Goal: Task Accomplishment & Management: Use online tool/utility

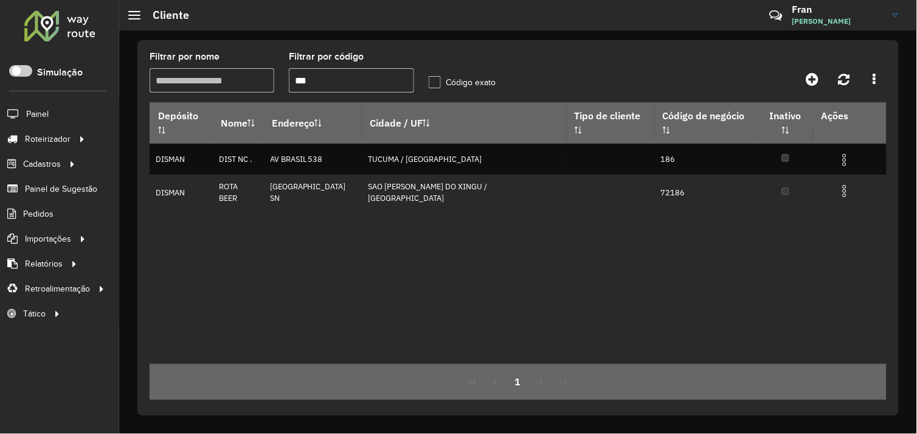
drag, startPoint x: 326, startPoint y: 86, endPoint x: 293, endPoint y: 86, distance: 33.5
click at [293, 86] on input "***" at bounding box center [351, 80] width 125 height 24
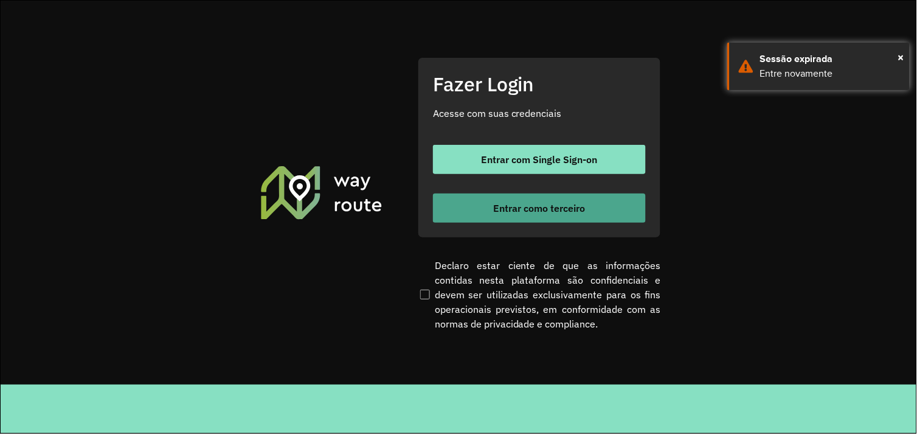
click at [507, 204] on span "Entrar como terceiro" at bounding box center [540, 208] width 92 height 10
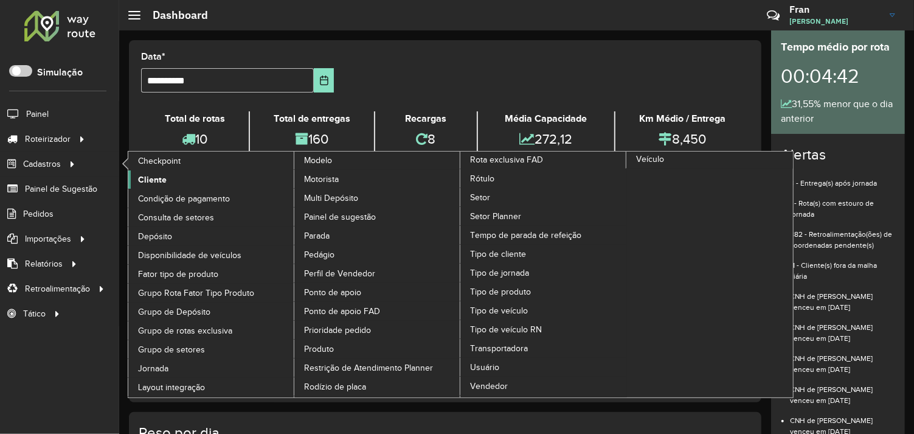
click at [153, 180] on span "Cliente" at bounding box center [152, 179] width 29 height 13
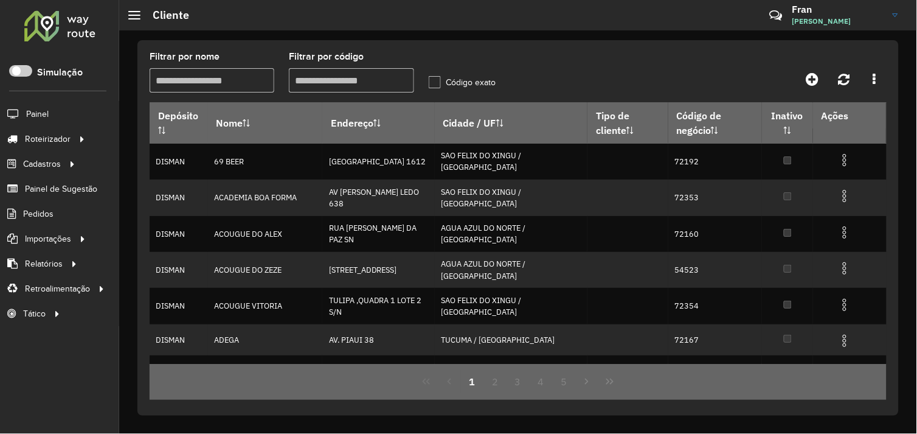
click at [313, 80] on input "Filtrar por código" at bounding box center [351, 80] width 125 height 24
click at [246, 86] on input "Filtrar por nome" at bounding box center [212, 80] width 125 height 24
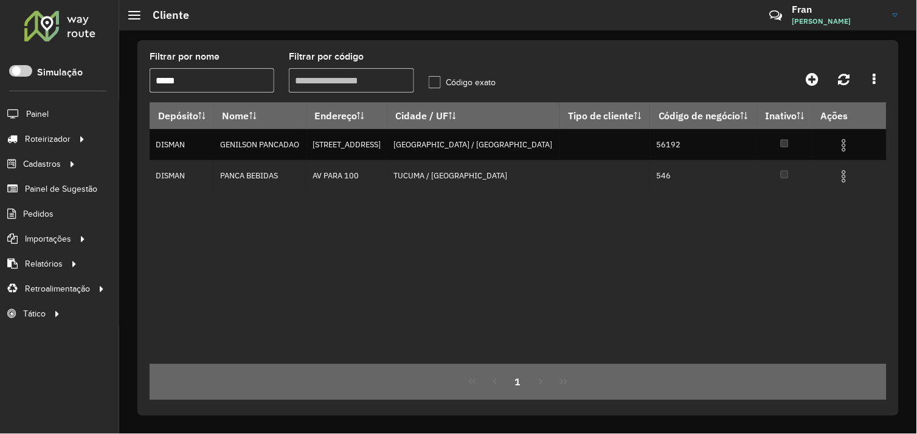
type input "*****"
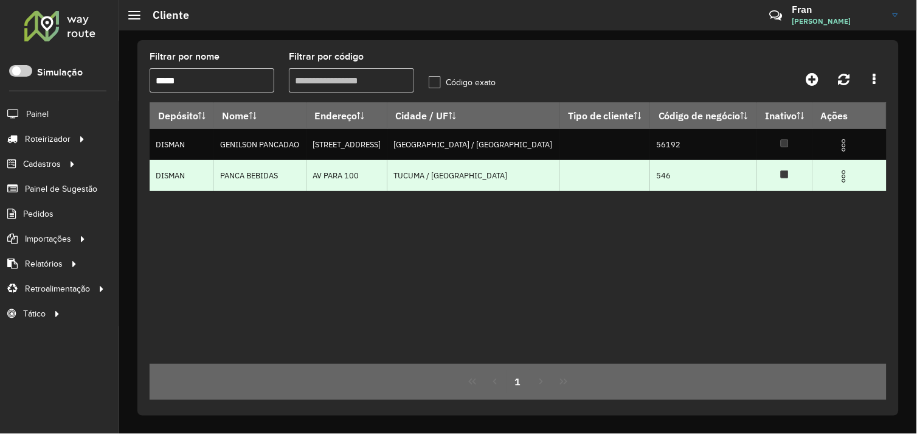
click at [604, 186] on td at bounding box center [605, 175] width 91 height 31
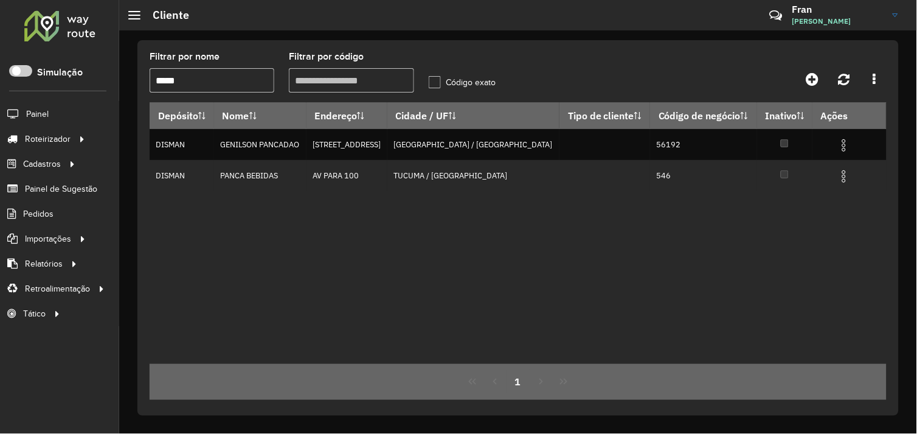
click at [622, 231] on div "Depósito Nome Endereço Cidade / UF Tipo de cliente Código de negócio Inativo Aç…" at bounding box center [518, 233] width 737 height 262
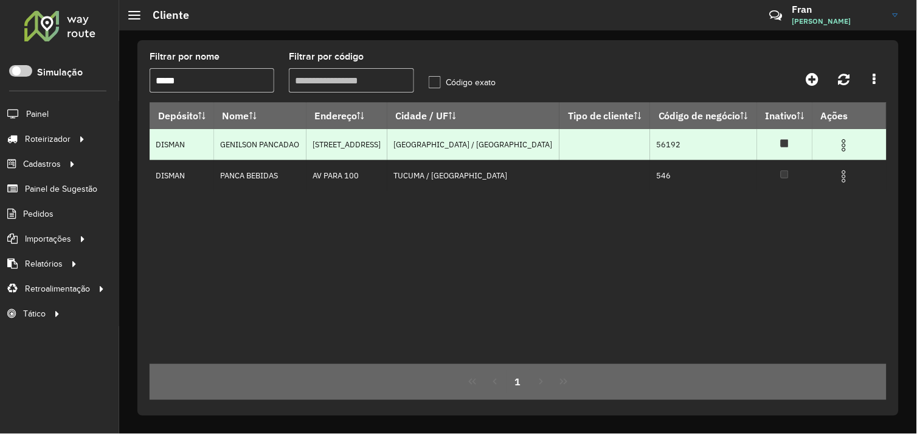
drag, startPoint x: 229, startPoint y: 195, endPoint x: 285, endPoint y: 158, distance: 66.8
click at [232, 196] on div "Depósito Nome Endereço Cidade / UF Tipo de cliente Código de negócio Inativo Aç…" at bounding box center [518, 233] width 737 height 262
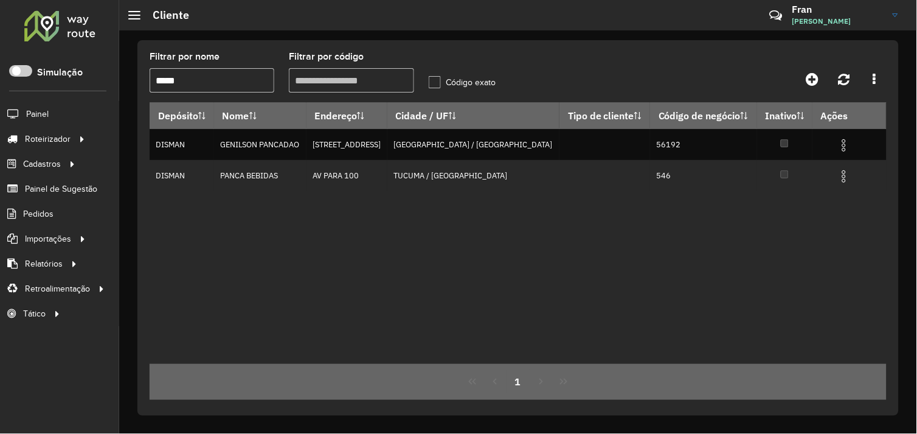
drag, startPoint x: 167, startPoint y: 83, endPoint x: 141, endPoint y: 83, distance: 25.6
click at [141, 83] on div "Filtrar por nome ***** Filtrar por código Código exato Depósito Nome Endereço C…" at bounding box center [518, 227] width 762 height 375
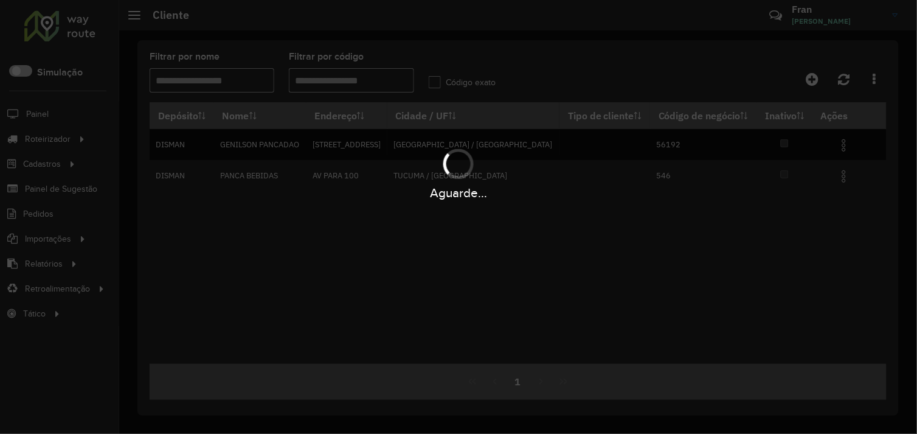
click at [209, 83] on div "Aguarde..." at bounding box center [458, 217] width 917 height 434
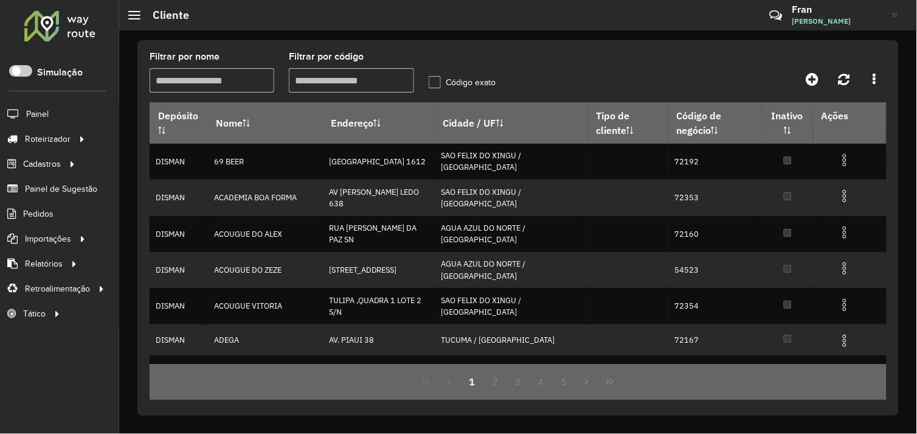
click at [247, 84] on input "Filtrar por nome" at bounding box center [212, 80] width 125 height 24
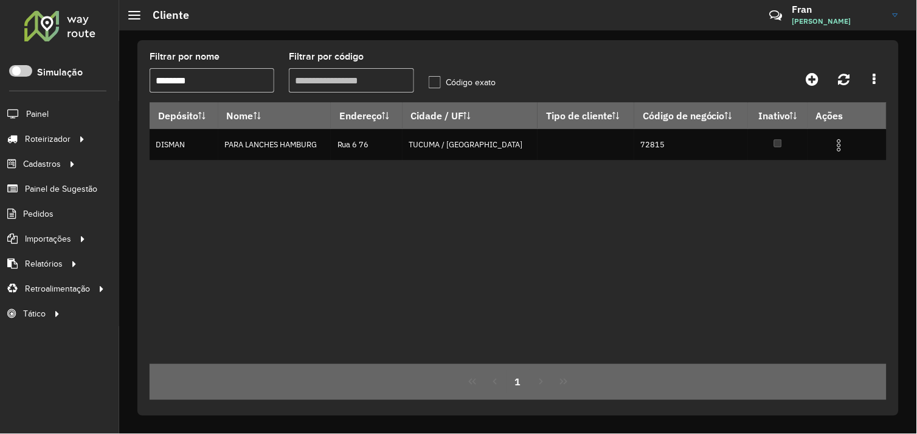
type input "********"
click at [144, 134] on span "Entregas" at bounding box center [155, 139] width 35 height 13
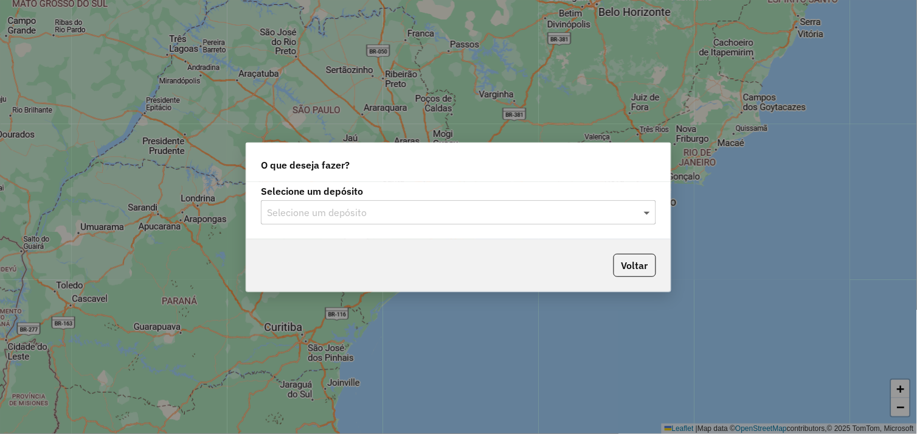
click at [645, 215] on span at bounding box center [648, 212] width 15 height 15
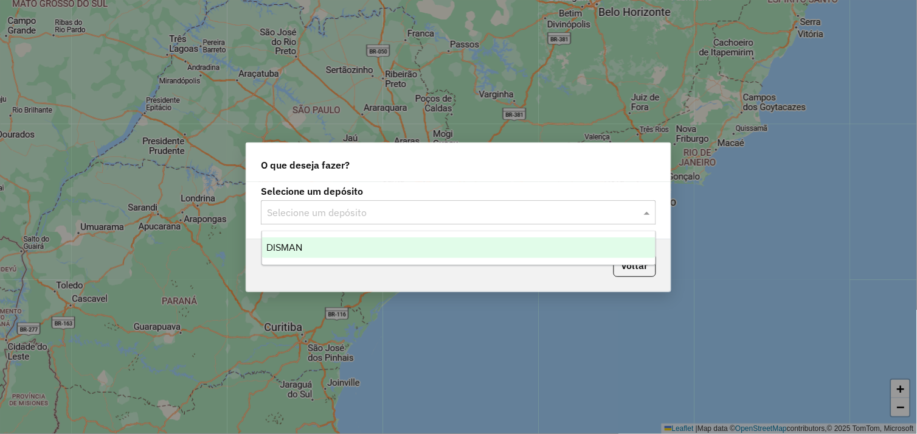
click at [330, 252] on div "DISMAN" at bounding box center [459, 247] width 394 height 21
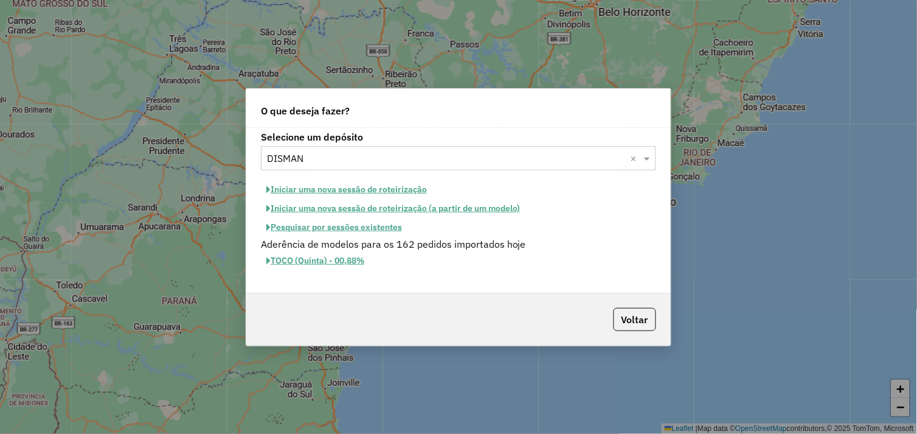
click at [339, 187] on button "Iniciar uma nova sessão de roteirização" at bounding box center [347, 189] width 172 height 19
select select "*"
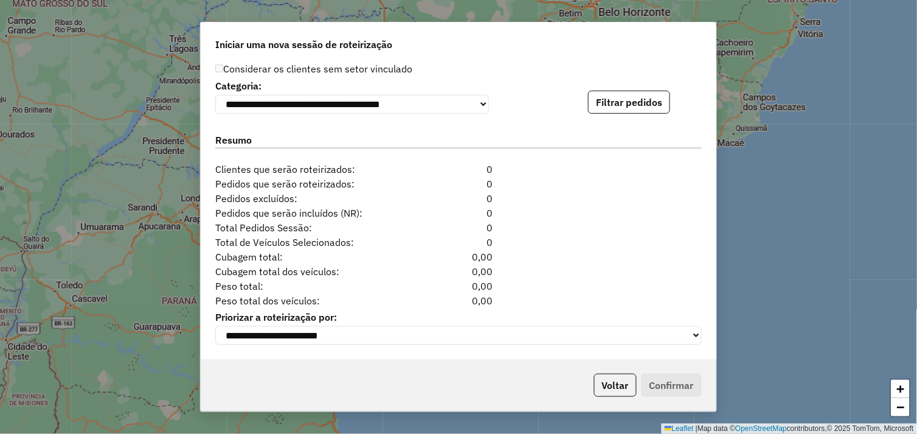
scroll to position [1108, 0]
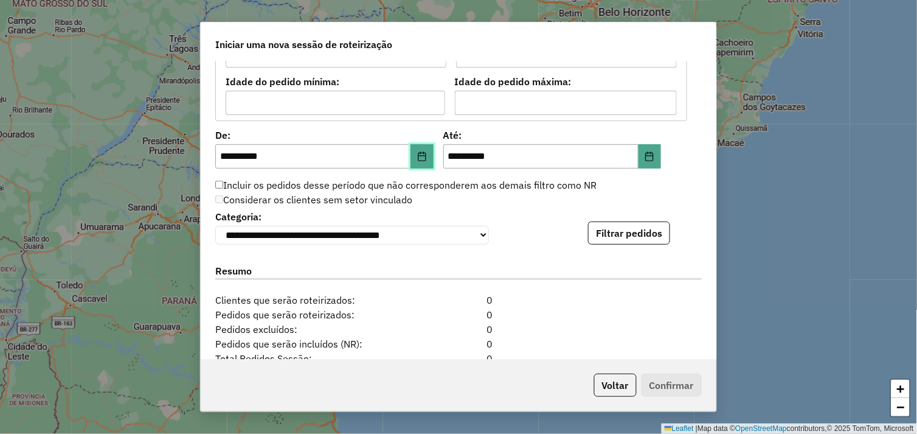
click at [423, 159] on icon "Choose Date" at bounding box center [422, 156] width 10 height 10
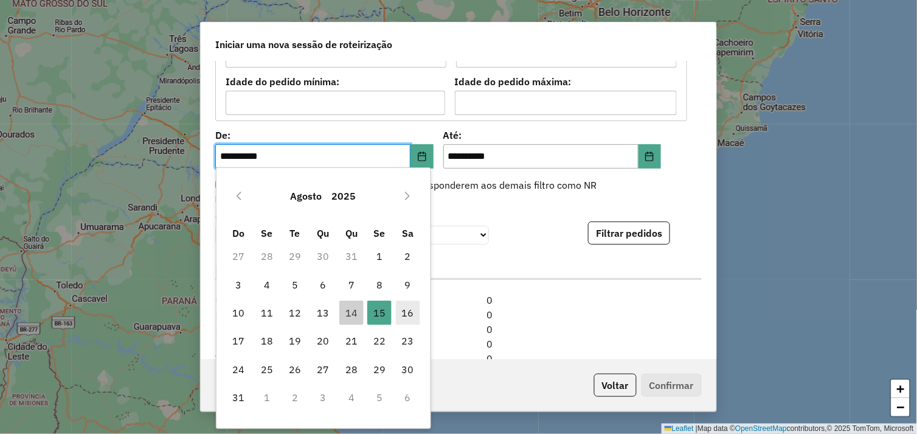
click at [403, 308] on span "16" at bounding box center [408, 313] width 24 height 24
type input "**********"
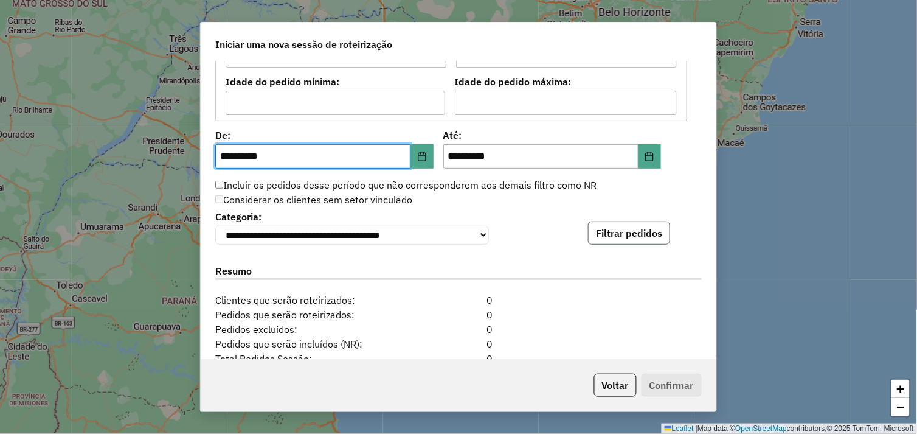
click at [636, 241] on button "Filtrar pedidos" at bounding box center [629, 232] width 82 height 23
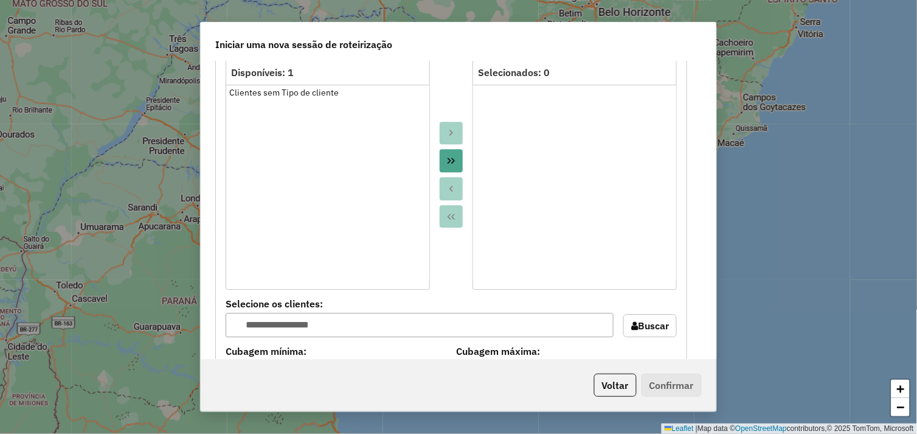
scroll to position [1014, 0]
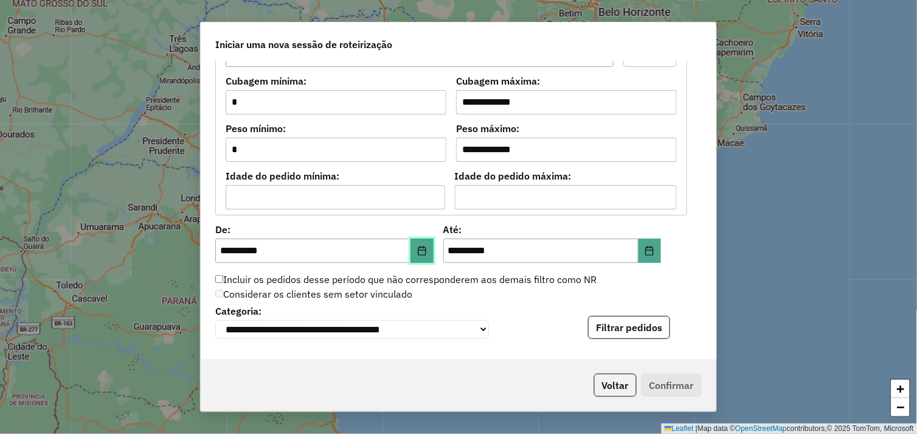
click at [423, 251] on icon "Choose Date" at bounding box center [422, 251] width 10 height 10
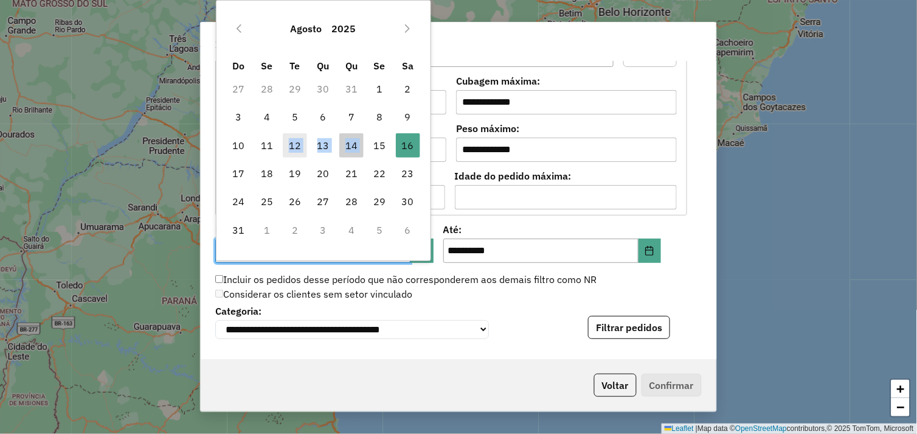
drag, startPoint x: 375, startPoint y: 146, endPoint x: 288, endPoint y: 156, distance: 87.6
click at [288, 156] on tr "10 11 12 13 14 15 16 16" at bounding box center [323, 145] width 198 height 28
drag, startPoint x: 288, startPoint y: 156, endPoint x: 264, endPoint y: 177, distance: 31.9
click at [264, 177] on span "18" at bounding box center [267, 173] width 24 height 24
type input "**********"
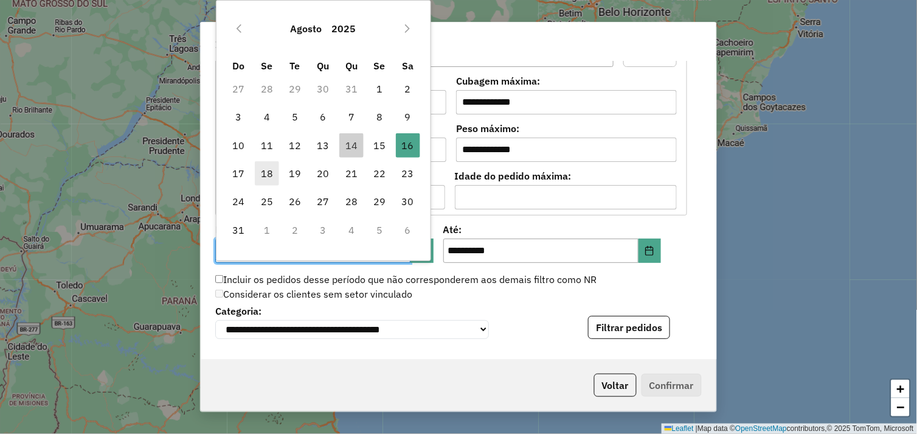
type input "**********"
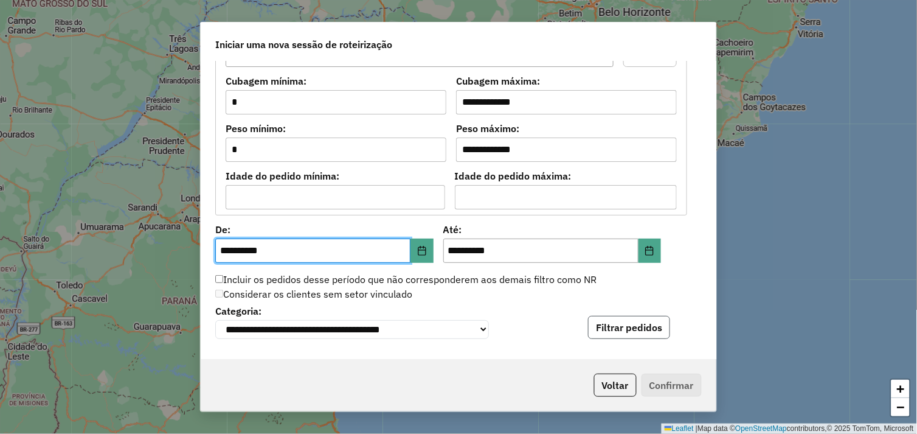
click at [628, 329] on button "Filtrar pedidos" at bounding box center [629, 327] width 82 height 23
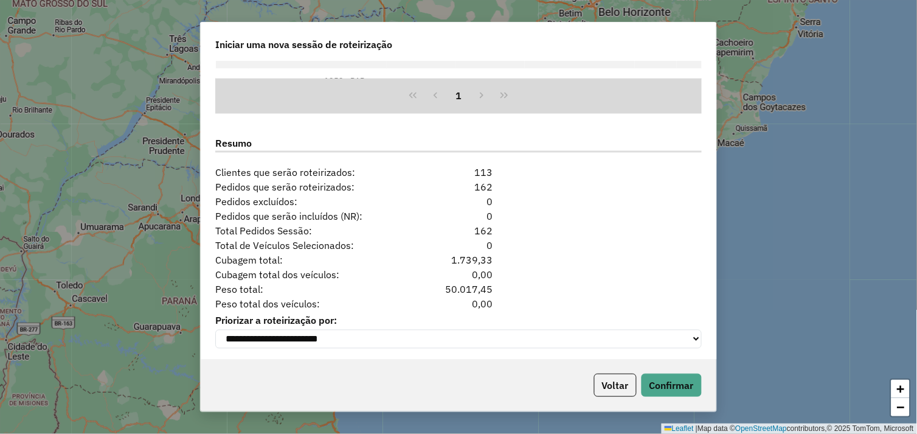
scroll to position [1494, 0]
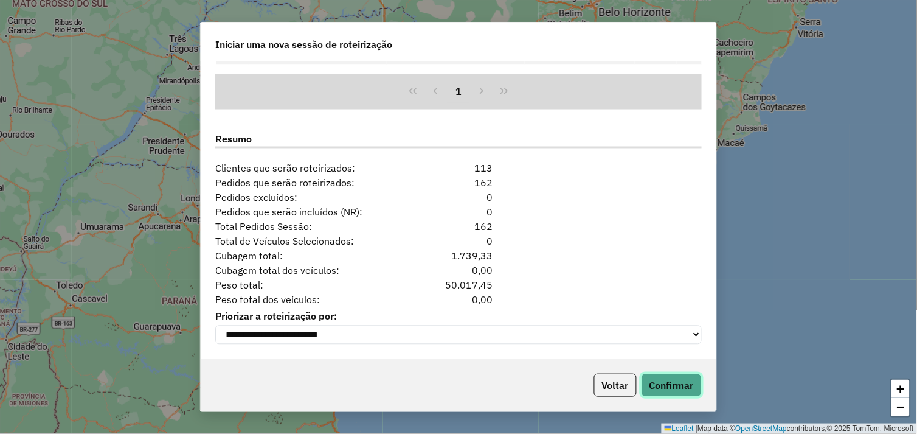
click at [680, 376] on button "Confirmar" at bounding box center [672, 385] width 60 height 23
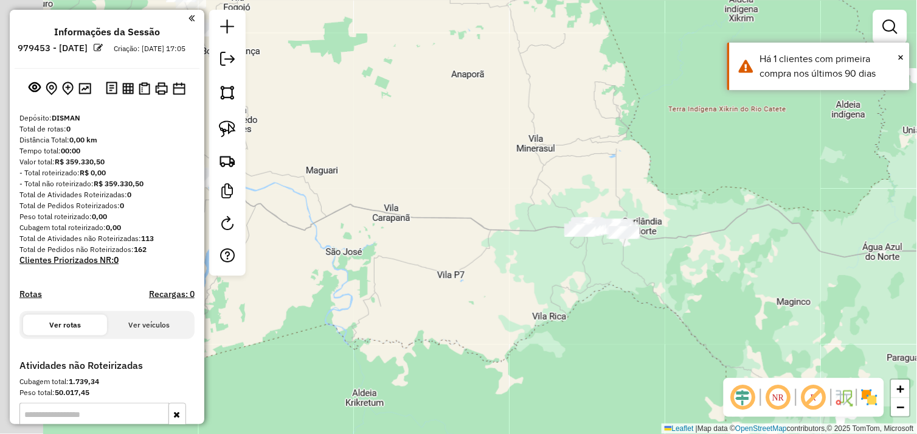
drag, startPoint x: 368, startPoint y: 233, endPoint x: 506, endPoint y: 243, distance: 138.5
click at [506, 243] on div "Janela de atendimento Grade de atendimento Capacidade Transportadoras Veículos …" at bounding box center [458, 217] width 917 height 434
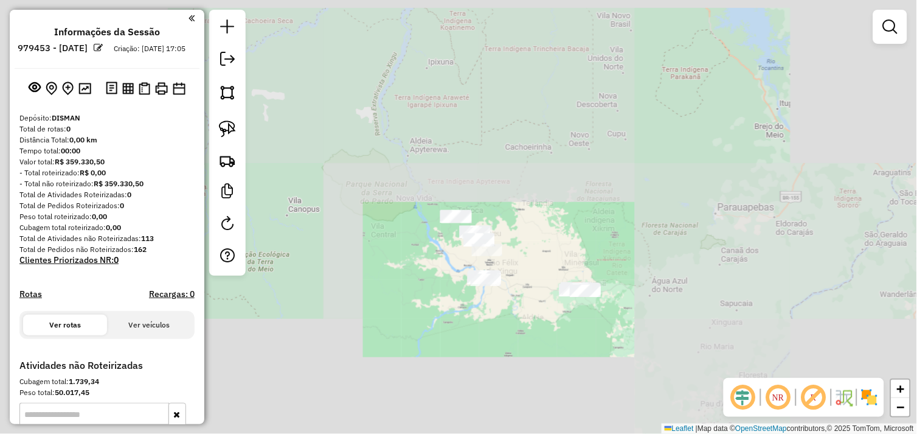
drag, startPoint x: 426, startPoint y: 254, endPoint x: 464, endPoint y: 252, distance: 37.8
click at [477, 305] on div "Janela de atendimento Grade de atendimento Capacidade Transportadoras Veículos …" at bounding box center [458, 217] width 917 height 434
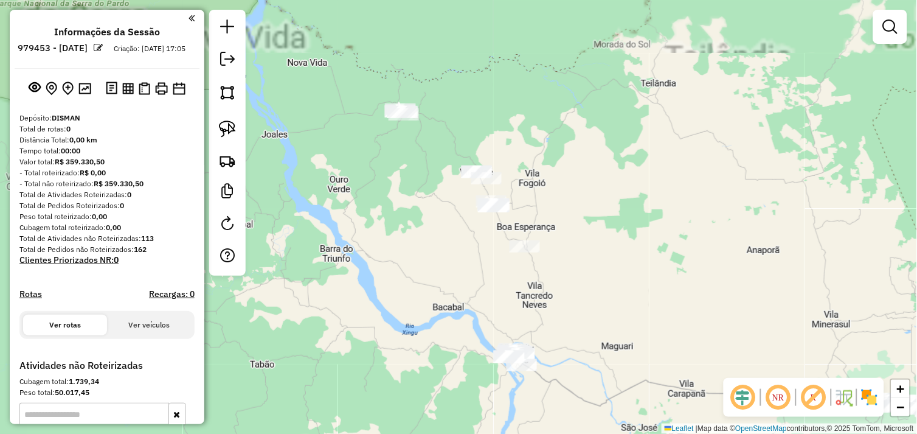
drag, startPoint x: 485, startPoint y: 258, endPoint x: 414, endPoint y: 229, distance: 77.3
click at [414, 229] on div "Janela de atendimento Grade de atendimento Capacidade Transportadoras Veículos …" at bounding box center [458, 217] width 917 height 434
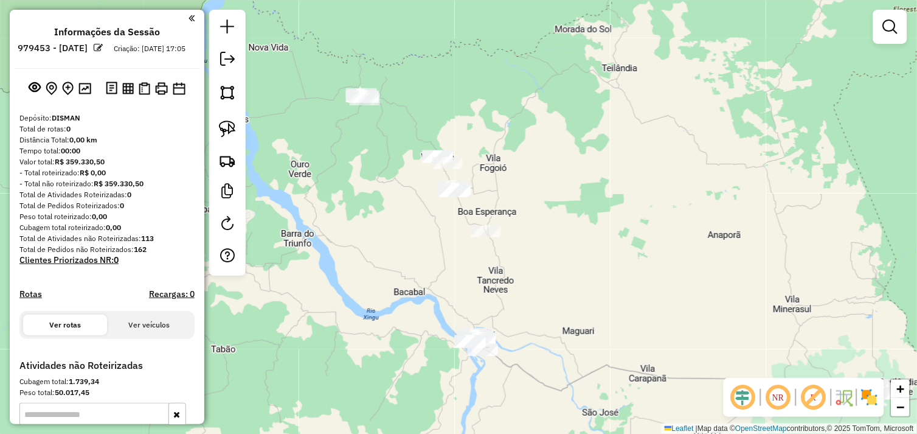
drag, startPoint x: 227, startPoint y: 126, endPoint x: 386, endPoint y: 151, distance: 161.3
click at [228, 126] on img at bounding box center [227, 128] width 17 height 17
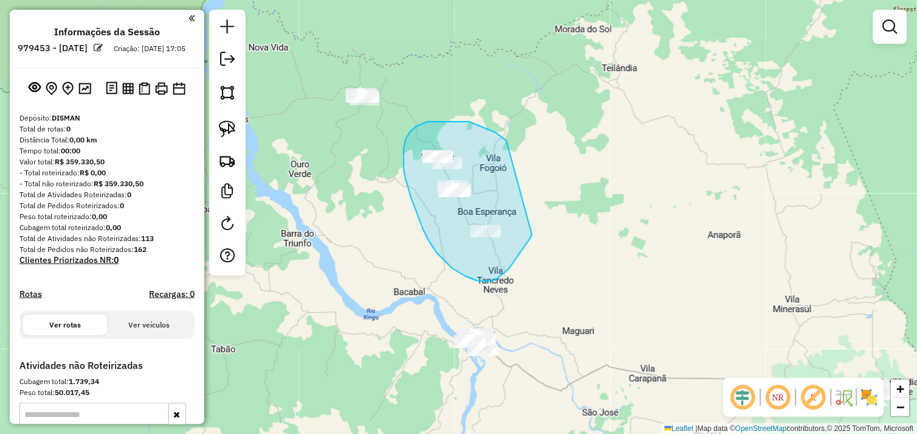
drag, startPoint x: 475, startPoint y: 124, endPoint x: 532, endPoint y: 234, distance: 124.6
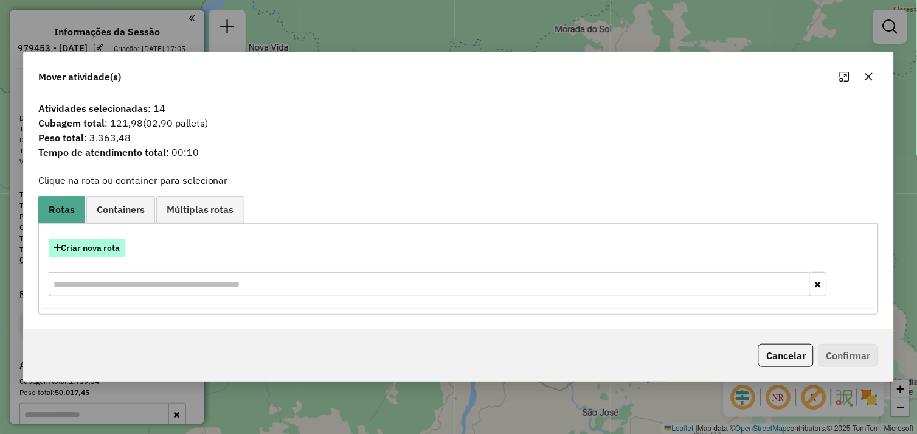
click at [83, 248] on button "Criar nova rota" at bounding box center [87, 247] width 77 height 19
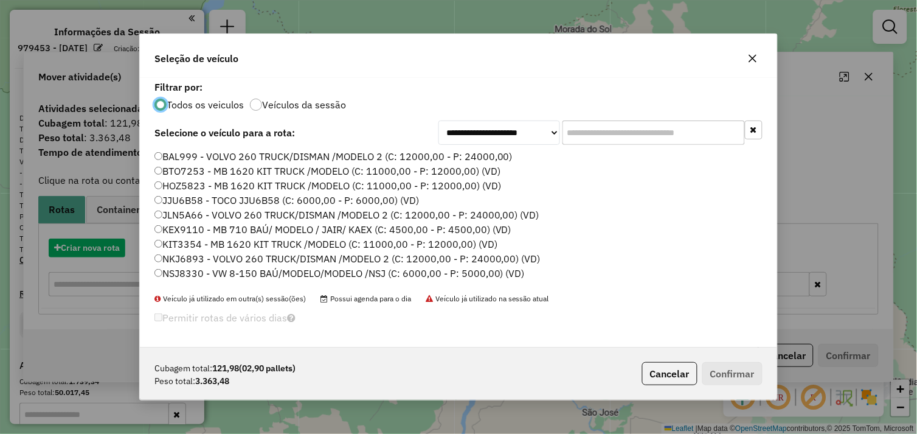
scroll to position [7, 3]
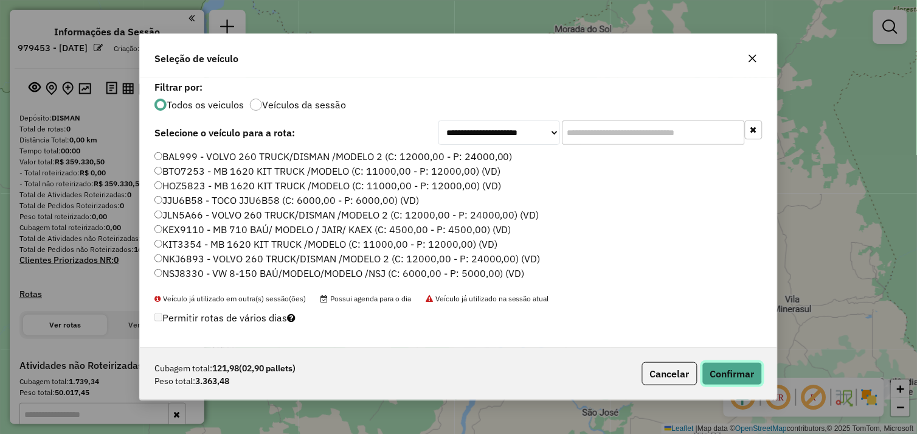
click at [737, 375] on button "Confirmar" at bounding box center [733, 373] width 60 height 23
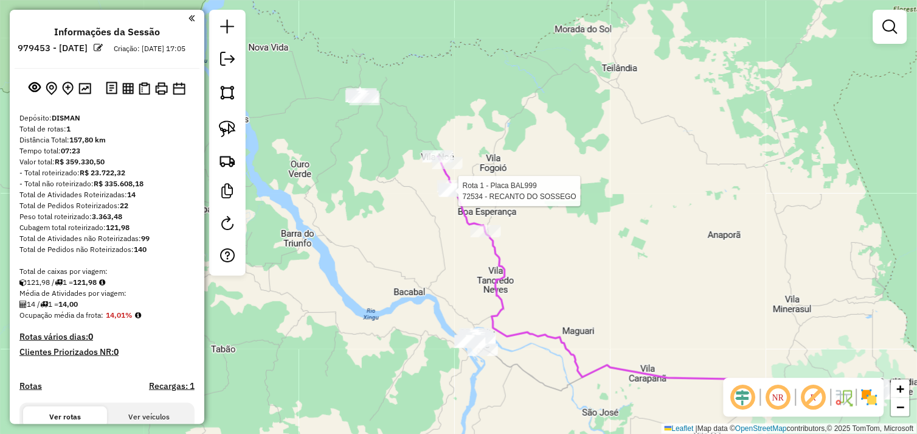
select select "**********"
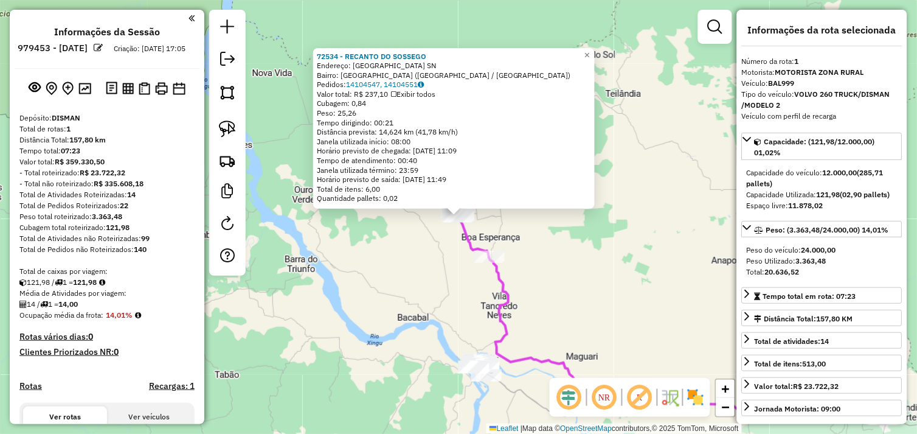
scroll to position [313, 0]
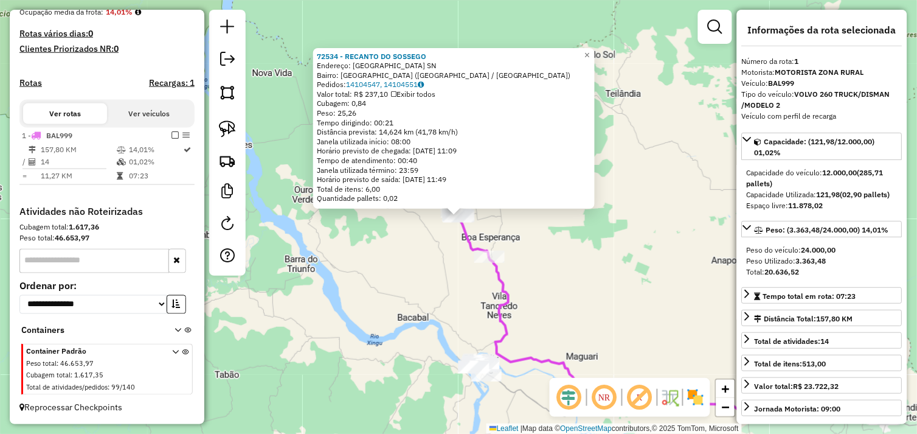
click at [431, 241] on div "Rota 1 - Placa BAL999 72534 - RECANTO DO SOSSEGO Rota 1 - Placa BAL999 791 - BA…" at bounding box center [458, 217] width 917 height 434
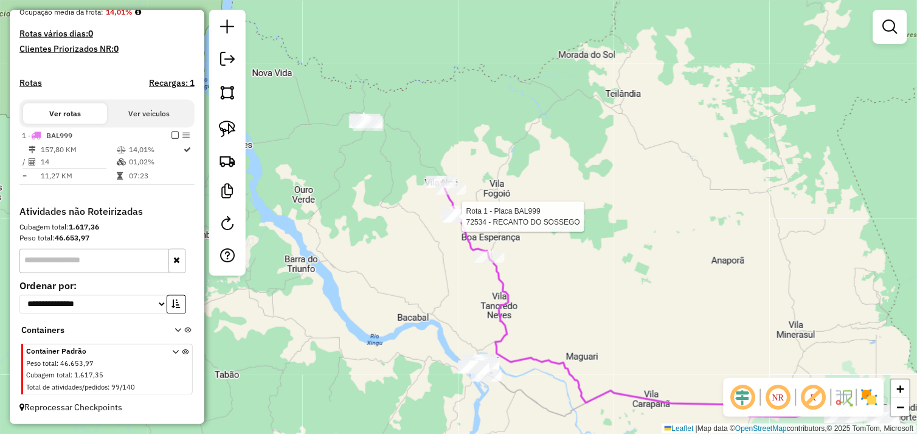
select select "**********"
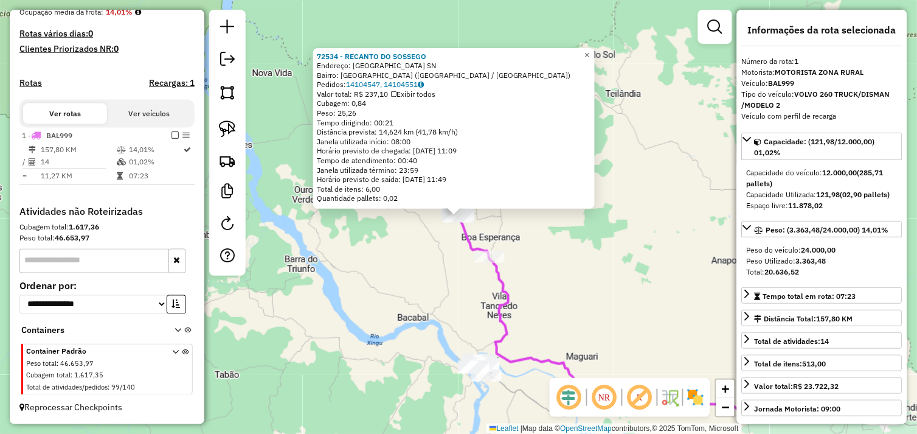
click at [391, 240] on div "72534 - RECANTO DO SOSSEGO Endereço: VILA NEREU SN Bairro: VILA NEREU (SAO FELI…" at bounding box center [458, 217] width 917 height 434
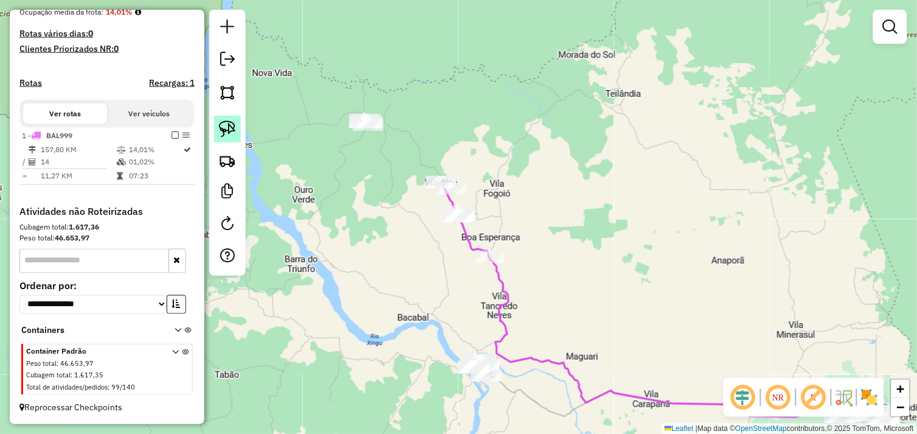
click at [230, 133] on img at bounding box center [227, 128] width 17 height 17
drag, startPoint x: 342, startPoint y: 107, endPoint x: 375, endPoint y: 97, distance: 34.3
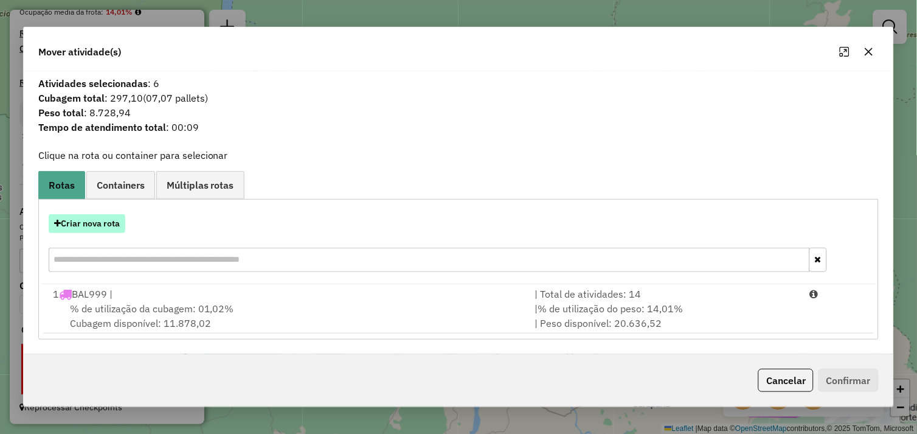
click at [88, 223] on button "Criar nova rota" at bounding box center [87, 223] width 77 height 19
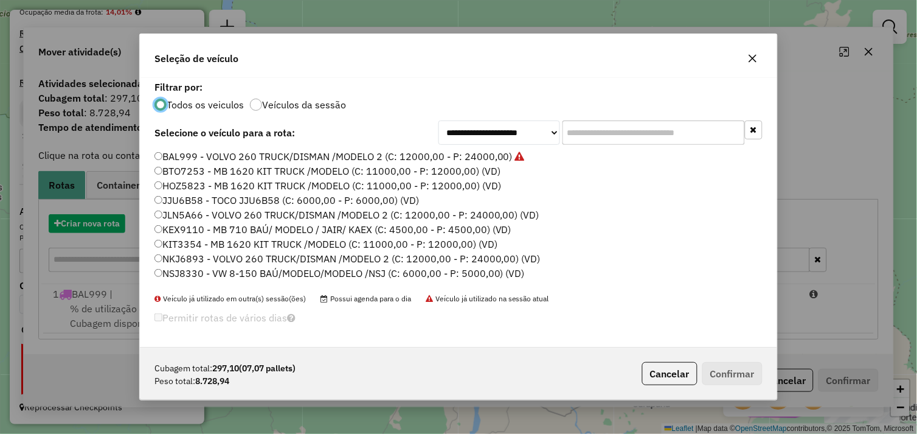
scroll to position [7, 3]
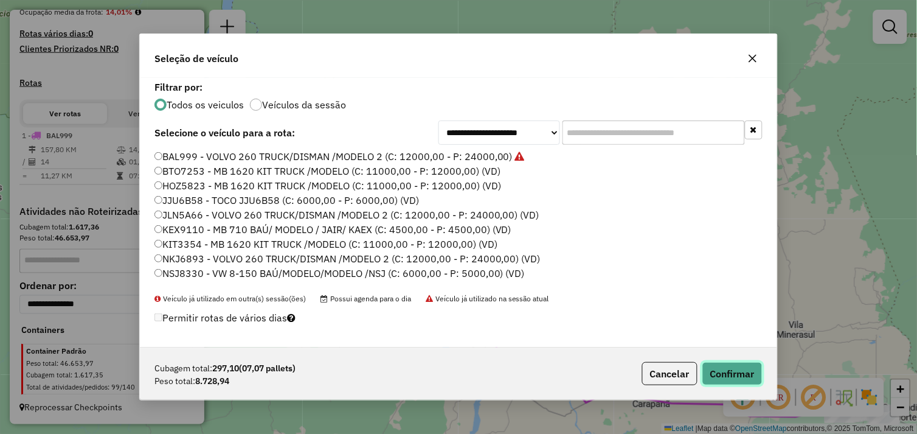
click at [731, 369] on button "Confirmar" at bounding box center [733, 373] width 60 height 23
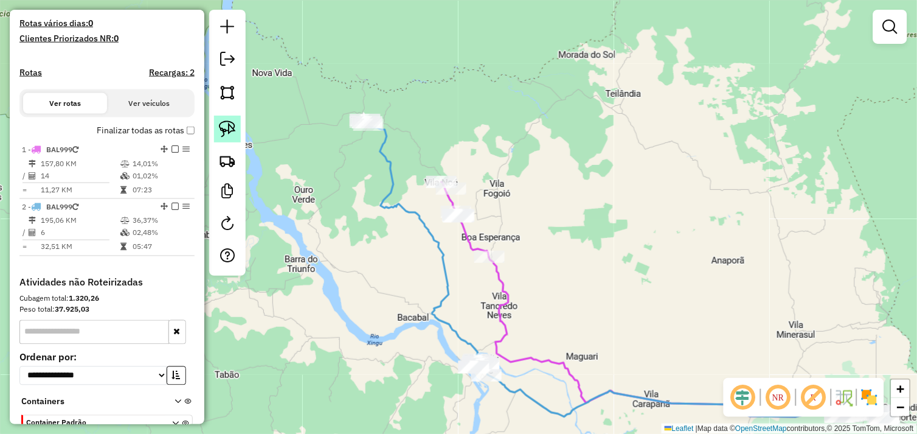
click at [229, 123] on img at bounding box center [227, 128] width 17 height 17
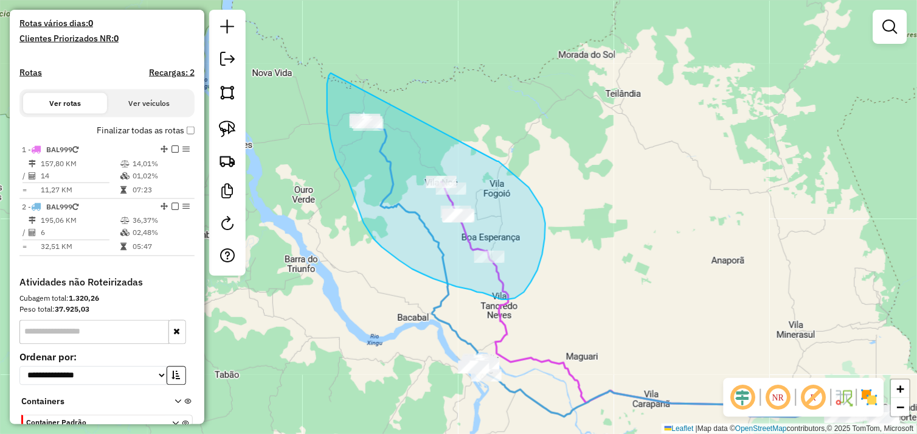
drag, startPoint x: 327, startPoint y: 84, endPoint x: 498, endPoint y: 161, distance: 187.1
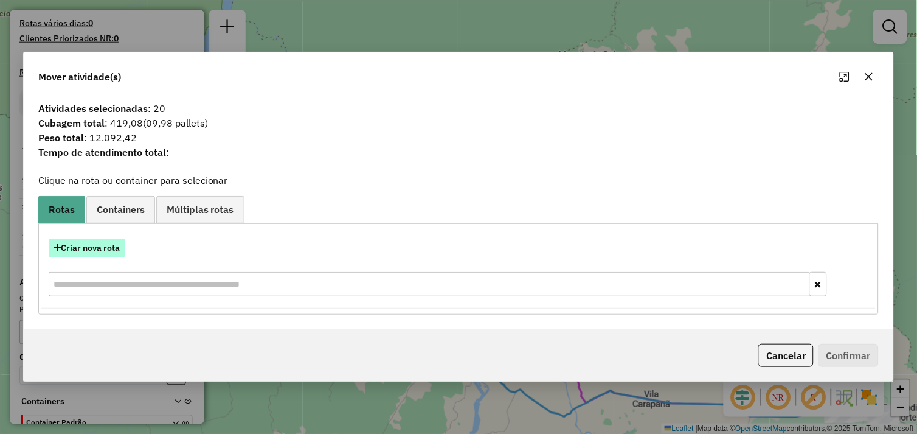
click at [108, 248] on button "Criar nova rota" at bounding box center [87, 247] width 77 height 19
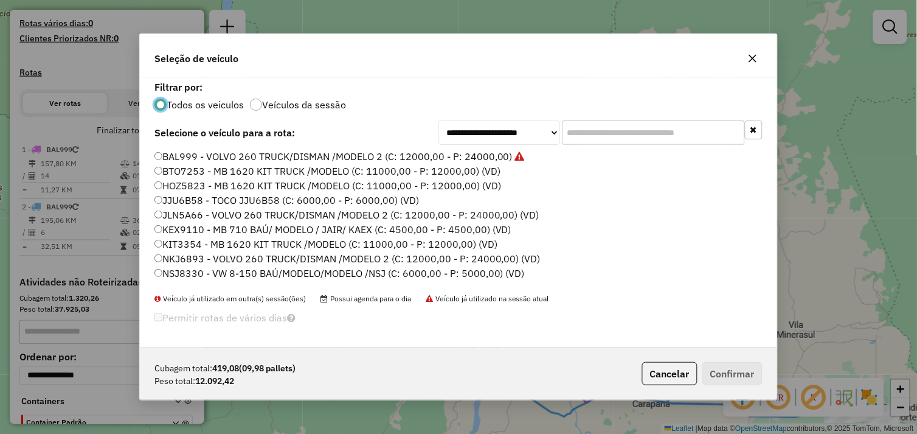
scroll to position [173, 0]
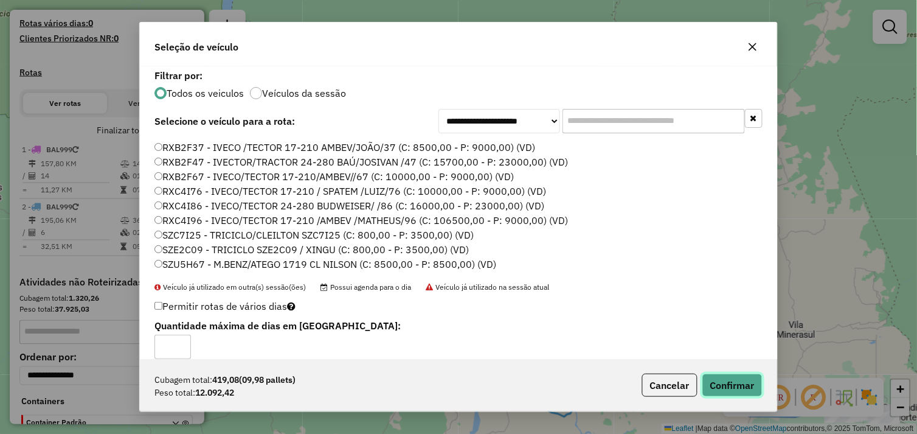
click at [729, 389] on button "Confirmar" at bounding box center [733, 385] width 60 height 23
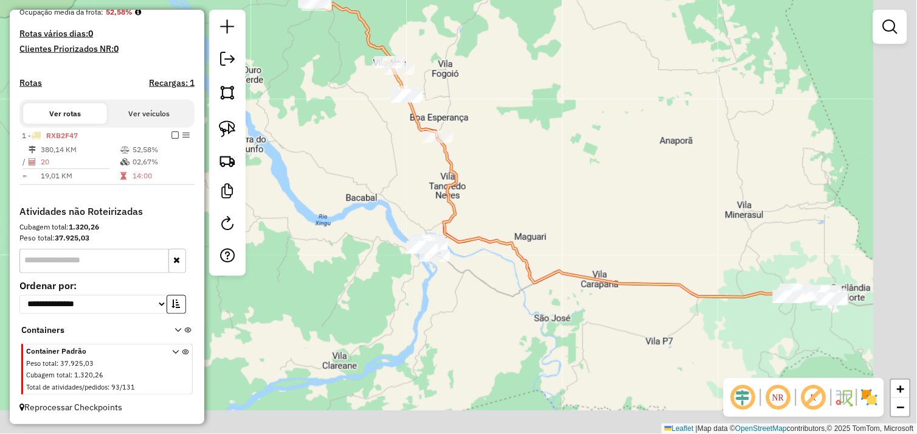
drag, startPoint x: 543, startPoint y: 286, endPoint x: 450, endPoint y: 239, distance: 103.7
click at [490, 168] on div "Janela de atendimento Grade de atendimento Capacidade Transportadoras Veículos …" at bounding box center [458, 217] width 917 height 434
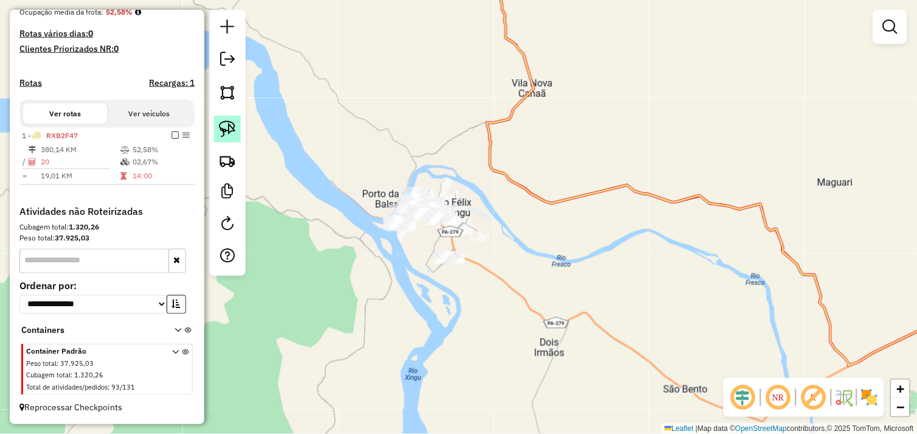
click at [232, 128] on img at bounding box center [227, 128] width 17 height 17
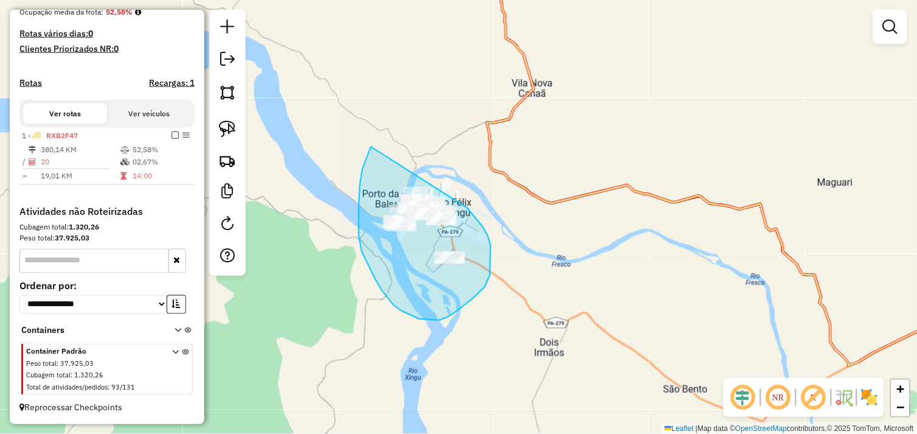
drag, startPoint x: 371, startPoint y: 146, endPoint x: 445, endPoint y: 190, distance: 86.2
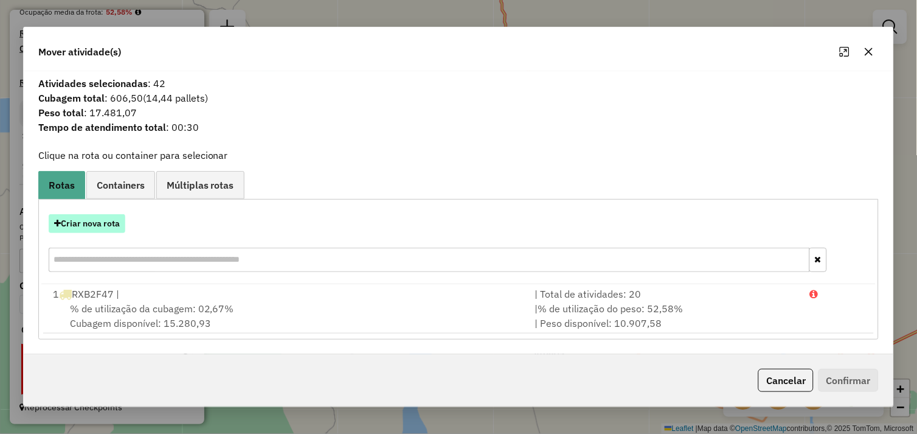
click at [94, 223] on button "Criar nova rota" at bounding box center [87, 223] width 77 height 19
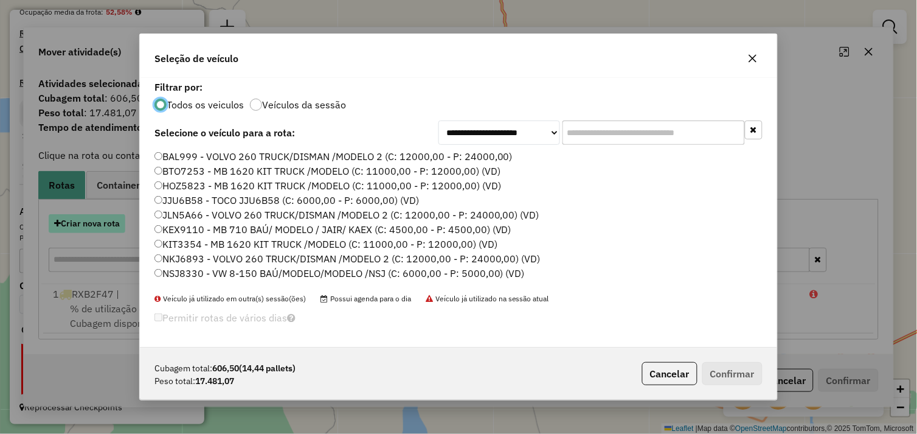
scroll to position [7, 3]
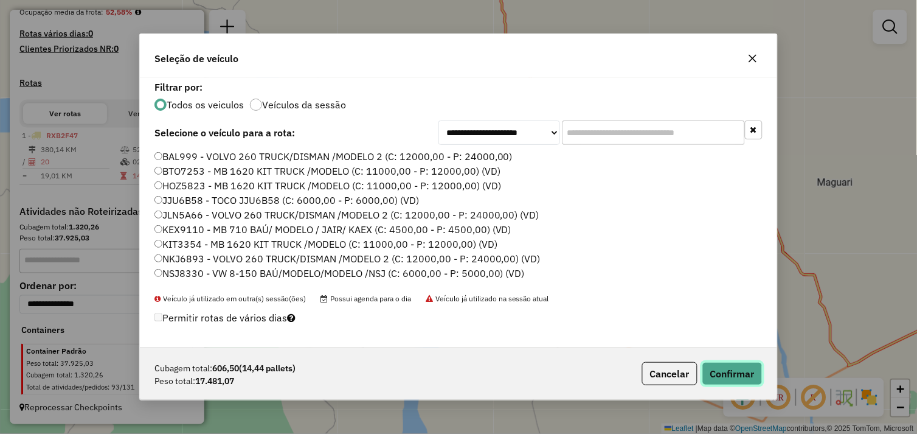
click at [725, 366] on button "Confirmar" at bounding box center [733, 373] width 60 height 23
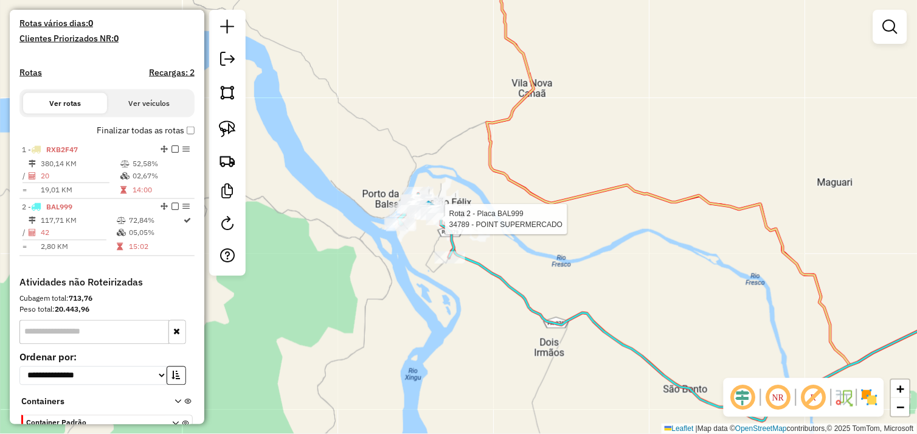
select select "**********"
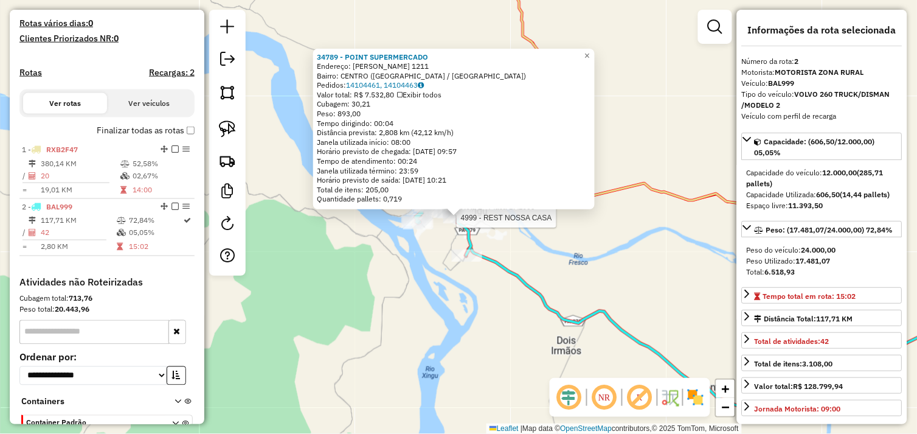
scroll to position [394, 0]
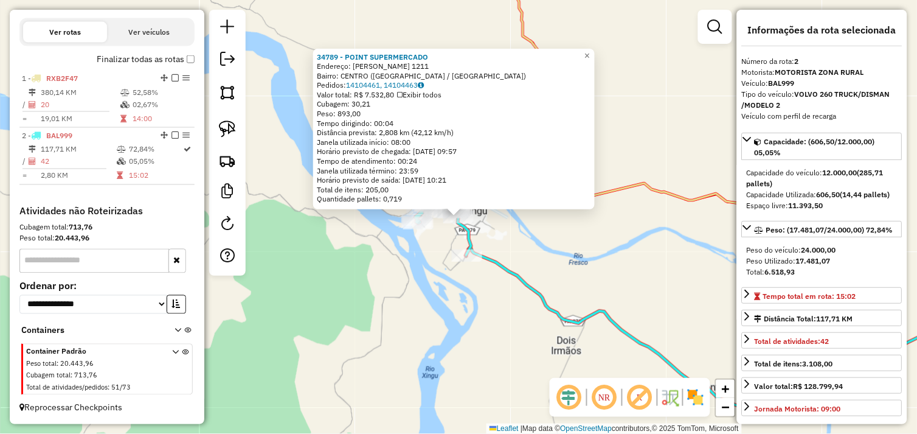
click at [518, 321] on div "34789 - POINT SUPERMERCADO Endereço: [PERSON_NAME] 1211 Bairro: CENTRO ([GEOGRA…" at bounding box center [458, 217] width 917 height 434
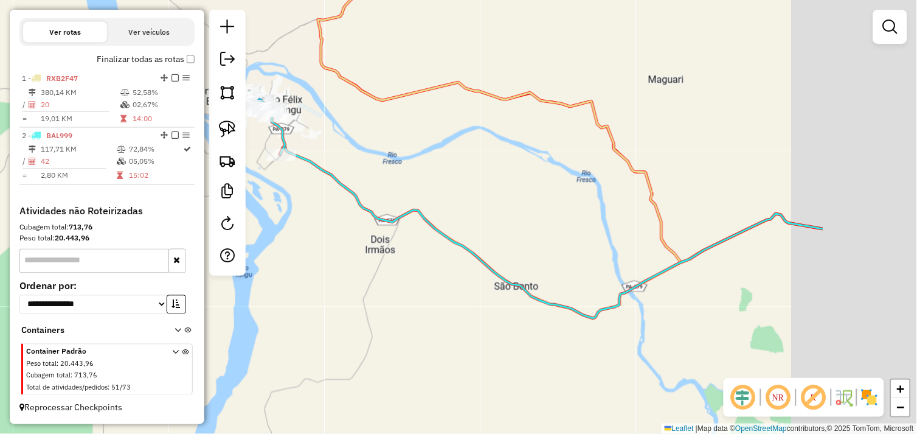
drag, startPoint x: 524, startPoint y: 355, endPoint x: 351, endPoint y: 281, distance: 188.6
click at [351, 281] on div "Janela de atendimento Grade de atendimento Capacidade Transportadoras Veículos …" at bounding box center [458, 217] width 917 height 434
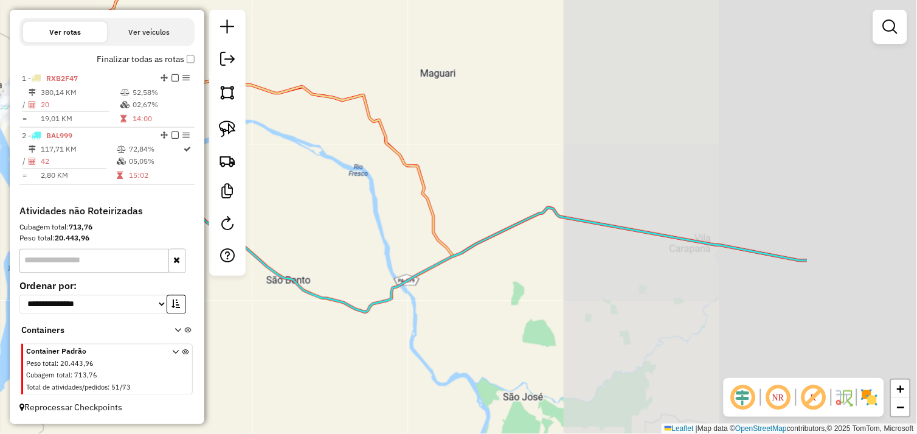
drag, startPoint x: 462, startPoint y: 279, endPoint x: 454, endPoint y: 279, distance: 7.9
click at [454, 279] on div "Janela de atendimento Grade de atendimento Capacidade Transportadoras Veículos …" at bounding box center [458, 217] width 917 height 434
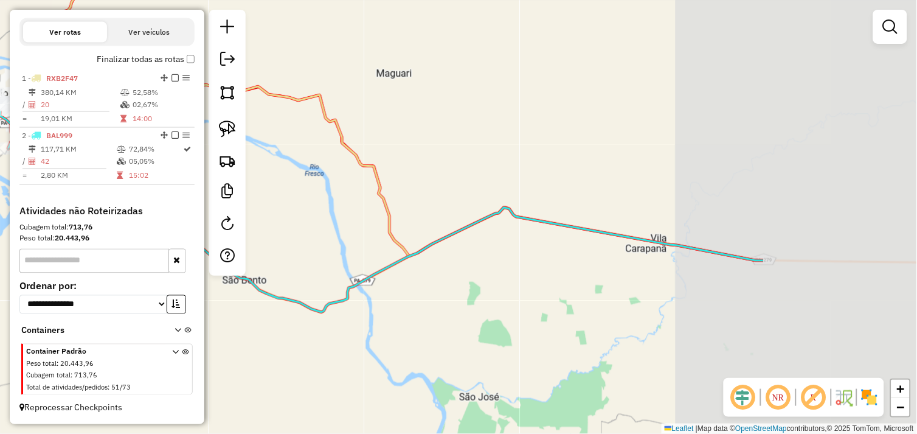
drag, startPoint x: 665, startPoint y: 299, endPoint x: 568, endPoint y: 295, distance: 96.8
click at [568, 295] on div "Janela de atendimento Grade de atendimento Capacidade Transportadoras Veículos …" at bounding box center [458, 217] width 917 height 434
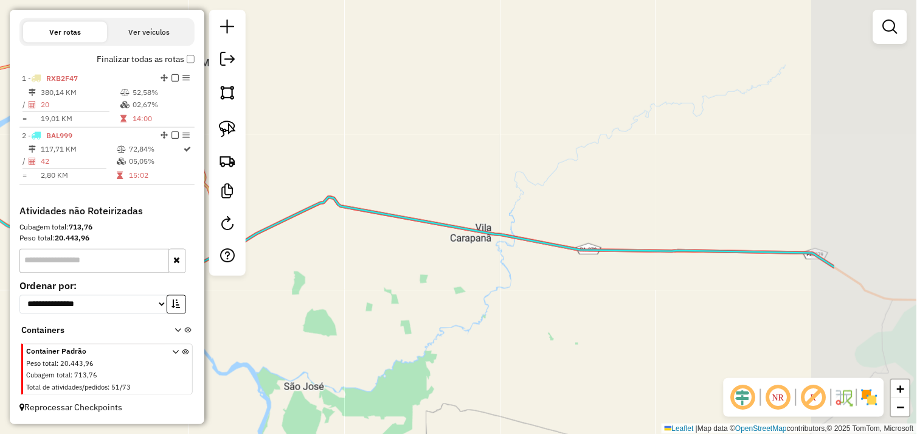
click at [572, 299] on div "Janela de atendimento Grade de atendimento Capacidade Transportadoras Veículos …" at bounding box center [458, 217] width 917 height 434
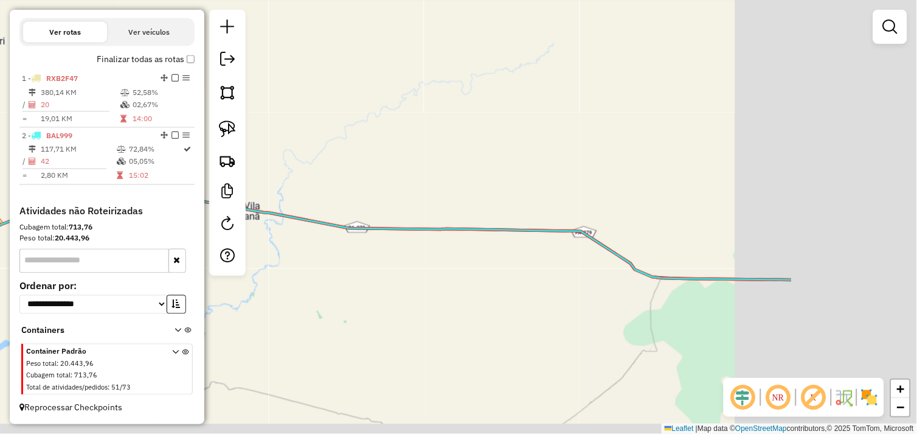
click at [619, 302] on div "Janela de atendimento Grade de atendimento Capacidade Transportadoras Veículos …" at bounding box center [458, 217] width 917 height 434
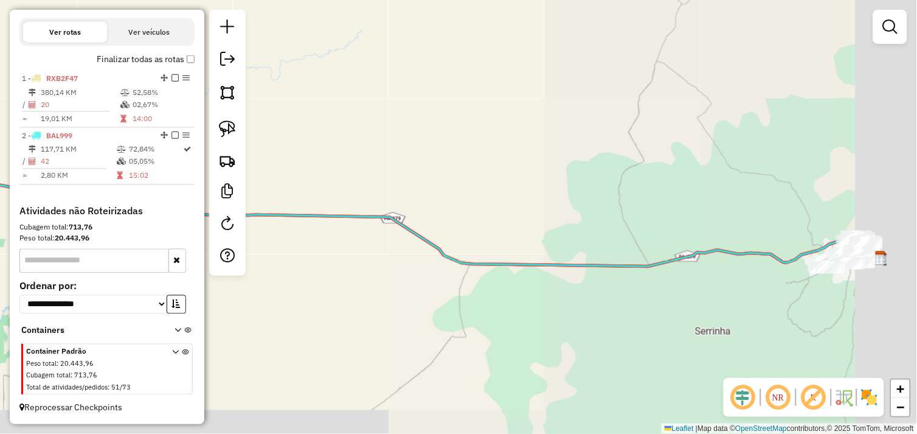
click at [641, 313] on div "Janela de atendimento Grade de atendimento Capacidade Transportadoras Veículos …" at bounding box center [458, 217] width 917 height 434
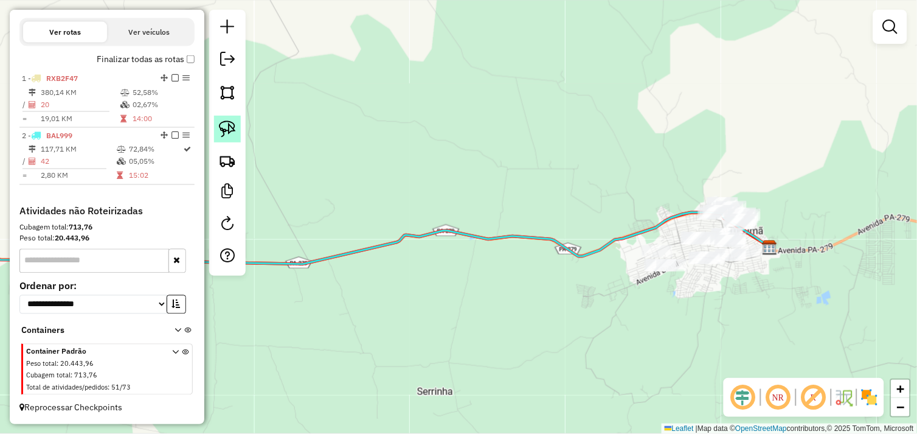
drag, startPoint x: 232, startPoint y: 128, endPoint x: 648, endPoint y: 281, distance: 443.3
click at [234, 129] on img at bounding box center [227, 128] width 17 height 17
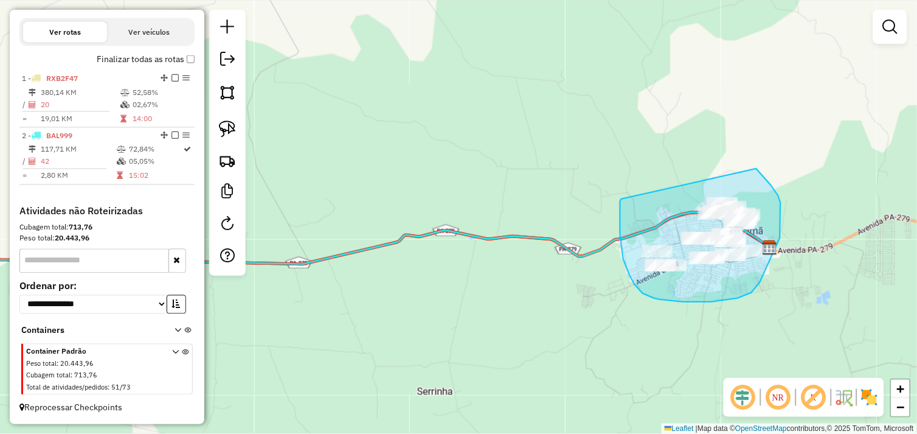
drag, startPoint x: 622, startPoint y: 199, endPoint x: 746, endPoint y: 162, distance: 130.1
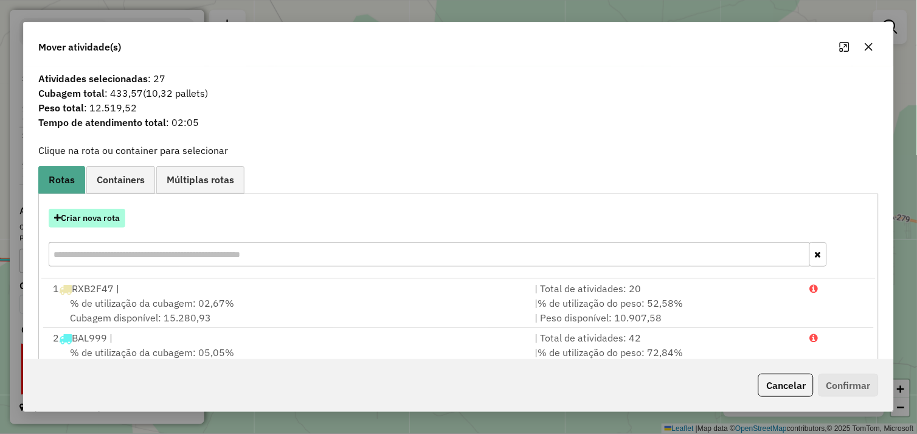
click at [97, 215] on button "Criar nova rota" at bounding box center [87, 218] width 77 height 19
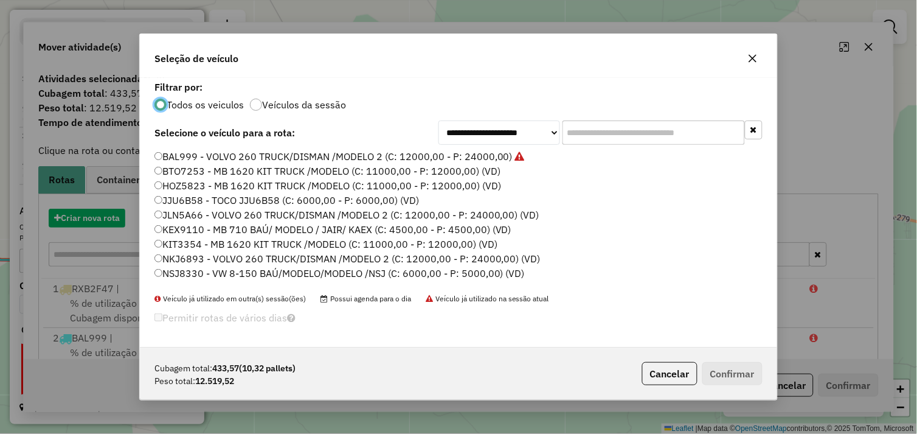
scroll to position [7, 3]
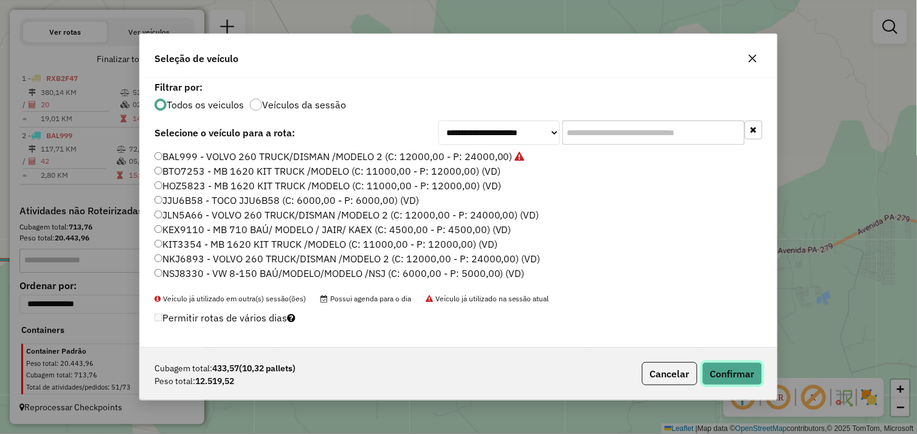
click at [727, 367] on button "Confirmar" at bounding box center [733, 373] width 60 height 23
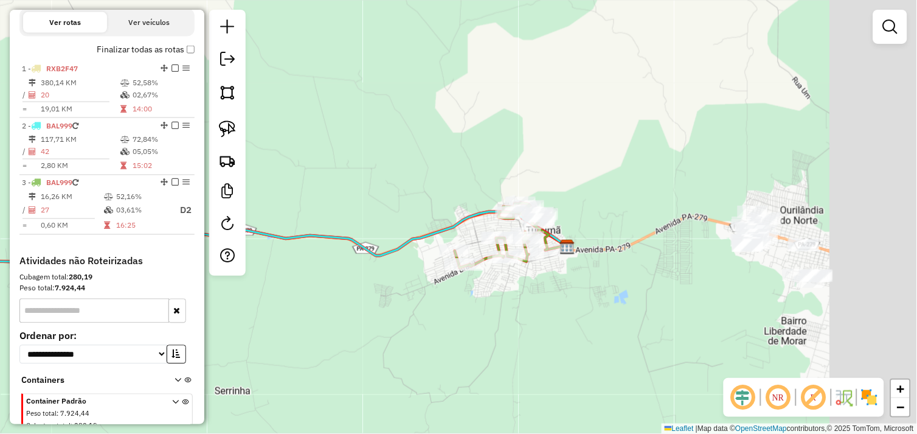
drag, startPoint x: 557, startPoint y: 293, endPoint x: 422, endPoint y: 305, distance: 135.1
click at [330, 284] on div "Janela de atendimento Grade de atendimento Capacidade Transportadoras Veículos …" at bounding box center [458, 217] width 917 height 434
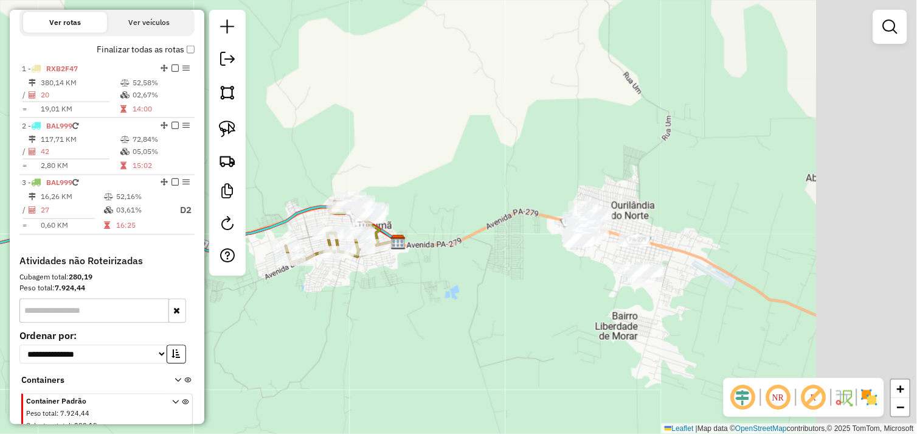
drag, startPoint x: 700, startPoint y: 333, endPoint x: 501, endPoint y: 329, distance: 198.4
click at [502, 329] on div "Janela de atendimento Grade de atendimento Capacidade Transportadoras Veículos …" at bounding box center [458, 217] width 917 height 434
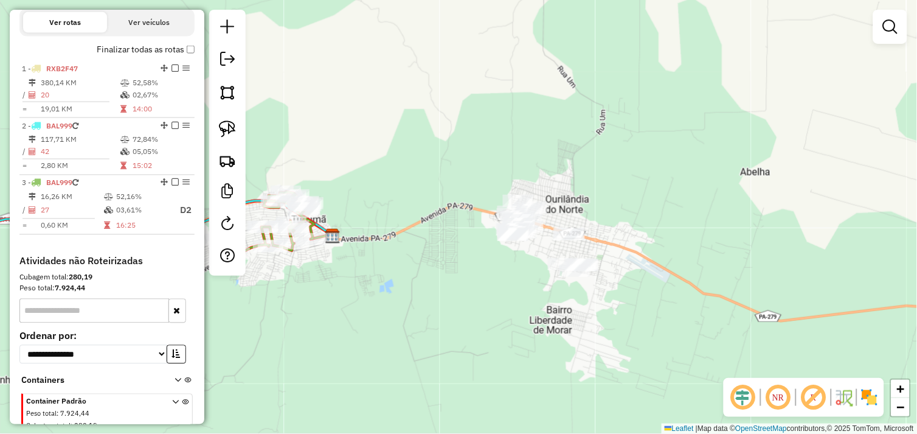
click at [230, 130] on img at bounding box center [227, 128] width 17 height 17
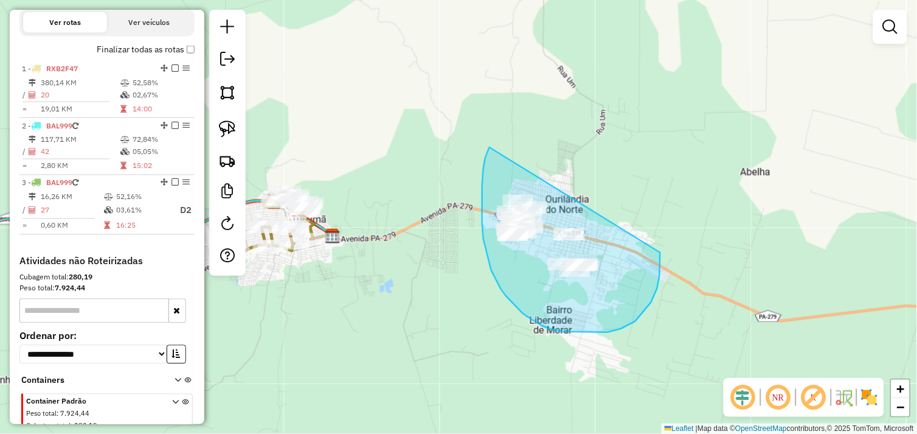
drag, startPoint x: 482, startPoint y: 205, endPoint x: 606, endPoint y: 195, distance: 123.9
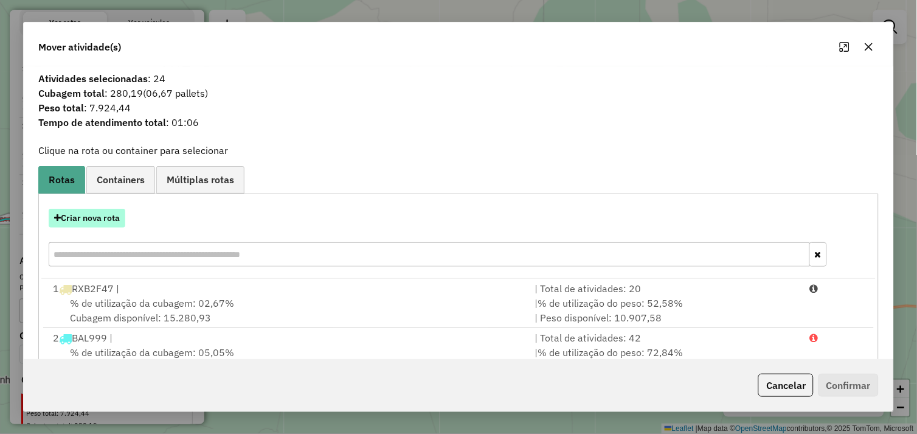
click at [101, 212] on button "Criar nova rota" at bounding box center [87, 218] width 77 height 19
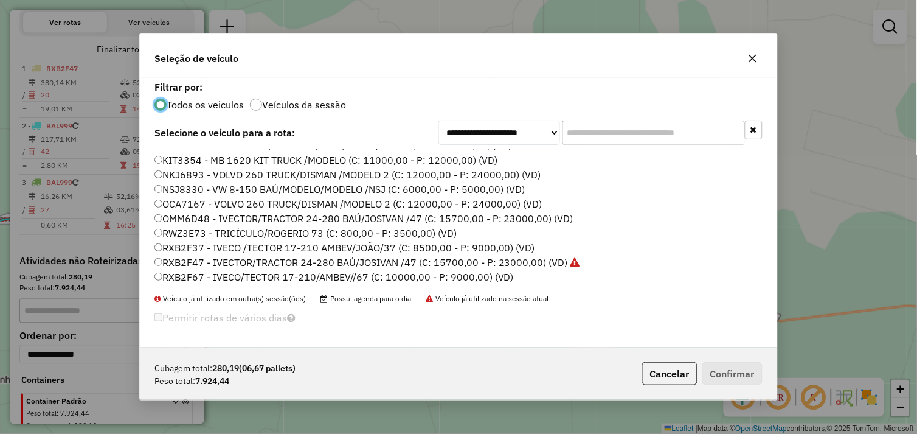
scroll to position [173, 0]
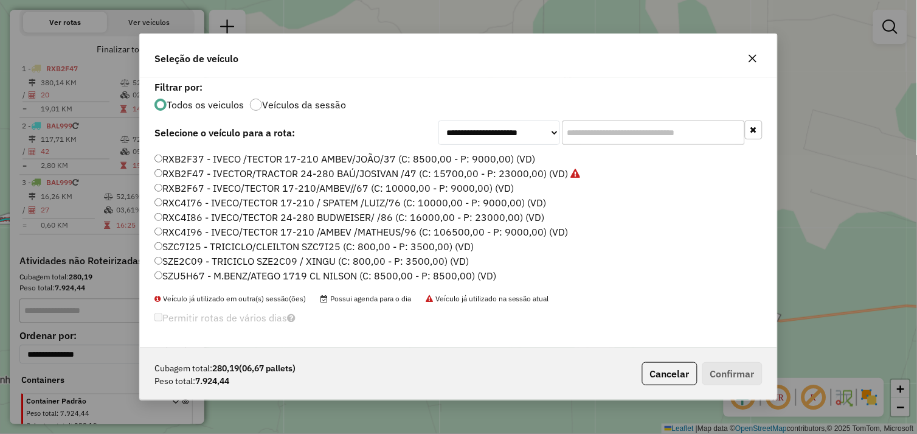
click at [164, 275] on label "SZU5H67 - M.BENZ/ATEGO 1719 CL NILSON (C: 8500,00 - P: 8500,00) (VD)" at bounding box center [326, 275] width 342 height 15
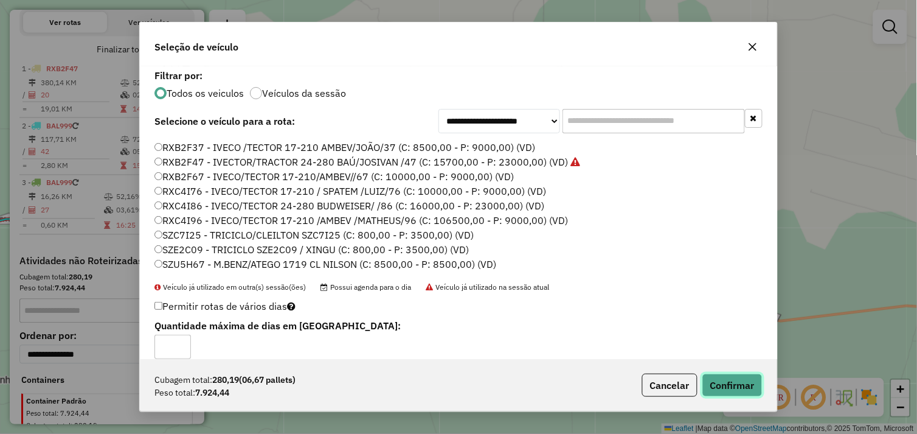
click at [743, 393] on button "Confirmar" at bounding box center [733, 385] width 60 height 23
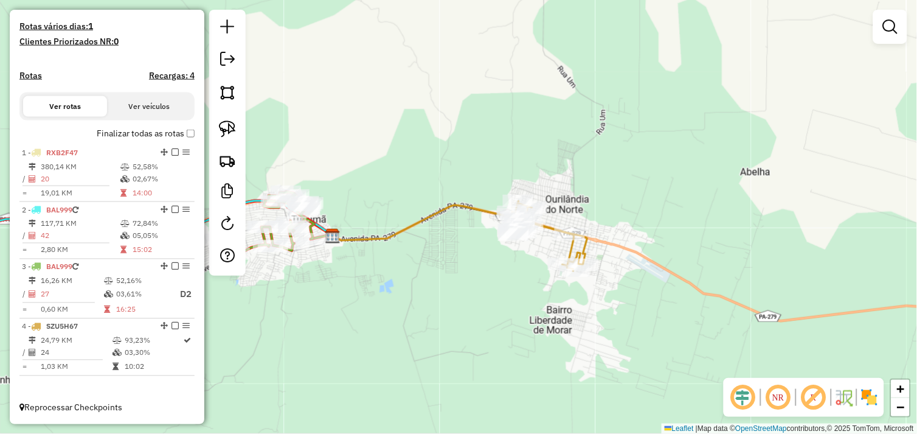
scroll to position [320, 0]
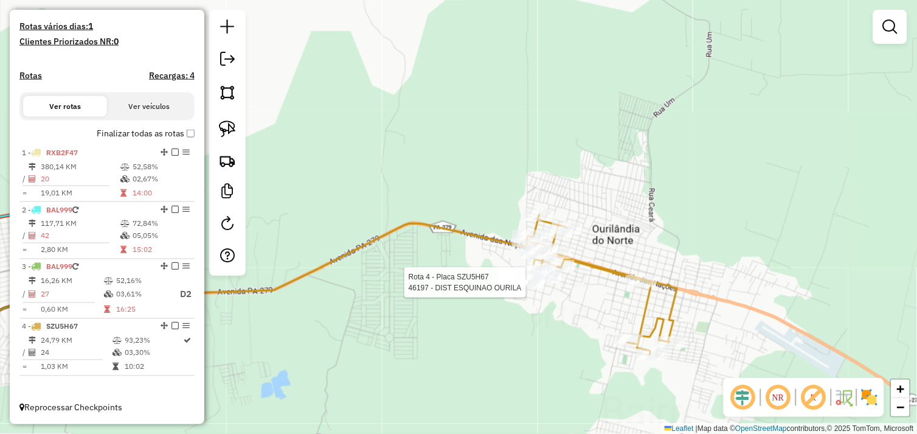
select select "**********"
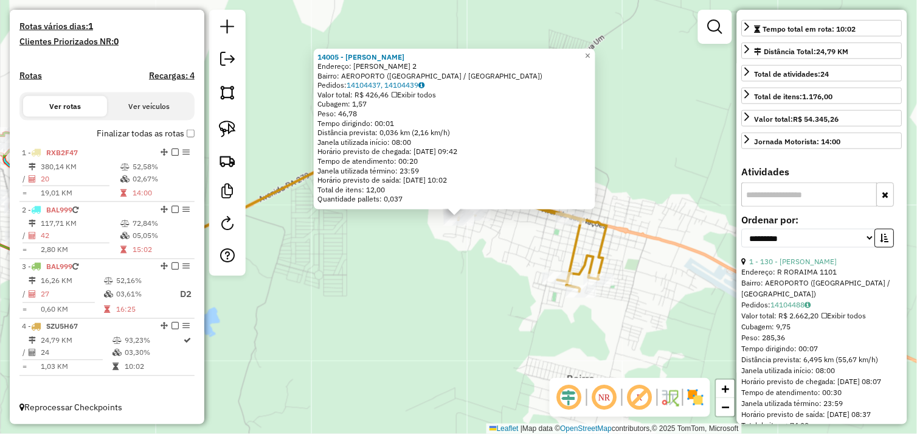
scroll to position [135, 0]
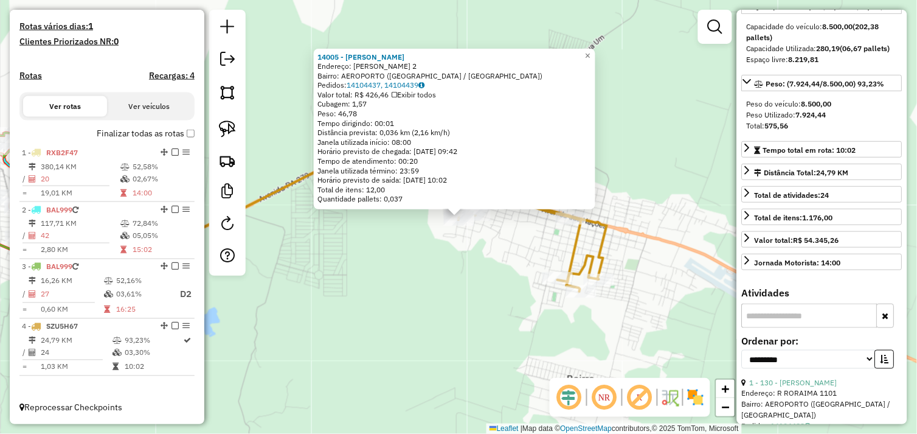
click at [798, 328] on input "text" at bounding box center [810, 316] width 136 height 24
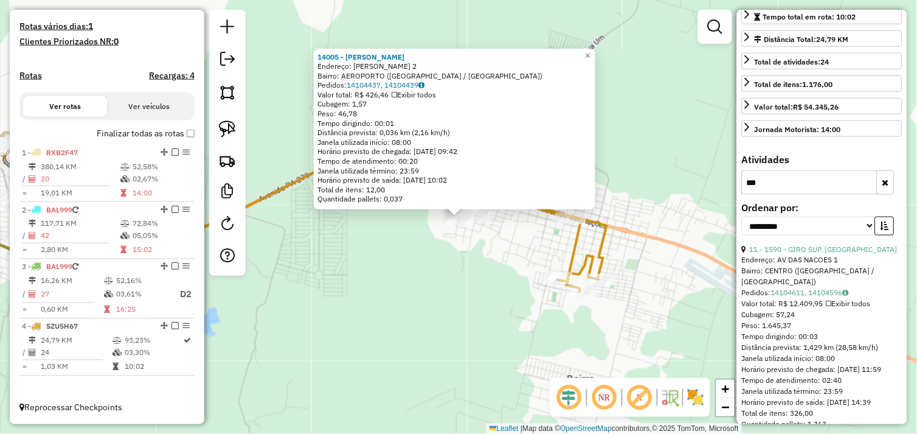
scroll to position [270, 0]
type input "***"
click at [829, 330] on div "Peso: 1.645,37" at bounding box center [822, 324] width 161 height 11
click at [645, 285] on div "14005 - JM PINGADEIRA Endereço: FERNANDO DE NORONHA 2 Bairro: AEROPORTO (OURILA…" at bounding box center [458, 217] width 917 height 434
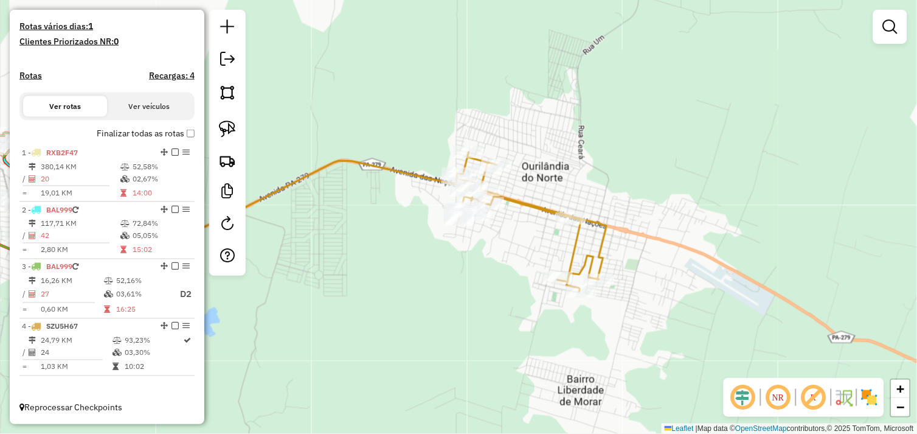
drag, startPoint x: 545, startPoint y: 258, endPoint x: 565, endPoint y: 254, distance: 19.8
click at [565, 254] on div "Janela de atendimento Grade de atendimento Capacidade Transportadoras Veículos …" at bounding box center [458, 217] width 917 height 434
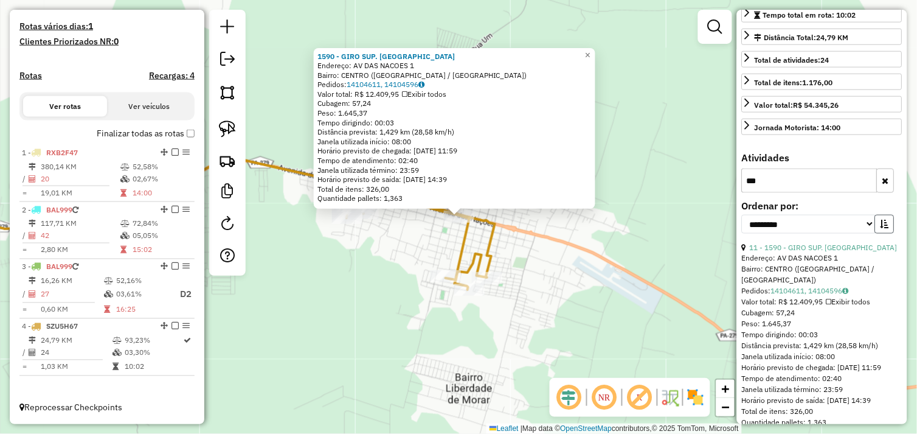
click at [881, 228] on icon "button" at bounding box center [885, 224] width 9 height 9
drag, startPoint x: 865, startPoint y: 245, endPoint x: 858, endPoint y: 247, distance: 6.6
click at [865, 234] on select "**********" at bounding box center [809, 224] width 134 height 19
select select "*********"
click at [742, 234] on select "**********" at bounding box center [809, 224] width 134 height 19
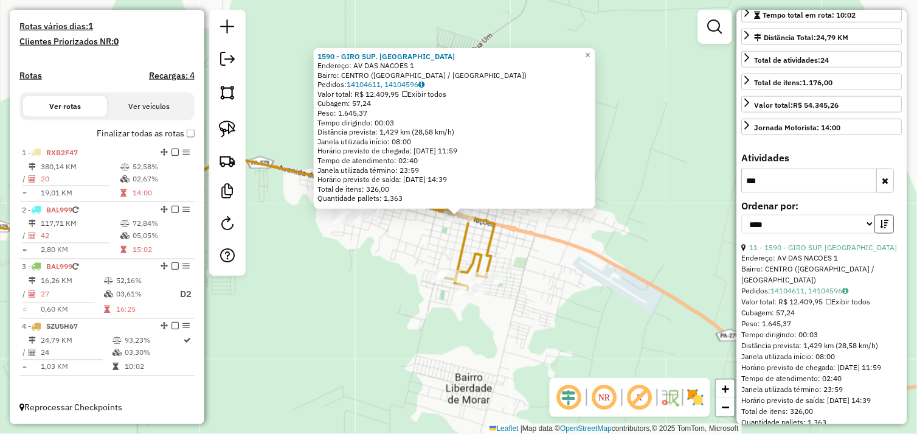
click at [881, 228] on icon "button" at bounding box center [885, 224] width 9 height 9
click at [830, 234] on select "**********" at bounding box center [809, 224] width 134 height 19
click at [883, 228] on icon "button" at bounding box center [885, 224] width 9 height 9
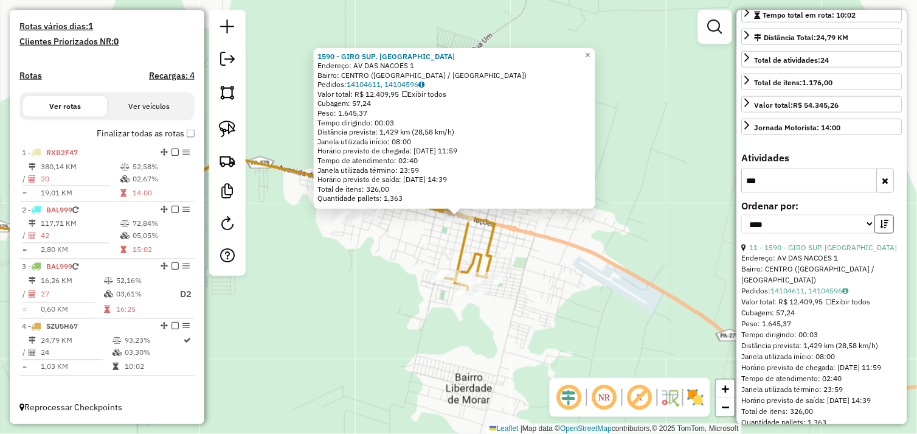
click at [882, 228] on icon "button" at bounding box center [885, 224] width 9 height 9
drag, startPoint x: 784, startPoint y: 205, endPoint x: 750, endPoint y: 209, distance: 34.3
click at [750, 193] on input "***" at bounding box center [810, 181] width 136 height 24
click at [797, 252] on link "12 - 72876 - BAR DA JOSELI" at bounding box center [814, 247] width 128 height 9
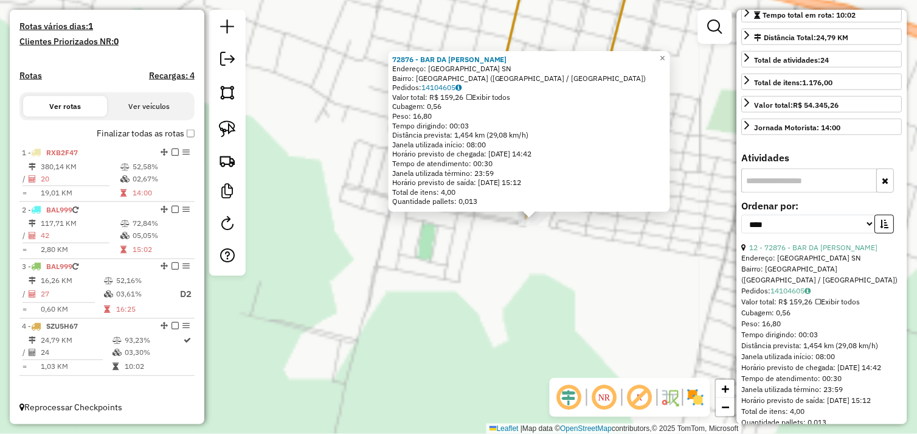
click at [518, 259] on div "72876 - BAR DA JOSELI Endereço: RUA PERNAMBUCO SN Bairro: NOVO HORIZONTE (OURIL…" at bounding box center [458, 217] width 917 height 434
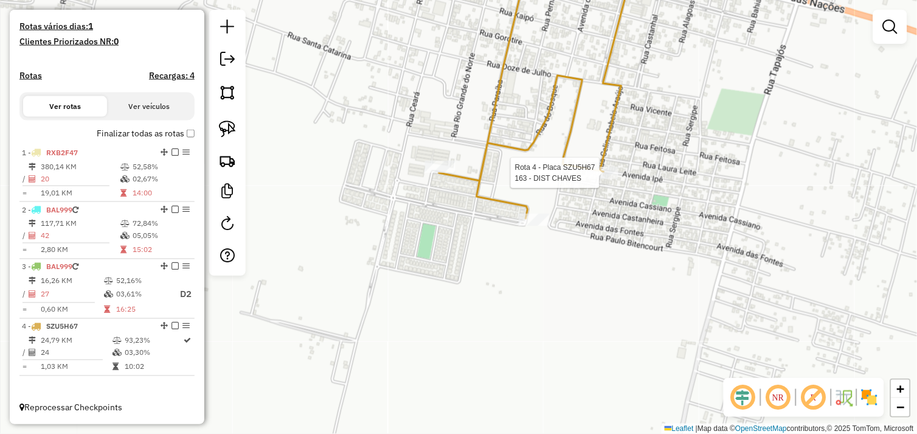
select select "*********"
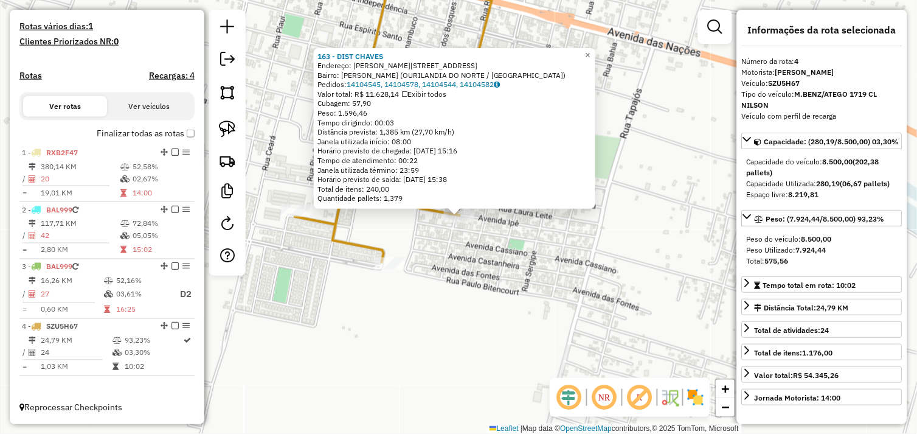
drag, startPoint x: 479, startPoint y: 293, endPoint x: 395, endPoint y: 276, distance: 85.5
click at [479, 293] on div "163 - DIST CHAVES Endereço: R CELINA RABELO 323 Bairro: JOEL HERMOGENES (OURILA…" at bounding box center [458, 217] width 917 height 434
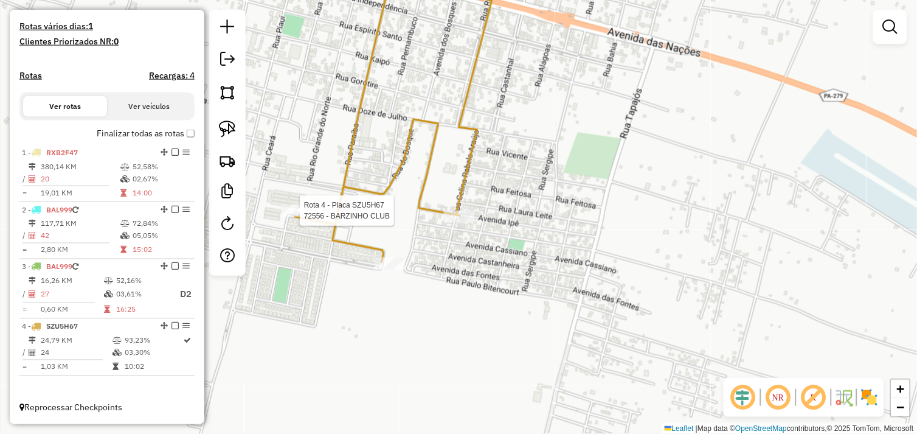
select select "*********"
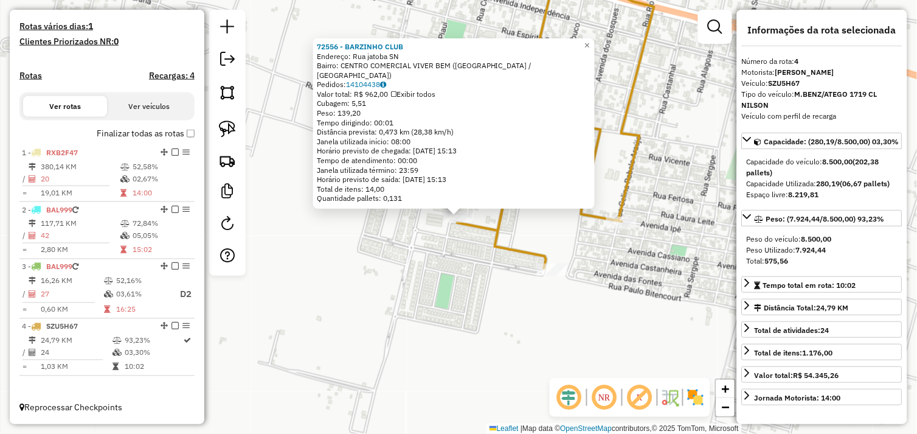
click at [388, 276] on div "72556 - BARZINHO CLUB Endereço: Rua jatoba SN Bairro: CENTRO COMERCIAL VIVER BE…" at bounding box center [458, 217] width 917 height 434
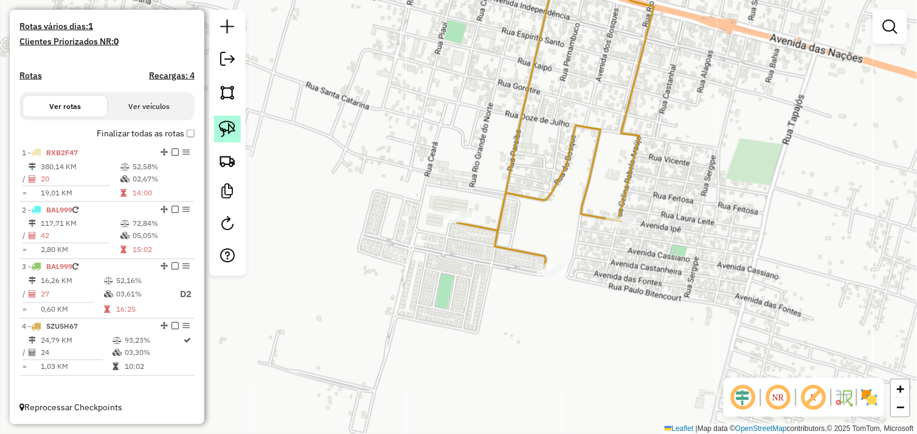
click at [234, 130] on img at bounding box center [227, 128] width 17 height 17
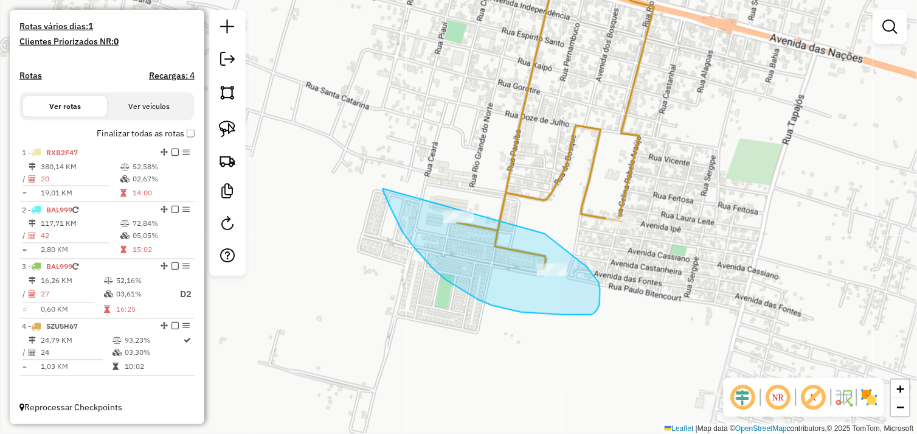
drag, startPoint x: 464, startPoint y: 291, endPoint x: 472, endPoint y: 208, distance: 83.1
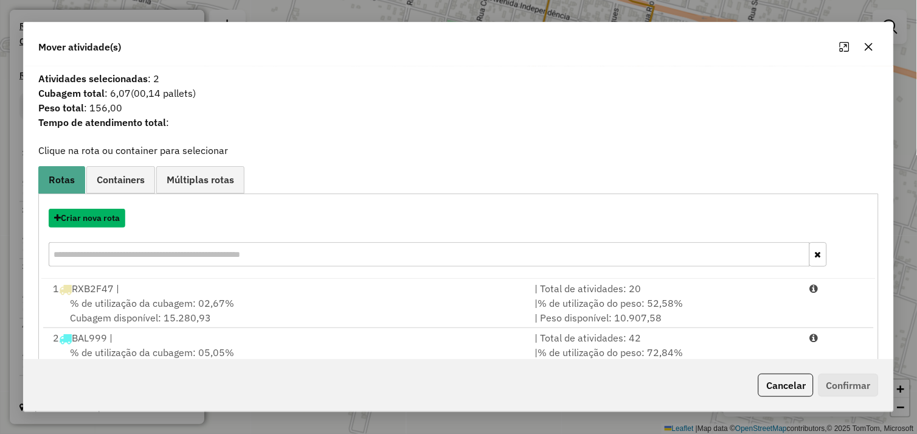
click at [100, 220] on button "Criar nova rota" at bounding box center [87, 218] width 77 height 19
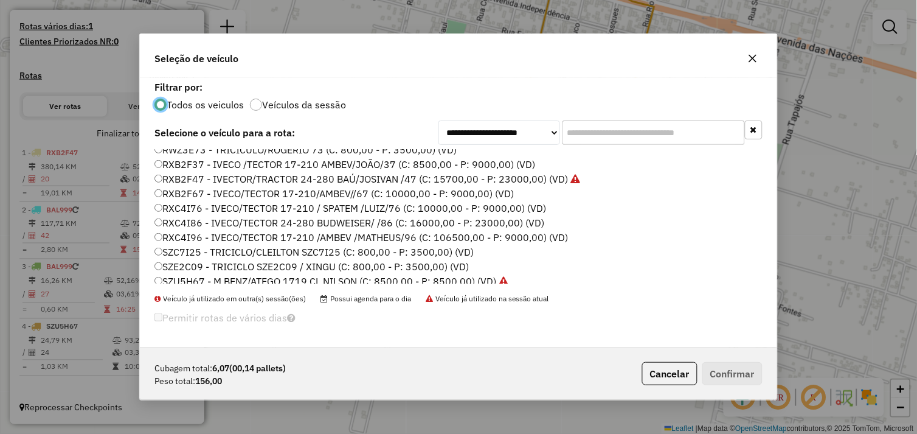
scroll to position [173, 0]
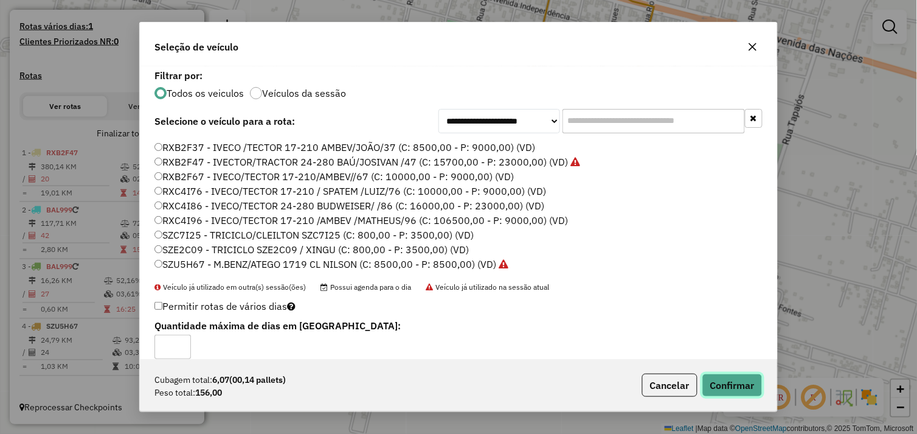
click at [732, 386] on button "Confirmar" at bounding box center [733, 385] width 60 height 23
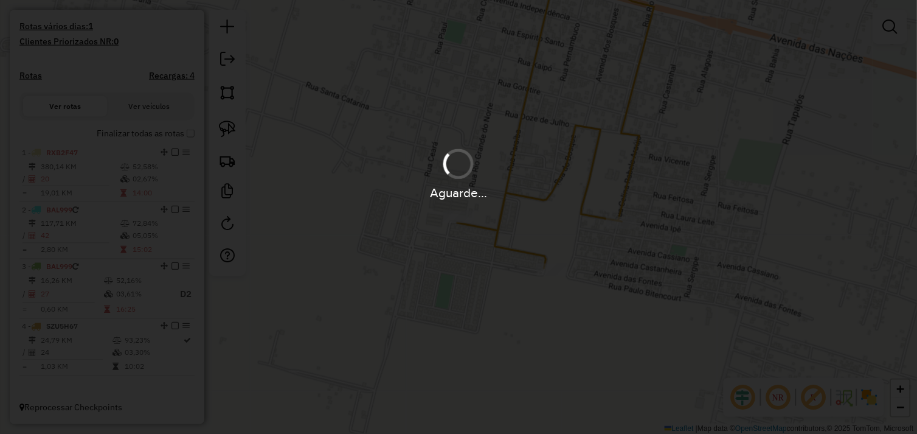
scroll to position [392, 0]
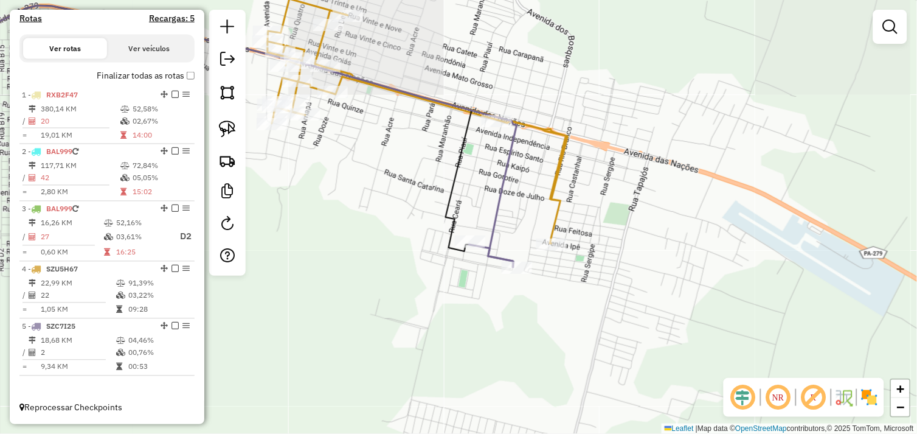
drag, startPoint x: 418, startPoint y: 186, endPoint x: 466, endPoint y: 311, distance: 134.8
click at [464, 318] on div "Janela de atendimento Grade de atendimento Capacidade Transportadoras Veículos …" at bounding box center [458, 217] width 917 height 434
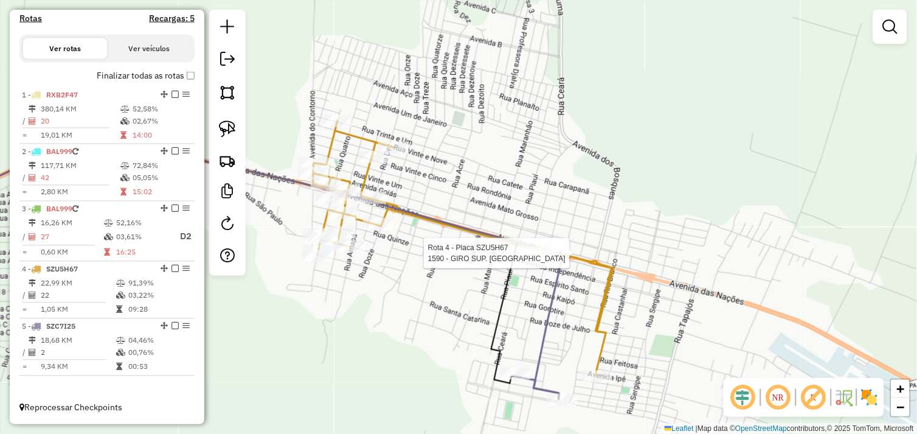
select select "*********"
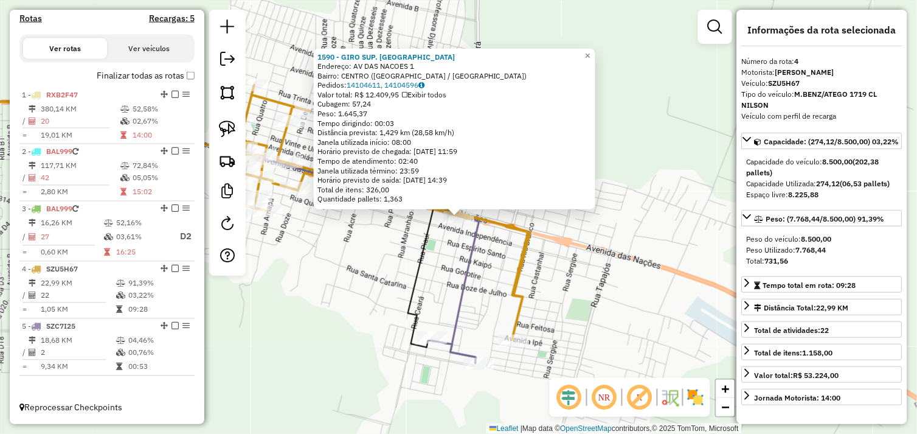
click at [378, 245] on div "1590 - GIRO SUP. OURILANDIA Endereço: AV DAS NACOES 1 Bairro: CENTRO (OURILANDI…" at bounding box center [458, 217] width 917 height 434
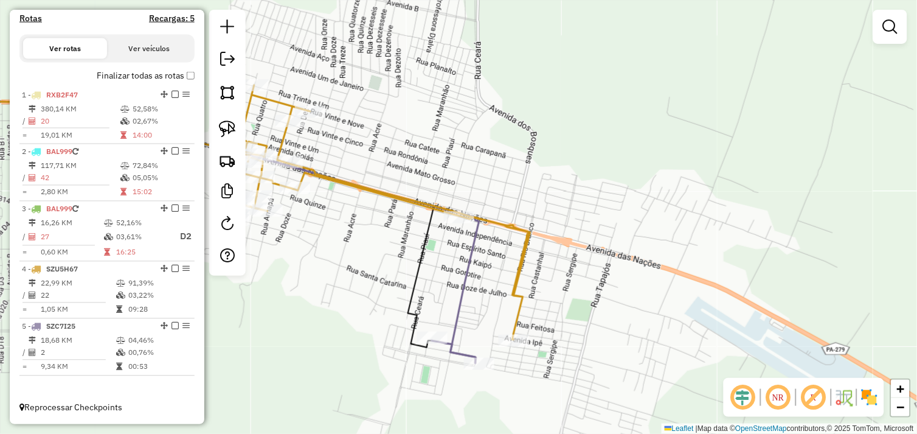
drag, startPoint x: 348, startPoint y: 246, endPoint x: 545, endPoint y: 247, distance: 196.5
click at [545, 247] on div "1590 - GIRO SUP. OURILANDIA Endereço: AV DAS NACOES 1 Bairro: CENTRO (OURILANDI…" at bounding box center [458, 217] width 917 height 434
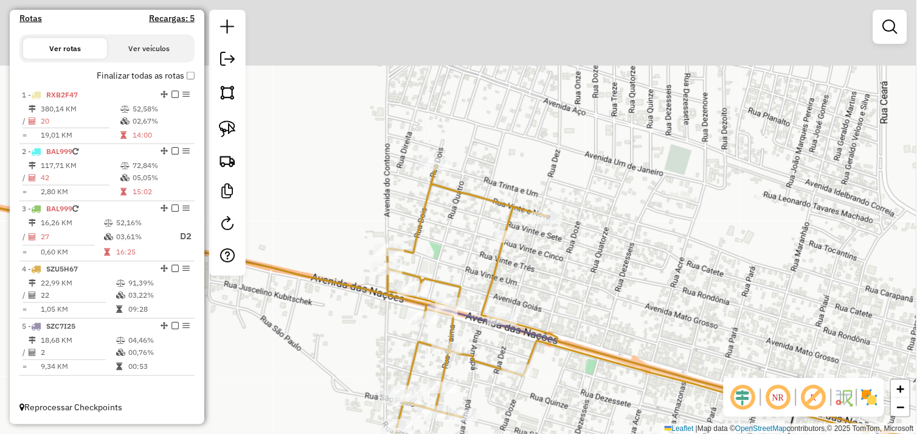
drag, startPoint x: 602, startPoint y: 96, endPoint x: 555, endPoint y: 266, distance: 176.8
click at [588, 305] on div "Janela de atendimento Grade de atendimento Capacidade Transportadoras Veículos …" at bounding box center [458, 217] width 917 height 434
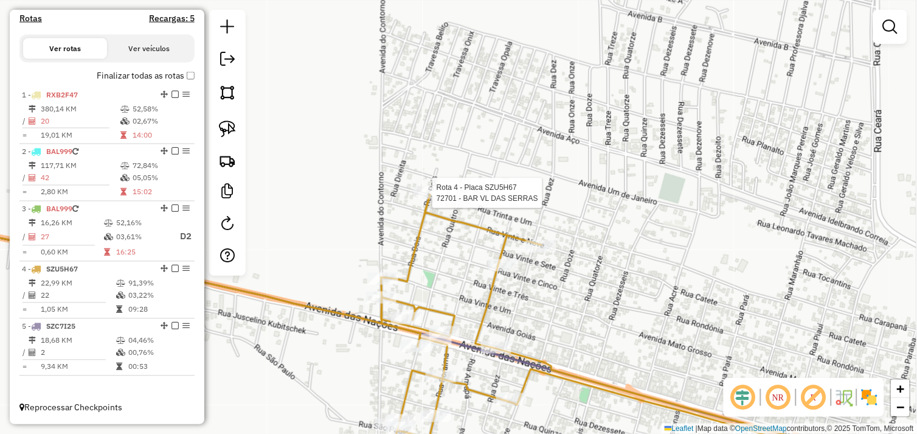
select select "*********"
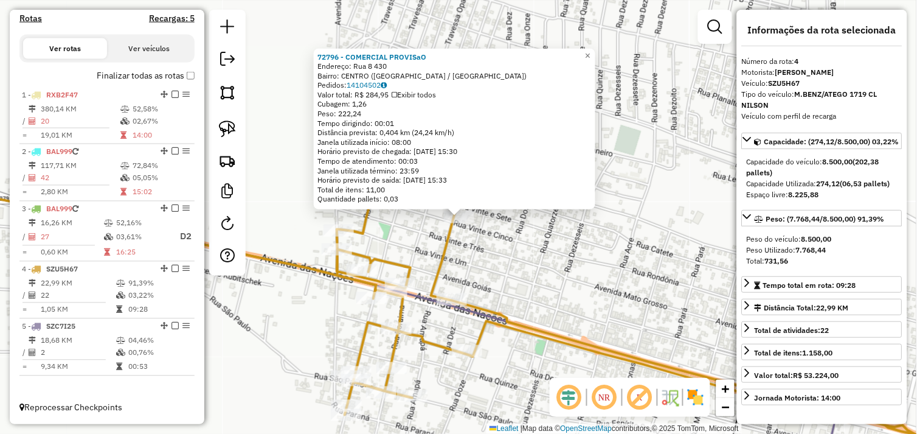
click at [545, 279] on div "72796 - COMERCIAL PROVISaO Endereço: Rua 8 430 Bairro: CENTRO (OURILANDIA DO NO…" at bounding box center [458, 217] width 917 height 434
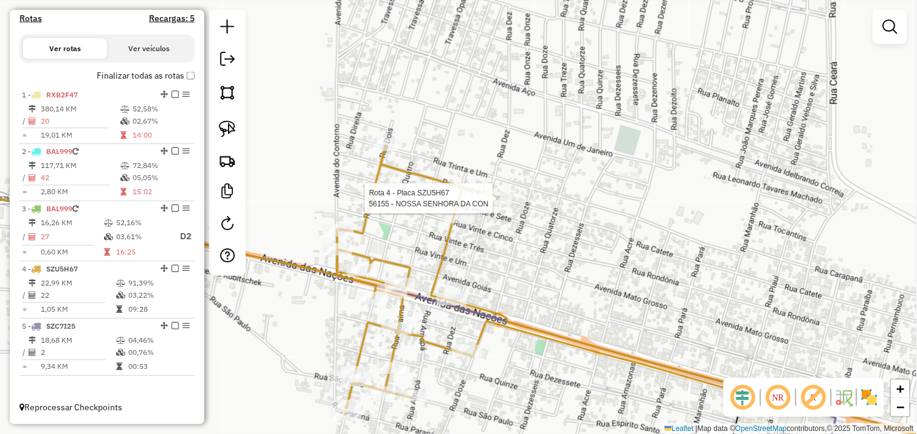
select select "*********"
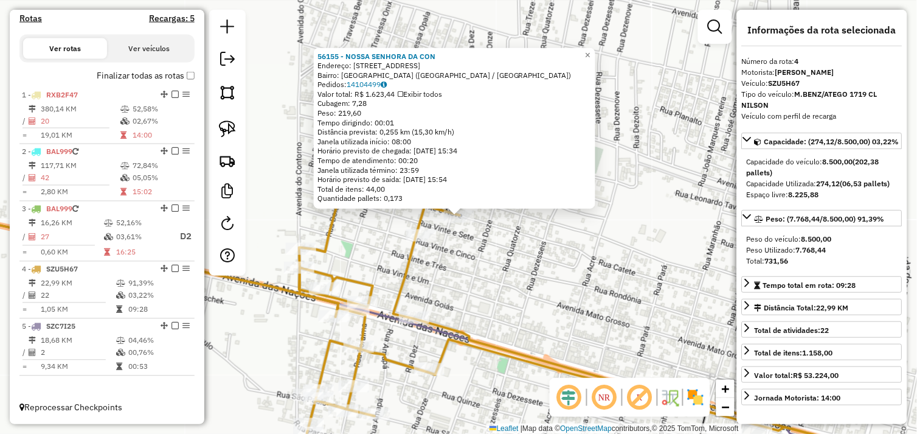
click at [477, 246] on div "56155 - NOSSA SENHORA DA CON Endereço: RUA 29 1315 Bairro: BELA VISTA (OURILAND…" at bounding box center [458, 217] width 917 height 434
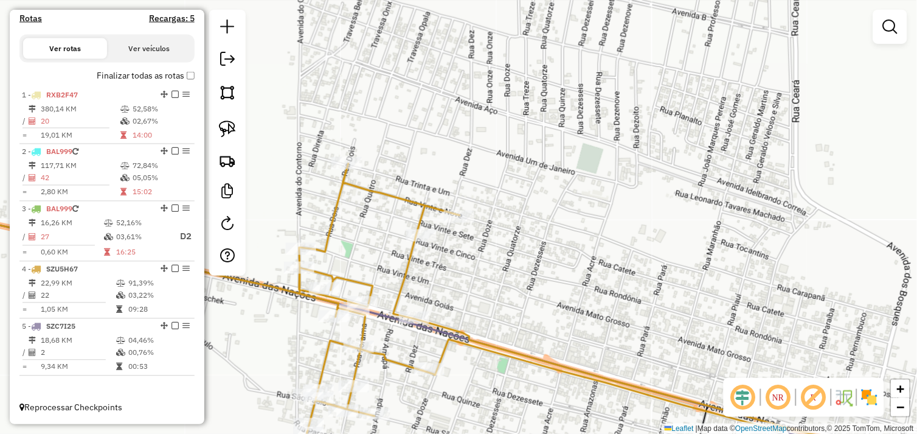
click at [233, 128] on img at bounding box center [227, 128] width 17 height 17
select select "*********"
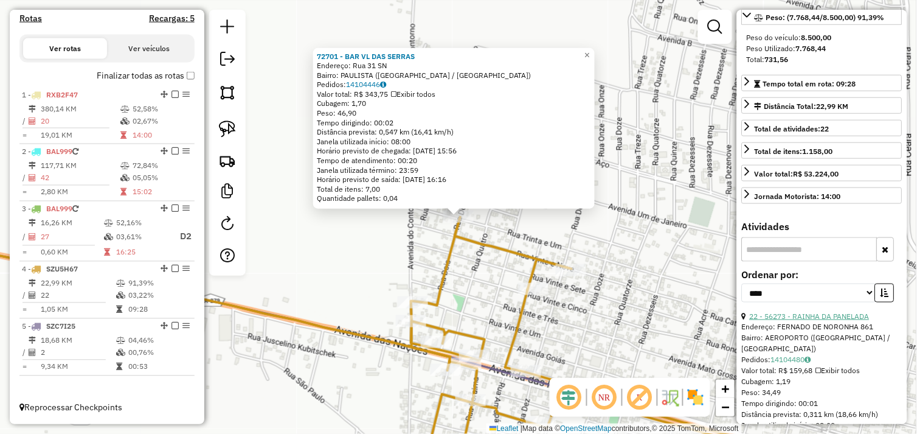
scroll to position [203, 0]
click at [799, 319] on link "22 - 56273 - RAINHA DA PANELADA" at bounding box center [810, 314] width 120 height 9
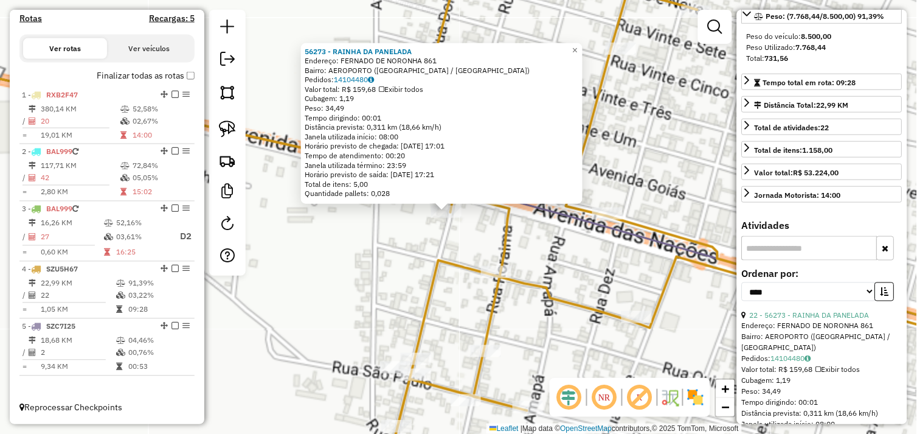
click at [470, 223] on div "56273 - RAINHA DA PANELADA Endereço: FERNADO DE NORONHA 861 Bairro: AEROPORTO (…" at bounding box center [458, 217] width 917 height 434
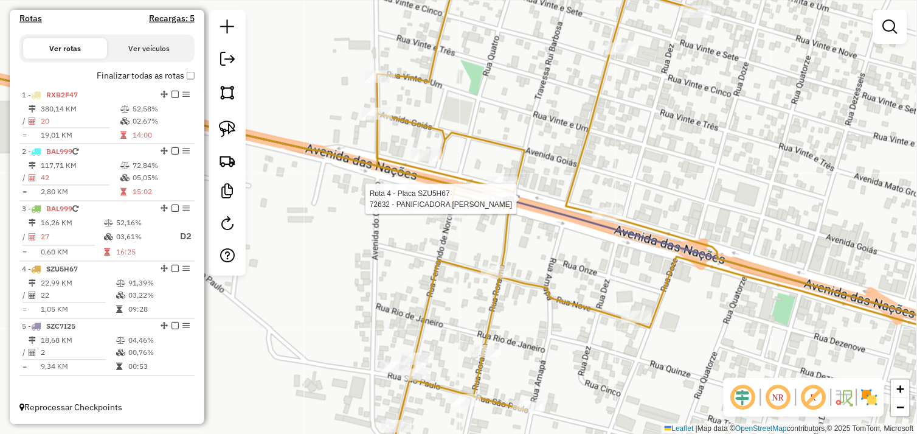
select select "*********"
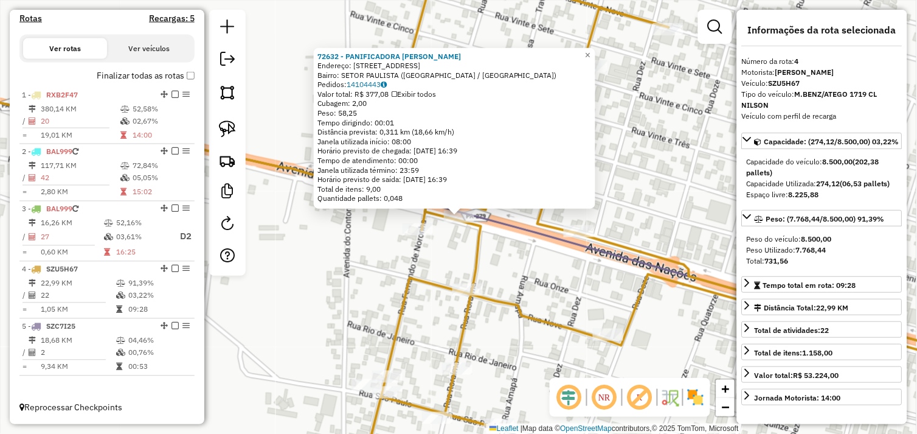
click at [443, 244] on div "72632 - PANIFICADORA BELA VI Endereço: Avenida das Nacoes 1191 Bairro: SETOR PA…" at bounding box center [458, 217] width 917 height 434
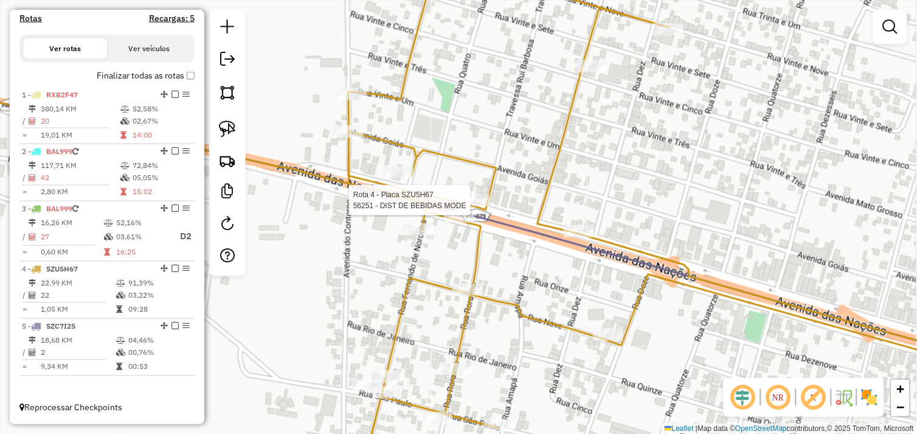
select select "*********"
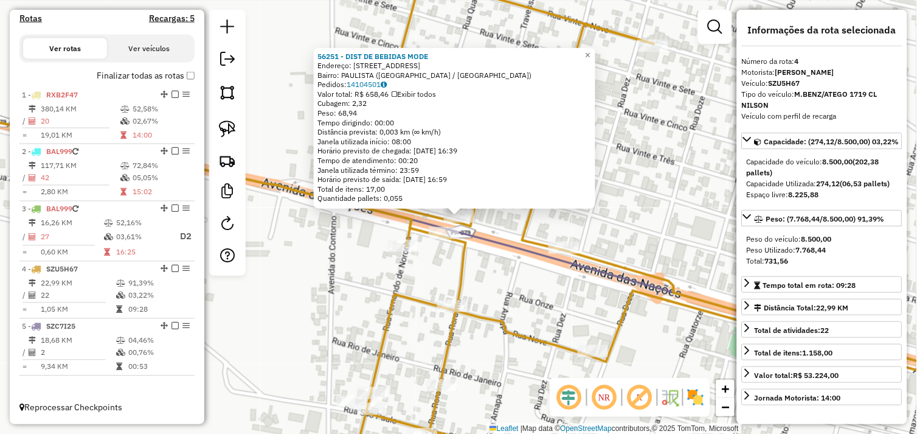
click at [427, 251] on div "Rota 4 - Placa SZU5H67 72632 - PANIFICADORA BELA VI 56251 - DIST DE BEBIDAS MOD…" at bounding box center [458, 217] width 917 height 434
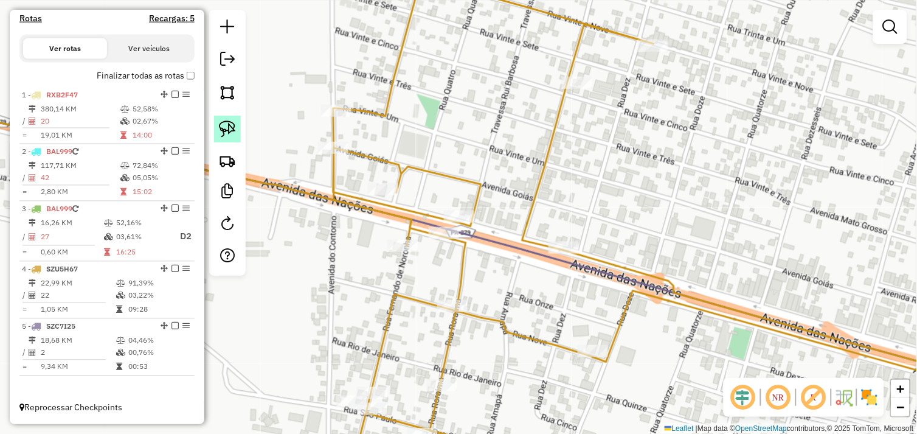
click at [230, 128] on img at bounding box center [227, 128] width 17 height 17
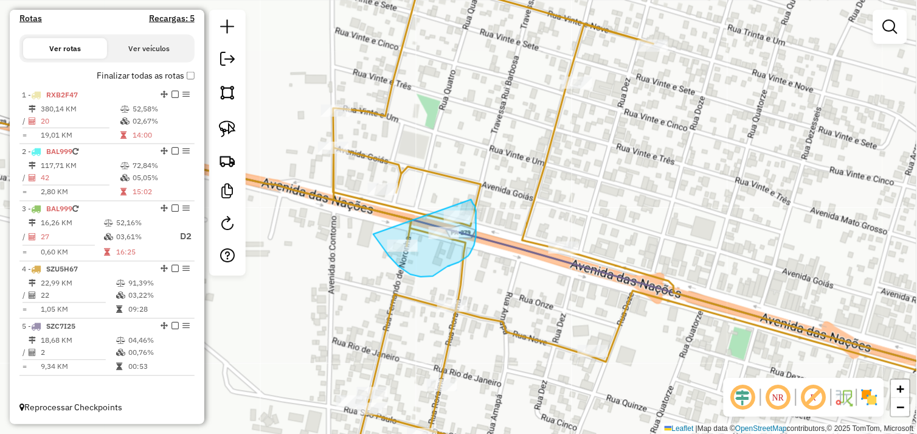
drag, startPoint x: 378, startPoint y: 240, endPoint x: 472, endPoint y: 200, distance: 101.6
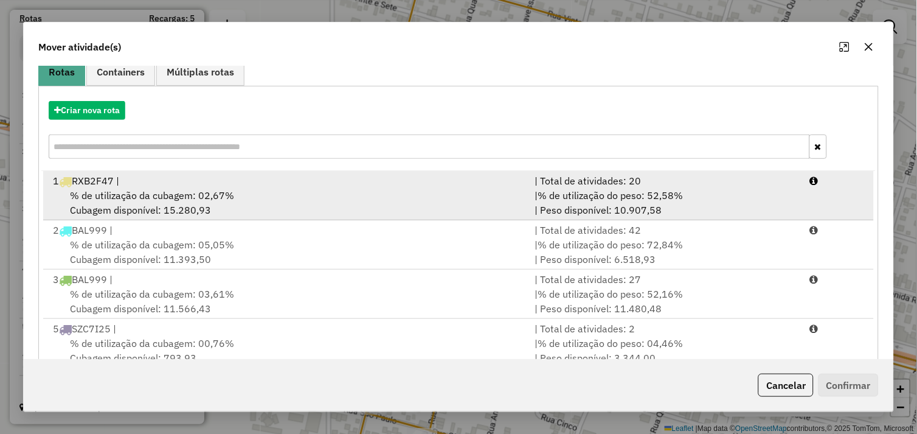
scroll to position [137, 0]
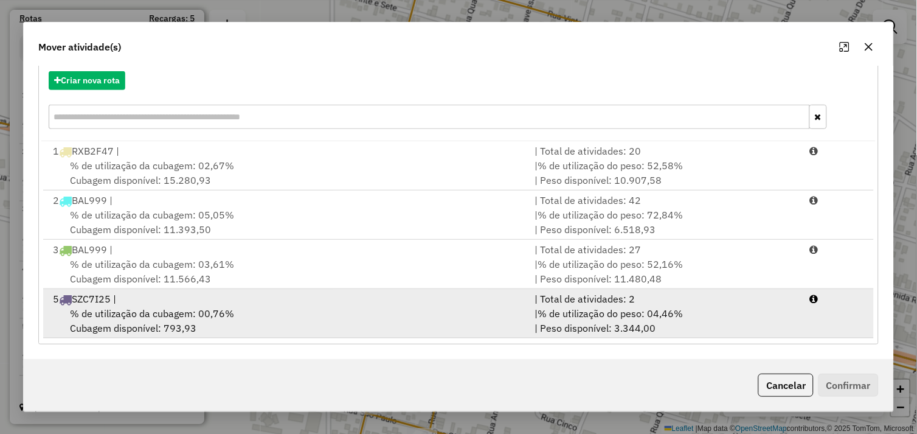
click at [262, 314] on div "% de utilização da cubagem: 00,76% Cubagem disponível: 793,93" at bounding box center [287, 320] width 482 height 29
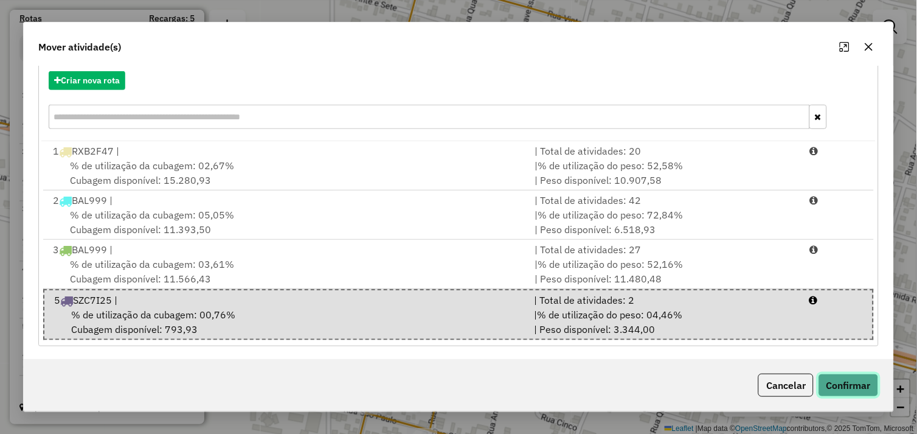
click at [824, 377] on button "Confirmar" at bounding box center [849, 385] width 60 height 23
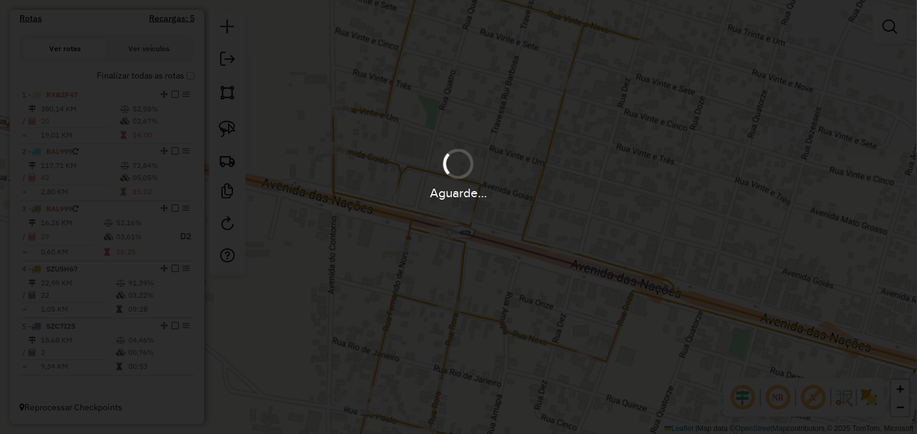
scroll to position [0, 0]
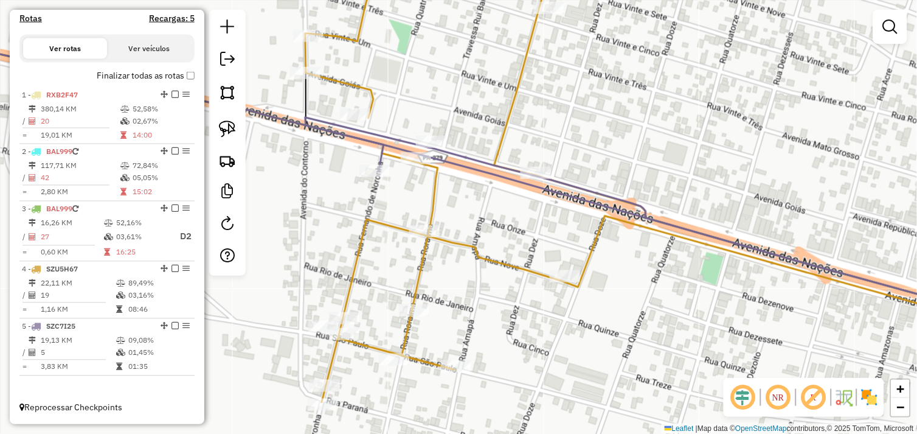
drag, startPoint x: 505, startPoint y: 277, endPoint x: 477, endPoint y: 202, distance: 79.9
click at [477, 202] on div "Janela de atendimento Grade de atendimento Capacidade Transportadoras Veículos …" at bounding box center [458, 217] width 917 height 434
select select "*********"
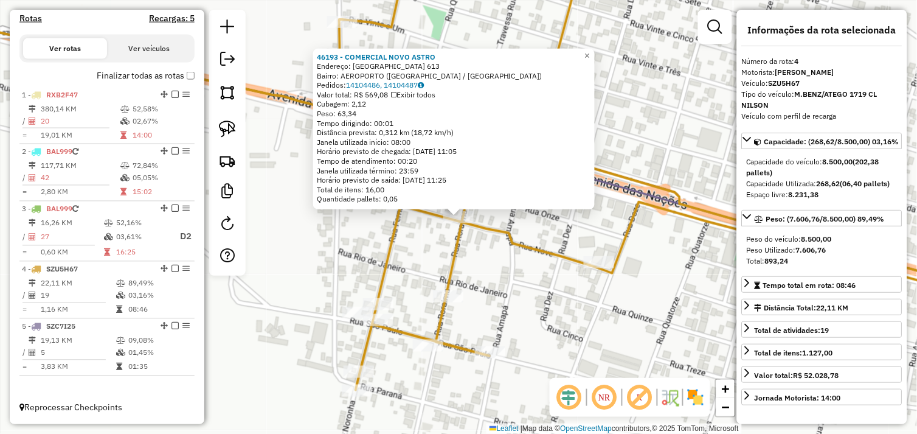
drag, startPoint x: 232, startPoint y: 127, endPoint x: 293, endPoint y: 165, distance: 72.4
click at [232, 128] on img at bounding box center [227, 128] width 17 height 17
drag, startPoint x: 436, startPoint y: 227, endPoint x: 447, endPoint y: 204, distance: 25.8
click at [447, 204] on div "Rota 4 - Placa SZU5H67 46193 - COMERCIAL NOVO ASTRO 46193 - COMERCIAL NOVO ASTR…" at bounding box center [458, 217] width 917 height 434
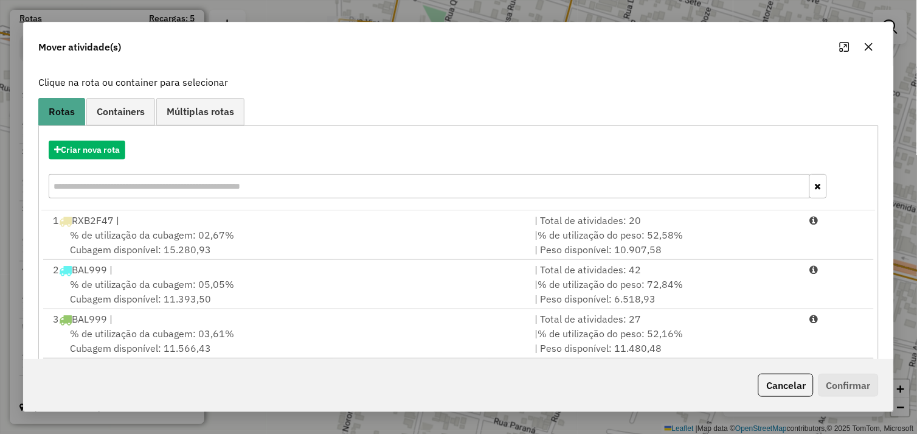
scroll to position [137, 0]
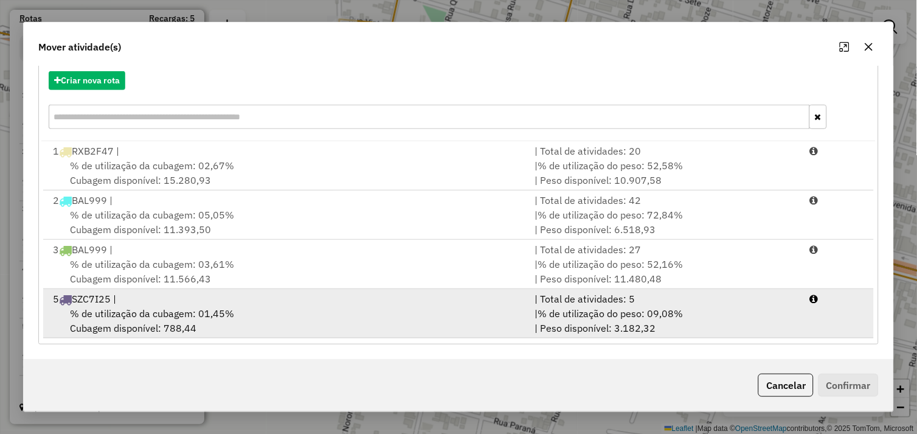
drag, startPoint x: 268, startPoint y: 313, endPoint x: 467, endPoint y: 332, distance: 199.9
click at [274, 313] on div "% de utilização da cubagem: 01,45% Cubagem disponível: 788,44" at bounding box center [287, 320] width 482 height 29
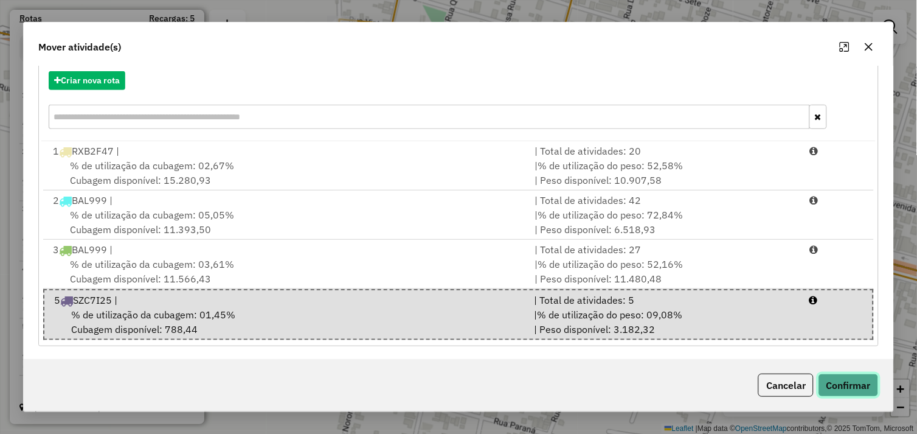
click at [835, 382] on button "Confirmar" at bounding box center [849, 385] width 60 height 23
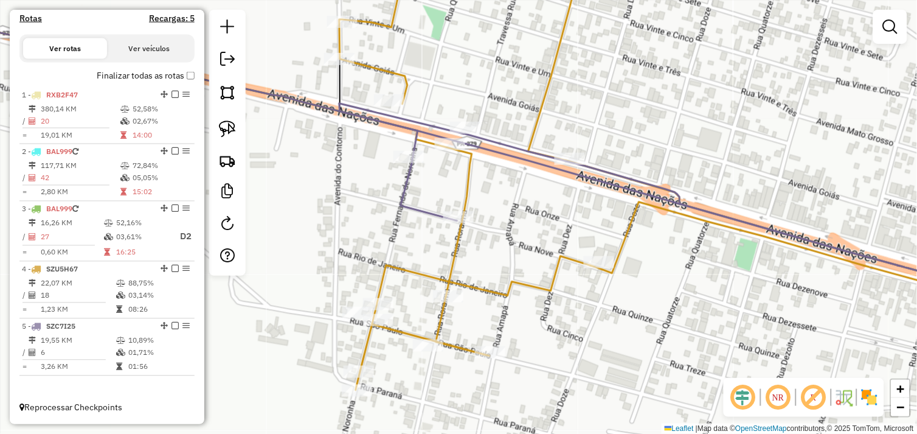
scroll to position [0, 0]
select select "*********"
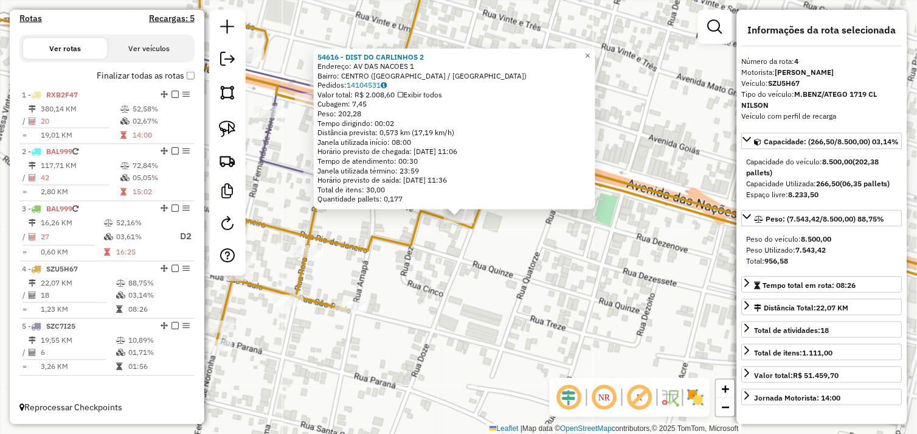
click at [432, 310] on div "54616 - DIST DO CARLINHOS 2 Endereço: AV DAS NACOES 1 Bairro: CENTRO (OURILANDI…" at bounding box center [458, 217] width 917 height 434
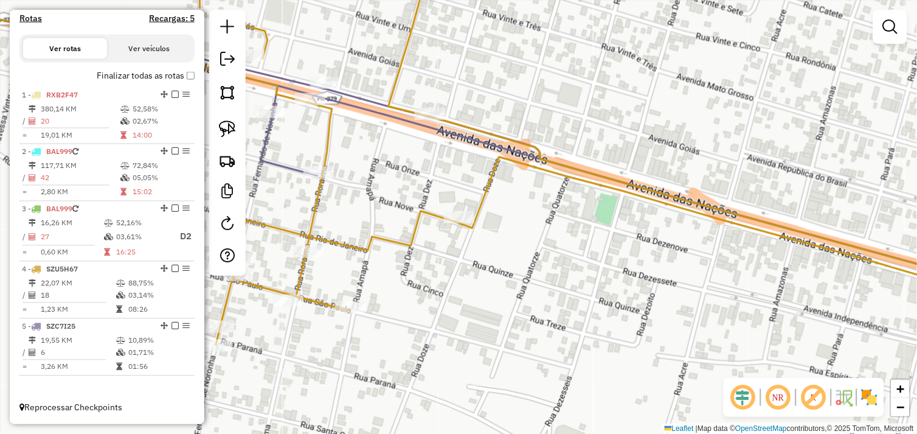
drag, startPoint x: 390, startPoint y: 317, endPoint x: 484, endPoint y: 287, distance: 98.9
click at [484, 287] on div "Janela de atendimento Grade de atendimento Capacidade Transportadoras Veículos …" at bounding box center [458, 217] width 917 height 434
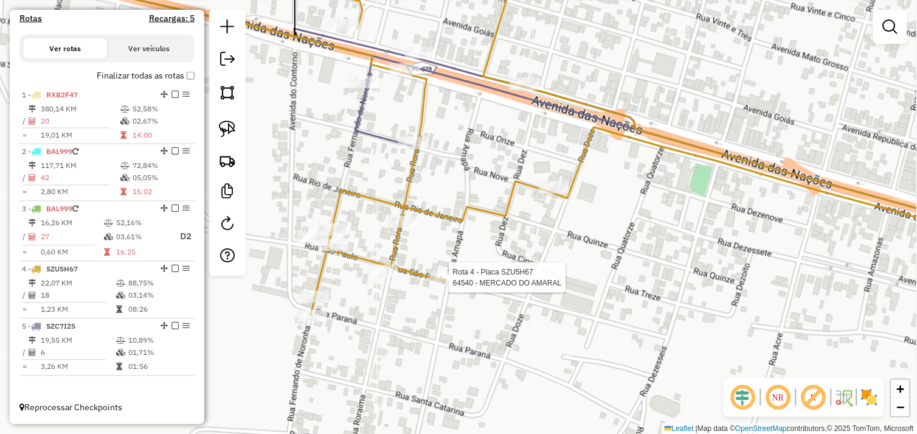
select select "*********"
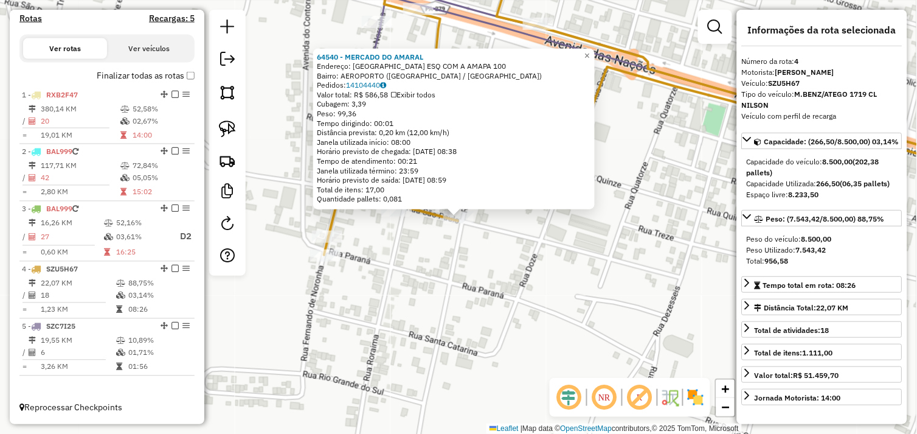
click at [455, 292] on div "64540 - MERCADO DO AMARAL Endereço: RUA SAO PAULO ESQ COM A AMAPA 100 Bairro: A…" at bounding box center [458, 217] width 917 height 434
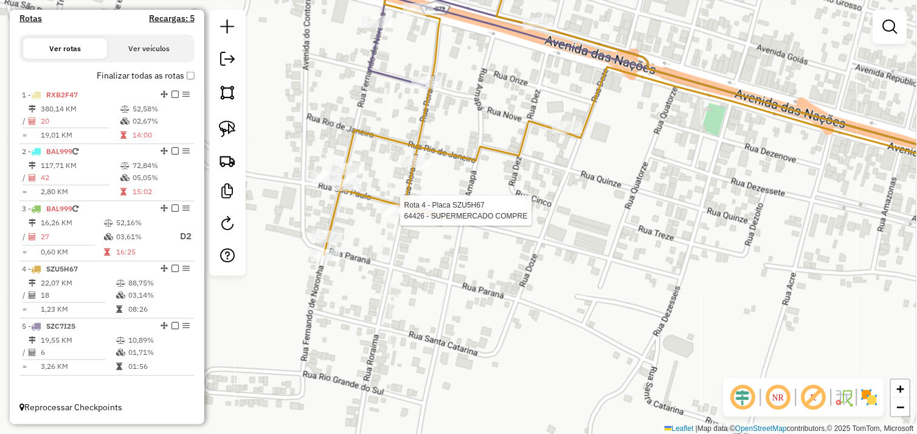
select select "*********"
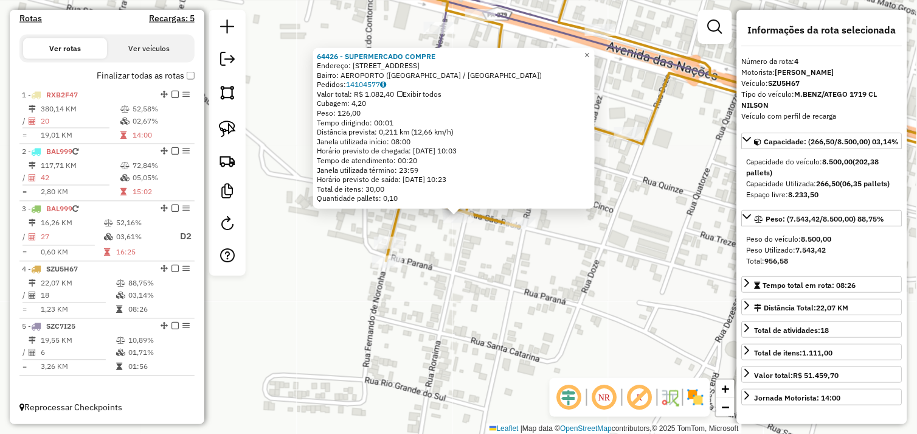
click at [476, 269] on div "64426 - SUPERMERCADO COMPRE Endereço: RUA RORAIMA 1198 Bairro: AEROPORTO (OURIL…" at bounding box center [458, 217] width 917 height 434
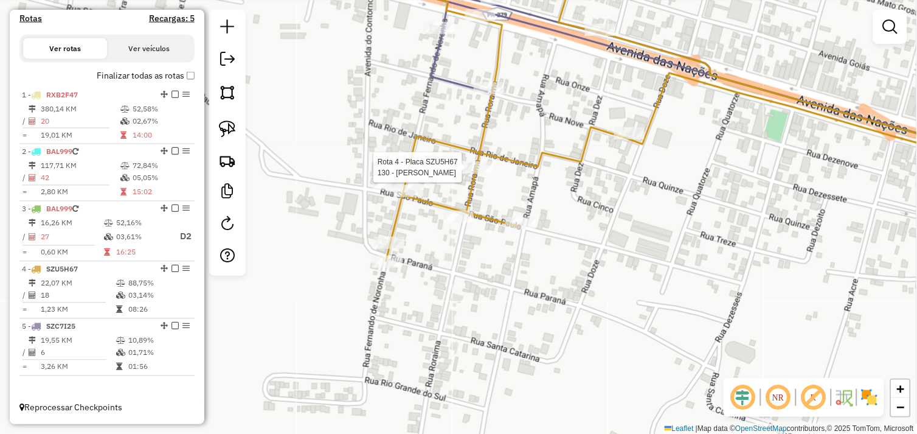
select select "*********"
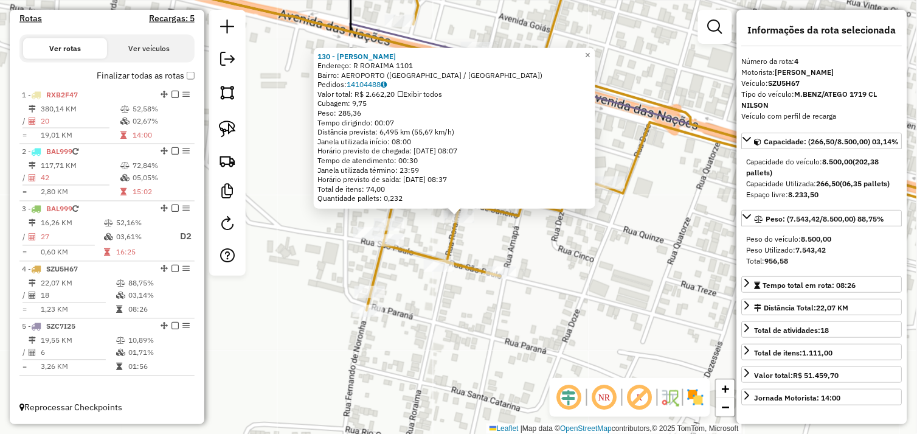
click at [449, 302] on div "130 - MERCADINHO ALVES Endereço: R RORAIMA 1101 Bairro: AEROPORTO (OURILANDIA D…" at bounding box center [458, 217] width 917 height 434
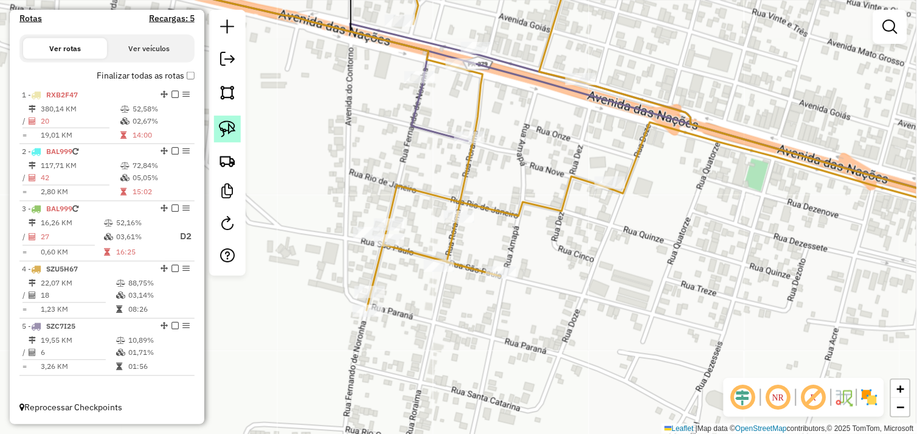
click at [235, 125] on img at bounding box center [227, 128] width 17 height 17
drag, startPoint x: 526, startPoint y: 260, endPoint x: 516, endPoint y: 287, distance: 28.5
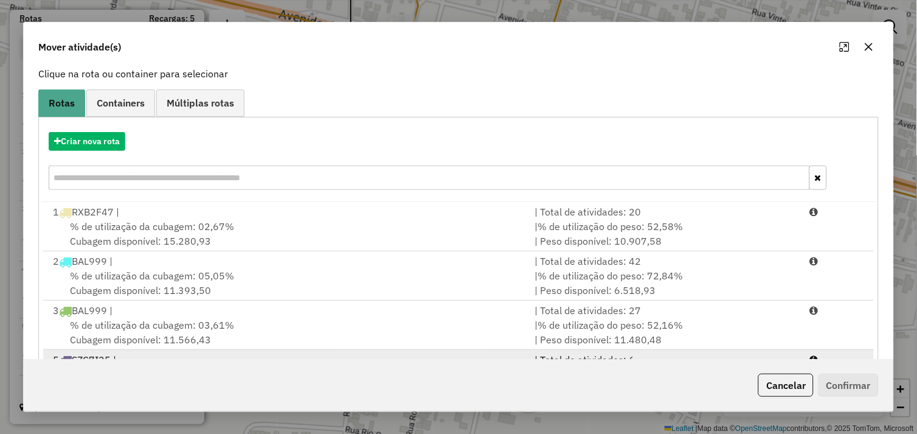
scroll to position [137, 0]
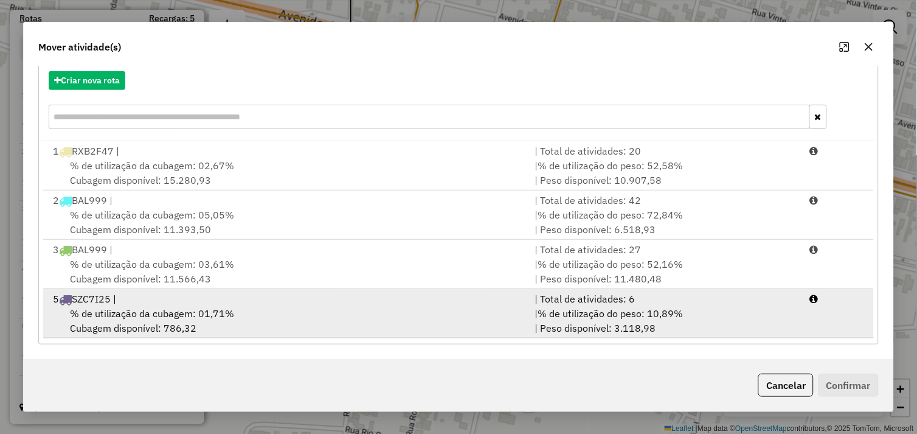
drag, startPoint x: 283, startPoint y: 319, endPoint x: 412, endPoint y: 327, distance: 129.8
click at [286, 319] on div "% de utilização da cubagem: 01,71% Cubagem disponível: 786,32" at bounding box center [287, 320] width 482 height 29
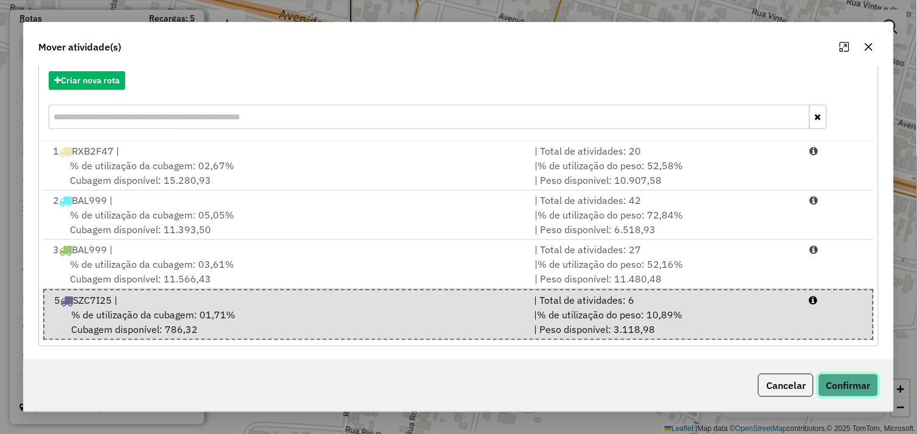
click at [842, 393] on button "Confirmar" at bounding box center [849, 385] width 60 height 23
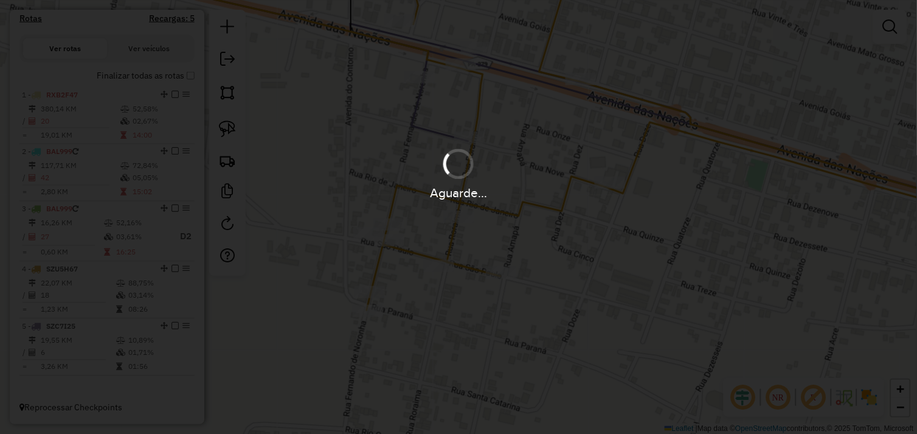
scroll to position [0, 0]
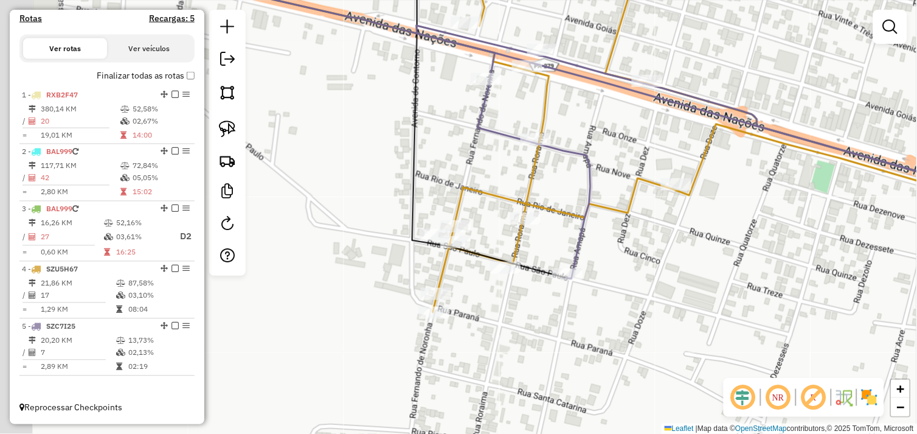
drag, startPoint x: 415, startPoint y: 293, endPoint x: 481, endPoint y: 295, distance: 66.3
click at [481, 295] on div "Janela de atendimento Grade de atendimento Capacidade Transportadoras Veículos …" at bounding box center [458, 217] width 917 height 434
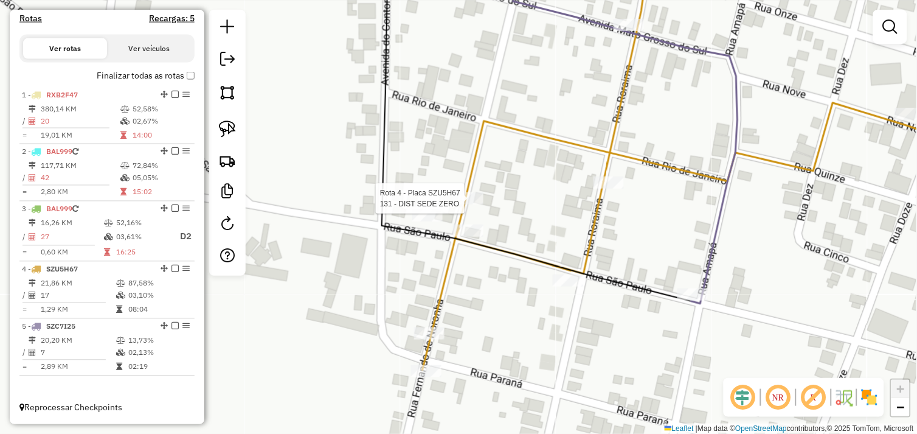
select select "*********"
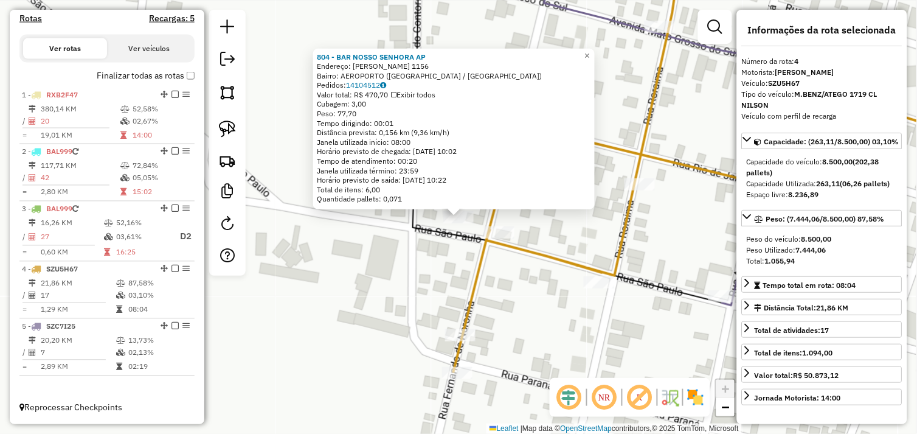
click at [416, 257] on div "804 - BAR NOSSO SENHORA AP Endereço: FERNANDO DE NORONHA 1156 Bairro: AEROPORTO…" at bounding box center [458, 217] width 917 height 434
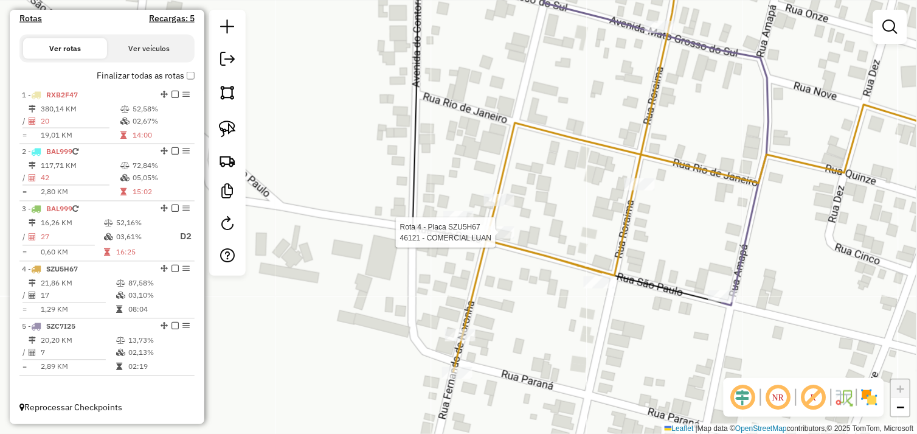
select select "*********"
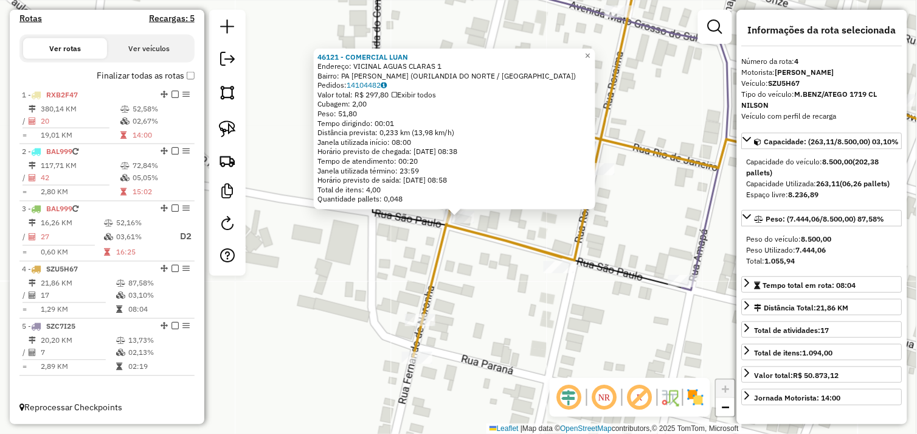
click at [409, 252] on div "46121 - COMERCIAL LUAN Endereço: VICINAL AGUAS CLARAS 1 Bairro: PA MARIA PRETA …" at bounding box center [458, 217] width 917 height 434
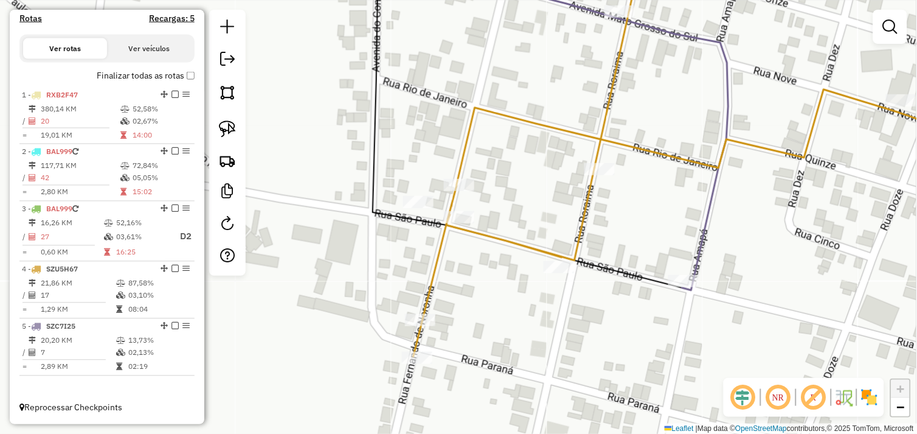
drag, startPoint x: 234, startPoint y: 129, endPoint x: 265, endPoint y: 143, distance: 34.6
click at [234, 129] on img at bounding box center [227, 128] width 17 height 17
drag, startPoint x: 425, startPoint y: 187, endPoint x: 476, endPoint y: 220, distance: 61.3
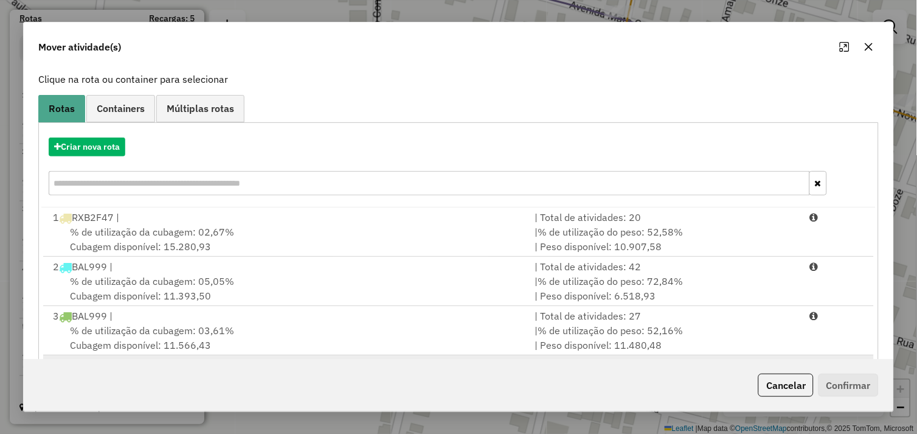
scroll to position [137, 0]
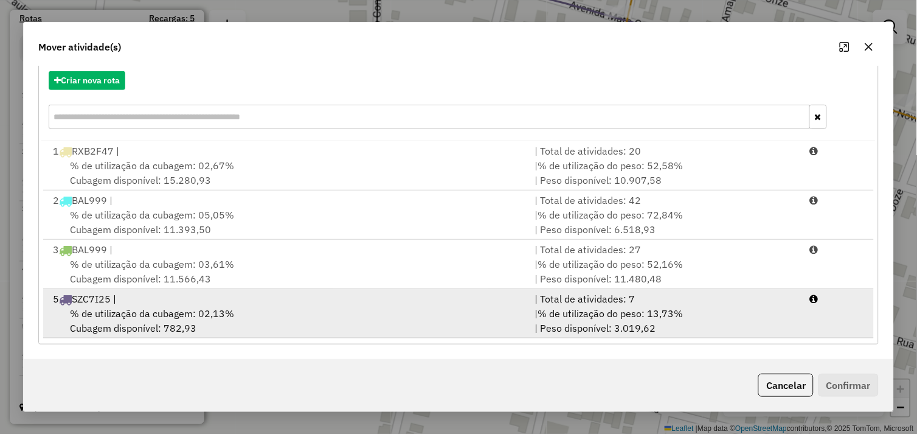
click at [266, 315] on div "% de utilização da cubagem: 02,13% Cubagem disponível: 782,93" at bounding box center [287, 320] width 482 height 29
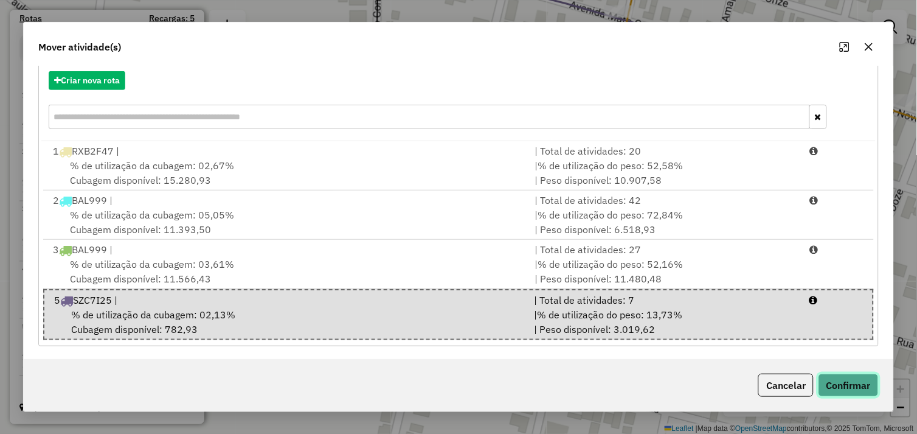
click at [843, 381] on button "Confirmar" at bounding box center [849, 385] width 60 height 23
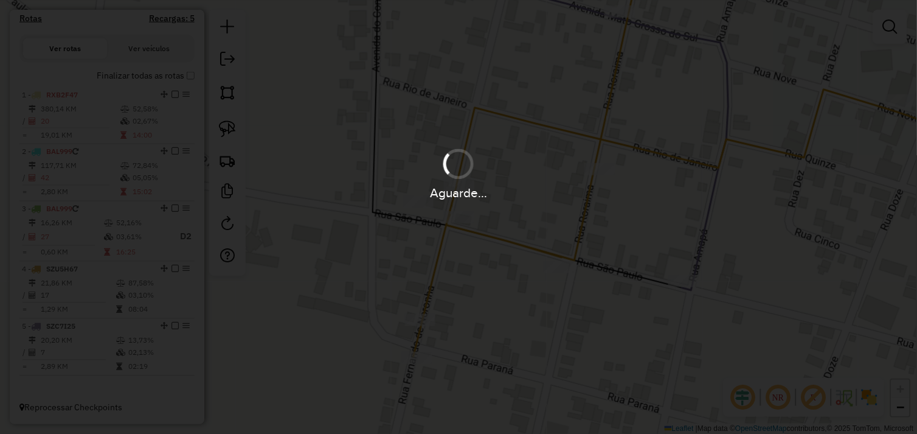
scroll to position [0, 0]
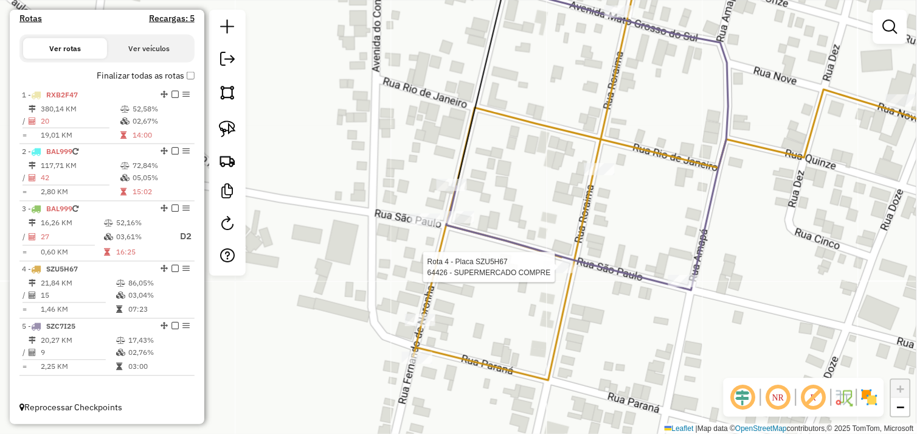
select select "*********"
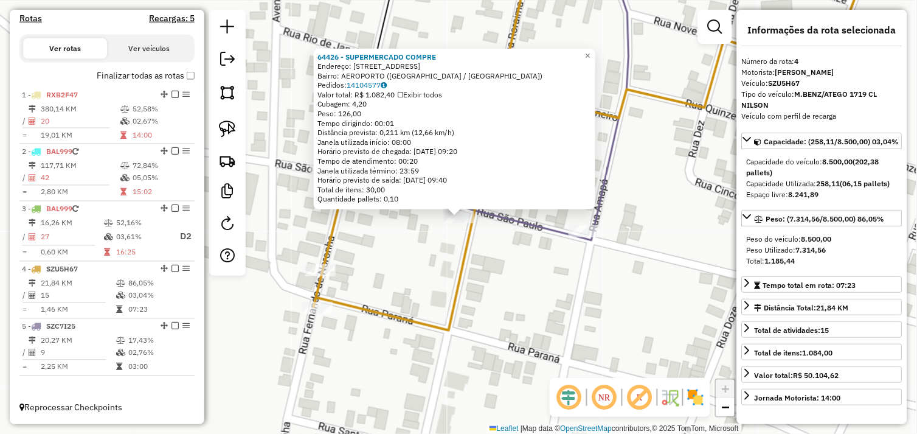
click at [409, 263] on div "64426 - SUPERMERCADO COMPRE Endereço: RUA RORAIMA 1198 Bairro: AEROPORTO (OURIL…" at bounding box center [458, 217] width 917 height 434
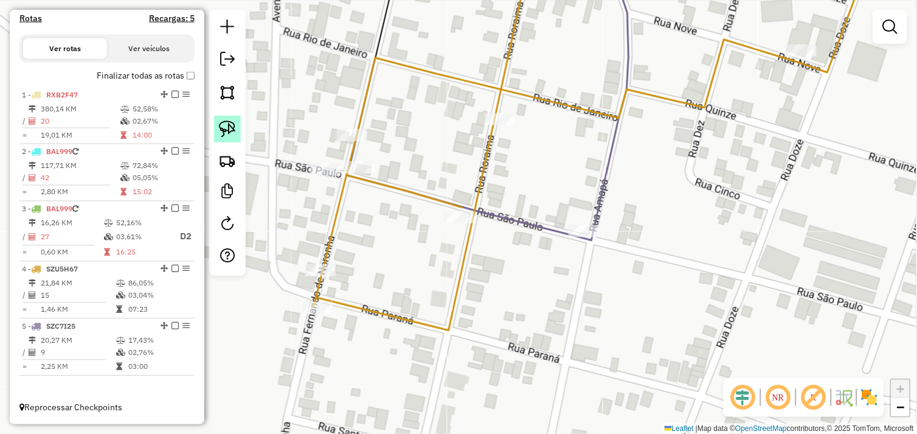
click at [231, 126] on img at bounding box center [227, 128] width 17 height 17
drag, startPoint x: 441, startPoint y: 230, endPoint x: 462, endPoint y: 198, distance: 38.6
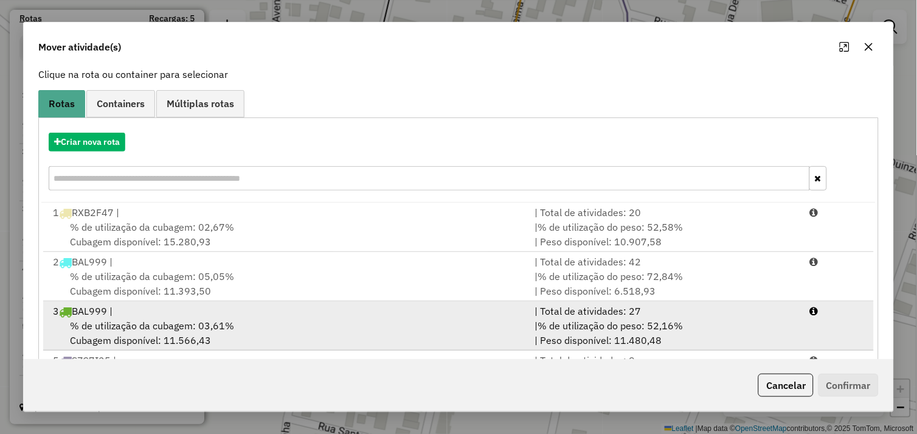
scroll to position [137, 0]
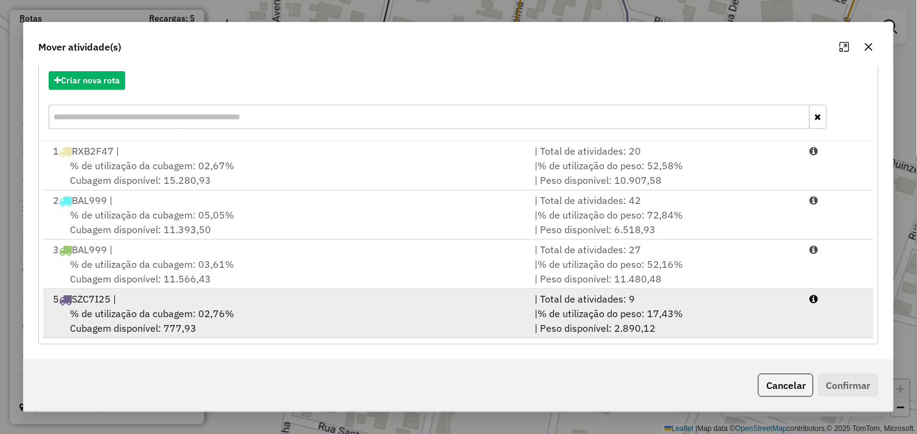
click at [344, 315] on div "% de utilização da cubagem: 02,76% Cubagem disponível: 777,93" at bounding box center [287, 320] width 482 height 29
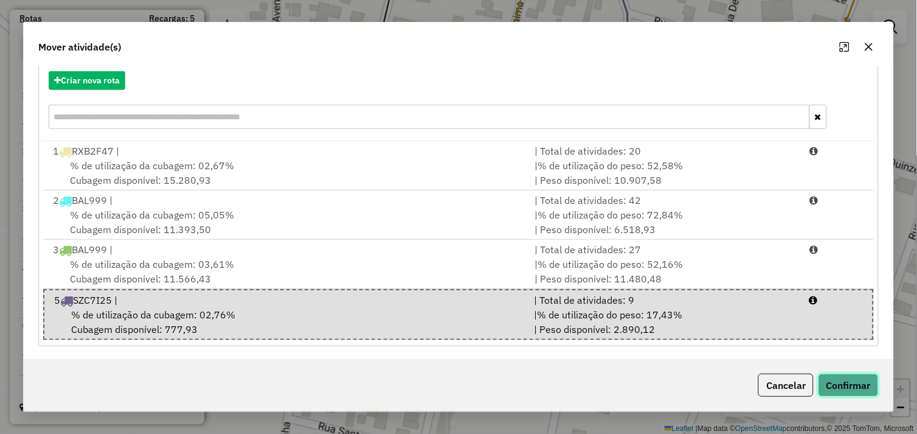
click at [827, 384] on button "Confirmar" at bounding box center [849, 385] width 60 height 23
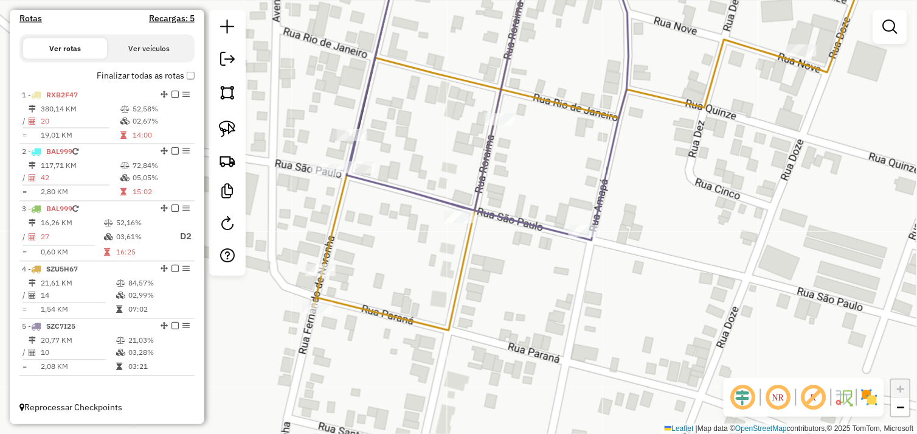
scroll to position [0, 0]
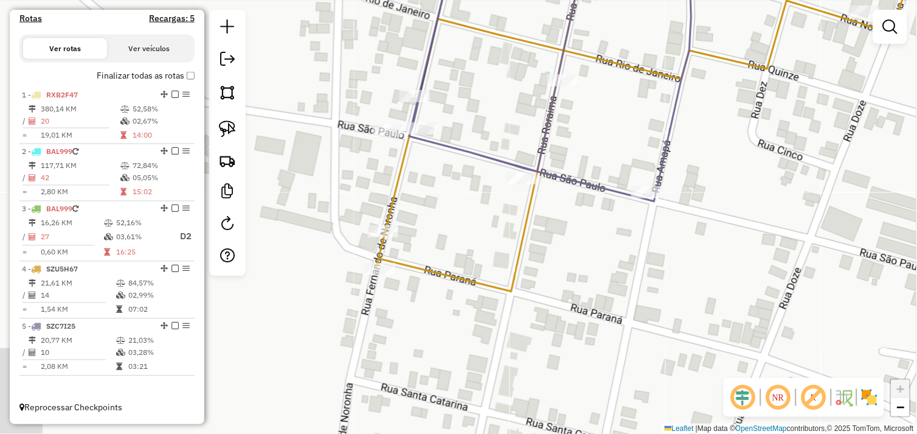
drag, startPoint x: 386, startPoint y: 265, endPoint x: 449, endPoint y: 226, distance: 74.6
click at [449, 226] on div "Janela de atendimento Grade de atendimento Capacidade Transportadoras Veículos …" at bounding box center [458, 217] width 917 height 434
select select "*********"
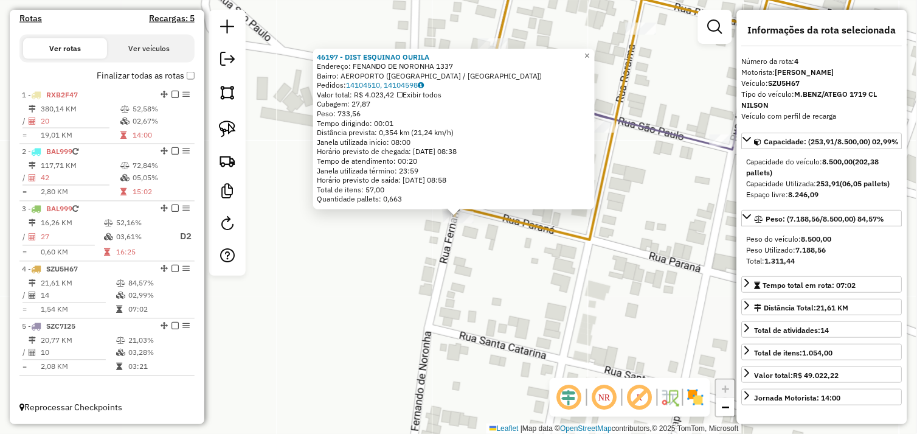
click at [402, 260] on div "46197 - DIST ESQUINAO OURILA Endereço: FENANDO DE NORONHA 1337 Bairro: AEROPORT…" at bounding box center [458, 217] width 917 height 434
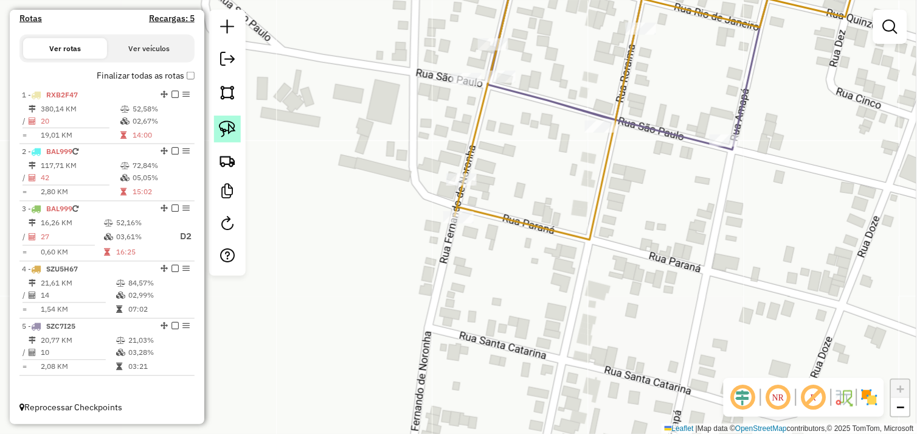
click at [238, 127] on link at bounding box center [227, 129] width 27 height 27
drag, startPoint x: 432, startPoint y: 170, endPoint x: 484, endPoint y: 173, distance: 51.8
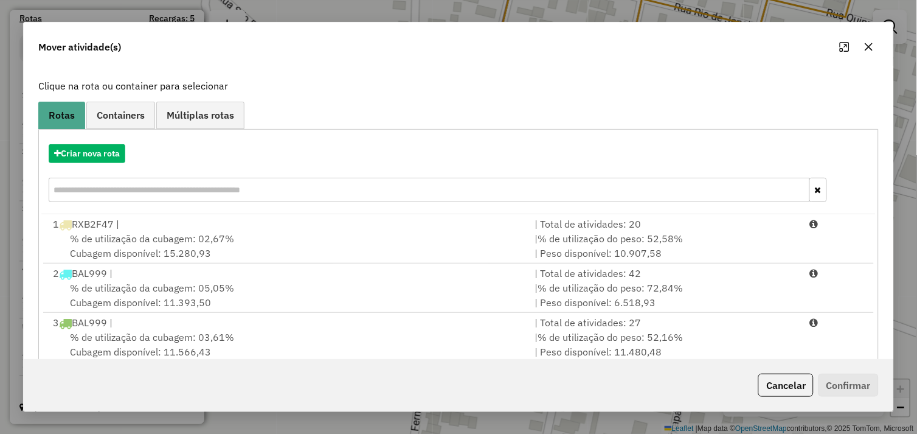
scroll to position [137, 0]
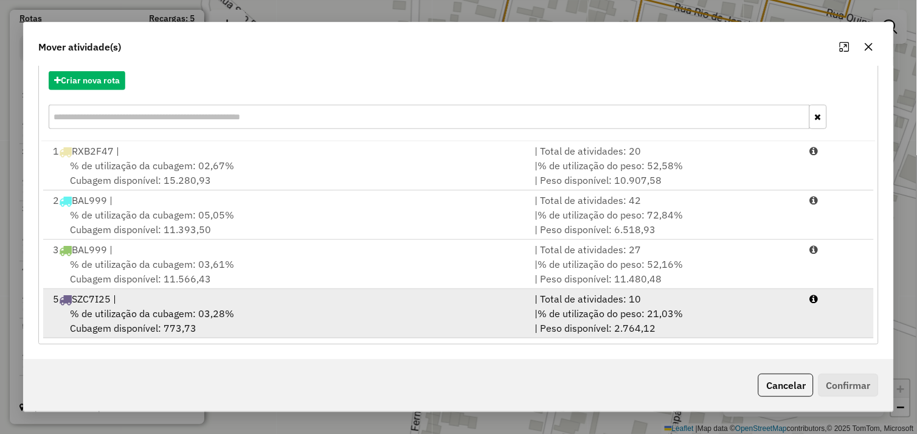
drag, startPoint x: 320, startPoint y: 324, endPoint x: 341, endPoint y: 321, distance: 20.8
click at [322, 323] on div "% de utilização da cubagem: 03,28% Cubagem disponível: 773,73" at bounding box center [287, 320] width 482 height 29
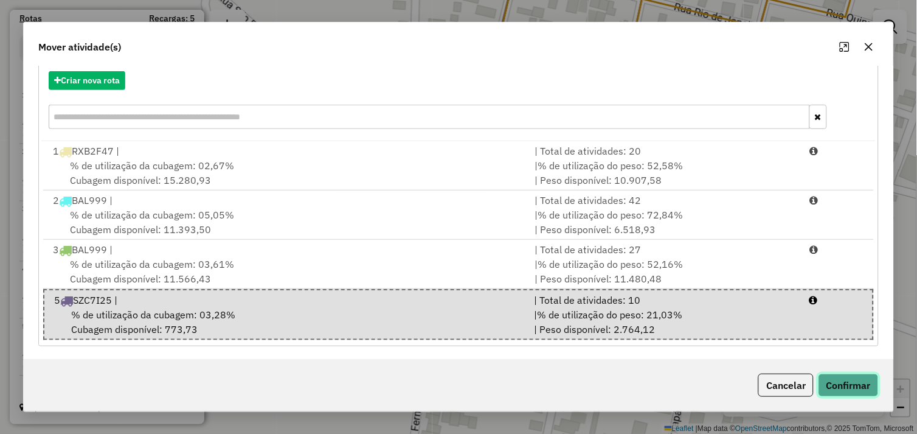
click at [854, 385] on button "Confirmar" at bounding box center [849, 385] width 60 height 23
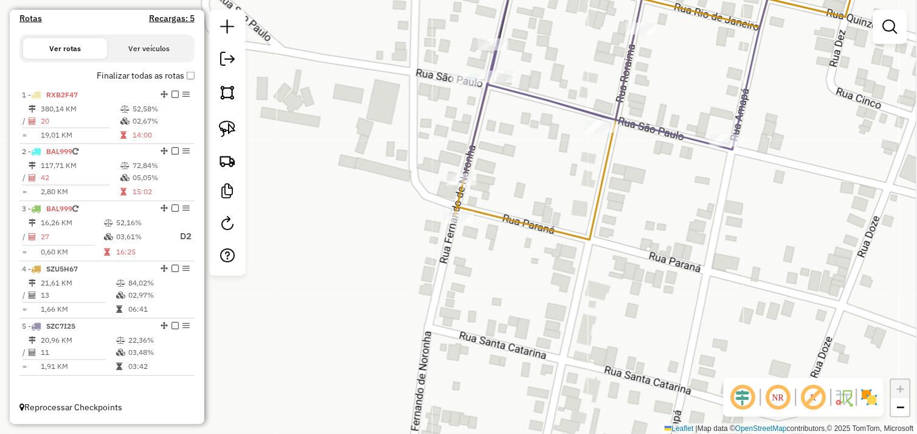
scroll to position [0, 0]
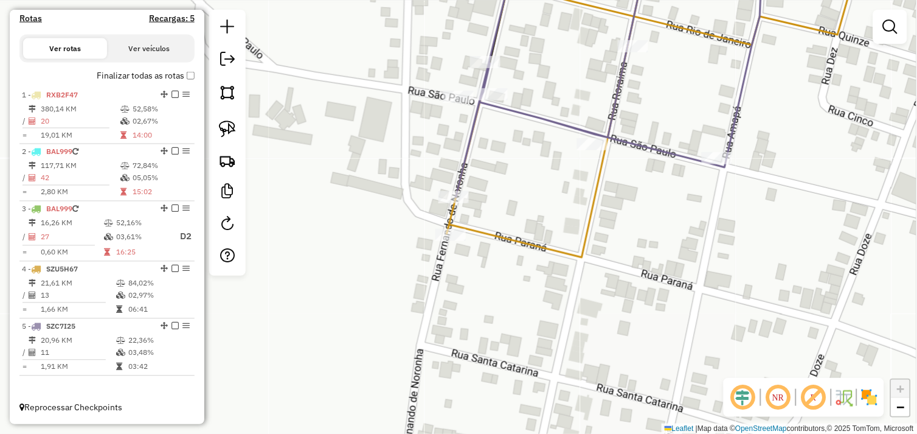
drag, startPoint x: 512, startPoint y: 193, endPoint x: 408, endPoint y: 303, distance: 151.1
click at [408, 303] on div "Janela de atendimento Grade de atendimento Capacidade Transportadoras Veículos …" at bounding box center [458, 217] width 917 height 434
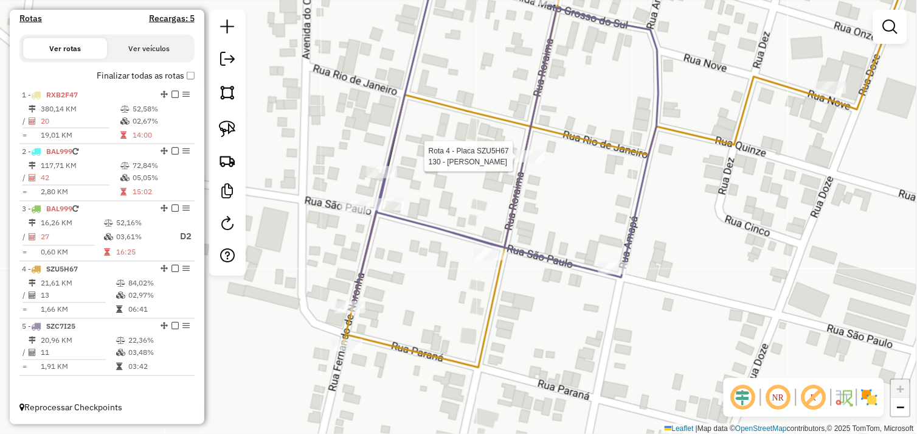
select select "*********"
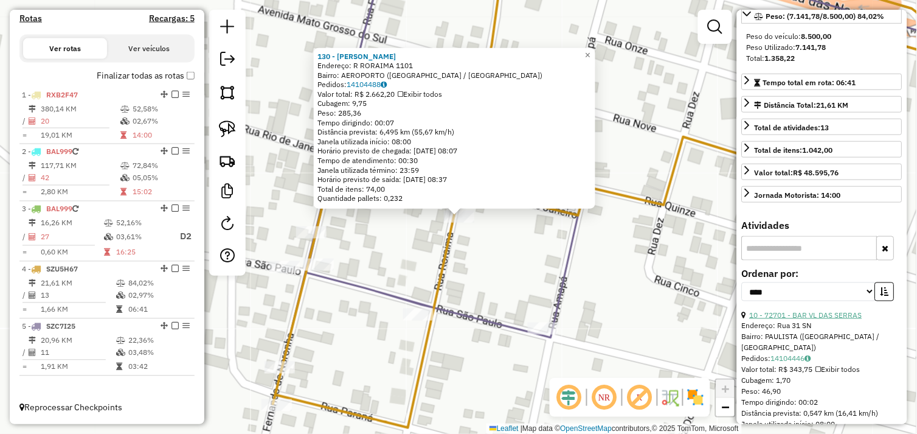
scroll to position [270, 0]
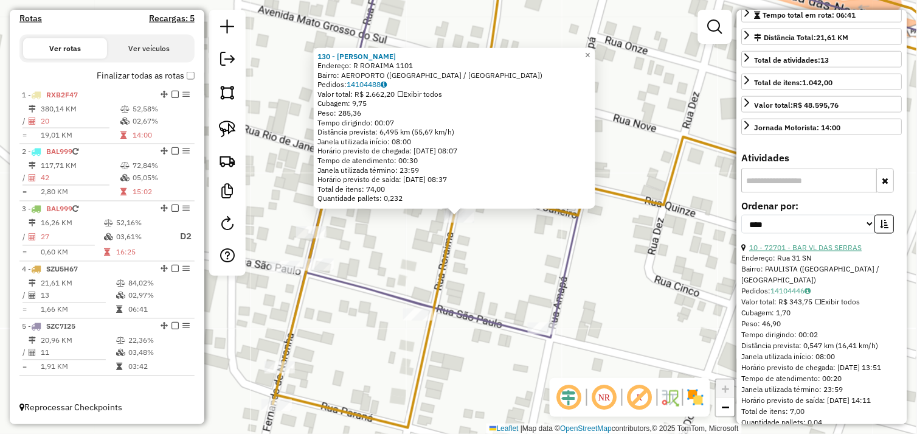
click at [823, 252] on link "10 - 72701 - BAR VL DAS SERRAS" at bounding box center [806, 247] width 113 height 9
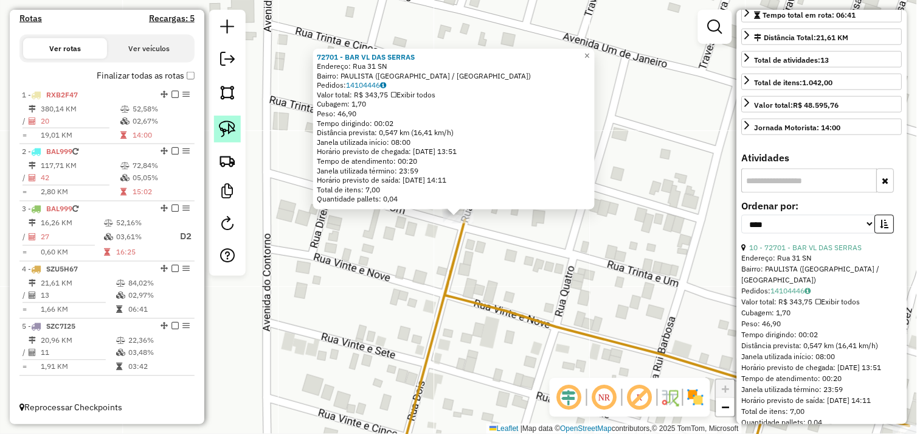
click at [235, 129] on img at bounding box center [227, 128] width 17 height 17
click at [446, 211] on div "Rota 4 - Placa SZU5H67 72701 - BAR VL DAS SERRAS 72701 - BAR VL DAS SERRAS Ende…" at bounding box center [458, 217] width 917 height 434
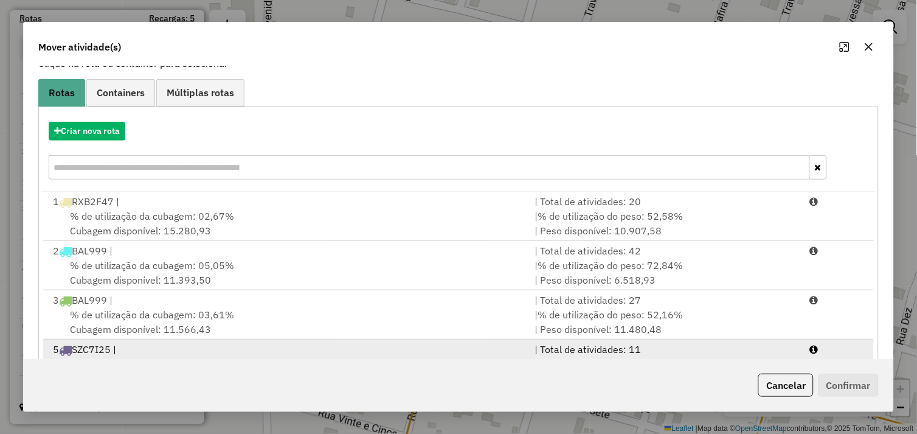
scroll to position [137, 0]
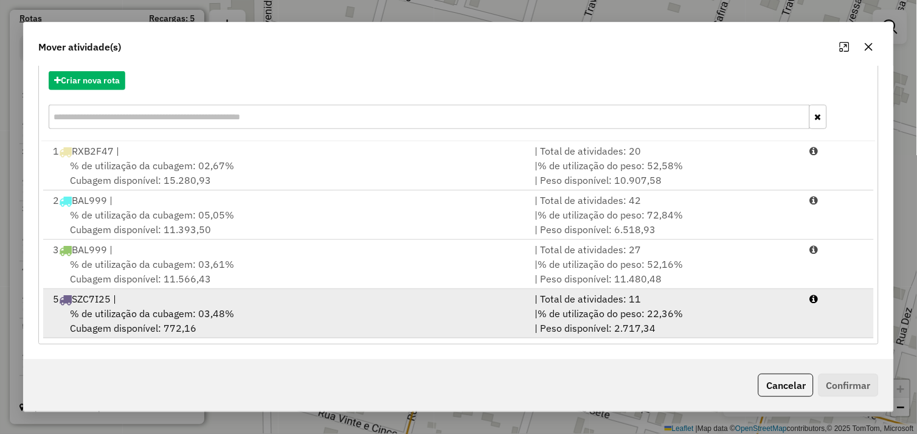
drag, startPoint x: 299, startPoint y: 321, endPoint x: 448, endPoint y: 325, distance: 149.1
click at [307, 321] on div "% de utilização da cubagem: 03,48% Cubagem disponível: 772,16" at bounding box center [287, 320] width 482 height 29
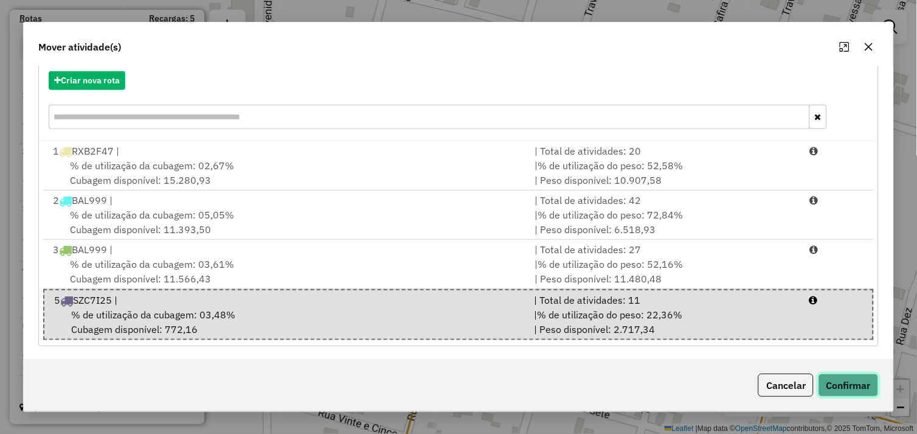
click at [844, 382] on button "Confirmar" at bounding box center [849, 385] width 60 height 23
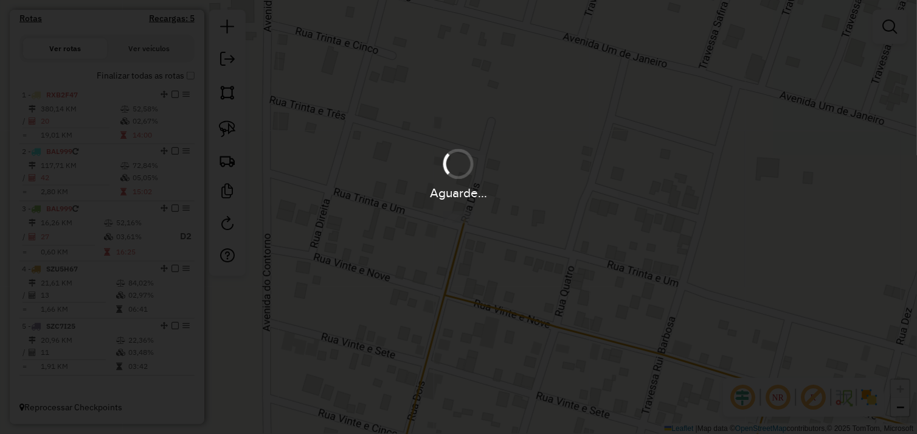
scroll to position [0, 0]
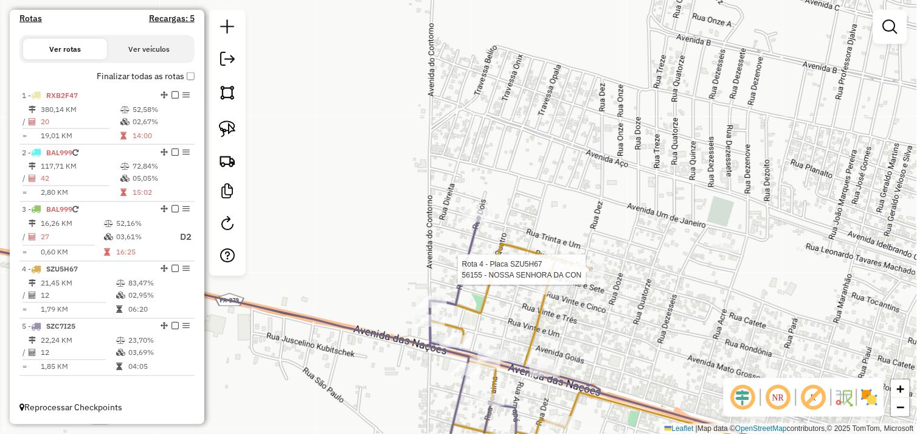
select select "*********"
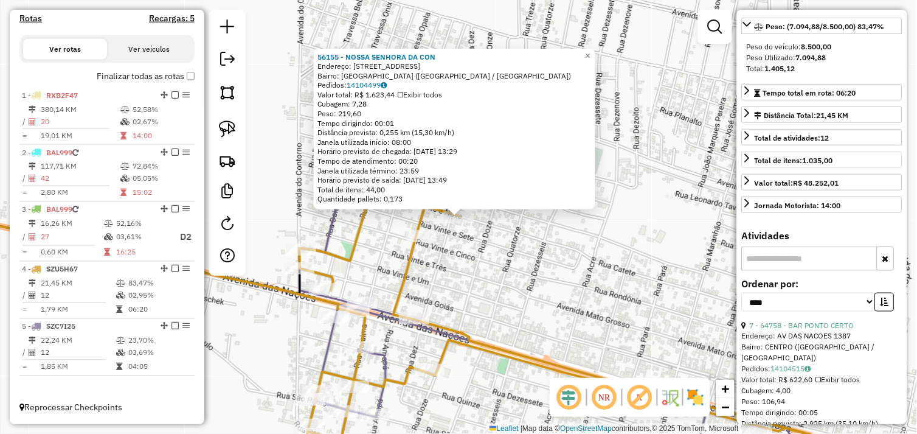
scroll to position [270, 0]
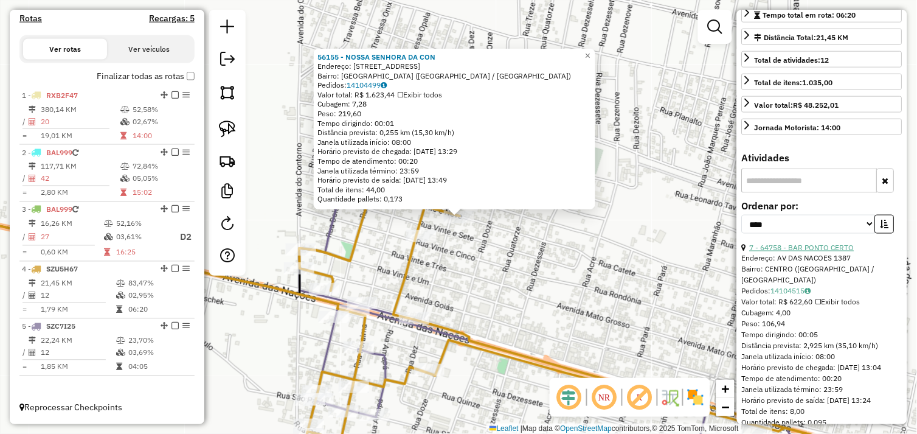
click at [822, 252] on link "7 - 64758 - BAR PONTO CERTO" at bounding box center [802, 247] width 105 height 9
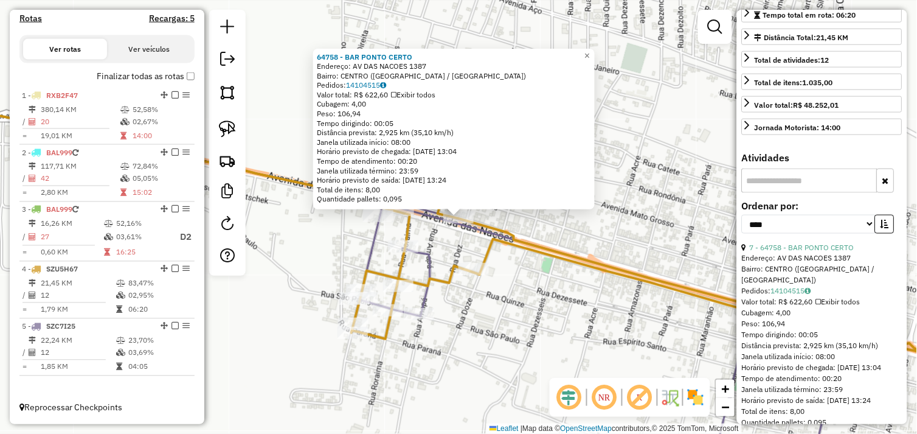
click at [234, 128] on img at bounding box center [227, 128] width 17 height 17
drag, startPoint x: 447, startPoint y: 231, endPoint x: 446, endPoint y: 205, distance: 26.2
click at [446, 205] on div "Rota 4 - Placa SZU5H67 64758 - BAR PONTO CERTO 64758 - BAR PONTO CERTO Endereço…" at bounding box center [458, 217] width 917 height 434
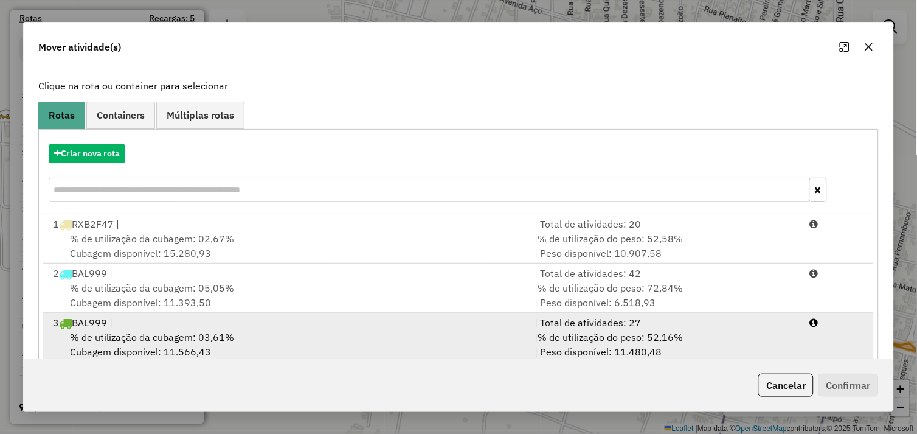
scroll to position [137, 0]
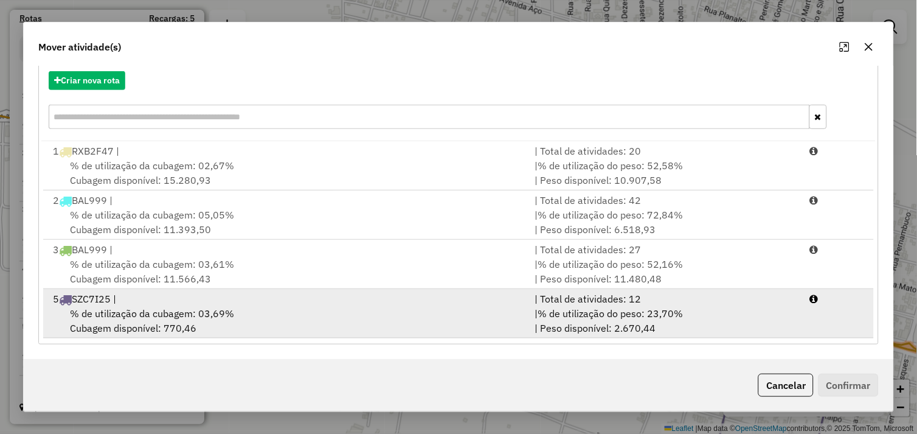
click at [346, 301] on div "5 SZC7I25 |" at bounding box center [287, 298] width 482 height 15
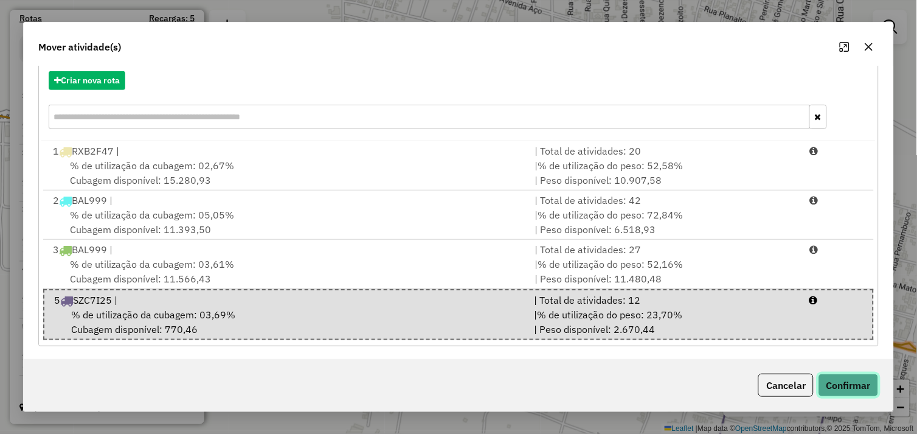
click at [858, 386] on button "Confirmar" at bounding box center [849, 385] width 60 height 23
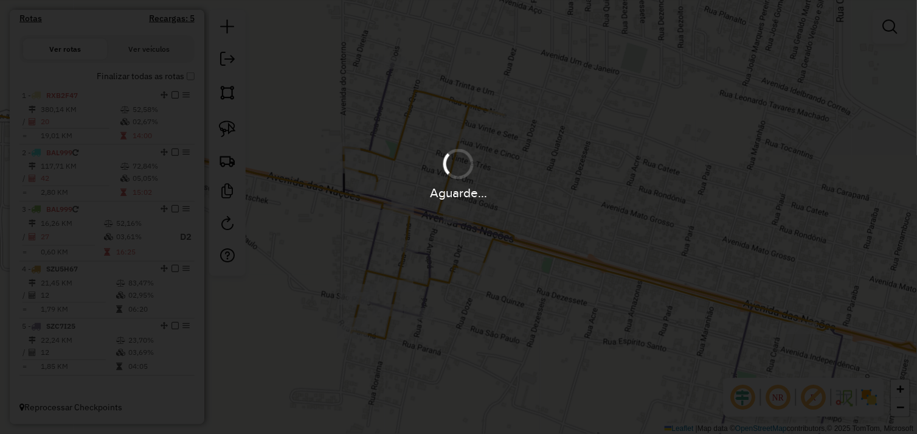
scroll to position [0, 0]
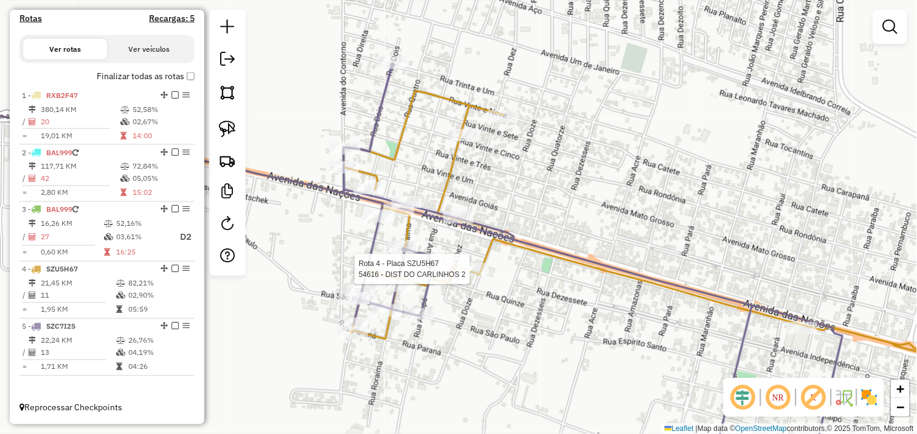
select select "*********"
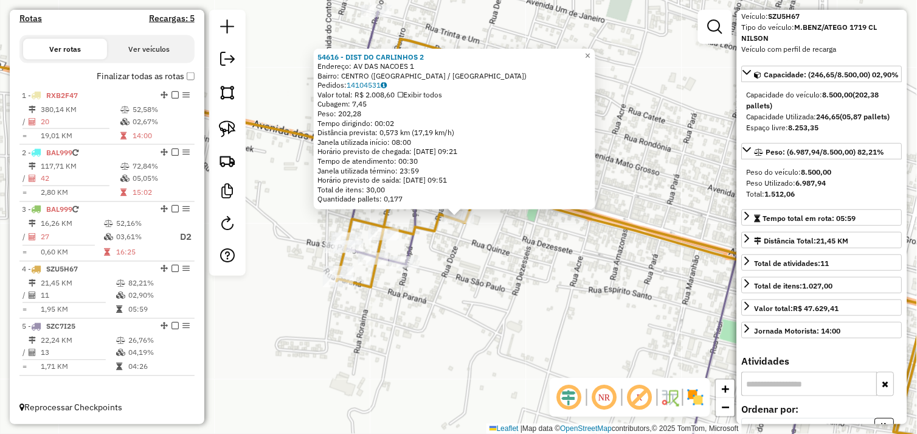
scroll to position [270, 0]
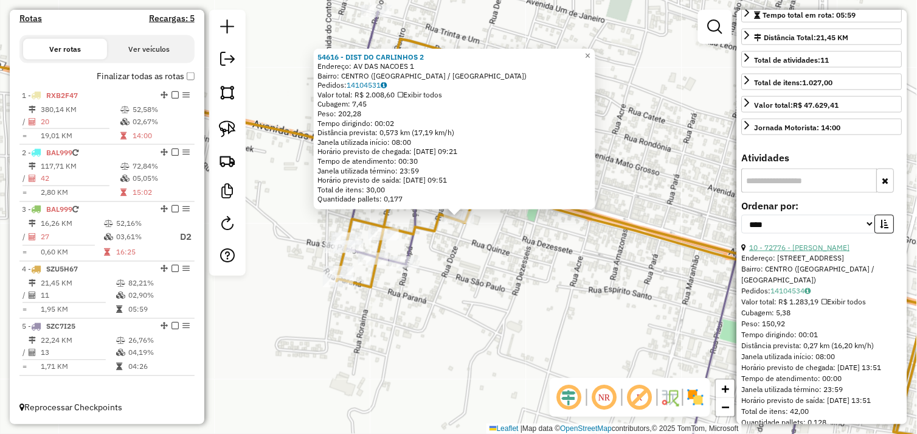
click at [832, 252] on link "10 - 72776 - JOVANDIR MARQUES" at bounding box center [800, 247] width 100 height 9
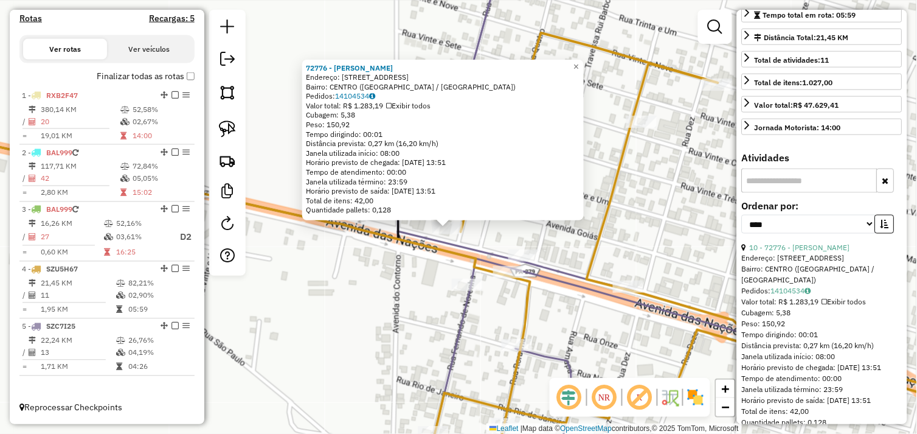
click at [405, 272] on div "72776 - JOVANDIR MARQUES Endereço: Avenida das Nacoes 989 Bairro: CENTRO (OURIL…" at bounding box center [458, 217] width 917 height 434
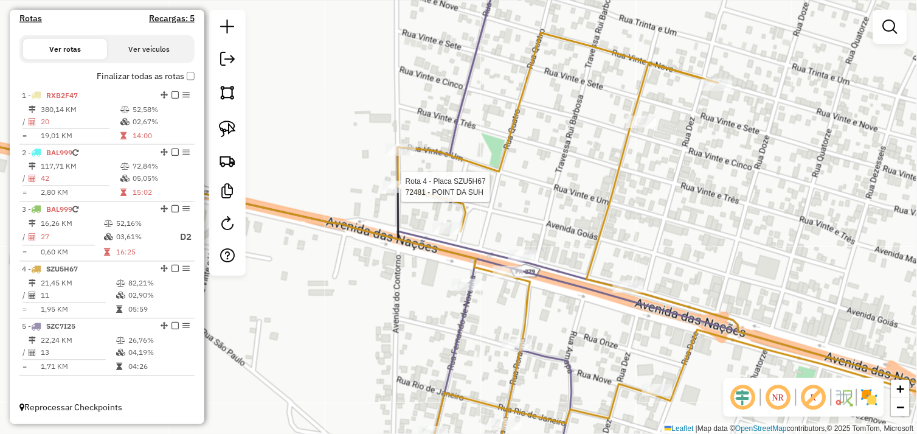
select select "*********"
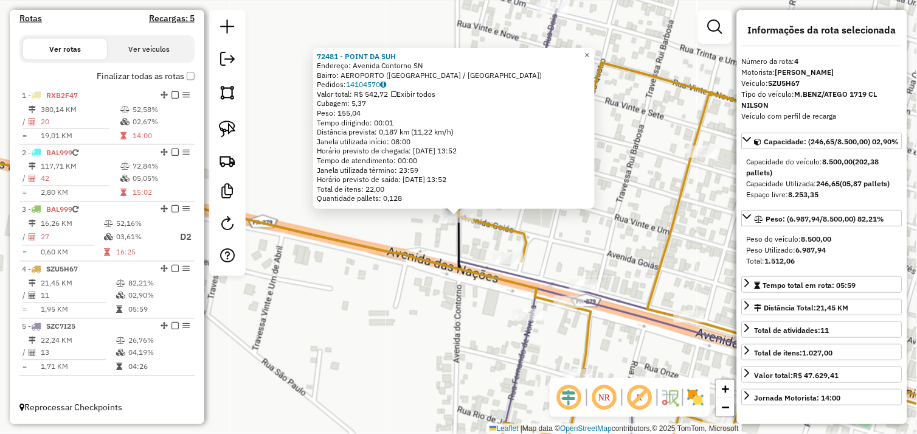
click at [408, 286] on div "72481 - POINT DA SUH Endereço: Avenida Contorno SN Bairro: AEROPORTO (OURILANDI…" at bounding box center [458, 217] width 917 height 434
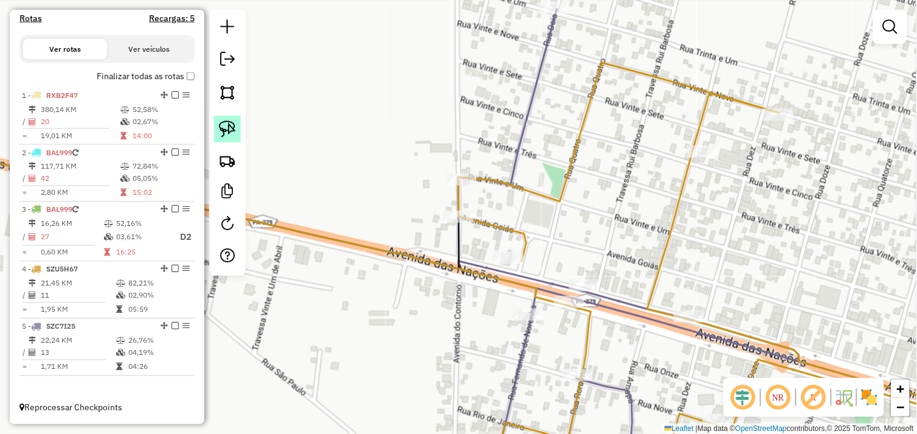
click at [229, 125] on img at bounding box center [227, 128] width 17 height 17
drag, startPoint x: 501, startPoint y: 211, endPoint x: 529, endPoint y: 265, distance: 61.0
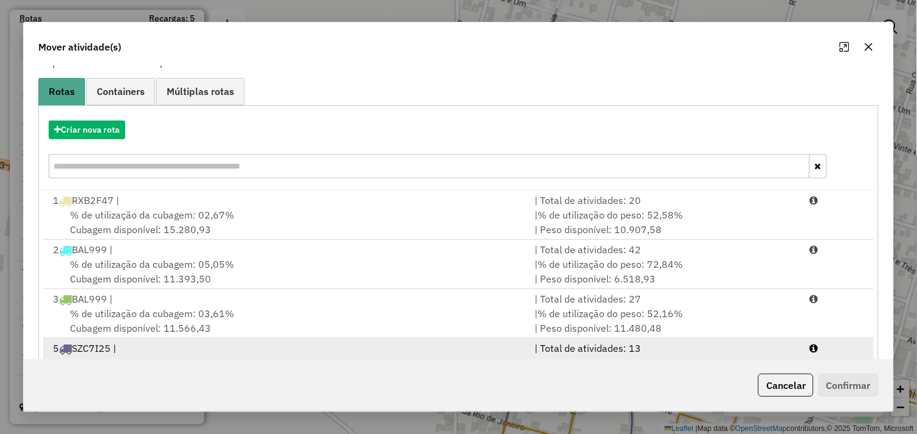
scroll to position [137, 0]
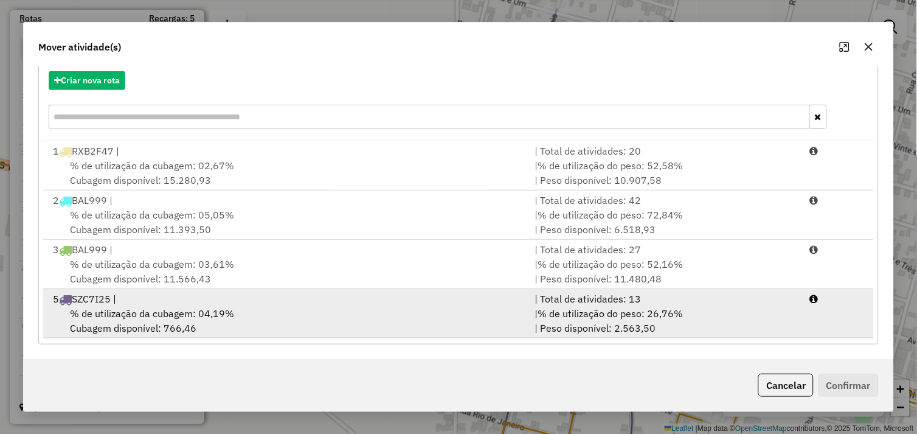
drag, startPoint x: 359, startPoint y: 315, endPoint x: 482, endPoint y: 322, distance: 123.1
click at [366, 314] on div "% de utilização da cubagem: 04,19% Cubagem disponível: 766,46" at bounding box center [287, 320] width 482 height 29
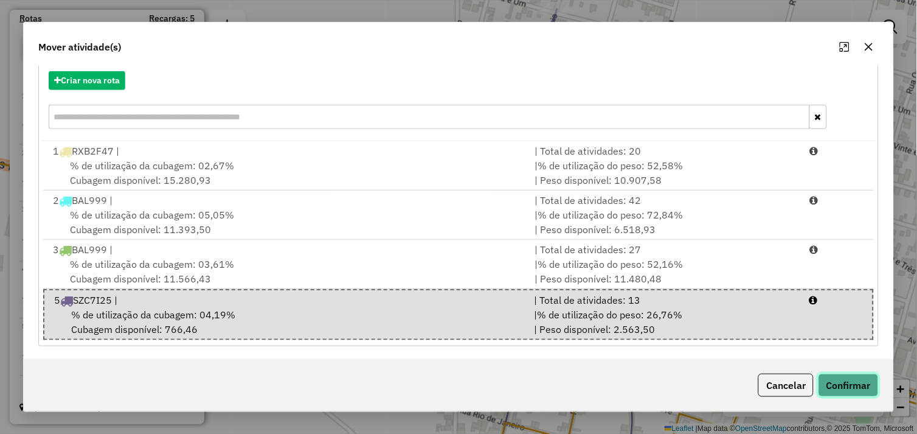
click at [858, 383] on button "Confirmar" at bounding box center [849, 385] width 60 height 23
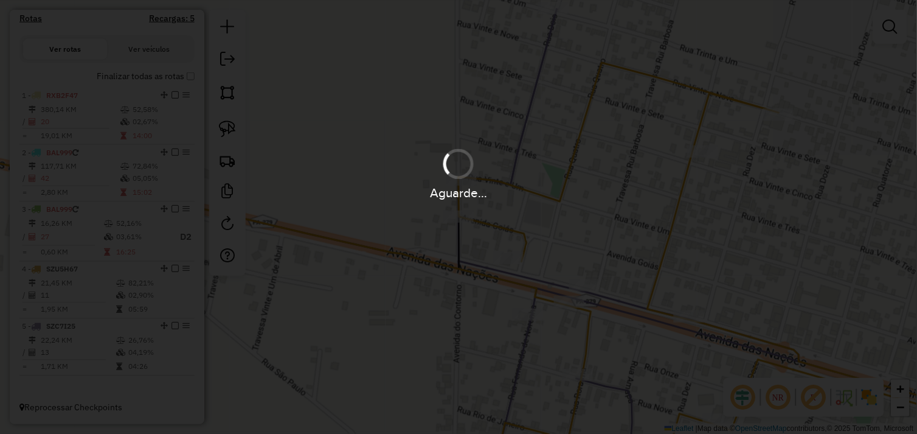
scroll to position [0, 0]
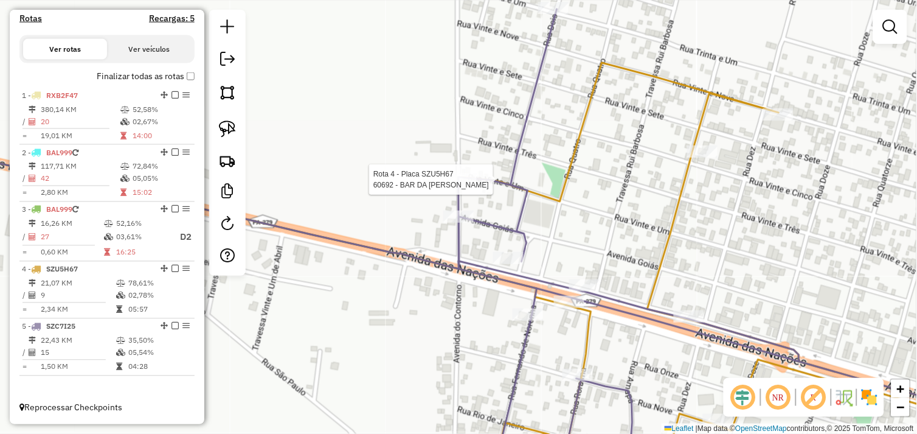
select select "*********"
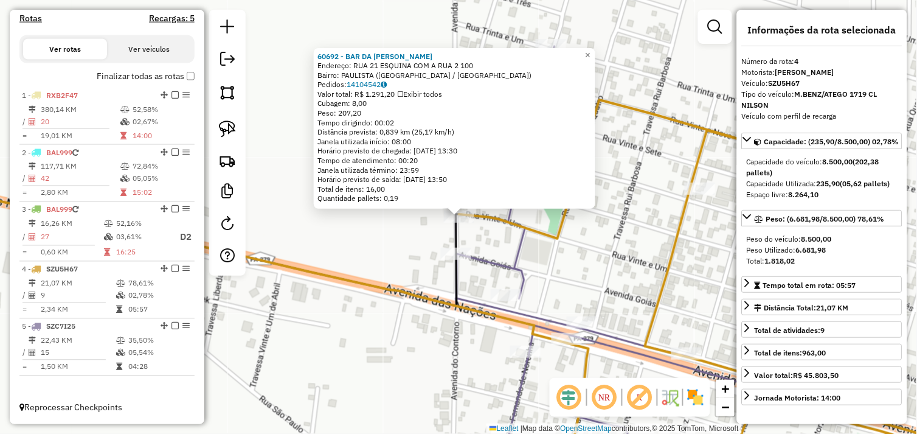
click at [588, 265] on div "60692 - BAR DA DIANA Endereço: RUA 21 ESQUINA COM A RUA 2 100 Bairro: PAULISTA …" at bounding box center [458, 217] width 917 height 434
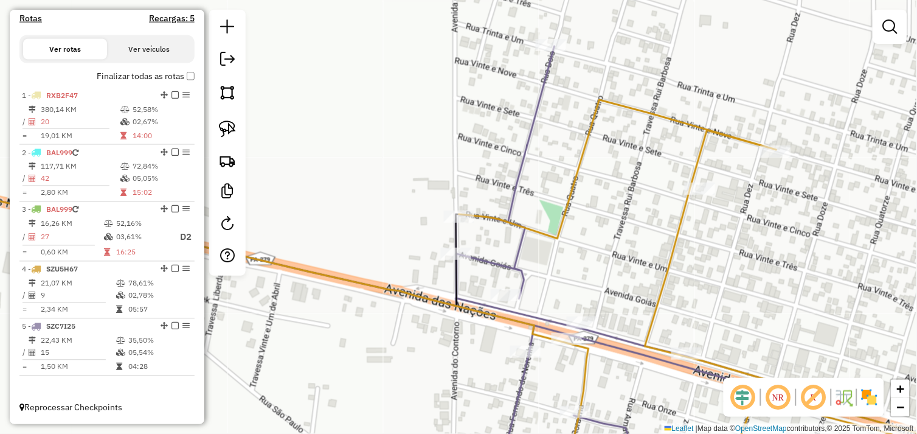
drag, startPoint x: 604, startPoint y: 273, endPoint x: 525, endPoint y: 191, distance: 113.2
click at [525, 191] on div "Janela de atendimento Grade de atendimento Capacidade Transportadoras Veículos …" at bounding box center [458, 217] width 917 height 434
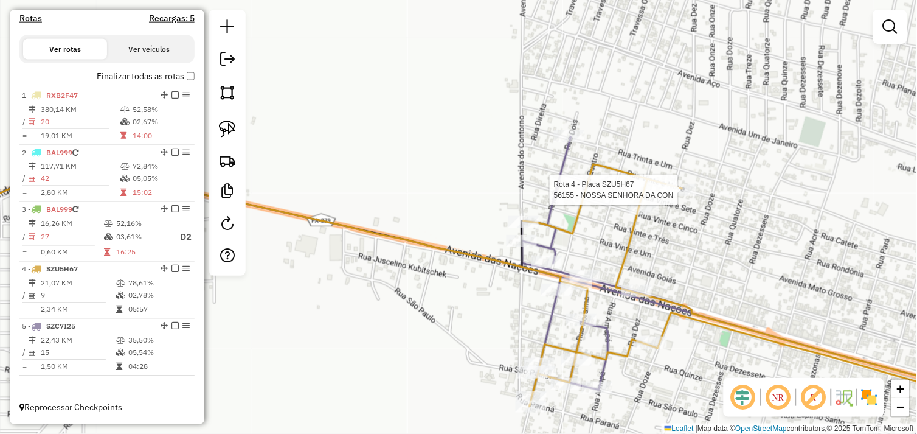
select select "*********"
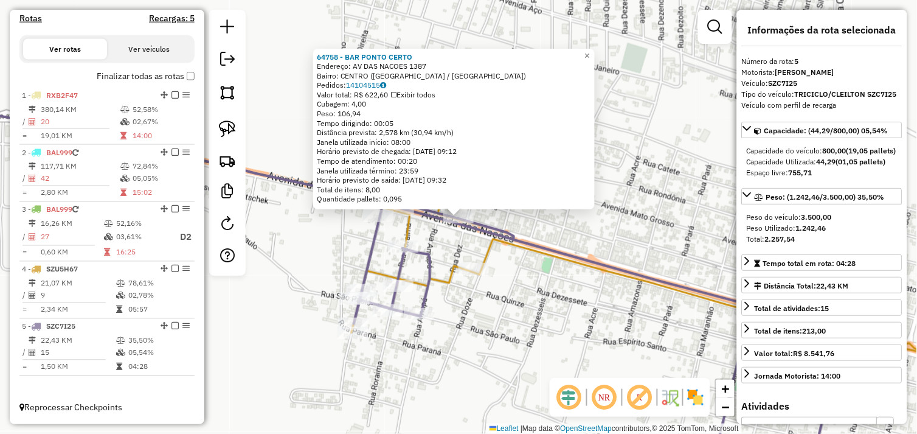
click at [518, 286] on div "64758 - BAR PONTO CERTO Endereço: AV DAS NACOES 1387 Bairro: CENTRO (OURILANDIA…" at bounding box center [458, 217] width 917 height 434
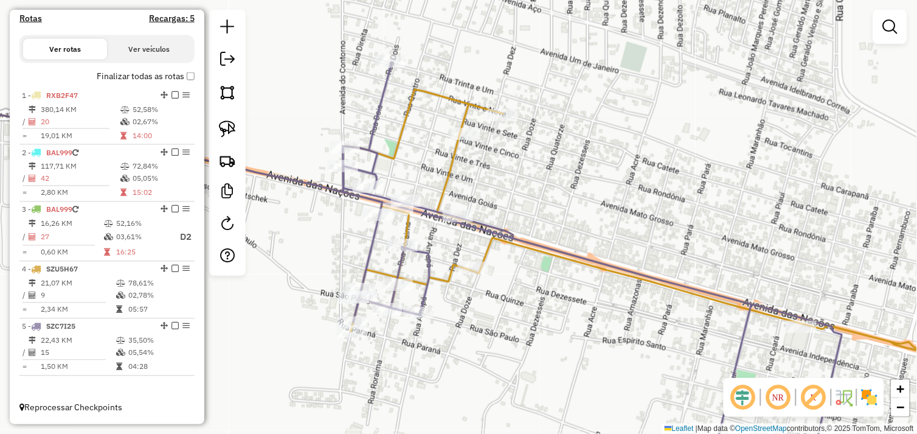
drag, startPoint x: 574, startPoint y: 318, endPoint x: 499, endPoint y: 247, distance: 102.9
click at [500, 252] on div "Janela de atendimento Grade de atendimento Capacidade Transportadoras Veículos …" at bounding box center [458, 217] width 917 height 434
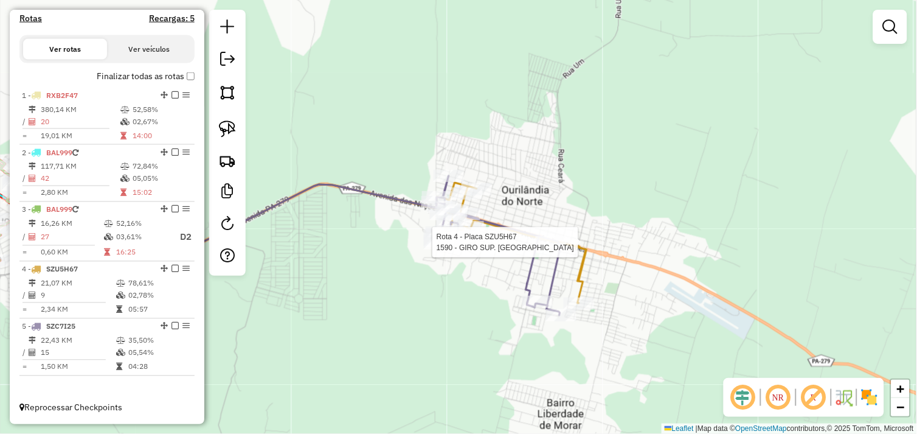
select select "*********"
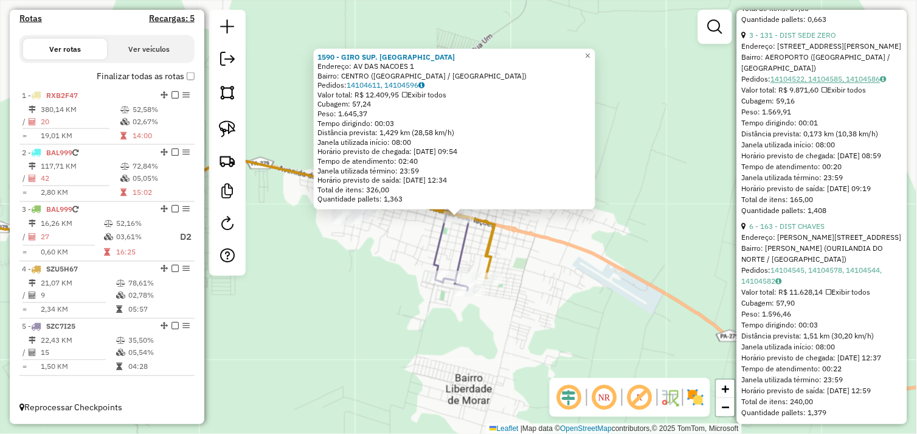
scroll to position [1825, 0]
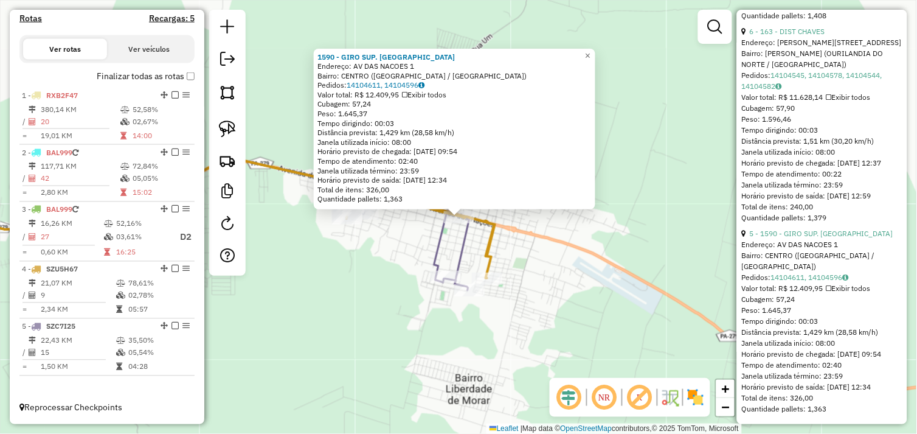
click at [554, 304] on div "1590 - GIRO SUP. OURILANDIA Endereço: AV DAS NACOES 1 Bairro: [GEOGRAPHIC_DATA]…" at bounding box center [458, 217] width 917 height 434
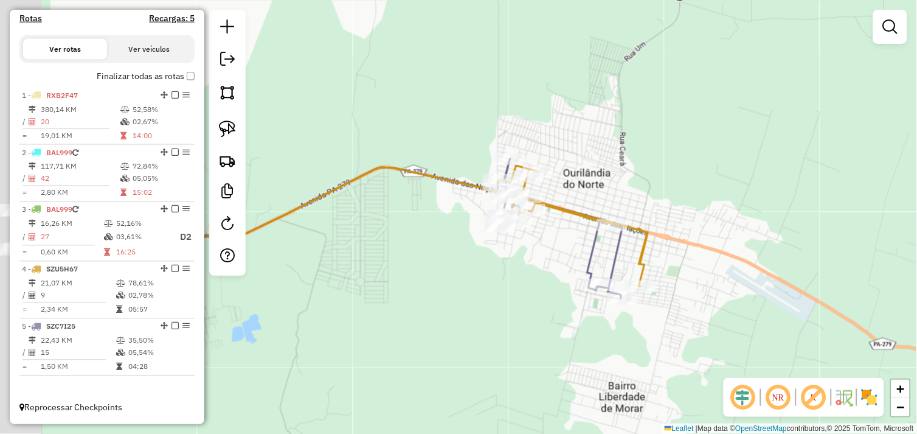
drag, startPoint x: 367, startPoint y: 270, endPoint x: 524, endPoint y: 278, distance: 156.6
click at [524, 278] on div "Janela de atendimento Grade de atendimento Capacidade Transportadoras Veículos …" at bounding box center [458, 217] width 917 height 434
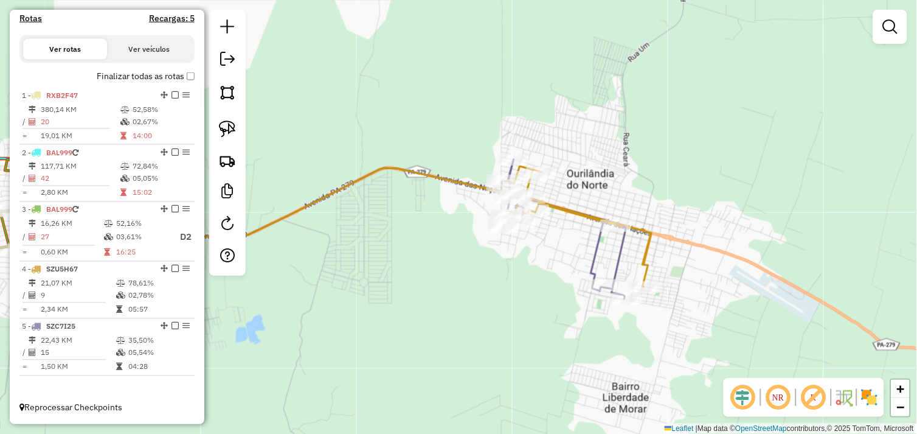
drag, startPoint x: 432, startPoint y: 263, endPoint x: 619, endPoint y: 266, distance: 187.4
click at [586, 260] on div "Janela de atendimento Grade de atendimento Capacidade Transportadoras Veículos …" at bounding box center [458, 217] width 917 height 434
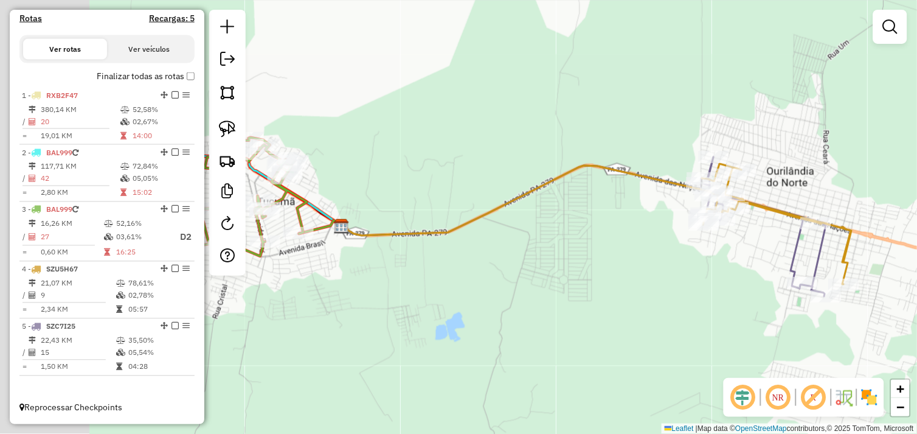
drag, startPoint x: 482, startPoint y: 270, endPoint x: 548, endPoint y: 276, distance: 65.4
click at [546, 275] on div "Janela de atendimento Grade de atendimento Capacidade Transportadoras Veículos …" at bounding box center [458, 217] width 917 height 434
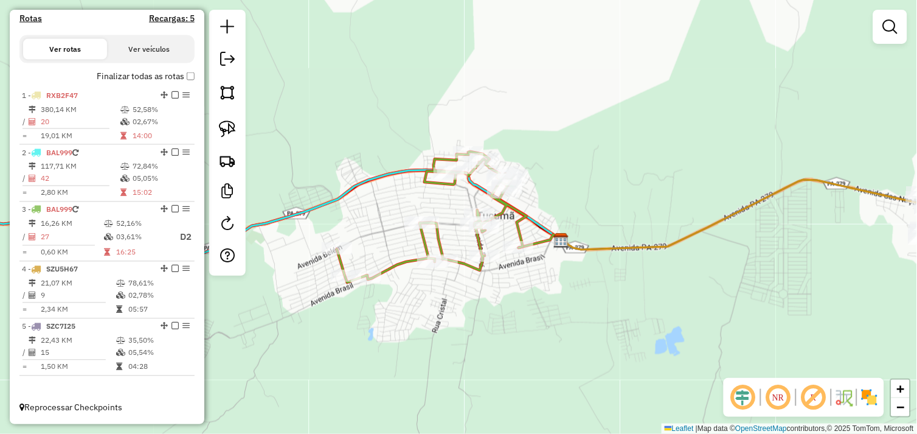
drag, startPoint x: 509, startPoint y: 274, endPoint x: 534, endPoint y: 280, distance: 25.7
click at [534, 280] on div "Janela de atendimento Grade de atendimento Capacidade Transportadoras Veículos …" at bounding box center [458, 217] width 917 height 434
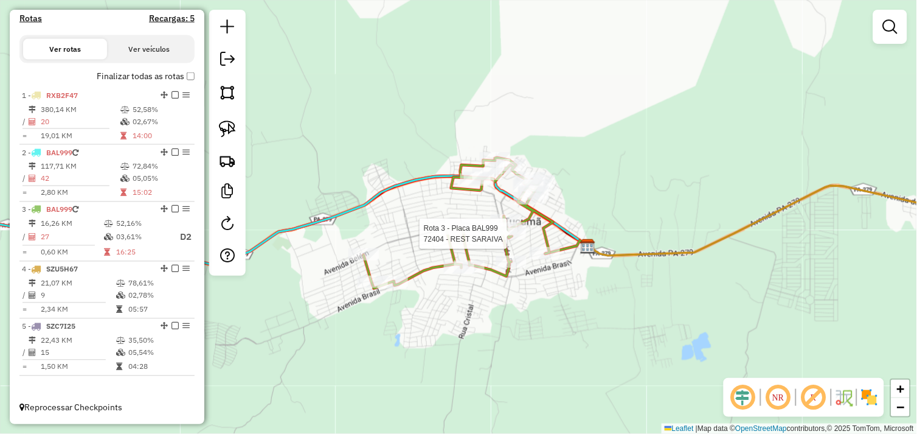
select select "*********"
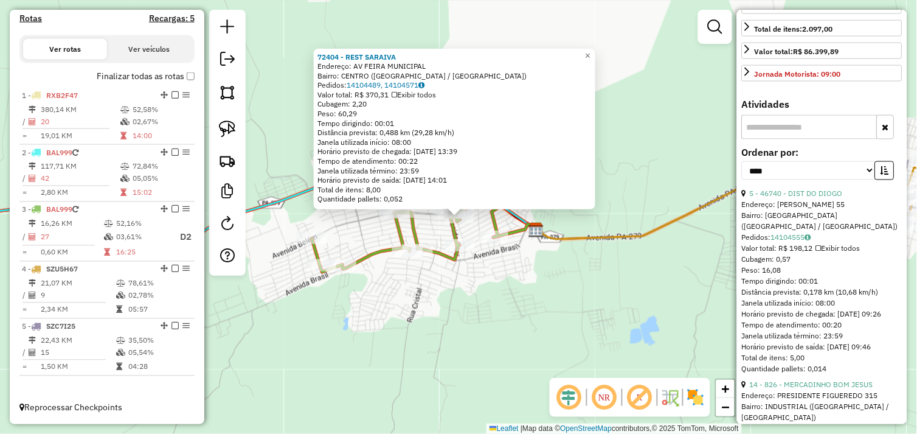
scroll to position [338, 0]
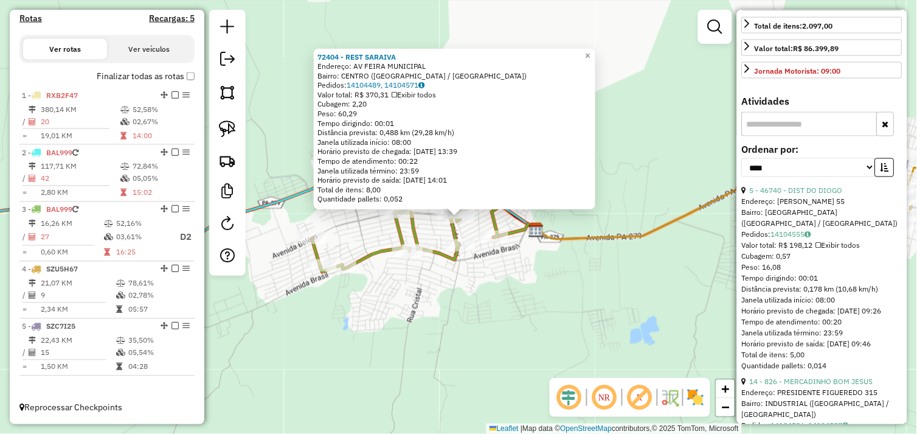
click at [572, 271] on div "72404 - REST SARAIVA Endereço: AV FEIRA MUNICIPAL Bairro: CENTRO (TUCUMA / PA) …" at bounding box center [458, 217] width 917 height 434
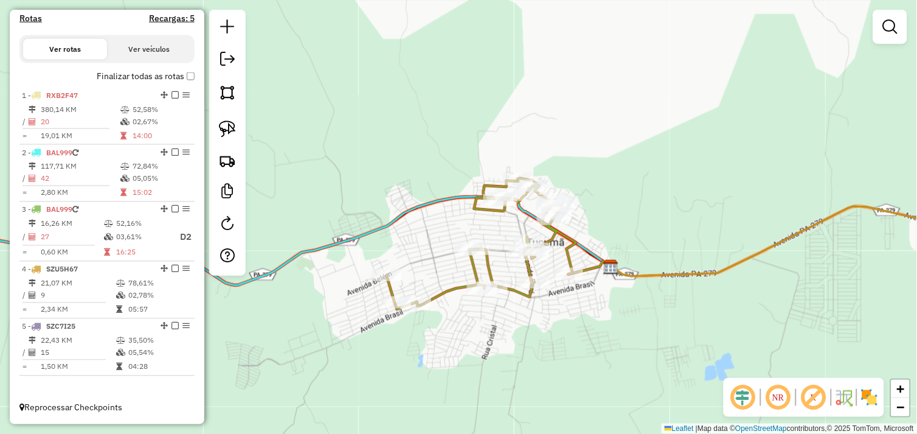
drag, startPoint x: 588, startPoint y: 226, endPoint x: 606, endPoint y: 232, distance: 19.4
click at [612, 234] on div "Janela de atendimento Grade de atendimento Capacidade Transportadoras Veículos …" at bounding box center [458, 217] width 917 height 434
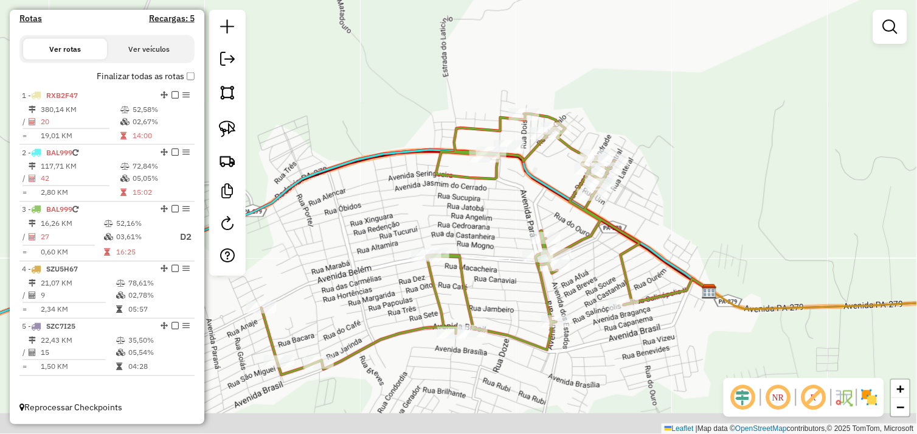
drag, startPoint x: 479, startPoint y: 257, endPoint x: 506, endPoint y: 223, distance: 44.2
click at [506, 223] on div "Janela de atendimento Grade de atendimento Capacidade Transportadoras Veículos …" at bounding box center [458, 217] width 917 height 434
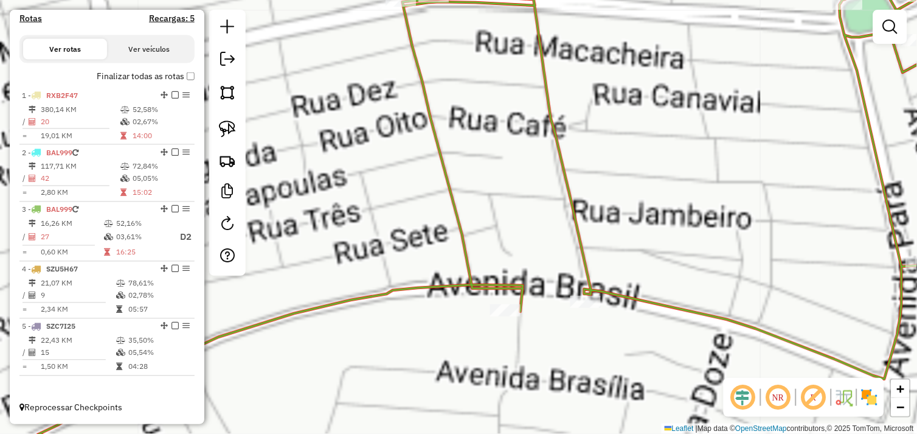
drag, startPoint x: 636, startPoint y: 223, endPoint x: 499, endPoint y: 201, distance: 139.2
click at [499, 202] on div "Janela de atendimento Grade de atendimento Capacidade Transportadoras Veículos …" at bounding box center [458, 217] width 917 height 434
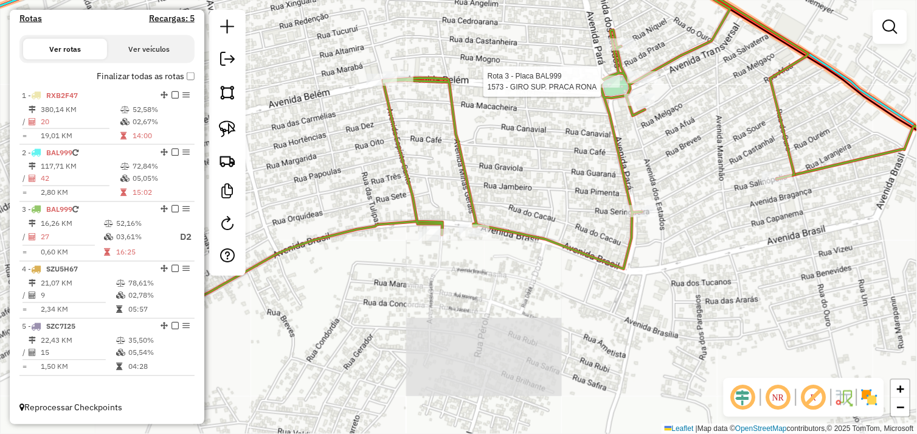
select select "*********"
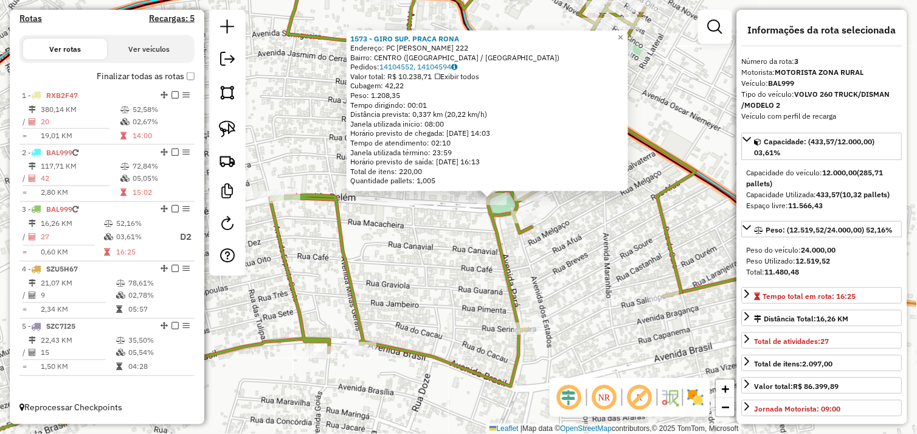
drag, startPoint x: 404, startPoint y: 262, endPoint x: 512, endPoint y: 166, distance: 144.8
click at [535, 133] on div "1573 - GIRO SUP. PRACA RONA Endereço: PC RONAM MAGALHAES 222 Bairro: CENTRO (TU…" at bounding box center [458, 217] width 917 height 434
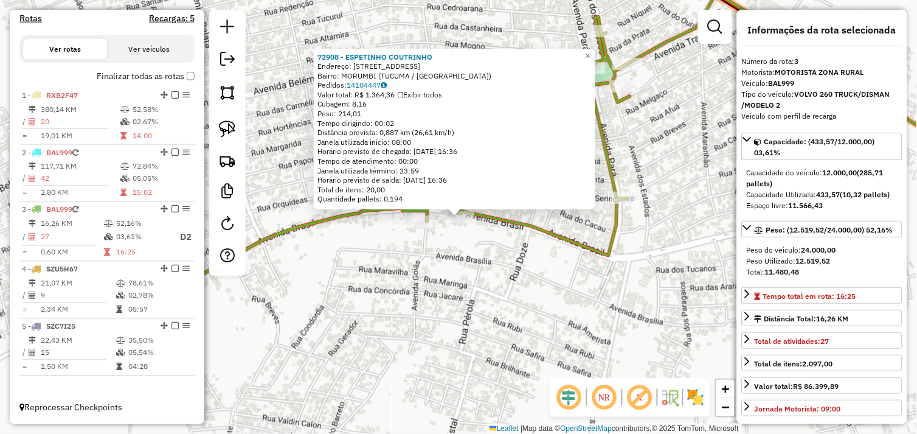
click at [462, 244] on div "72908 - ESPETINHO COUTRINHO Endereço: Avenida Brasil 1065 Bairro: MORUMBI (TUCU…" at bounding box center [458, 217] width 917 height 434
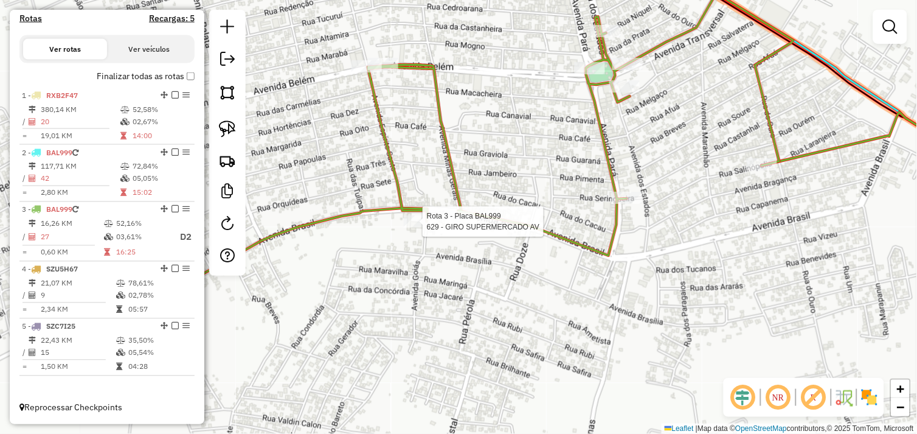
select select "*********"
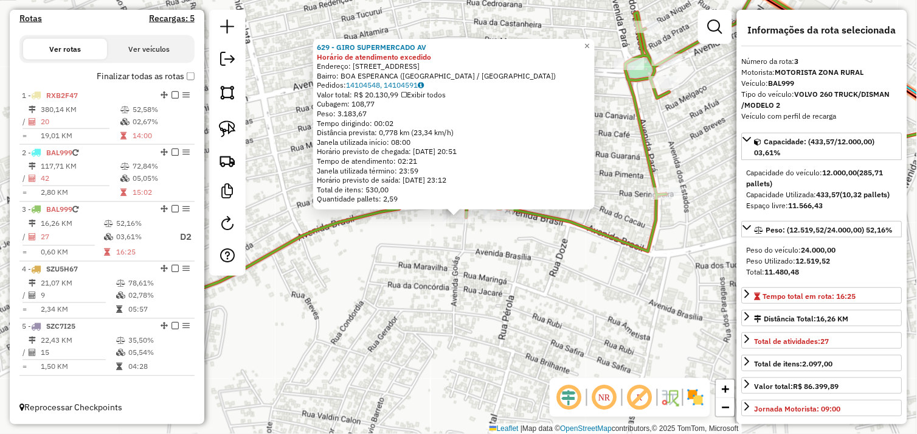
click at [465, 250] on div "629 - GIRO SUPERMERCADO AV Horário de atendimento excedido Endereço: AV GOIAS 1…" at bounding box center [458, 217] width 917 height 434
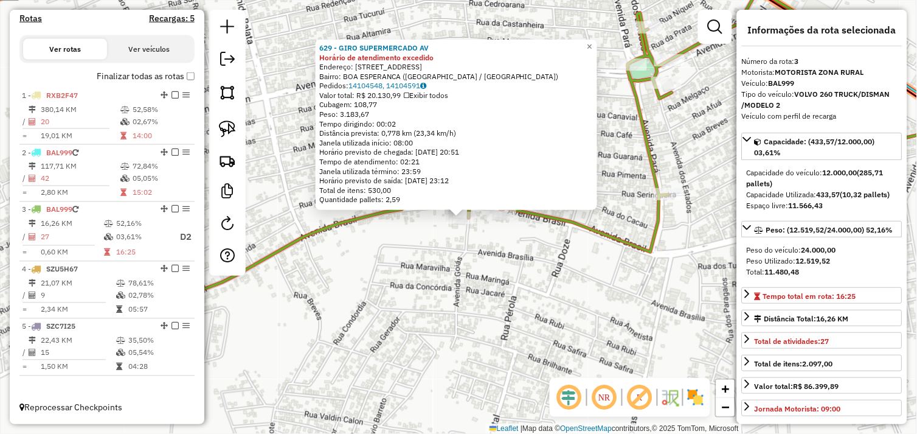
click at [623, 210] on div "629 - GIRO SUPERMERCADO AV Horário de atendimento excedido Endereço: AV GOIAS 1…" at bounding box center [458, 217] width 917 height 434
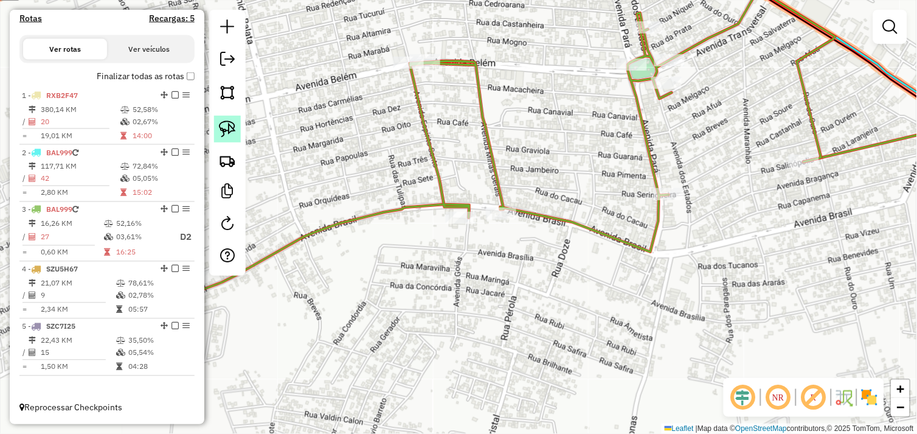
drag, startPoint x: 234, startPoint y: 127, endPoint x: 373, endPoint y: 218, distance: 166.0
click at [235, 127] on img at bounding box center [227, 128] width 17 height 17
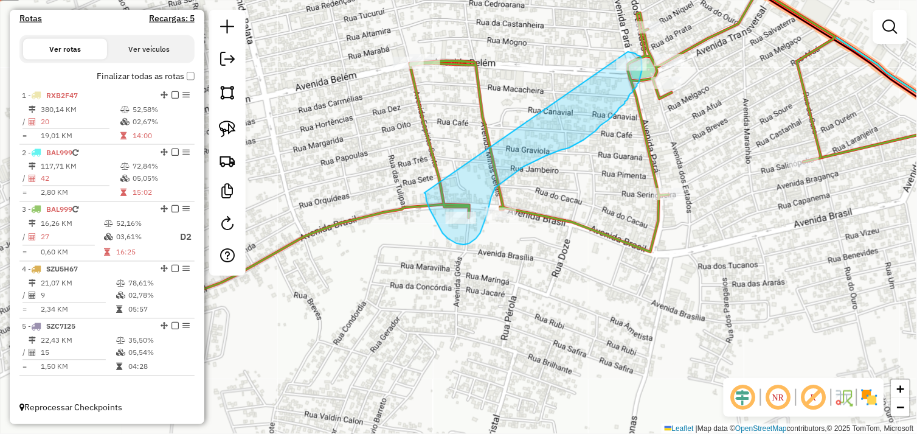
drag, startPoint x: 427, startPoint y: 201, endPoint x: 610, endPoint y: 49, distance: 238.0
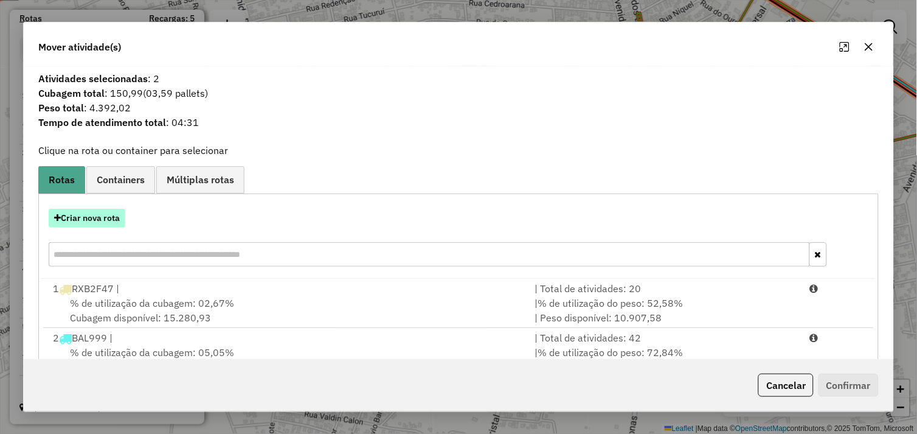
click at [102, 222] on button "Criar nova rota" at bounding box center [87, 218] width 77 height 19
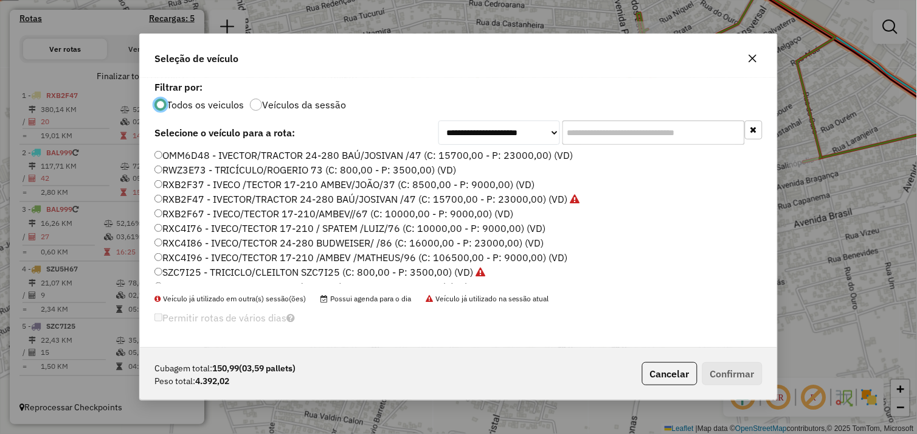
scroll to position [173, 0]
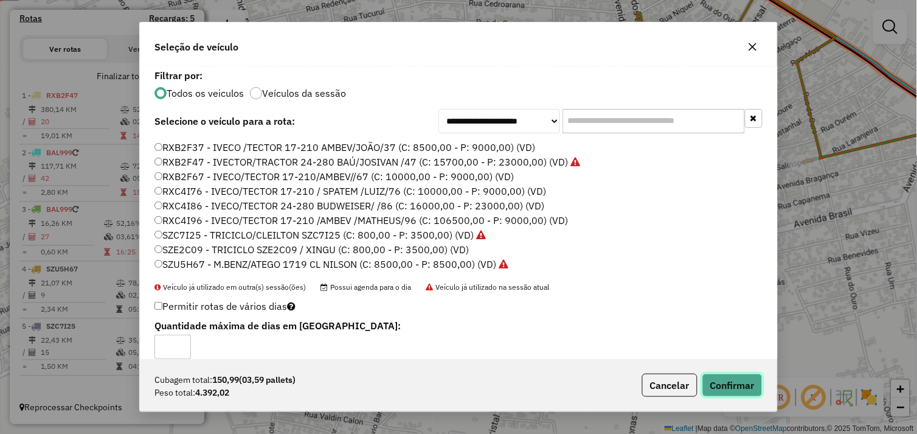
click at [725, 381] on button "Confirmar" at bounding box center [733, 385] width 60 height 23
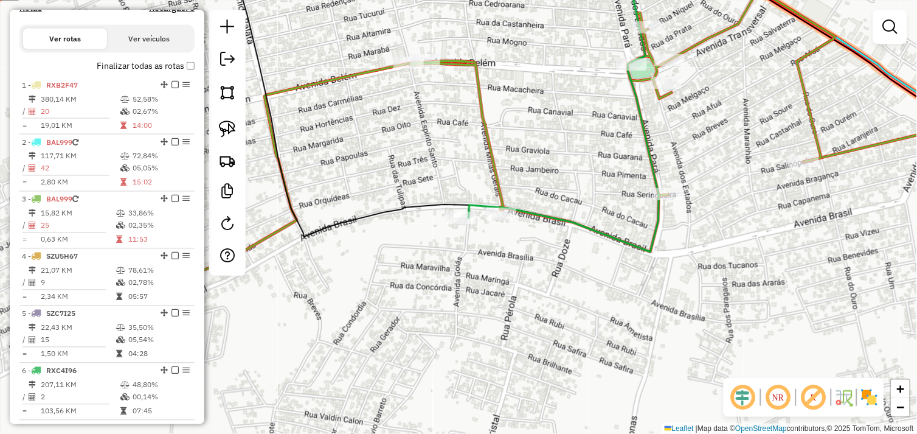
scroll to position [394, 0]
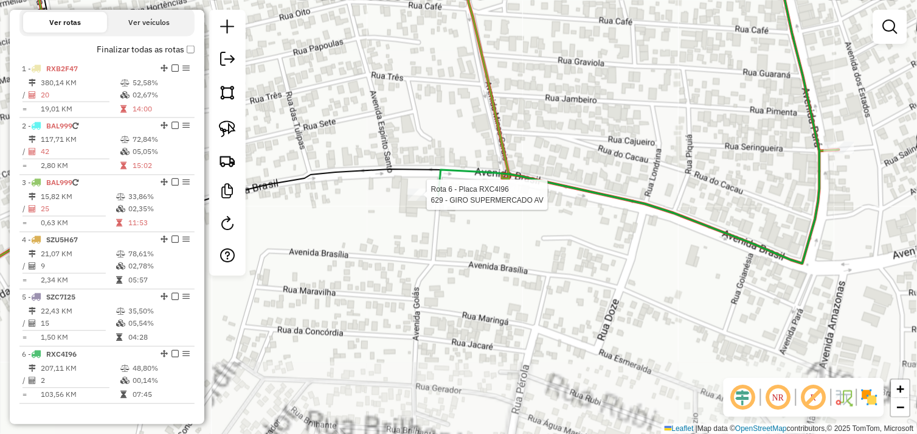
select select "*********"
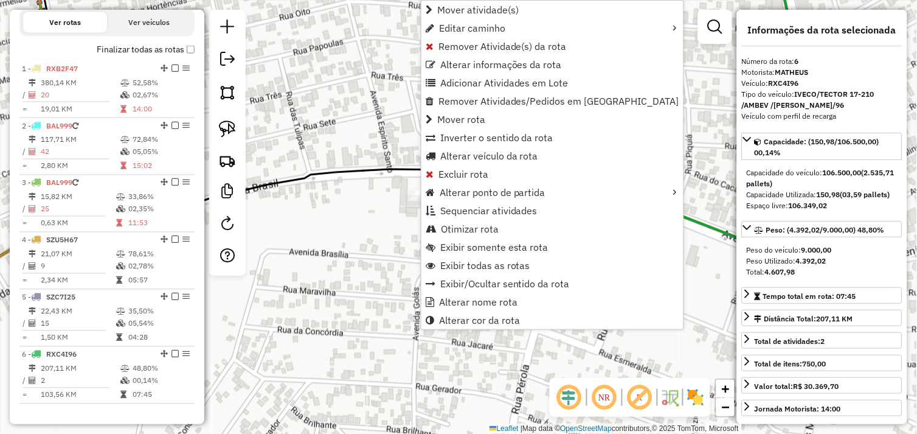
scroll to position [432, 0]
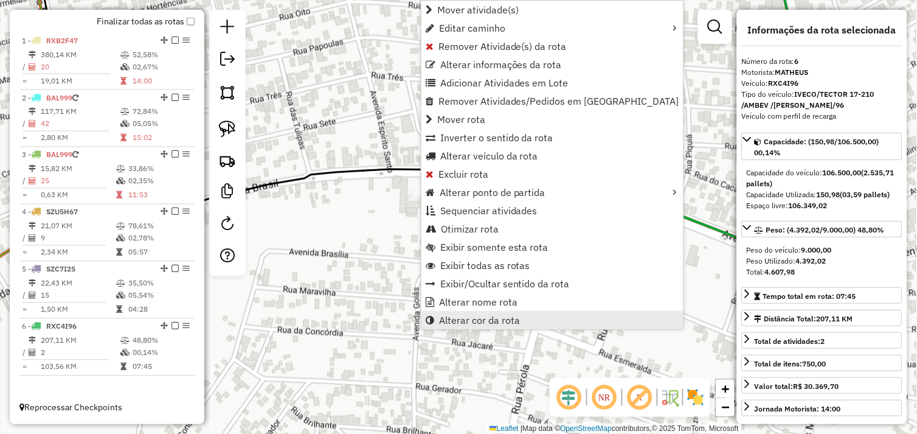
click at [475, 319] on span "Alterar cor da rota" at bounding box center [479, 320] width 81 height 10
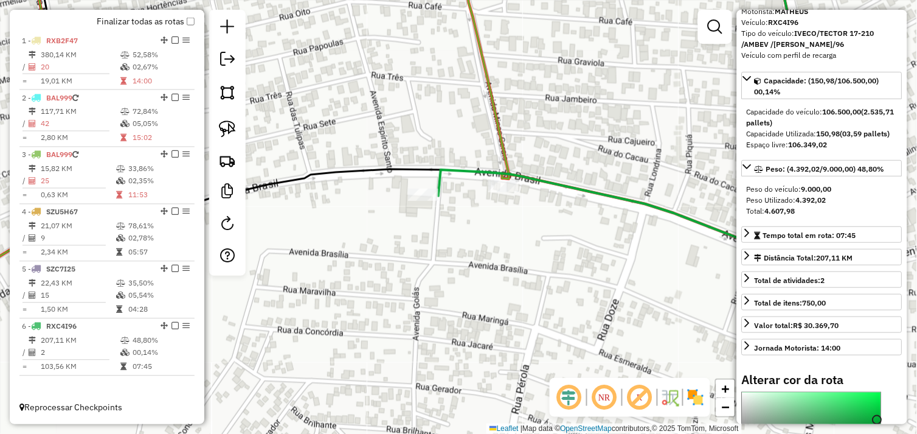
scroll to position [135, 0]
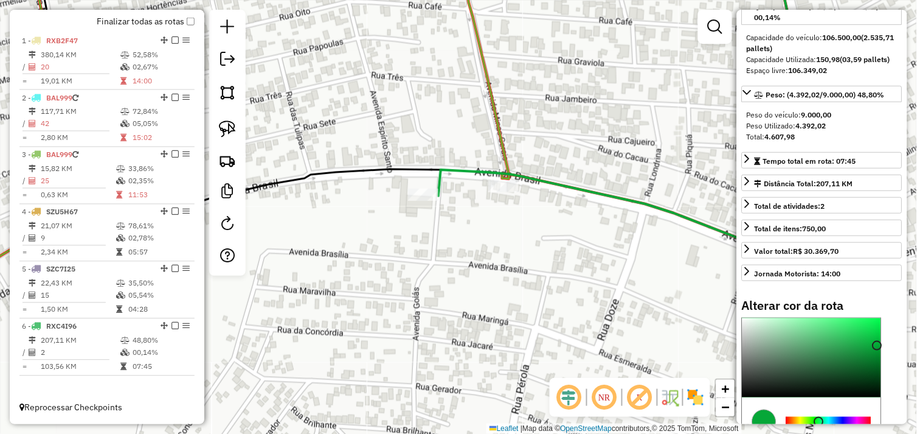
type input "*******"
click at [807, 397] on div at bounding box center [812, 357] width 139 height 79
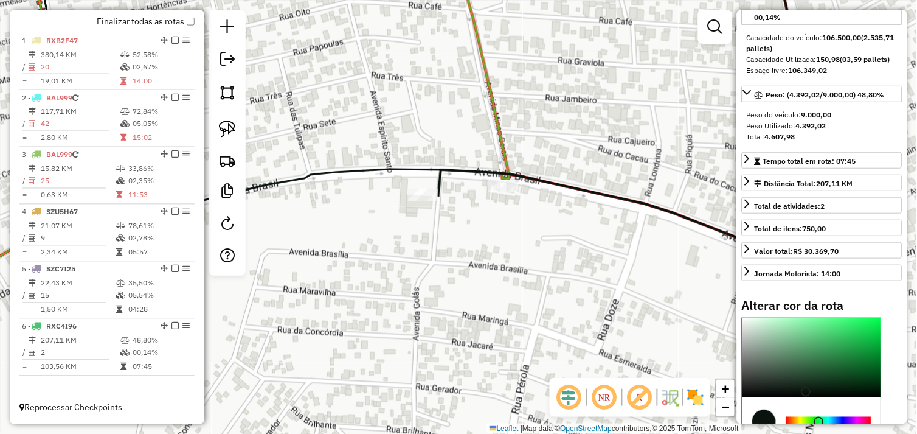
click at [499, 237] on div "Janela de atendimento Grade de atendimento Capacidade Transportadoras Veículos …" at bounding box center [458, 217] width 917 height 434
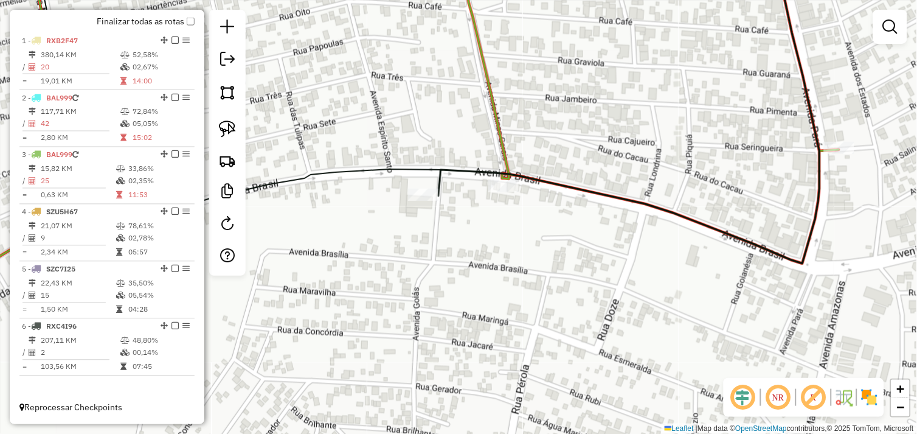
drag, startPoint x: 515, startPoint y: 168, endPoint x: 496, endPoint y: 184, distance: 24.2
click at [498, 183] on icon at bounding box center [629, 110] width 381 height 307
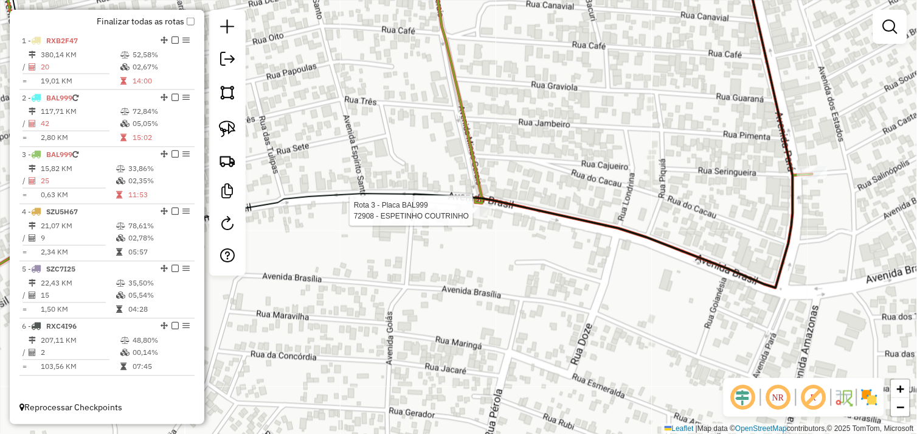
select select "*********"
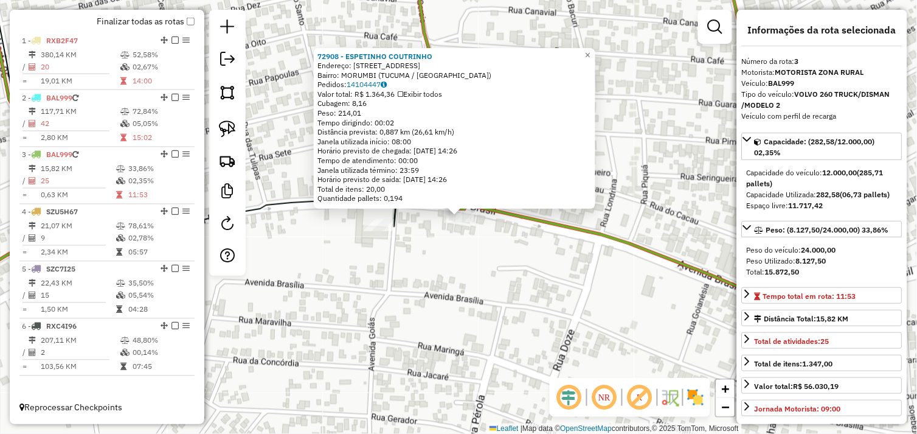
click at [469, 238] on div "72908 - ESPETINHO COUTRINHO Endereço: Avenida Brasil 1065 Bairro: MORUMBI (TUCU…" at bounding box center [458, 217] width 917 height 434
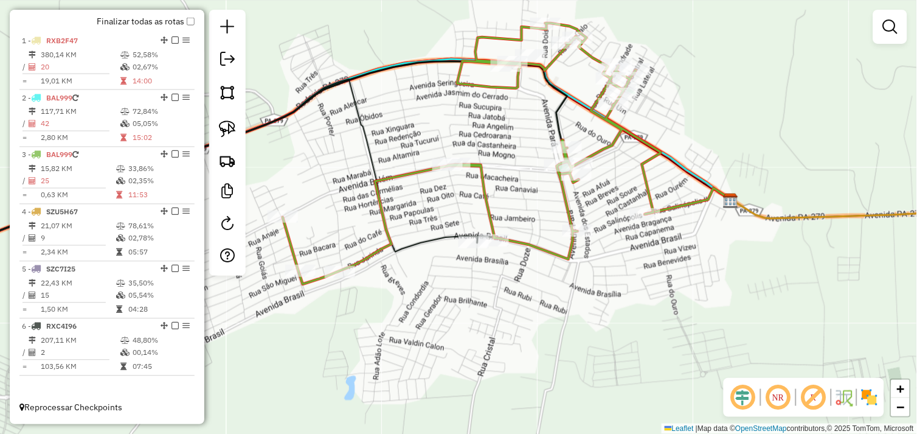
drag, startPoint x: 447, startPoint y: 193, endPoint x: 510, endPoint y: 222, distance: 69.4
click at [510, 222] on div "Janela de atendimento Grade de atendimento Capacidade Transportadoras Veículos …" at bounding box center [458, 217] width 917 height 434
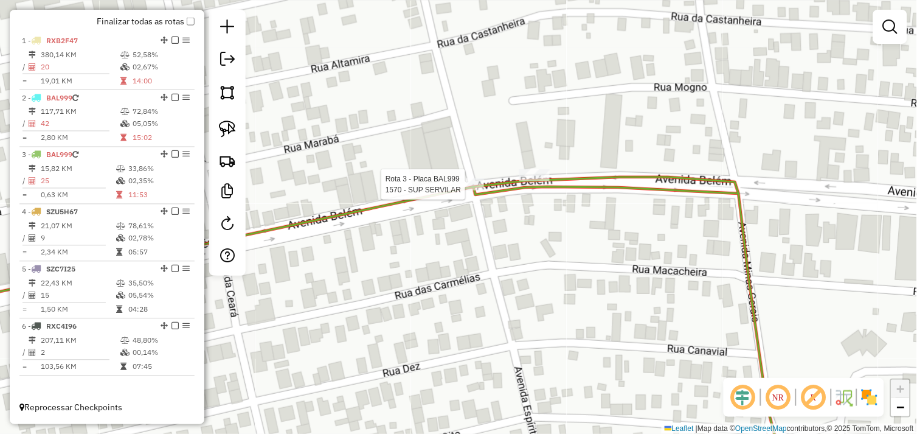
select select "*********"
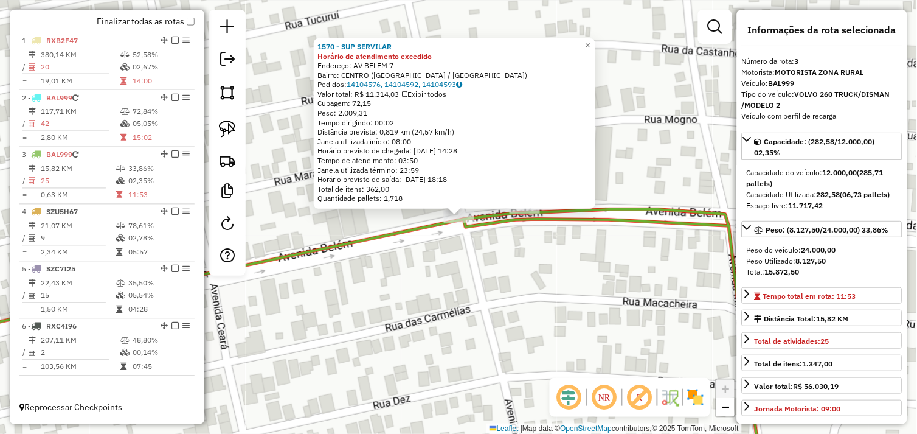
click at [414, 260] on div "1570 - SUP SERVILAR Horário de atendimento excedido Endereço: AV BELEM 7 Bairro…" at bounding box center [458, 217] width 917 height 434
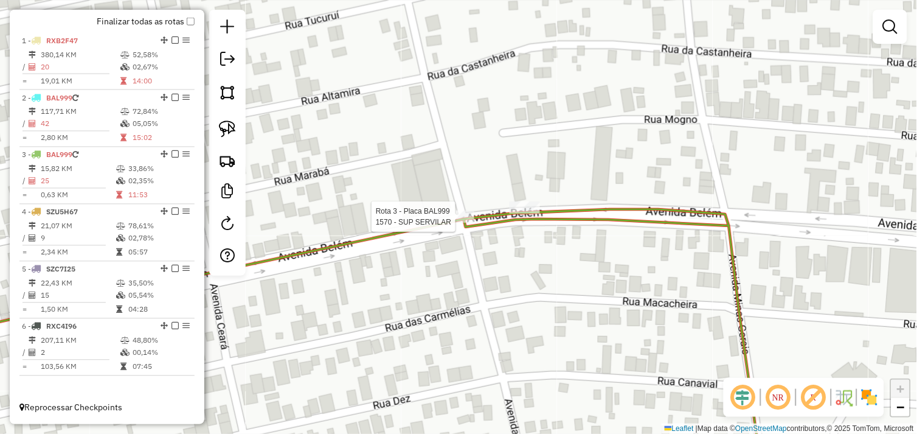
select select "*********"
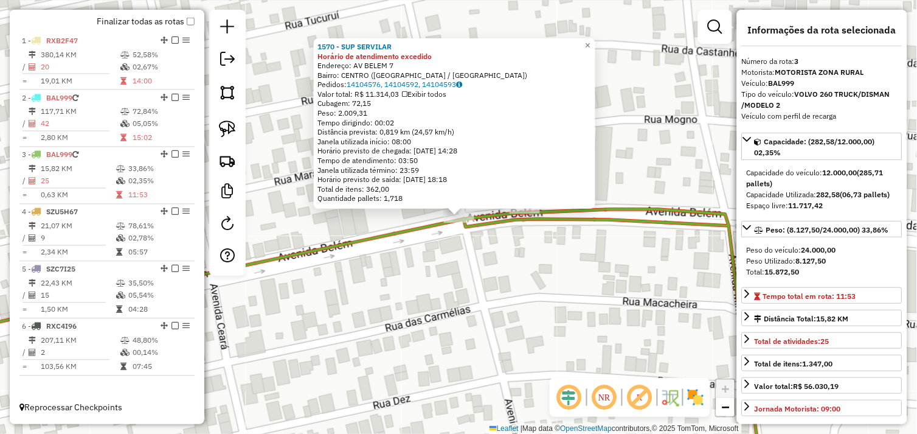
click at [452, 256] on div "1570 - SUP SERVILAR Horário de atendimento excedido Endereço: AV BELEM 7 Bairro…" at bounding box center [458, 217] width 917 height 434
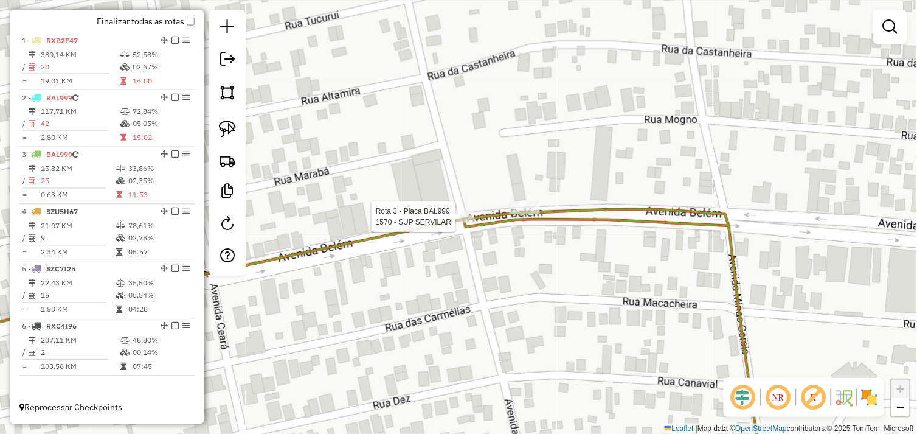
select select "*********"
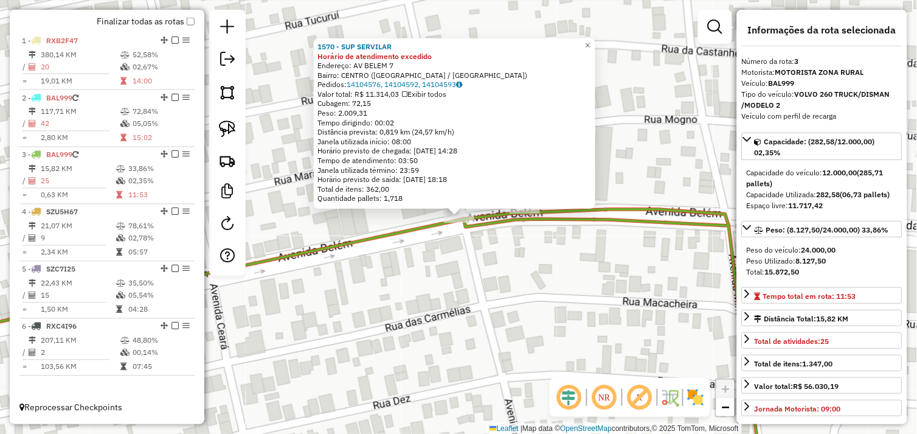
click at [466, 262] on div "1570 - SUP SERVILAR Horário de atendimento excedido Endereço: AV BELEM 7 Bairro…" at bounding box center [458, 217] width 917 height 434
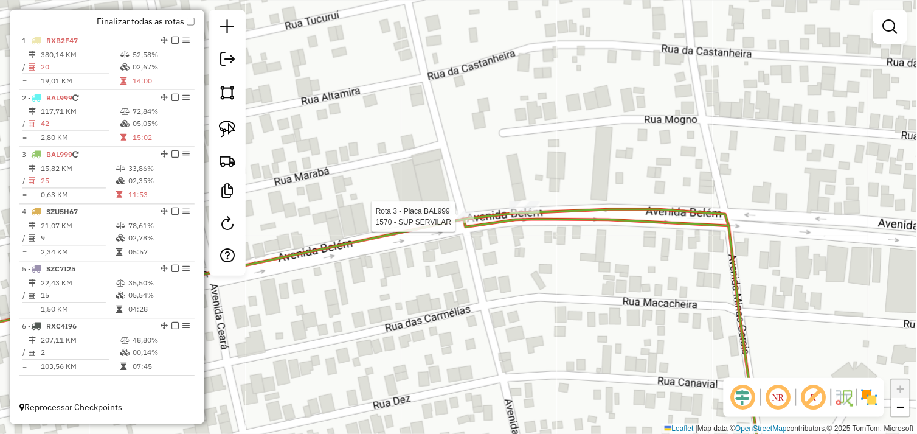
select select "*********"
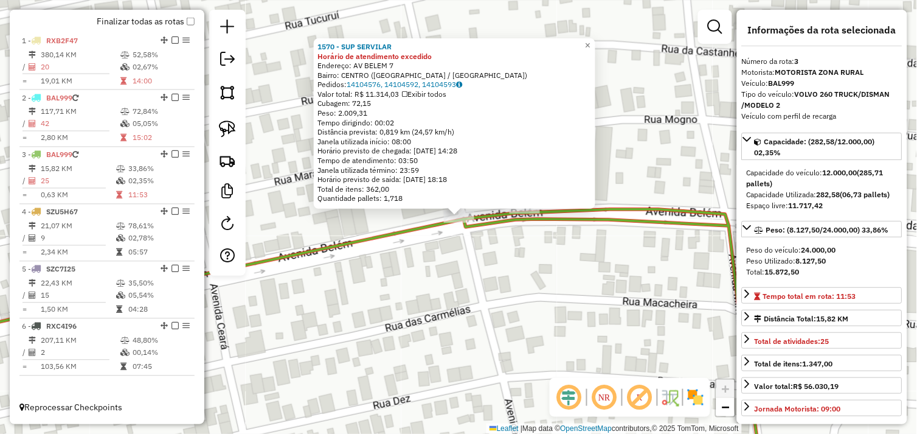
click at [496, 253] on div "1570 - SUP SERVILAR Horário de atendimento excedido Endereço: AV BELEM 7 Bairro…" at bounding box center [458, 217] width 917 height 434
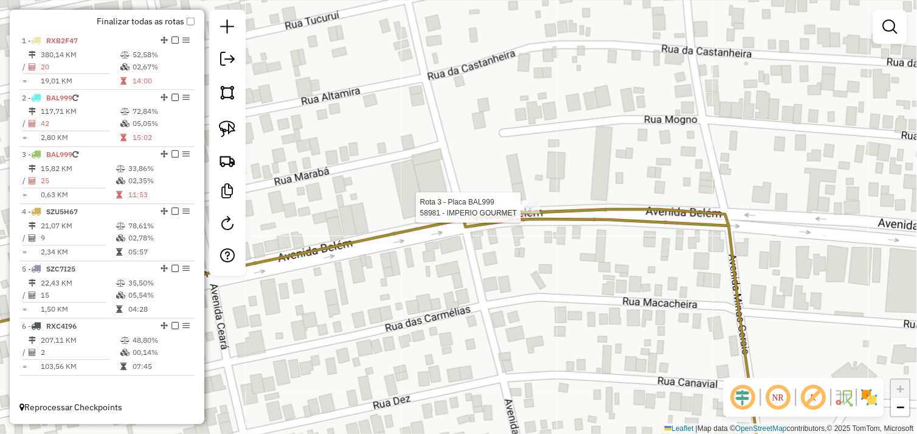
select select "*********"
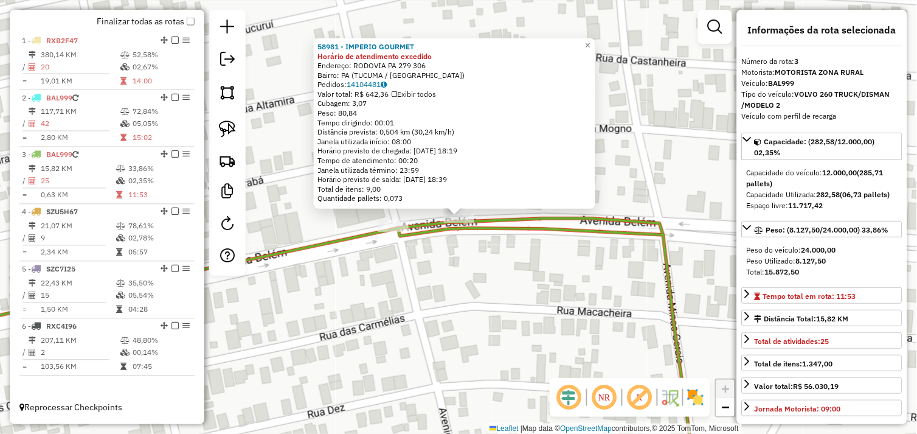
click at [472, 268] on div "58981 - IMPERIO GOURMET Horário de atendimento excedido Endereço: RODOVIA PA 27…" at bounding box center [458, 217] width 917 height 434
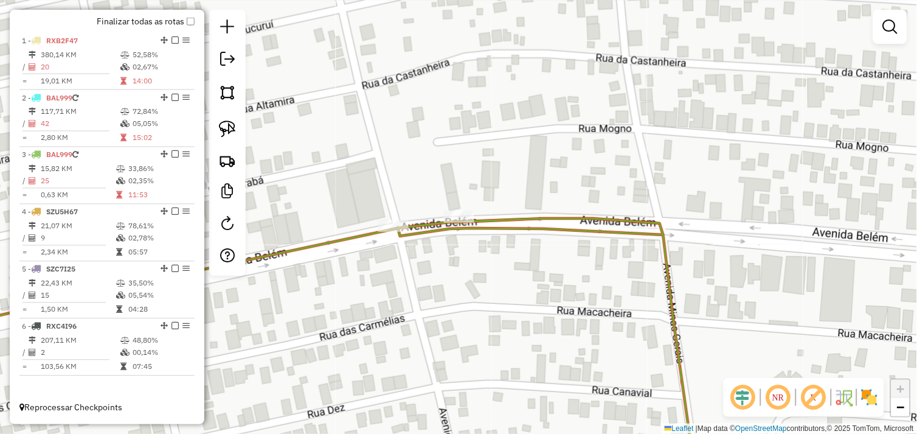
drag, startPoint x: 233, startPoint y: 128, endPoint x: 242, endPoint y: 128, distance: 8.5
click at [234, 128] on img at bounding box center [227, 128] width 17 height 17
click at [475, 211] on div "Janela de atendimento Grade de atendimento Capacidade Transportadoras Veículos …" at bounding box center [458, 217] width 917 height 434
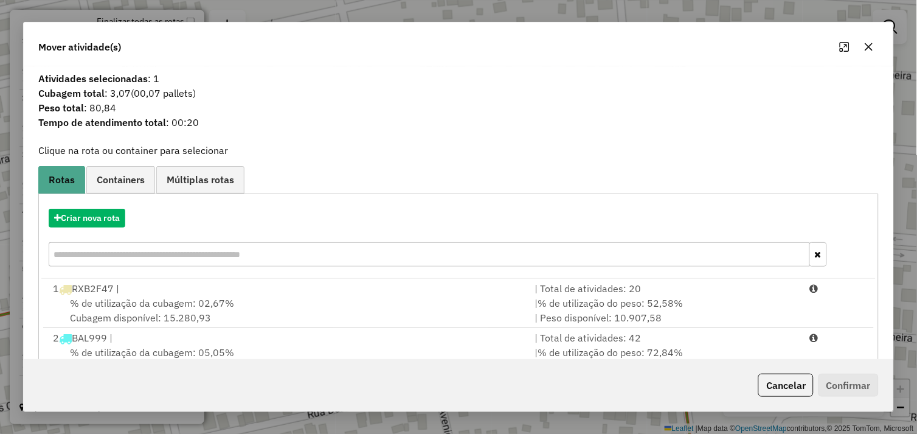
scroll to position [184, 0]
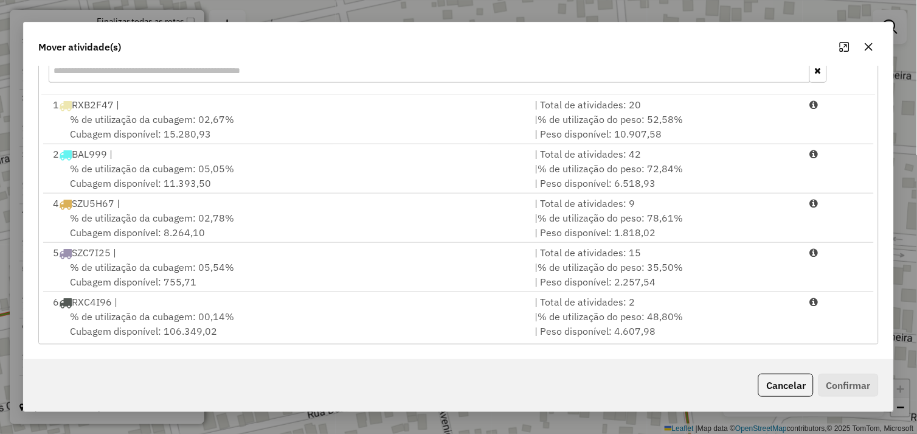
click at [866, 43] on icon "button" at bounding box center [870, 47] width 10 height 10
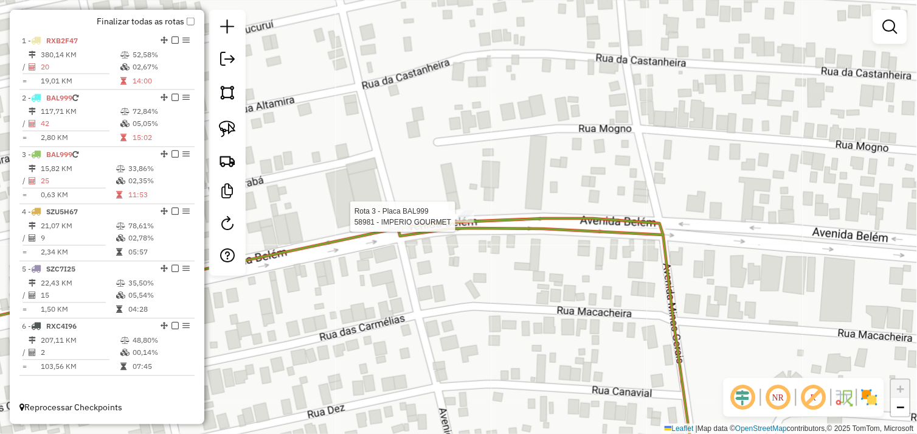
select select "*********"
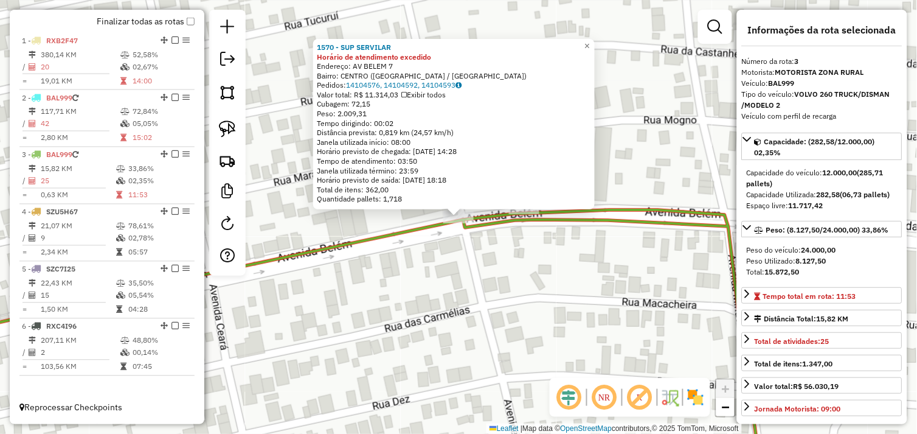
click at [479, 253] on div "1570 - SUP SERVILAR Horário de atendimento excedido Endereço: AV BELEM 7 Bairro…" at bounding box center [458, 217] width 917 height 434
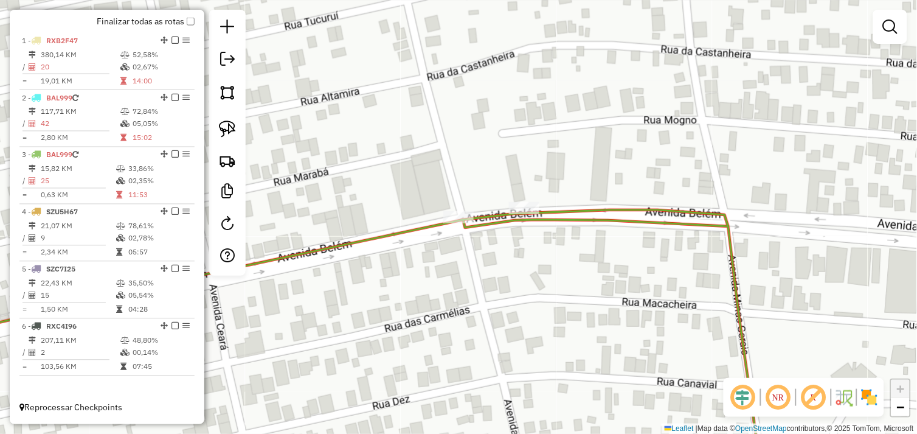
drag, startPoint x: 227, startPoint y: 134, endPoint x: 286, endPoint y: 148, distance: 60.8
click at [229, 134] on img at bounding box center [227, 128] width 17 height 17
drag, startPoint x: 509, startPoint y: 195, endPoint x: 548, endPoint y: 200, distance: 38.6
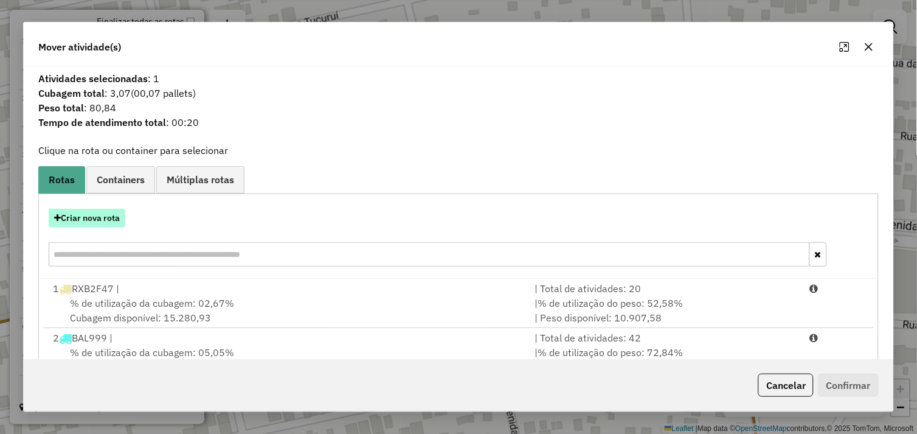
click at [71, 221] on button "Criar nova rota" at bounding box center [87, 218] width 77 height 19
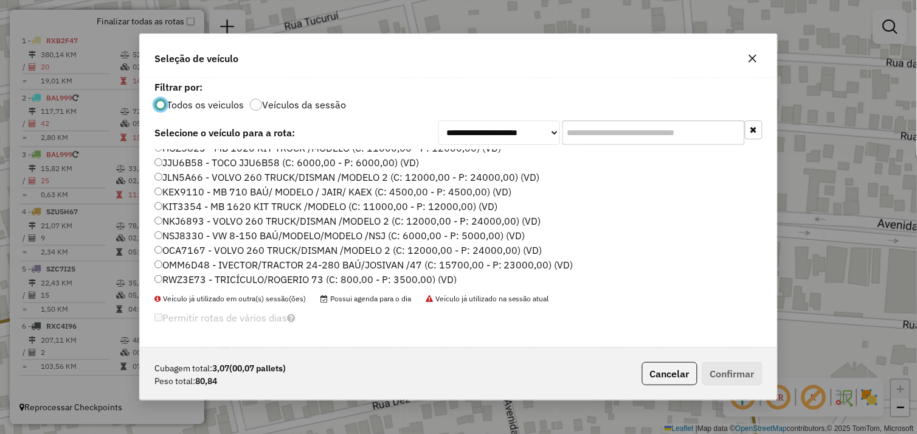
scroll to position [105, 0]
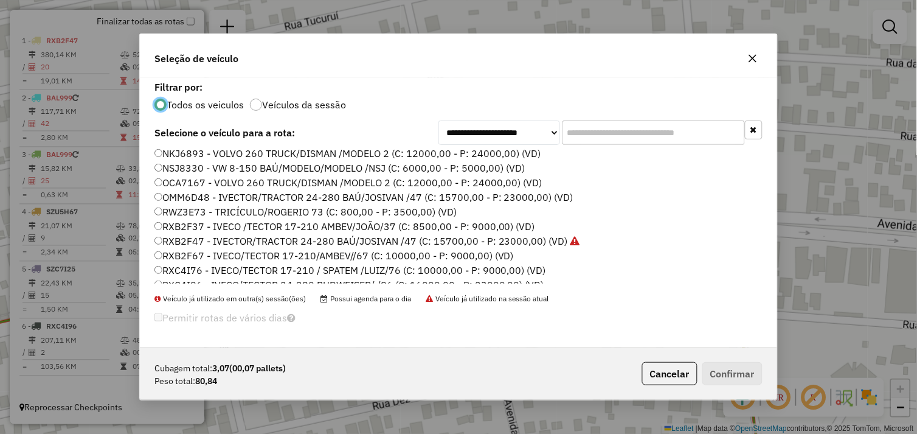
click at [177, 212] on label "RWZ3E73 - TRICÍCULO/ROGERIO 73 (C: 800,00 - P: 3500,00) (VD)" at bounding box center [306, 211] width 302 height 15
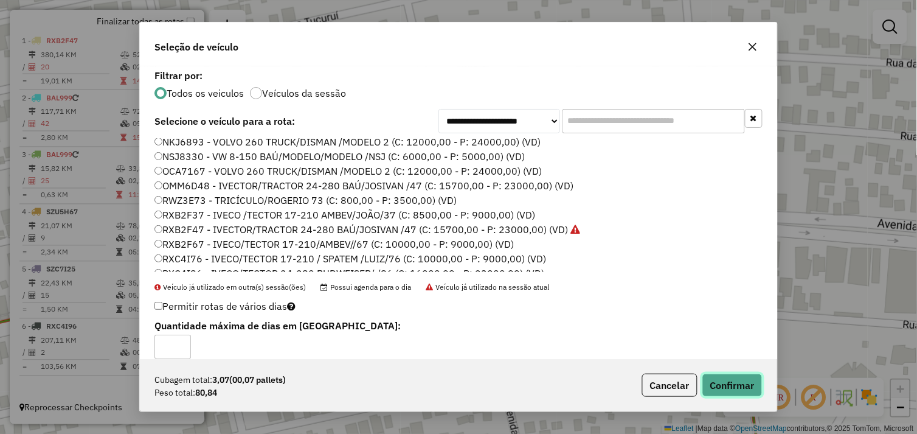
click at [725, 390] on button "Confirmar" at bounding box center [733, 385] width 60 height 23
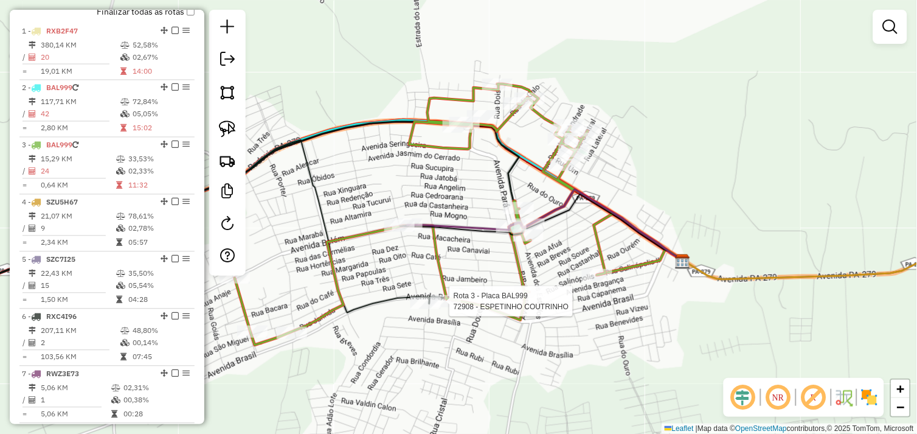
scroll to position [504, 0]
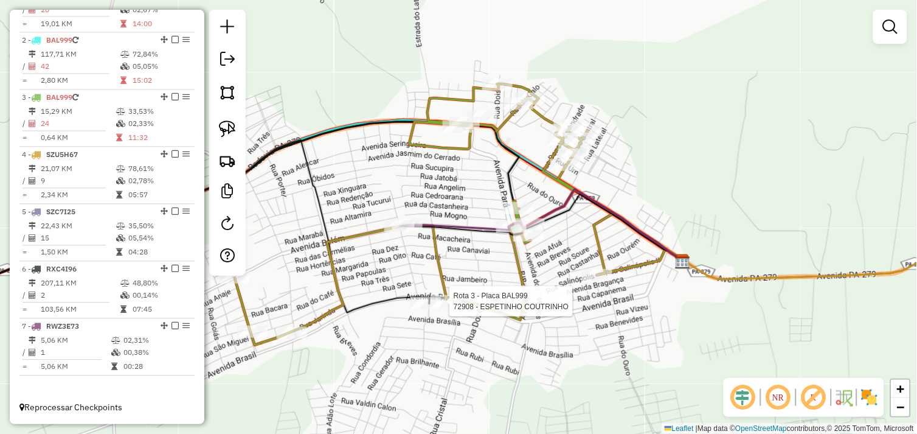
select select "*********"
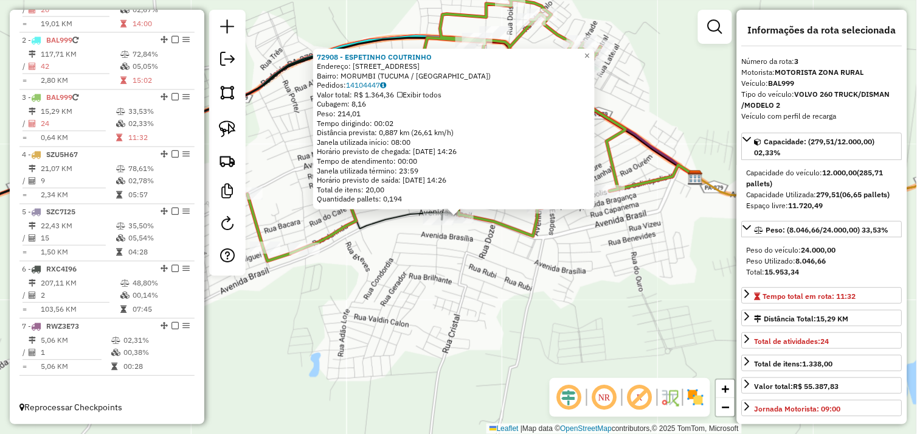
click at [465, 269] on div "72908 - ESPETINHO COUTRINHO Endereço: Avenida Brasil 1065 Bairro: MORUMBI (TUCU…" at bounding box center [458, 217] width 917 height 434
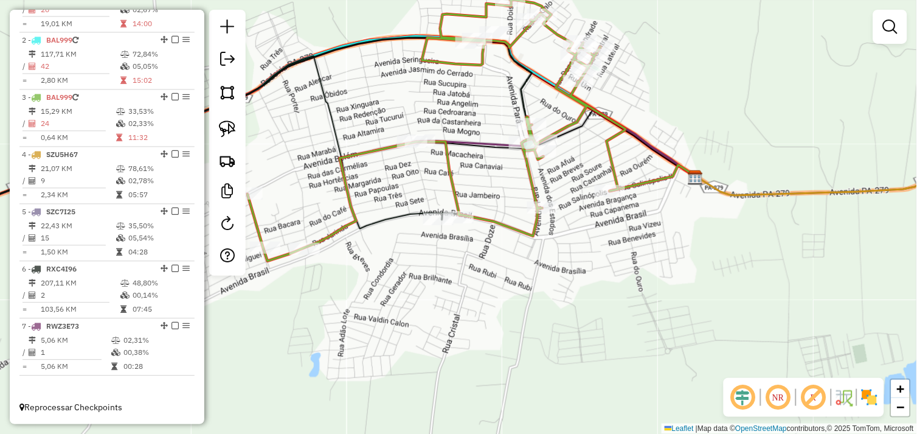
click at [506, 249] on div "Janela de atendimento Grade de atendimento Capacidade Transportadoras Veículos …" at bounding box center [458, 217] width 917 height 434
select select "*********"
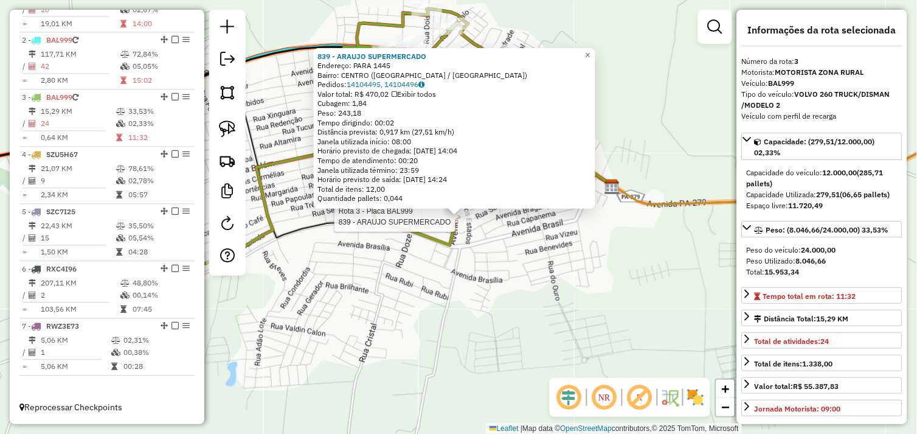
click at [484, 259] on div "Rota 3 - Placa BAL999 839 - ARAUJO SUPERMERCADO 839 - ARAUJO SUPERMERCADO Ender…" at bounding box center [458, 217] width 917 height 434
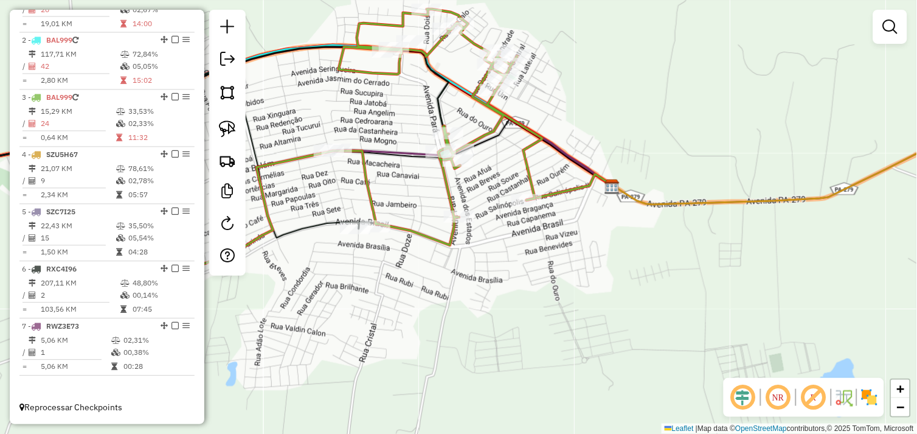
drag, startPoint x: 482, startPoint y: 252, endPoint x: 549, endPoint y: 251, distance: 66.3
click at [549, 251] on div "Janela de atendimento Grade de atendimento Capacidade Transportadoras Veículos …" at bounding box center [458, 217] width 917 height 434
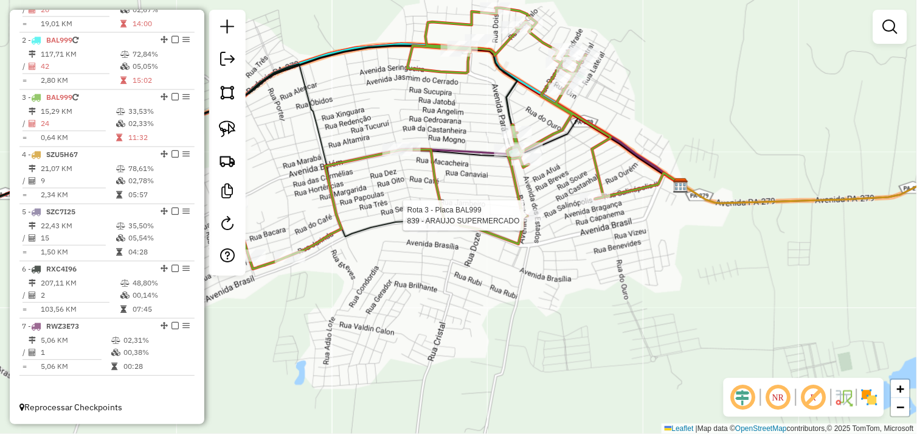
select select "*********"
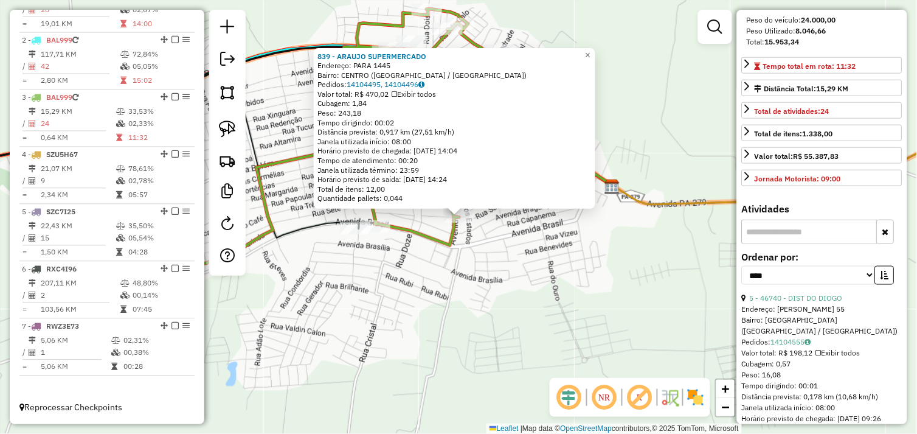
scroll to position [270, 0]
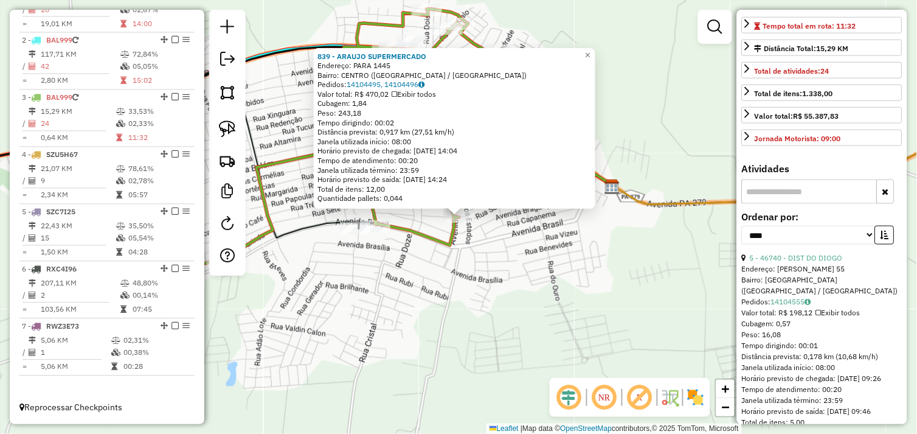
click at [619, 290] on div "839 - ARAUJO SUPERMERCADO Endereço: PARA 1445 Bairro: CENTRO (TUCUMA / PA) Pedi…" at bounding box center [458, 217] width 917 height 434
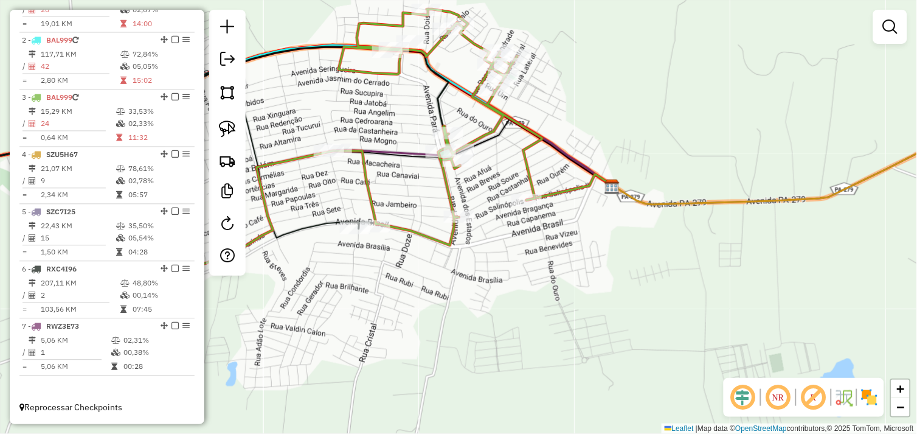
drag, startPoint x: 526, startPoint y: 251, endPoint x: 551, endPoint y: 274, distance: 34.5
click at [551, 274] on div "Janela de atendimento Grade de atendimento Capacidade Transportadoras Veículos …" at bounding box center [458, 217] width 917 height 434
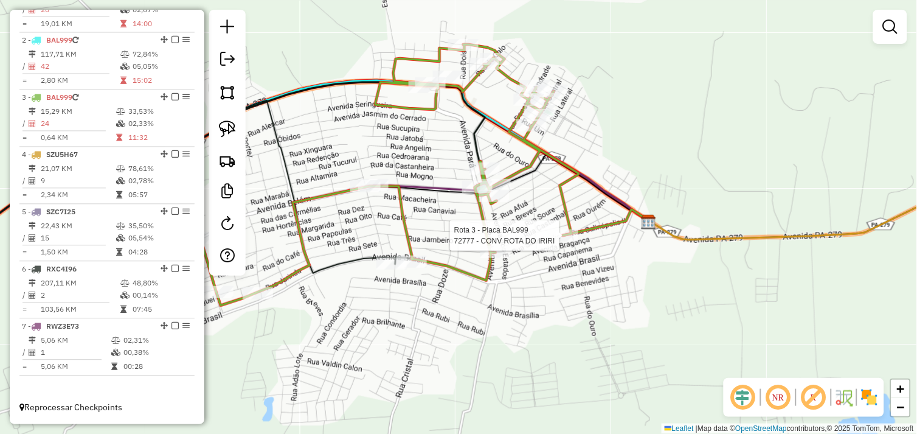
select select "*********"
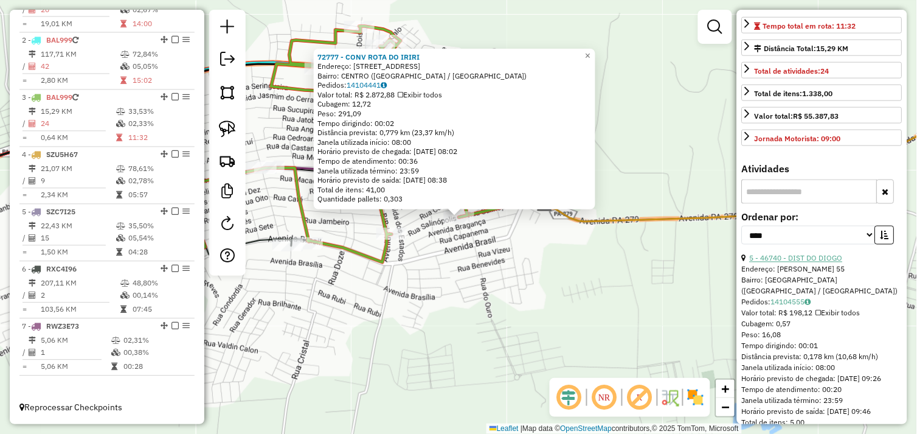
click at [809, 263] on link "5 - 46740 - DIST DO DIOGO" at bounding box center [796, 258] width 93 height 9
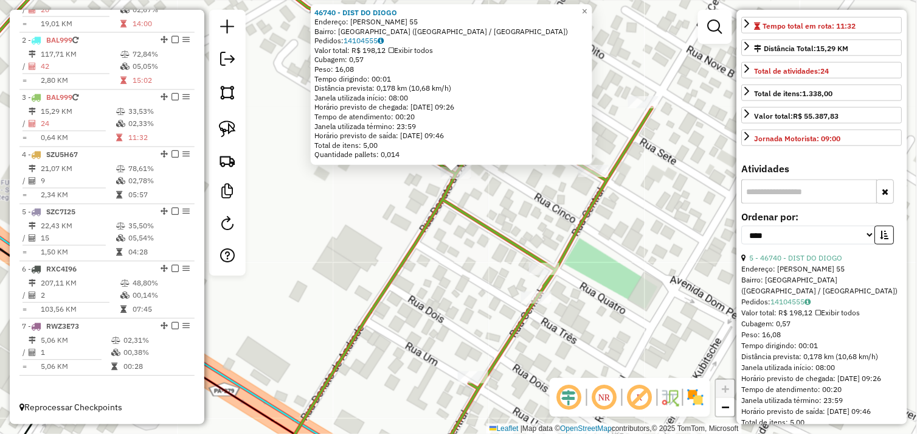
click at [479, 189] on div "46740 - DIST DO DIOGO Endereço: DONATO DE ANDRADE 55 Bairro: VILA DA PAZ (TUCUM…" at bounding box center [458, 217] width 917 height 434
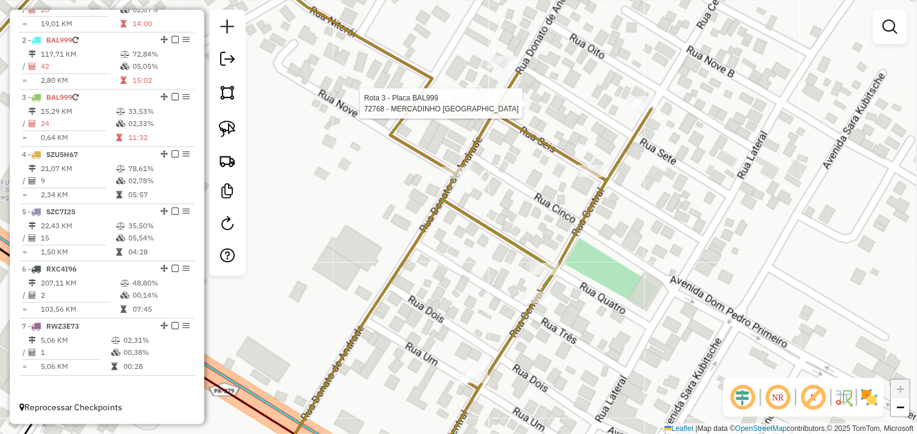
select select "*********"
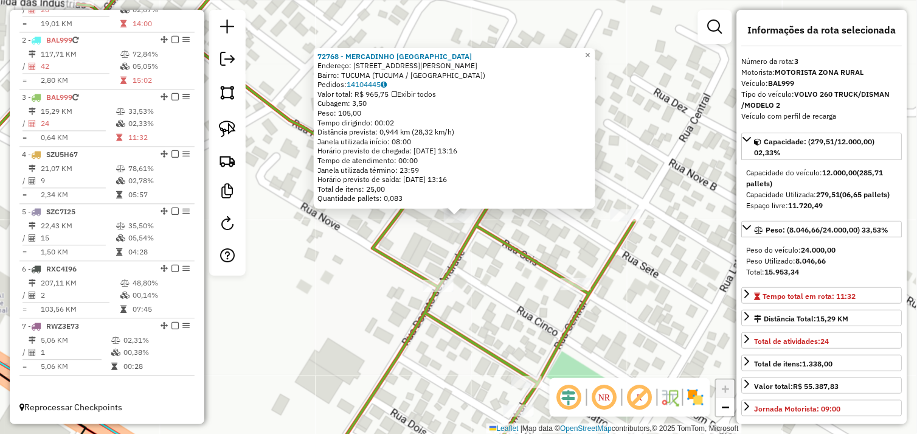
click at [471, 260] on div "72768 - MERCADINHO BRASIL Endereço: Rua Donato Andrade 75 Bairro: TUCUMA (TUCUM…" at bounding box center [458, 217] width 917 height 434
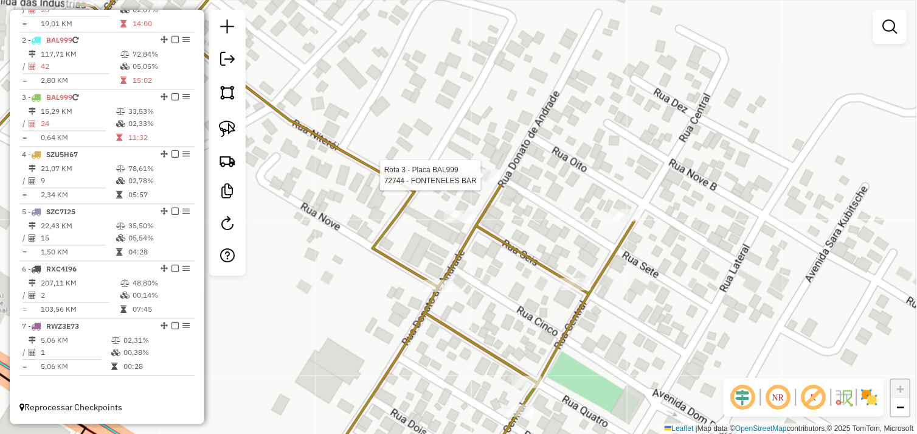
select select "*********"
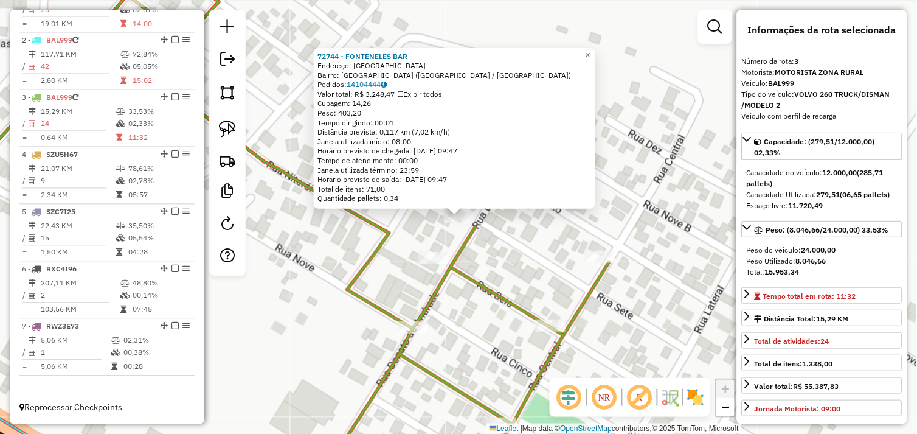
click at [483, 310] on div "72744 - FONTENELES BAR Endereço: Rua Central 01 Bairro: VILA DA PAZ (TUCUMA / P…" at bounding box center [458, 217] width 917 height 434
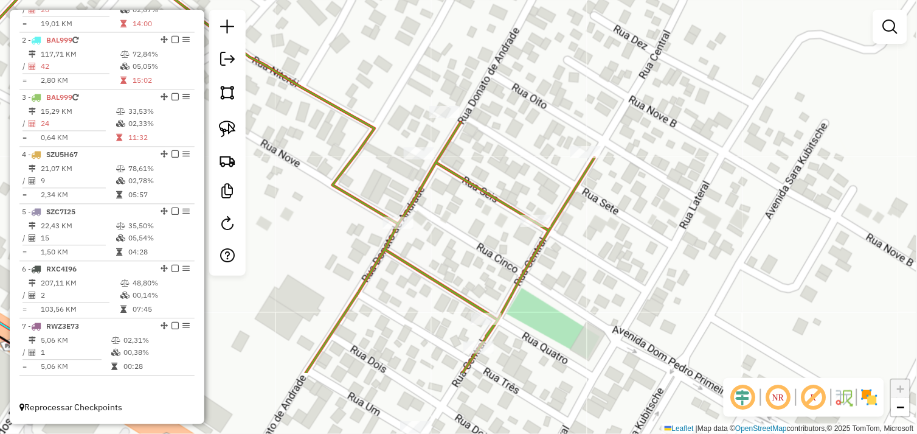
drag, startPoint x: 479, startPoint y: 333, endPoint x: 462, endPoint y: 234, distance: 100.6
click at [465, 228] on div "Janela de atendimento Grade de atendimento Capacidade Transportadoras Veículos …" at bounding box center [458, 217] width 917 height 434
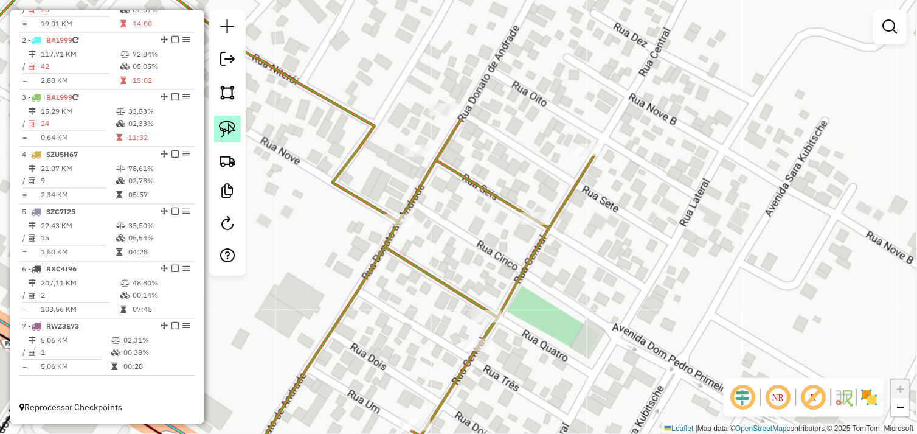
click at [229, 130] on img at bounding box center [227, 128] width 17 height 17
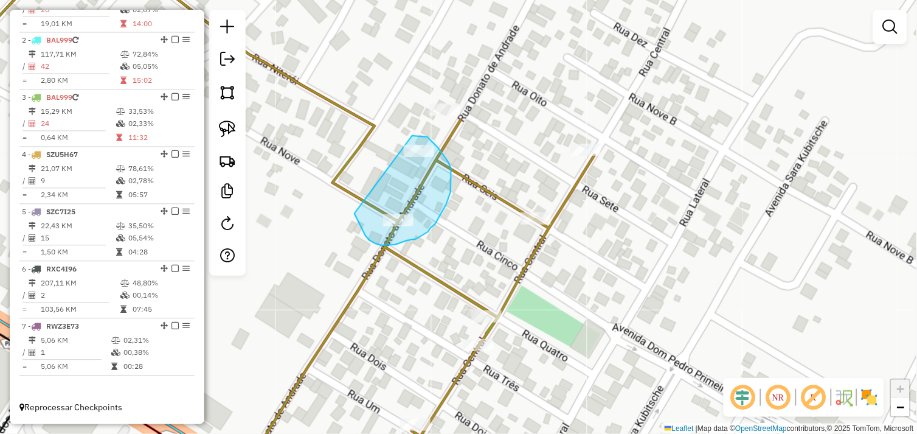
drag, startPoint x: 366, startPoint y: 235, endPoint x: 388, endPoint y: 142, distance: 96.2
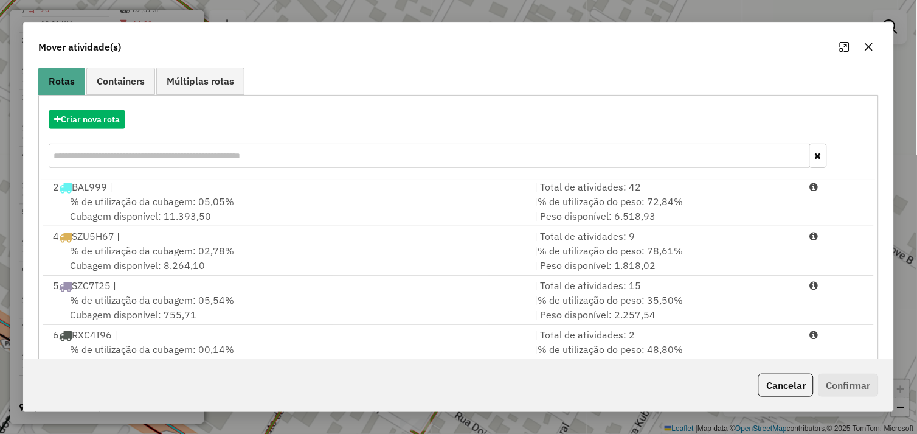
scroll to position [184, 0]
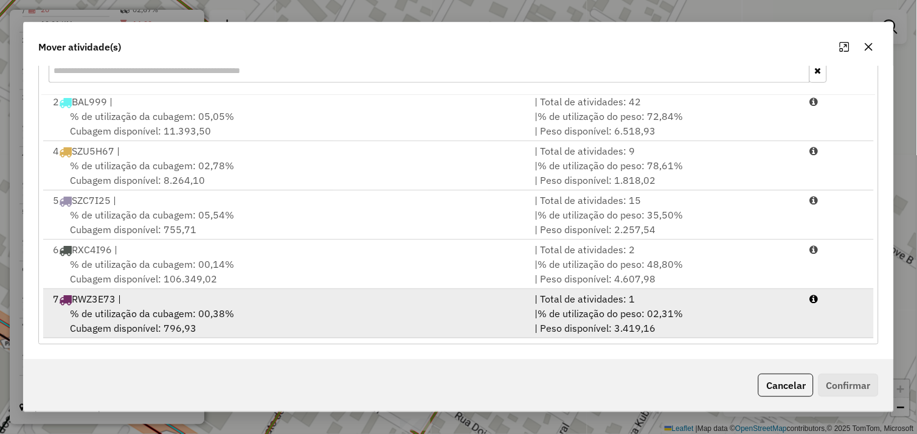
click at [260, 312] on div "% de utilização da cubagem: 00,38% Cubagem disponível: 796,93" at bounding box center [287, 320] width 482 height 29
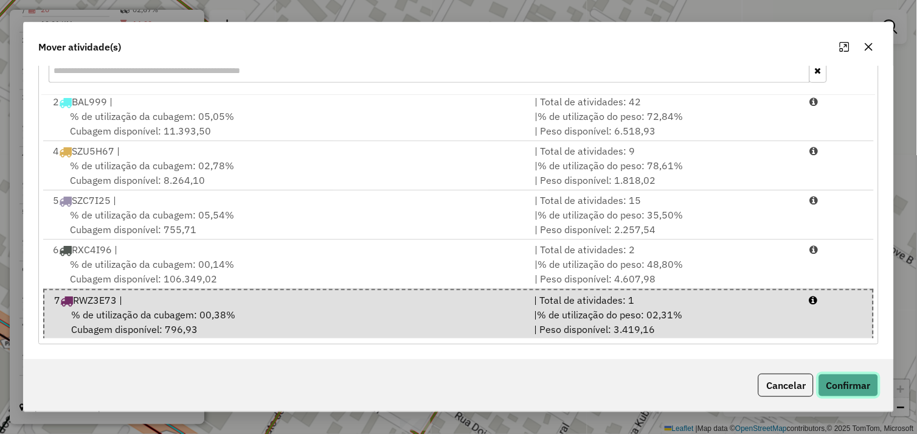
click at [835, 377] on button "Confirmar" at bounding box center [849, 385] width 60 height 23
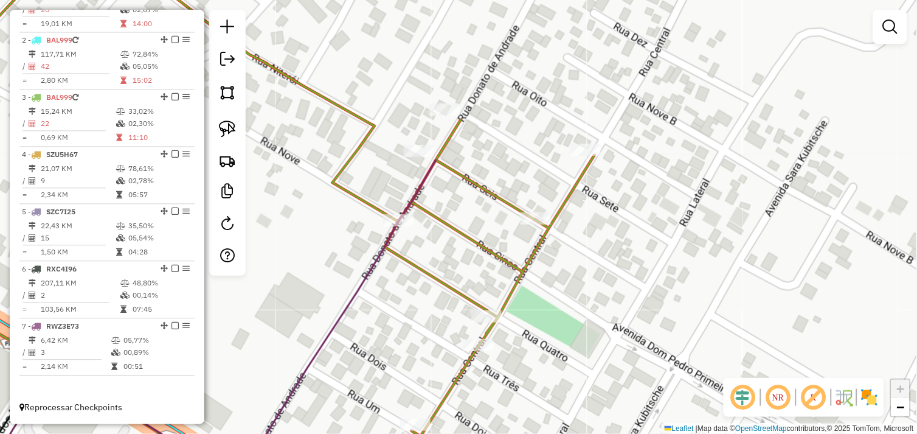
scroll to position [0, 0]
select select "*********"
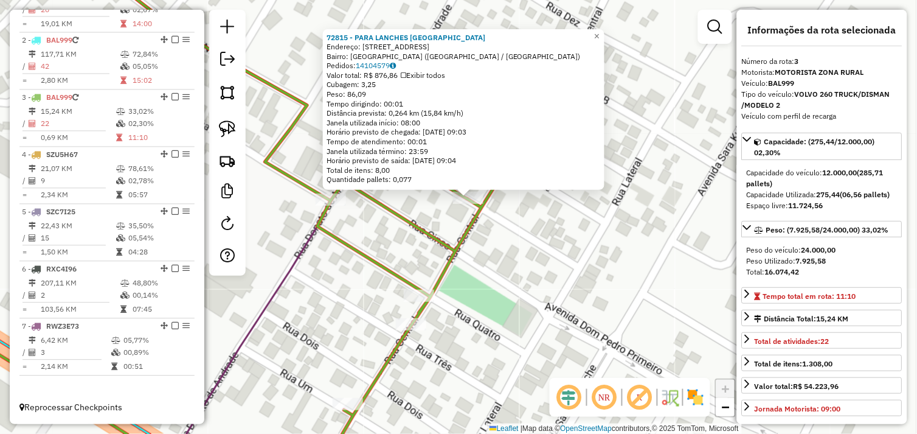
drag, startPoint x: 487, startPoint y: 295, endPoint x: 518, endPoint y: 254, distance: 52.1
click at [518, 254] on div "72815 - PARA LANCHES HAMBURG Endereço: Rua 6 76 Bairro: VILA DA PAZ (TUCUMA / P…" at bounding box center [458, 217] width 917 height 434
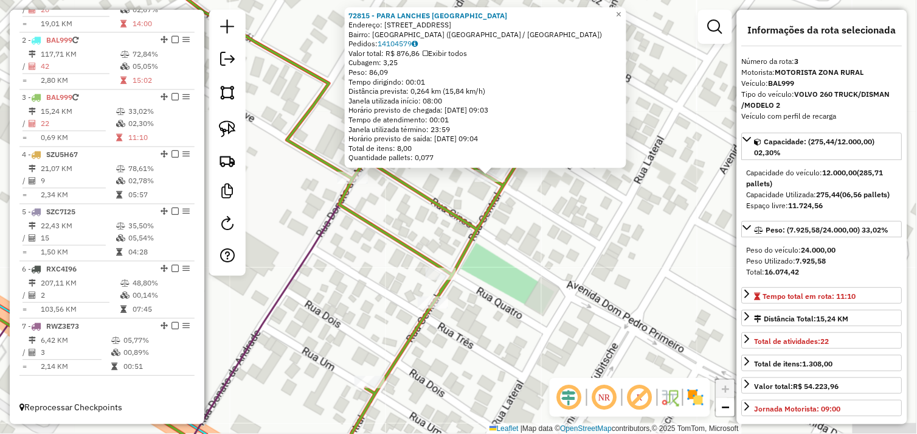
click at [521, 250] on div "72815 - PARA LANCHES HAMBURG Endereço: Rua 6 76 Bairro: VILA DA PAZ (TUCUMA / P…" at bounding box center [458, 217] width 917 height 434
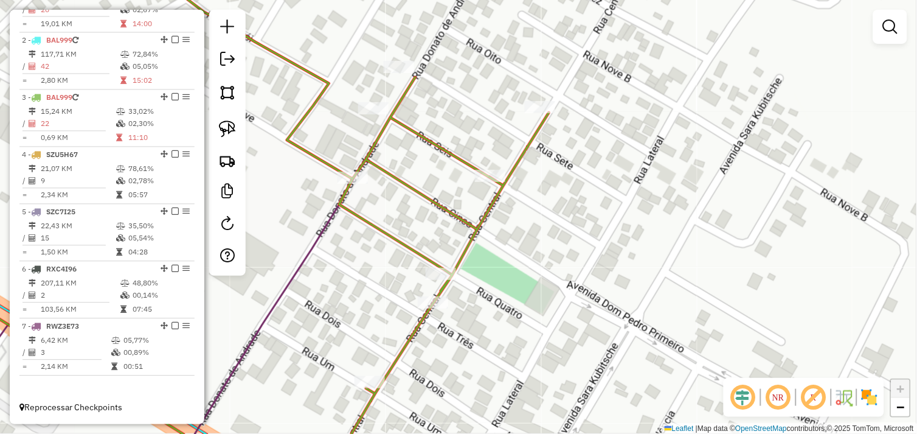
drag, startPoint x: 232, startPoint y: 124, endPoint x: 296, endPoint y: 136, distance: 65.6
click at [232, 124] on img at bounding box center [227, 128] width 17 height 17
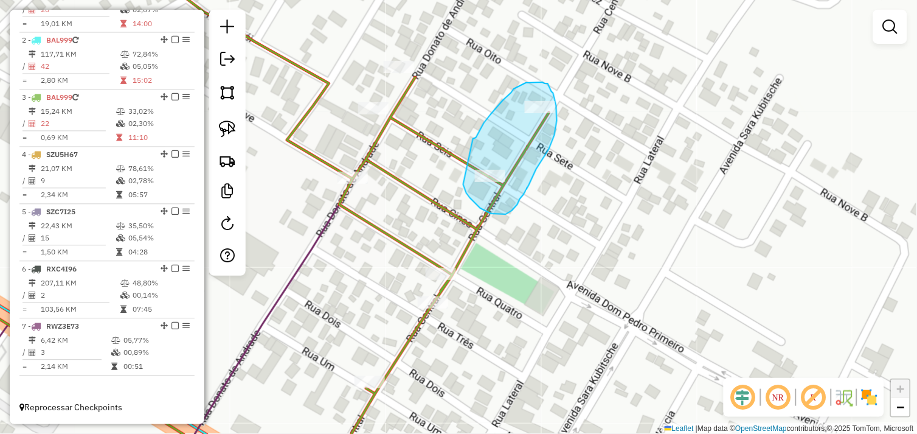
drag, startPoint x: 484, startPoint y: 123, endPoint x: 464, endPoint y: 184, distance: 64.8
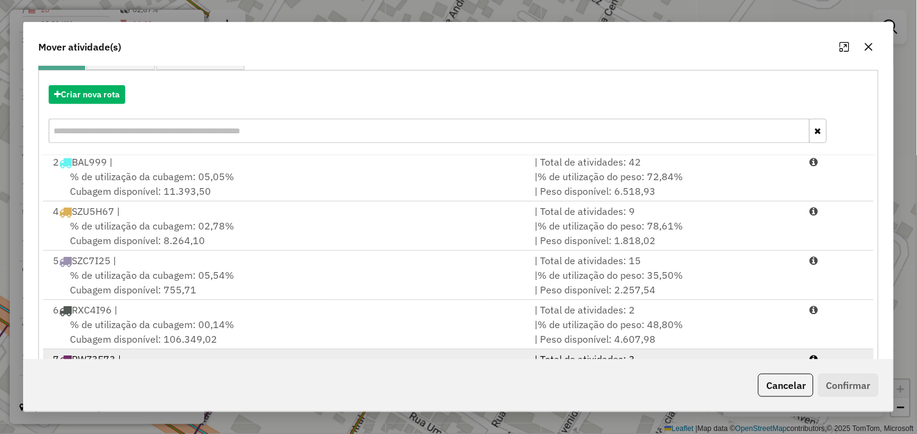
scroll to position [184, 0]
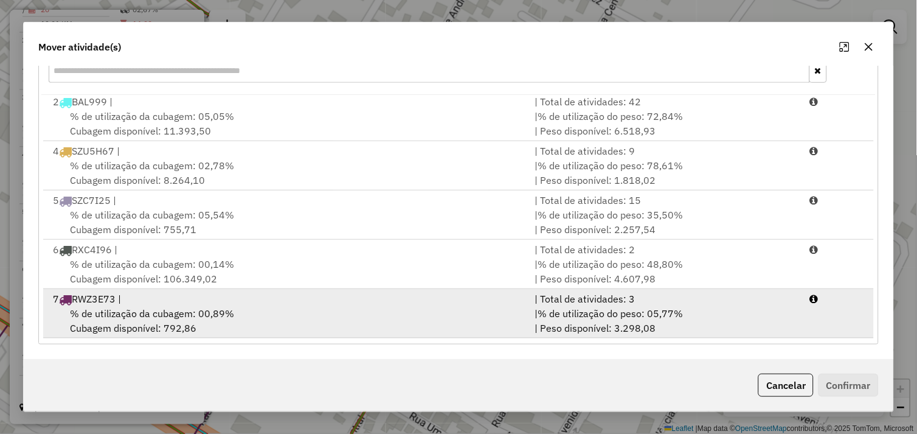
click at [245, 318] on div "% de utilização da cubagem: 00,89% Cubagem disponível: 792,86" at bounding box center [287, 320] width 482 height 29
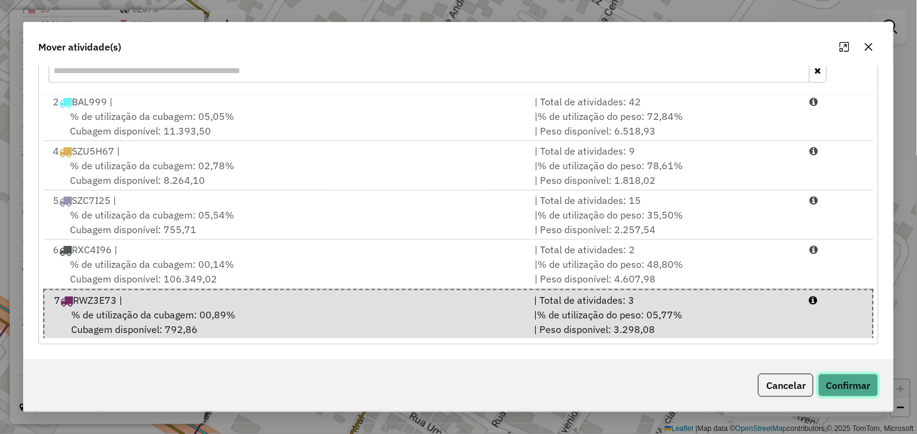
click at [842, 385] on button "Confirmar" at bounding box center [849, 385] width 60 height 23
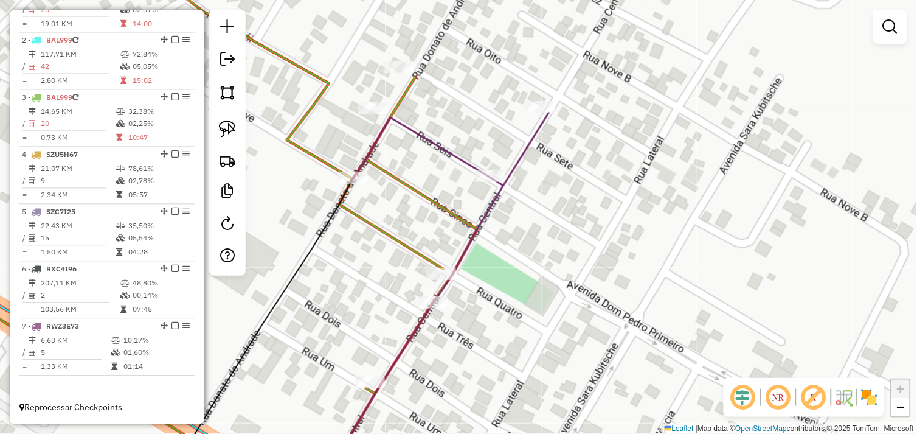
scroll to position [0, 0]
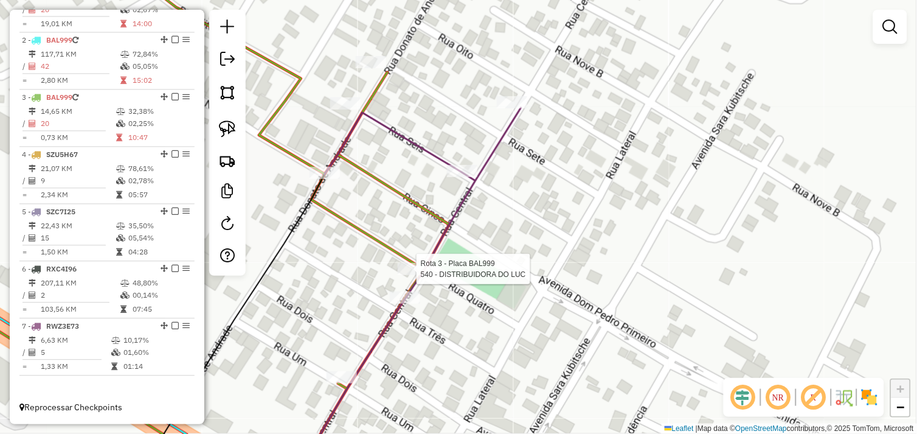
select select "*********"
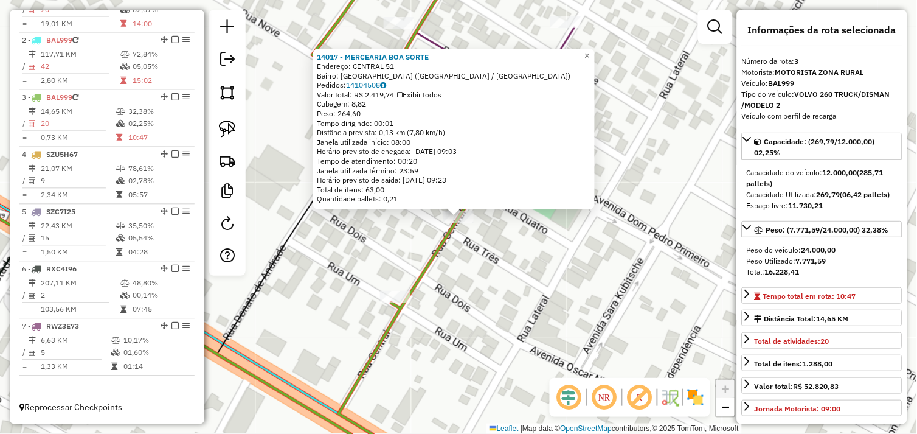
click at [459, 268] on div "14017 - MERCEARIA BOA SORTE Endereço: CENTRAL 51 Bairro: VILA DA PAZ (TUCUMA / …" at bounding box center [458, 217] width 917 height 434
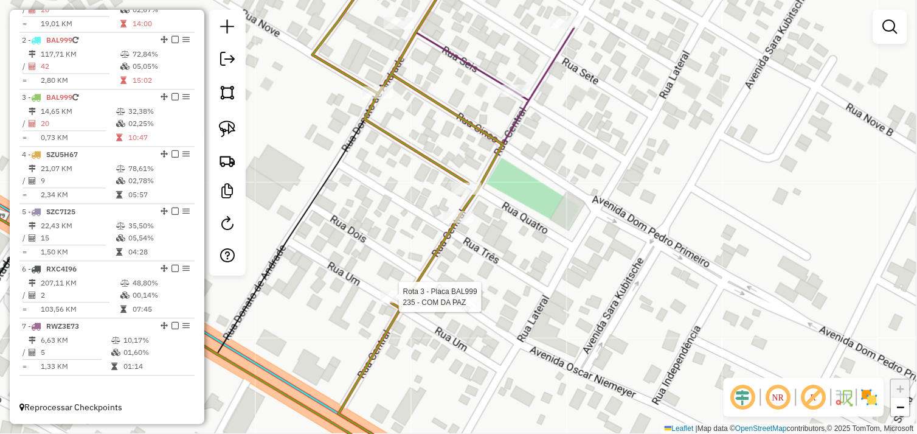
select select "*********"
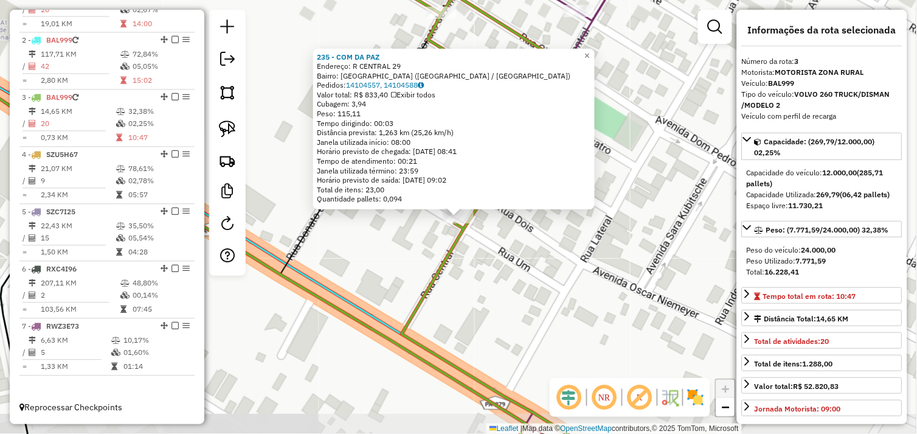
click at [463, 280] on div "235 - COM DA PAZ Endereço: R CENTRAL 29 Bairro: VILA DA PAZ (TUCUMA / PA) Pedid…" at bounding box center [458, 217] width 917 height 434
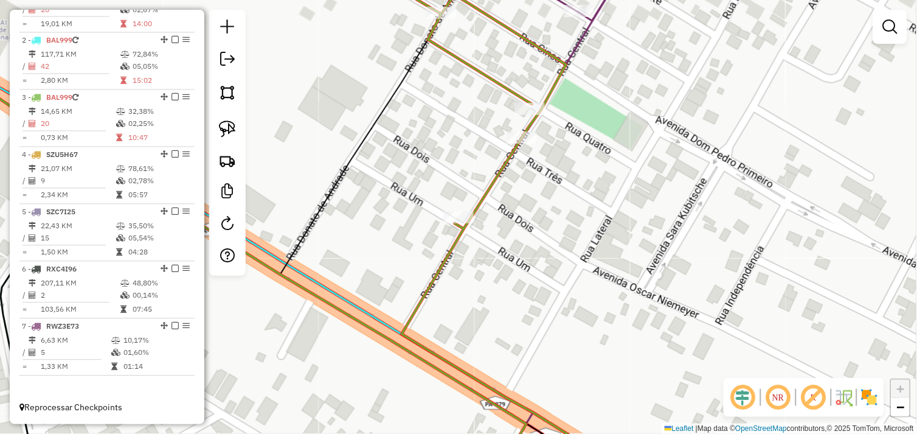
drag, startPoint x: 512, startPoint y: 241, endPoint x: 420, endPoint y: 270, distance: 96.2
click at [420, 270] on div "Janela de atendimento Grade de atendimento Capacidade Transportadoras Veículos …" at bounding box center [458, 217] width 917 height 434
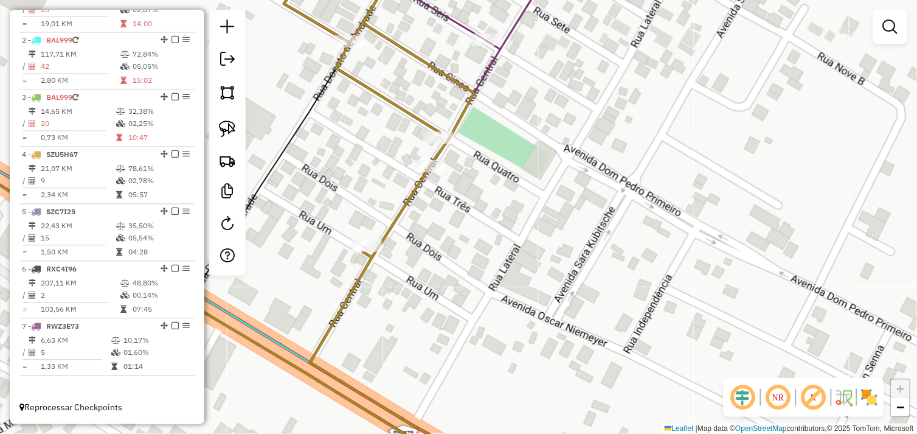
click at [235, 128] on img at bounding box center [227, 128] width 17 height 17
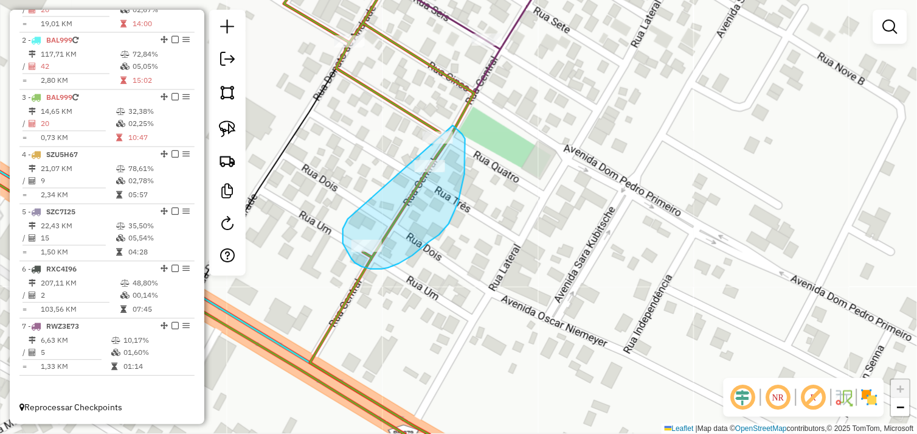
drag, startPoint x: 343, startPoint y: 243, endPoint x: 428, endPoint y: 118, distance: 151.5
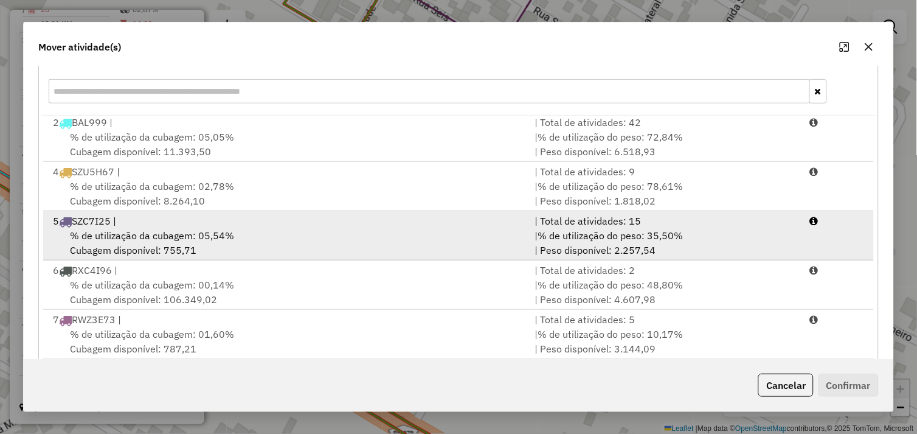
scroll to position [184, 0]
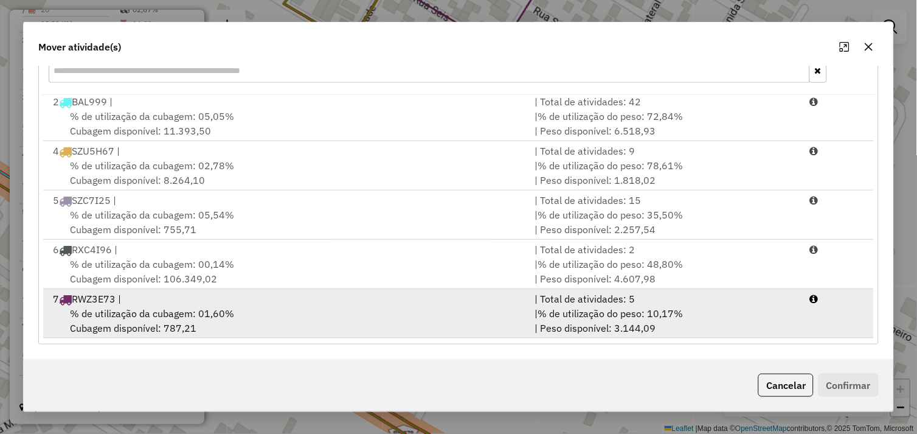
click at [260, 314] on div "% de utilização da cubagem: 01,60% Cubagem disponível: 787,21" at bounding box center [287, 320] width 482 height 29
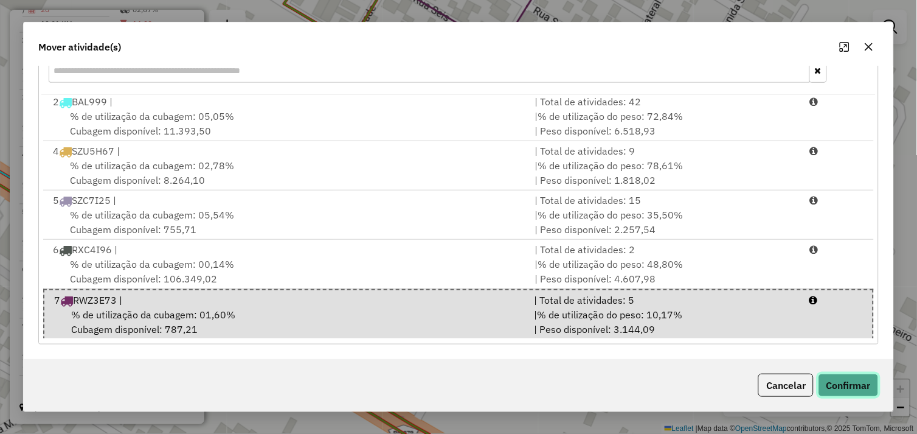
click at [844, 380] on button "Confirmar" at bounding box center [849, 385] width 60 height 23
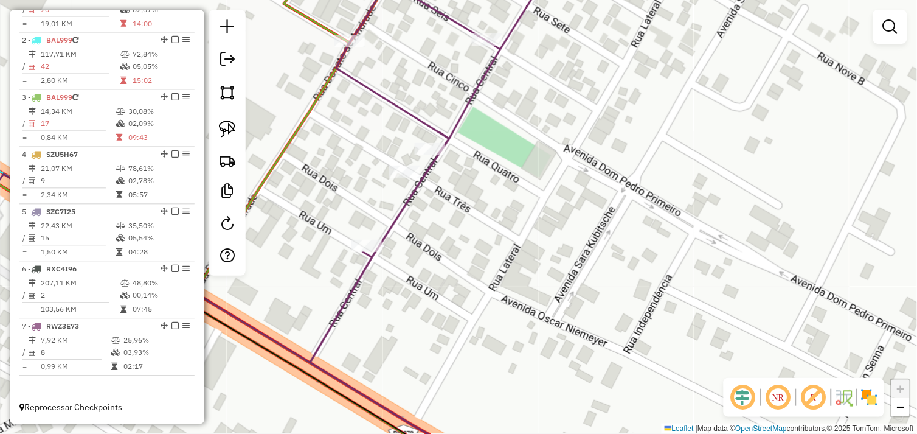
scroll to position [0, 0]
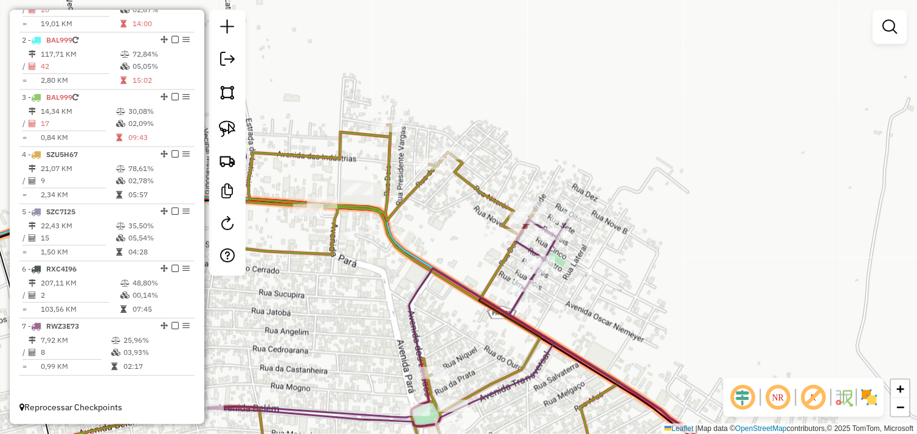
drag, startPoint x: 421, startPoint y: 264, endPoint x: 519, endPoint y: 248, distance: 99.2
click at [532, 229] on icon at bounding box center [380, 322] width 375 height 207
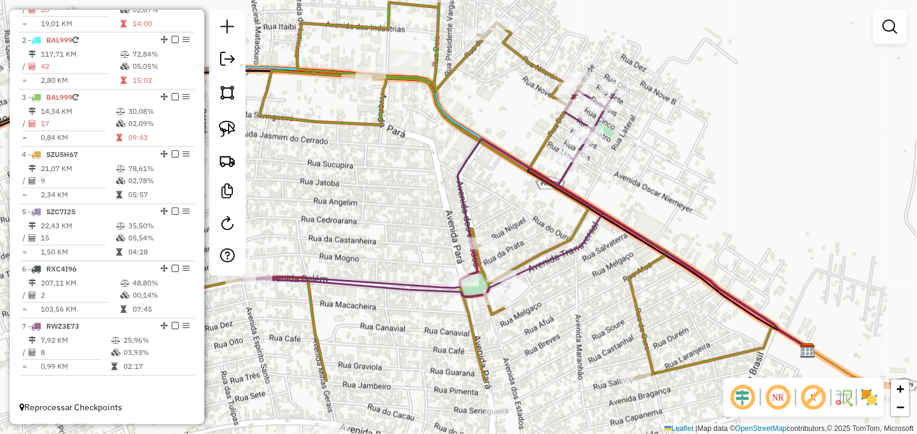
drag, startPoint x: 543, startPoint y: 303, endPoint x: 497, endPoint y: 207, distance: 106.4
click at [497, 207] on div "Janela de atendimento Grade de atendimento Capacidade Transportadoras Veículos …" at bounding box center [458, 217] width 917 height 434
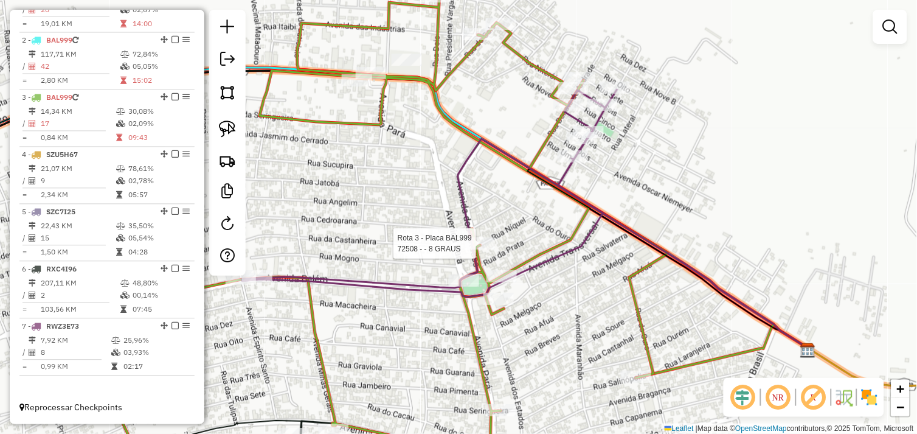
select select "*********"
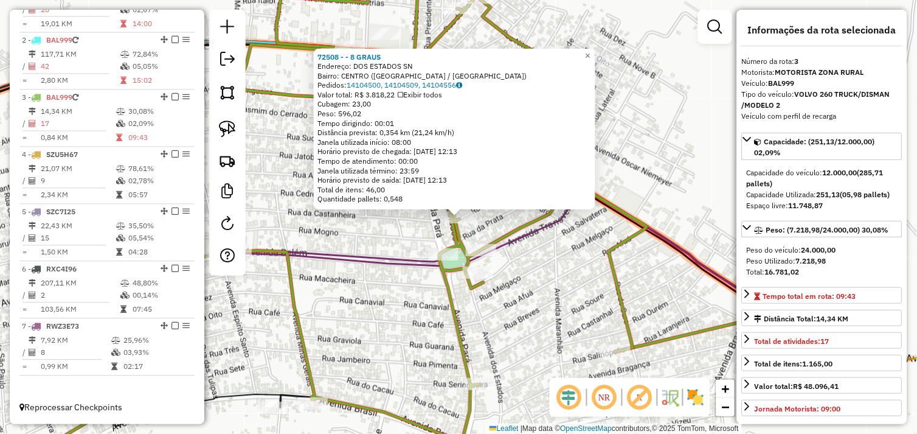
click at [512, 252] on div "72508 - - 8 GRAUS Endereço: DOS ESTADOS SN Bairro: CENTRO (TUCUMA / PA) Pedidos…" at bounding box center [458, 217] width 917 height 434
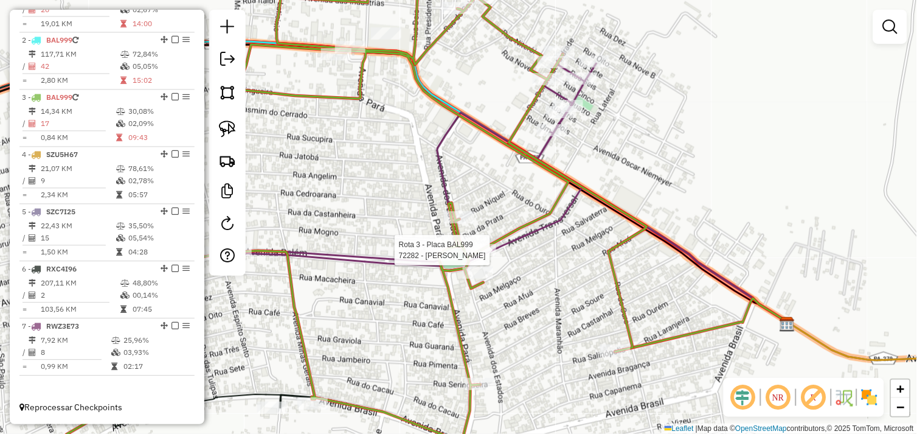
select select "*********"
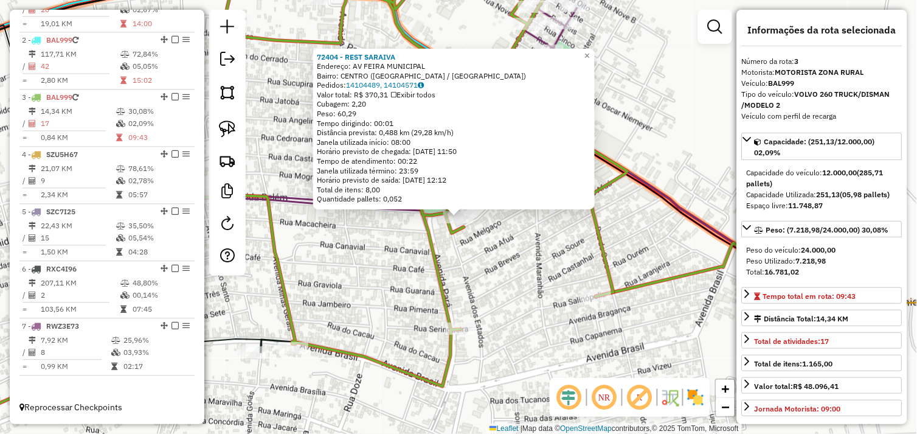
click at [496, 268] on div "72404 - REST SARAIVA Endereço: AV FEIRA MUNICIPAL Bairro: CENTRO (TUCUMA / PA) …" at bounding box center [458, 217] width 917 height 434
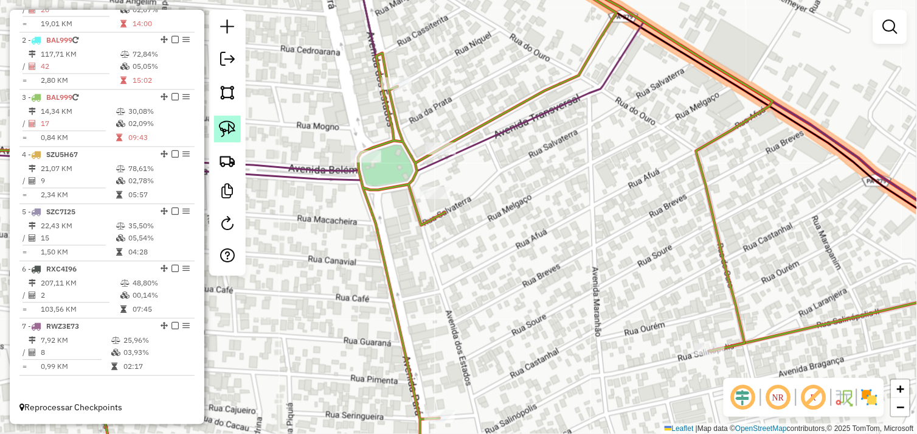
click at [227, 125] on img at bounding box center [227, 128] width 17 height 17
drag, startPoint x: 473, startPoint y: 145, endPoint x: 445, endPoint y: 211, distance: 71.4
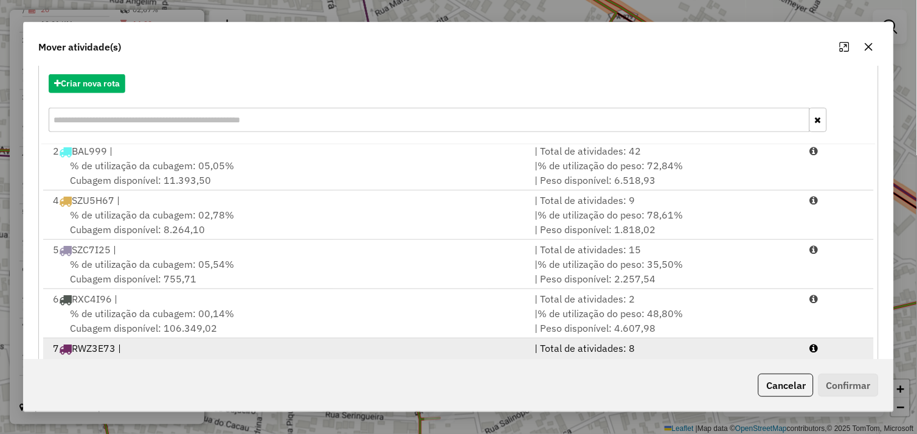
scroll to position [184, 0]
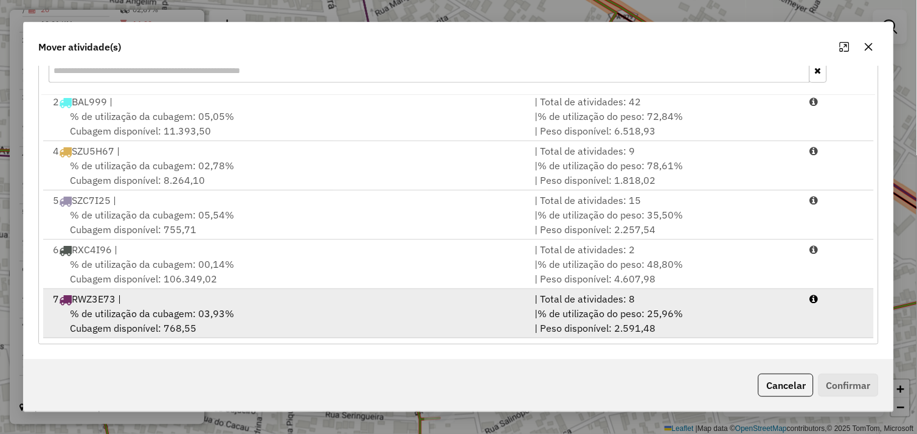
drag, startPoint x: 257, startPoint y: 312, endPoint x: 380, endPoint y: 326, distance: 123.7
click at [258, 312] on div "% de utilização da cubagem: 03,93% Cubagem disponível: 768,55" at bounding box center [287, 320] width 482 height 29
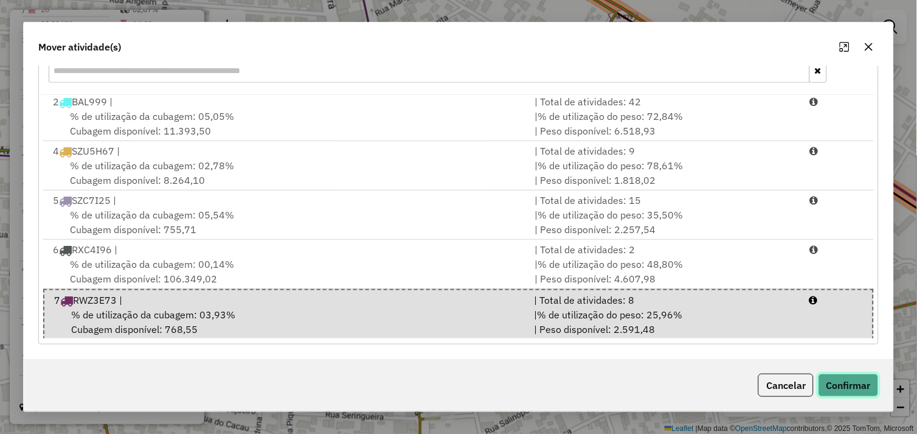
click at [837, 384] on button "Confirmar" at bounding box center [849, 385] width 60 height 23
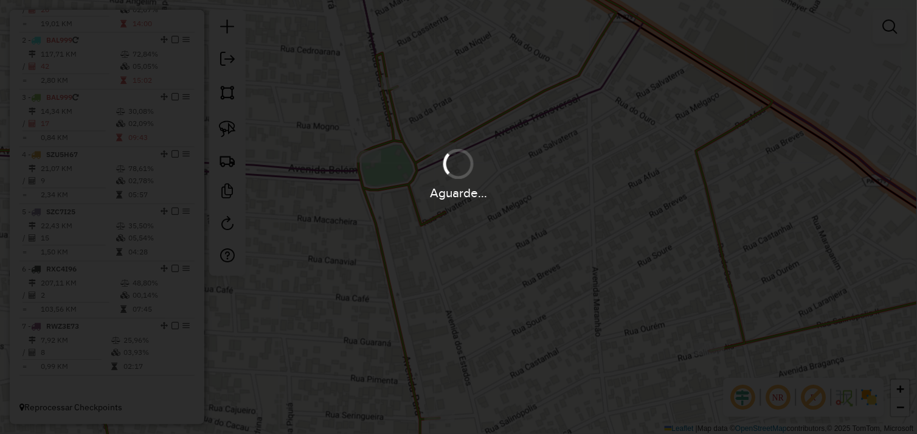
scroll to position [0, 0]
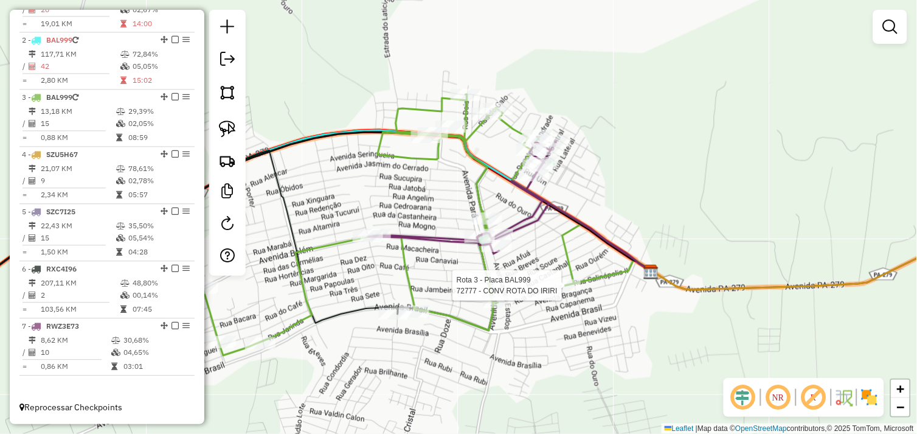
select select "*********"
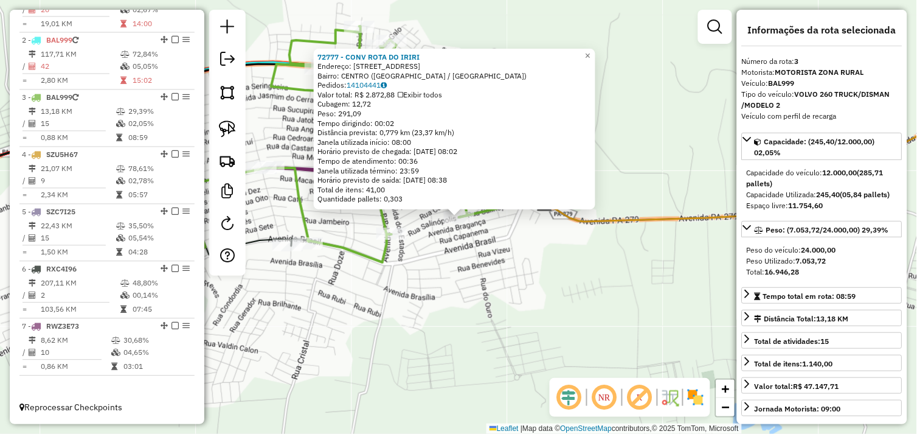
click at [513, 273] on div "72777 - CONV ROTA DO IRIRI Endereço: [STREET_ADDRESS] [GEOGRAPHIC_DATA]: 141044…" at bounding box center [458, 217] width 917 height 434
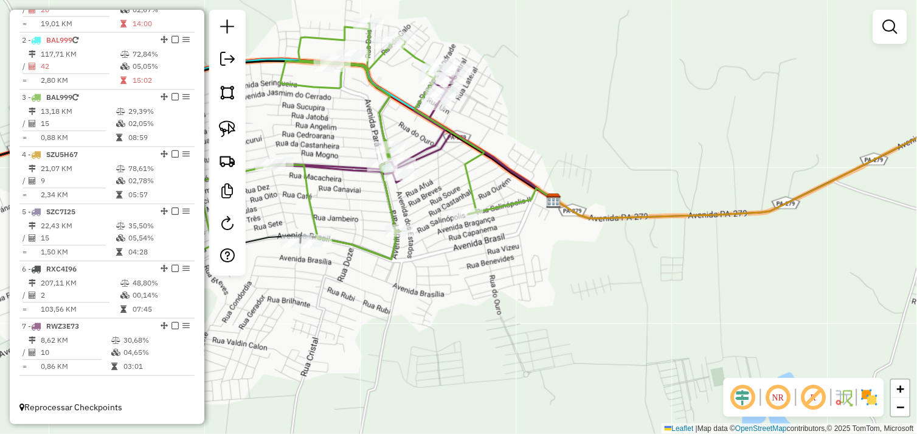
drag, startPoint x: 467, startPoint y: 258, endPoint x: 518, endPoint y: 253, distance: 50.7
click at [518, 253] on div "Janela de atendimento Grade de atendimento Capacidade Transportadoras Veículos …" at bounding box center [458, 217] width 917 height 434
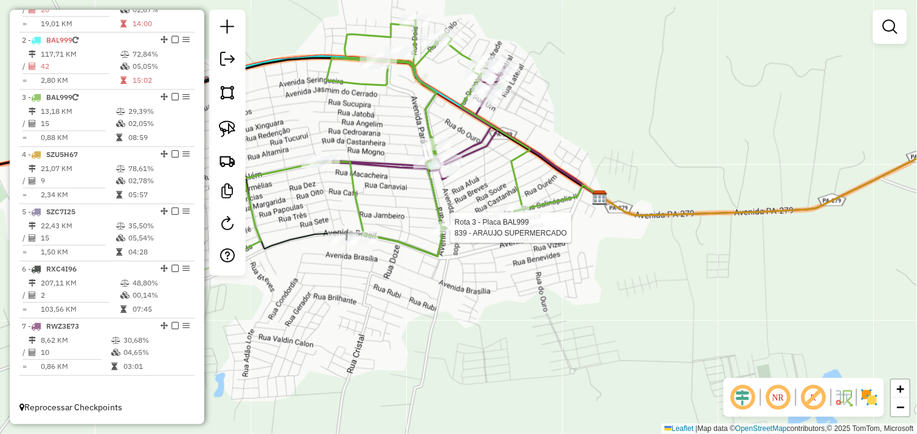
select select "*********"
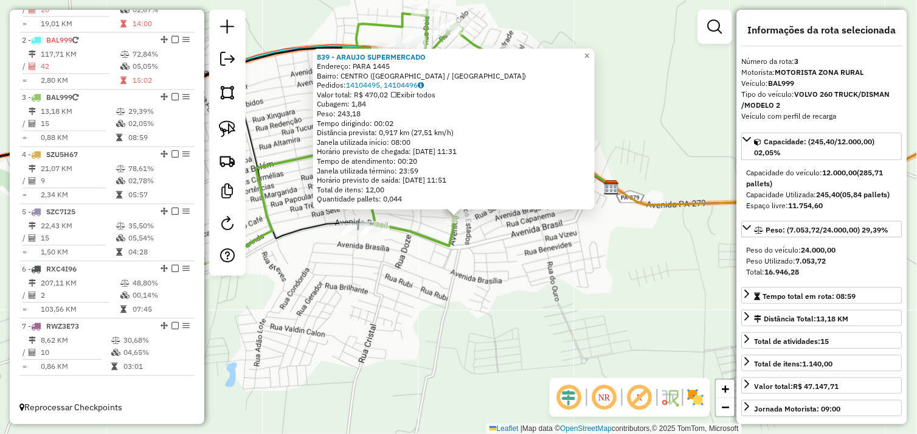
click at [484, 239] on div "839 - ARAUJO SUPERMERCADO Endereço: PARA 1445 Bairro: CENTRO (TUCUMA / PA) Pedi…" at bounding box center [458, 217] width 917 height 434
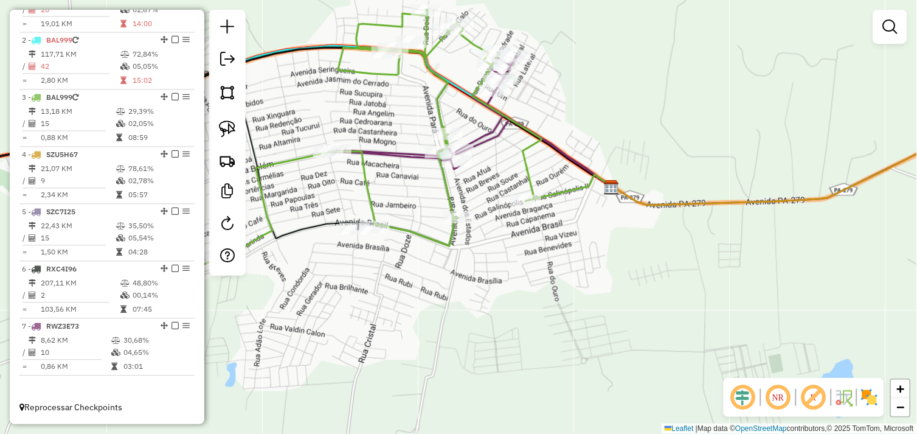
drag, startPoint x: 380, startPoint y: 240, endPoint x: 410, endPoint y: 235, distance: 30.7
click at [410, 235] on div "Janela de atendimento Grade de atendimento Capacidade Transportadoras Veículos …" at bounding box center [458, 217] width 917 height 434
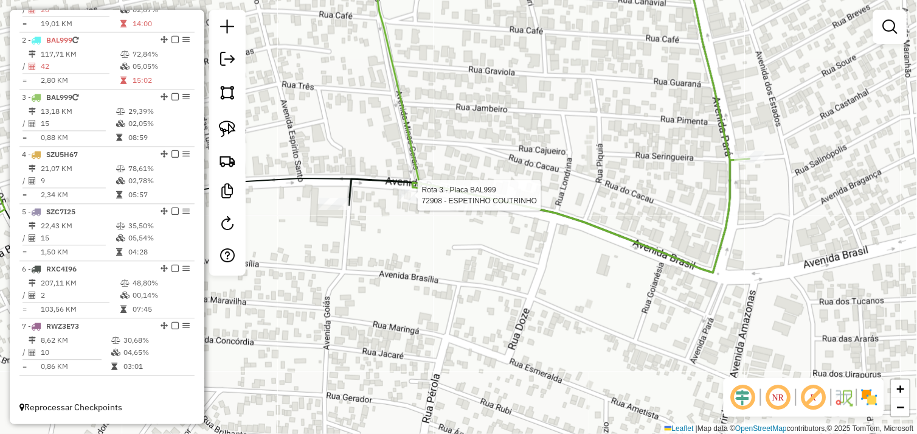
select select "*********"
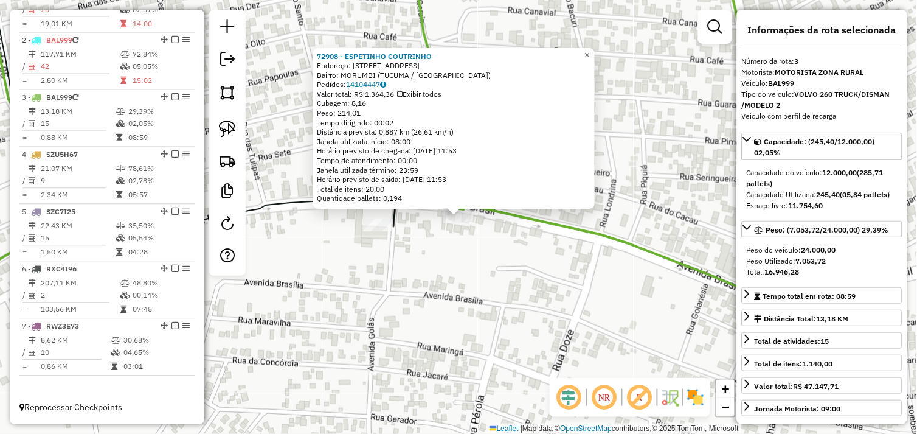
click at [430, 245] on div "72908 - ESPETINHO COUTRINHO Endereço: Avenida Brasil 1065 Bairro: MORUMBI (TUCU…" at bounding box center [458, 217] width 917 height 434
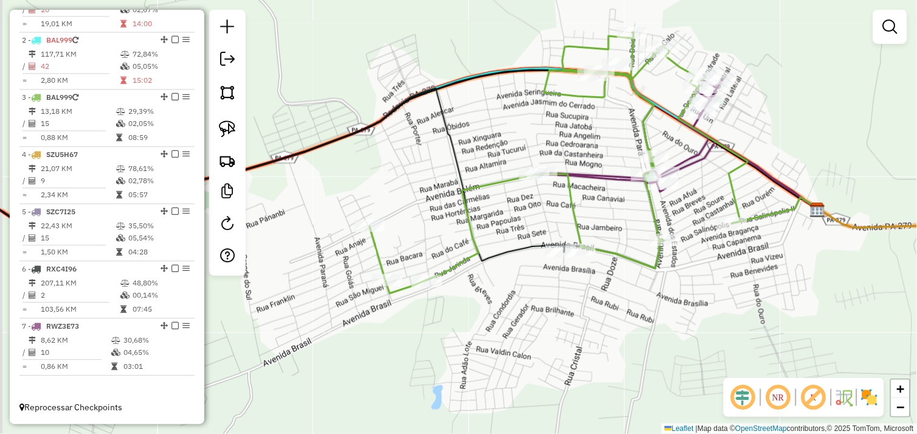
drag, startPoint x: 419, startPoint y: 245, endPoint x: 426, endPoint y: 240, distance: 9.1
click at [425, 240] on div "Janela de atendimento Grade de atendimento Capacidade Transportadoras Veículos …" at bounding box center [458, 217] width 917 height 434
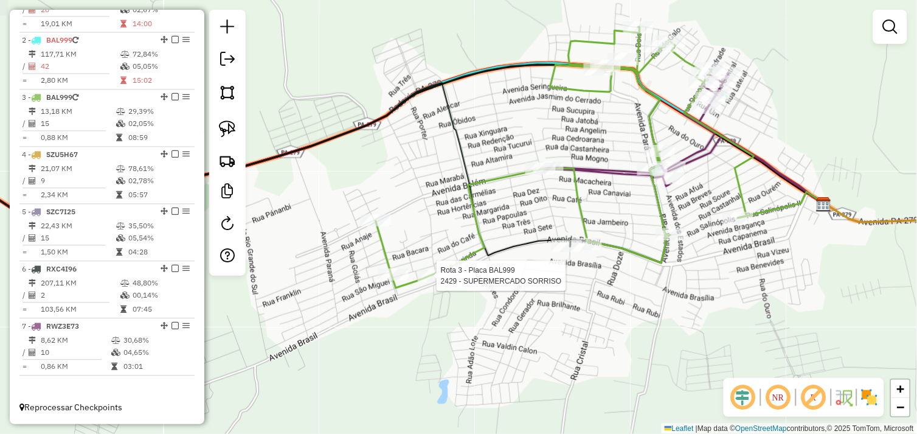
select select "*********"
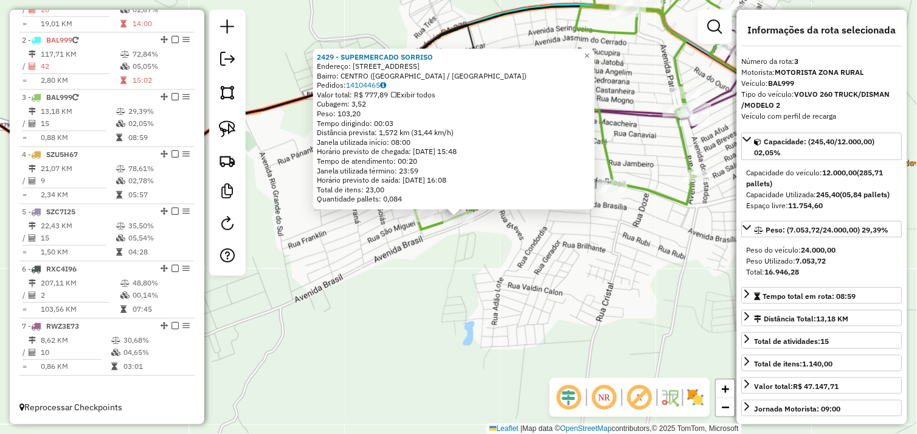
click at [434, 259] on div "2429 - SUPERMERCADO SORRISO Endereço: AV SAO PAULO 476 Bairro: CENTRO (TUCUMA /…" at bounding box center [458, 217] width 917 height 434
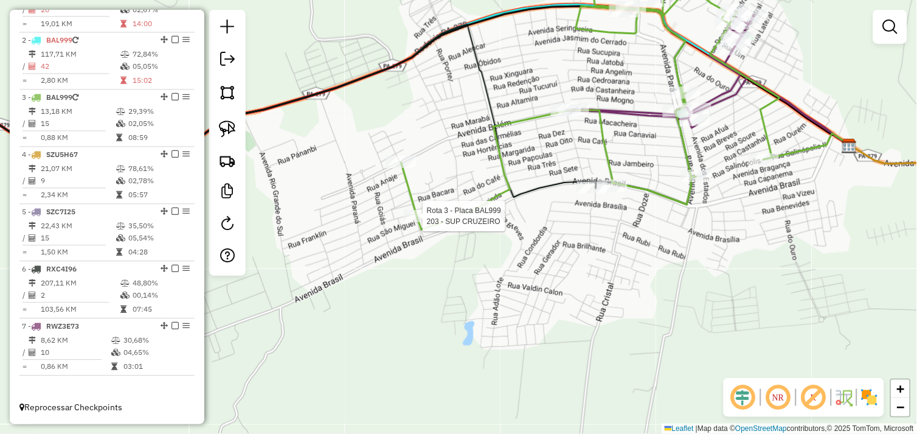
select select "*********"
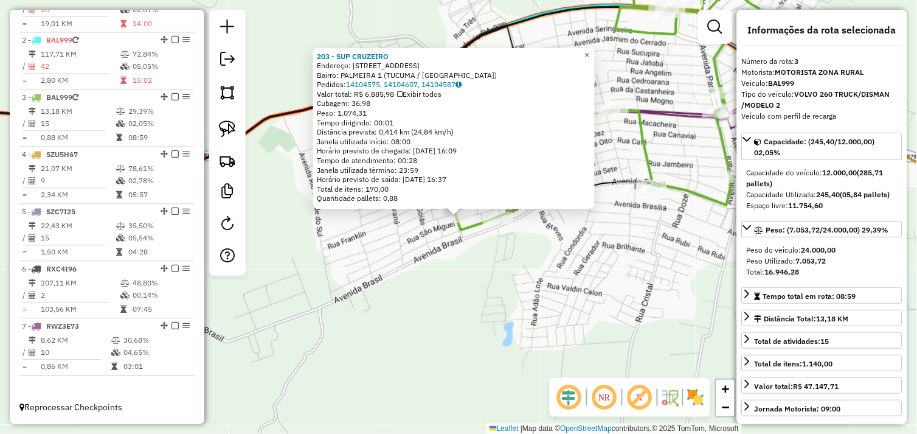
click at [440, 263] on div "203 - SUP CRUZEIRO Endereço: AV GIRASSOL 2222 Bairro: PALMEIRA 1 (TUCUMA / PA) …" at bounding box center [458, 217] width 917 height 434
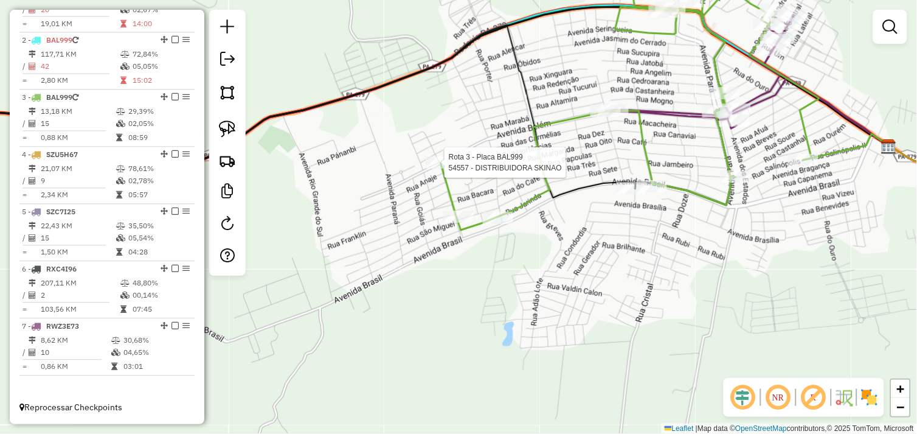
select select "*********"
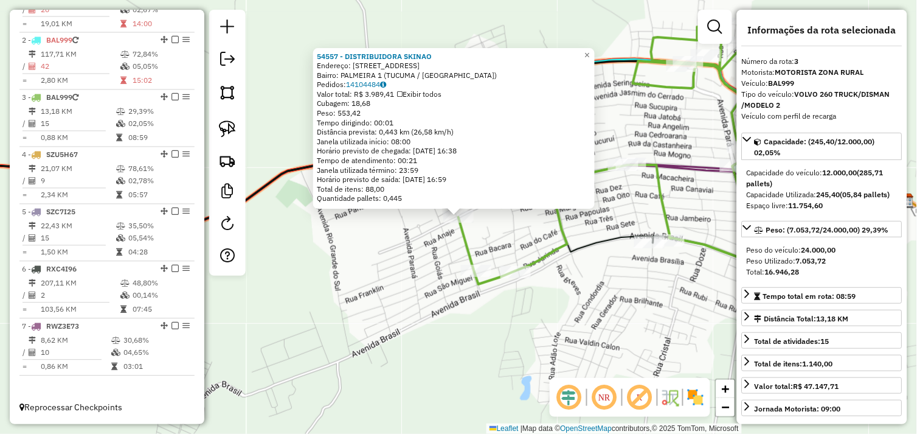
click at [422, 235] on div "54557 - DISTRIBUIDORA SKINAO Endereço: AVENIDA BELEM 1 Bairro: PALMEIRA 1 (TUCU…" at bounding box center [458, 217] width 917 height 434
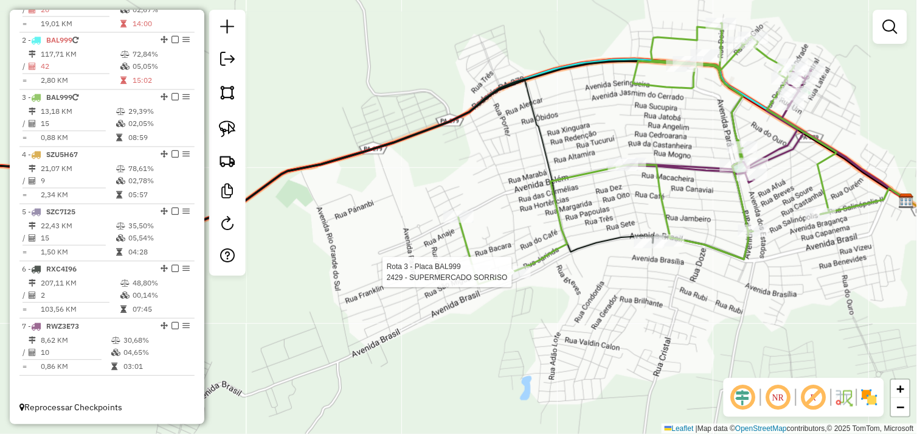
select select "*********"
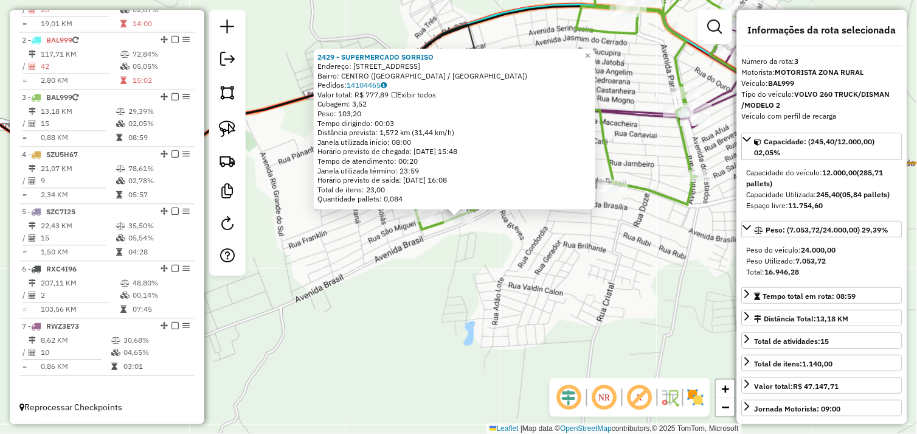
click at [454, 280] on div "2429 - SUPERMERCADO SORRISO Endereço: AV SAO PAULO 476 Bairro: CENTRO (TUCUMA /…" at bounding box center [458, 217] width 917 height 434
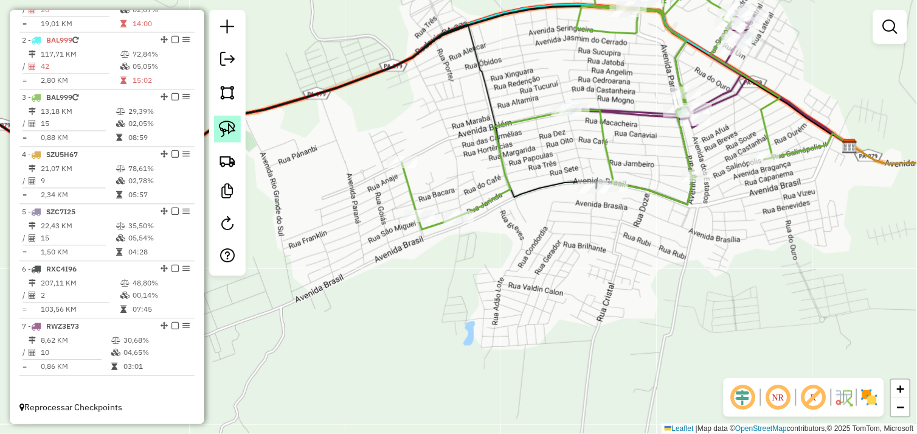
click at [234, 127] on img at bounding box center [227, 128] width 17 height 17
drag, startPoint x: 440, startPoint y: 183, endPoint x: 492, endPoint y: 203, distance: 54.7
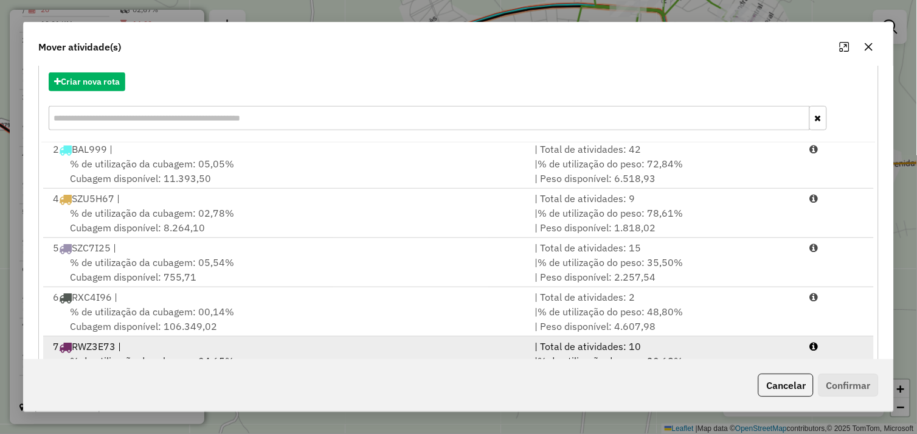
scroll to position [184, 0]
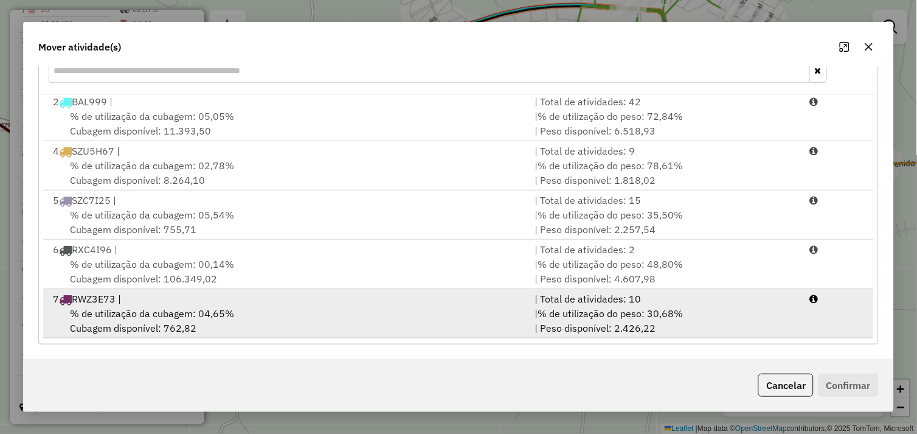
drag, startPoint x: 370, startPoint y: 308, endPoint x: 378, endPoint y: 308, distance: 8.5
click at [373, 308] on div "% de utilização da cubagem: 04,65% Cubagem disponível: 762,82" at bounding box center [287, 320] width 482 height 29
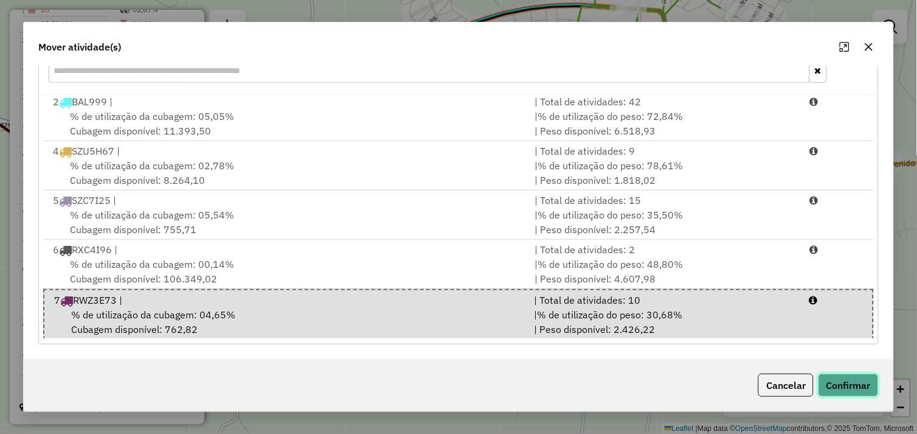
click at [833, 378] on button "Confirmar" at bounding box center [849, 385] width 60 height 23
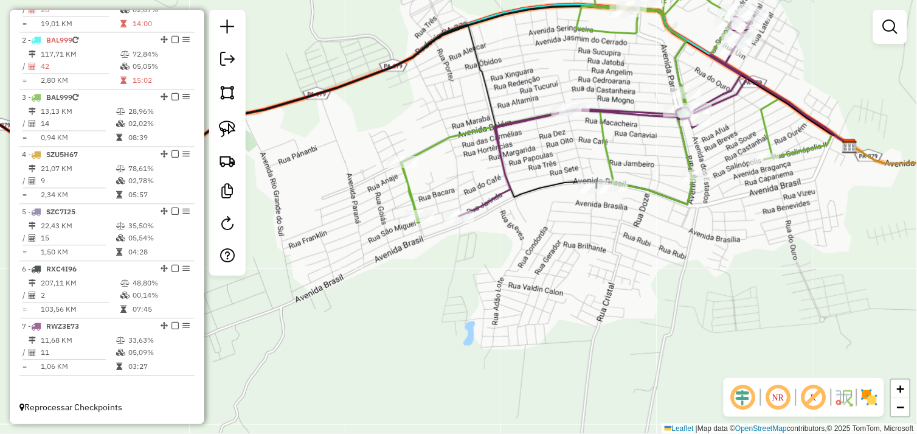
scroll to position [0, 0]
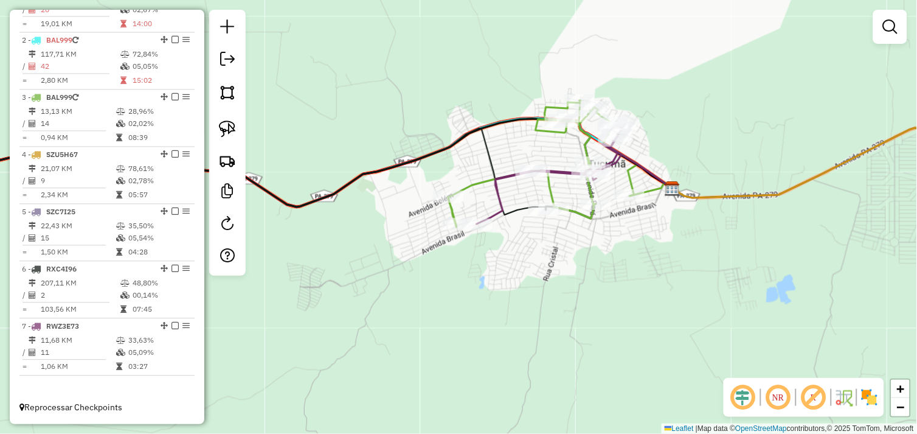
drag, startPoint x: 531, startPoint y: 241, endPoint x: 430, endPoint y: 270, distance: 105.0
click at [430, 270] on div "Janela de atendimento Grade de atendimento Capacidade Transportadoras Veículos …" at bounding box center [458, 217] width 917 height 434
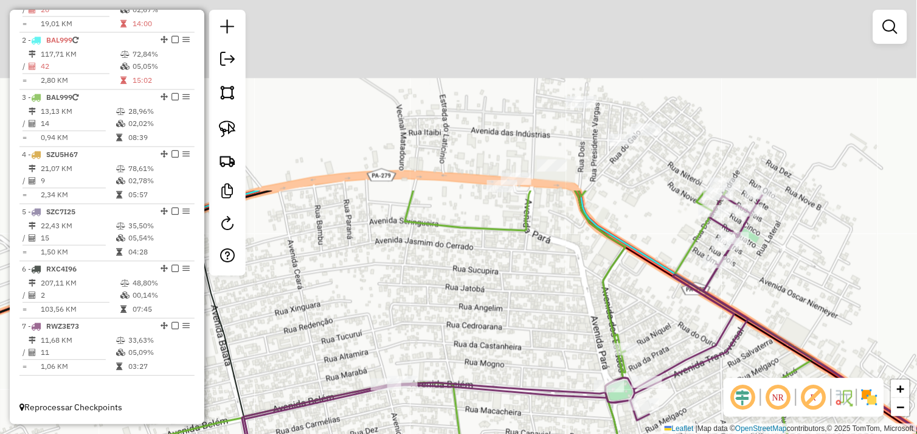
drag, startPoint x: 472, startPoint y: 251, endPoint x: 472, endPoint y: 339, distance: 88.8
click at [472, 339] on div "Janela de atendimento Grade de atendimento Capacidade Transportadoras Veículos …" at bounding box center [458, 217] width 917 height 434
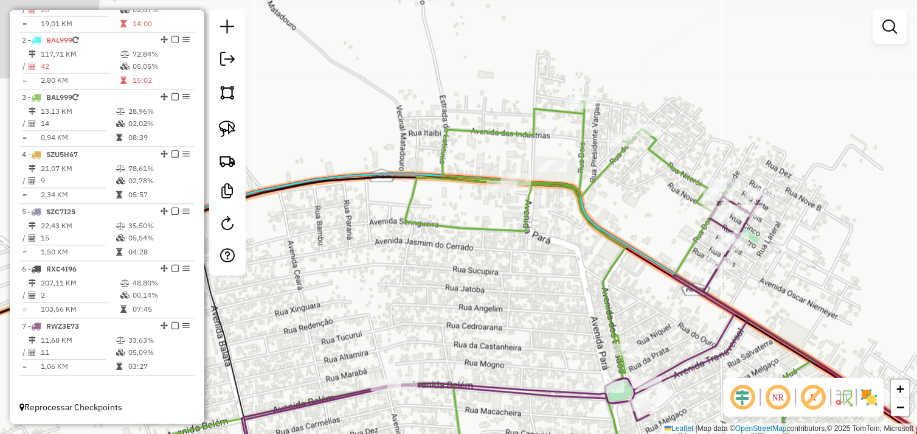
drag, startPoint x: 484, startPoint y: 318, endPoint x: 453, endPoint y: 391, distance: 79.7
click at [452, 393] on div "Janela de atendimento Grade de atendimento Capacidade Transportadoras Veículos …" at bounding box center [458, 217] width 917 height 434
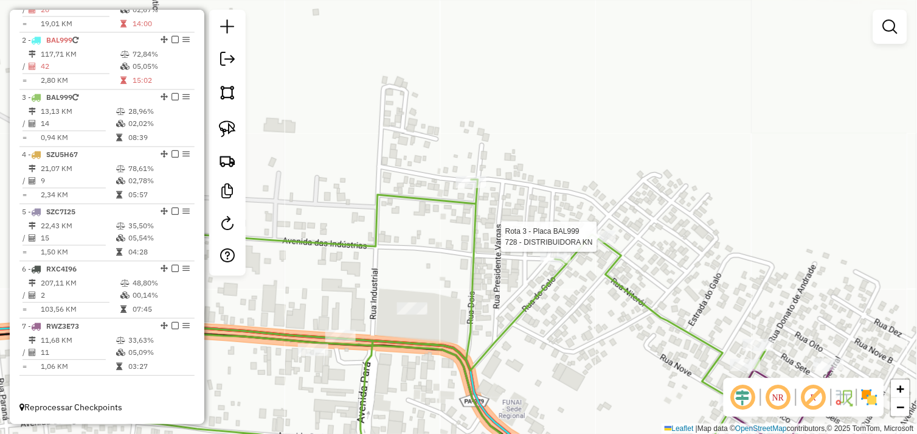
select select "*********"
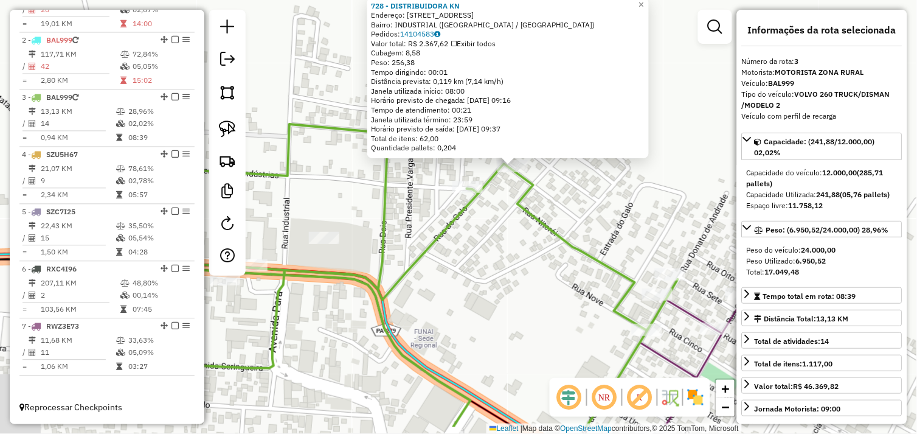
drag, startPoint x: 498, startPoint y: 288, endPoint x: 533, endPoint y: 266, distance: 41.9
click at [533, 268] on div "728 - DISTRIBUIDORA KN Endereço: R CAMPO ESPERIMENTAL 123 Bairro: INDUSTRIAL (T…" at bounding box center [458, 217] width 917 height 434
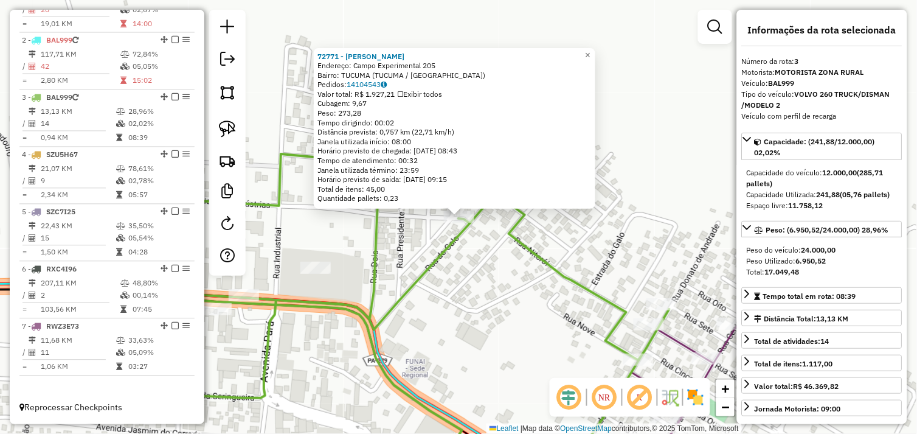
click at [475, 256] on div "72771 - JOSELIO GOMES DA SIL Endereço: Campo Experimental 205 Bairro: TUCUMA (T…" at bounding box center [458, 217] width 917 height 434
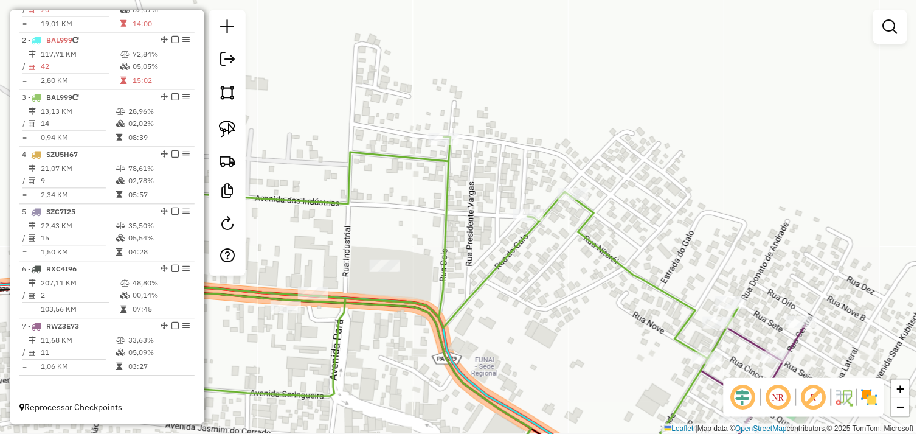
drag, startPoint x: 408, startPoint y: 235, endPoint x: 493, endPoint y: 233, distance: 85.8
click at [493, 233] on div "Janela de atendimento Grade de atendimento Capacidade Transportadoras Veículos …" at bounding box center [458, 217] width 917 height 434
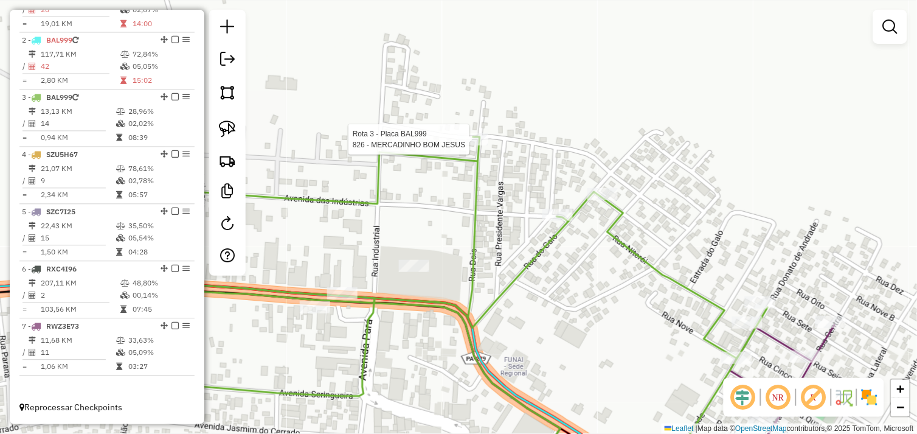
select select "*********"
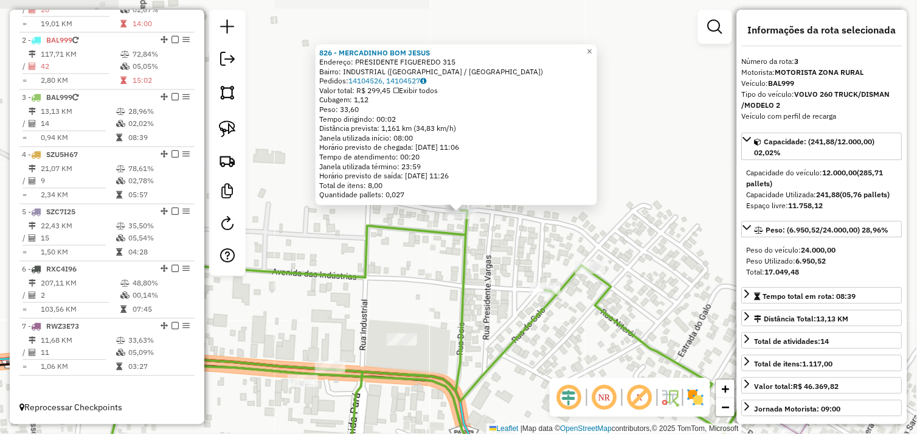
drag, startPoint x: 414, startPoint y: 308, endPoint x: 468, endPoint y: 220, distance: 103.8
click at [470, 217] on div "826 - MERCADINHO BOM JESUS Endereço: PRESIDENTE FIGUEREDO 315 Bairro: INDUSTRIA…" at bounding box center [458, 217] width 917 height 434
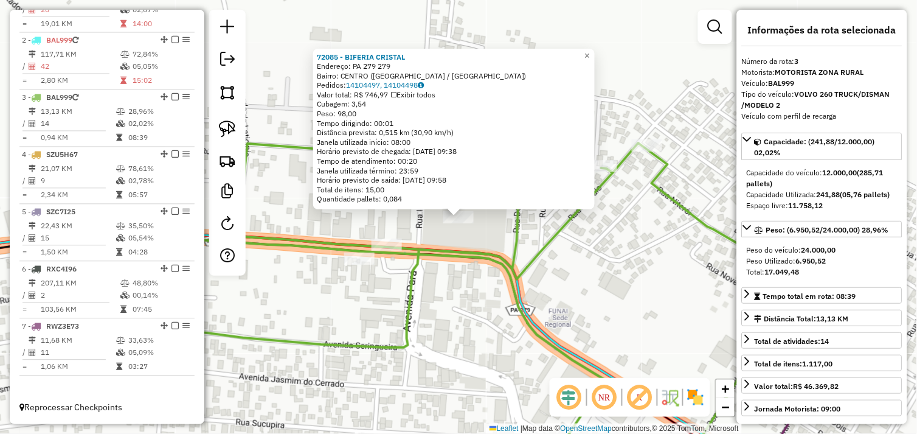
click at [560, 221] on icon at bounding box center [488, 282] width 649 height 389
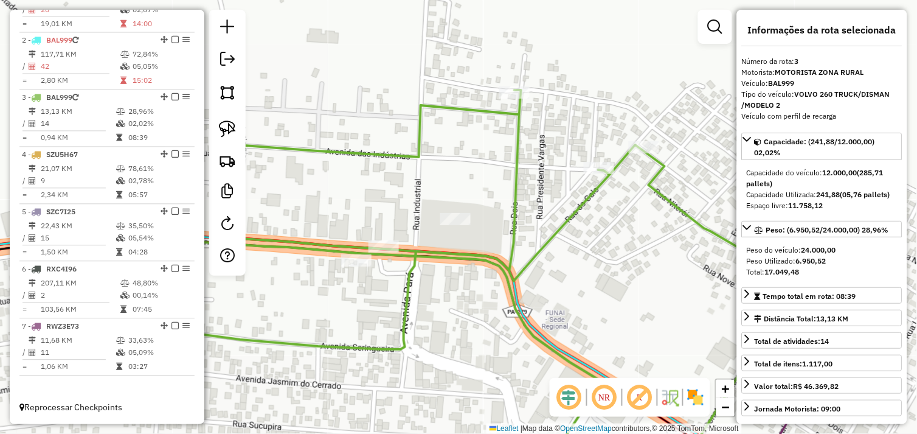
drag, startPoint x: 582, startPoint y: 227, endPoint x: 538, endPoint y: 242, distance: 46.2
click at [539, 241] on div "Janela de atendimento Grade de atendimento Capacidade Transportadoras Veículos …" at bounding box center [458, 217] width 917 height 434
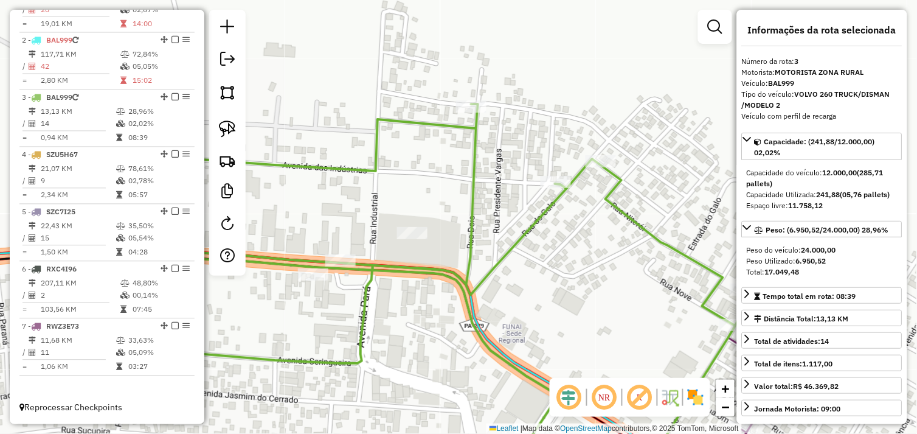
click at [226, 120] on link at bounding box center [227, 129] width 27 height 27
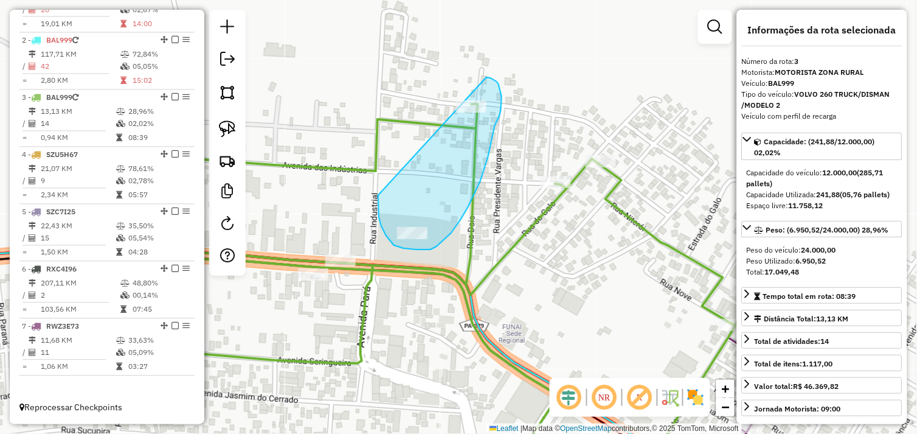
drag, startPoint x: 378, startPoint y: 195, endPoint x: 473, endPoint y: 77, distance: 151.5
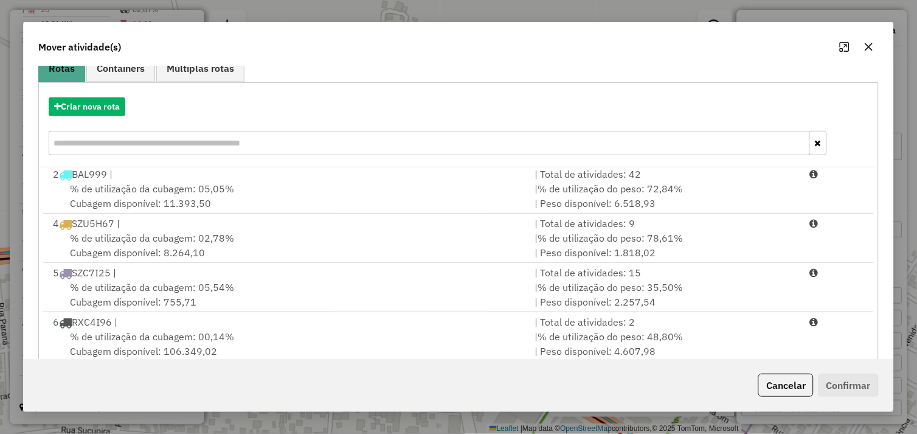
scroll to position [184, 0]
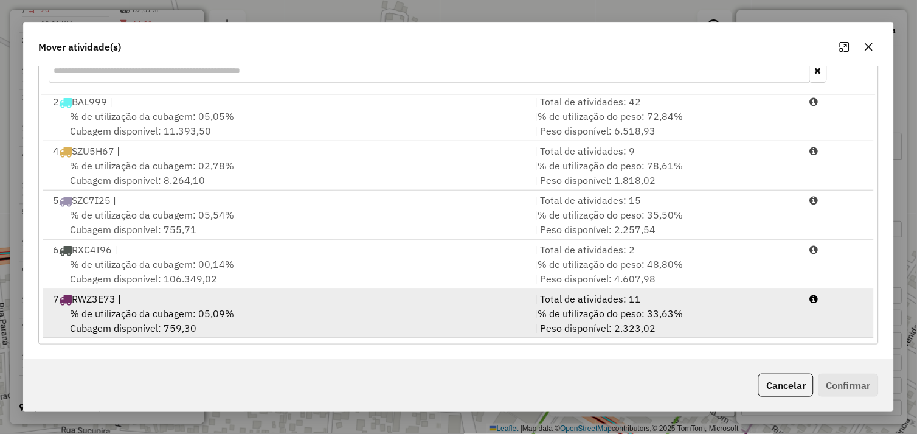
drag, startPoint x: 284, startPoint y: 312, endPoint x: 428, endPoint y: 312, distance: 144.2
click at [286, 312] on div "% de utilização da cubagem: 05,09% Cubagem disponível: 759,30" at bounding box center [287, 320] width 482 height 29
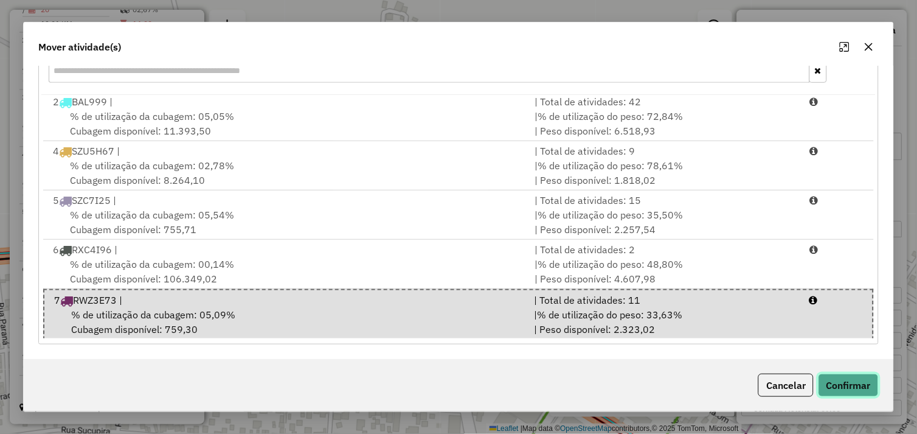
click at [862, 397] on button "Confirmar" at bounding box center [849, 385] width 60 height 23
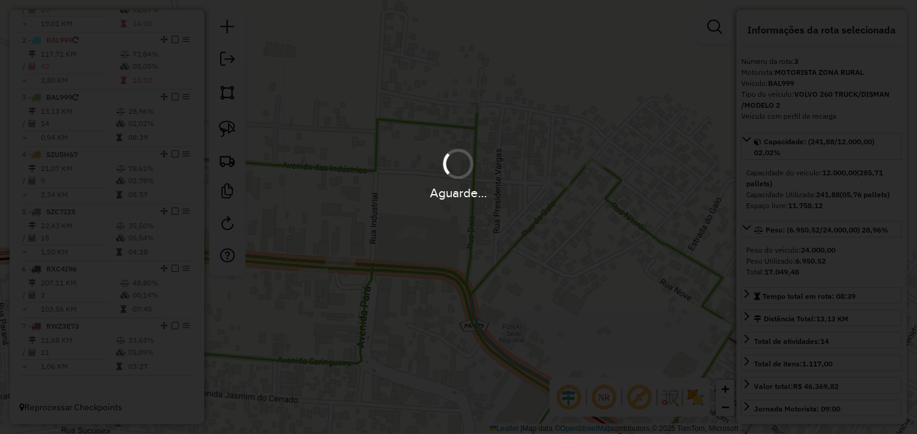
scroll to position [0, 0]
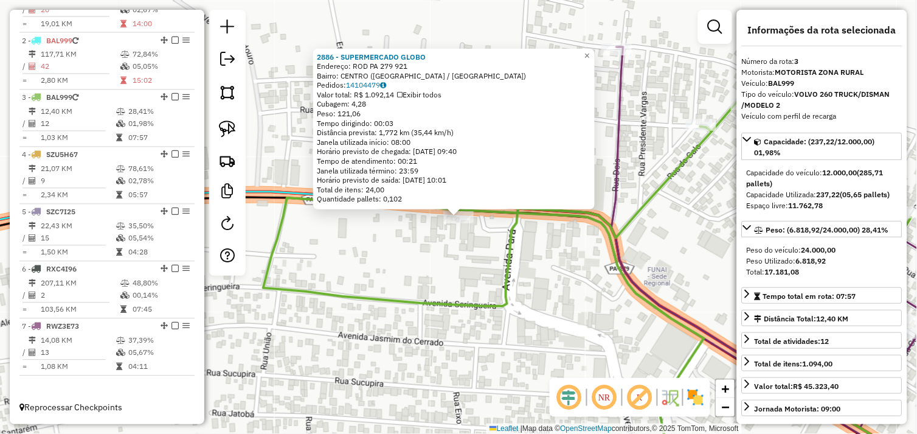
click at [432, 238] on div "2886 - SUPERMERCADO GLOBO Endereço: ROD PA 279 921 Bairro: CENTRO (TUCUMA / PA)…" at bounding box center [458, 217] width 917 height 434
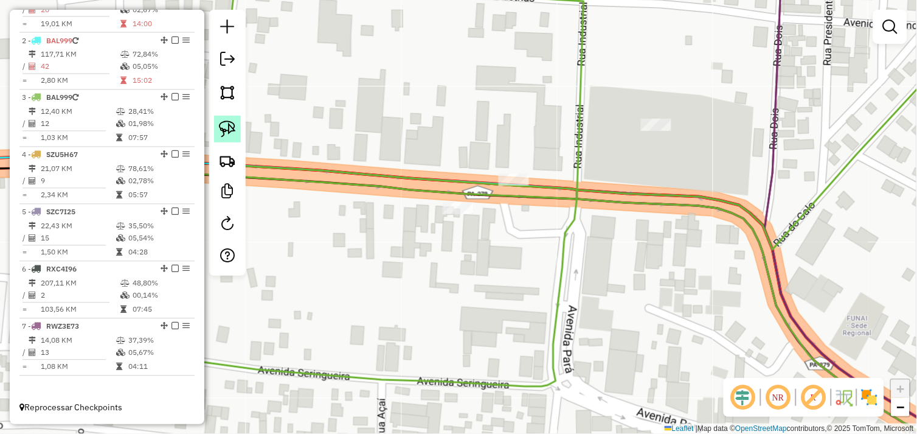
click at [238, 130] on link at bounding box center [227, 129] width 27 height 27
drag, startPoint x: 437, startPoint y: 191, endPoint x: 473, endPoint y: 201, distance: 37.9
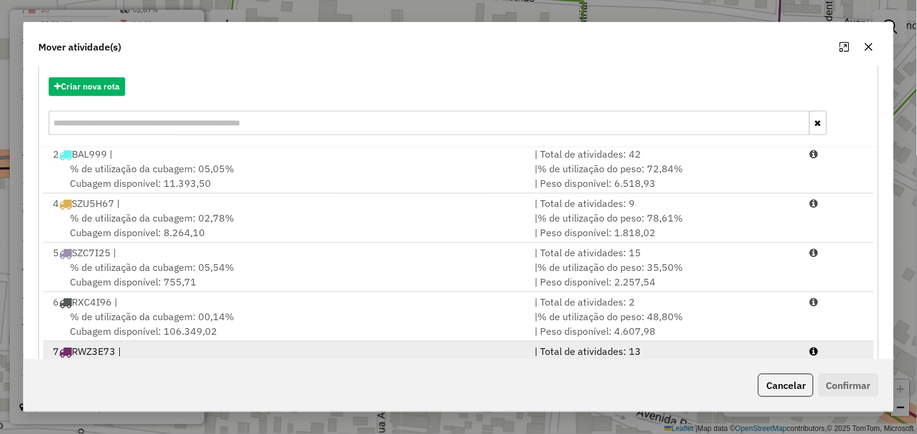
scroll to position [184, 0]
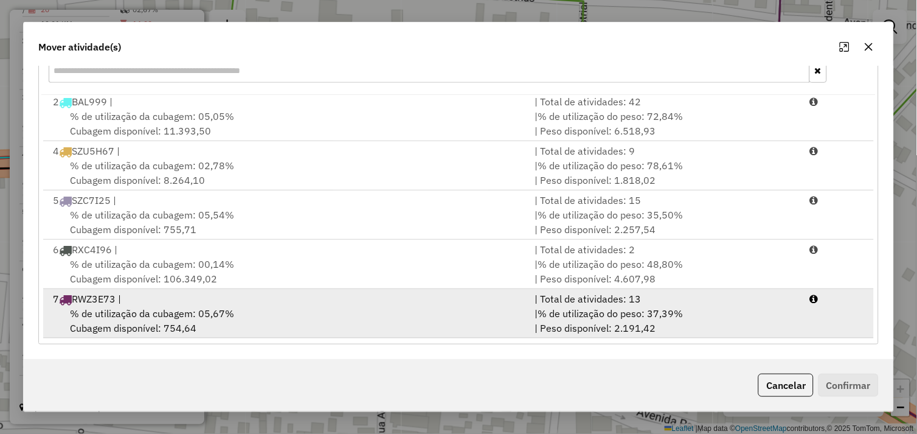
drag, startPoint x: 306, startPoint y: 318, endPoint x: 313, endPoint y: 316, distance: 6.9
click at [308, 317] on div "% de utilização da cubagem: 05,67% Cubagem disponível: 754,64" at bounding box center [287, 320] width 482 height 29
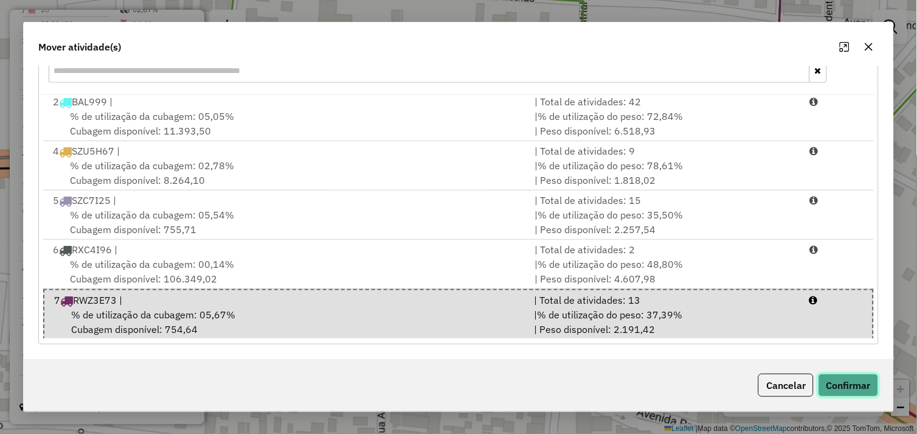
click at [854, 378] on button "Confirmar" at bounding box center [849, 385] width 60 height 23
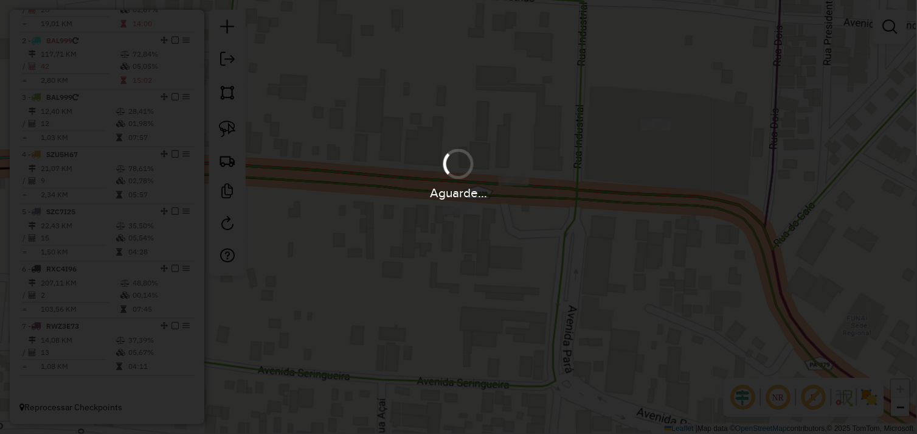
scroll to position [0, 0]
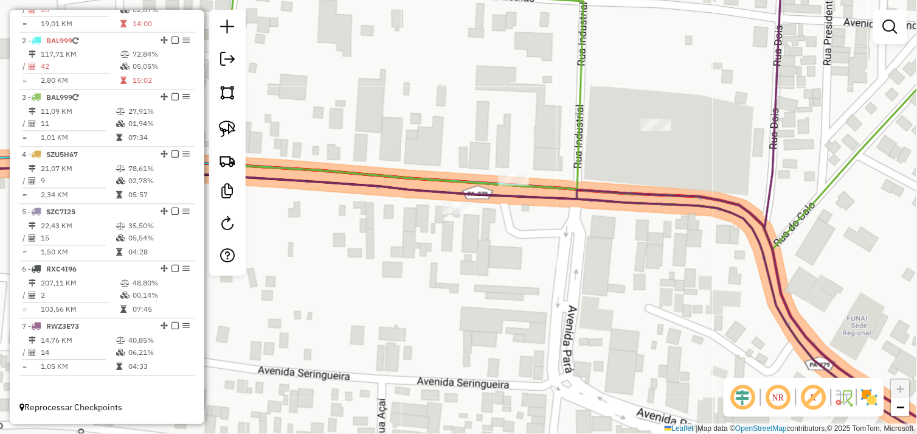
click at [569, 271] on div "Janela de atendimento Grade de atendimento Capacidade Transportadoras Veículos …" at bounding box center [458, 217] width 917 height 434
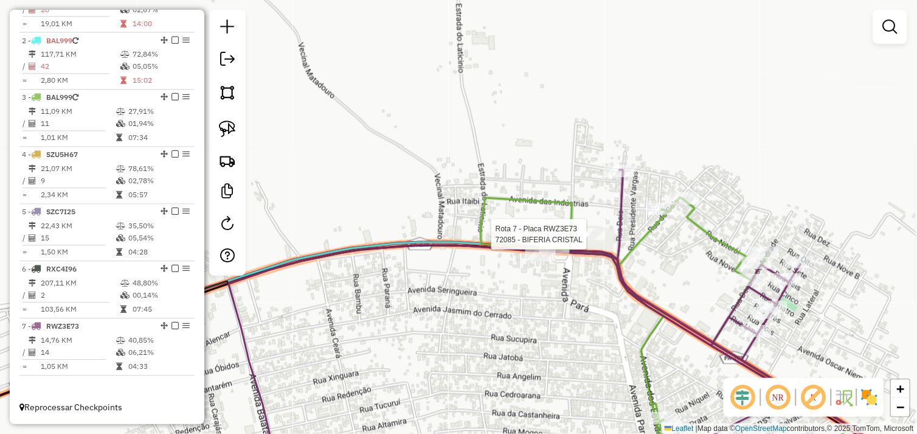
select select "*********"
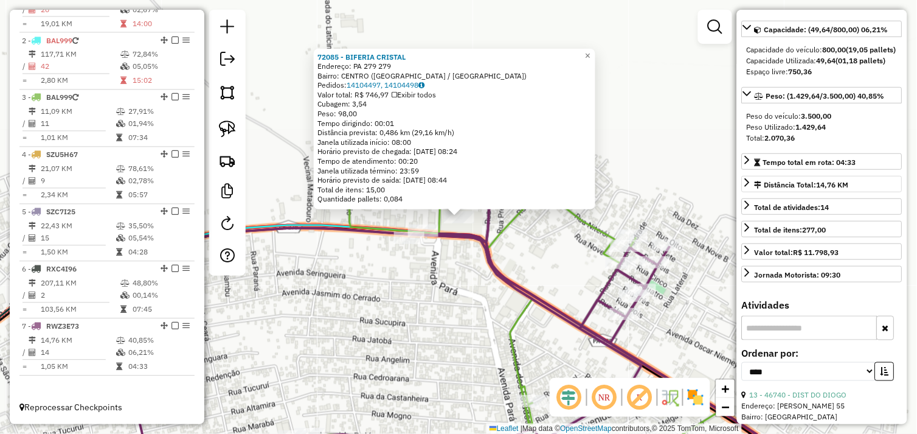
scroll to position [270, 0]
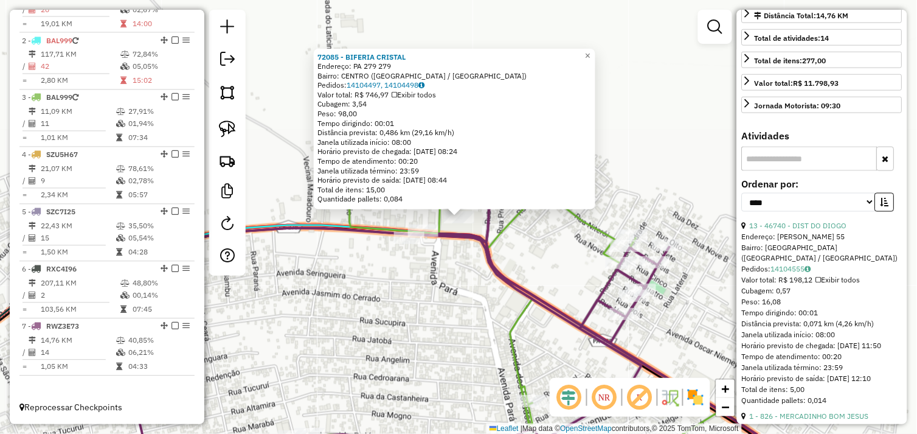
click at [465, 297] on div "72085 - BIFERIA CRISTAL Endereço: PA 279 279 Bairro: CENTRO (TUCUMA / PA) Pedid…" at bounding box center [458, 217] width 917 height 434
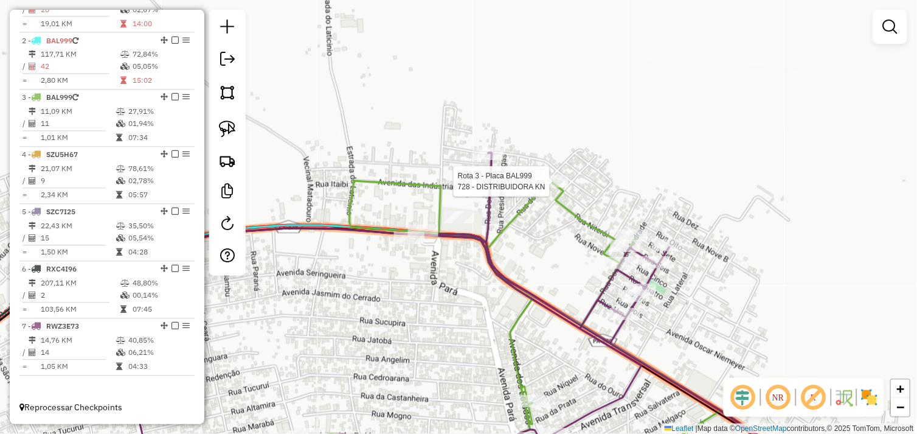
select select "*********"
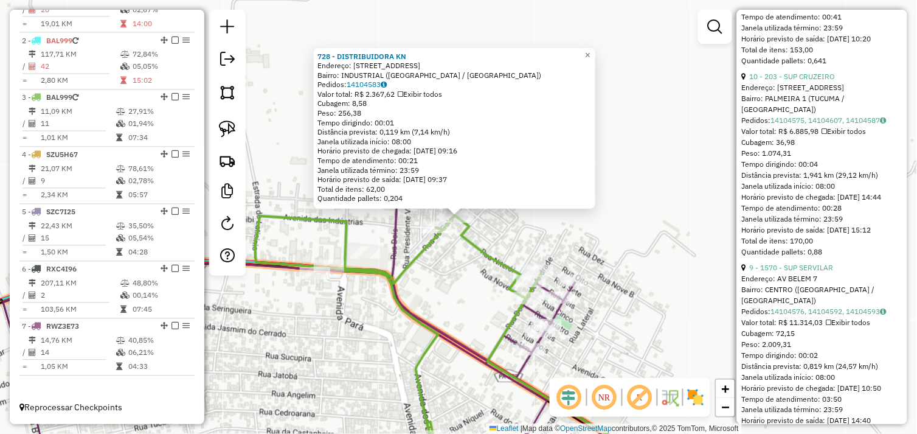
scroll to position [2213, 0]
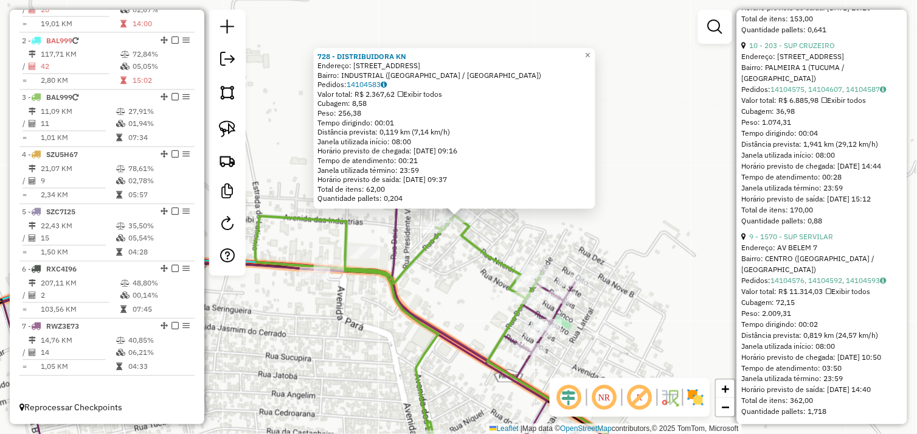
drag, startPoint x: 630, startPoint y: 351, endPoint x: 600, endPoint y: 304, distance: 55.5
click at [600, 304] on div "728 - DISTRIBUIDORA KN Endereço: R CAMPO ESPERIMENTAL 123 Bairro: INDUSTRIAL (T…" at bounding box center [458, 217] width 917 height 434
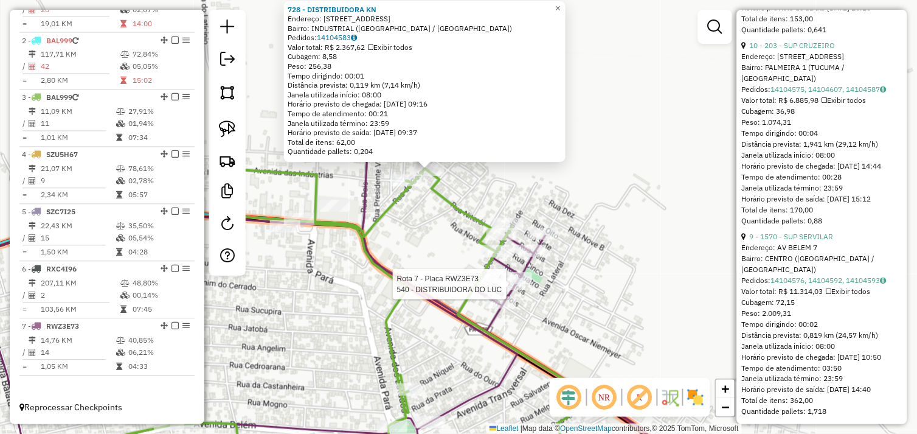
click at [455, 262] on div "Rota 7 - Placa RWZ3E73 540 - DISTRIBUIDORA DO LUC 728 - DISTRIBUIDORA KN Endere…" at bounding box center [458, 217] width 917 height 434
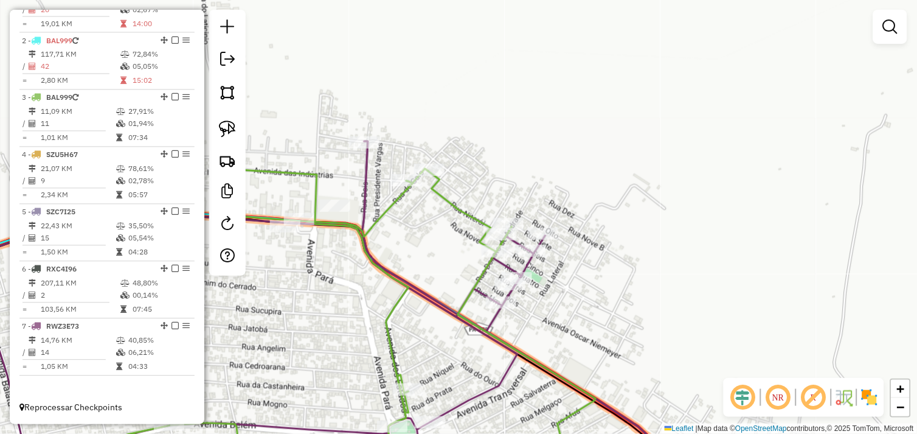
drag, startPoint x: 416, startPoint y: 229, endPoint x: 472, endPoint y: 302, distance: 92.4
click at [472, 302] on div "Janela de atendimento Grade de atendimento Capacidade Transportadoras Veículos …" at bounding box center [458, 217] width 917 height 434
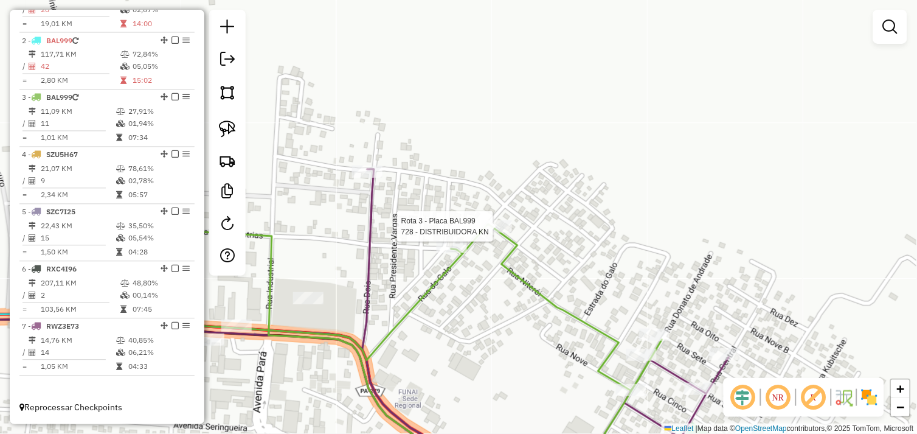
select select "*********"
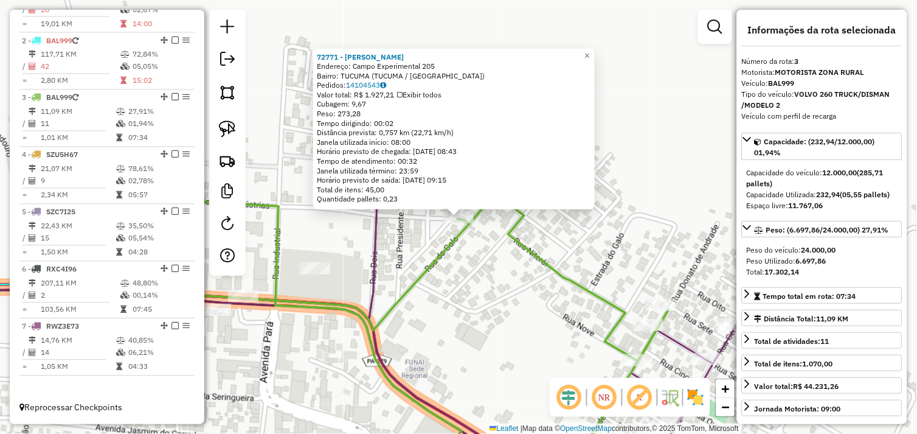
click at [462, 290] on div "72771 - JOSELIO GOMES DA SIL Endereço: Campo Experimental 205 Bairro: TUCUMA (T…" at bounding box center [458, 217] width 917 height 434
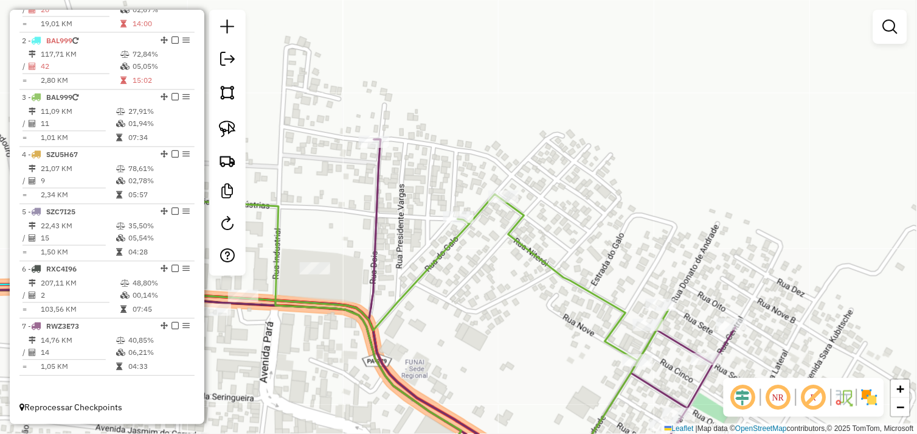
drag, startPoint x: 475, startPoint y: 331, endPoint x: 543, endPoint y: 179, distance: 166.9
click at [543, 183] on div "Janela de atendimento Grade de atendimento Capacidade Transportadoras Veículos …" at bounding box center [458, 217] width 917 height 434
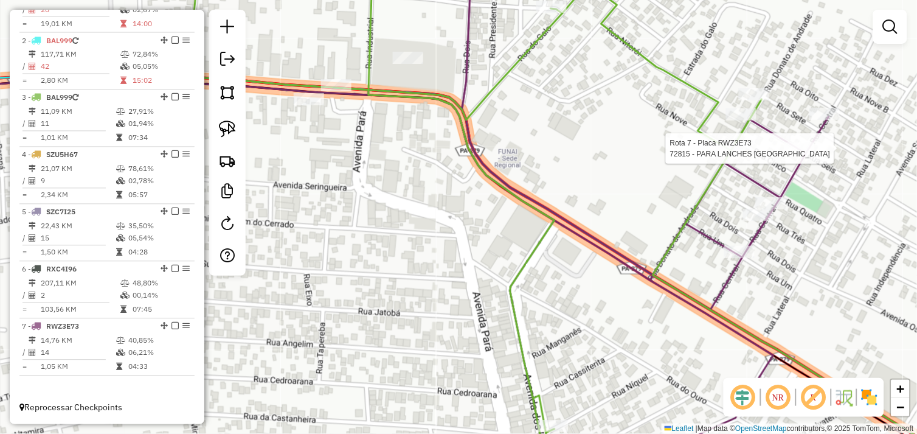
select select "*********"
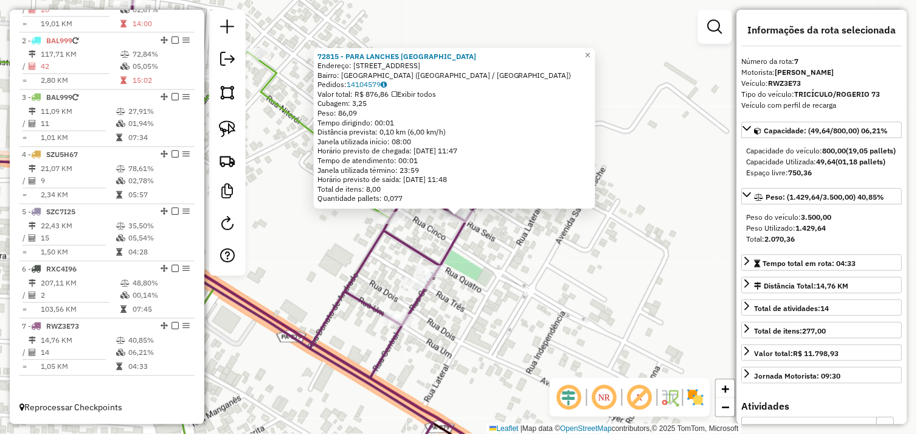
click at [550, 260] on div "72815 - PARA LANCHES HAMBURG Endereço: Rua 6 76 Bairro: VILA DA PAZ (TUCUMA / P…" at bounding box center [458, 217] width 917 height 434
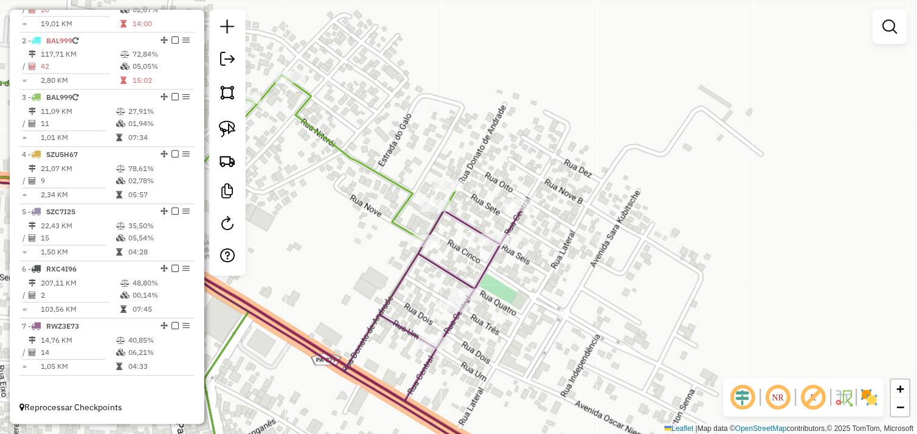
drag, startPoint x: 379, startPoint y: 120, endPoint x: 509, endPoint y: 195, distance: 150.2
click at [509, 193] on div "Janela de atendimento Grade de atendimento Capacidade Transportadoras Veículos …" at bounding box center [458, 217] width 917 height 434
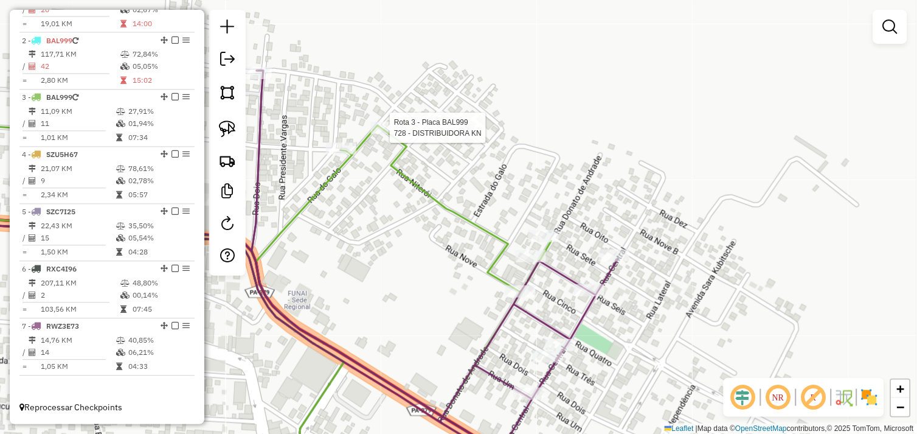
select select "*********"
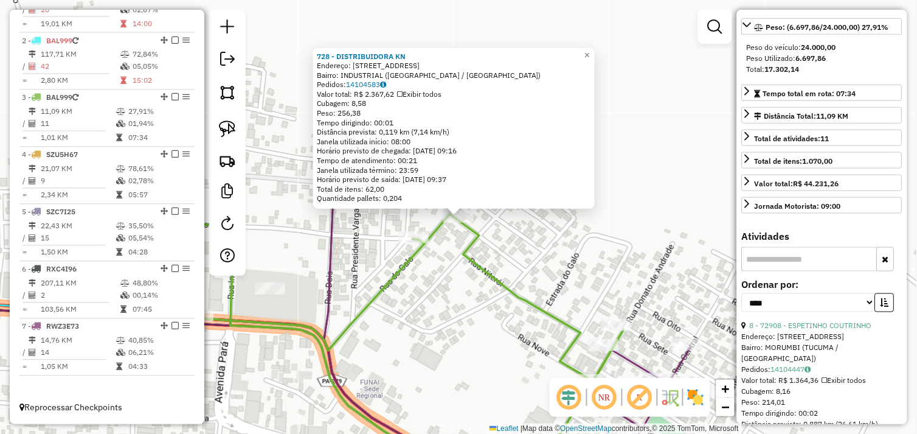
scroll to position [405, 0]
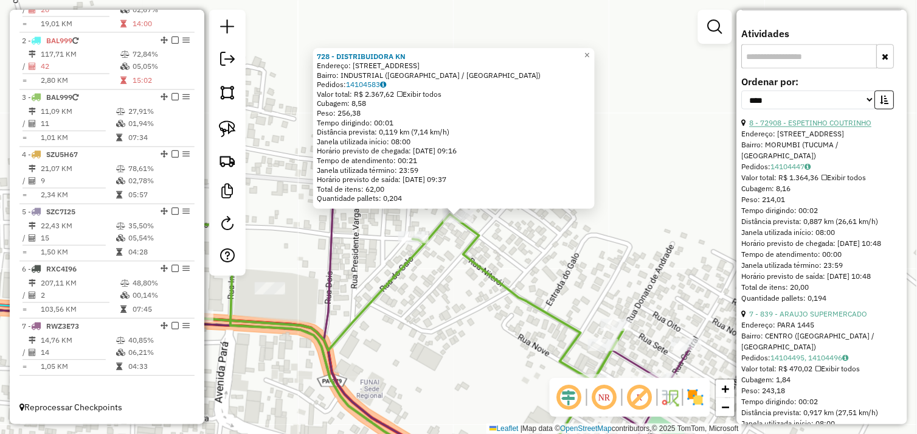
click at [810, 128] on link "8 - 72908 - ESPETINHO COUTRINHO" at bounding box center [811, 123] width 122 height 9
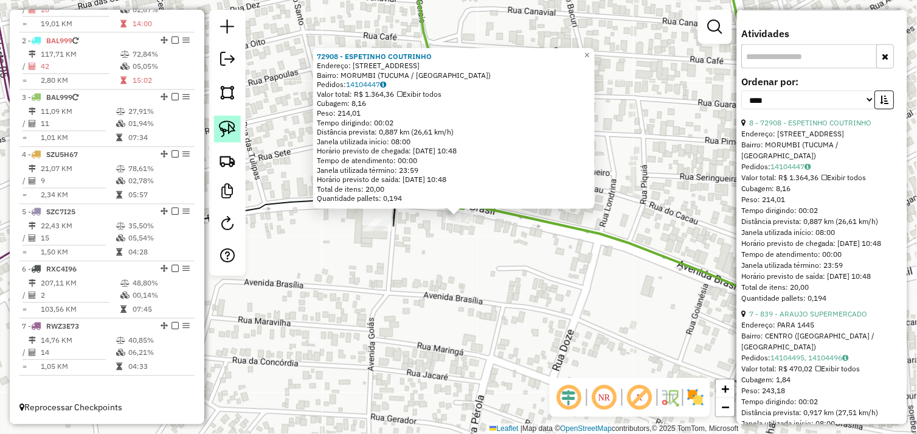
click at [230, 130] on img at bounding box center [227, 128] width 17 height 17
drag, startPoint x: 434, startPoint y: 220, endPoint x: 452, endPoint y: 206, distance: 23.0
click at [452, 206] on div "72908 - ESPETINHO COUTRINHO Endereço: Avenida Brasil 1065 Bairro: MORUMBI (TUCU…" at bounding box center [458, 217] width 917 height 434
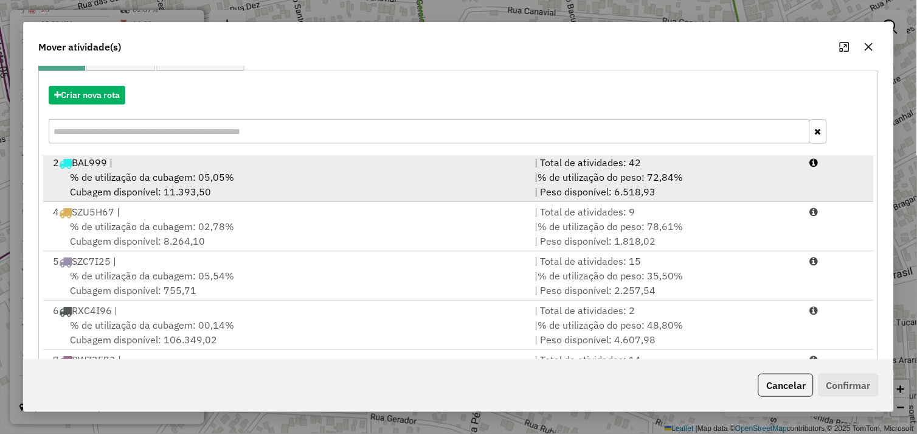
scroll to position [184, 0]
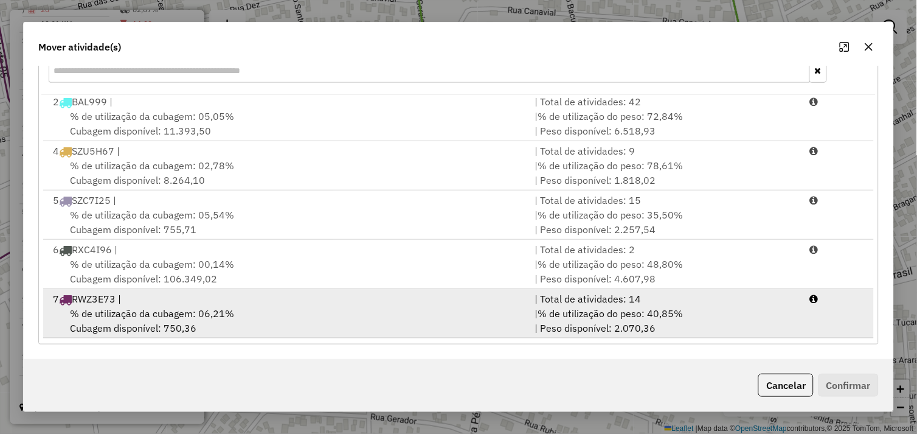
click at [342, 319] on div "% de utilização da cubagem: 06,21% Cubagem disponível: 750,36" at bounding box center [287, 320] width 482 height 29
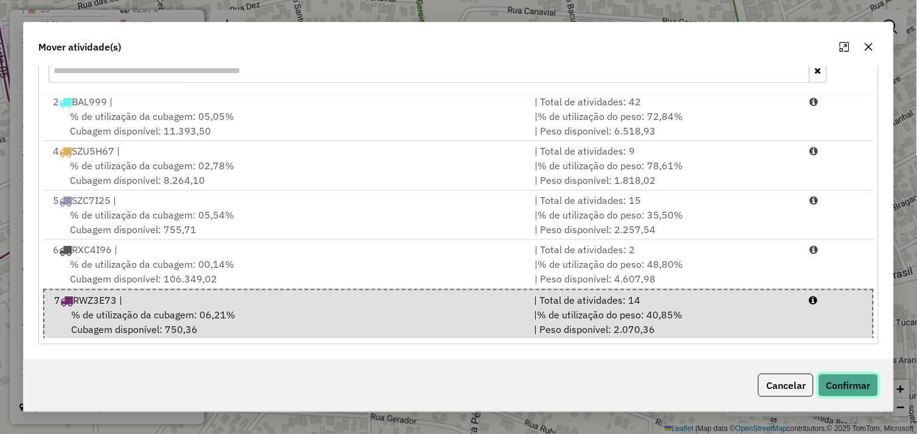
click at [841, 378] on button "Confirmar" at bounding box center [849, 385] width 60 height 23
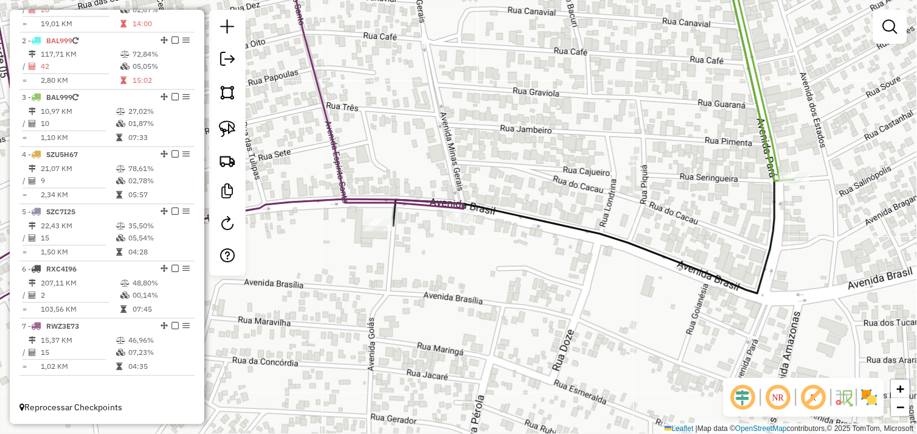
scroll to position [0, 0]
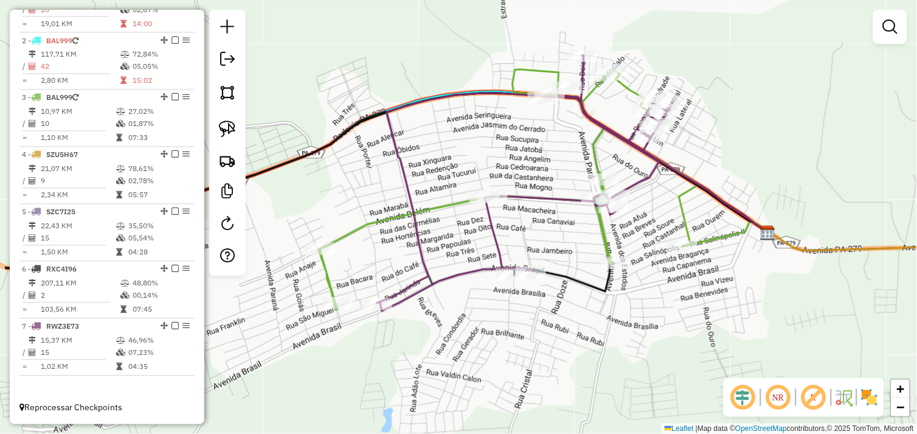
drag, startPoint x: 453, startPoint y: 314, endPoint x: 554, endPoint y: 313, distance: 101.6
click at [552, 313] on div "Janela de atendimento Grade de atendimento Capacidade Transportadoras Veículos …" at bounding box center [458, 217] width 917 height 434
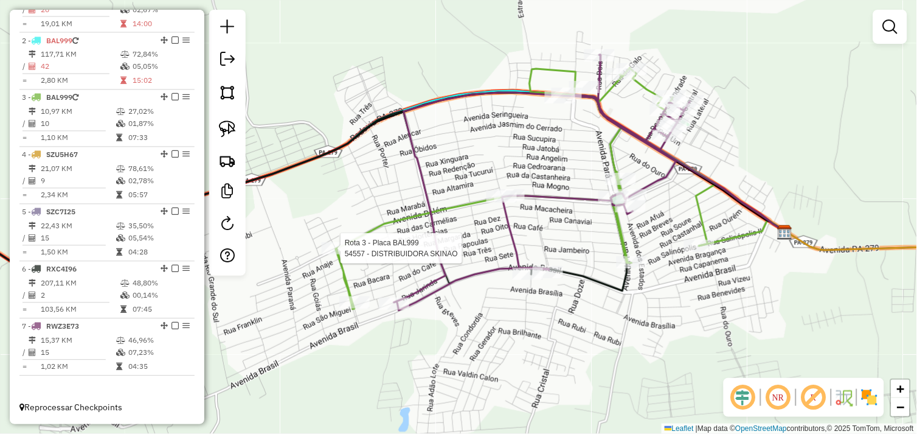
select select "*********"
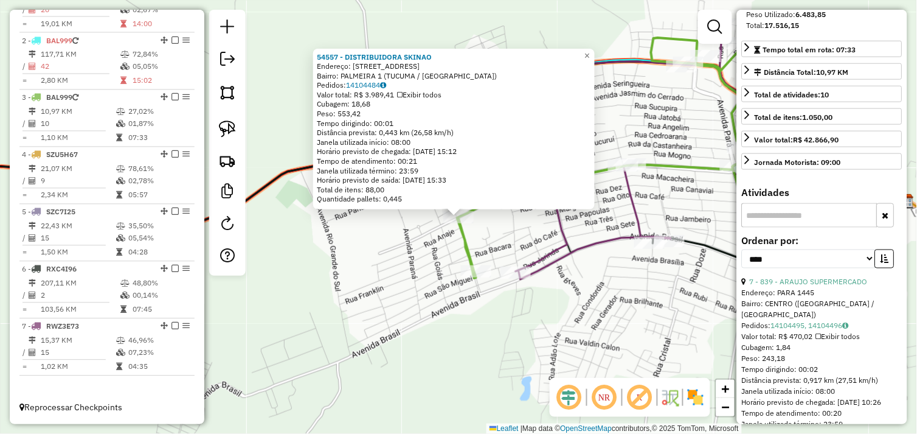
scroll to position [270, 0]
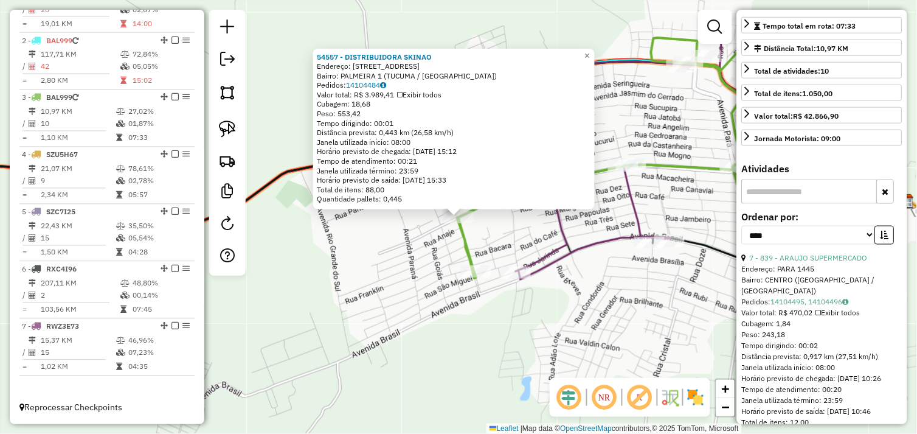
drag, startPoint x: 663, startPoint y: 289, endPoint x: 661, endPoint y: 282, distance: 7.5
click at [663, 289] on div "54557 - DISTRIBUIDORA SKINAO Endereço: AVENIDA BELEM 1 Bairro: PALMEIRA 1 (TUCU…" at bounding box center [458, 217] width 917 height 434
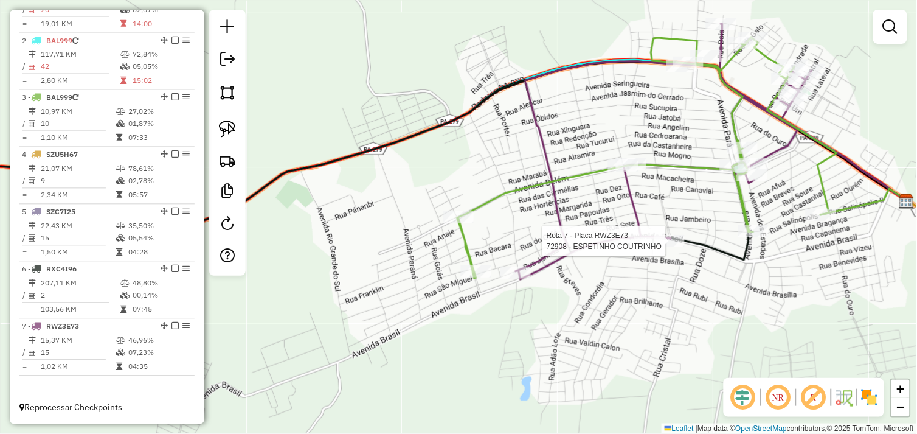
select select "*********"
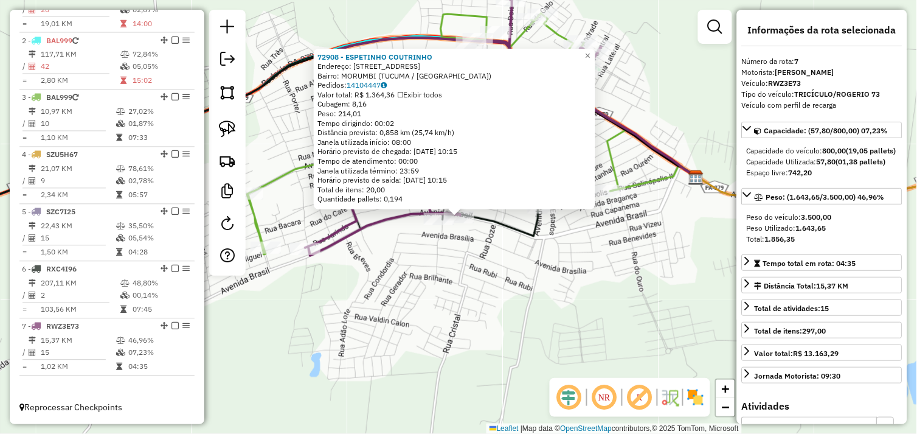
click at [562, 308] on div "72908 - ESPETINHO COUTRINHO Endereço: [STREET_ADDRESS] Bairro: [GEOGRAPHIC_DATA…" at bounding box center [458, 217] width 917 height 434
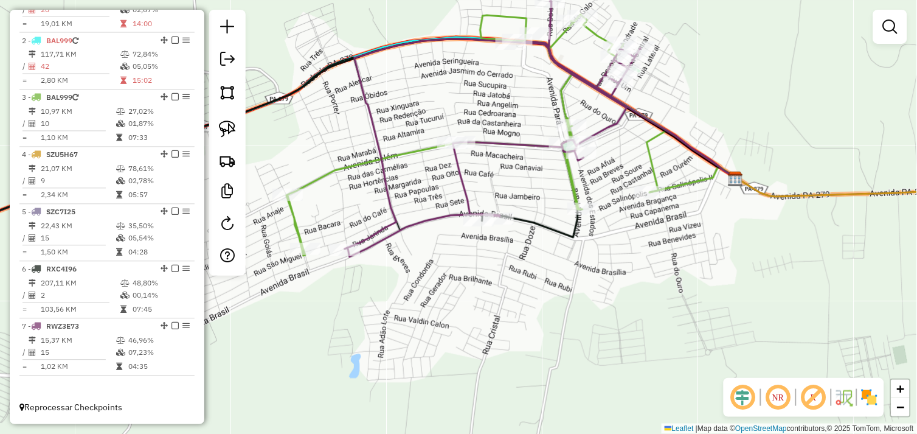
drag, startPoint x: 489, startPoint y: 275, endPoint x: 555, endPoint y: 281, distance: 67.2
click at [555, 281] on div "Janela de atendimento Grade de atendimento Capacidade Transportadoras Veículos …" at bounding box center [458, 217] width 917 height 434
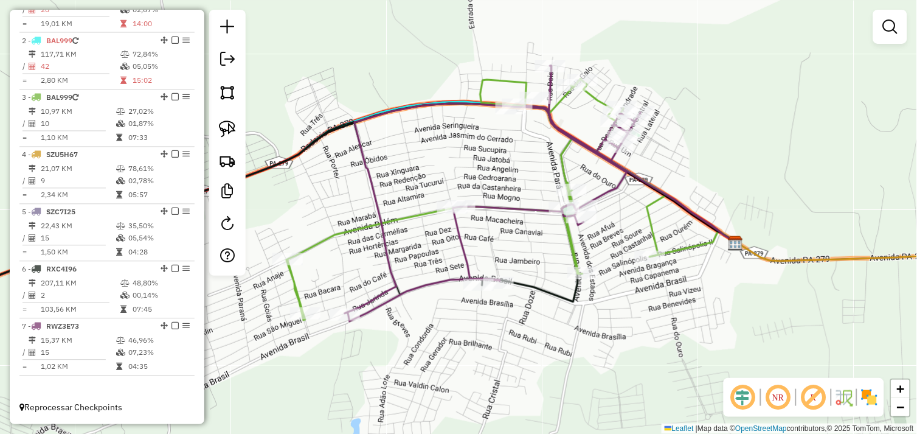
drag, startPoint x: 512, startPoint y: 237, endPoint x: 511, endPoint y: 243, distance: 6.1
click at [511, 243] on div "Janela de atendimento Grade de atendimento Capacidade Transportadoras Veículos …" at bounding box center [458, 217] width 917 height 434
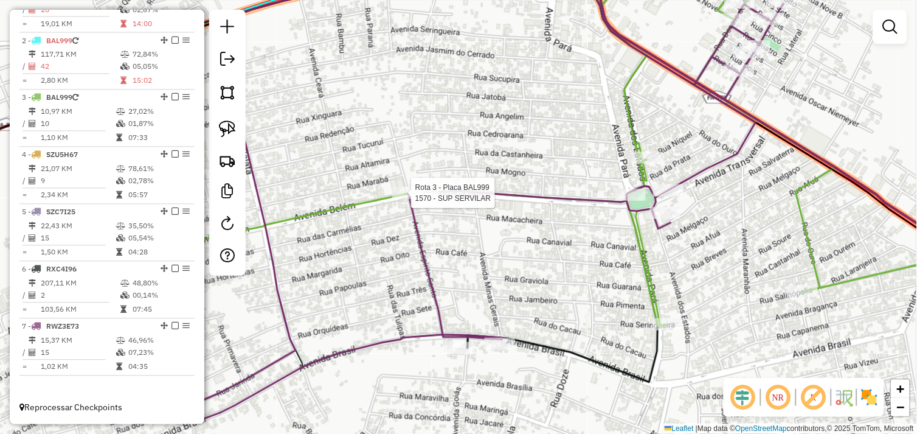
select select "*********"
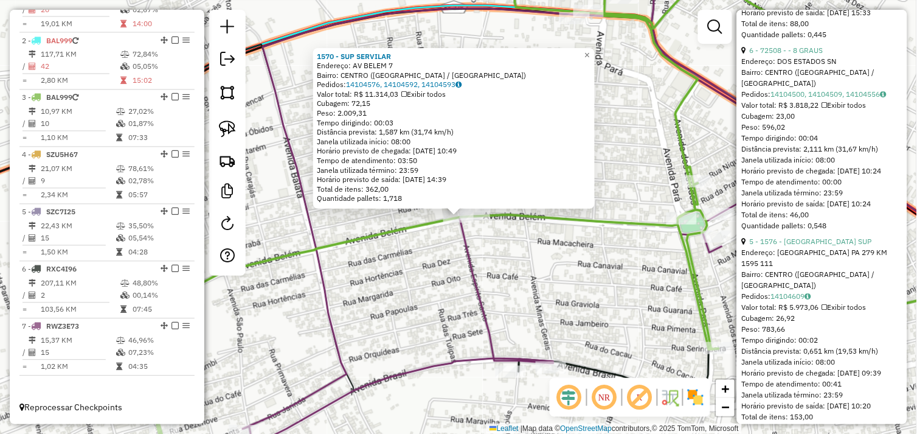
scroll to position [1414, 0]
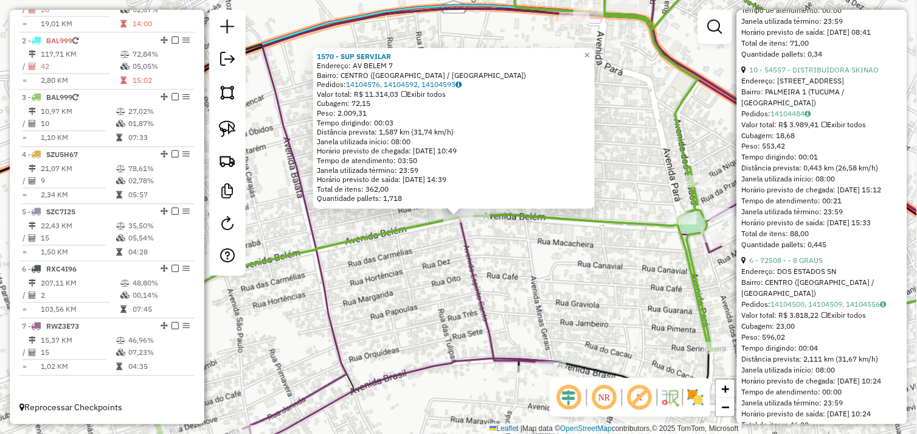
click at [557, 295] on div "1570 - SUP SERVILAR Endereço: AV BELEM 7 Bairro: [GEOGRAPHIC_DATA] ([GEOGRAPHIC…" at bounding box center [458, 217] width 917 height 434
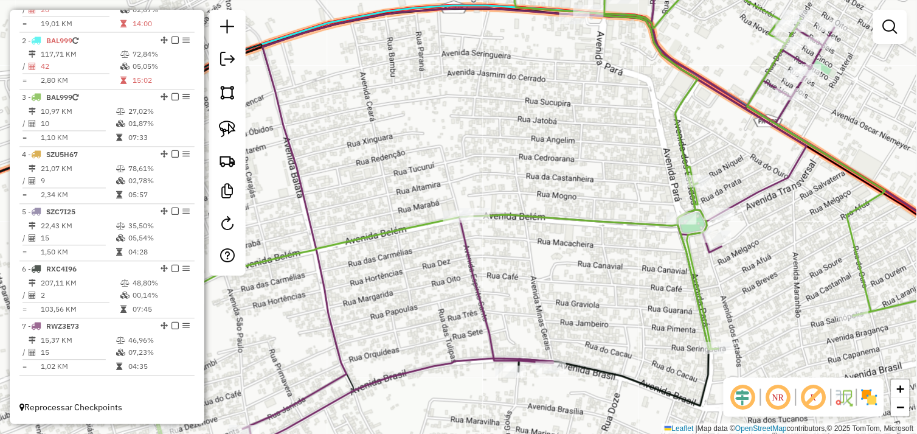
drag, startPoint x: 613, startPoint y: 299, endPoint x: 550, endPoint y: 256, distance: 76.1
click at [552, 258] on div "Janela de atendimento Grade de atendimento Capacidade Transportadoras Veículos …" at bounding box center [458, 217] width 917 height 434
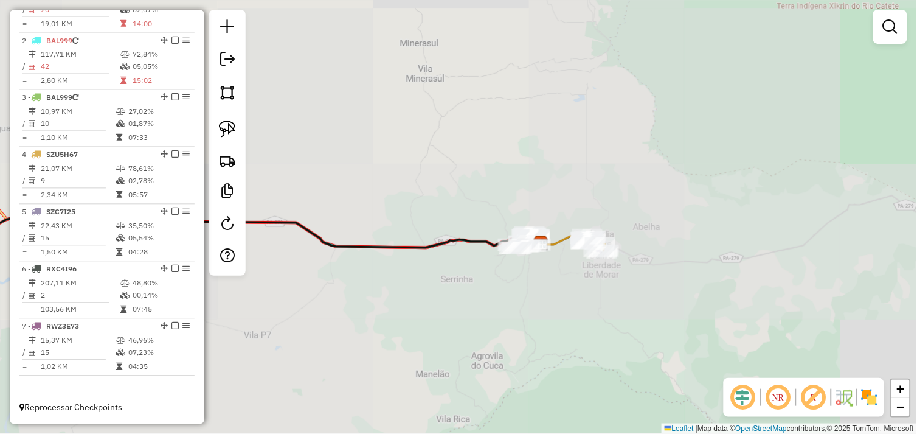
drag, startPoint x: 405, startPoint y: 297, endPoint x: 633, endPoint y: 308, distance: 228.4
click at [631, 307] on div "Janela de atendimento Grade de atendimento Capacidade Transportadoras Veículos …" at bounding box center [458, 217] width 917 height 434
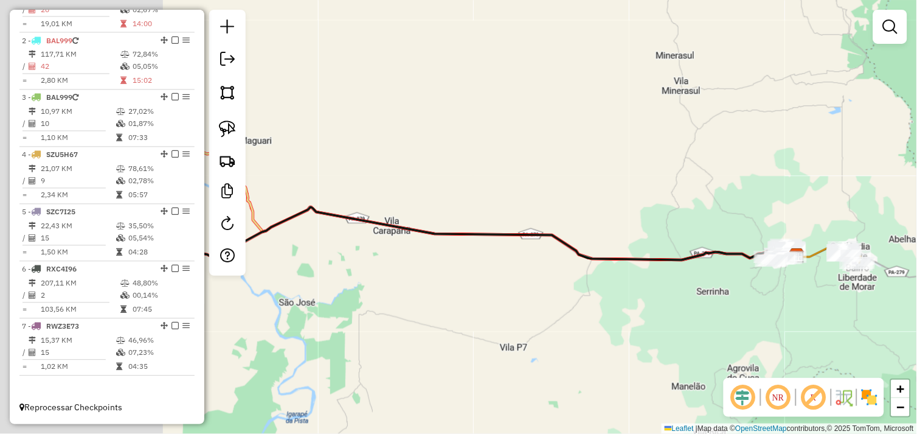
drag, startPoint x: 414, startPoint y: 282, endPoint x: 639, endPoint y: 303, distance: 225.5
click at [630, 302] on div "Janela de atendimento Grade de atendimento Capacidade Transportadoras Veículos …" at bounding box center [458, 217] width 917 height 434
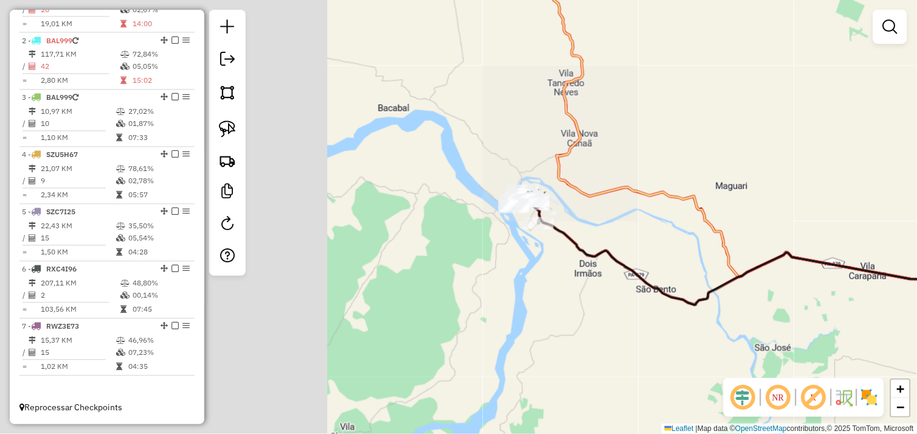
drag, startPoint x: 513, startPoint y: 296, endPoint x: 548, endPoint y: 299, distance: 34.2
click at [548, 299] on div "Janela de atendimento Grade de atendimento Capacidade Transportadoras Veículos …" at bounding box center [458, 217] width 917 height 434
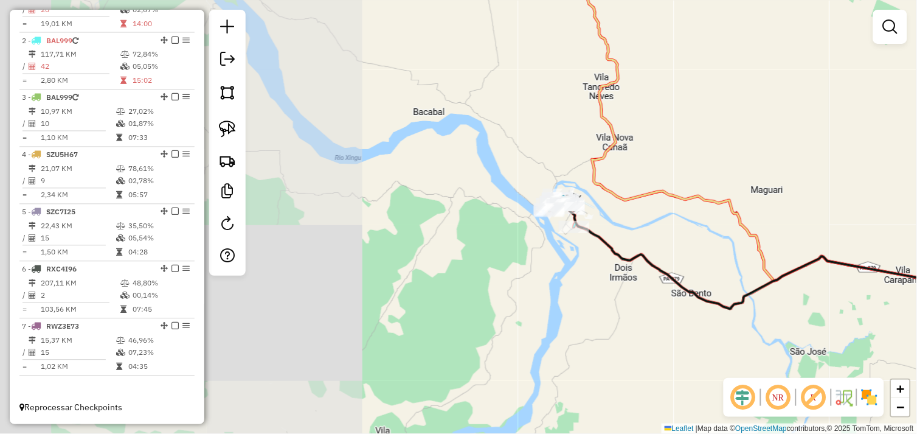
drag, startPoint x: 528, startPoint y: 321, endPoint x: 513, endPoint y: 337, distance: 21.9
click at [513, 338] on div "Janela de atendimento Grade de atendimento Capacidade Transportadoras Veículos …" at bounding box center [458, 217] width 917 height 434
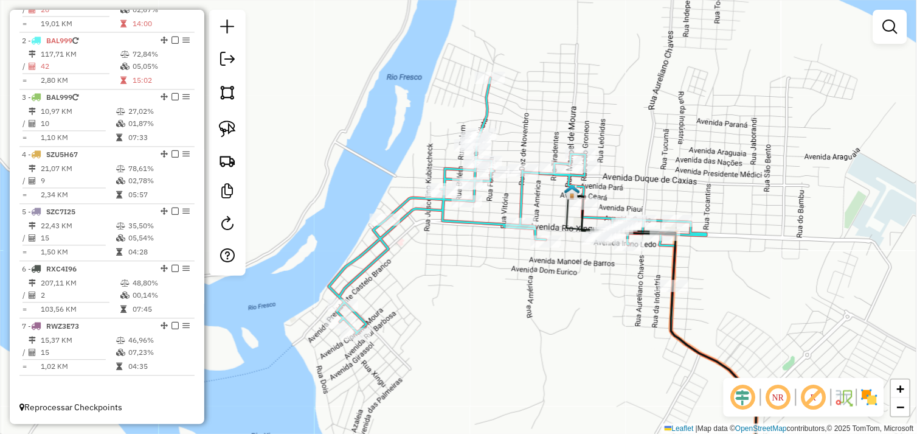
drag, startPoint x: 598, startPoint y: 263, endPoint x: 535, endPoint y: 273, distance: 63.3
click at [535, 273] on div "Janela de atendimento Grade de atendimento Capacidade Transportadoras Veículos …" at bounding box center [458, 217] width 917 height 434
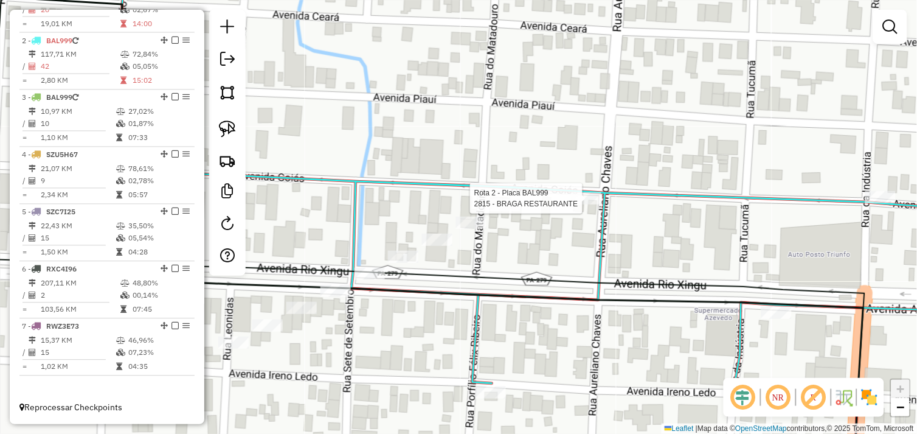
select select "*********"
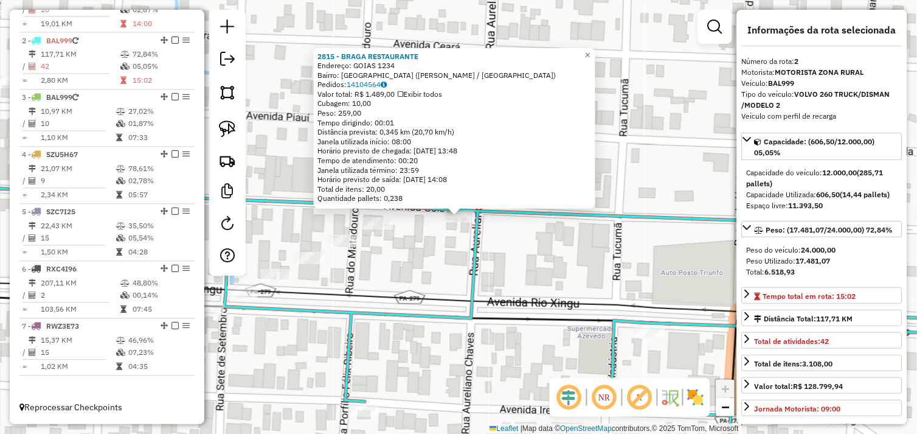
click at [433, 257] on div "2815 - BRAGA RESTAURANTE Endereço: GOIAS 1234 Bairro: SAO FRANCISCO (SAO FELIX …" at bounding box center [458, 217] width 917 height 434
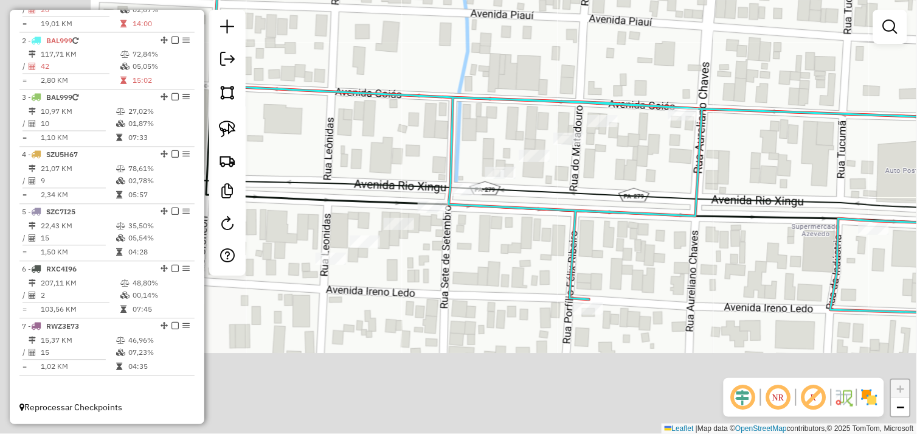
drag, startPoint x: 417, startPoint y: 263, endPoint x: 641, endPoint y: 161, distance: 246.7
click at [641, 161] on div "Janela de atendimento Grade de atendimento Capacidade Transportadoras Veículos …" at bounding box center [458, 217] width 917 height 434
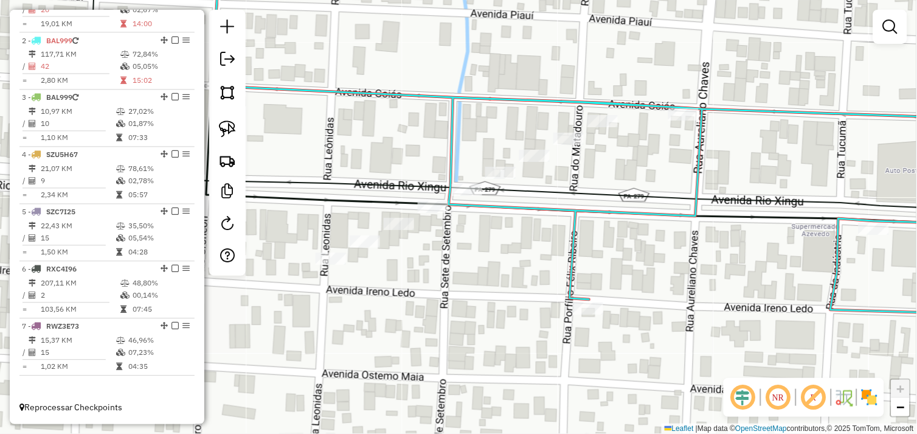
drag, startPoint x: 234, startPoint y: 131, endPoint x: 282, endPoint y: 227, distance: 107.2
click at [234, 130] on img at bounding box center [227, 128] width 17 height 17
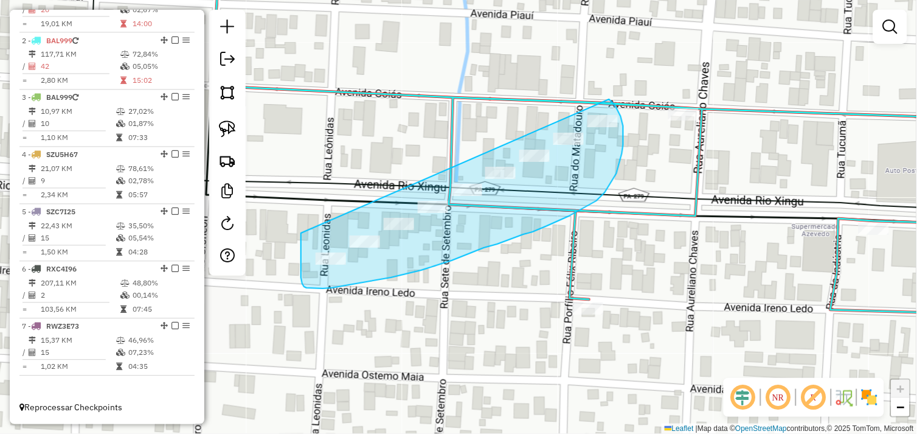
drag, startPoint x: 301, startPoint y: 233, endPoint x: 602, endPoint y: 100, distance: 329.3
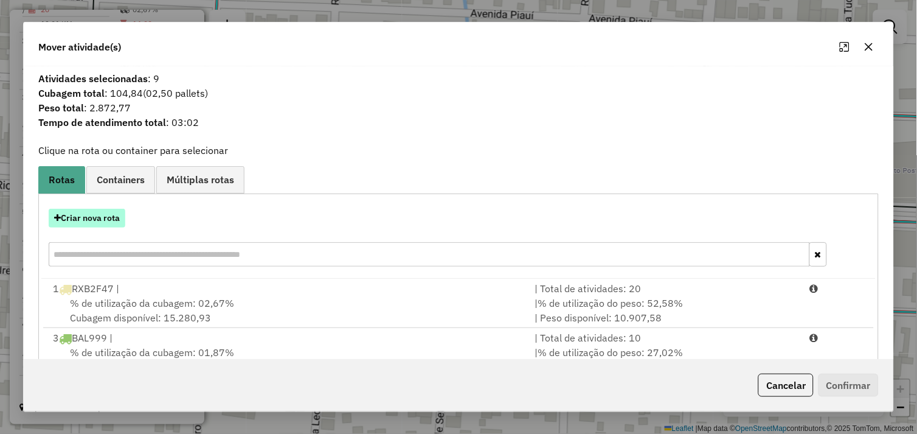
click at [94, 219] on button "Criar nova rota" at bounding box center [87, 218] width 77 height 19
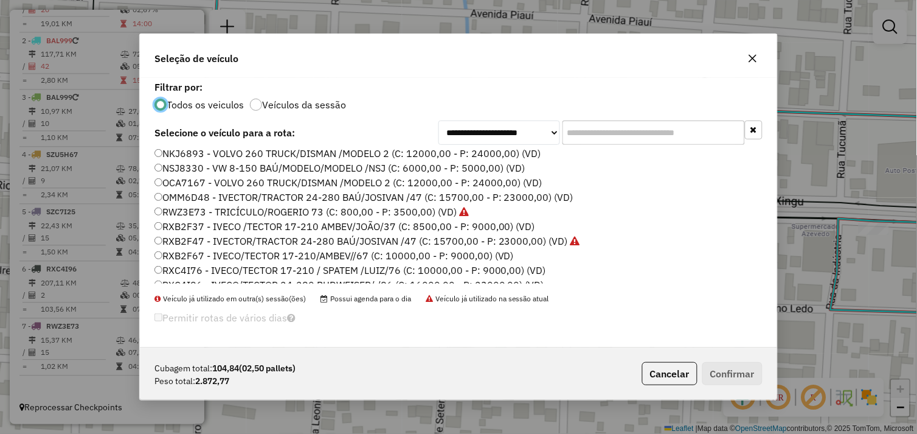
scroll to position [38, 0]
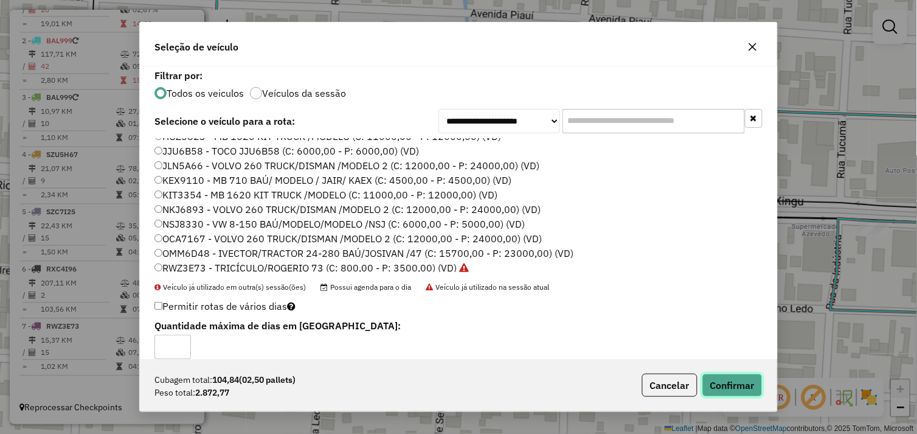
click at [727, 379] on button "Confirmar" at bounding box center [733, 385] width 60 height 23
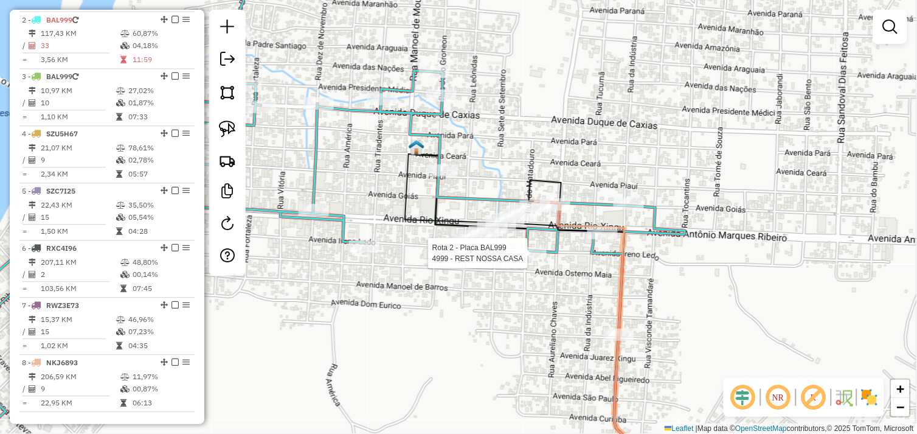
select select "*********"
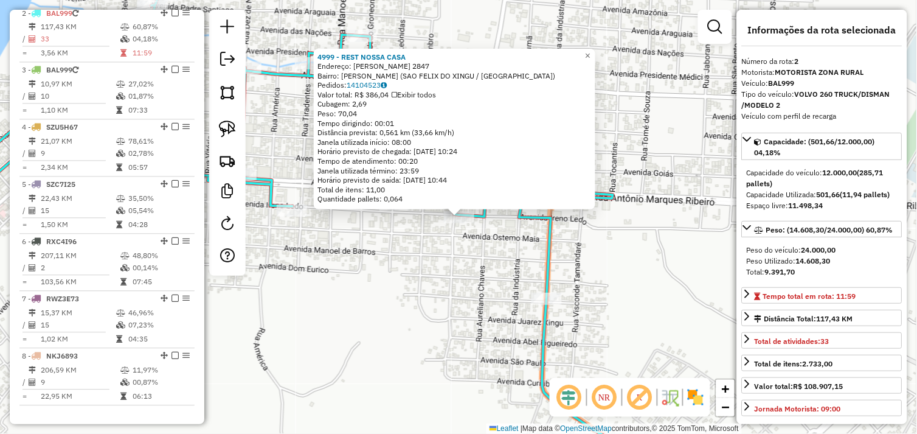
scroll to position [512, 0]
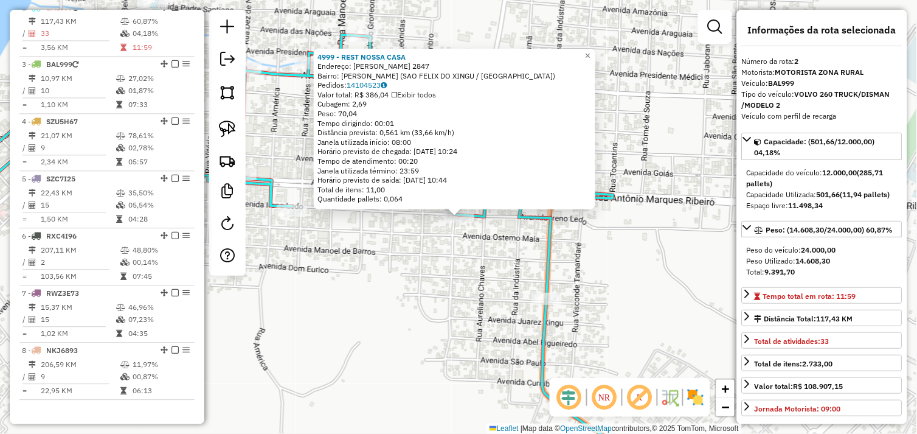
click at [465, 265] on div "4999 - REST NOSSA CASA Endereço: IRENO LEDA 2847 Bairro: ALECRIM ([GEOGRAPHIC_D…" at bounding box center [458, 217] width 917 height 434
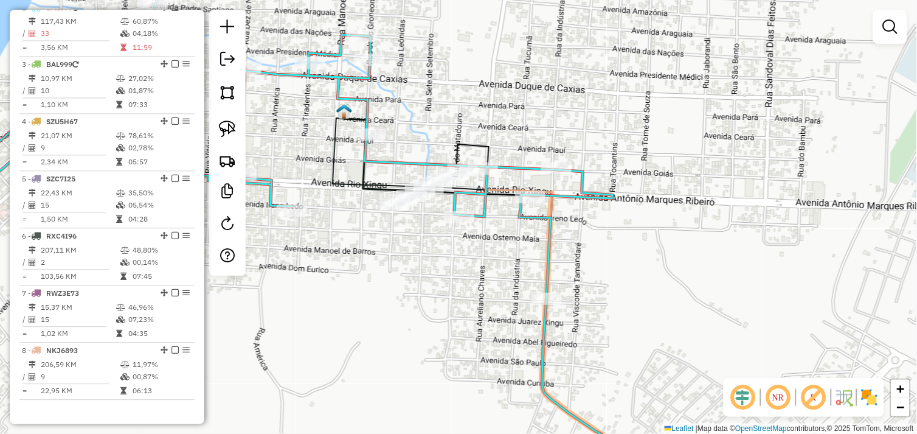
drag, startPoint x: 514, startPoint y: 265, endPoint x: 549, endPoint y: 266, distance: 34.7
click at [549, 266] on div "Janela de atendimento Grade de atendimento Capacidade Transportadoras Veículos …" at bounding box center [458, 217] width 917 height 434
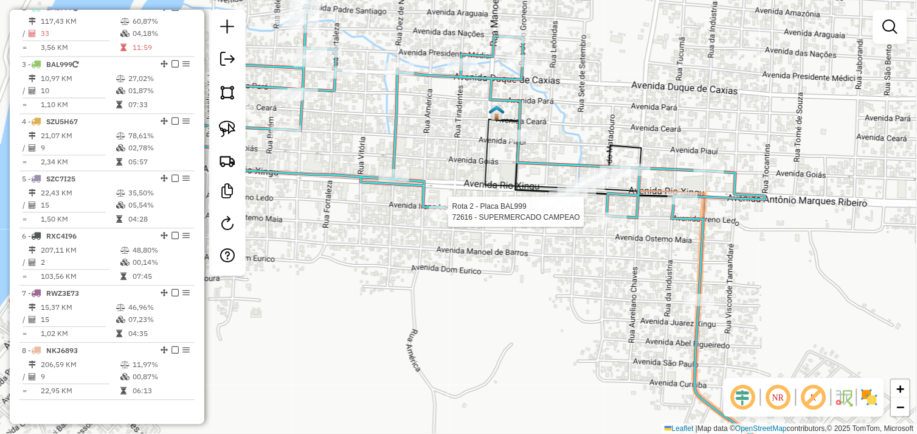
select select "*********"
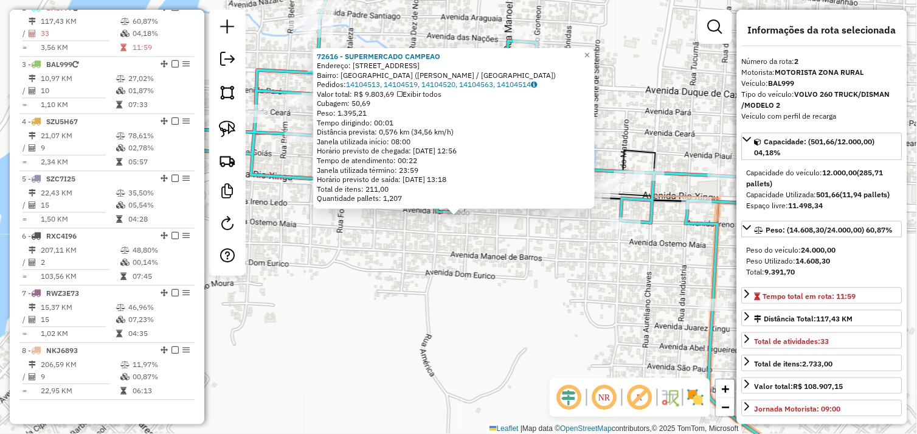
click at [468, 274] on div "Rota 2 - Placa BAL999 72616 - SUPERMERCADO CAMPEAO 72616 - SUPERMERCADO CAMPEAO…" at bounding box center [458, 217] width 917 height 434
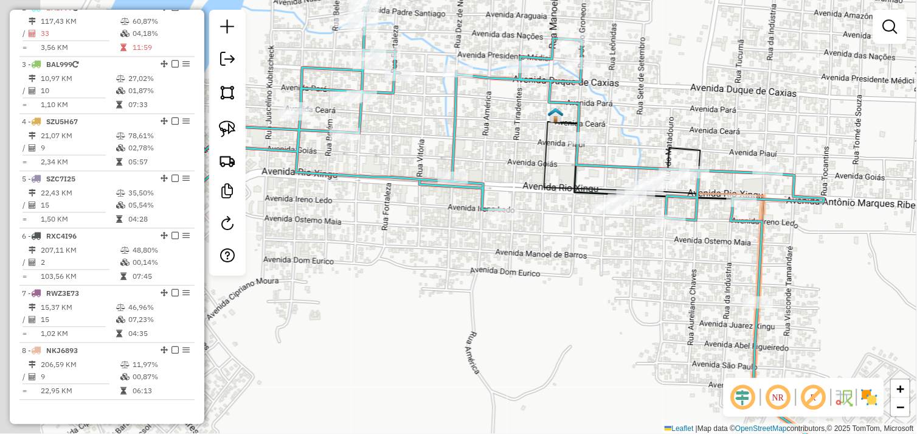
drag, startPoint x: 439, startPoint y: 263, endPoint x: 515, endPoint y: 260, distance: 75.5
click at [515, 260] on div "Janela de atendimento Grade de atendimento Capacidade Transportadoras Veículos …" at bounding box center [458, 217] width 917 height 434
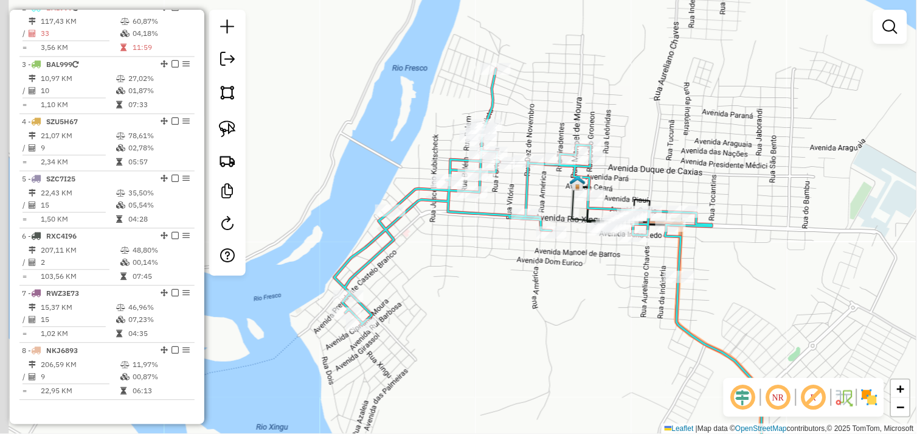
drag, startPoint x: 470, startPoint y: 263, endPoint x: 517, endPoint y: 258, distance: 47.7
click at [517, 258] on div "Janela de atendimento Grade de atendimento Capacidade Transportadoras Veículos …" at bounding box center [458, 217] width 917 height 434
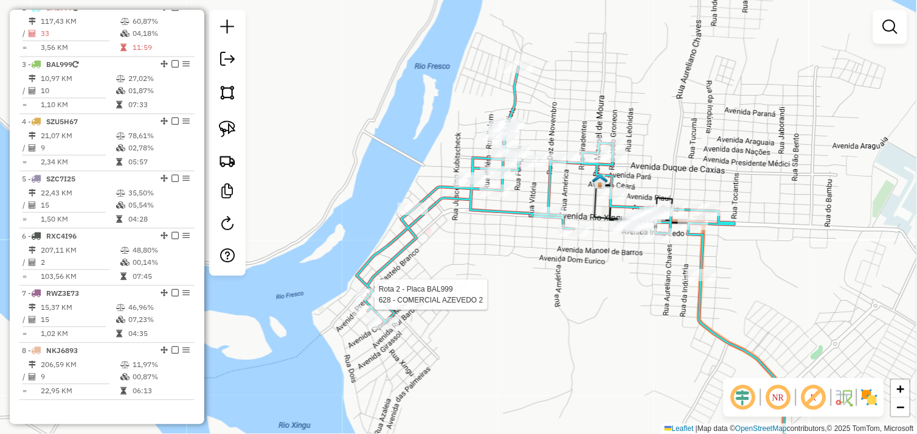
select select "*********"
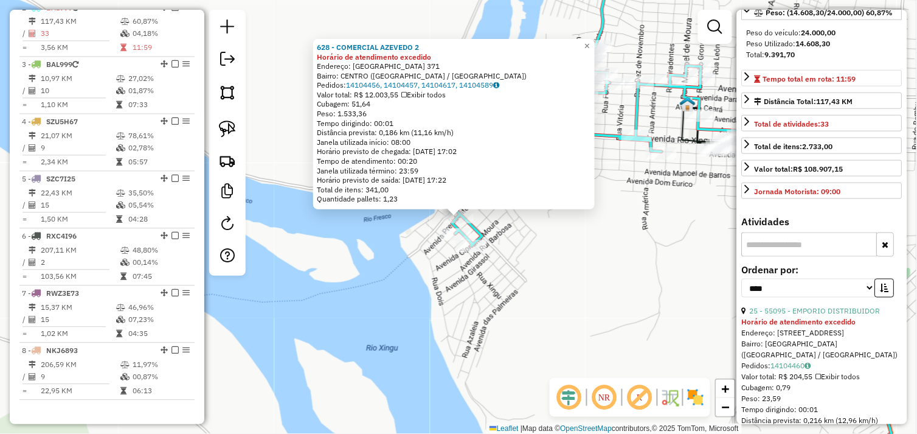
scroll to position [270, 0]
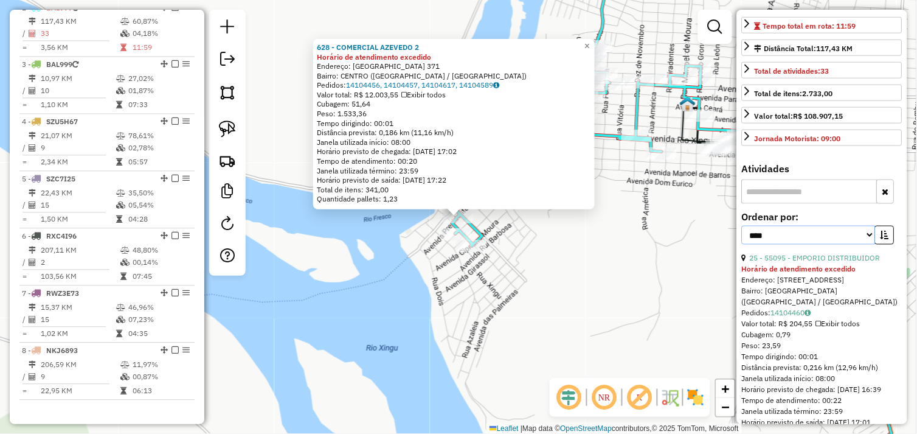
click at [869, 244] on select "**********" at bounding box center [809, 235] width 134 height 19
click at [742, 235] on select "**********" at bounding box center [809, 235] width 134 height 19
click at [887, 245] on button "button" at bounding box center [884, 235] width 19 height 19
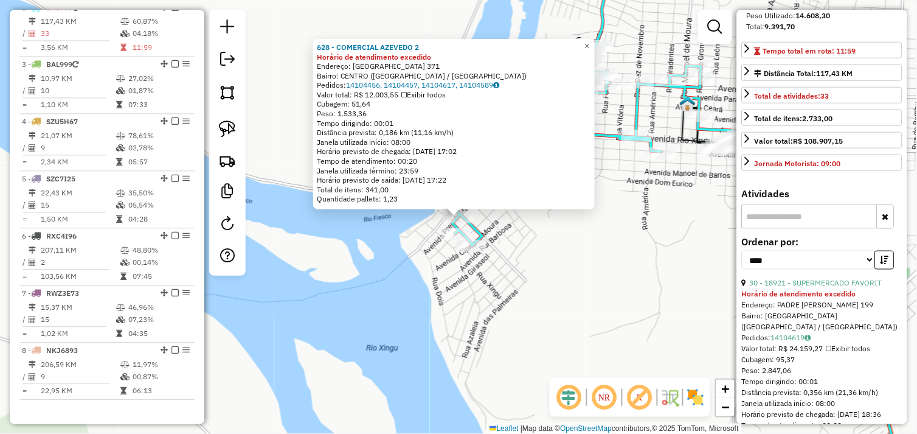
scroll to position [338, 0]
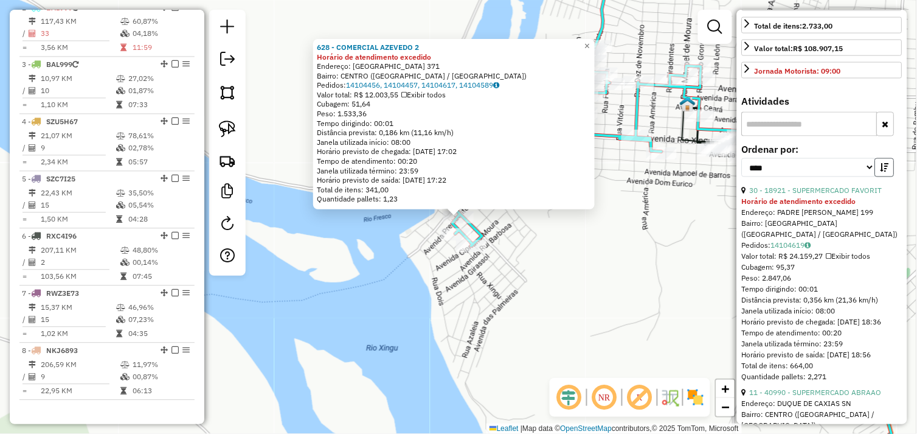
click at [877, 177] on button "button" at bounding box center [884, 167] width 19 height 19
click at [645, 254] on div "628 - COMERCIAL AZEVEDO 2 Horário de atendimento excedido Endereço: CASTELO BRA…" at bounding box center [458, 217] width 917 height 434
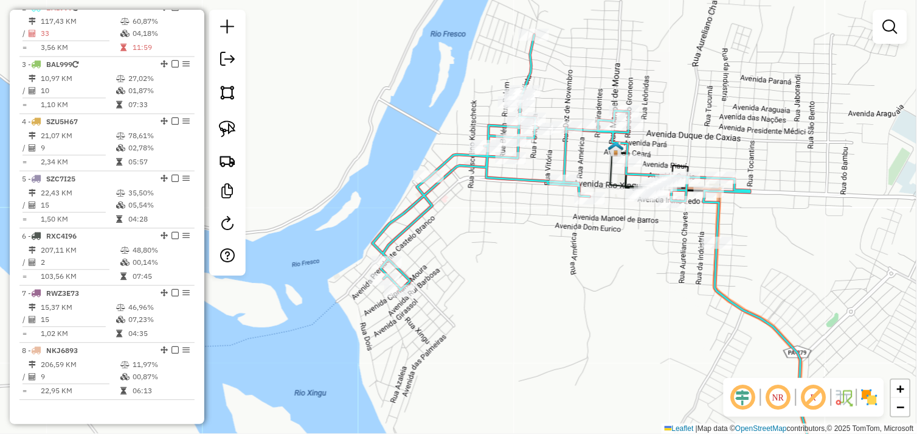
drag, startPoint x: 666, startPoint y: 230, endPoint x: 594, endPoint y: 275, distance: 84.7
click at [594, 275] on div "Janela de atendimento Grade de atendimento Capacidade Transportadoras Veículos …" at bounding box center [458, 217] width 917 height 434
click at [225, 128] on img at bounding box center [227, 128] width 17 height 17
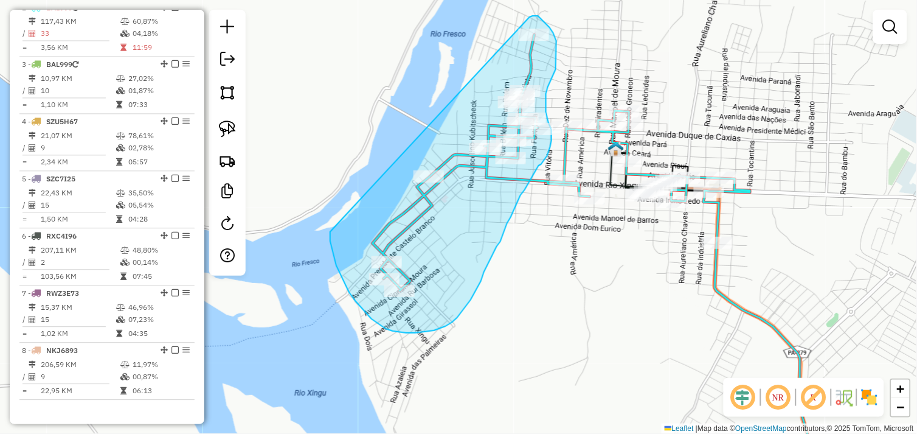
drag, startPoint x: 330, startPoint y: 232, endPoint x: 530, endPoint y: 17, distance: 293.2
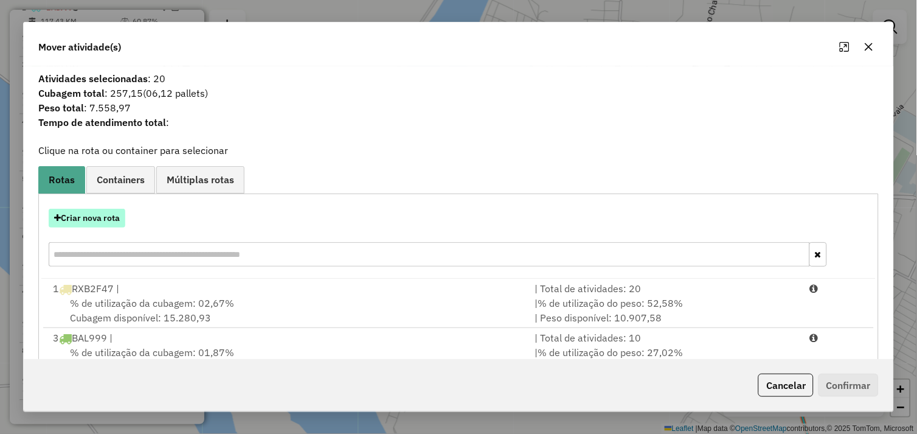
click at [94, 214] on button "Criar nova rota" at bounding box center [87, 218] width 77 height 19
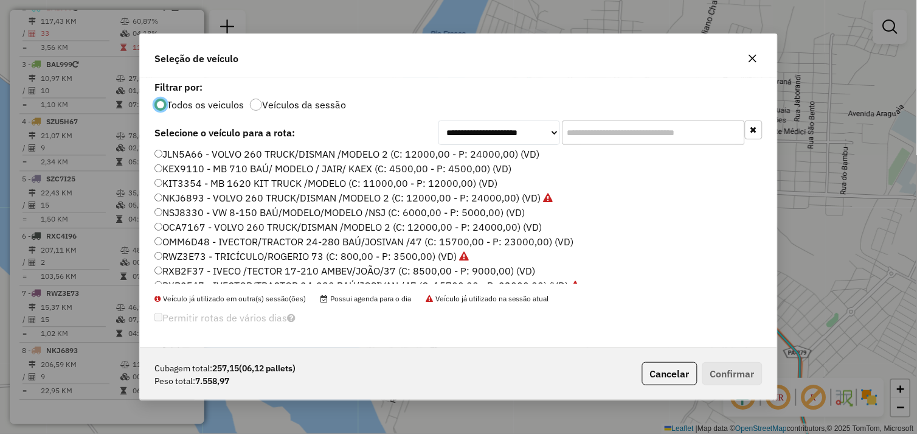
scroll to position [173, 0]
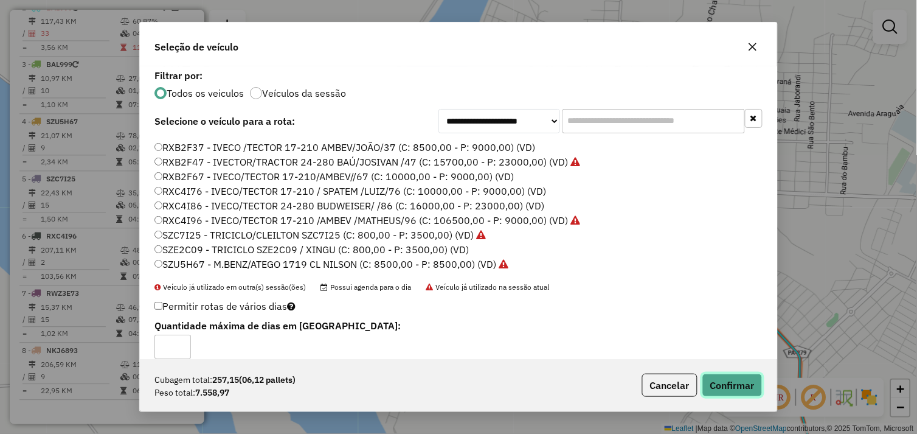
click at [737, 386] on button "Confirmar" at bounding box center [733, 385] width 60 height 23
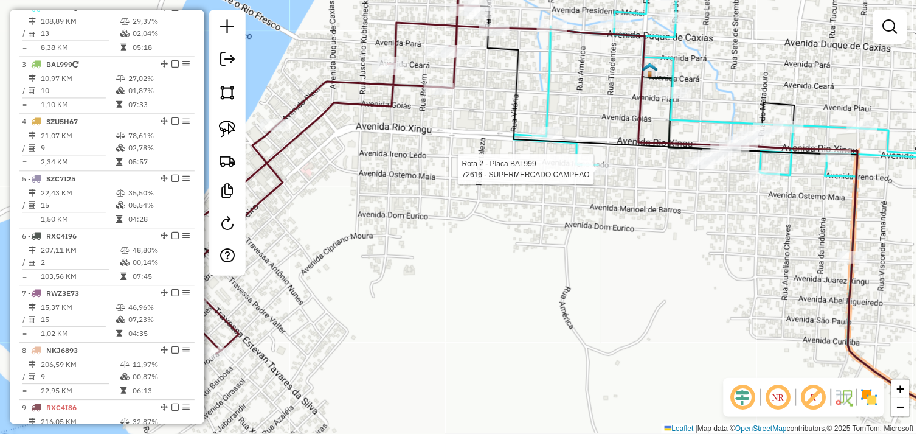
select select "*********"
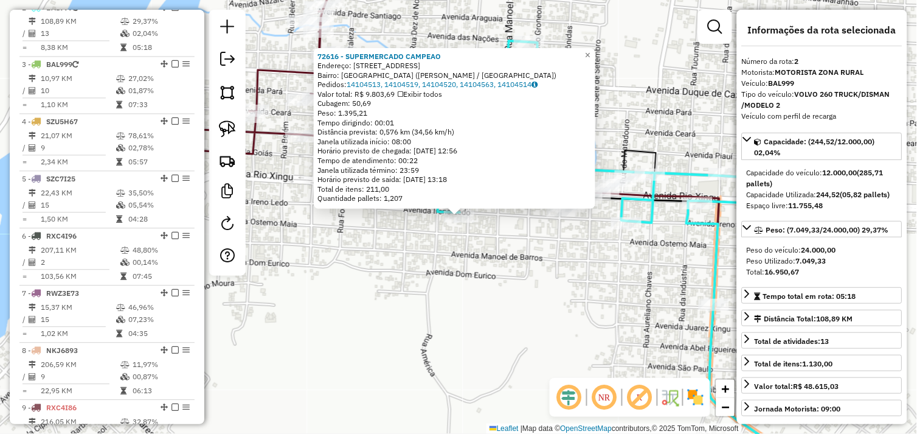
click at [514, 248] on div "72616 - SUPERMERCADO CAMPEAO Endereço: Rua America 3486 Bairro: SAO FRANCISCO (…" at bounding box center [458, 217] width 917 height 434
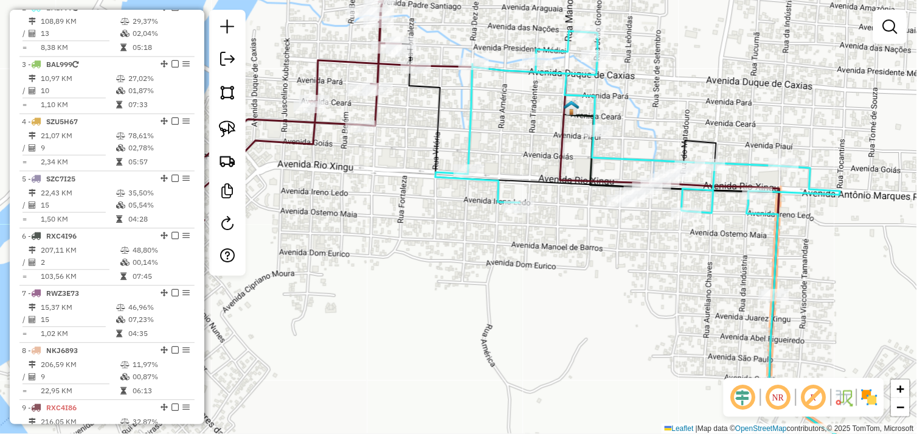
drag, startPoint x: 490, startPoint y: 258, endPoint x: 569, endPoint y: 242, distance: 80.8
click at [569, 242] on div "Janela de atendimento Grade de atendimento Capacidade Transportadoras Veículos …" at bounding box center [458, 217] width 917 height 434
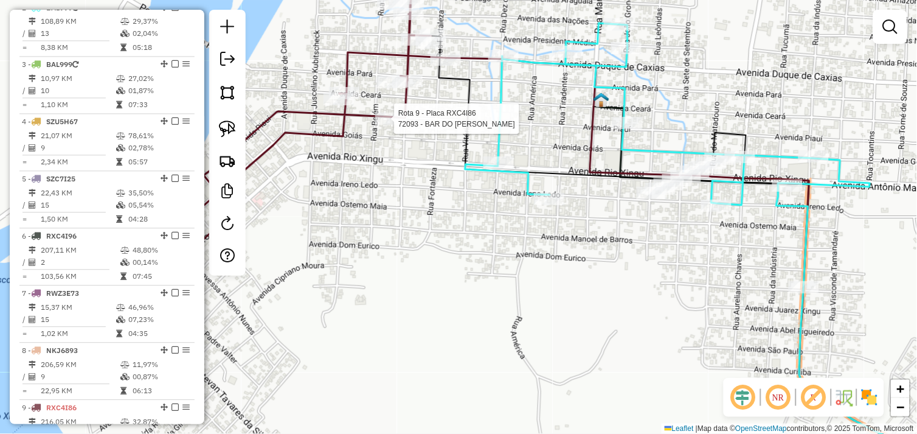
scroll to position [604, 0]
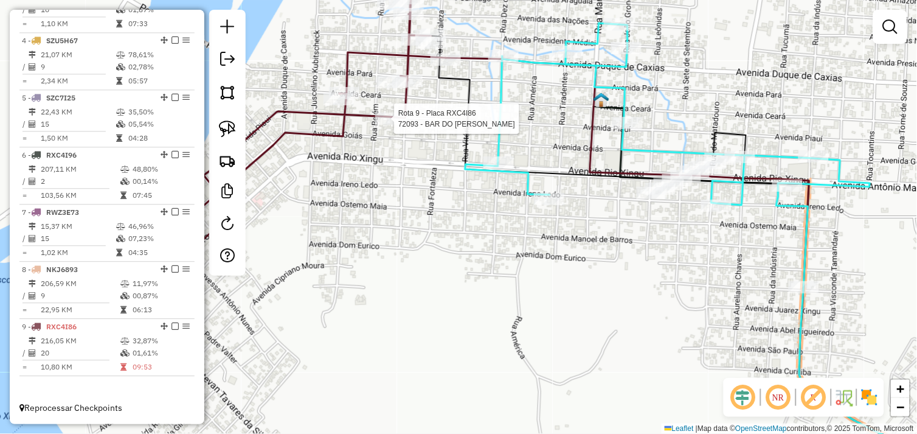
select select "*********"
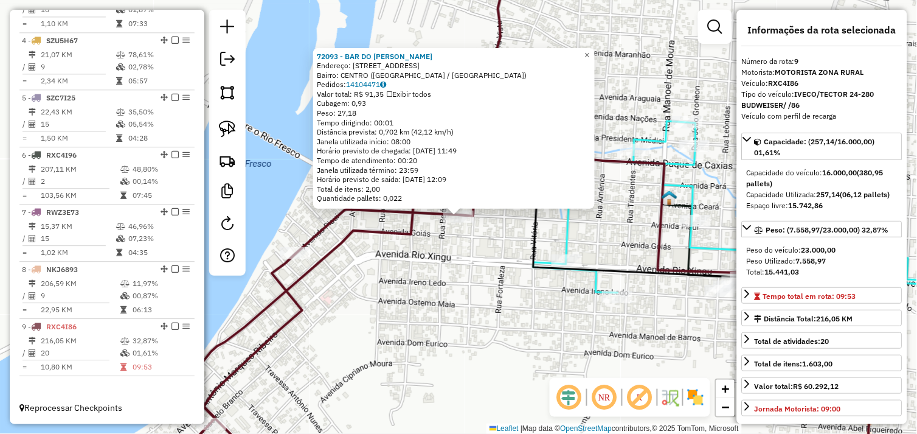
click at [484, 272] on div "72093 - BAR DO RONALDO Endereço: RUA BELEM 1500 Bairro: CENTRO (SAO FELIX DO XI…" at bounding box center [458, 217] width 917 height 434
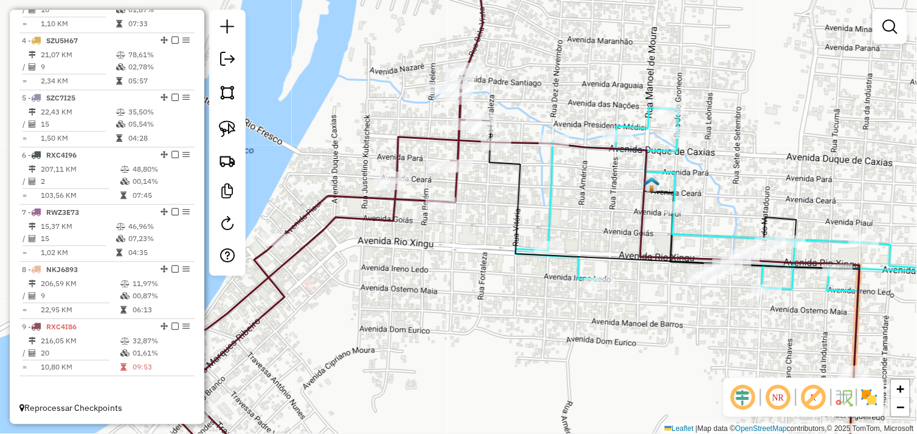
drag, startPoint x: 550, startPoint y: 329, endPoint x: 478, endPoint y: 270, distance: 93.4
click at [458, 271] on div "Janela de atendimento Grade de atendimento Capacidade Transportadoras Veículos …" at bounding box center [458, 217] width 917 height 434
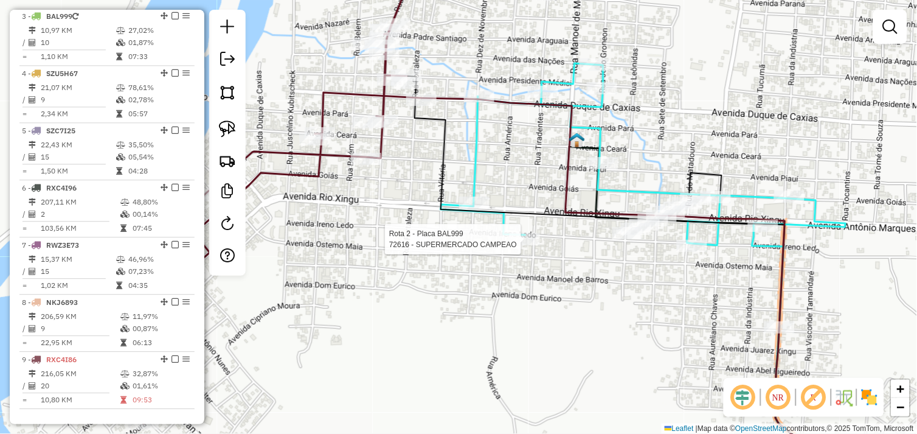
select select "*********"
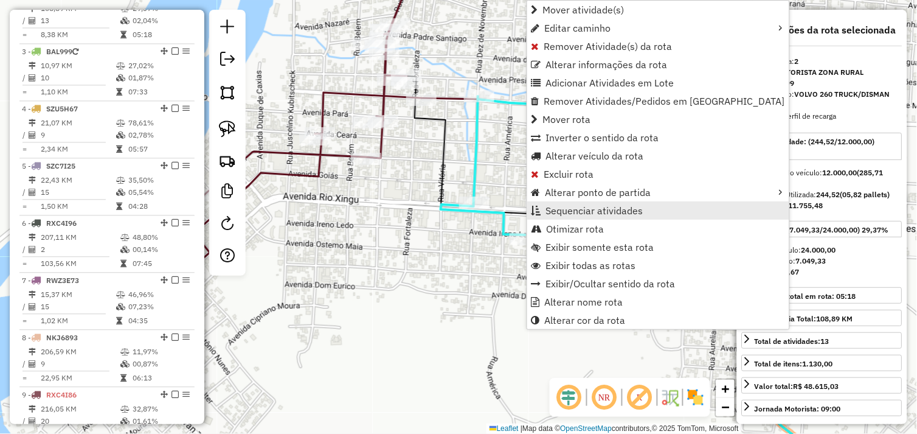
scroll to position [512, 0]
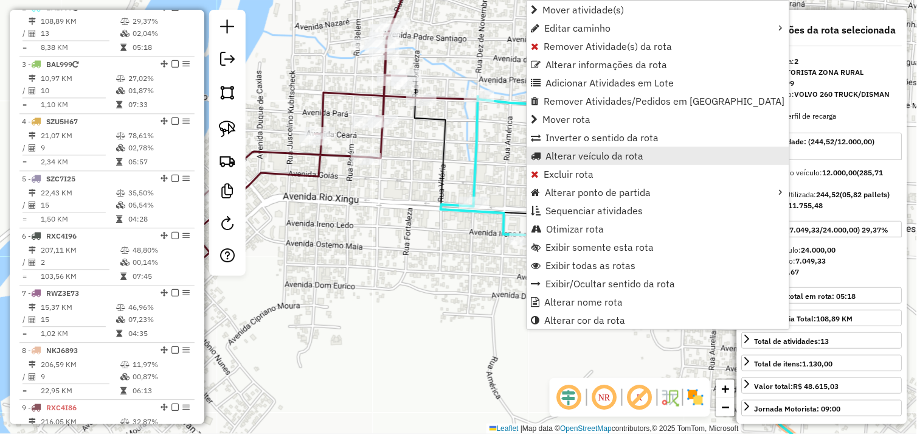
click at [568, 156] on span "Alterar veículo da rota" at bounding box center [595, 156] width 98 height 10
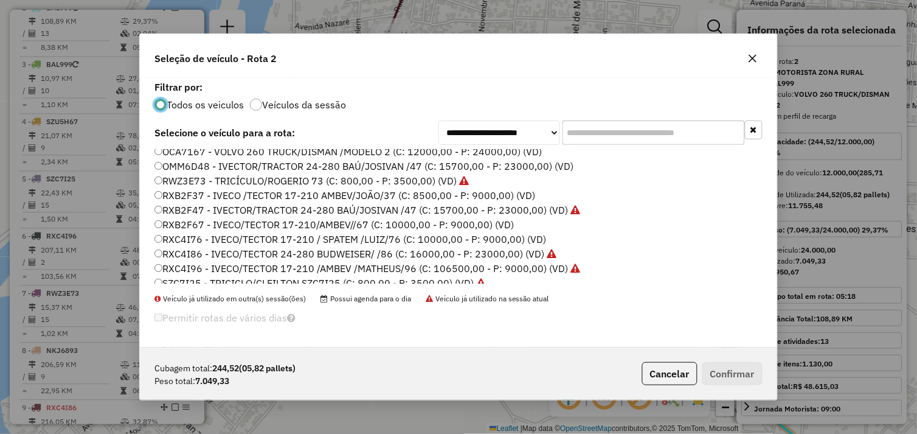
scroll to position [173, 0]
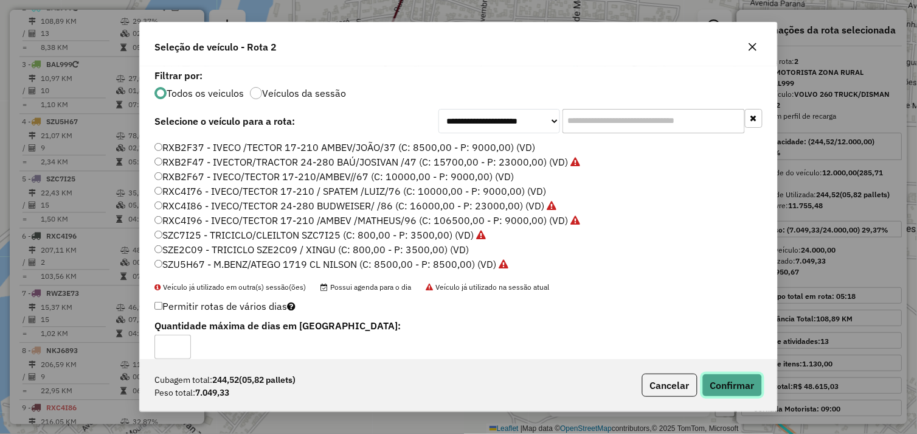
click at [726, 384] on button "Confirmar" at bounding box center [733, 385] width 60 height 23
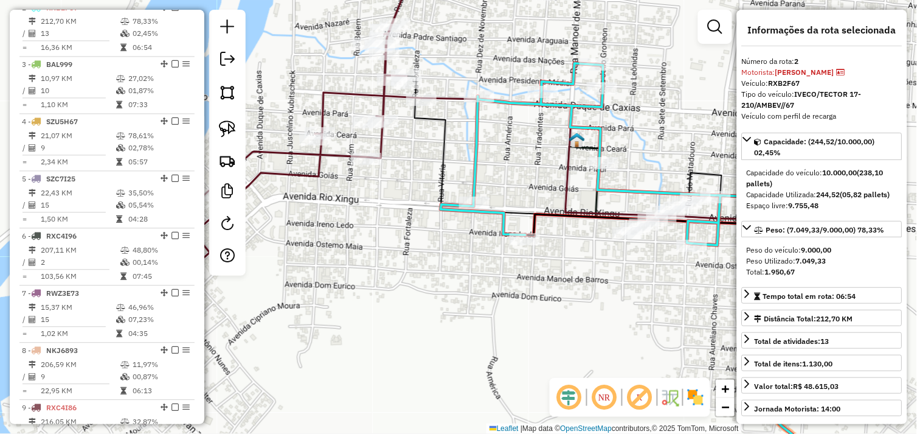
click at [417, 238] on div "Rota 2 - Placa RXB2F67 72354 - ACOUGUE VITORIA Janela de atendimento Grade de a…" at bounding box center [458, 217] width 917 height 434
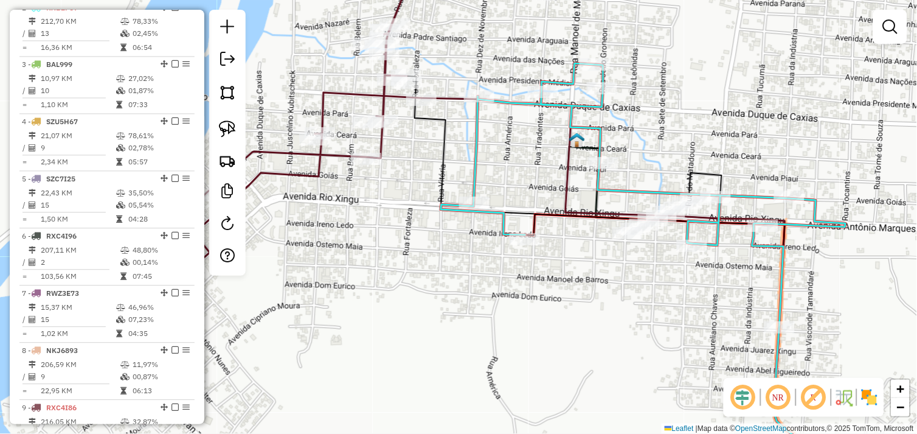
drag, startPoint x: 349, startPoint y: 251, endPoint x: 415, endPoint y: 234, distance: 68.0
click at [414, 234] on div "Janela de atendimento Grade de atendimento Capacidade Transportadoras Veículos …" at bounding box center [458, 217] width 917 height 434
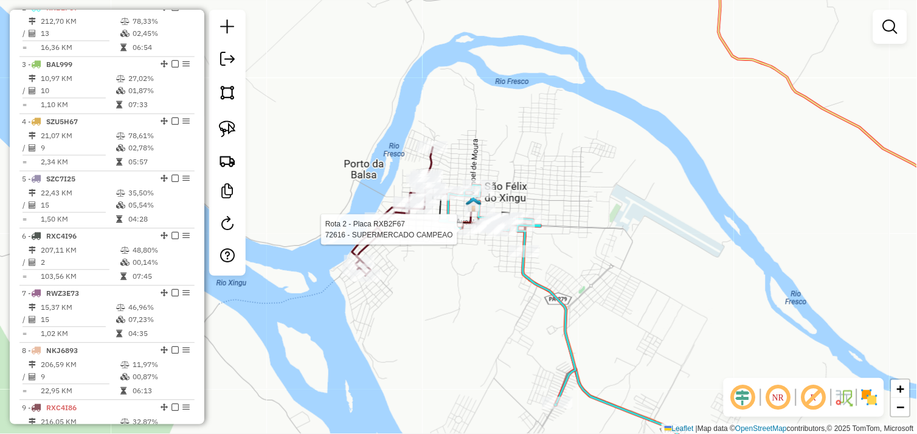
select select "*********"
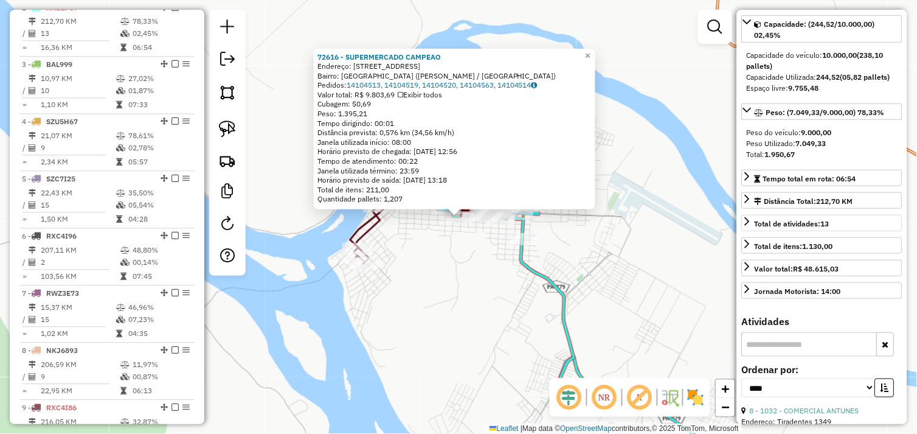
scroll to position [338, 0]
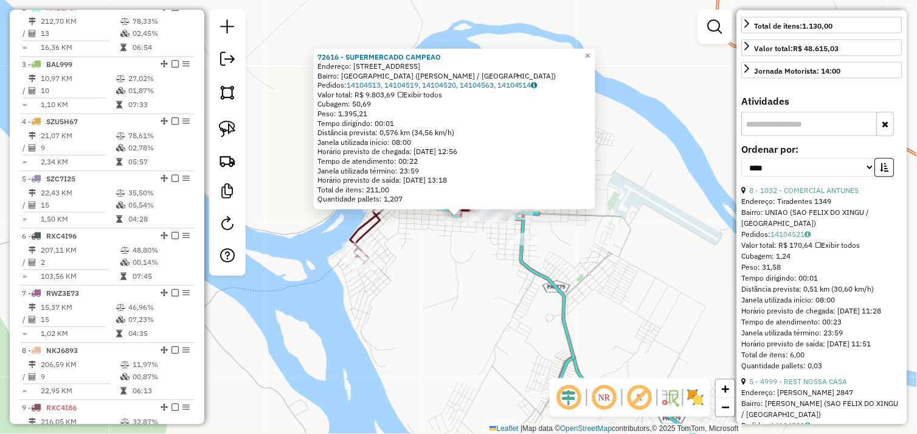
click at [482, 290] on div "72616 - SUPERMERCADO CAMPEAO Endereço: Rua America 3486 Bairro: SAO FRANCISCO (…" at bounding box center [458, 217] width 917 height 434
click at [417, 265] on div "72616 - SUPERMERCADO CAMPEAO Endereço: Rua America 3486 Bairro: SAO FRANCISCO (…" at bounding box center [458, 217] width 917 height 434
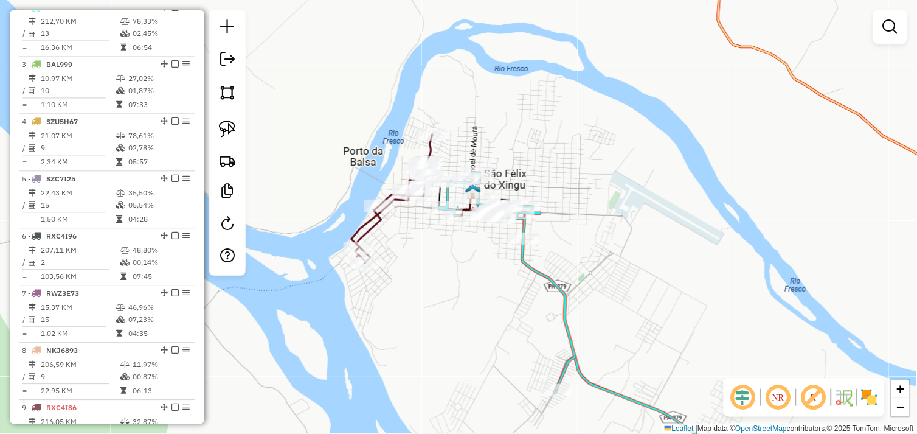
click at [418, 254] on div "72616 - SUPERMERCADO CAMPEAO Endereço: Rua America 3486 Bairro: SAO FRANCISCO (…" at bounding box center [458, 217] width 917 height 434
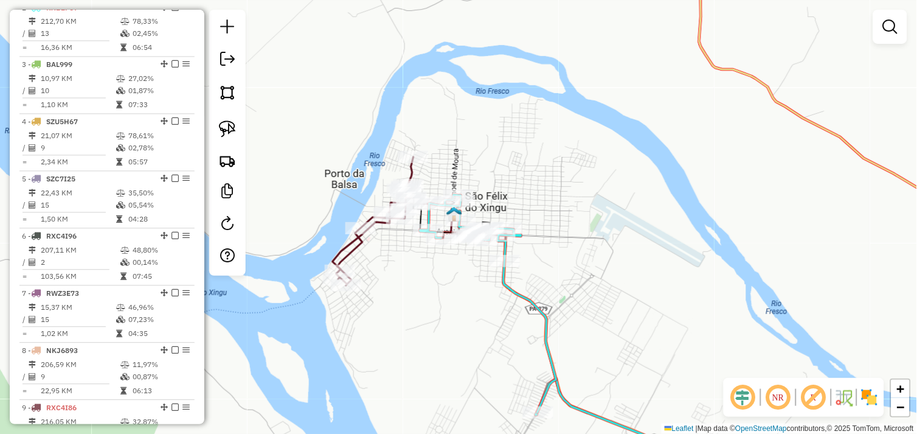
click at [393, 278] on div "Janela de atendimento Grade de atendimento Capacidade Transportadoras Veículos …" at bounding box center [458, 217] width 917 height 434
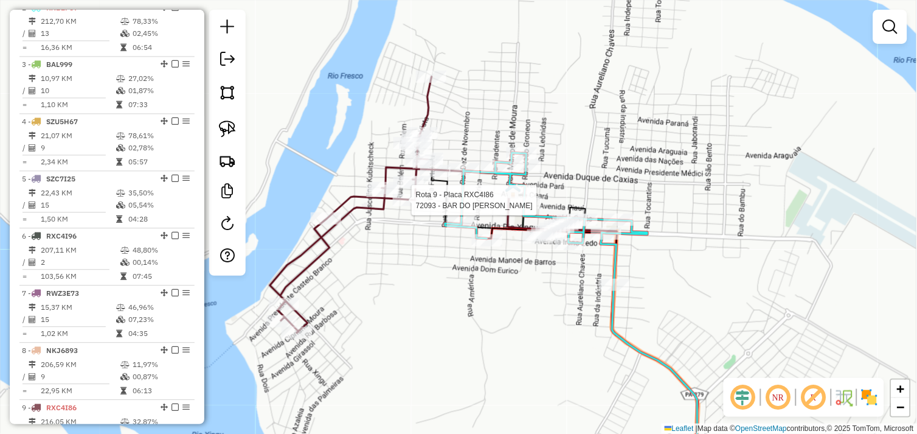
scroll to position [604, 0]
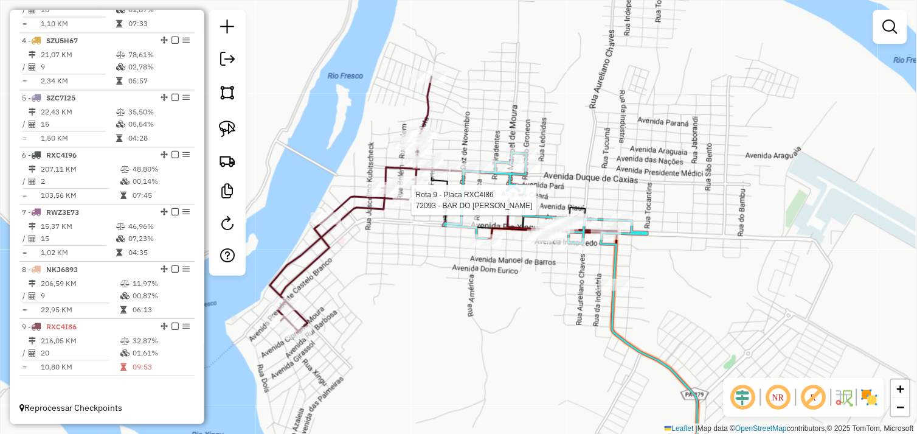
select select "*********"
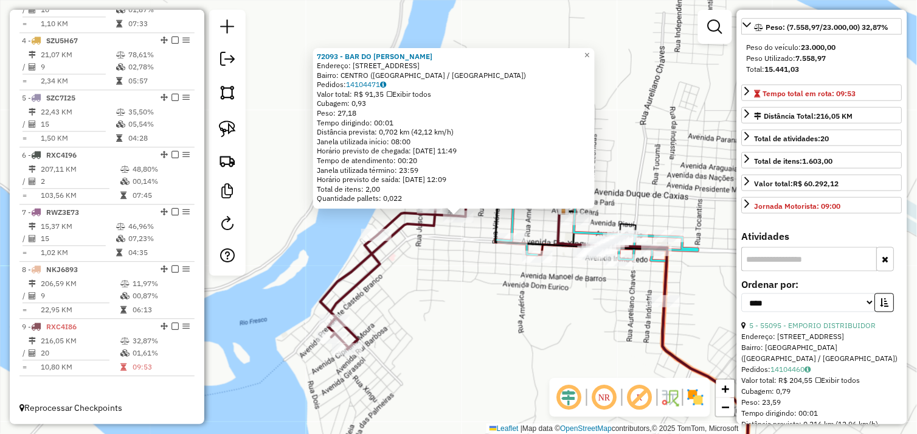
scroll to position [270, 0]
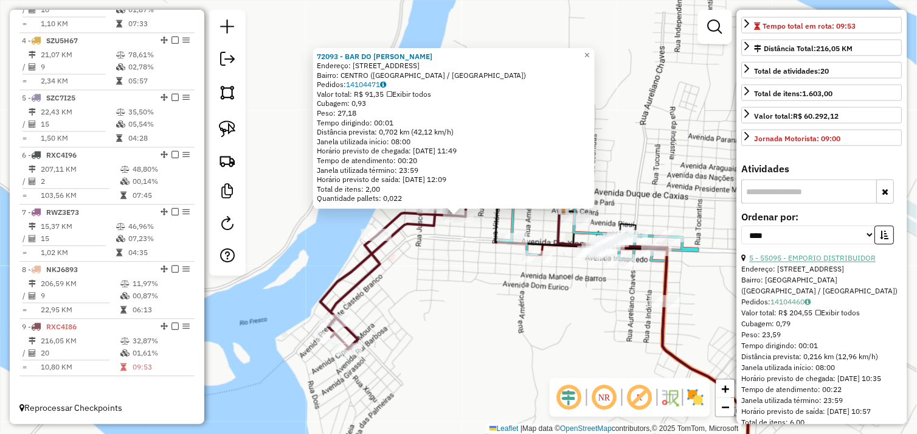
click at [824, 263] on link "5 - 55095 - EMPORIO DISTRIBUIDOR" at bounding box center [813, 258] width 127 height 9
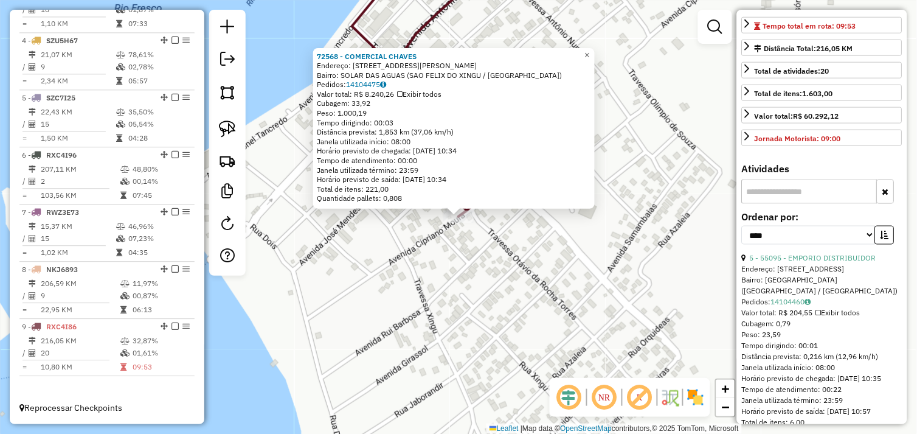
click at [415, 240] on div "72568 - COMERCIAL CHAVES Endereço: Avenida Cipriano Moura 300 Bairro: SOLAR DAS…" at bounding box center [458, 217] width 917 height 434
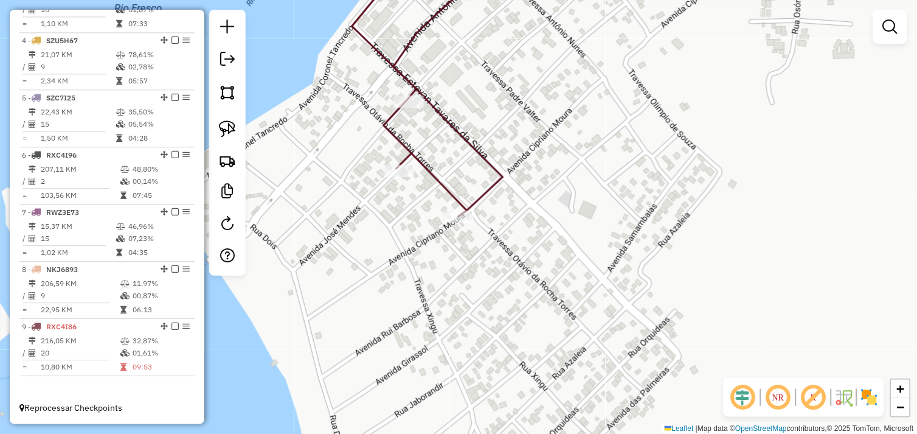
drag, startPoint x: 403, startPoint y: 214, endPoint x: 477, endPoint y: 278, distance: 97.5
click at [477, 278] on div "Janela de atendimento Grade de atendimento Capacidade Transportadoras Veículos …" at bounding box center [458, 217] width 917 height 434
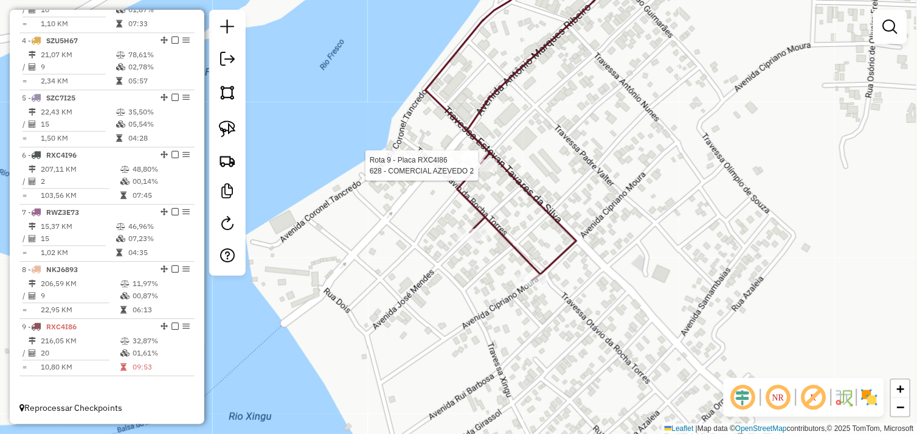
select select "*********"
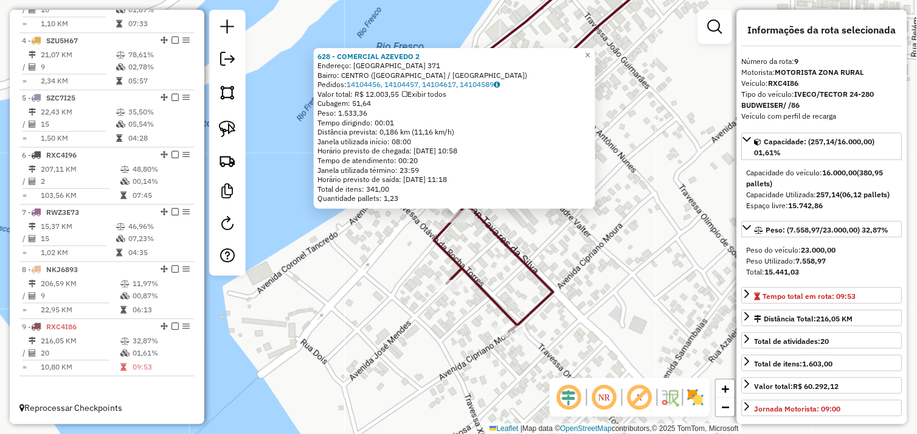
click at [501, 257] on div "628 - COMERCIAL AZEVEDO 2 Endereço: CASTELO BRANCO 371 Bairro: CENTRO (SAO FELI…" at bounding box center [458, 217] width 917 height 434
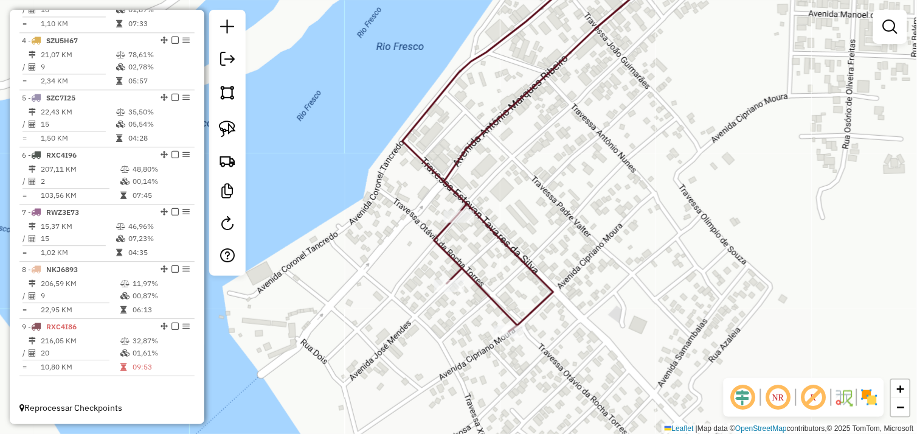
drag, startPoint x: 607, startPoint y: 216, endPoint x: 409, endPoint y: 325, distance: 225.7
click at [409, 325] on div "Janela de atendimento Grade de atendimento Capacidade Transportadoras Veículos …" at bounding box center [458, 217] width 917 height 434
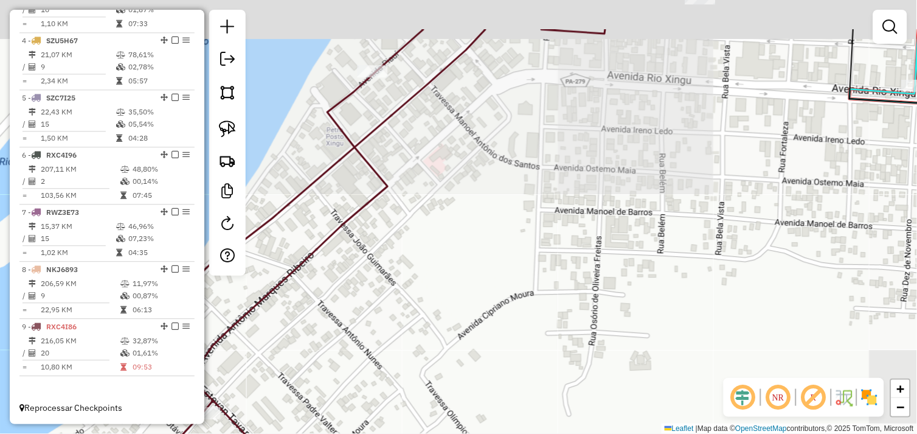
drag, startPoint x: 509, startPoint y: 282, endPoint x: 518, endPoint y: 300, distance: 19.6
click at [498, 316] on div "Janela de atendimento Grade de atendimento Capacidade Transportadoras Veículos …" at bounding box center [458, 217] width 917 height 434
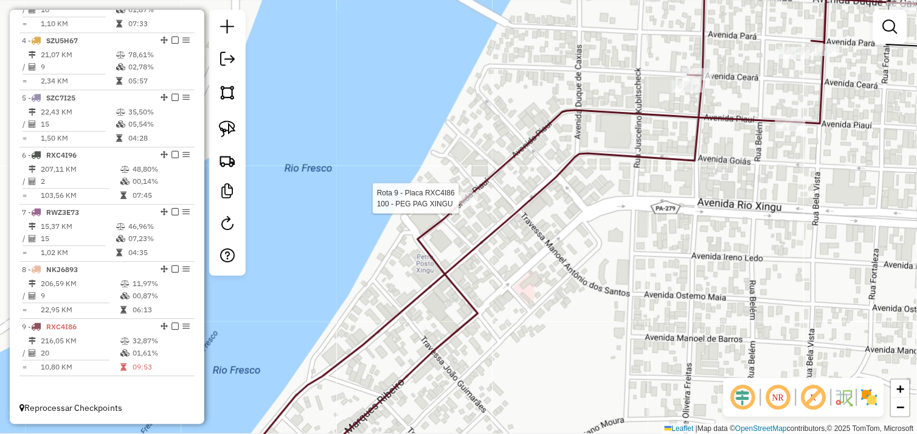
select select "*********"
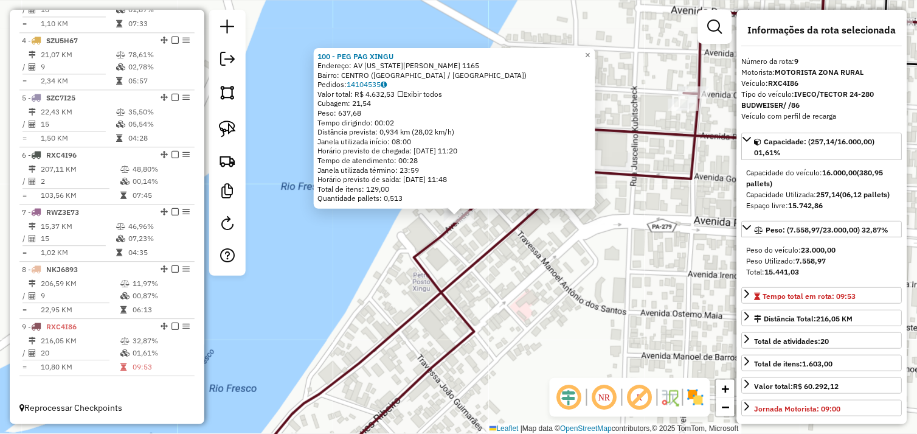
click at [464, 265] on icon at bounding box center [569, 217] width 659 height 521
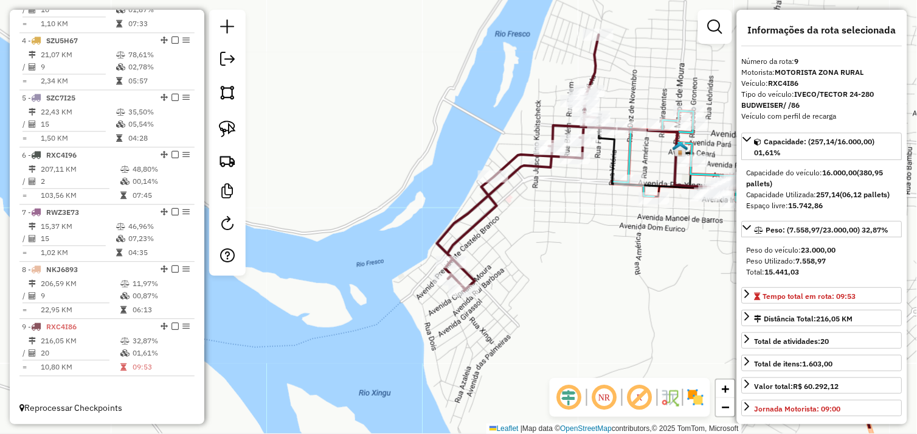
drag, startPoint x: 429, startPoint y: 289, endPoint x: 510, endPoint y: 240, distance: 94.7
click at [510, 240] on div "Janela de atendimento Grade de atendimento Capacidade Transportadoras Veículos …" at bounding box center [458, 217] width 917 height 434
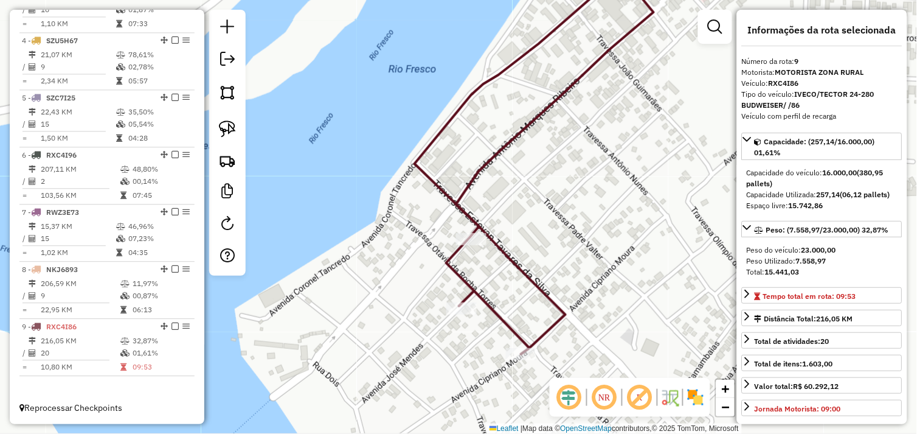
drag, startPoint x: 229, startPoint y: 130, endPoint x: 290, endPoint y: 169, distance: 72.1
click at [229, 130] on img at bounding box center [227, 128] width 17 height 17
drag, startPoint x: 444, startPoint y: 290, endPoint x: 457, endPoint y: 309, distance: 23.3
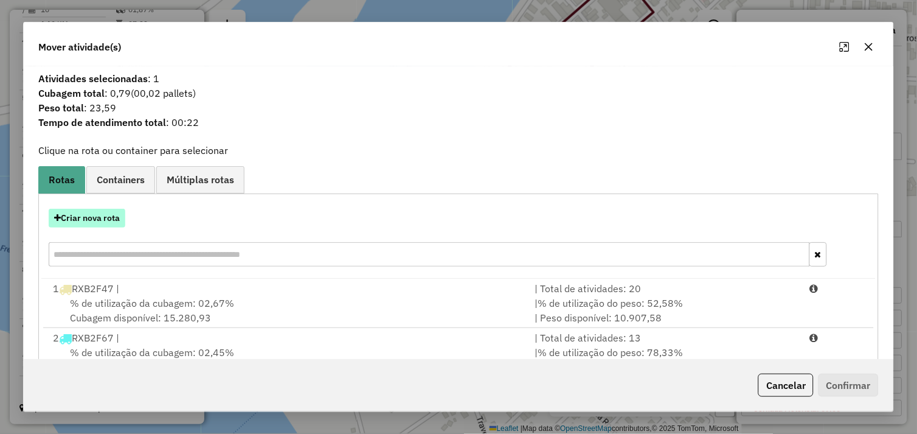
click at [89, 215] on button "Criar nova rota" at bounding box center [87, 218] width 77 height 19
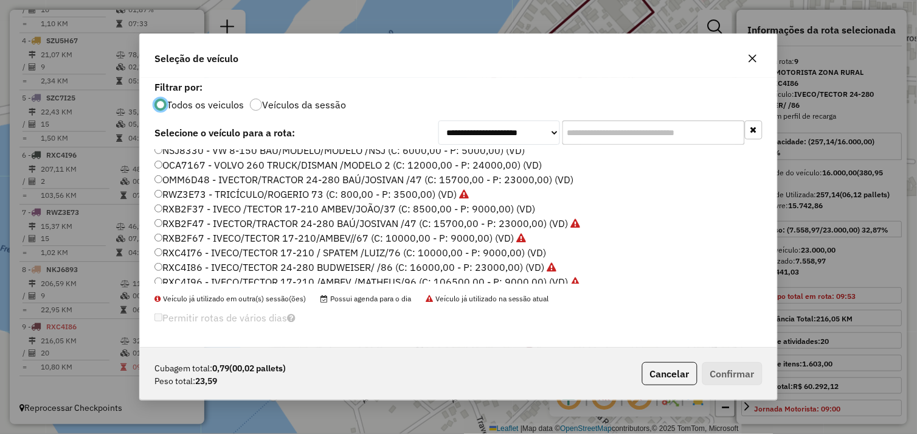
scroll to position [173, 0]
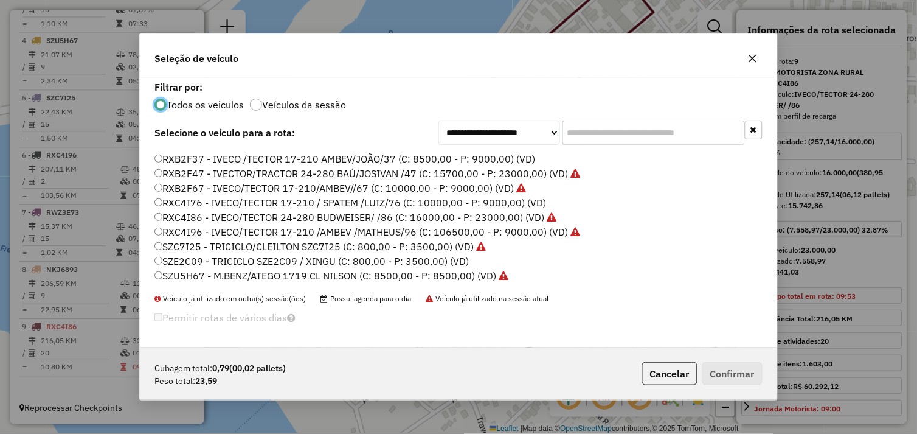
click at [178, 262] on label "SZE2C09 - TRICICLO SZE2C09 / XINGU (C: 800,00 - P: 3500,00) (VD)" at bounding box center [312, 261] width 315 height 15
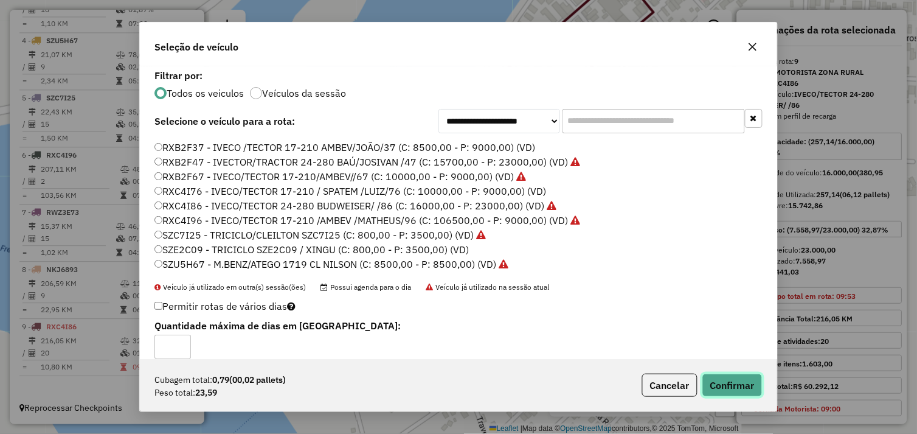
click at [732, 381] on button "Confirmar" at bounding box center [733, 385] width 60 height 23
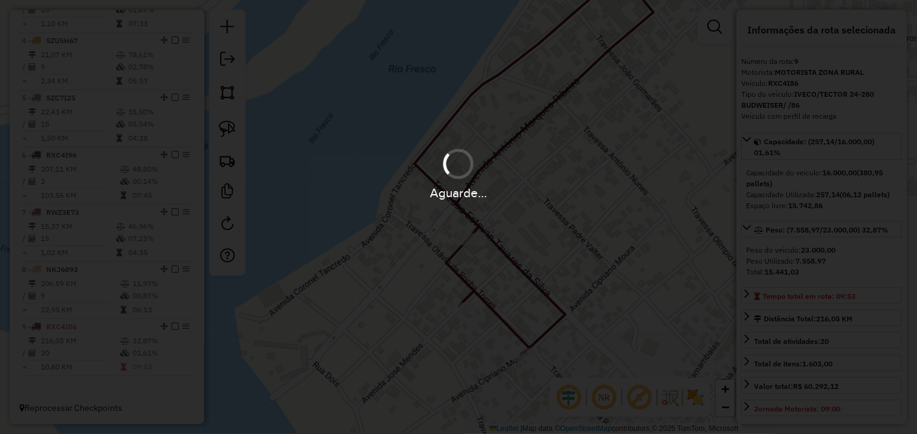
scroll to position [676, 0]
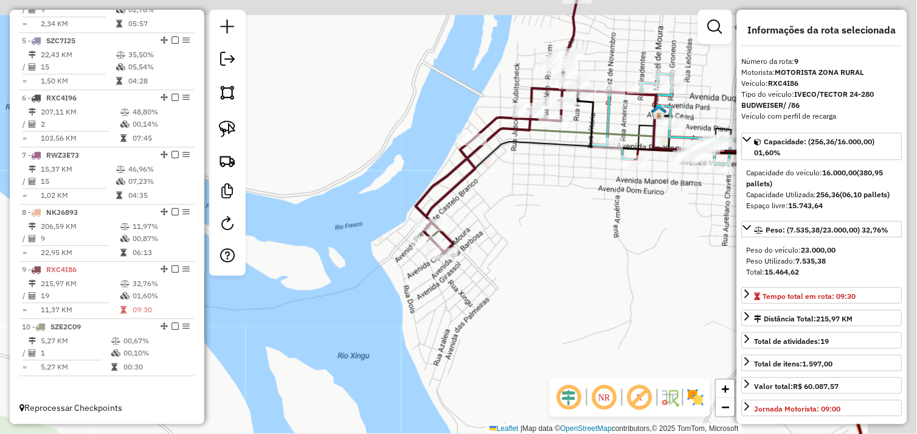
drag, startPoint x: 532, startPoint y: 217, endPoint x: 460, endPoint y: 238, distance: 74.9
click at [465, 256] on div "Janela de atendimento Grade de atendimento Capacidade Transportadoras Veículos …" at bounding box center [458, 217] width 917 height 434
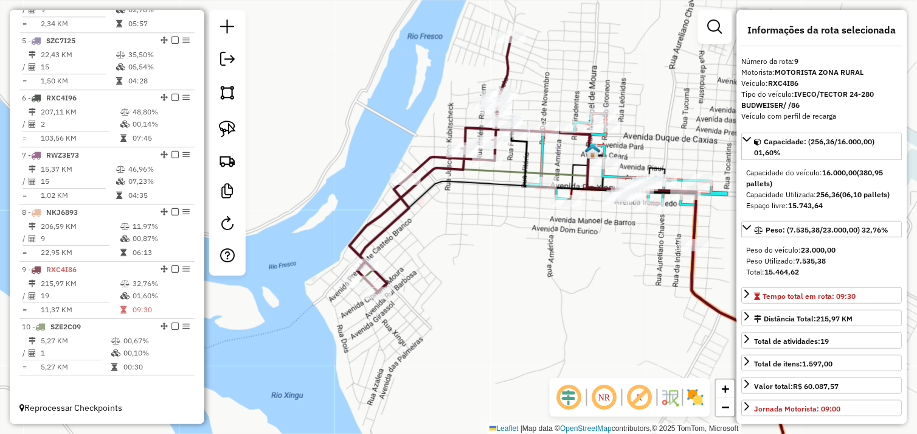
drag, startPoint x: 448, startPoint y: 206, endPoint x: 427, endPoint y: 285, distance: 81.8
click at [428, 288] on div "Janela de atendimento Grade de atendimento Capacidade Transportadoras Veículos …" at bounding box center [458, 217] width 917 height 434
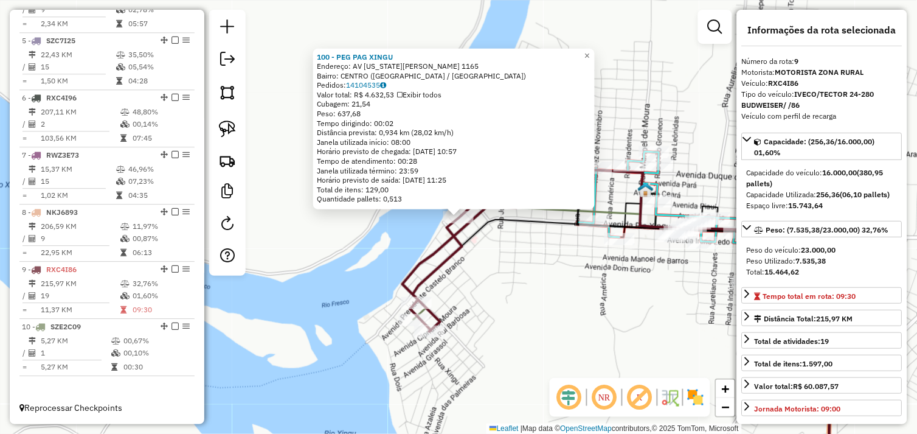
click at [515, 279] on div "100 - PEG PAG XINGU Endereço: AV WASHINGTON LUIZ 1165 Bairro: CENTRO (SAO FELIX…" at bounding box center [458, 217] width 917 height 434
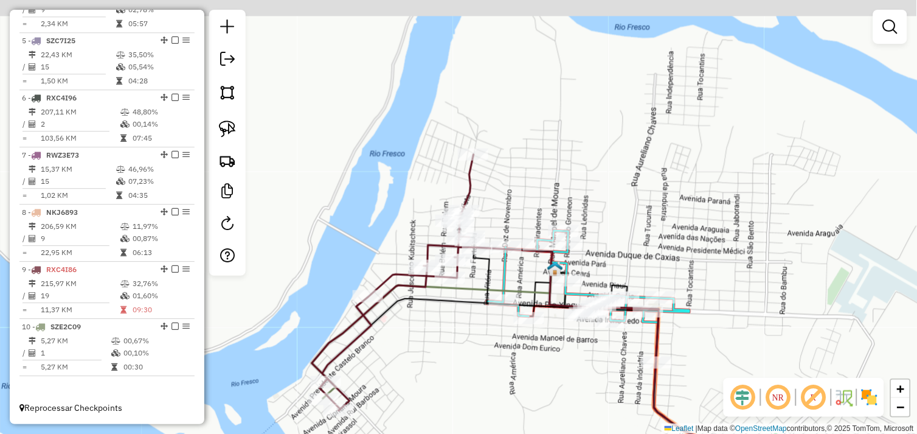
drag, startPoint x: 520, startPoint y: 240, endPoint x: 436, endPoint y: 303, distance: 105.3
click at [426, 322] on div "Janela de atendimento Grade de atendimento Capacidade Transportadoras Veículos …" at bounding box center [458, 217] width 917 height 434
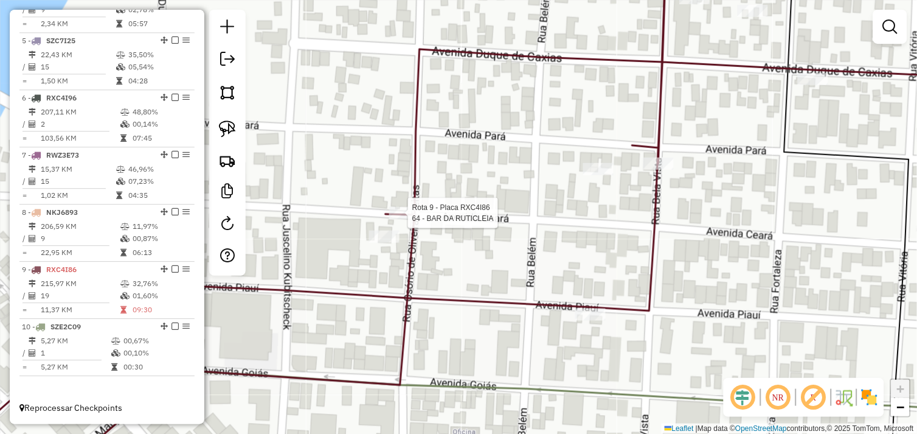
select select "*********"
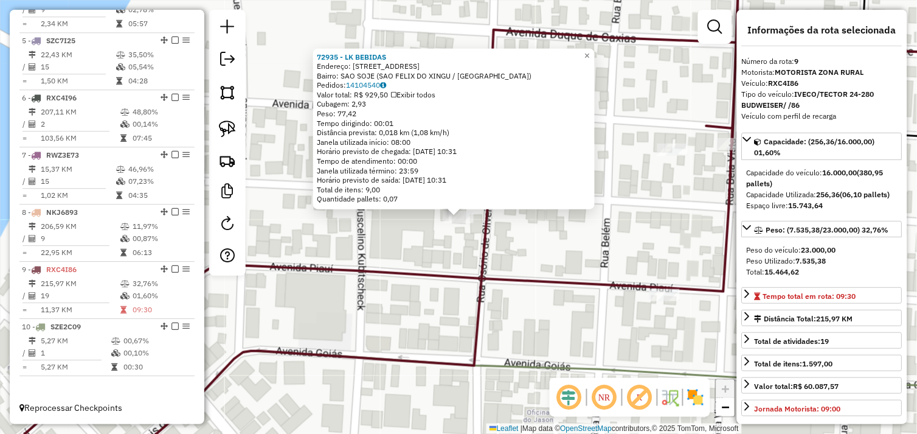
click at [433, 244] on div "72935 - LK BEBIDAS Endereço: Avenida Ceara 16000 Bairro: SAO SOJE (SAO FELIX DO…" at bounding box center [458, 217] width 917 height 434
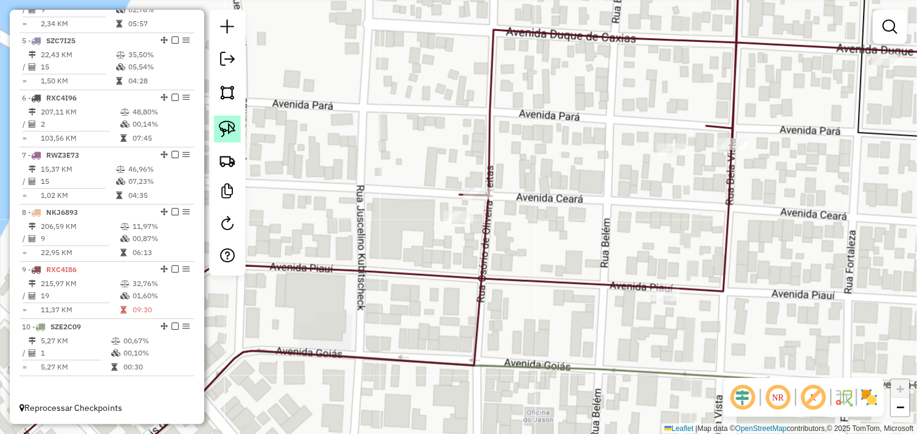
click at [229, 131] on img at bounding box center [227, 128] width 17 height 17
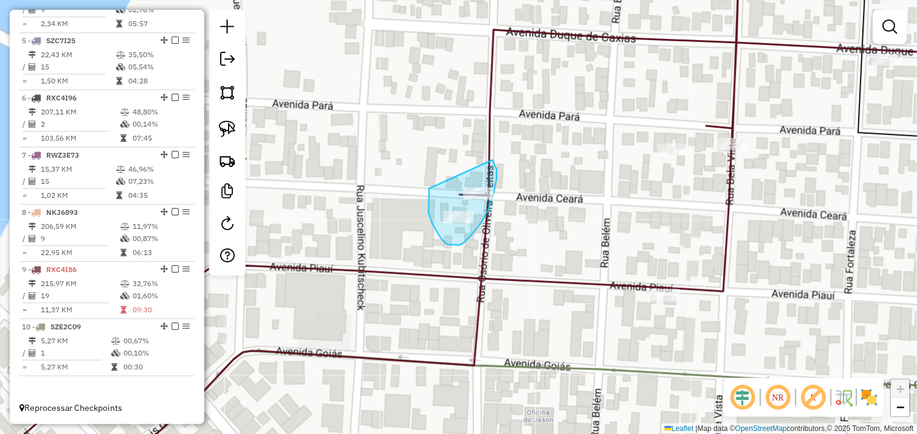
drag, startPoint x: 430, startPoint y: 189, endPoint x: 477, endPoint y: 175, distance: 49.5
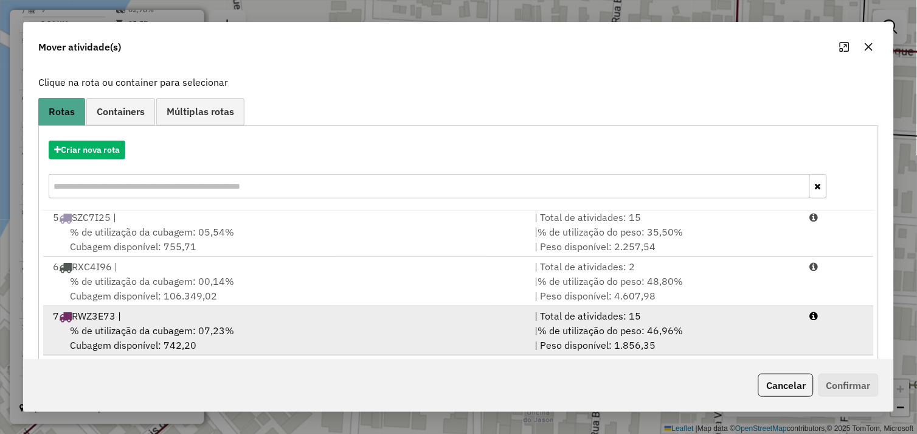
scroll to position [184, 0]
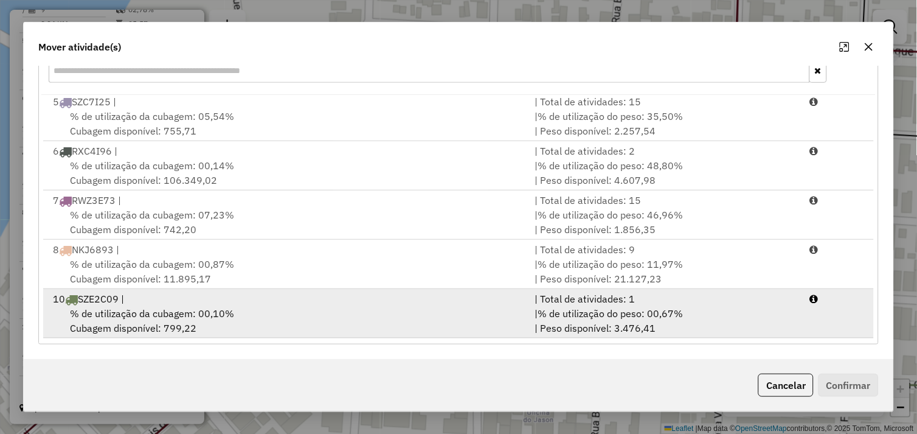
click at [265, 313] on div "% de utilização da cubagem: 00,10% Cubagem disponível: 799,22" at bounding box center [287, 320] width 482 height 29
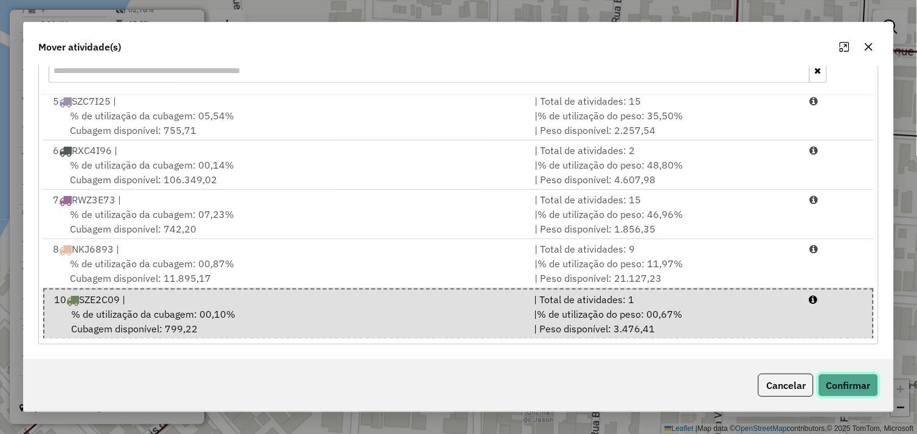
click at [840, 380] on button "Confirmar" at bounding box center [849, 385] width 60 height 23
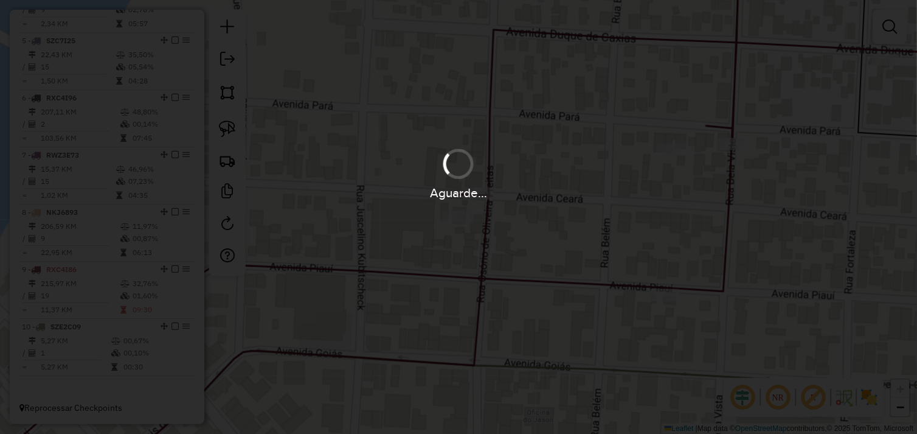
scroll to position [0, 0]
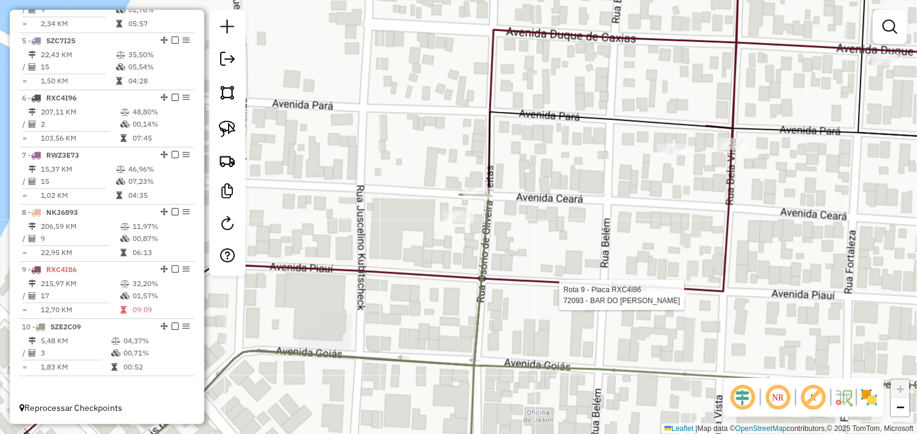
select select "*********"
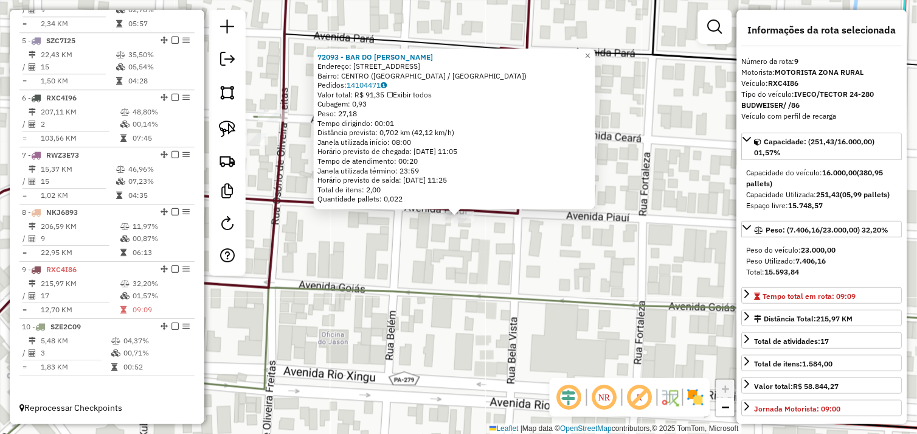
click at [459, 270] on div "72093 - BAR DO RONALDO Endereço: RUA BELEM 1500 Bairro: CENTRO (SAO FELIX DO XI…" at bounding box center [458, 217] width 917 height 434
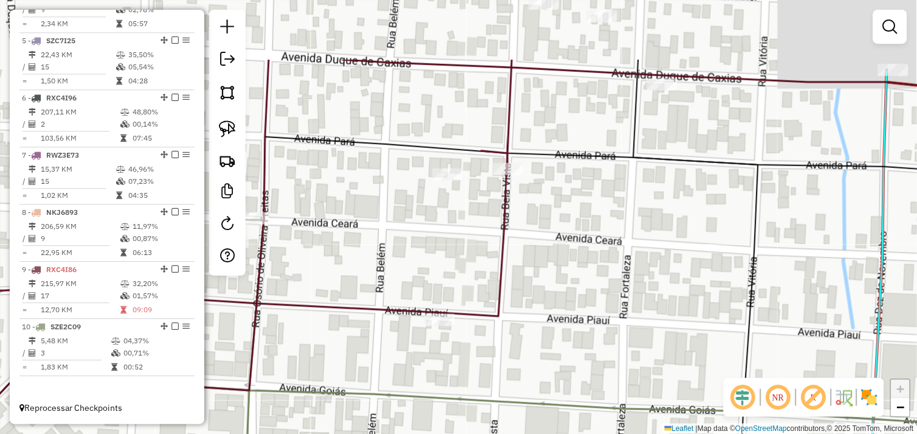
drag, startPoint x: 482, startPoint y: 126, endPoint x: 463, endPoint y: 229, distance: 104.6
click at [463, 229] on div "Janela de atendimento Grade de atendimento Capacidade Transportadoras Veículos …" at bounding box center [458, 217] width 917 height 434
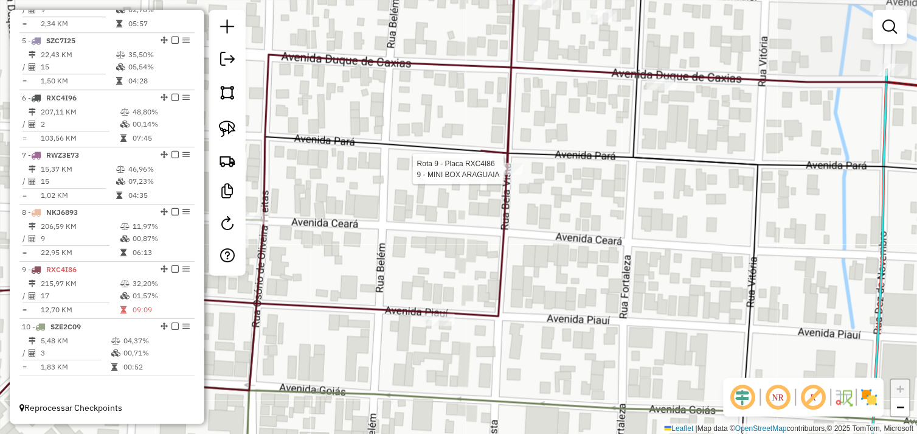
select select "*********"
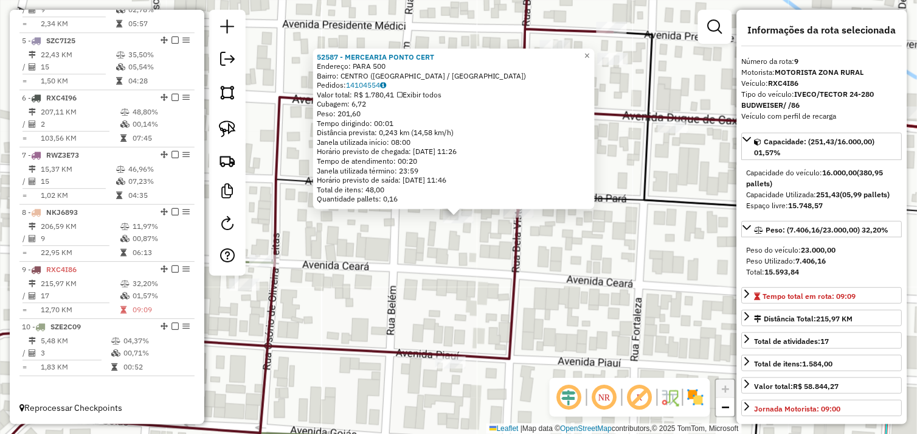
click at [446, 268] on div "52587 - MERCEARIA PONTO CERT Endereço: PARA 500 Bairro: CENTRO (SAO FELIX DO XI…" at bounding box center [458, 217] width 917 height 434
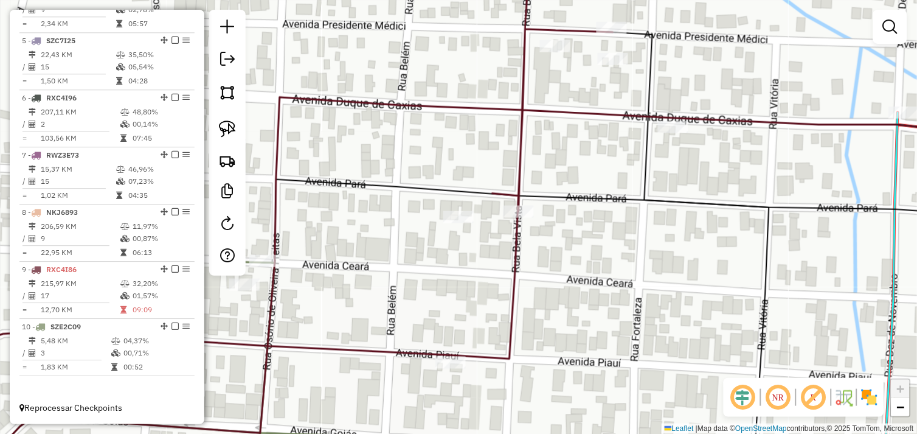
drag, startPoint x: 451, startPoint y: 250, endPoint x: 419, endPoint y: 204, distance: 55.9
click at [419, 204] on div "Janela de atendimento Grade de atendimento Capacidade Transportadoras Veículos …" at bounding box center [458, 217] width 917 height 434
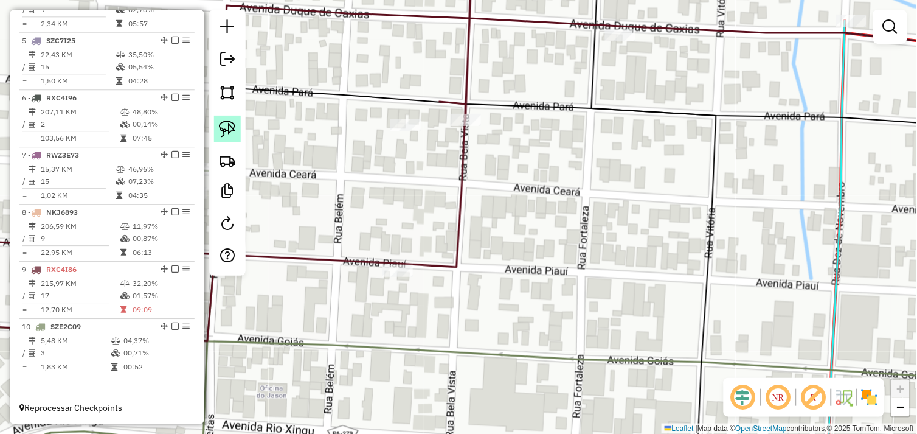
click at [225, 127] on img at bounding box center [227, 128] width 17 height 17
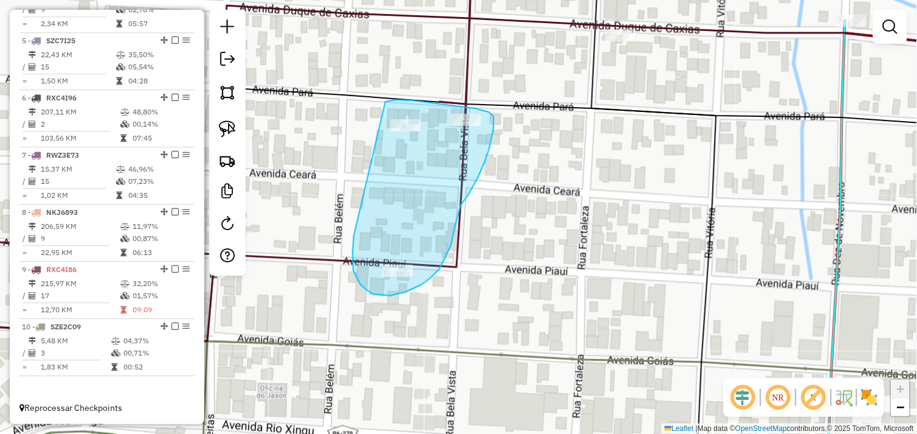
drag, startPoint x: 353, startPoint y: 245, endPoint x: 386, endPoint y: 102, distance: 147.2
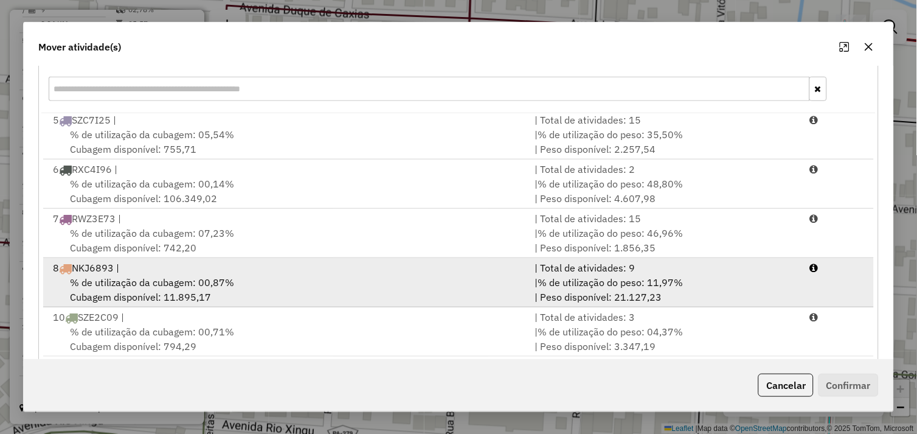
scroll to position [184, 0]
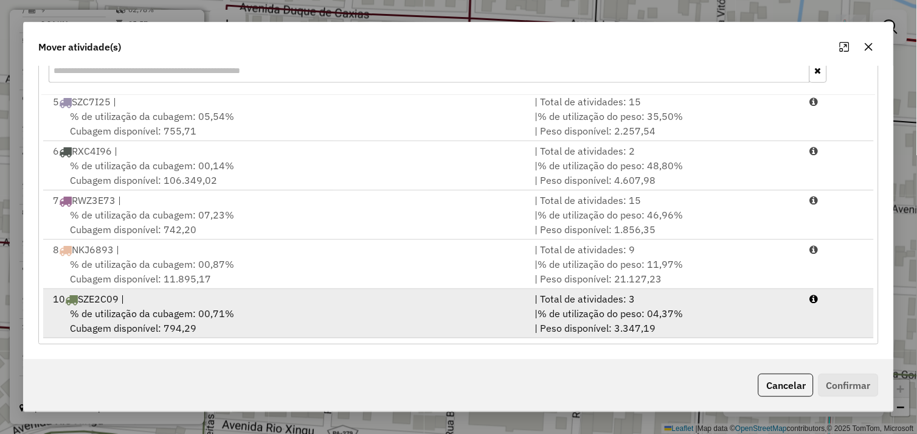
drag, startPoint x: 254, startPoint y: 320, endPoint x: 406, endPoint y: 332, distance: 151.9
click at [256, 320] on div "% de utilização da cubagem: 00,71% Cubagem disponível: 794,29" at bounding box center [287, 320] width 482 height 29
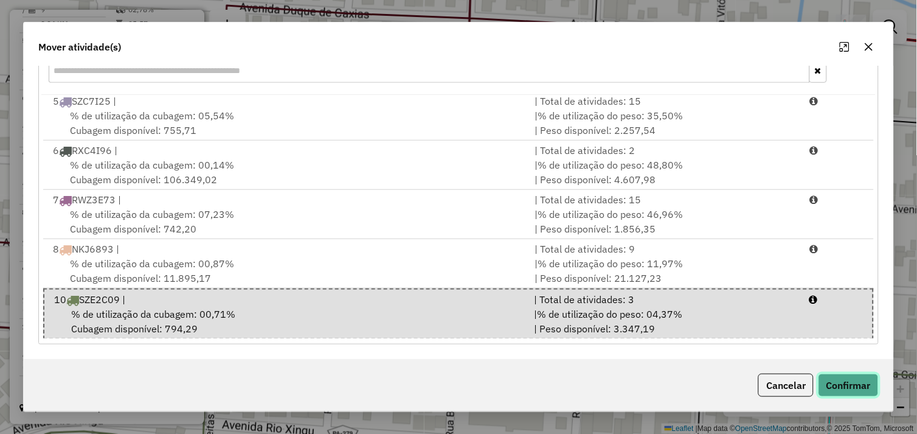
click at [831, 387] on button "Confirmar" at bounding box center [849, 385] width 60 height 23
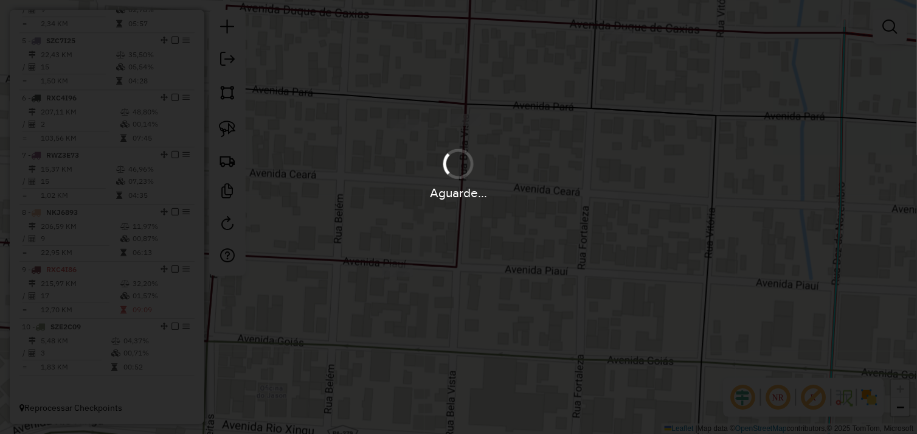
scroll to position [0, 0]
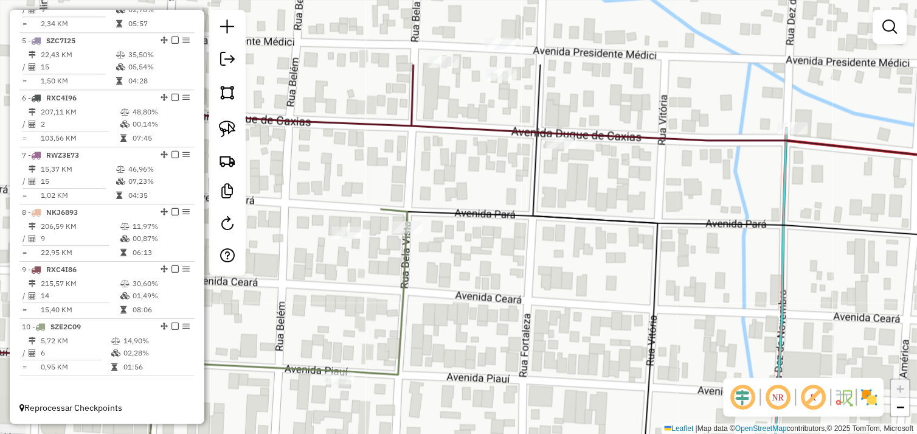
drag, startPoint x: 559, startPoint y: 232, endPoint x: 471, endPoint y: 344, distance: 141.7
click at [471, 344] on div "Janela de atendimento Grade de atendimento Capacidade Transportadoras Veículos …" at bounding box center [458, 217] width 917 height 434
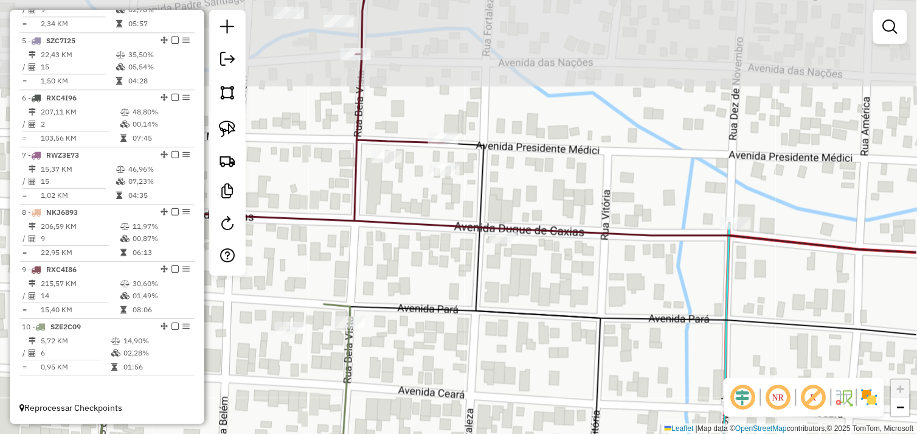
drag, startPoint x: 521, startPoint y: 213, endPoint x: 534, endPoint y: 292, distance: 80.0
click at [536, 289] on div "Janela de atendimento Grade de atendimento Capacidade Transportadoras Veículos …" at bounding box center [458, 217] width 917 height 434
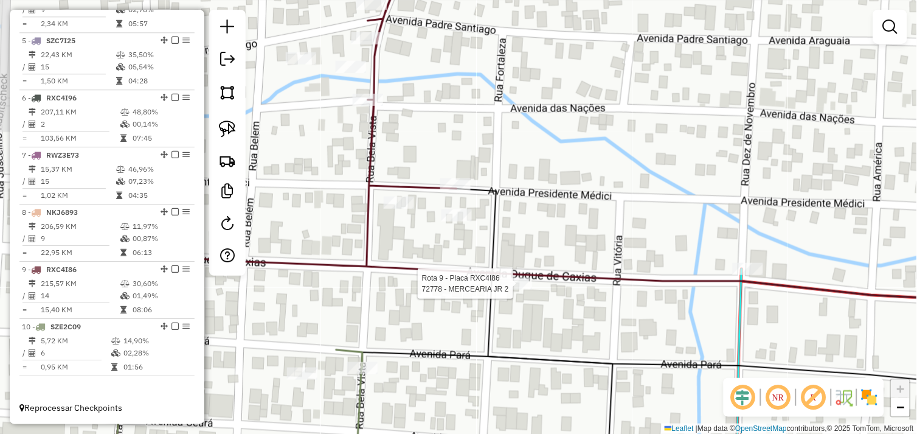
select select "*********"
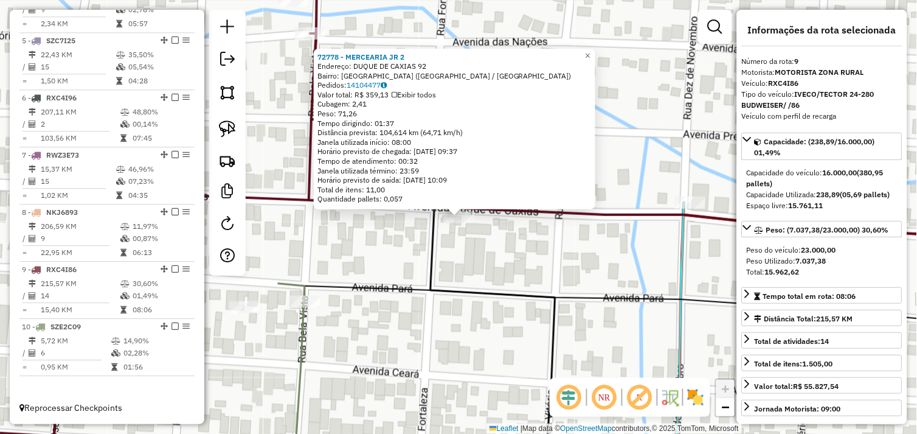
click at [482, 274] on div "72778 - MERCEARIA JR 2 Endereço: DUQUE DE CAXIAS 92 Bairro: VITORIA (SAO FELIX …" at bounding box center [458, 217] width 917 height 434
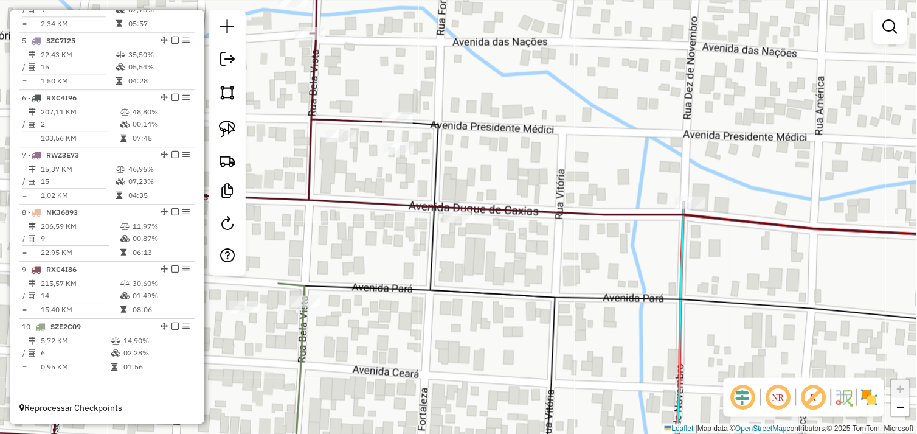
drag, startPoint x: 388, startPoint y: 226, endPoint x: 435, endPoint y: 310, distance: 96.4
click at [435, 310] on div "Janela de atendimento Grade de atendimento Capacidade Transportadoras Veículos …" at bounding box center [458, 217] width 917 height 434
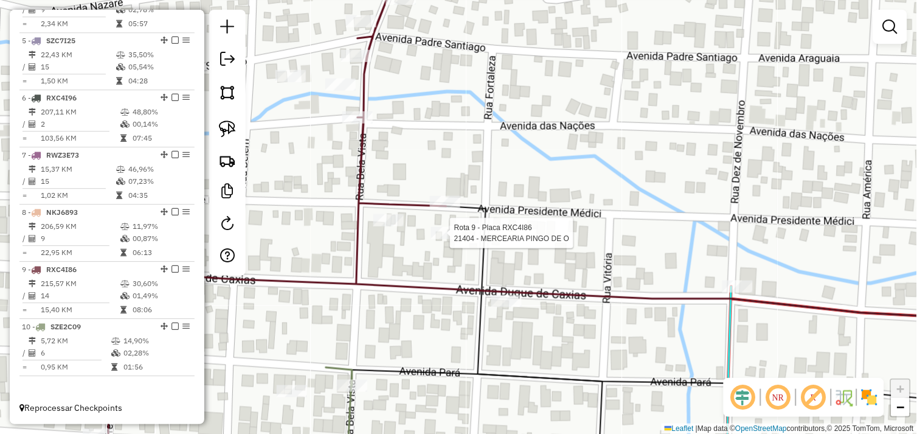
select select "*********"
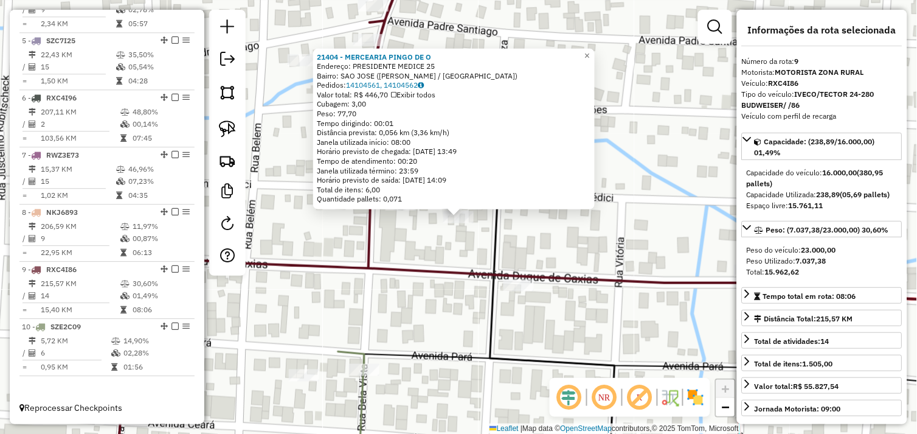
click at [446, 276] on icon at bounding box center [317, 217] width 403 height 521
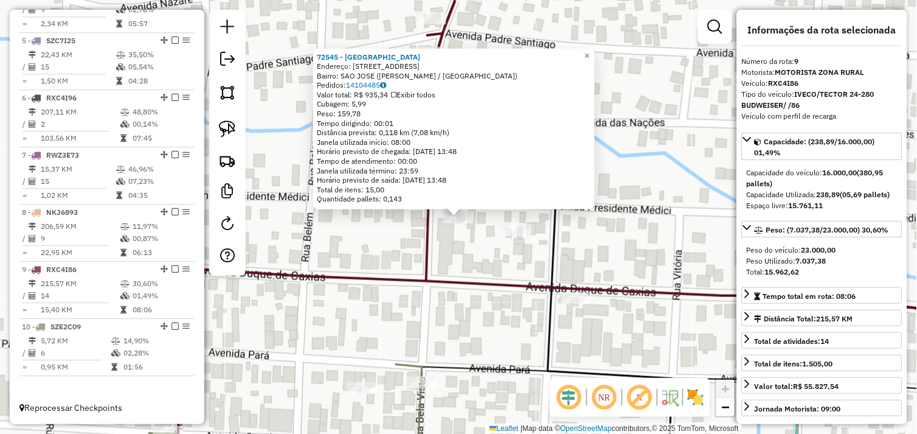
click at [463, 254] on div "72545 - BAR DO BOLINHA Endereço: Rua Bela Vista 23 Bairro: SAO JOSE (SAO FELIX …" at bounding box center [458, 217] width 917 height 434
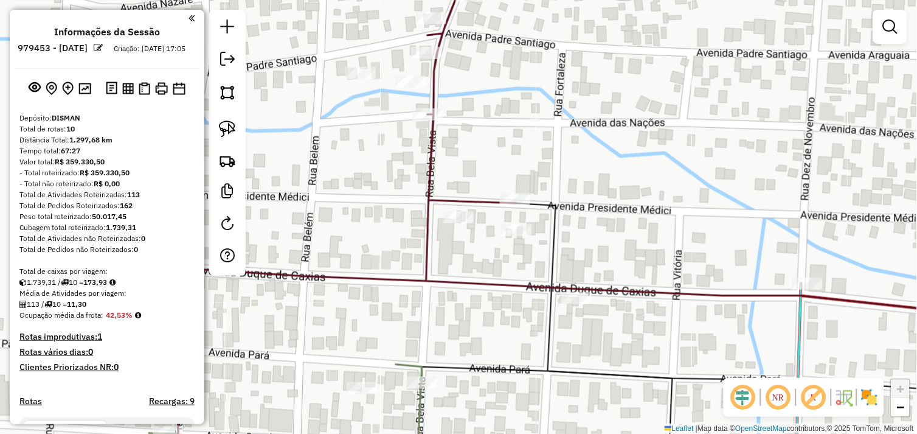
scroll to position [676, 0]
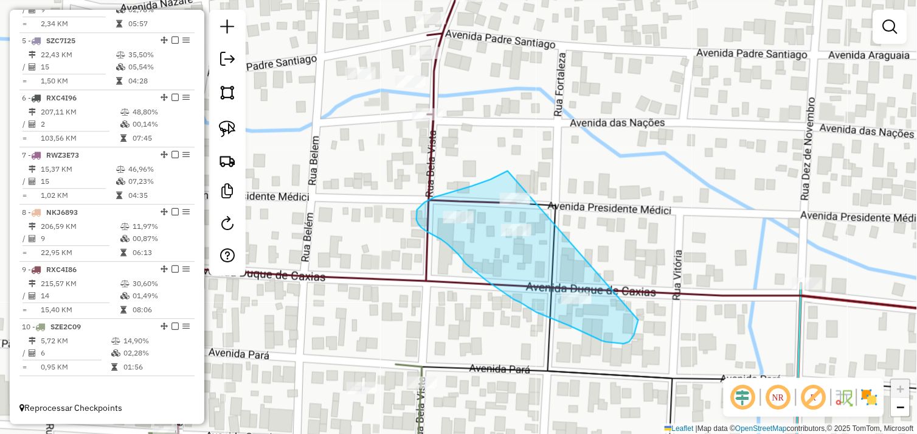
drag, startPoint x: 463, startPoint y: 189, endPoint x: 569, endPoint y: 235, distance: 116.1
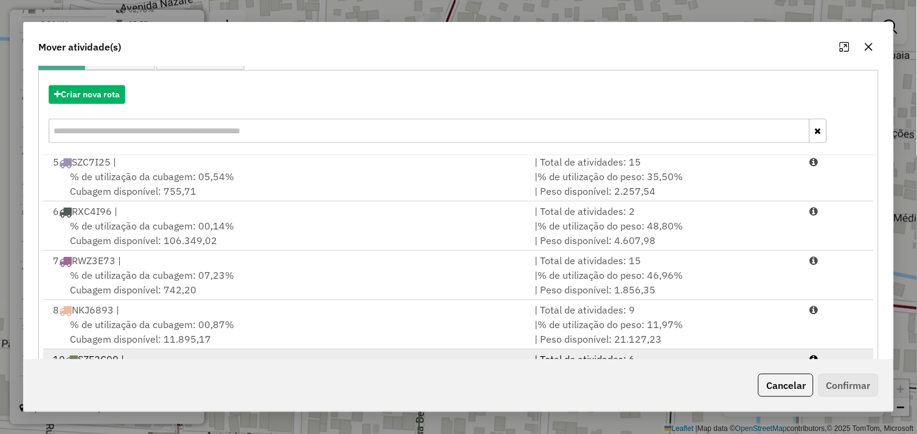
scroll to position [184, 0]
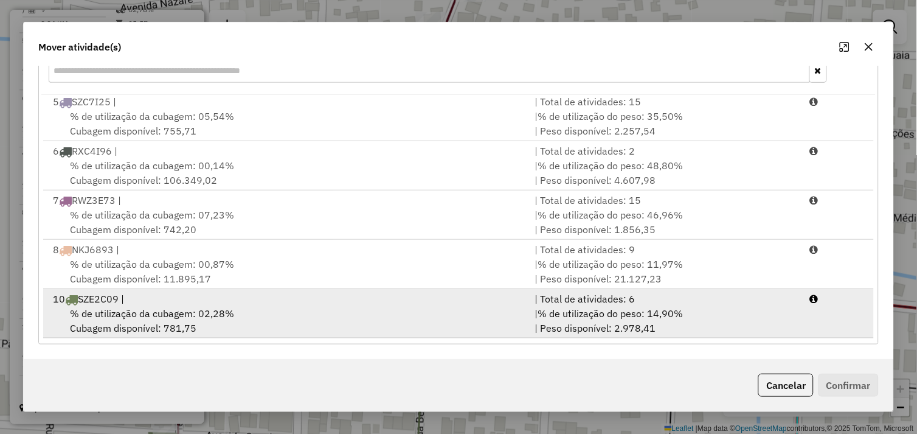
click at [302, 313] on div "% de utilização da cubagem: 02,28% Cubagem disponível: 781,75" at bounding box center [287, 320] width 482 height 29
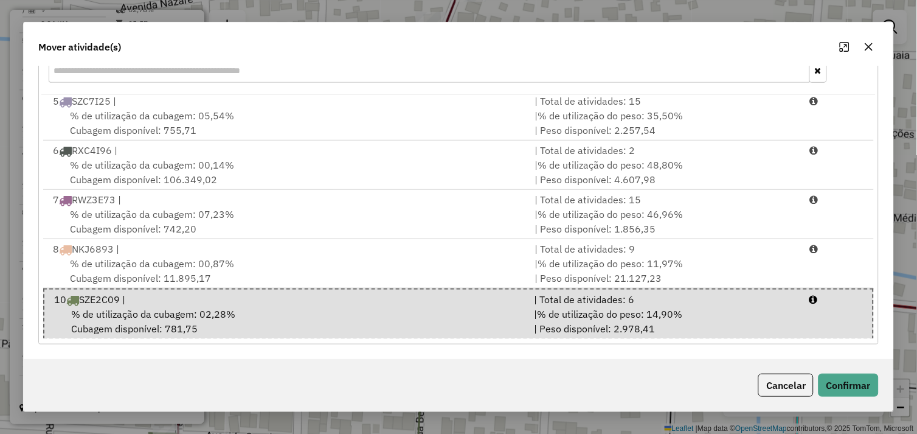
click at [827, 371] on div "Cancelar Confirmar" at bounding box center [459, 385] width 871 height 52
click at [832, 378] on button "Confirmar" at bounding box center [849, 385] width 60 height 23
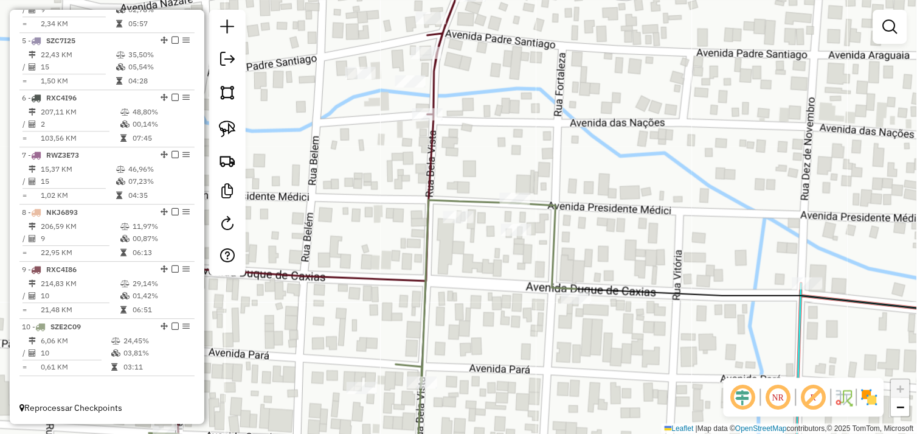
scroll to position [0, 0]
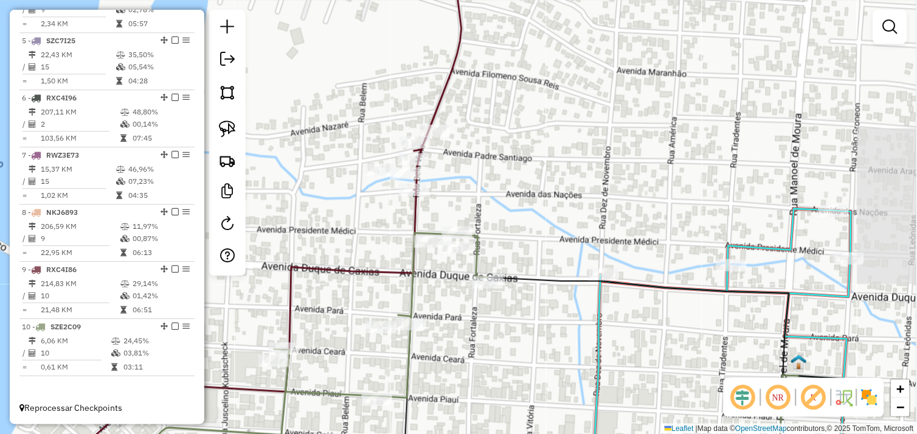
drag, startPoint x: 439, startPoint y: 197, endPoint x: 472, endPoint y: 302, distance: 110.4
click at [472, 302] on div "Janela de atendimento Grade de atendimento Capacidade Transportadoras Veículos …" at bounding box center [458, 217] width 917 height 434
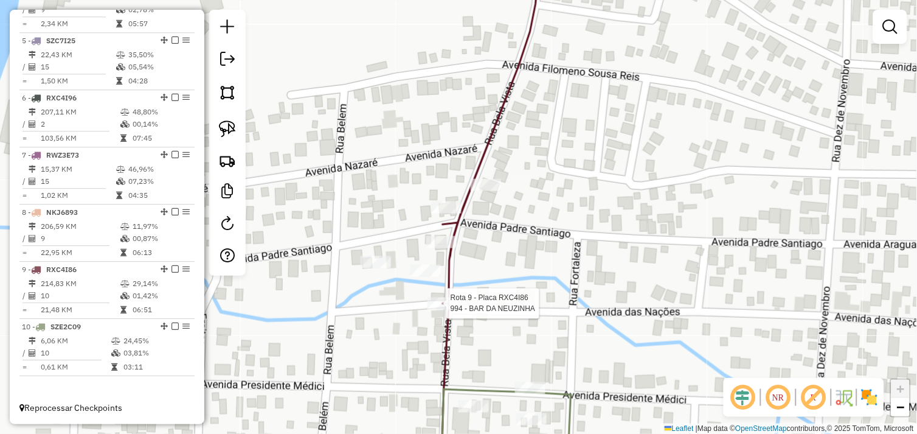
select select "*********"
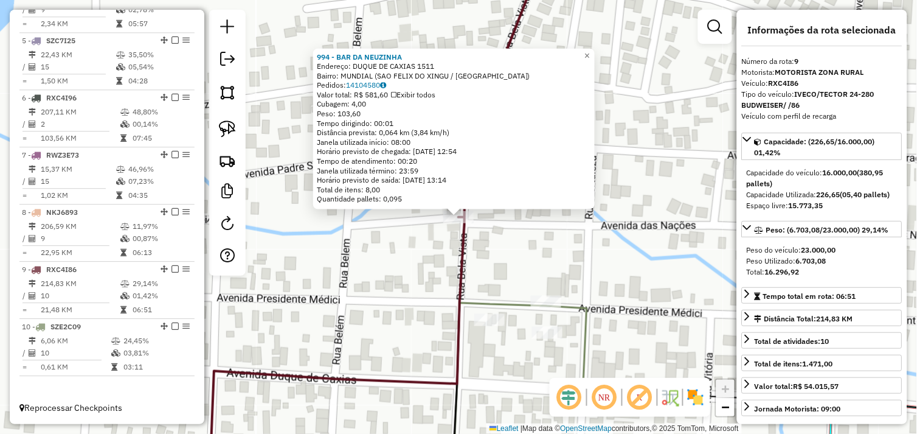
click at [427, 300] on div "994 - BAR DA NEUZINHA Endereço: DUQUE DE CAXIAS 1511 Bairro: MUNDIAL ([GEOGRAPH…" at bounding box center [458, 217] width 917 height 434
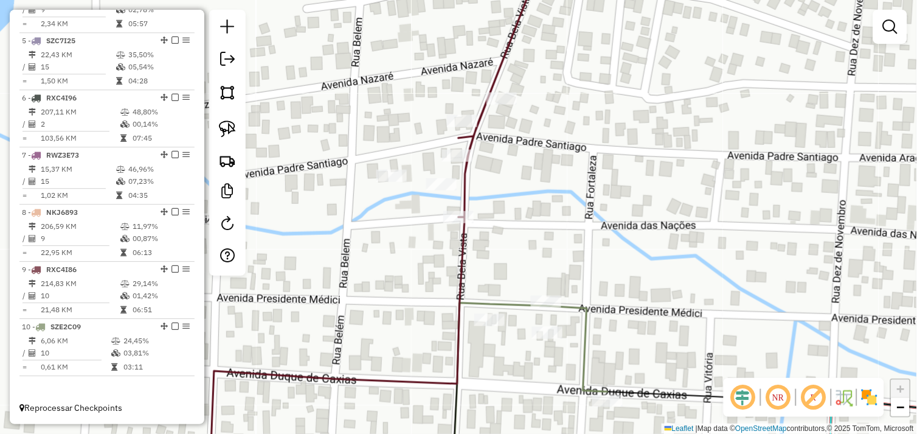
drag, startPoint x: 412, startPoint y: 257, endPoint x: 442, endPoint y: 336, distance: 84.0
click at [442, 336] on div "Janela de atendimento Grade de atendimento Capacidade Transportadoras Veículos …" at bounding box center [458, 217] width 917 height 434
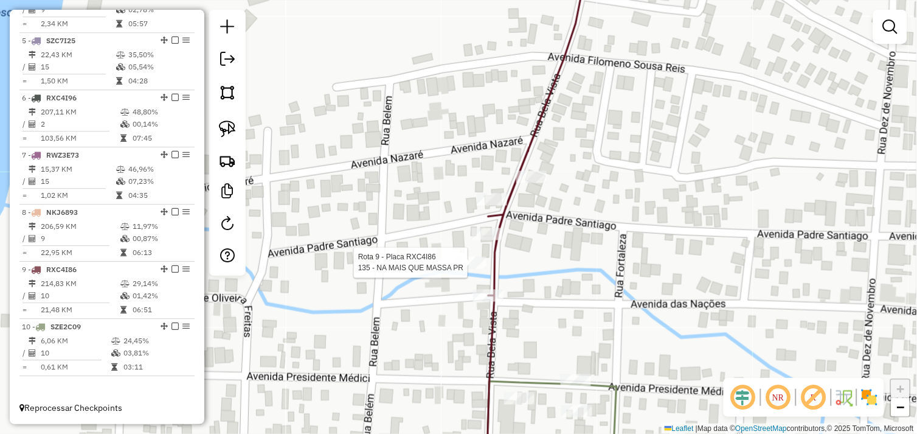
select select "*********"
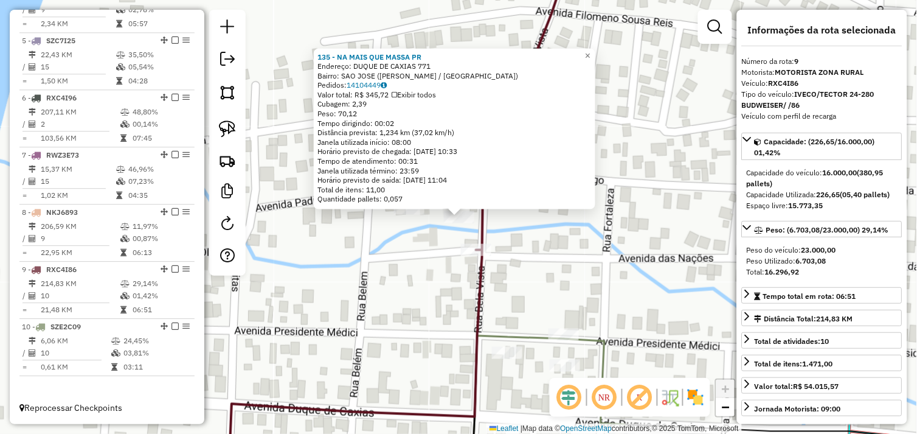
click at [439, 265] on div "135 - NA MAIS QUE MASSA PR Endereço: DUQUE DE CAXIAS 771 Bairro: [GEOGRAPHIC_DA…" at bounding box center [458, 217] width 917 height 434
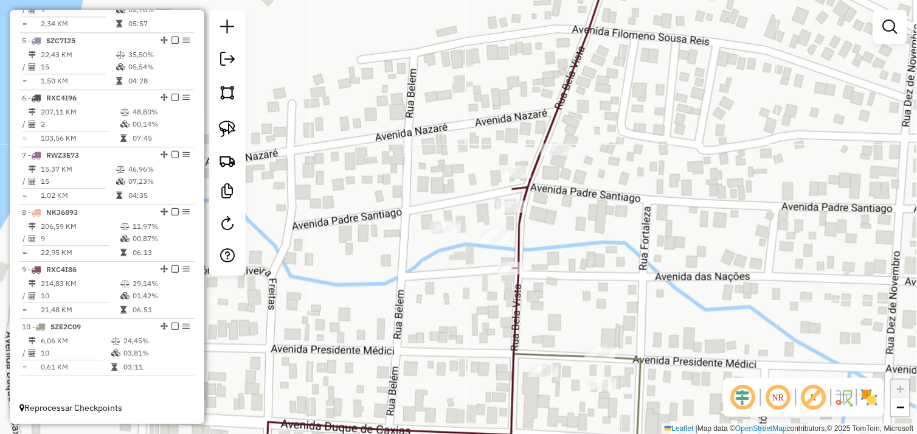
drag, startPoint x: 428, startPoint y: 244, endPoint x: 465, endPoint y: 262, distance: 40.8
click at [465, 262] on div "Janela de atendimento Grade de atendimento Capacidade Transportadoras Veículos …" at bounding box center [458, 217] width 917 height 434
select select "*********"
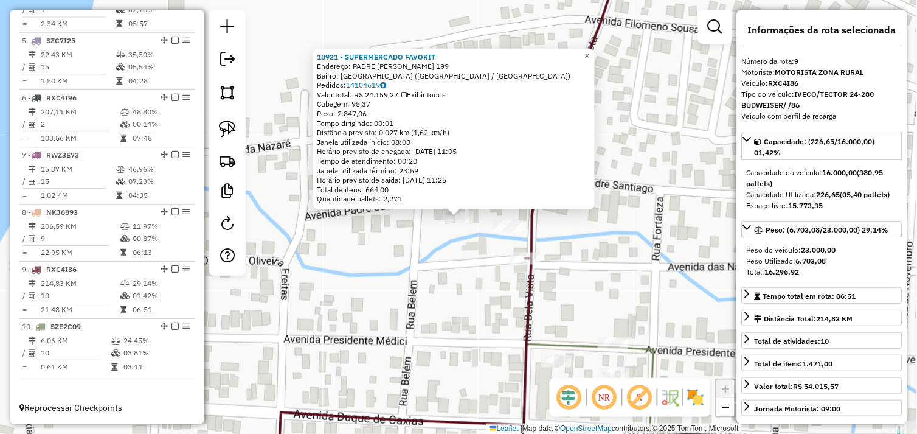
click at [485, 252] on div "18921 - SUPERMERCADO FAVORIT Endereço: PADRE [PERSON_NAME] 199 Bairro: [GEOGRAP…" at bounding box center [458, 217] width 917 height 434
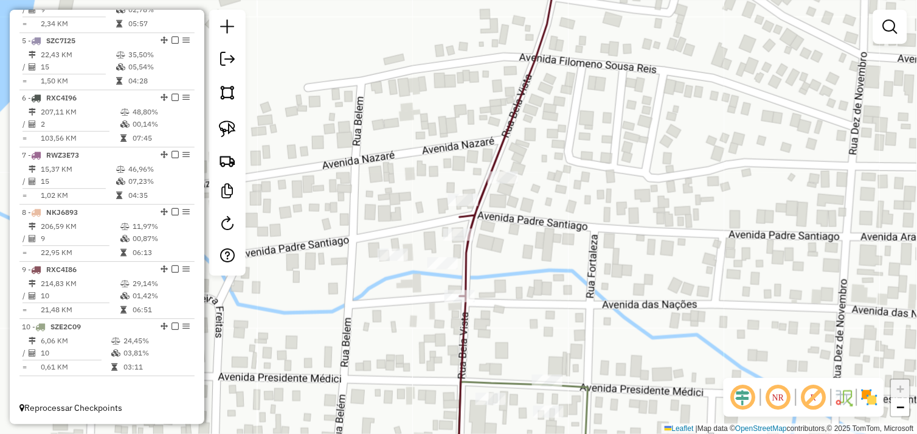
drag, startPoint x: 569, startPoint y: 207, endPoint x: 511, endPoint y: 220, distance: 59.2
click at [503, 245] on div "Janela de atendimento Grade de atendimento Capacidade Transportadoras Veículos …" at bounding box center [458, 217] width 917 height 434
select select "*********"
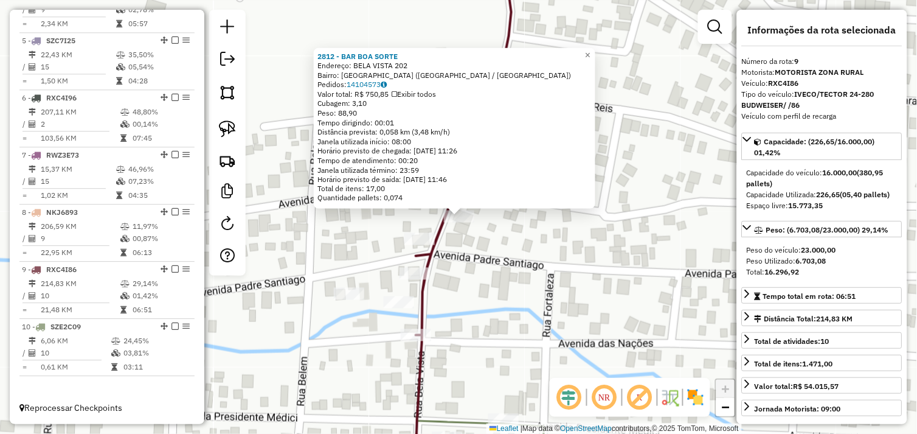
click at [481, 256] on div "2812 - BAR BOA SORTE Endereço: BELA VISTA 202 Bairro: [GEOGRAPHIC_DATA] ([GEOGR…" at bounding box center [458, 217] width 917 height 434
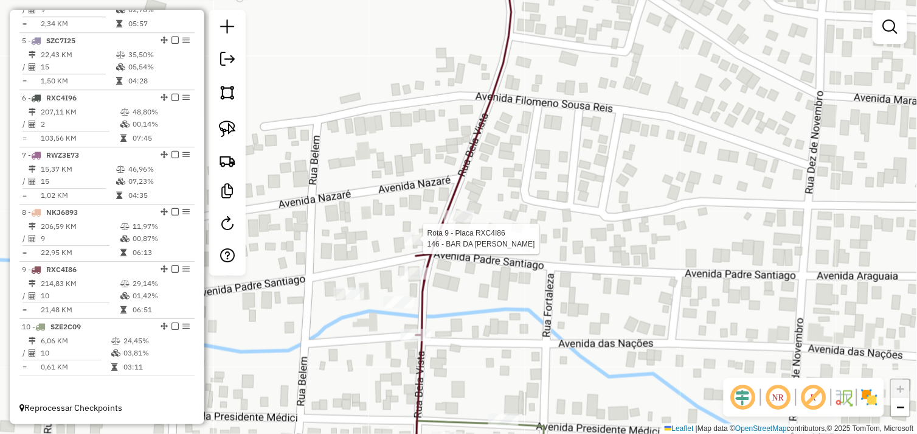
select select "*********"
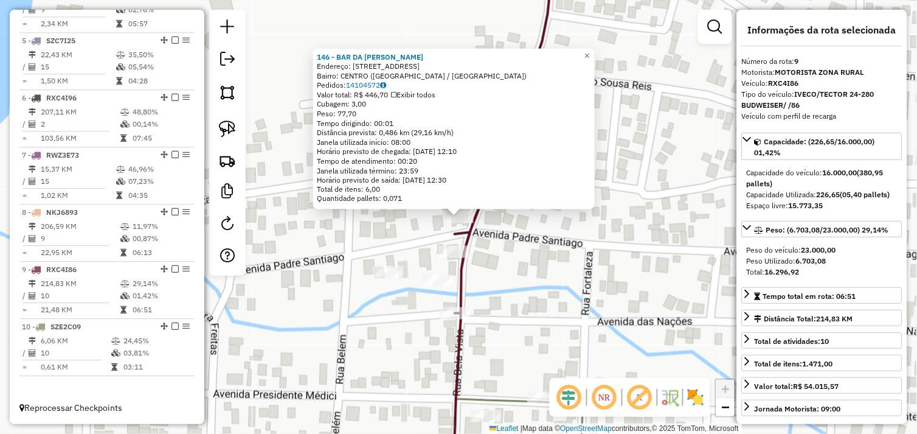
click at [494, 262] on div "146 - BAR DA [PERSON_NAME]: R BELA VISTA 289 Bairro: CENTRO ([GEOGRAPHIC_DATA] …" at bounding box center [458, 217] width 917 height 434
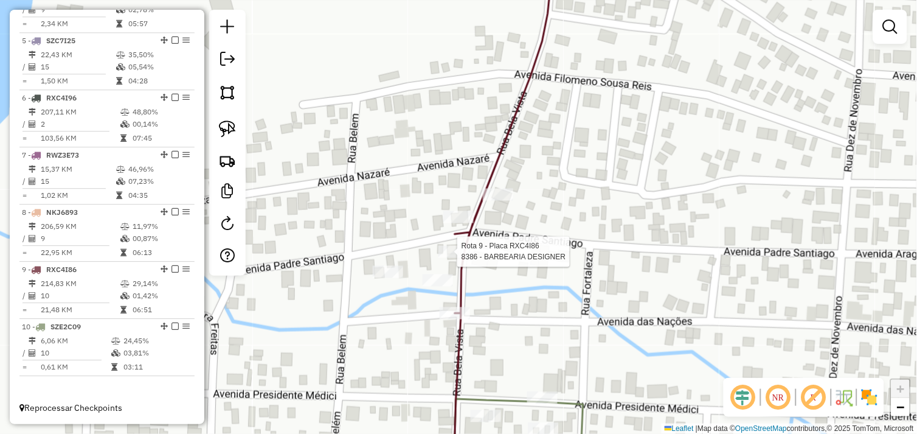
select select "*********"
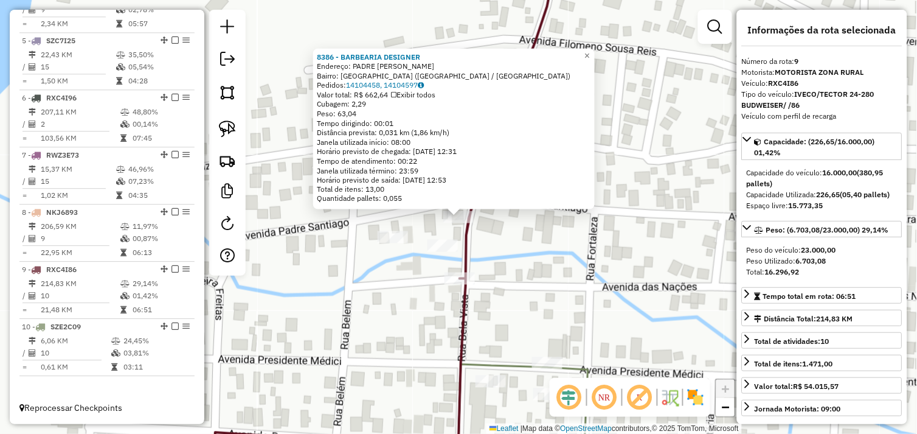
click at [512, 259] on div "Rota 9 - Placa RXC4I86 135 - NA MAIS QUE MASSA PR 8386 - BARBEARIA DESIGNER End…" at bounding box center [458, 217] width 917 height 434
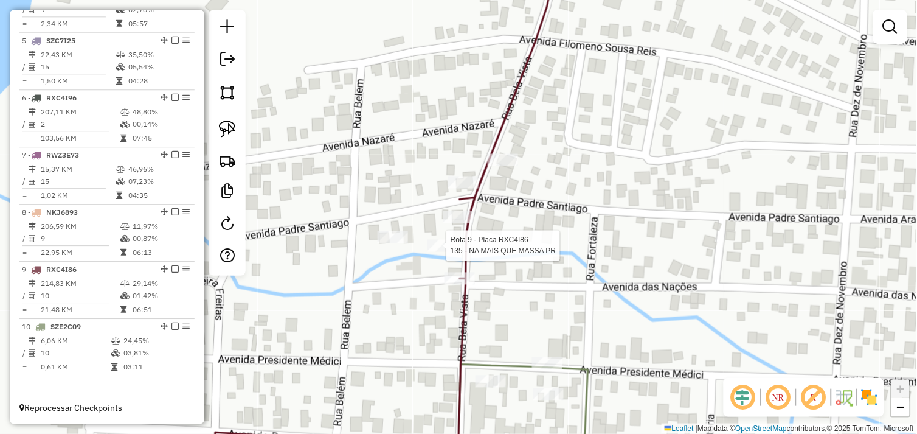
select select "*********"
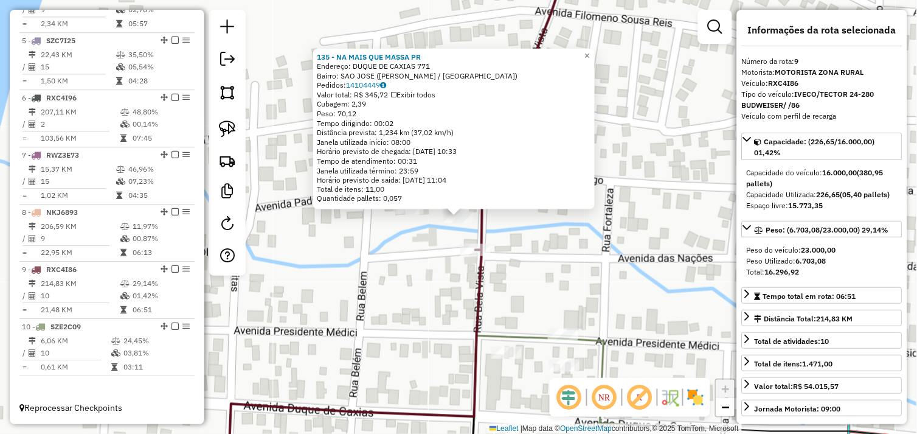
click at [432, 256] on div "135 - NA MAIS QUE MASSA PR Endereço: DUQUE DE CAXIAS 771 Bairro: [GEOGRAPHIC_DA…" at bounding box center [458, 217] width 917 height 434
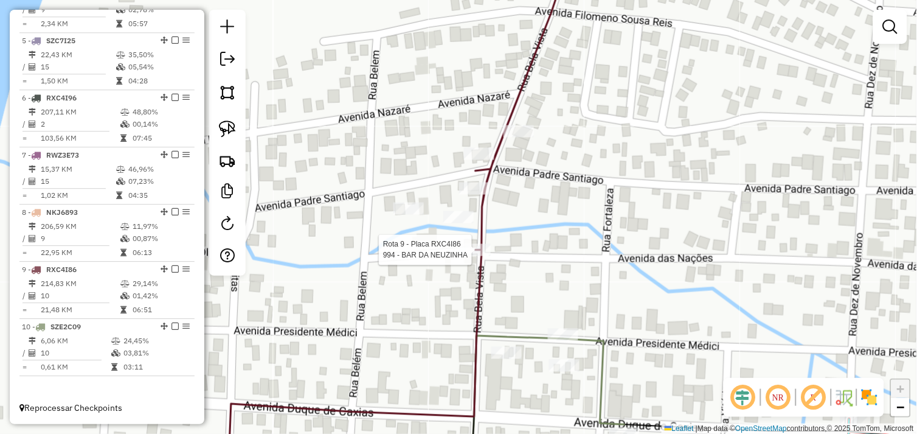
select select "*********"
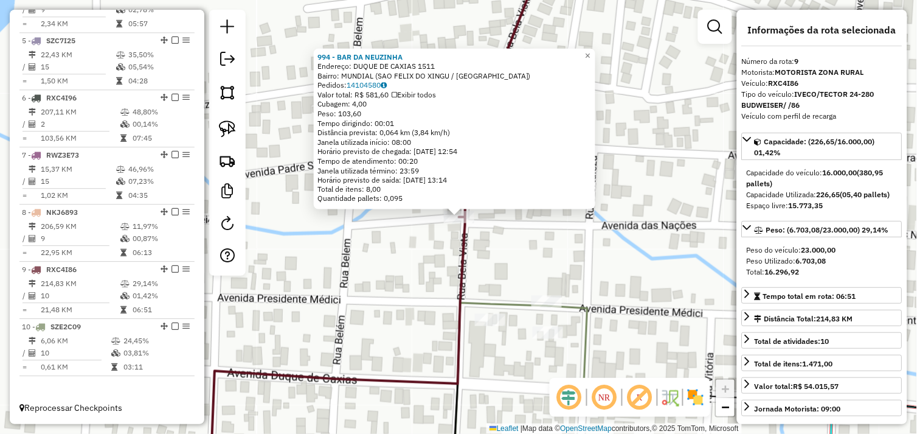
click at [503, 241] on div "994 - BAR DA NEUZINHA Endereço: DUQUE DE CAXIAS 1511 Bairro: MUNDIAL ([GEOGRAPH…" at bounding box center [458, 217] width 917 height 434
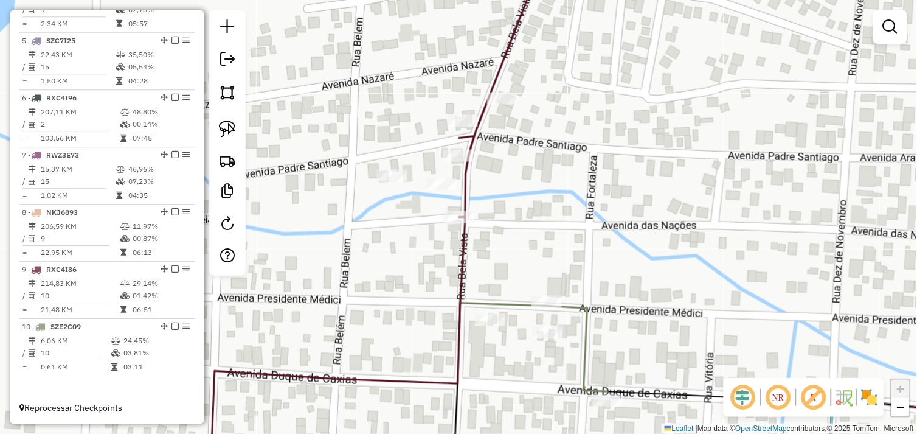
drag, startPoint x: 508, startPoint y: 217, endPoint x: 502, endPoint y: 234, distance: 18.7
click at [499, 252] on div "Janela de atendimento Grade de atendimento Capacidade Transportadoras Veículos …" at bounding box center [458, 217] width 917 height 434
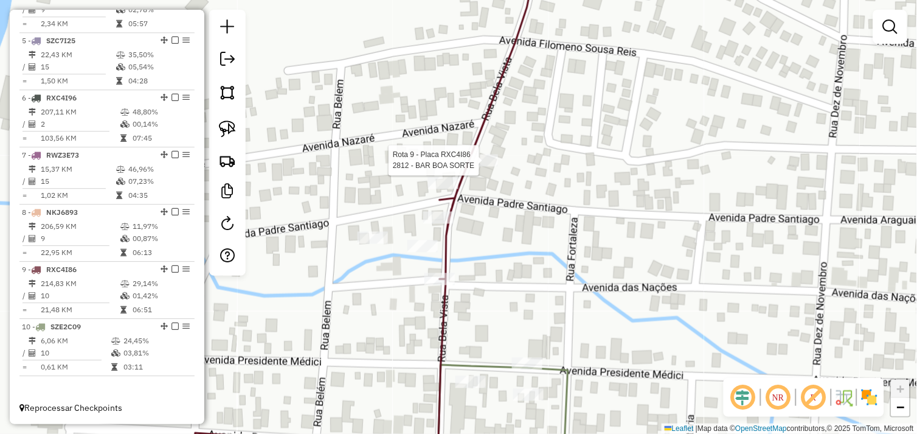
select select "*********"
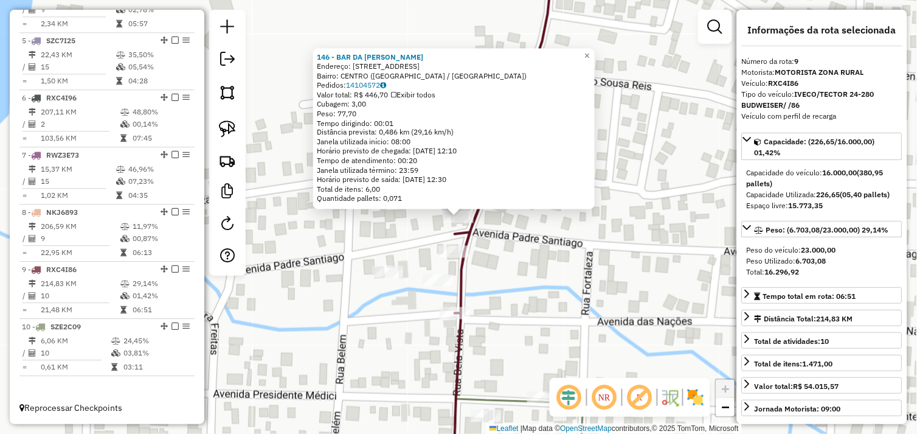
click at [500, 262] on div "Rota 9 - Placa RXC4I86 8386 - BARBEARIA DESIGNER 146 - BAR DA [PERSON_NAME]: [S…" at bounding box center [458, 217] width 917 height 434
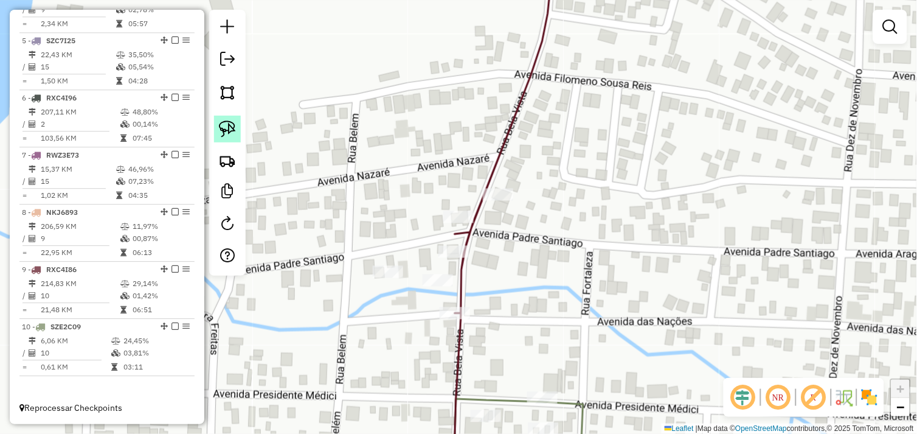
click at [236, 131] on link at bounding box center [227, 129] width 27 height 27
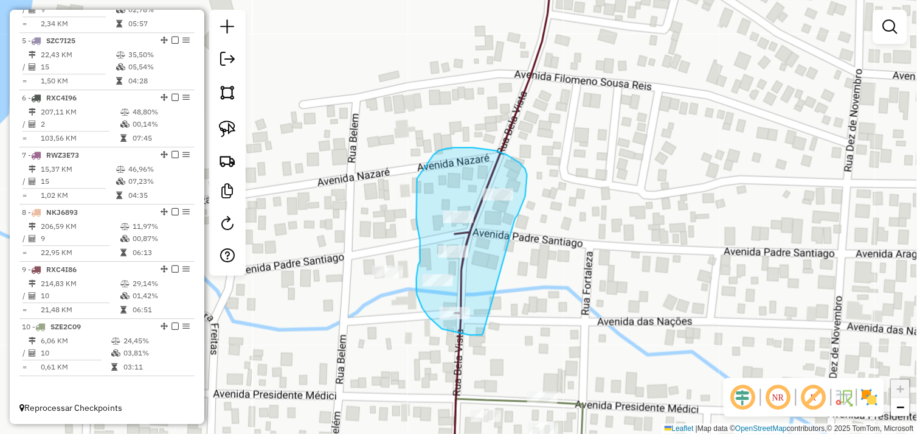
drag, startPoint x: 516, startPoint y: 218, endPoint x: 484, endPoint y: 333, distance: 119.4
click at [484, 333] on div "Janela de atendimento Grade de atendimento Capacidade Transportadoras Veículos …" at bounding box center [458, 217] width 917 height 434
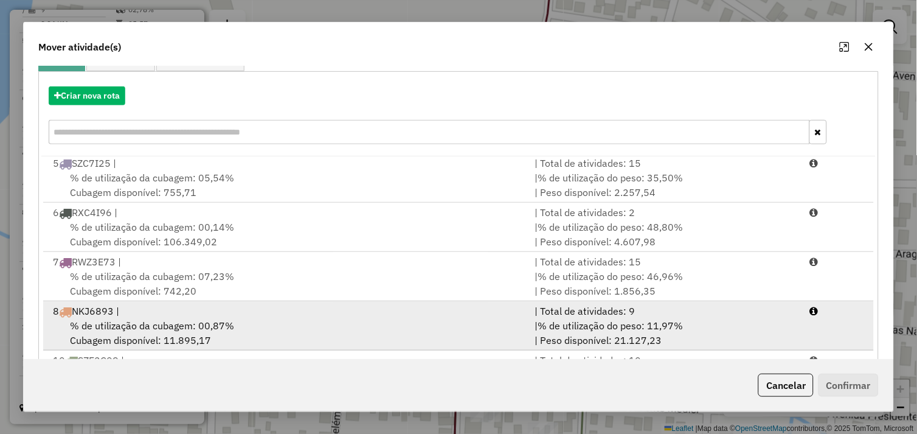
scroll to position [184, 0]
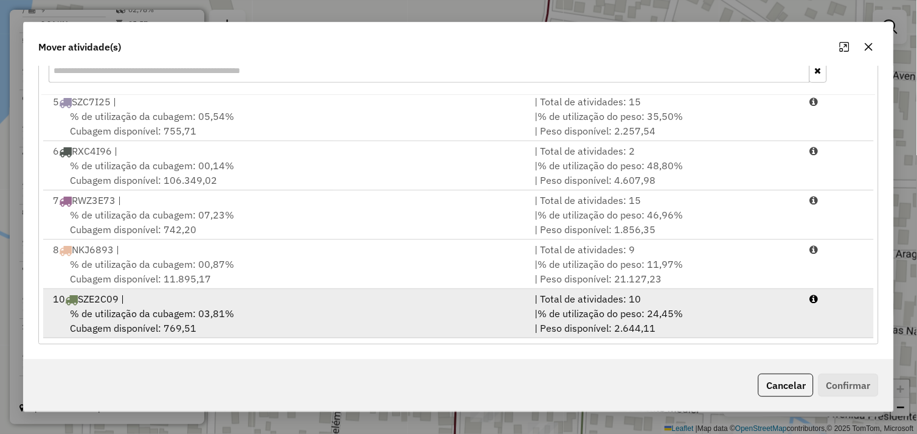
drag, startPoint x: 266, startPoint y: 302, endPoint x: 296, endPoint y: 306, distance: 30.7
click at [266, 302] on div "10 SZE2C09 |" at bounding box center [287, 298] width 482 height 15
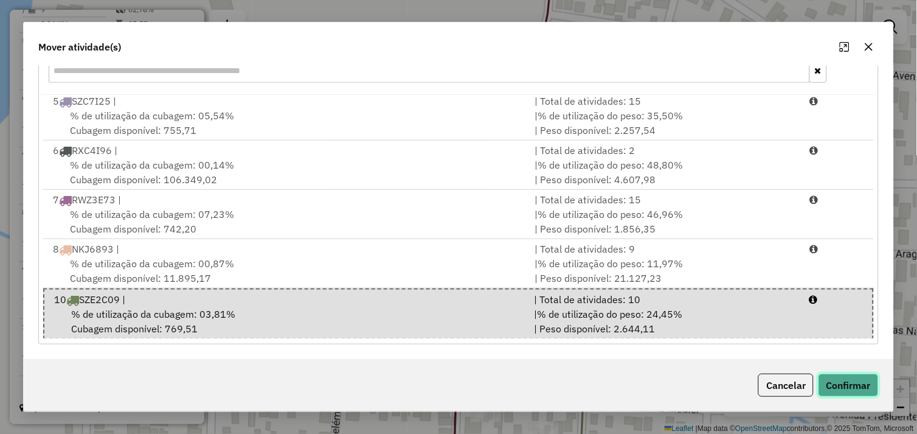
click at [824, 379] on button "Confirmar" at bounding box center [849, 385] width 60 height 23
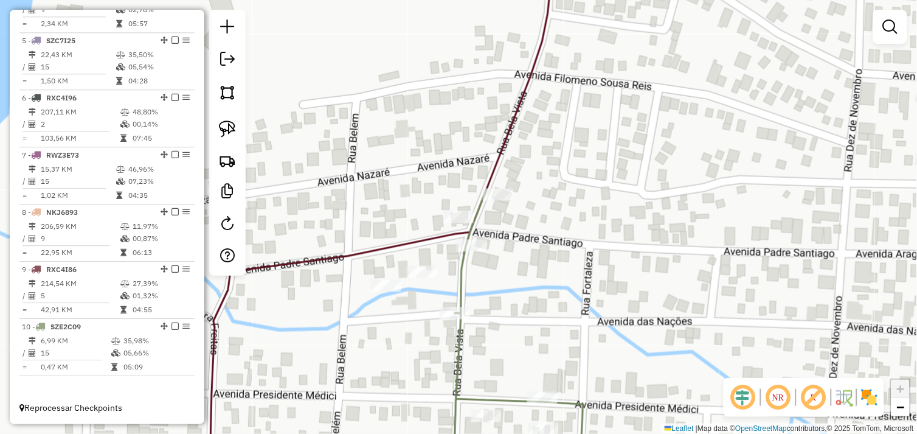
scroll to position [0, 0]
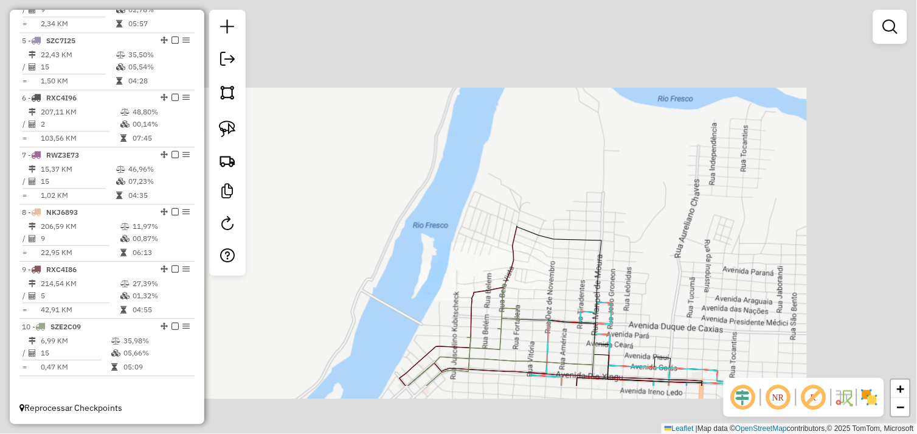
click at [545, 244] on icon at bounding box center [610, 306] width 186 height 160
select select "*********"
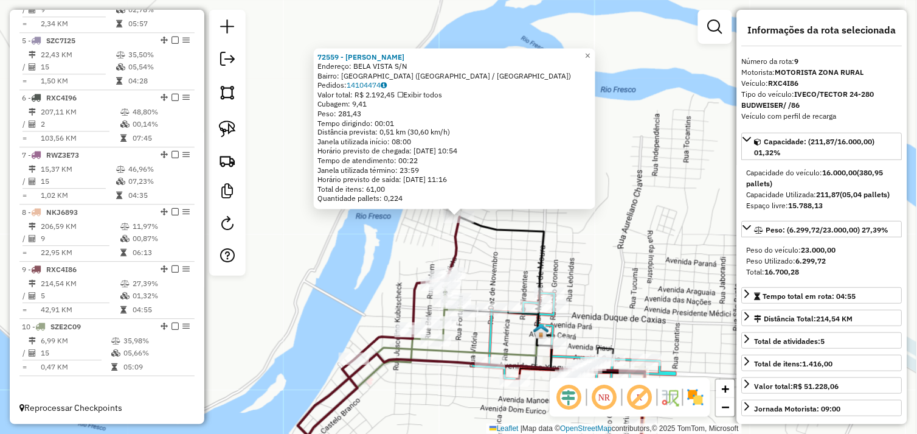
click at [503, 260] on div "72559 - COMERCIAL SILVA Endereço: BELA VISTA S/N Bairro: [GEOGRAPHIC_DATA] ([GE…" at bounding box center [458, 217] width 917 height 434
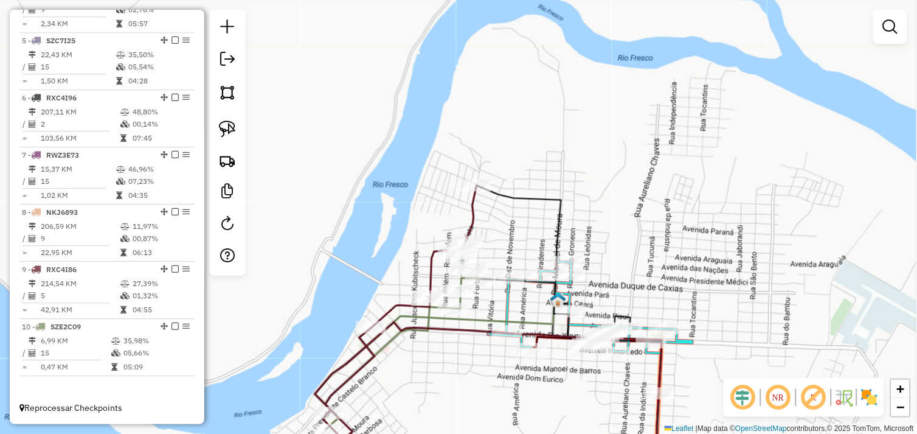
drag, startPoint x: 496, startPoint y: 270, endPoint x: 515, endPoint y: 234, distance: 40.3
click at [515, 234] on div "Janela de atendimento Grade de atendimento Capacidade Transportadoras Veículos …" at bounding box center [458, 217] width 917 height 434
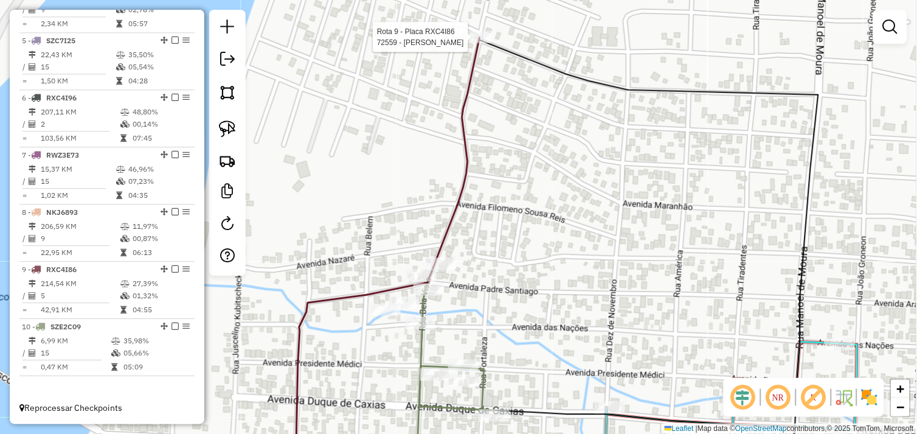
select select "*********"
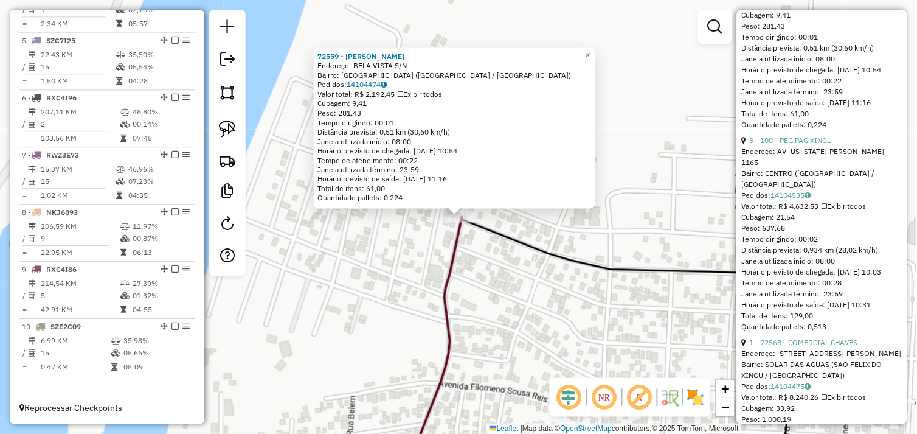
scroll to position [608, 0]
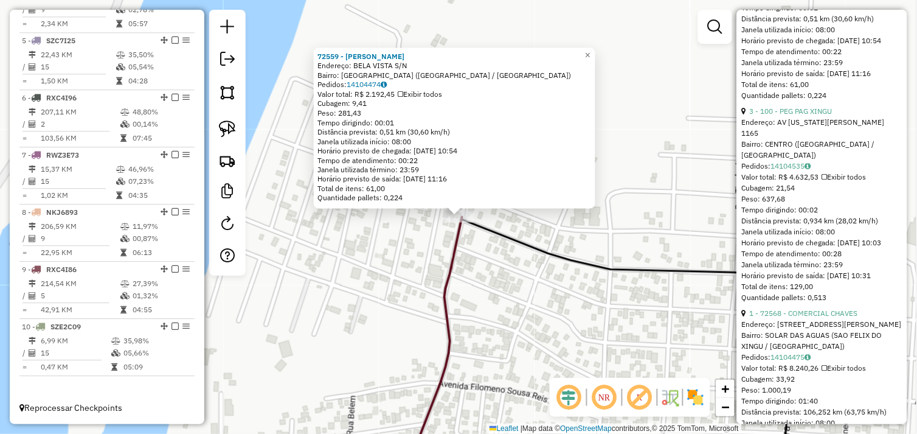
click at [520, 319] on div "72559 - COMERCIAL SILVA Endereço: BELA VISTA S/N Bairro: [GEOGRAPHIC_DATA] ([GE…" at bounding box center [458, 217] width 917 height 434
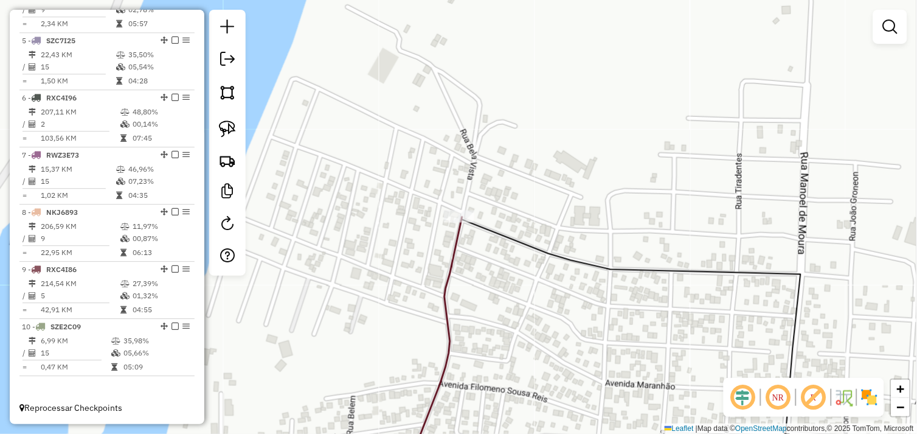
drag, startPoint x: 517, startPoint y: 339, endPoint x: 576, endPoint y: 147, distance: 201.7
click at [574, 162] on div "Janela de atendimento Grade de atendimento Capacidade Transportadoras Veículos …" at bounding box center [458, 217] width 917 height 434
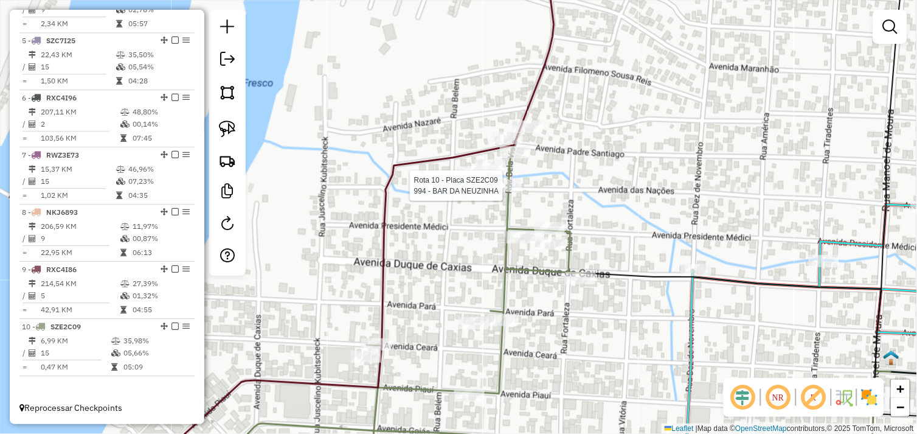
select select "*********"
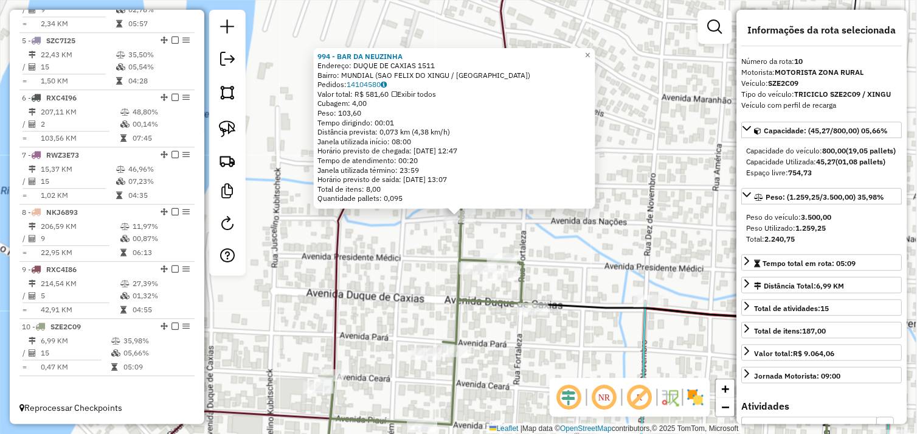
click at [570, 241] on div "994 - BAR DA NEUZINHA Endereço: DUQUE DE CAXIAS 1511 Bairro: MUNDIAL ([GEOGRAPH…" at bounding box center [458, 217] width 917 height 434
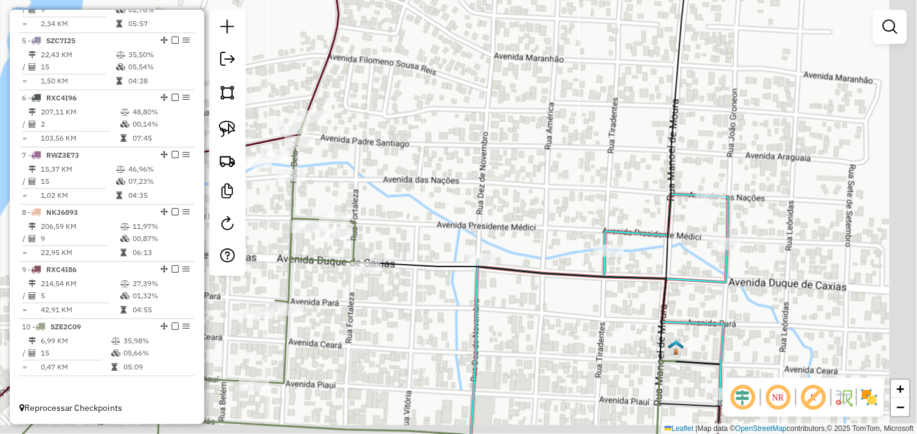
drag, startPoint x: 615, startPoint y: 353, endPoint x: 406, endPoint y: 295, distance: 216.7
click at [405, 296] on div "Janela de atendimento Grade de atendimento Capacidade Transportadoras Veículos …" at bounding box center [458, 217] width 917 height 434
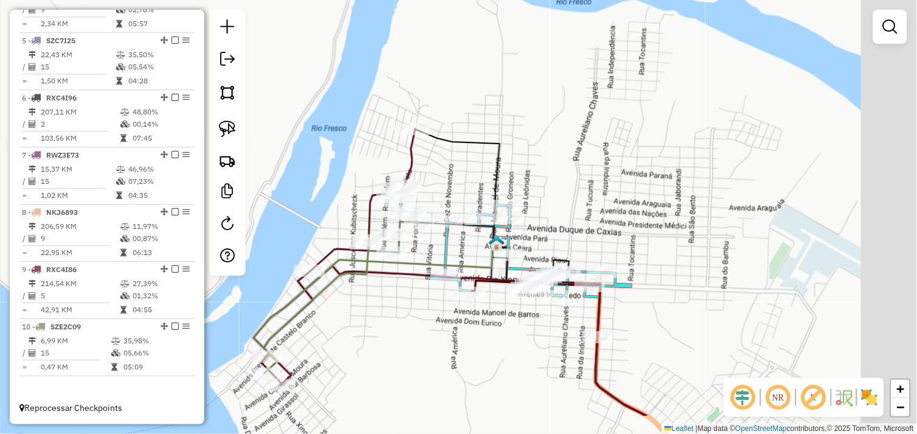
drag, startPoint x: 542, startPoint y: 314, endPoint x: 470, endPoint y: 248, distance: 98.2
click at [470, 248] on div "Janela de atendimento Grade de atendimento Capacidade Transportadoras Veículos …" at bounding box center [458, 217] width 917 height 434
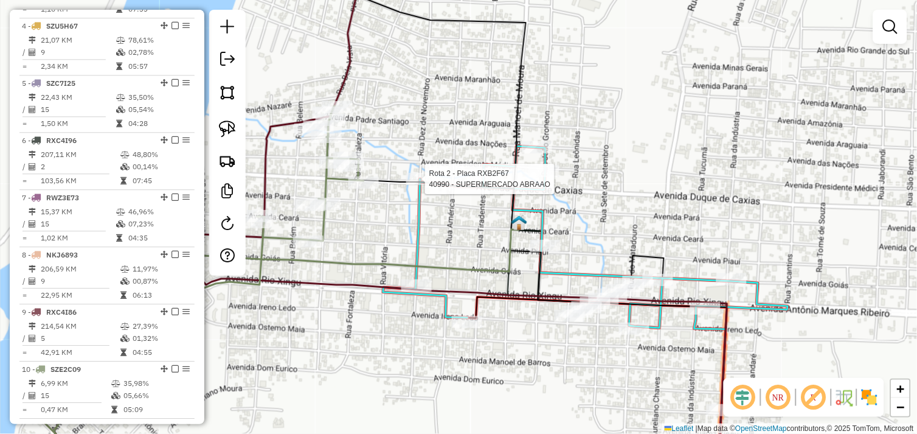
select select "*********"
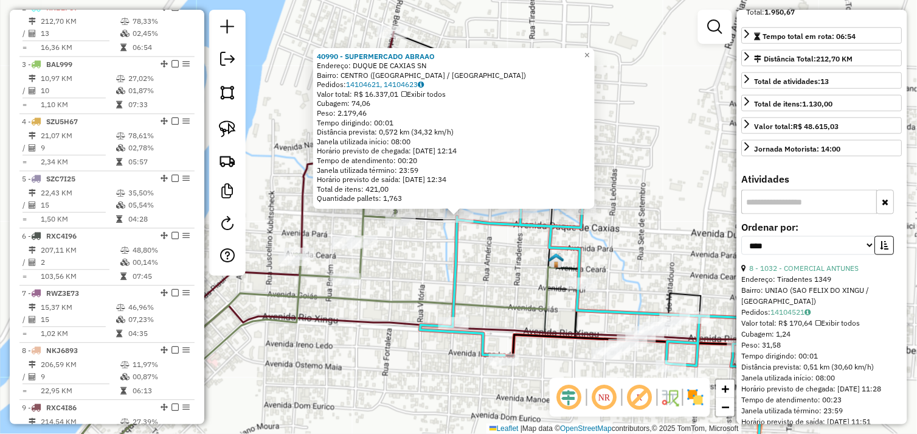
scroll to position [270, 0]
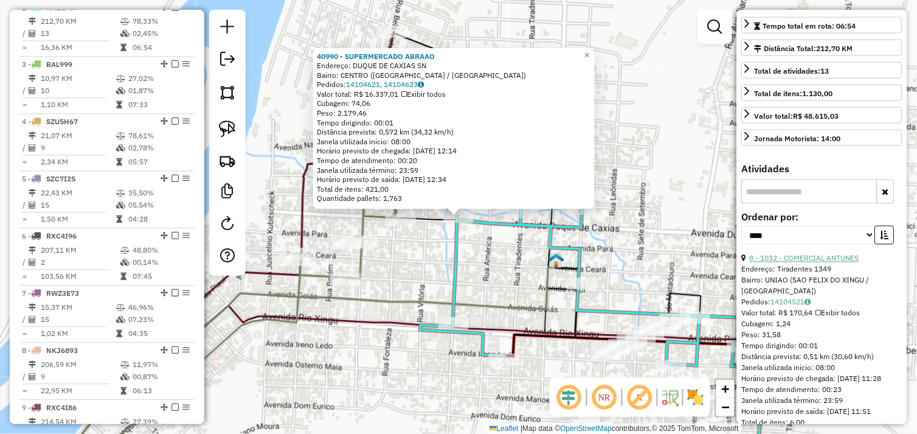
click at [812, 263] on link "8 - 1032 - COMERCIAL ANTUNES" at bounding box center [805, 258] width 110 height 9
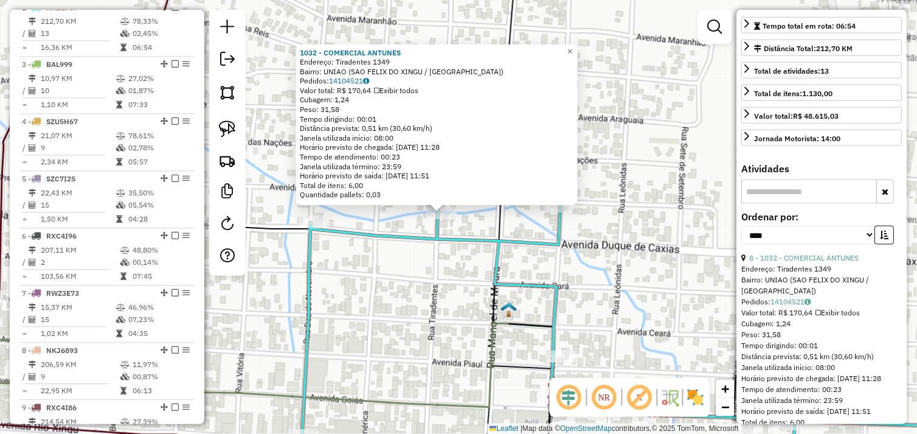
click at [469, 223] on div "1032 - COMERCIAL [PERSON_NAME]: Tiradentes 1349 Bairro: UNIAO ([GEOGRAPHIC_DATA…" at bounding box center [458, 217] width 917 height 434
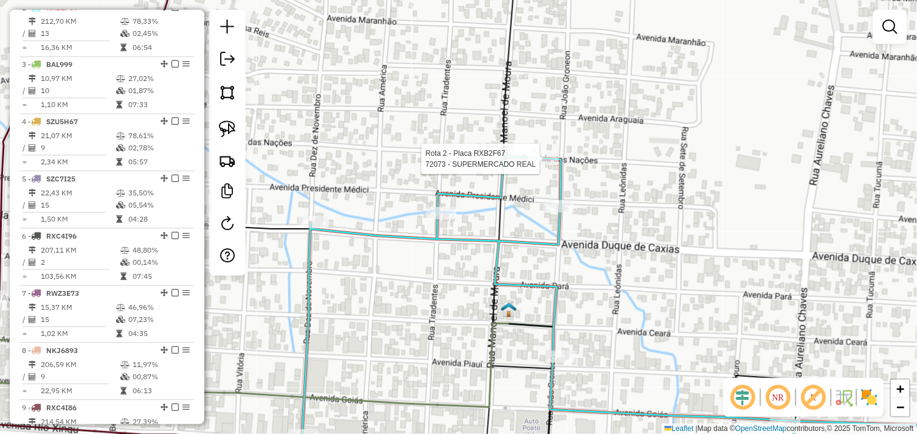
select select "*********"
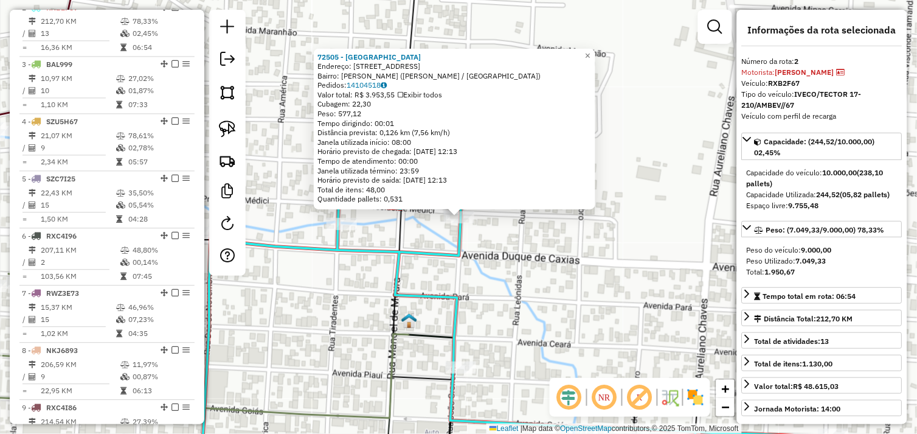
click at [502, 268] on div "72505 - [GEOGRAPHIC_DATA] Endereço: [STREET_ADDRESS] Bairro: [GEOGRAPHIC_DATA] …" at bounding box center [458, 217] width 917 height 434
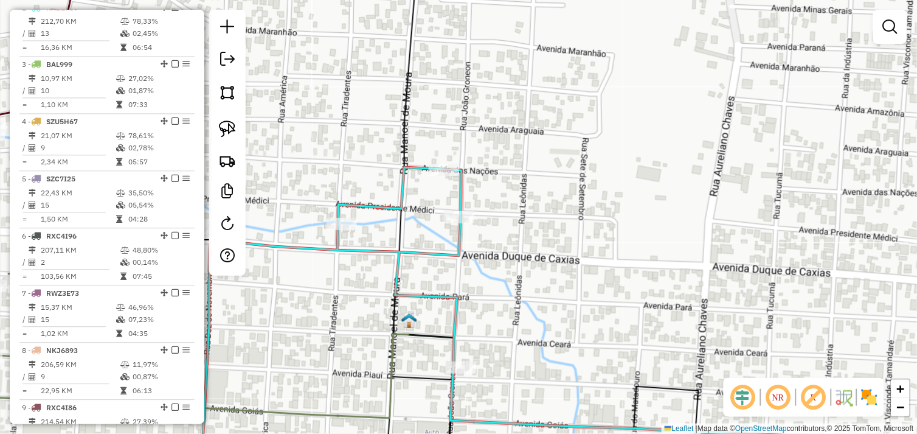
drag, startPoint x: 332, startPoint y: 282, endPoint x: 428, endPoint y: 270, distance: 97.0
click at [428, 270] on div "Janela de atendimento Grade de atendimento Capacidade Transportadoras Veículos …" at bounding box center [458, 217] width 917 height 434
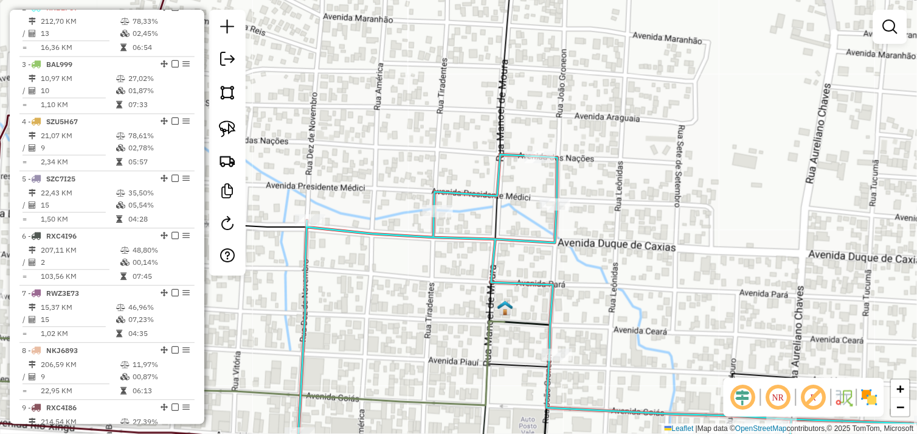
click at [227, 127] on img at bounding box center [227, 128] width 17 height 17
drag, startPoint x: 416, startPoint y: 201, endPoint x: 409, endPoint y: 211, distance: 11.7
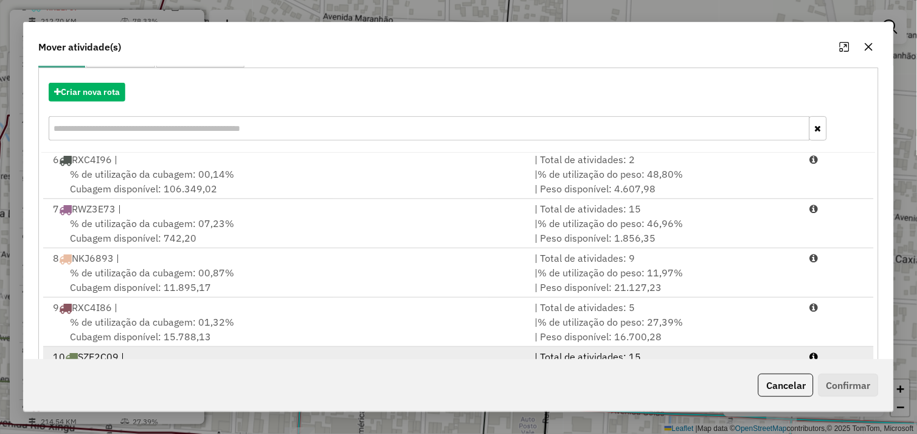
scroll to position [184, 0]
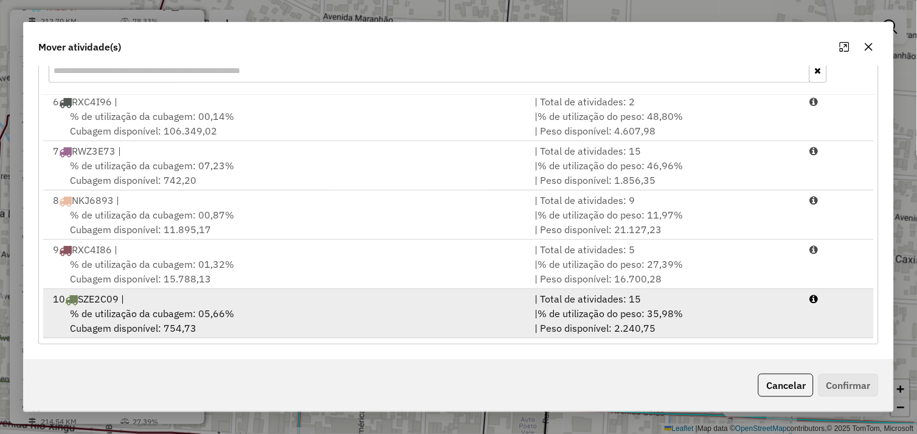
click at [302, 313] on div "% de utilização da cubagem: 05,66% Cubagem disponível: 754,73" at bounding box center [287, 320] width 482 height 29
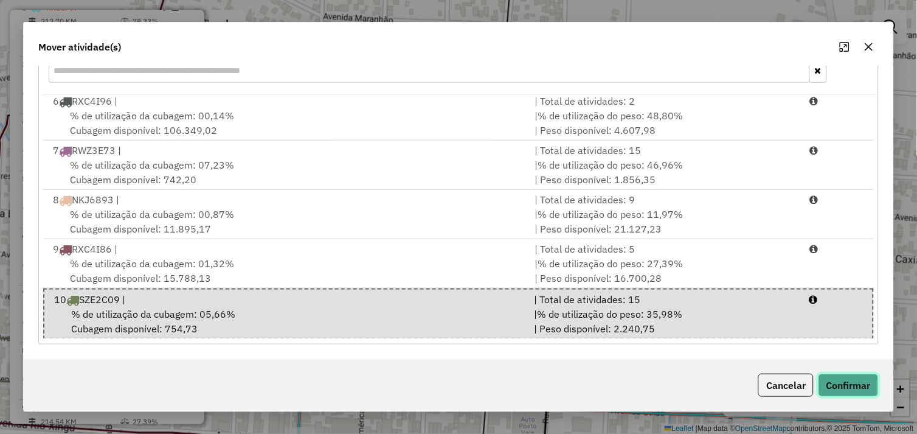
click at [837, 379] on button "Confirmar" at bounding box center [849, 385] width 60 height 23
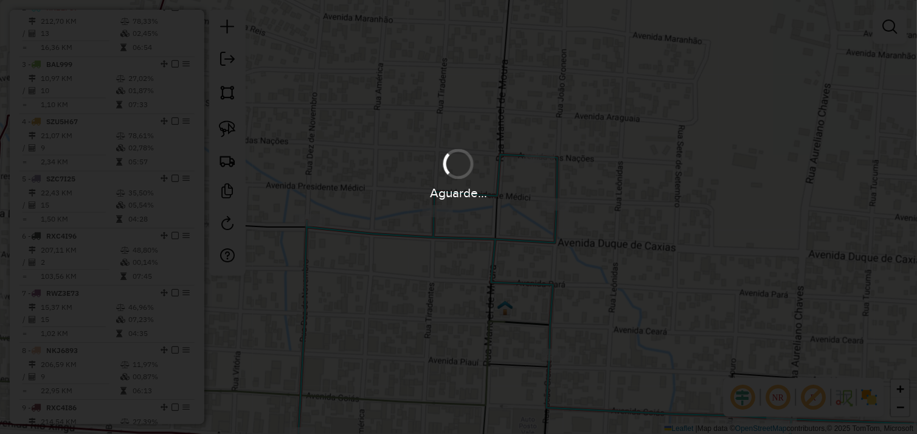
scroll to position [0, 0]
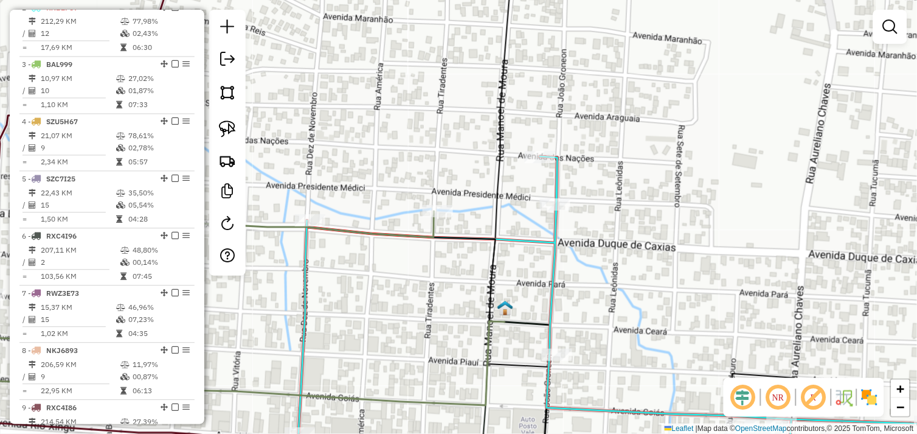
drag, startPoint x: 380, startPoint y: 294, endPoint x: 467, endPoint y: 263, distance: 92.6
click at [467, 263] on div "Janela de atendimento Grade de atendimento Capacidade Transportadoras Veículos …" at bounding box center [458, 217] width 917 height 434
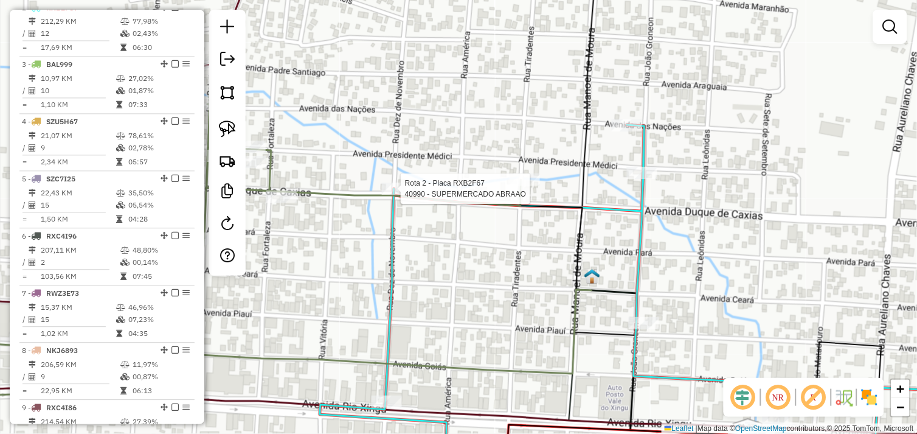
select select "*********"
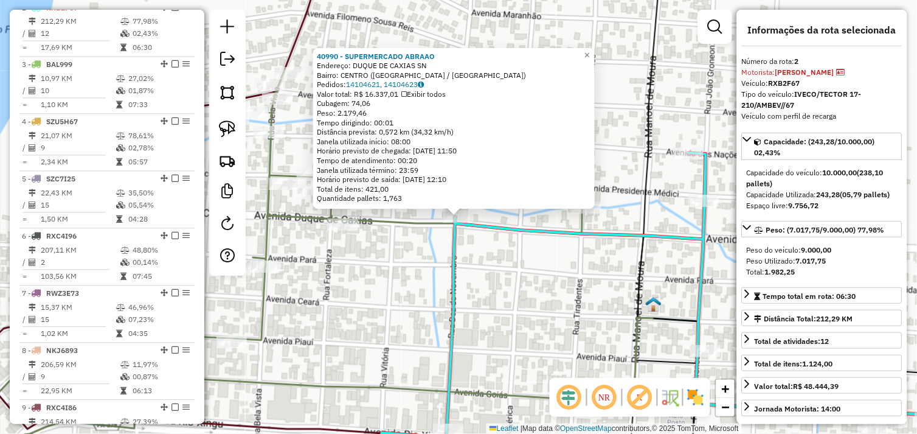
click at [506, 271] on div "40990 - SUPERMERCADO [PERSON_NAME]: DUQUE DE CAXIAS SN Bairro: CENTRO ([GEOGRAP…" at bounding box center [458, 217] width 917 height 434
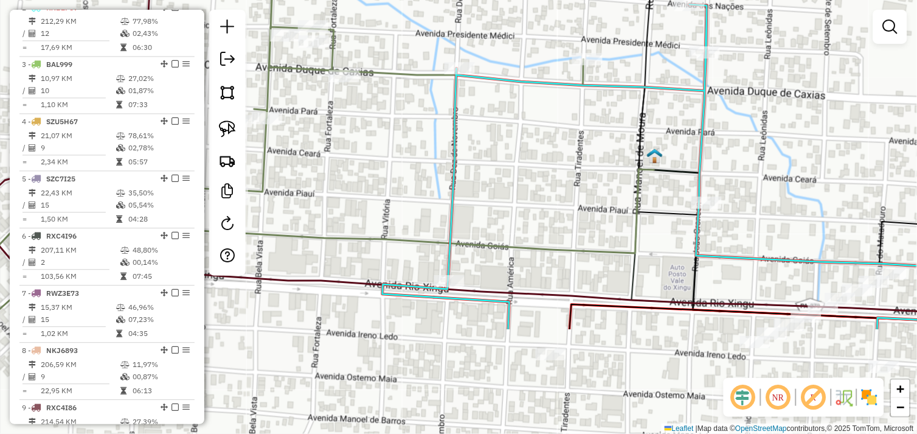
drag, startPoint x: 512, startPoint y: 302, endPoint x: 513, endPoint y: 154, distance: 148.5
click at [513, 154] on div "Janela de atendimento Grade de atendimento Capacidade Transportadoras Veículos …" at bounding box center [458, 217] width 917 height 434
select select "*********"
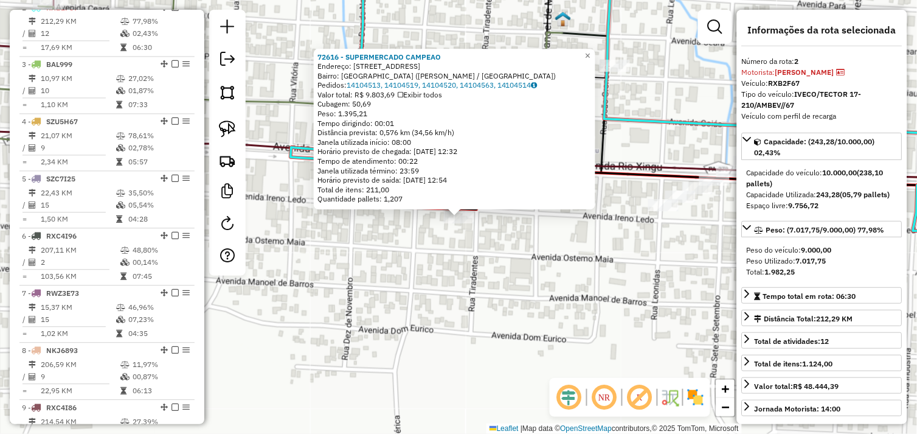
click at [455, 259] on div "72616 - SUPERMERCADO CAMPEAO Endereço: [GEOGRAPHIC_DATA] 3486 Bairro: [GEOGRAPH…" at bounding box center [458, 217] width 917 height 434
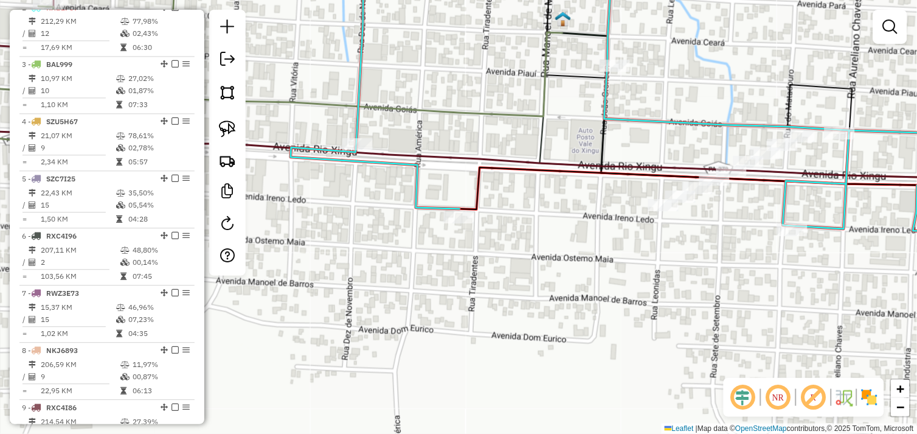
drag, startPoint x: 565, startPoint y: 122, endPoint x: 409, endPoint y: 290, distance: 229.0
click at [409, 290] on div "Janela de atendimento Grade de atendimento Capacidade Transportadoras Veículos …" at bounding box center [458, 217] width 917 height 434
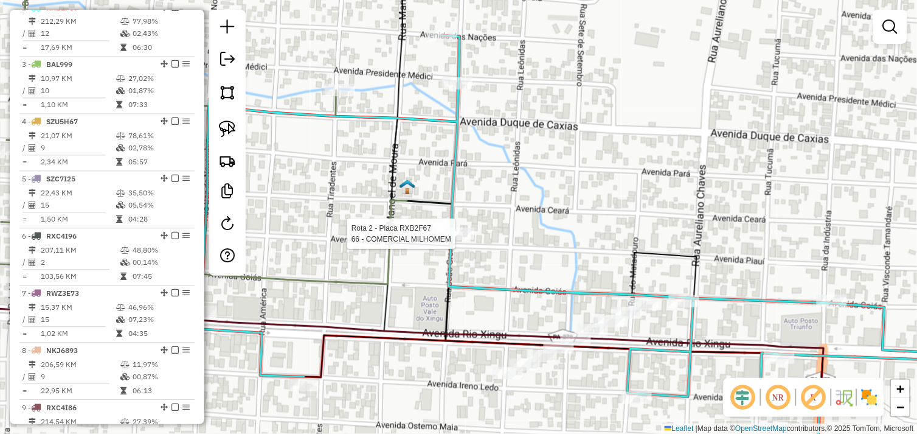
select select "*********"
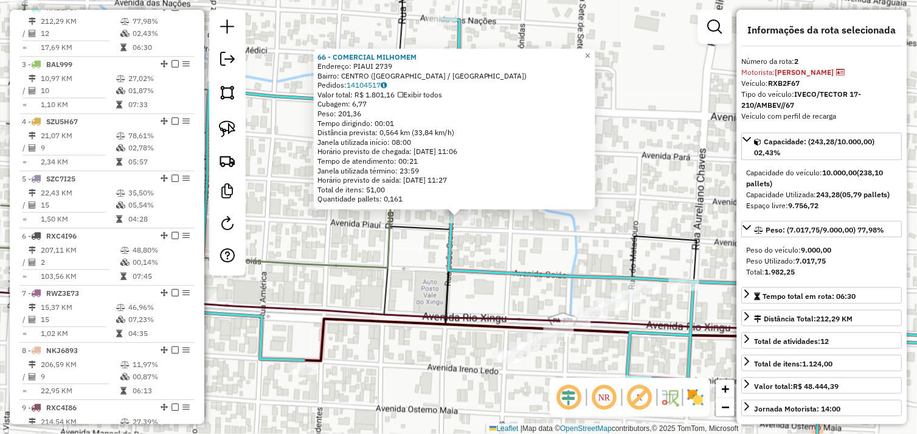
click at [481, 243] on div "66 - COMERCIAL MILHOMEM Endereço: PIAUI 2739 Bairro: CENTRO ([GEOGRAPHIC_DATA] …" at bounding box center [458, 217] width 917 height 434
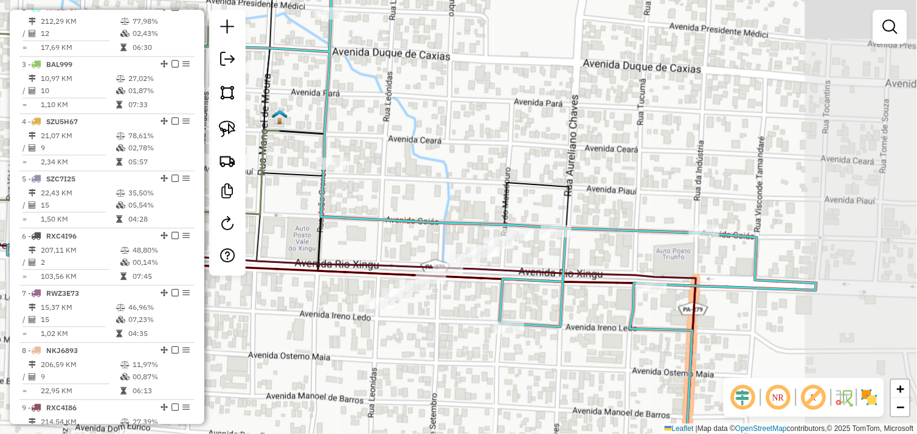
click at [429, 149] on div "Janela de atendimento Grade de atendimento Capacidade Transportadoras Veículos …" at bounding box center [458, 217] width 917 height 434
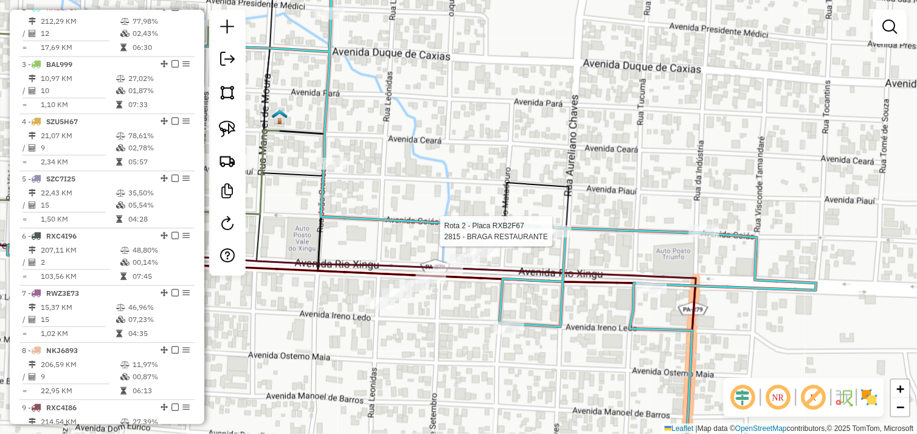
select select "*********"
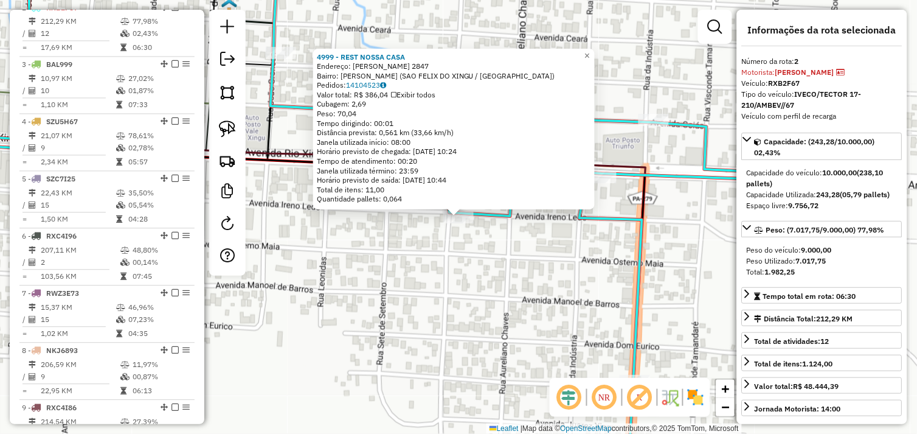
drag, startPoint x: 489, startPoint y: 275, endPoint x: 530, endPoint y: 262, distance: 43.3
click at [490, 275] on div "4999 - REST NOSSA CASA Endereço: IRENO LEDA 2847 Bairro: ALECRIM ([GEOGRAPHIC_D…" at bounding box center [458, 217] width 917 height 434
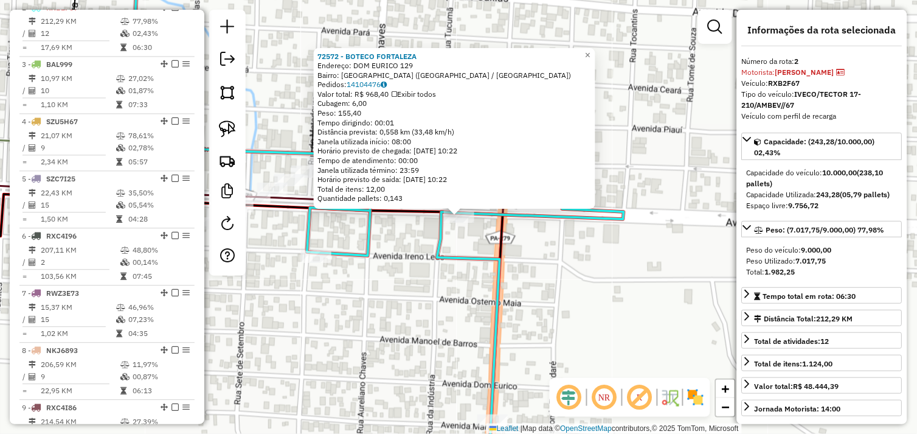
click at [416, 314] on div "72572 - BOTECO FORTALEZA Endereço: DOM EURICO 129 Bairro: [GEOGRAPHIC_DATA] ([G…" at bounding box center [458, 217] width 917 height 434
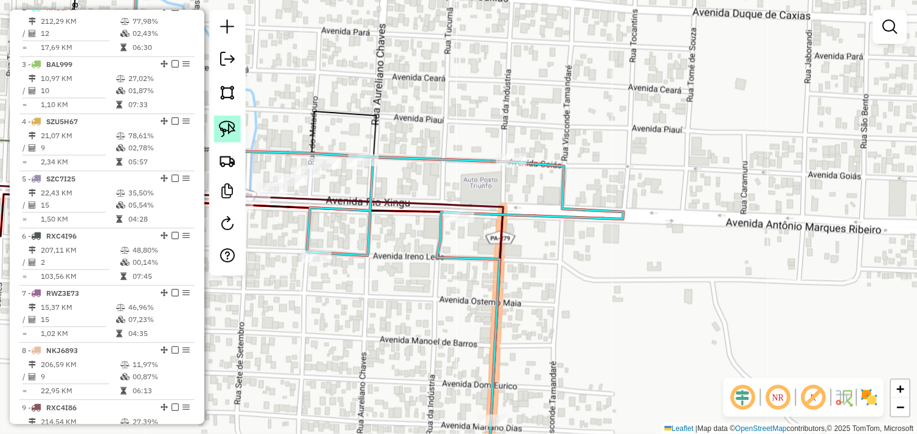
click at [232, 125] on img at bounding box center [227, 128] width 17 height 17
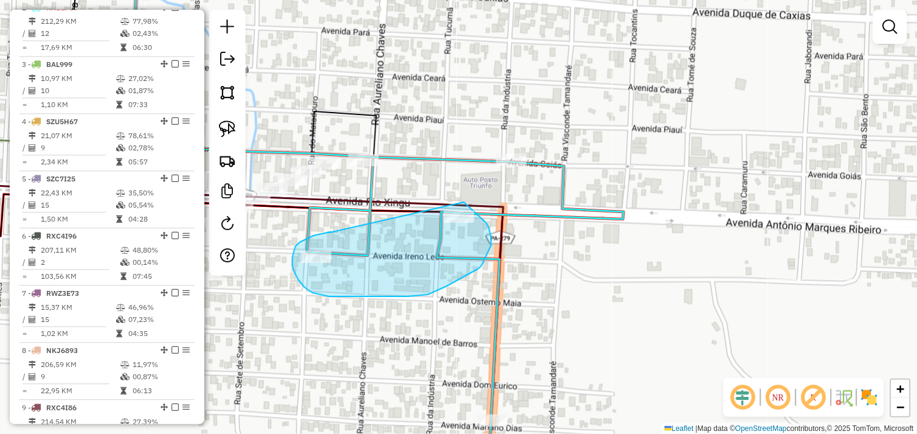
drag, startPoint x: 329, startPoint y: 232, endPoint x: 464, endPoint y: 202, distance: 138.4
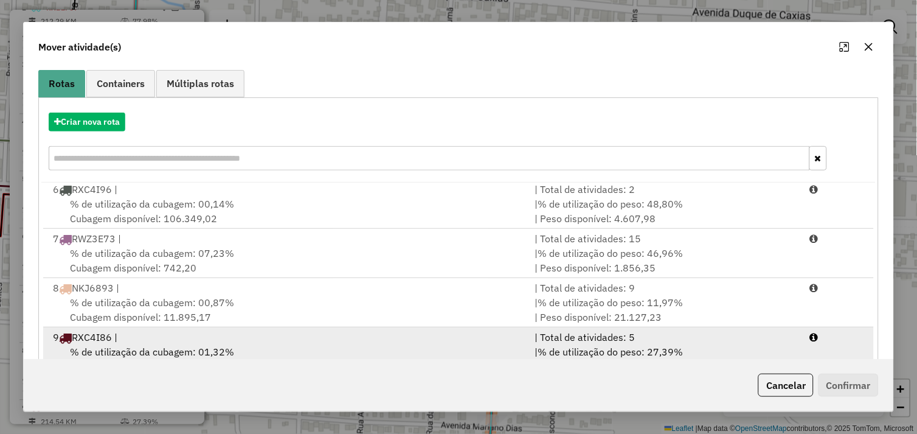
scroll to position [184, 0]
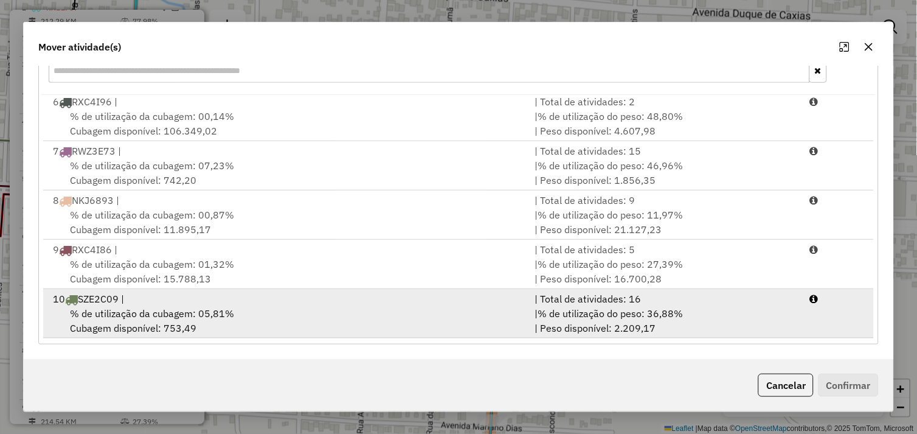
click at [302, 318] on div "% de utilização da cubagem: 05,81% Cubagem disponível: 753,49" at bounding box center [287, 320] width 482 height 29
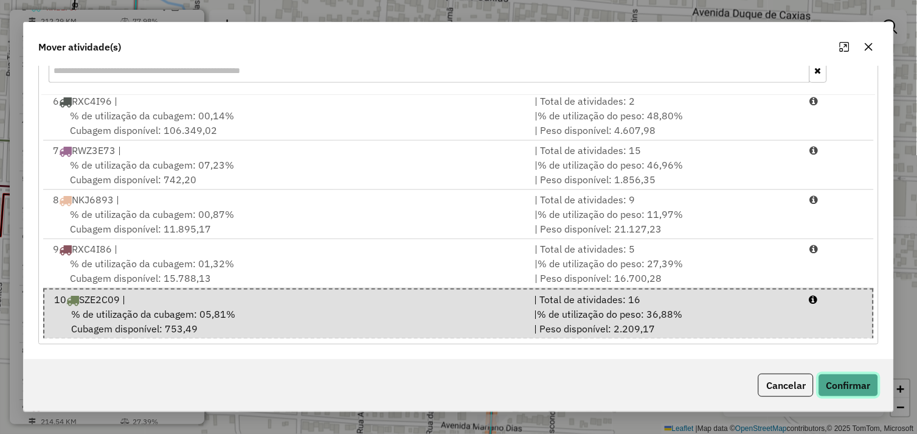
click at [834, 382] on button "Confirmar" at bounding box center [849, 385] width 60 height 23
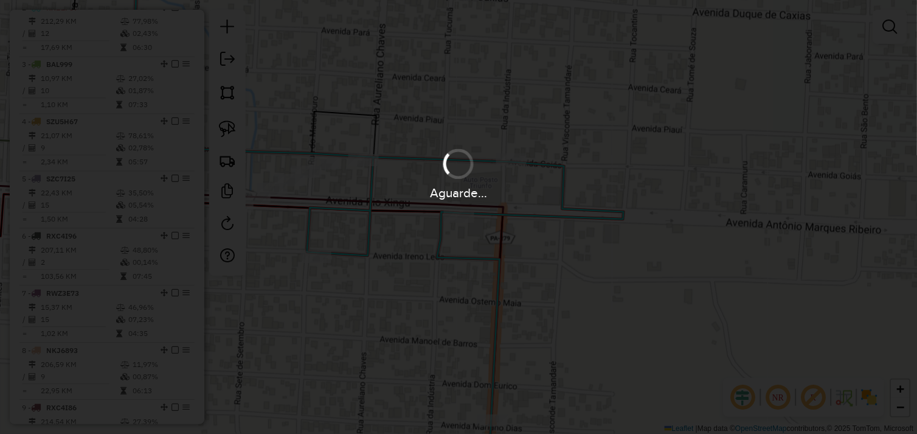
scroll to position [0, 0]
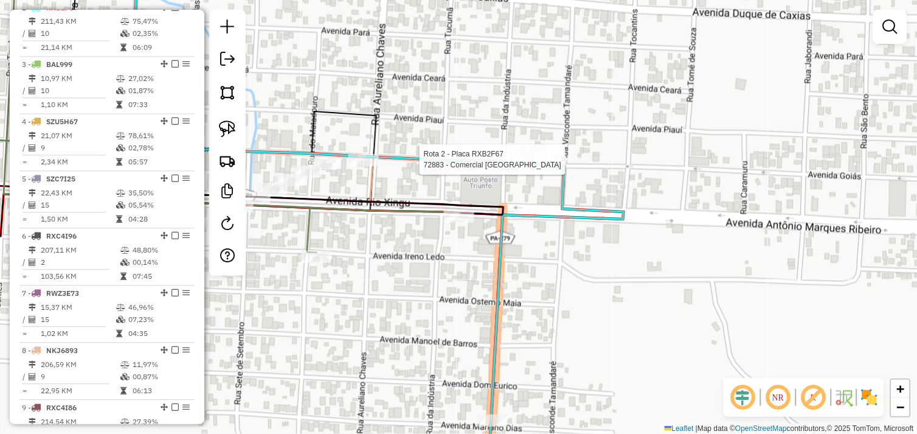
select select "*********"
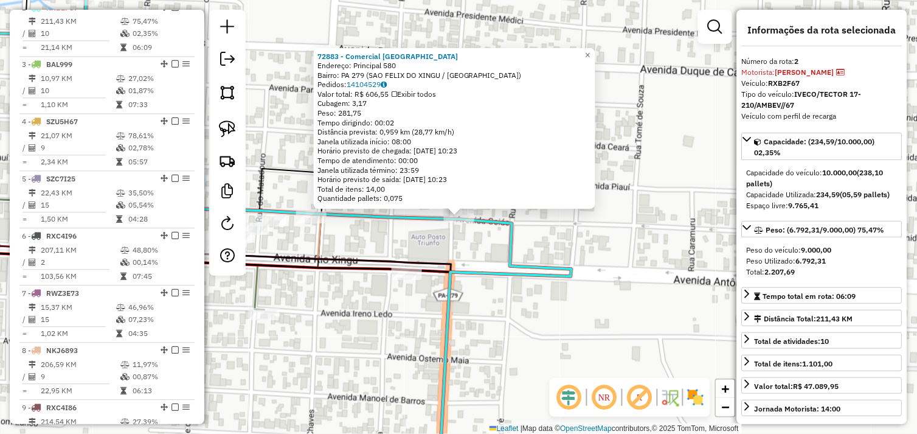
click at [429, 237] on div "72883 - Comercial Lima Endereço: Principal 580 Bairro: PA 279 ([GEOGRAPHIC_DATA…" at bounding box center [458, 217] width 917 height 434
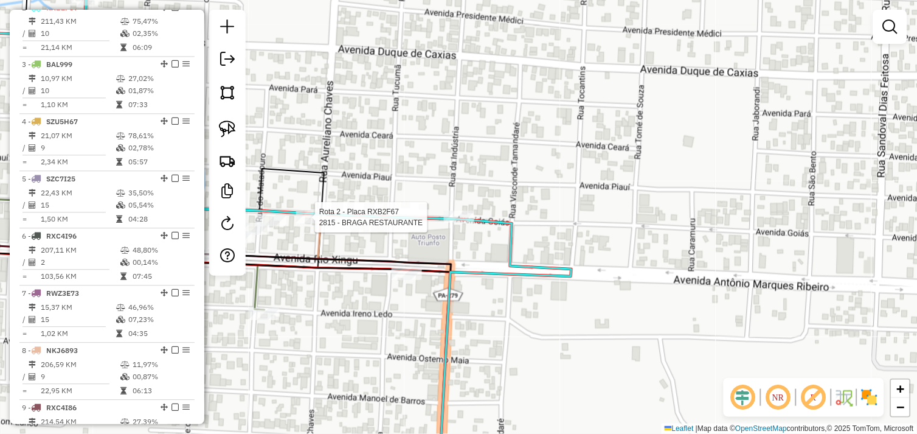
select select "*********"
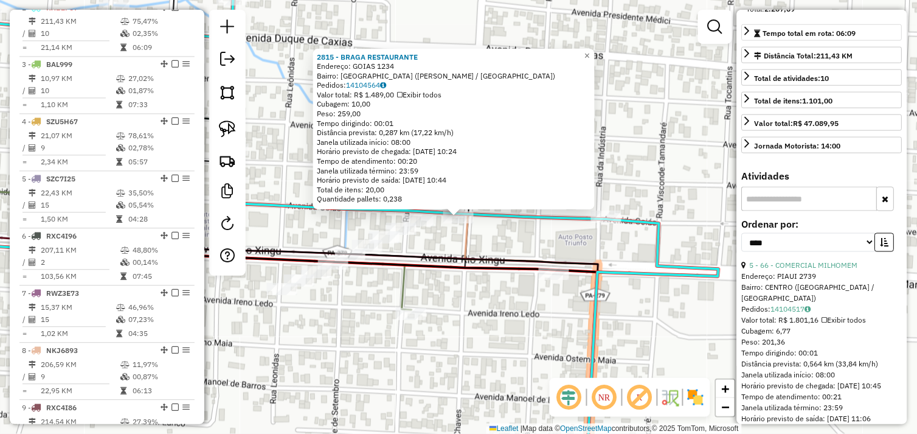
scroll to position [270, 0]
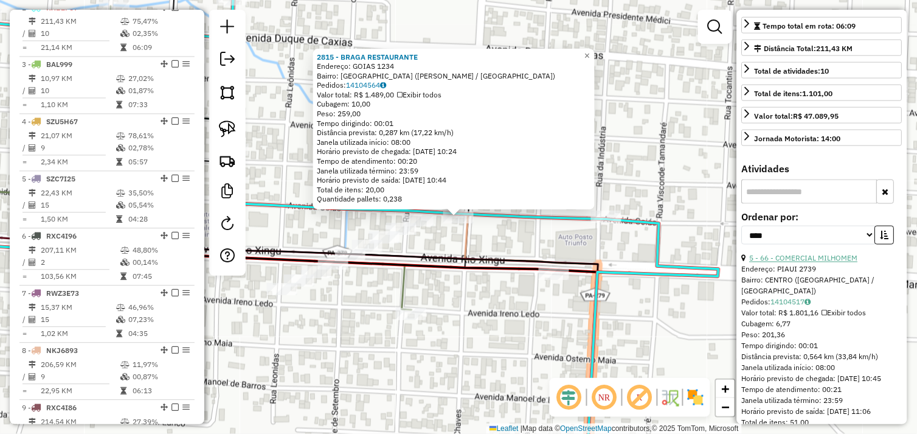
click at [818, 263] on link "5 - 66 - COMERCIAL MILHOMEM" at bounding box center [804, 258] width 108 height 9
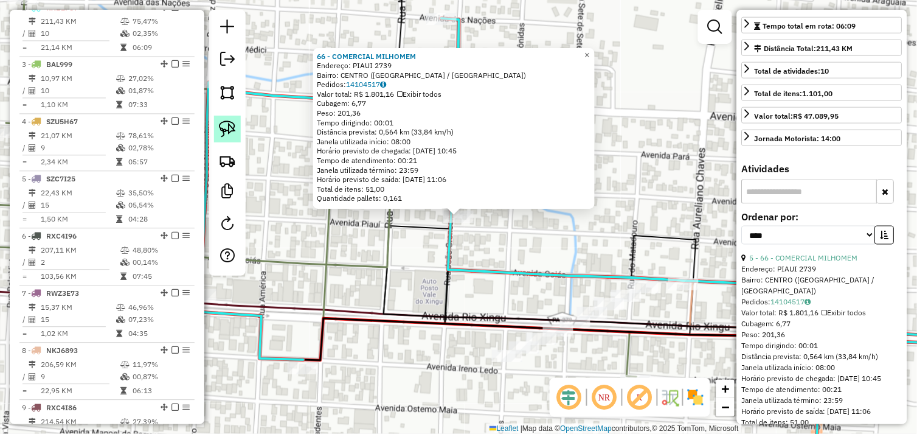
click at [229, 131] on img at bounding box center [227, 128] width 17 height 17
drag, startPoint x: 461, startPoint y: 232, endPoint x: 445, endPoint y: 208, distance: 28.9
click at [299, 409] on div "Rota 2 - Placa RXB2F67 66 - COMERCIAL MILHOMEM 66 - COMERCIAL MILHOMEM Endereço…" at bounding box center [299, 409] width 0 height 0
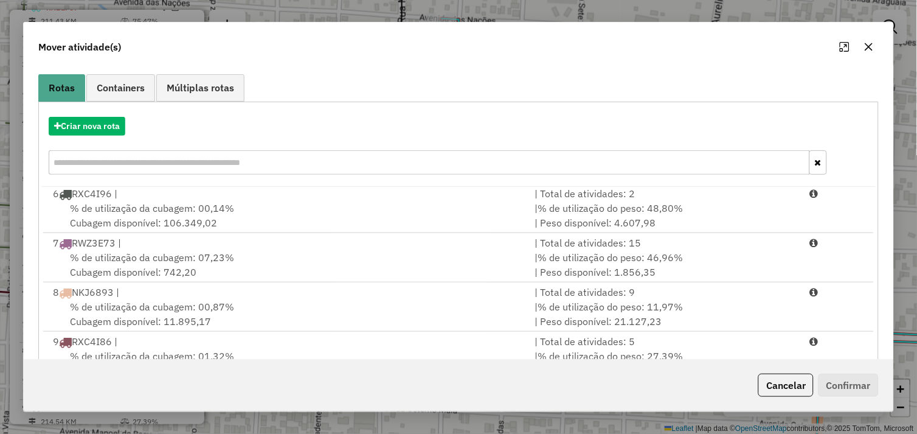
scroll to position [184, 0]
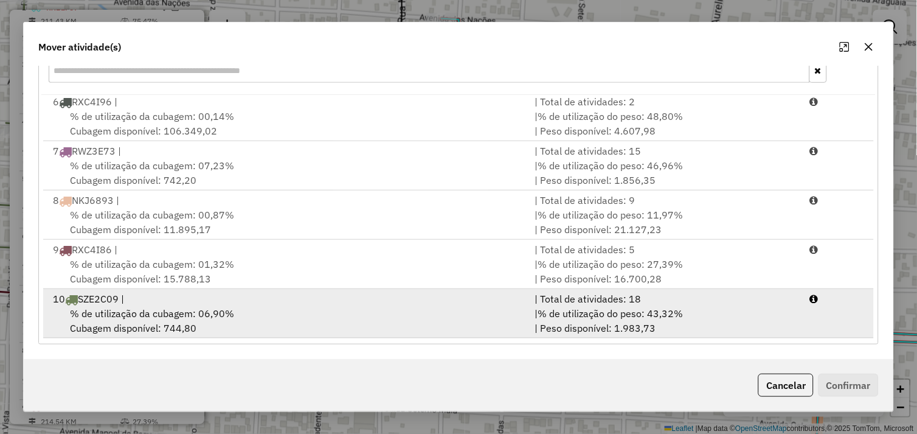
drag, startPoint x: 295, startPoint y: 315, endPoint x: 491, endPoint y: 325, distance: 196.1
click at [304, 317] on div "% de utilização da cubagem: 06,90% Cubagem disponível: 744,80" at bounding box center [287, 320] width 482 height 29
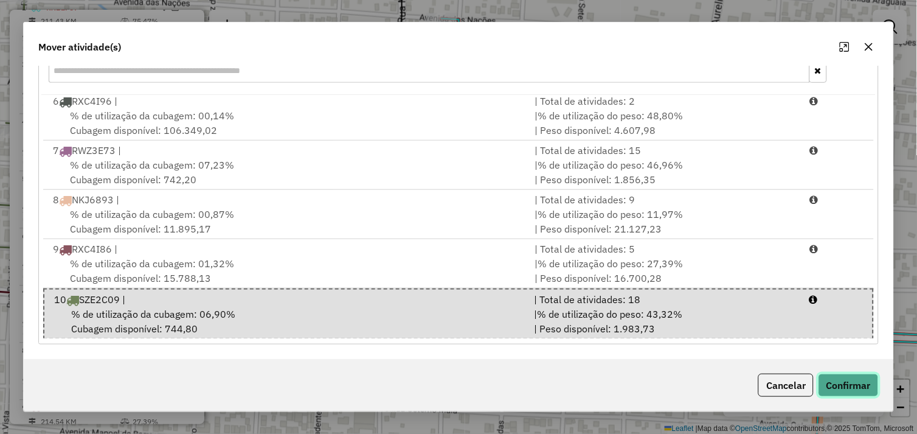
click at [855, 375] on button "Confirmar" at bounding box center [849, 385] width 60 height 23
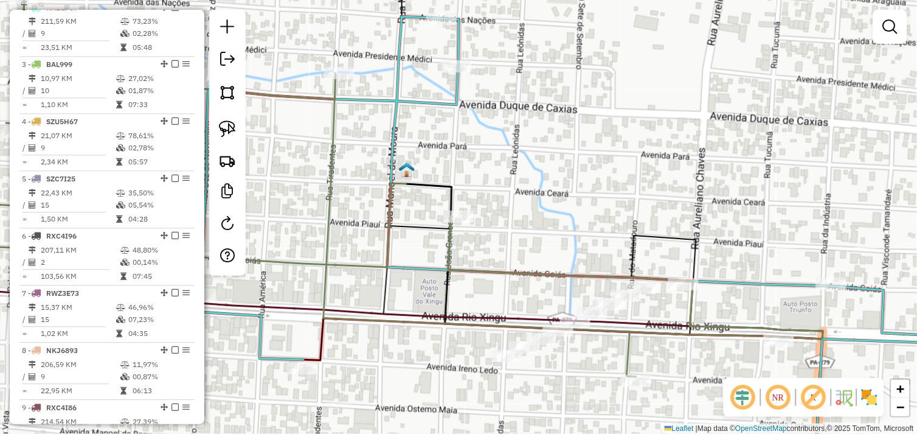
scroll to position [0, 0]
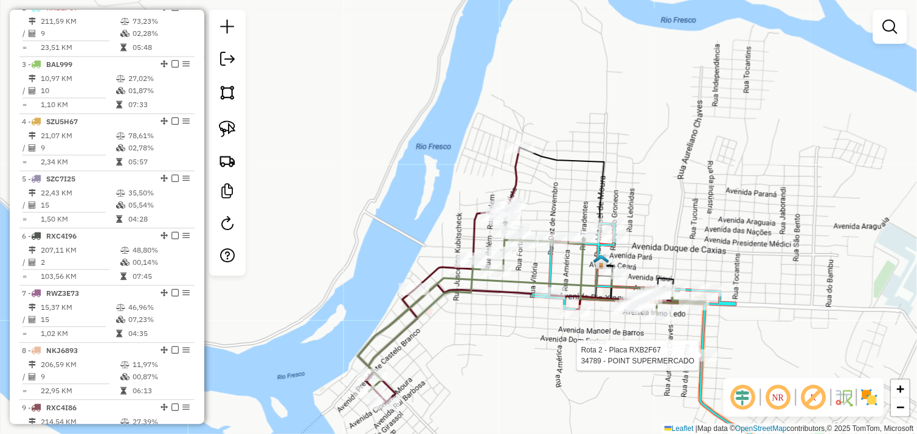
select select "*********"
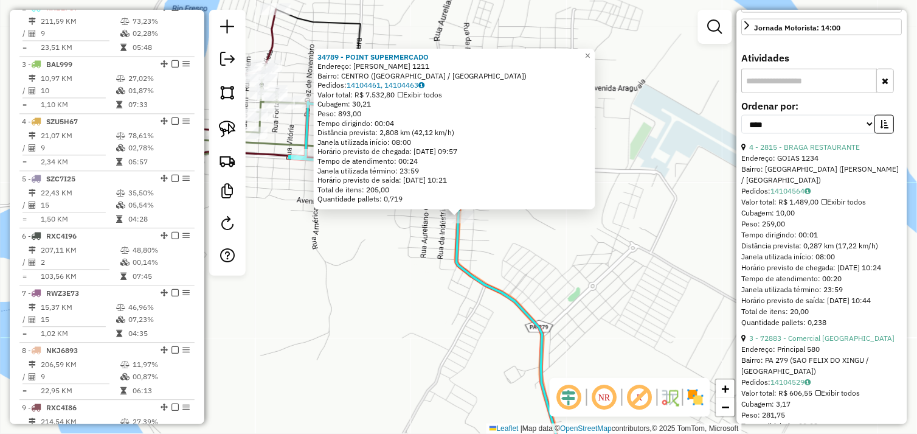
scroll to position [405, 0]
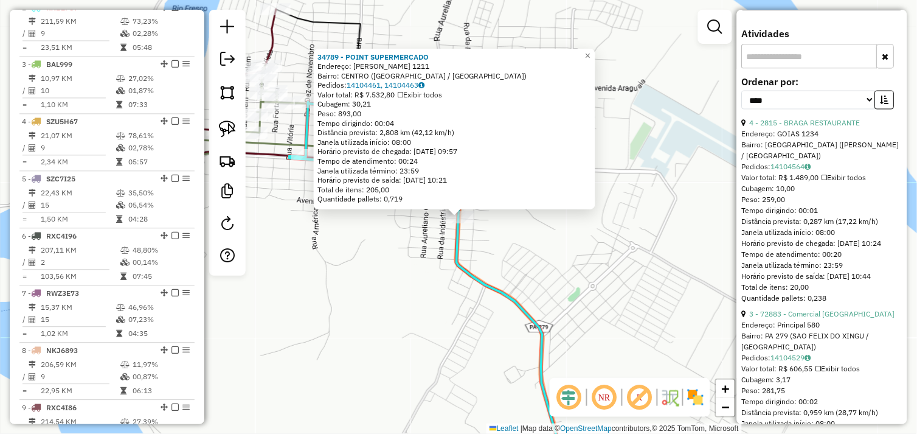
click at [404, 257] on div "34789 - POINT SUPERMERCADO Endereço: [PERSON_NAME] 1211 Bairro: CENTRO ([GEOGRA…" at bounding box center [458, 217] width 917 height 434
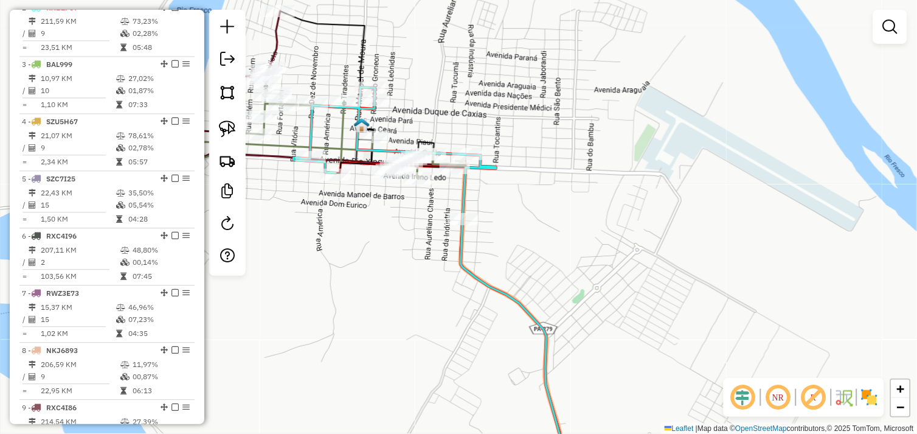
drag, startPoint x: 308, startPoint y: 238, endPoint x: 571, endPoint y: 290, distance: 267.4
click at [571, 290] on div "Janela de atendimento Grade de atendimento Capacidade Transportadoras Veículos …" at bounding box center [458, 217] width 917 height 434
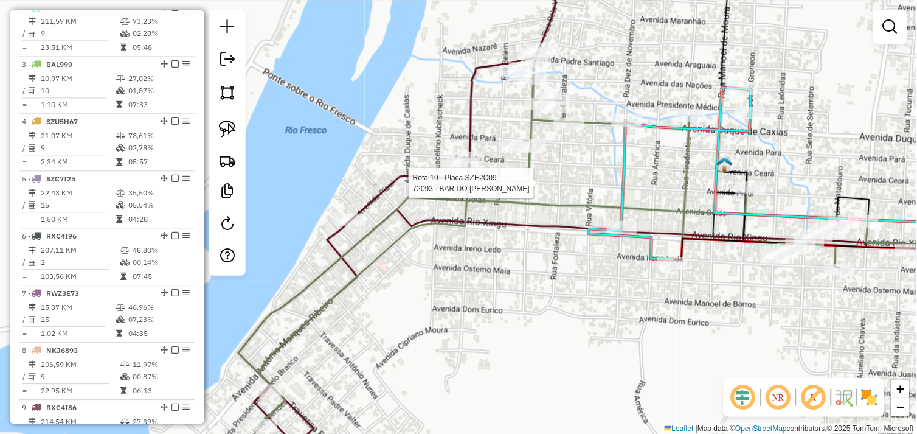
scroll to position [660, 0]
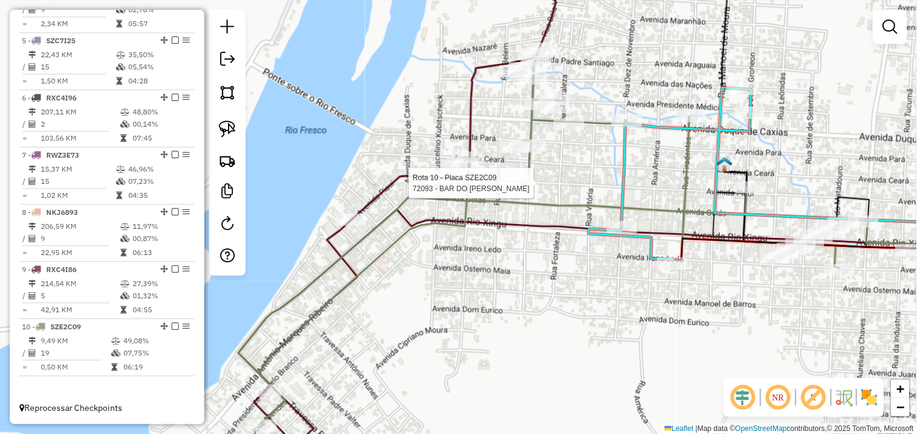
select select "*********"
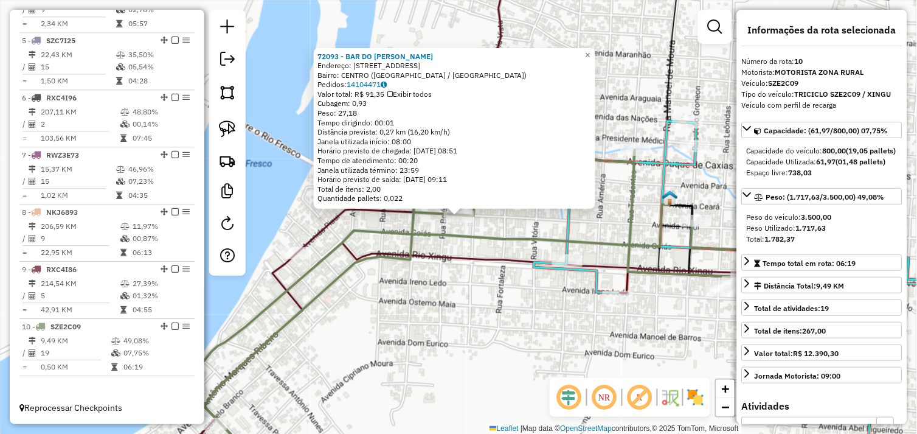
click at [496, 295] on div "72093 - BAR DO [PERSON_NAME]: [STREET_ADDRESS] Bairro: CENTRO ([GEOGRAPHIC_DATA…" at bounding box center [458, 217] width 917 height 434
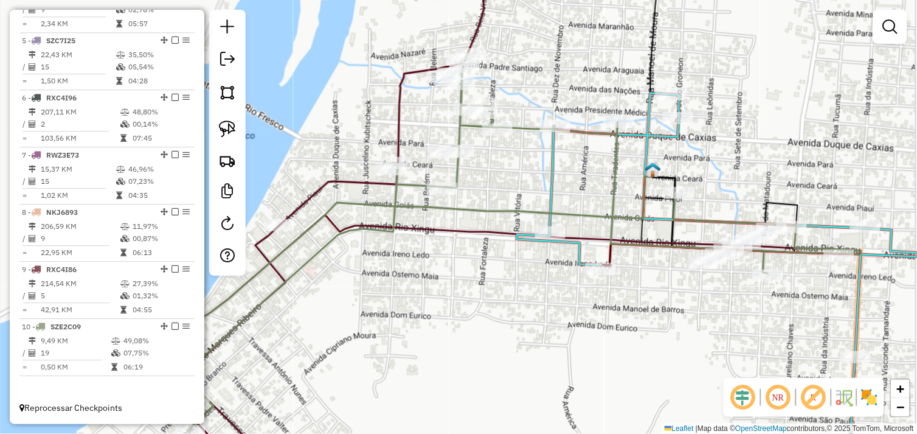
drag, startPoint x: 510, startPoint y: 319, endPoint x: 488, endPoint y: 268, distance: 55.6
click at [489, 274] on div "Janela de atendimento Grade de atendimento Capacidade Transportadoras Veículos …" at bounding box center [458, 217] width 917 height 434
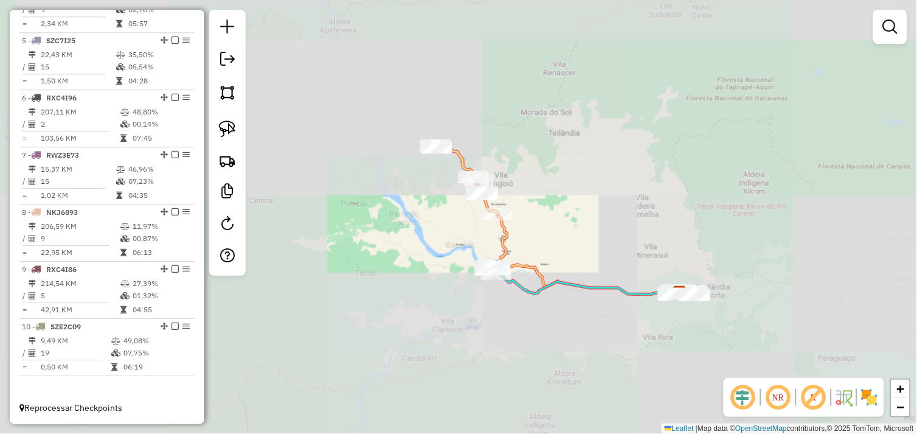
drag, startPoint x: 588, startPoint y: 322, endPoint x: 506, endPoint y: 313, distance: 82.6
click at [504, 314] on div "Janela de atendimento Grade de atendimento Capacidade Transportadoras Veículos …" at bounding box center [458, 217] width 917 height 434
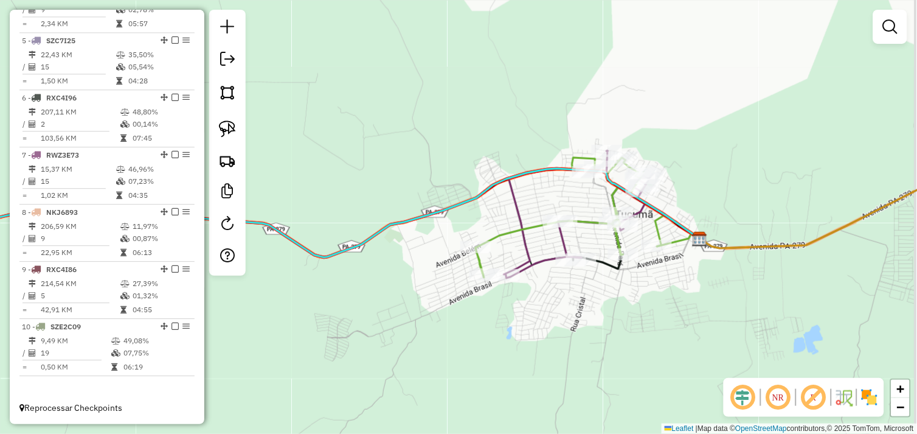
drag, startPoint x: 644, startPoint y: 284, endPoint x: 601, endPoint y: 296, distance: 44.5
click at [601, 296] on div "Janela de atendimento Grade de atendimento Capacidade Transportadoras Veículos …" at bounding box center [458, 217] width 917 height 434
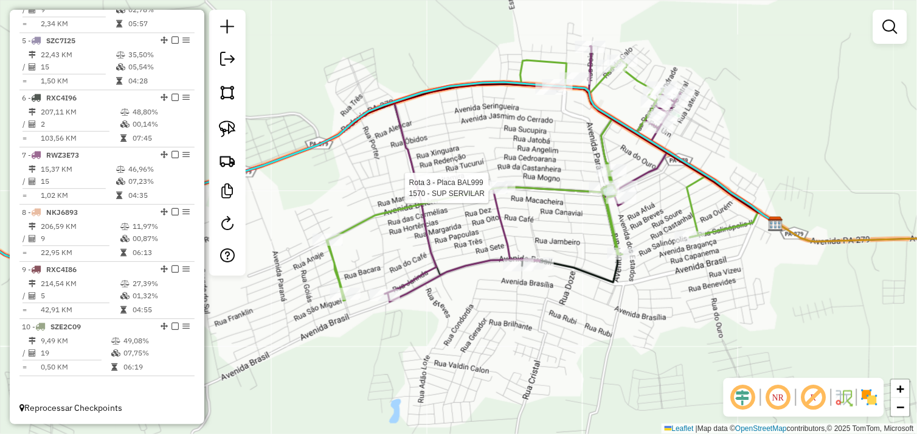
select select "*********"
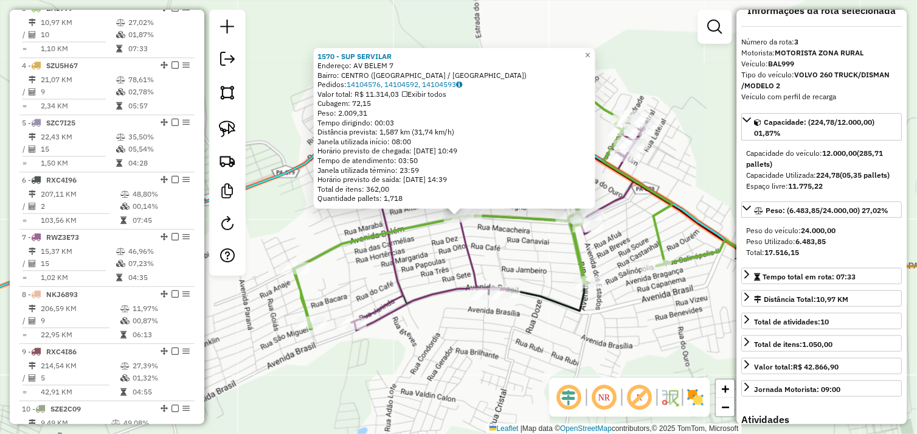
scroll to position [0, 0]
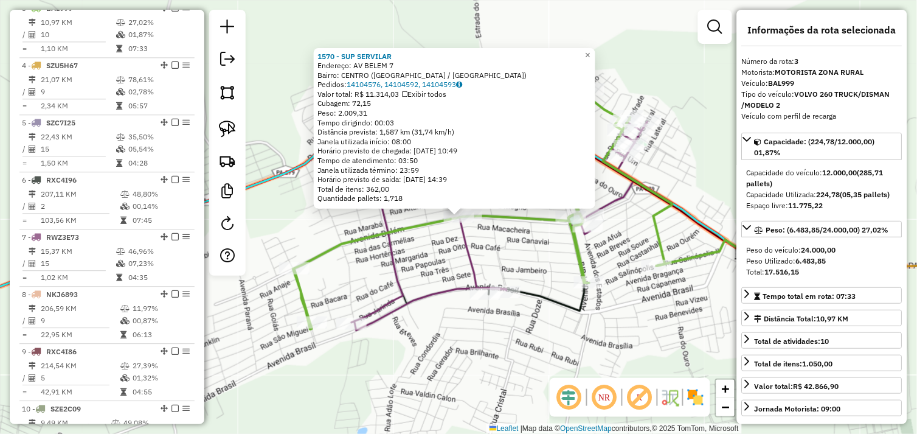
click at [627, 313] on div "1570 - SUP SERVILAR Endereço: AV BELEM 7 Bairro: [GEOGRAPHIC_DATA] ([GEOGRAPHIC…" at bounding box center [458, 217] width 917 height 434
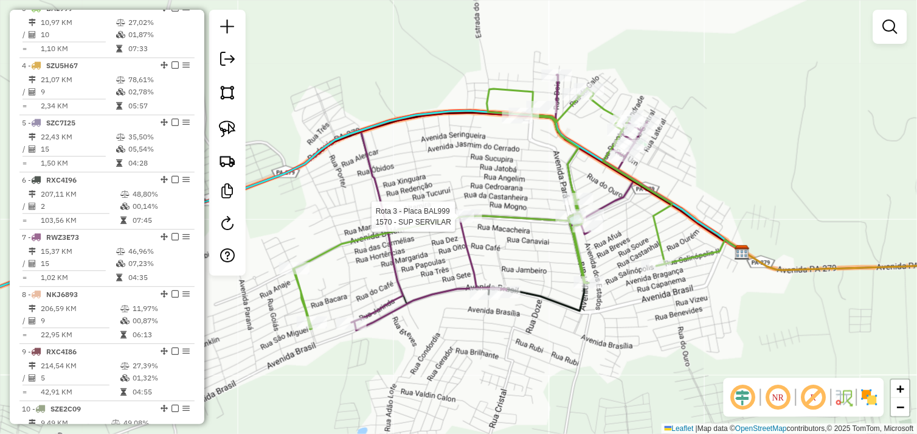
select select "*********"
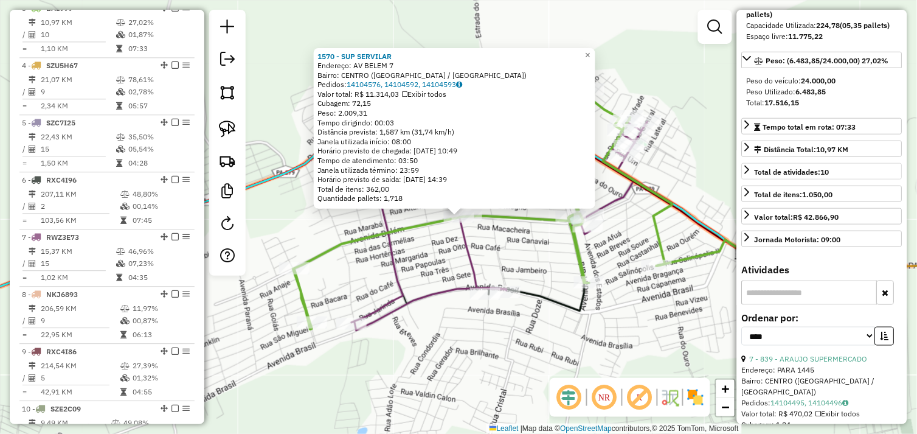
scroll to position [338, 0]
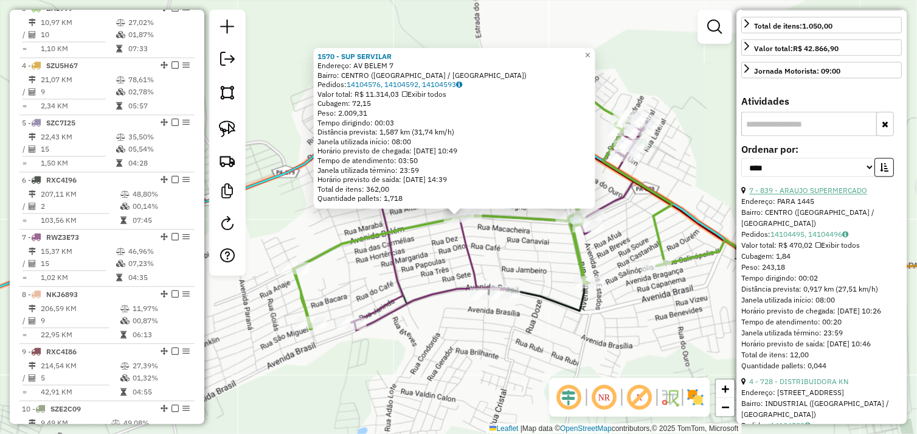
click at [813, 195] on link "7 - 839 - ARAUJO SUPERMERCADO" at bounding box center [809, 190] width 118 height 9
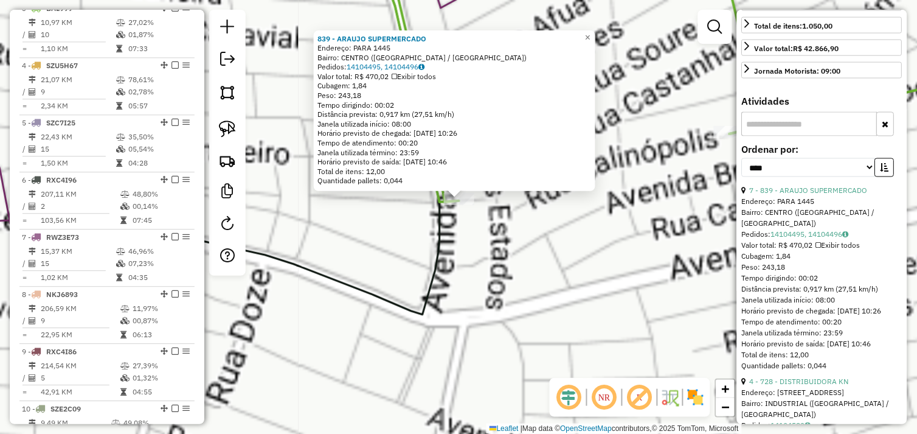
click at [463, 224] on div "839 - ARAUJO SUPERMERCADO Endereço: PARA 1445 Bairro: [GEOGRAPHIC_DATA] ([GEOGR…" at bounding box center [458, 217] width 917 height 434
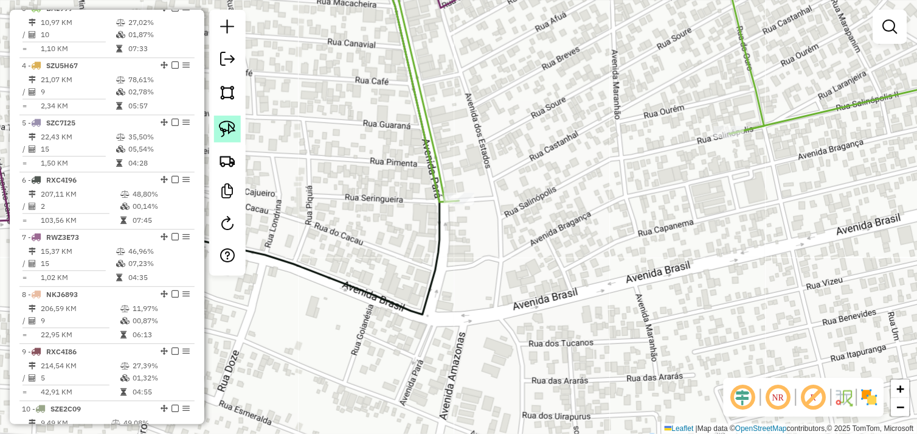
click at [234, 136] on img at bounding box center [227, 128] width 17 height 17
drag, startPoint x: 499, startPoint y: 181, endPoint x: 476, endPoint y: 212, distance: 38.7
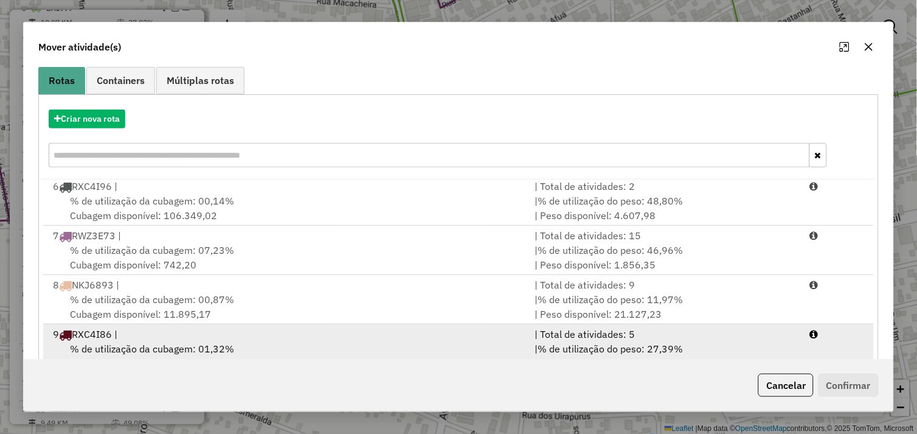
scroll to position [184, 0]
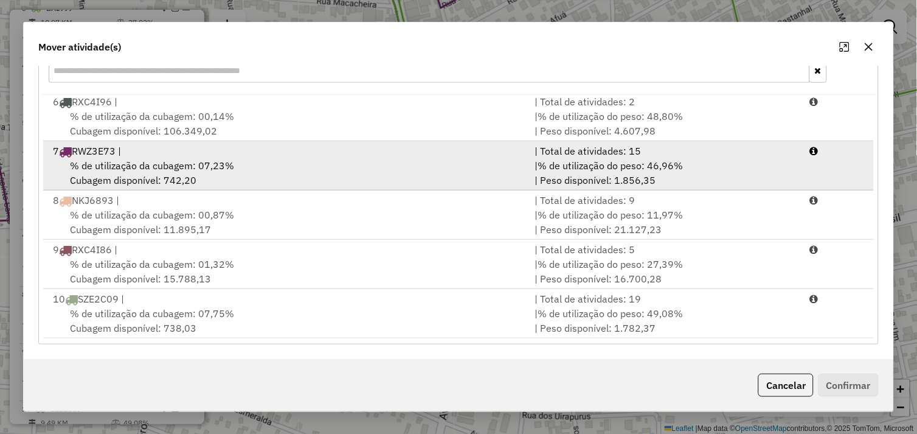
click at [316, 162] on div "% de utilização da cubagem: 07,23% Cubagem disponível: 742,20" at bounding box center [287, 172] width 482 height 29
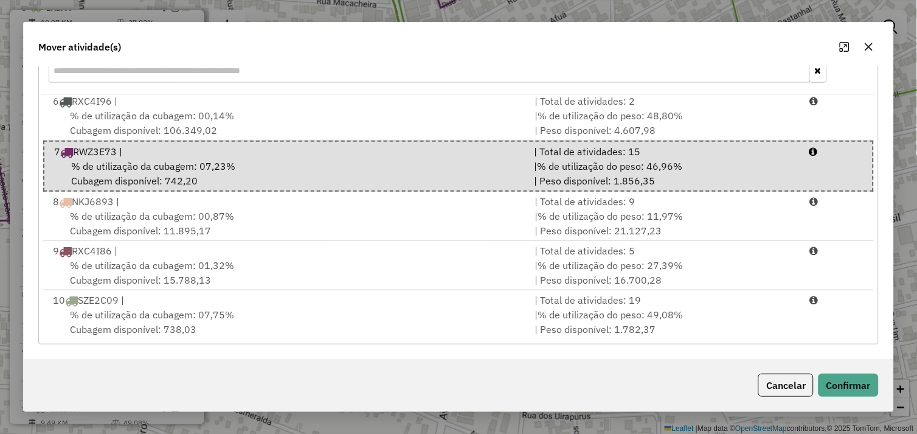
click at [849, 369] on div "Cancelar Confirmar" at bounding box center [459, 385] width 871 height 52
click at [847, 381] on button "Confirmar" at bounding box center [849, 385] width 60 height 23
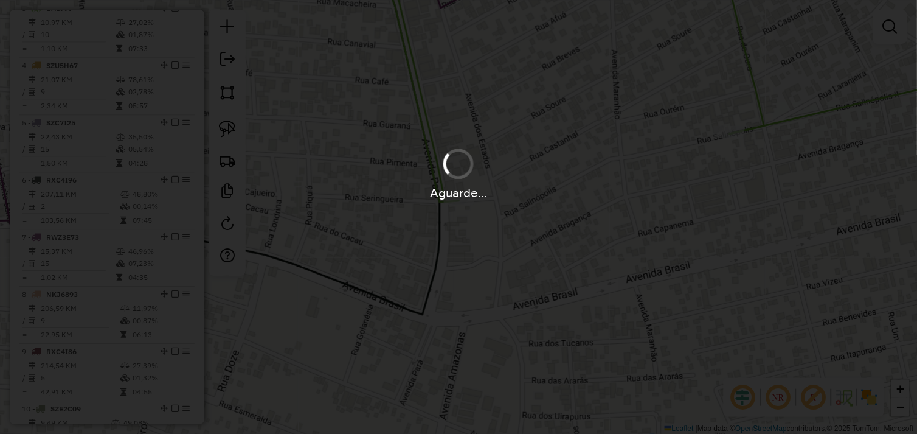
scroll to position [0, 0]
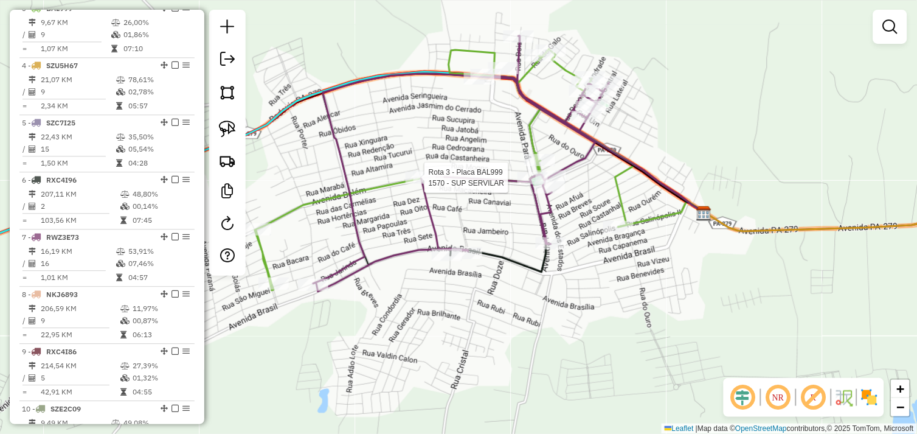
select select "*********"
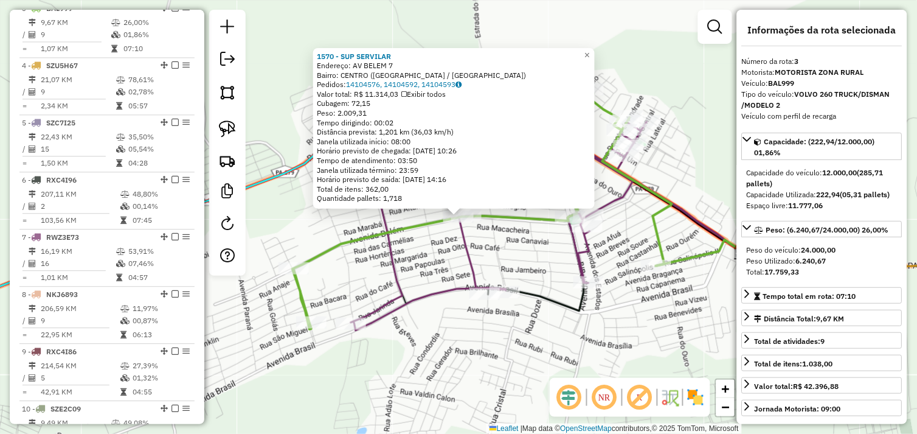
click at [495, 250] on div "1570 - SUP SERVILAR Endereço: AV BELEM 7 Bairro: [GEOGRAPHIC_DATA] ([GEOGRAPHIC…" at bounding box center [458, 217] width 917 height 434
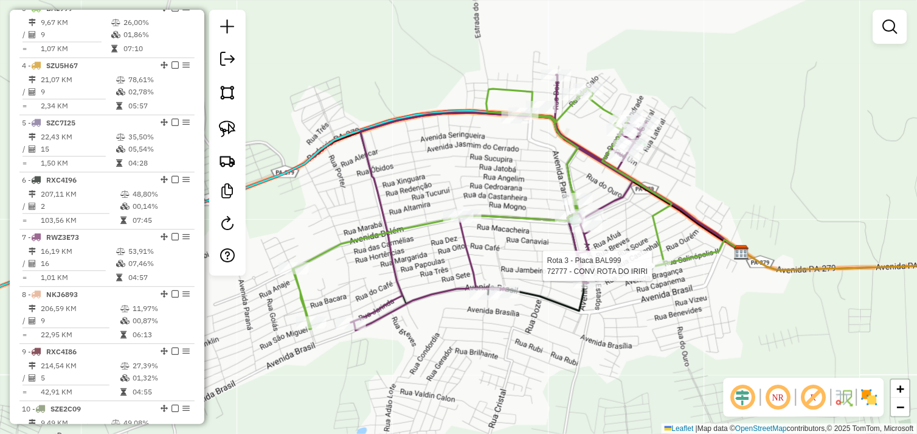
select select "*********"
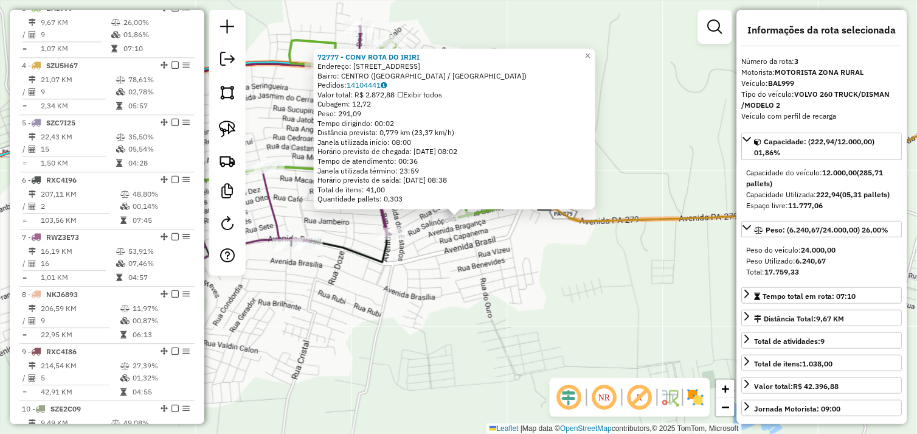
drag, startPoint x: 515, startPoint y: 253, endPoint x: 462, endPoint y: 229, distance: 57.4
click at [514, 253] on div "72777 - CONV ROTA DO IRIRI Endereço: [STREET_ADDRESS] [GEOGRAPHIC_DATA]: 141044…" at bounding box center [458, 217] width 917 height 434
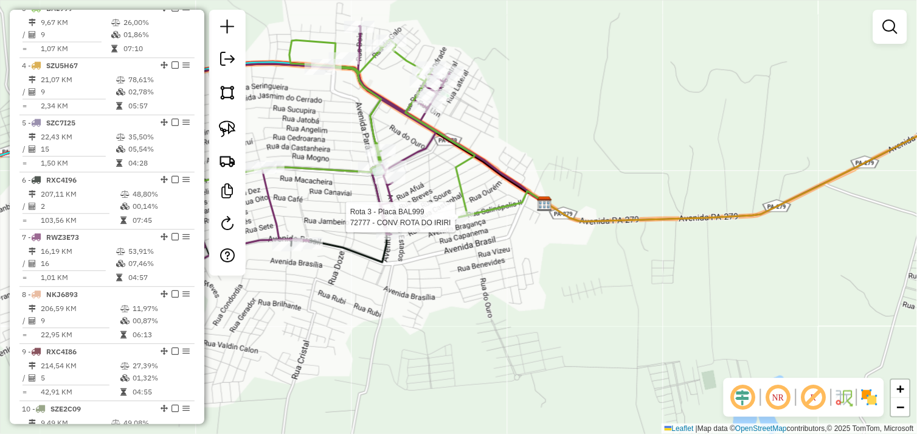
select select "*********"
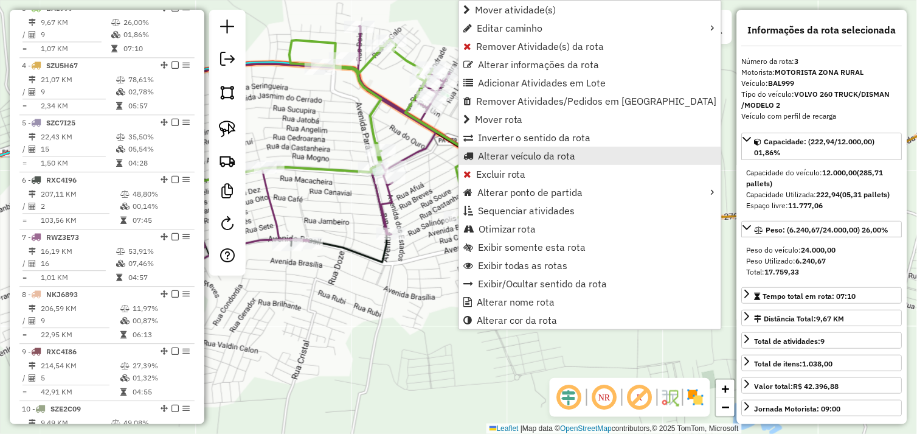
click at [499, 157] on span "Alterar veículo da rota" at bounding box center [527, 156] width 98 height 10
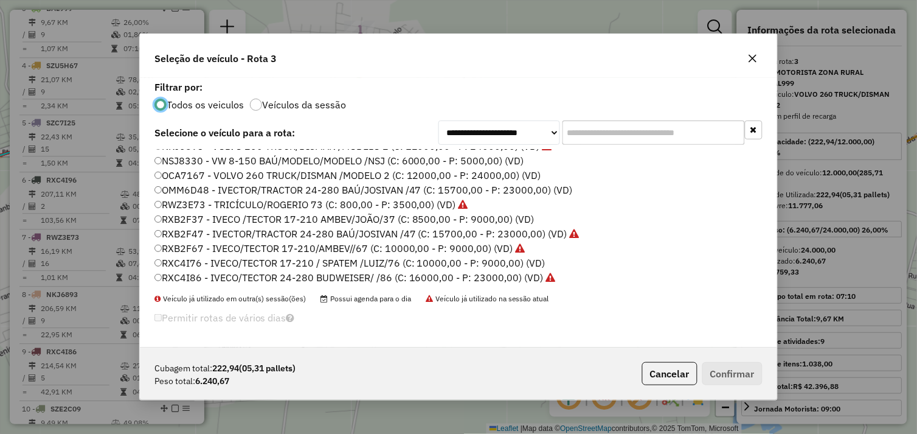
scroll to position [173, 0]
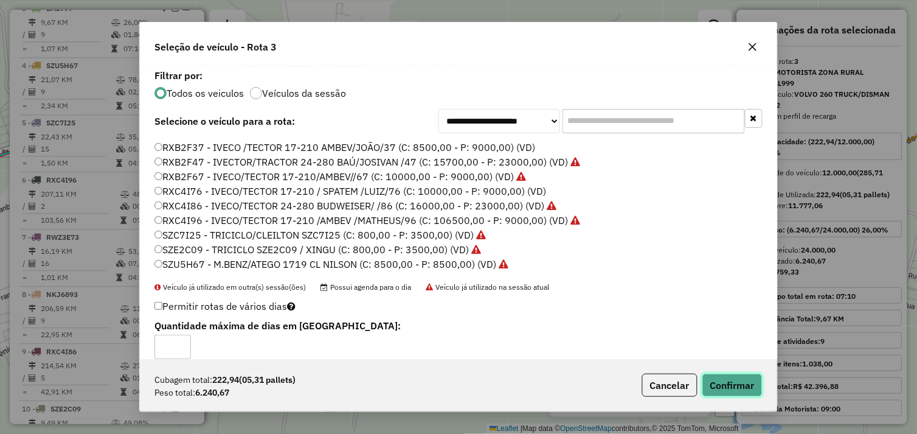
click at [732, 385] on button "Confirmar" at bounding box center [733, 385] width 60 height 23
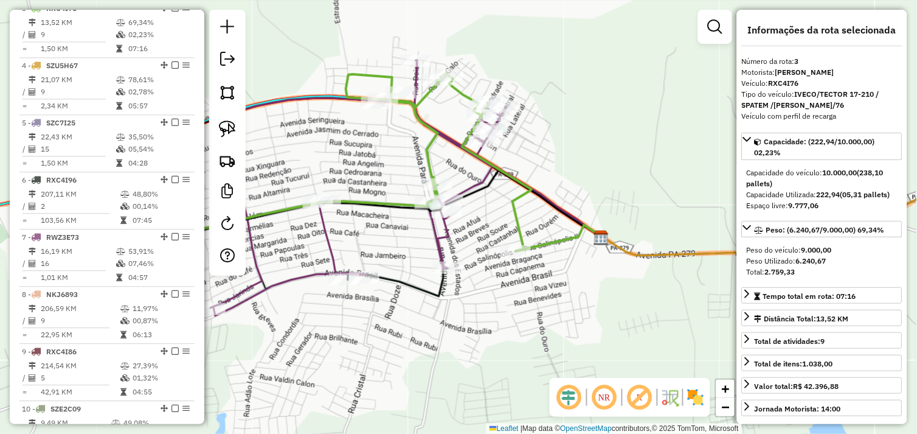
drag, startPoint x: 459, startPoint y: 265, endPoint x: 503, endPoint y: 287, distance: 49.0
click at [503, 287] on div "Janela de atendimento Grade de atendimento Capacidade Transportadoras Veículos …" at bounding box center [458, 217] width 917 height 434
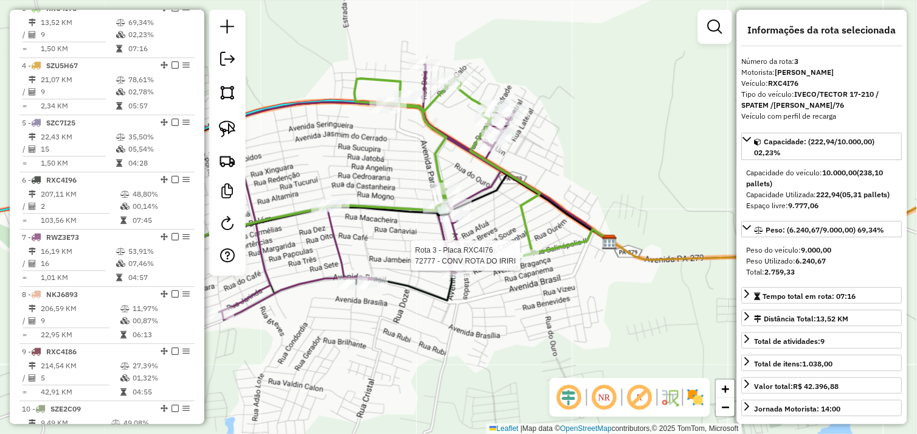
click at [528, 262] on div at bounding box center [524, 255] width 30 height 12
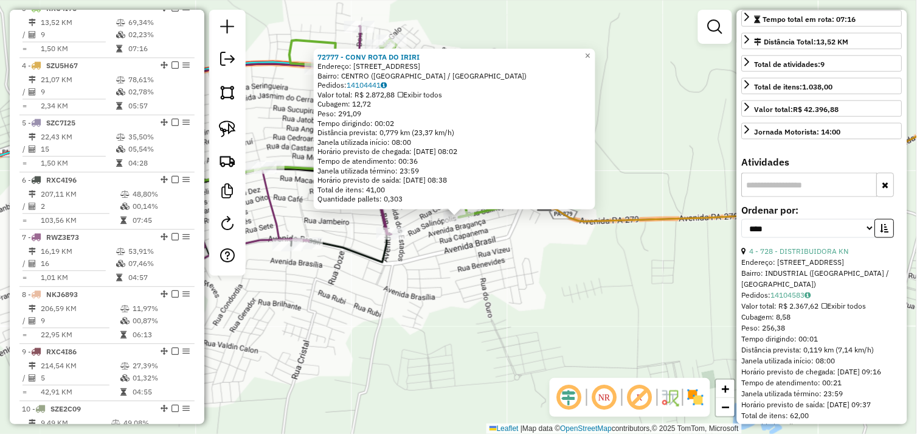
scroll to position [338, 0]
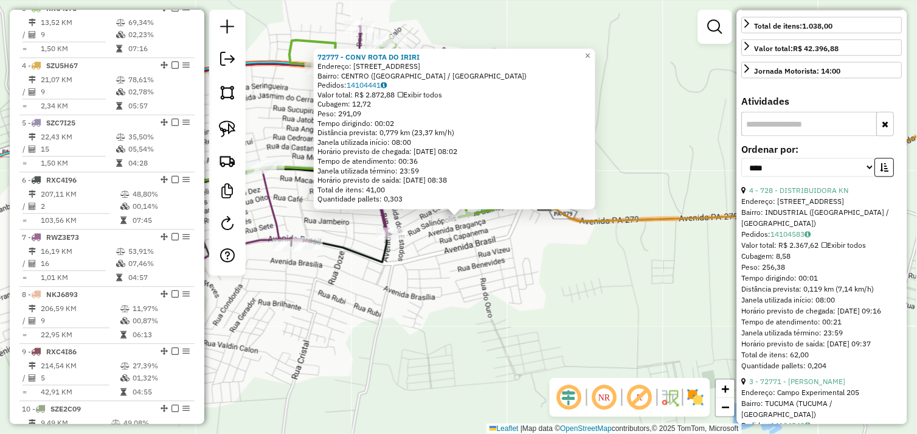
click at [515, 277] on div "72777 - CONV ROTA DO IRIRI Endereço: [STREET_ADDRESS] [GEOGRAPHIC_DATA]: 141044…" at bounding box center [458, 217] width 917 height 434
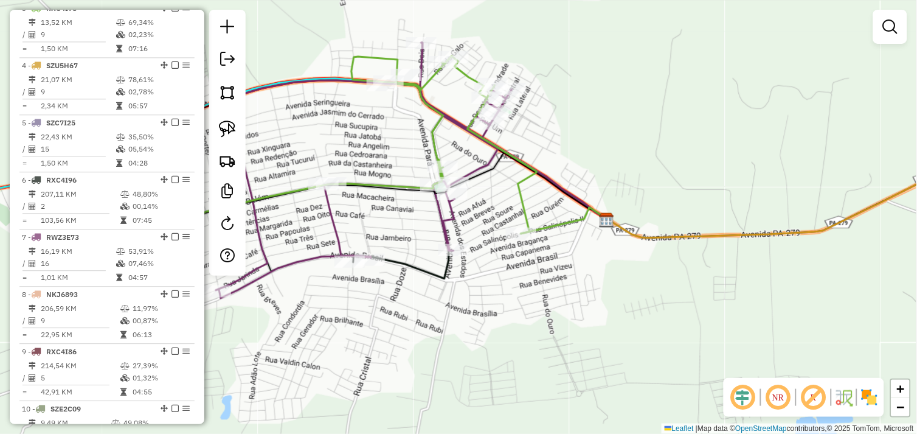
drag, startPoint x: 457, startPoint y: 265, endPoint x: 554, endPoint y: 291, distance: 100.1
click at [554, 291] on div "Janela de atendimento Grade de atendimento Capacidade Transportadoras Veículos …" at bounding box center [458, 217] width 917 height 434
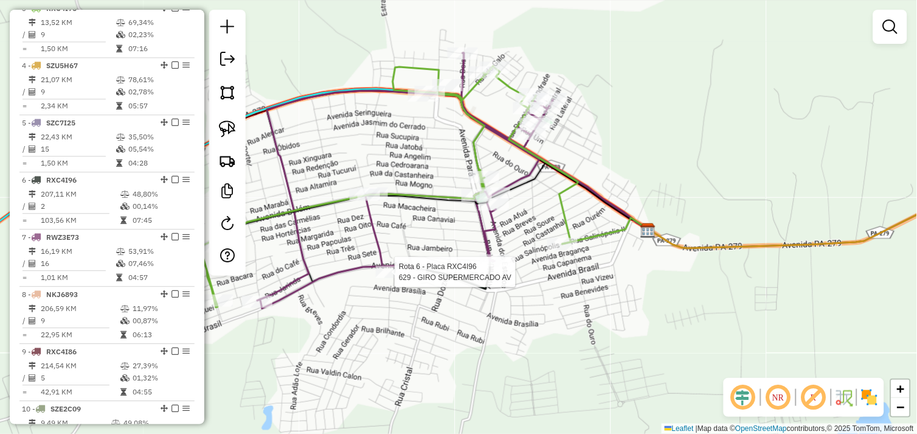
select select "*********"
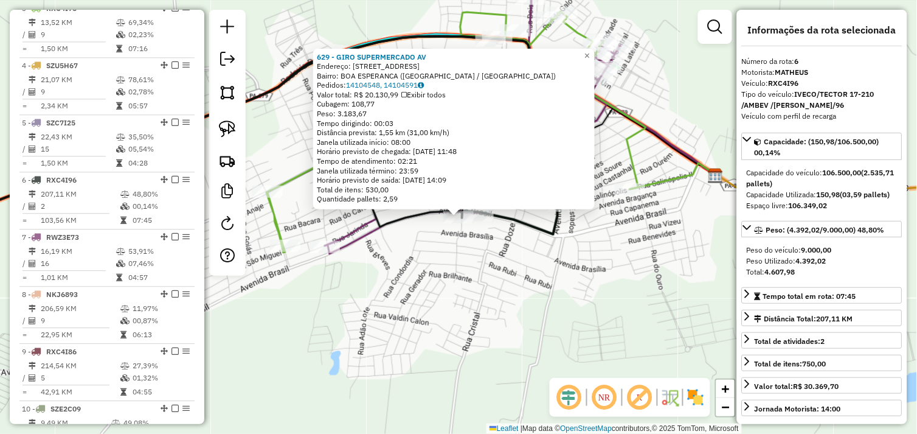
scroll to position [660, 0]
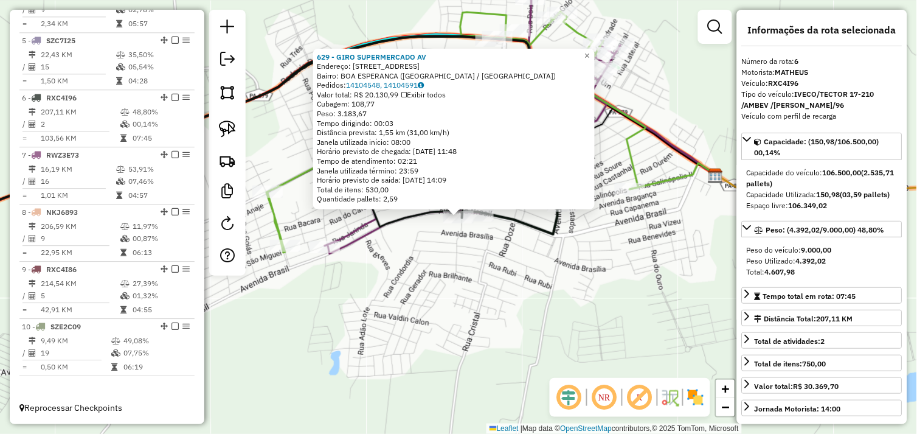
click at [594, 282] on div "629 - GIRO SUPERMERCADO AV Endereço: AV GOIAS 19 Bairro: BOA ESPERANCA ([GEOGRA…" at bounding box center [458, 217] width 917 height 434
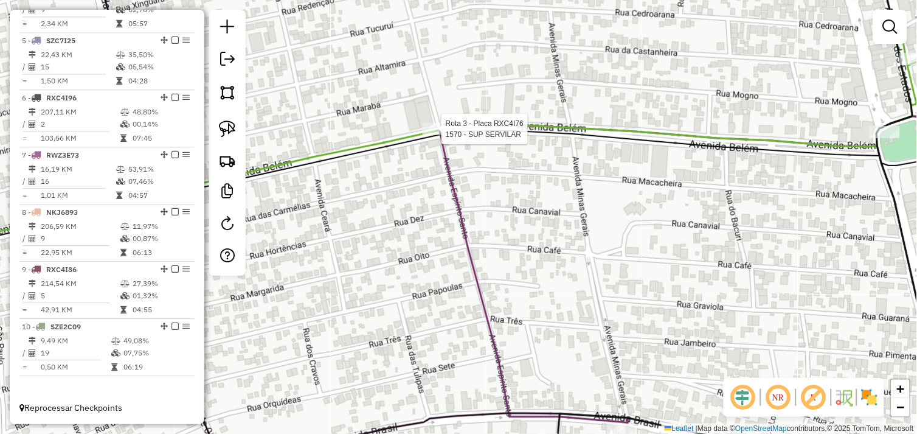
select select "*********"
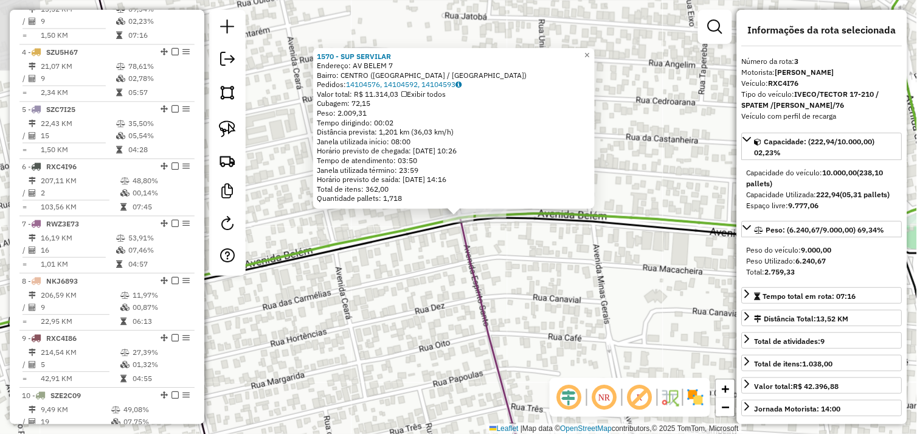
scroll to position [569, 0]
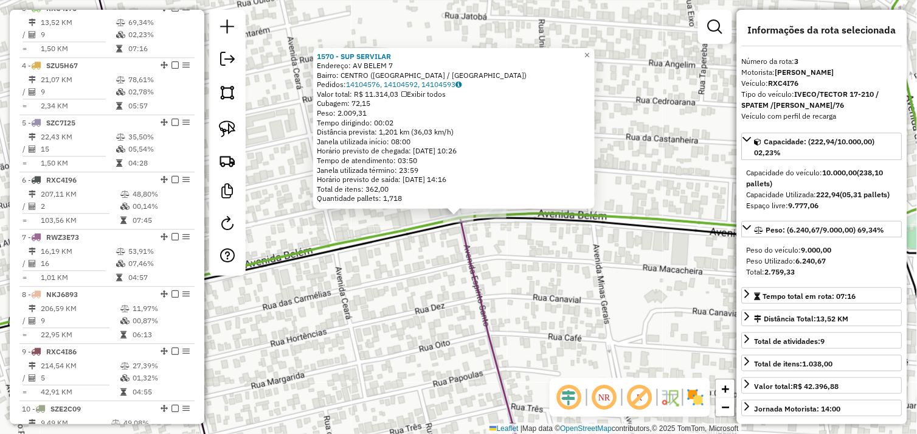
click at [570, 274] on div "1570 - SUP SERVILAR Endereço: AV BELEM 7 Bairro: [GEOGRAPHIC_DATA] ([GEOGRAPHIC…" at bounding box center [458, 217] width 917 height 434
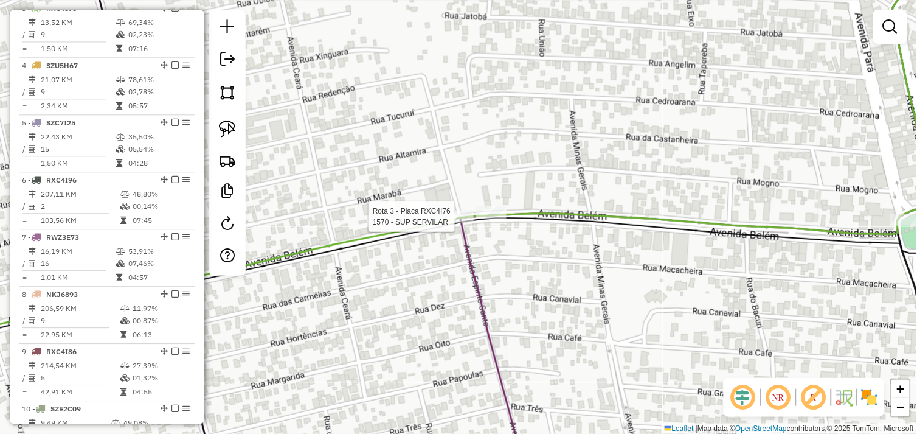
select select "*********"
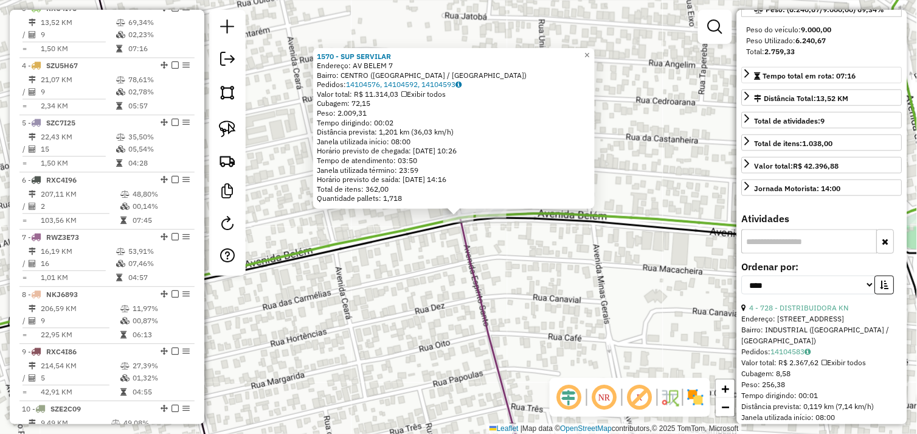
scroll to position [338, 0]
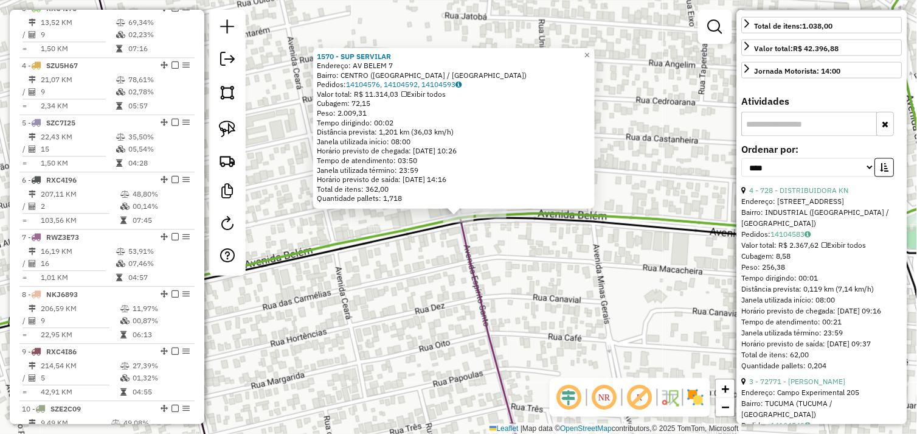
click at [601, 271] on div "1570 - SUP SERVILAR Endereço: AV BELEM 7 Bairro: [GEOGRAPHIC_DATA] ([GEOGRAPHIC…" at bounding box center [458, 217] width 917 height 434
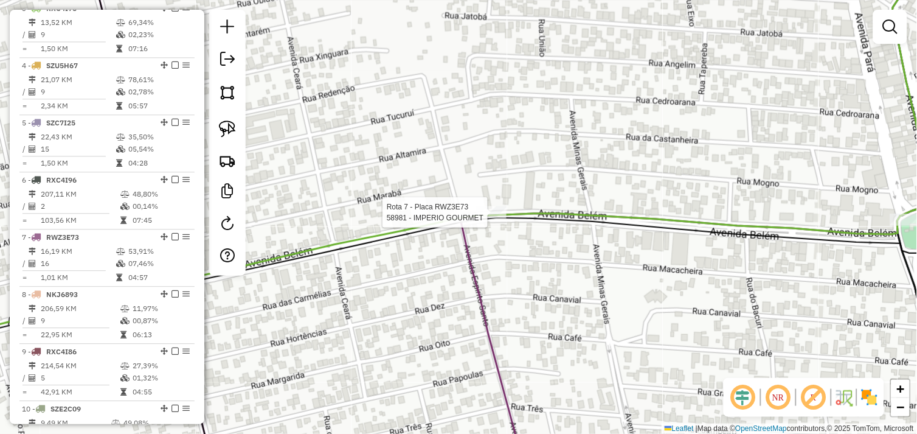
select select "*********"
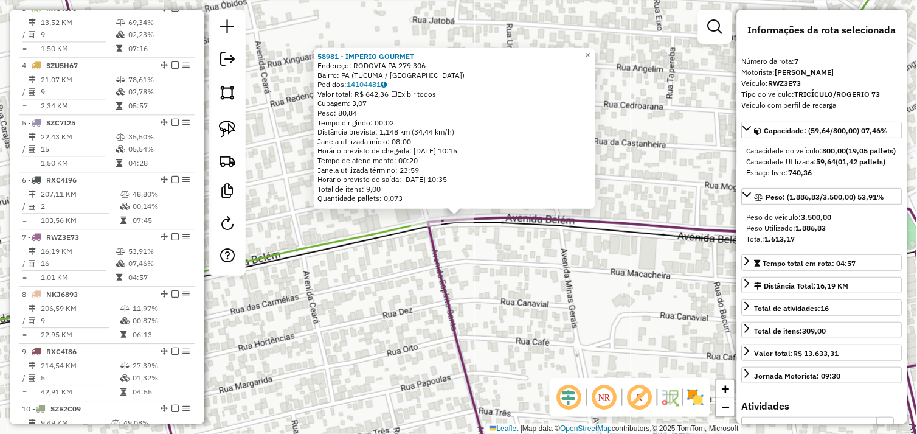
scroll to position [660, 0]
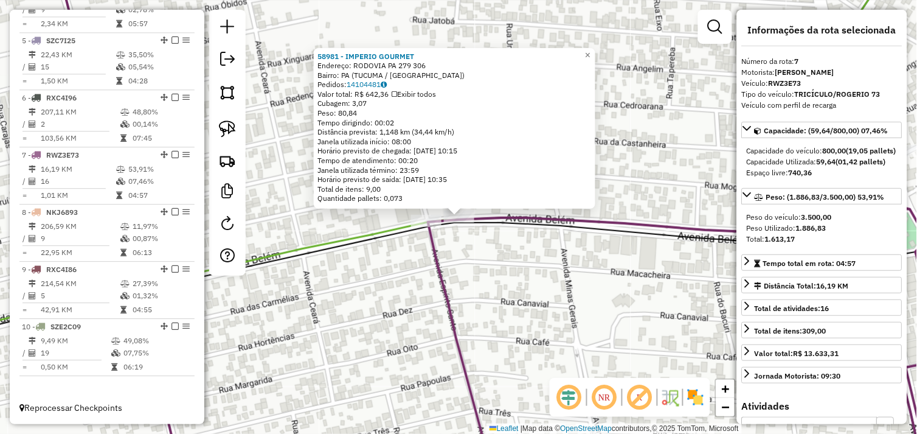
click at [543, 286] on div "58981 - IMPERIO GOURMET Endereço: RODOVIA [GEOGRAPHIC_DATA] 279 306 Bairro: [GE…" at bounding box center [458, 217] width 917 height 434
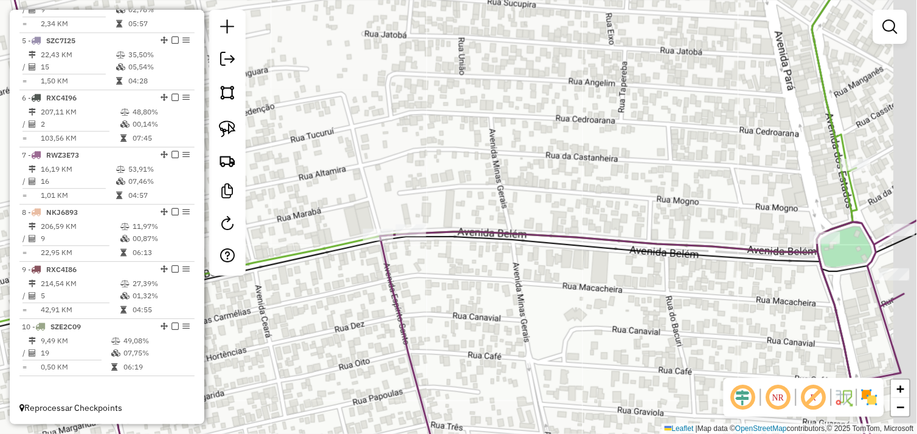
drag, startPoint x: 647, startPoint y: 183, endPoint x: 549, endPoint y: 198, distance: 99.0
click at [549, 198] on div "Janela de atendimento Grade de atendimento Capacidade Transportadoras Veículos …" at bounding box center [458, 217] width 917 height 434
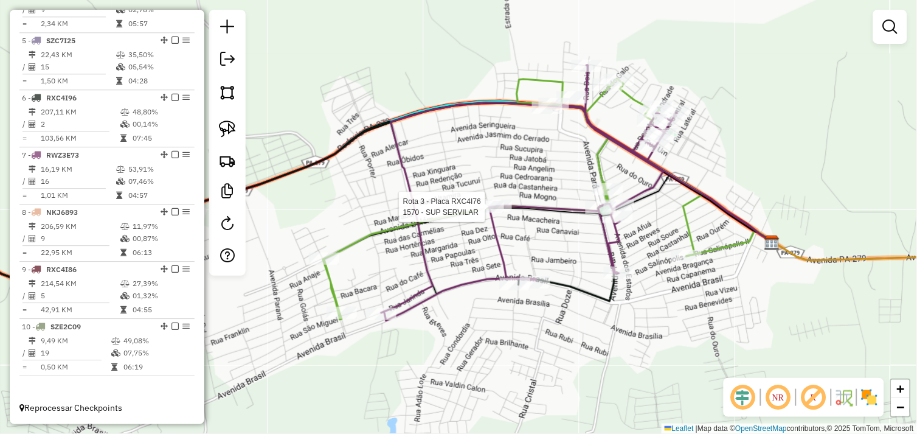
select select "*********"
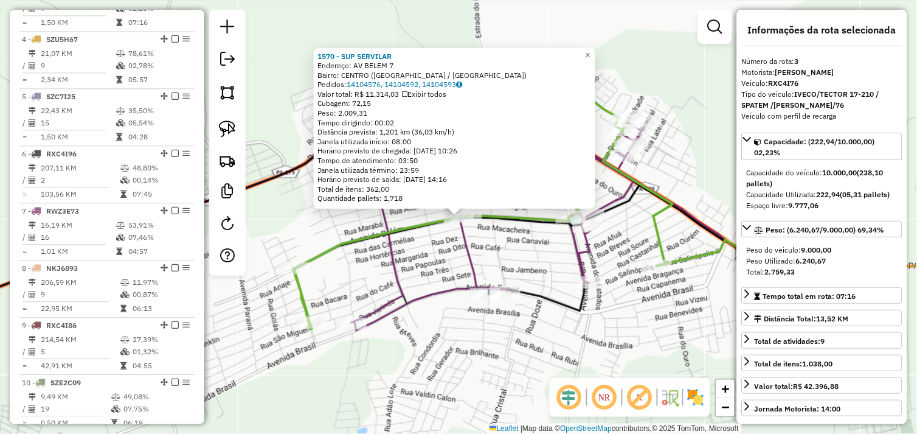
scroll to position [569, 0]
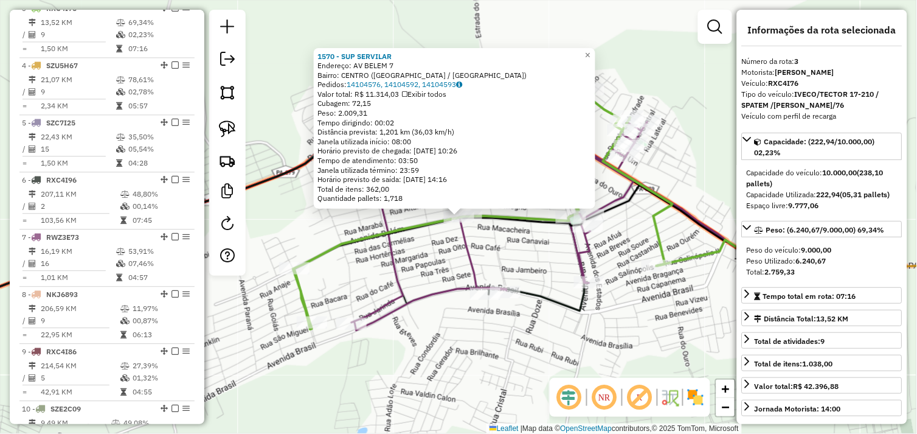
click at [560, 271] on div "1570 - SUP SERVILAR Endereço: AV BELEM 7 Bairro: [GEOGRAPHIC_DATA] ([GEOGRAPHIC…" at bounding box center [458, 217] width 917 height 434
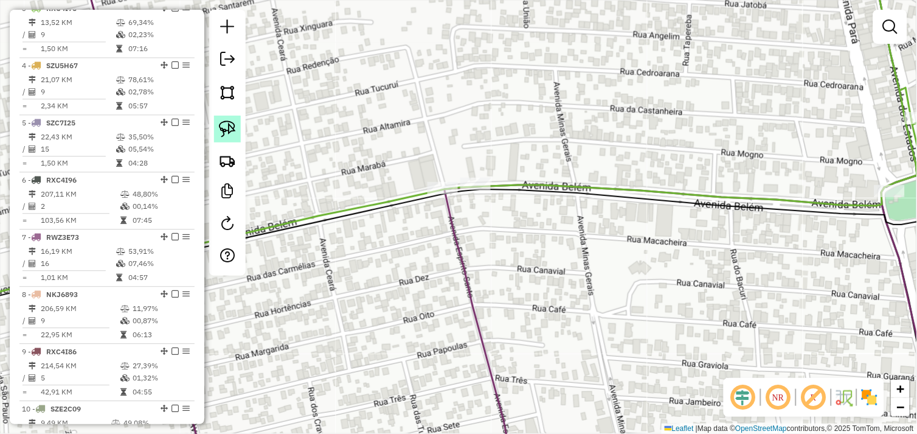
click at [236, 125] on link at bounding box center [227, 129] width 27 height 27
click at [452, 183] on div "Rota 3 - Placa RXC4I76 1570 - SUP SERVILAR Janela de atendimento Grade de atend…" at bounding box center [458, 217] width 917 height 434
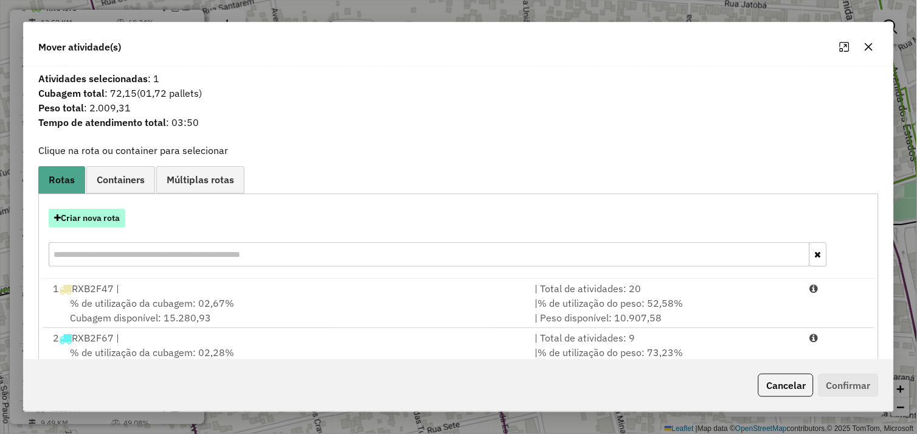
click at [92, 220] on button "Criar nova rota" at bounding box center [87, 218] width 77 height 19
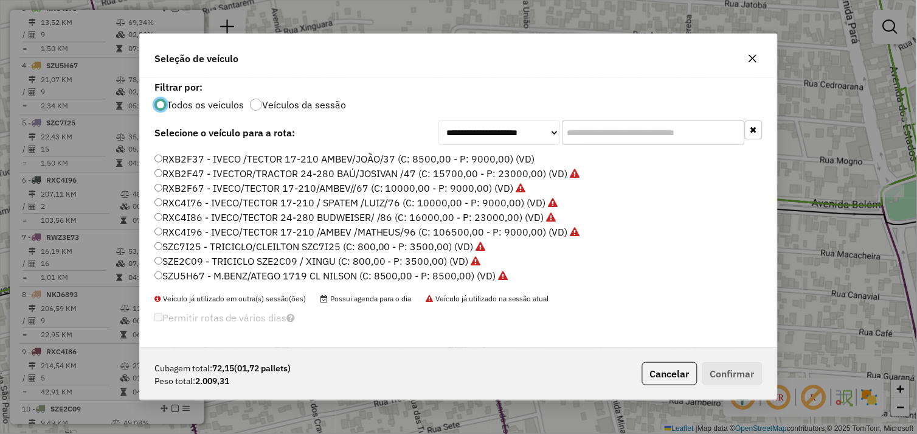
scroll to position [38, 0]
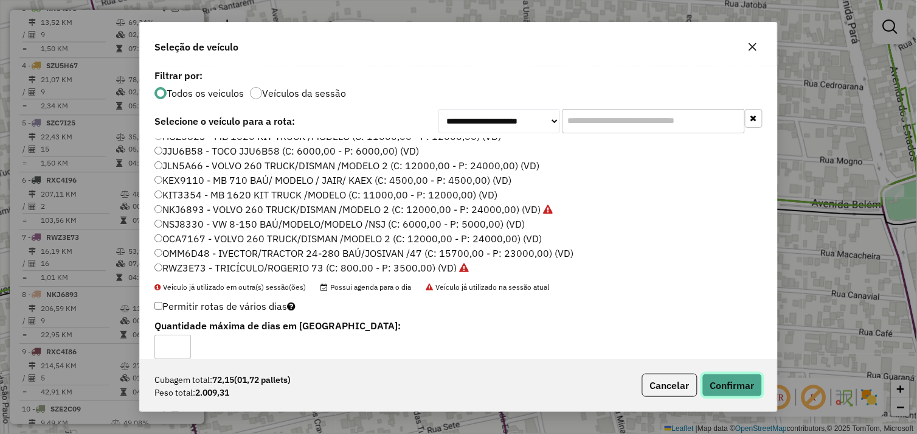
click at [725, 377] on button "Confirmar" at bounding box center [733, 385] width 60 height 23
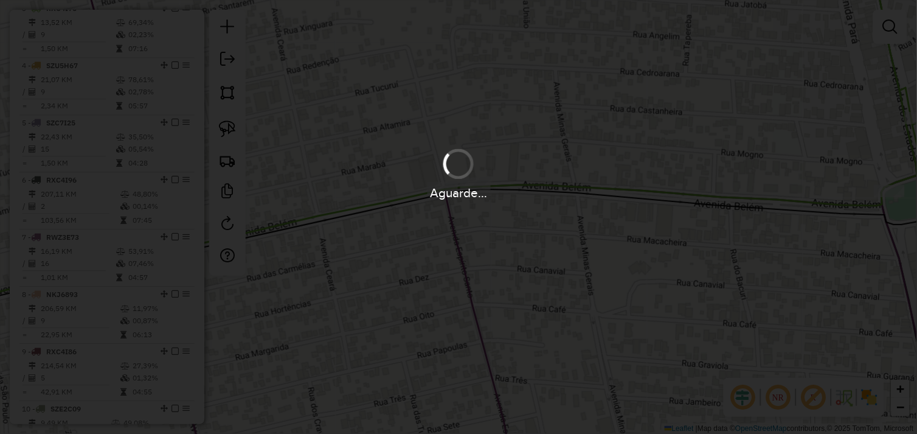
scroll to position [585, 0]
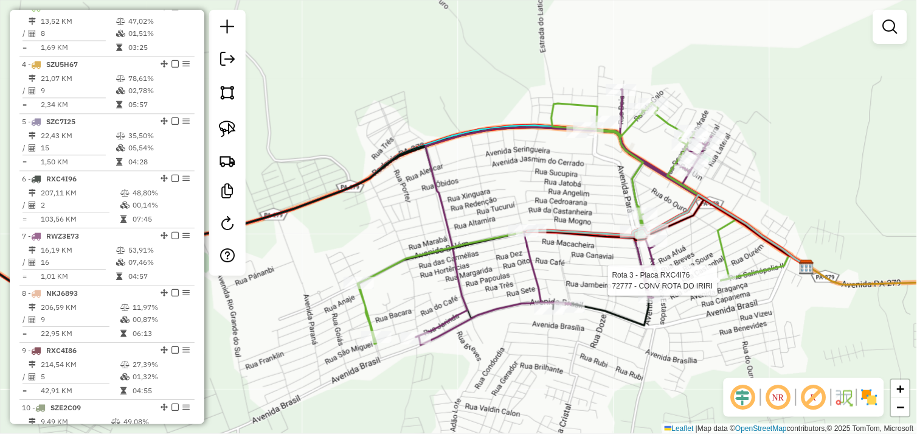
select select "*********"
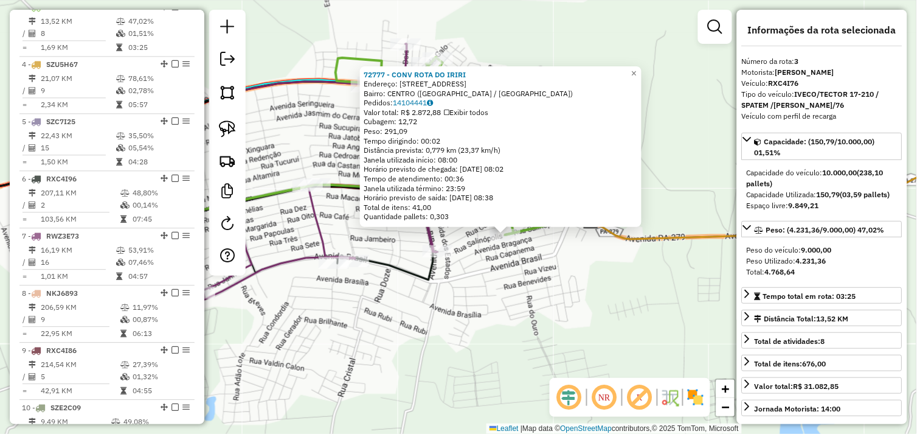
drag, startPoint x: 306, startPoint y: 216, endPoint x: 366, endPoint y: 238, distance: 63.7
click at [366, 238] on div "72777 - CONV ROTA DO IRIRI Endereço: [STREET_ADDRESS] [GEOGRAPHIC_DATA]: 141044…" at bounding box center [458, 217] width 917 height 434
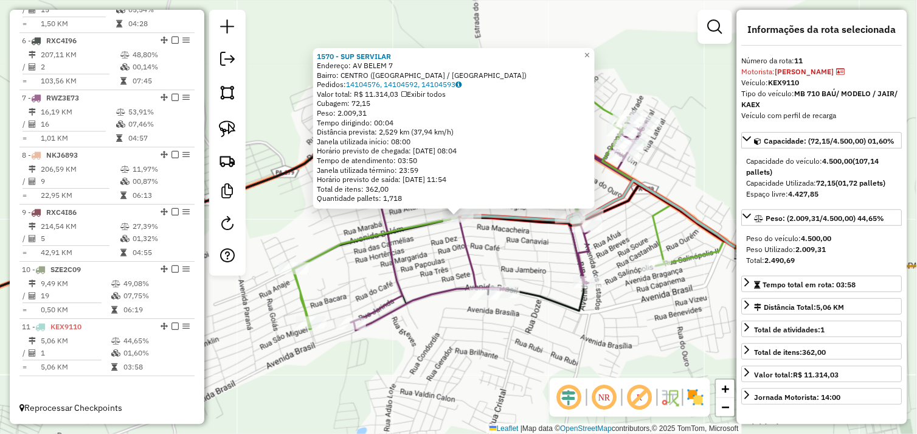
scroll to position [0, 0]
click at [513, 257] on div "Rota 7 - Placa RWZ3E73 72908 - ESPETINHO COUTRINHO 1570 - SUP SERVILAR Endereço…" at bounding box center [458, 217] width 917 height 434
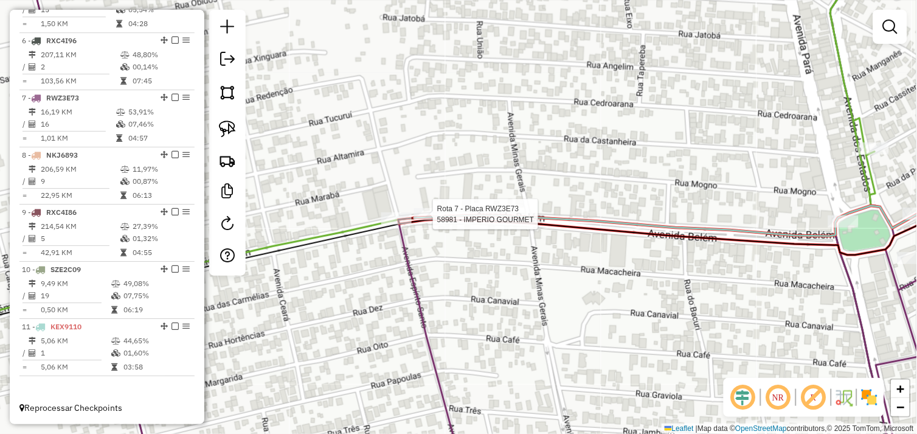
select select "*********"
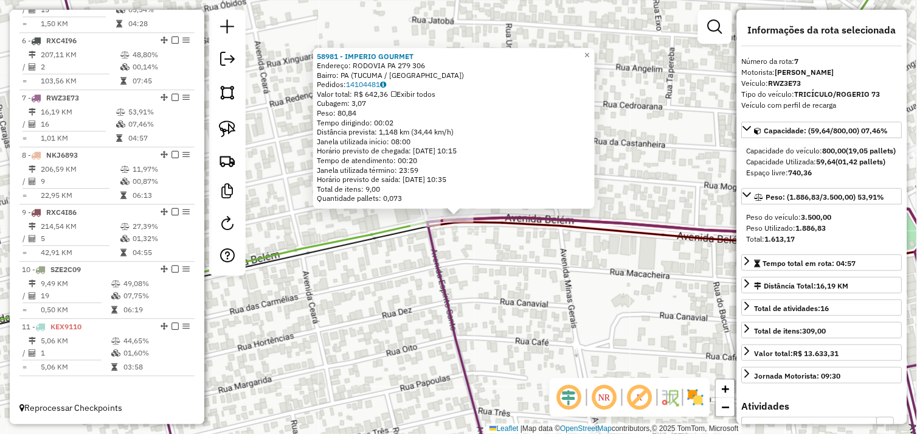
click at [487, 283] on div "58981 - IMPERIO GOURMET Endereço: RODOVIA [GEOGRAPHIC_DATA] 279 306 Bairro: [GE…" at bounding box center [458, 217] width 917 height 434
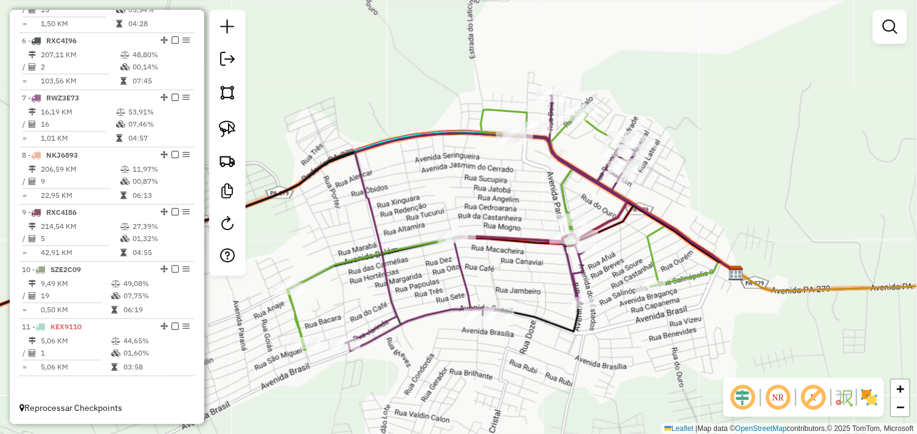
drag, startPoint x: 528, startPoint y: 274, endPoint x: 513, endPoint y: 265, distance: 17.5
click at [513, 265] on div "Janela de atendimento Grade de atendimento Capacidade Transportadoras Veículos …" at bounding box center [458, 217] width 917 height 434
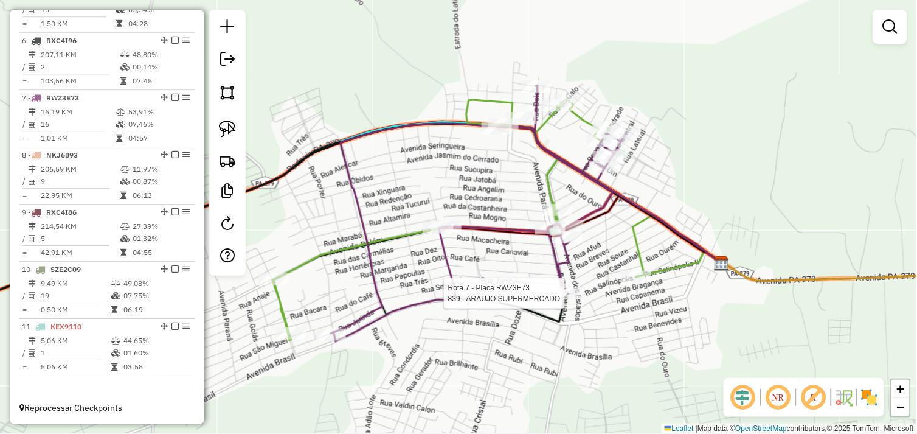
select select "*********"
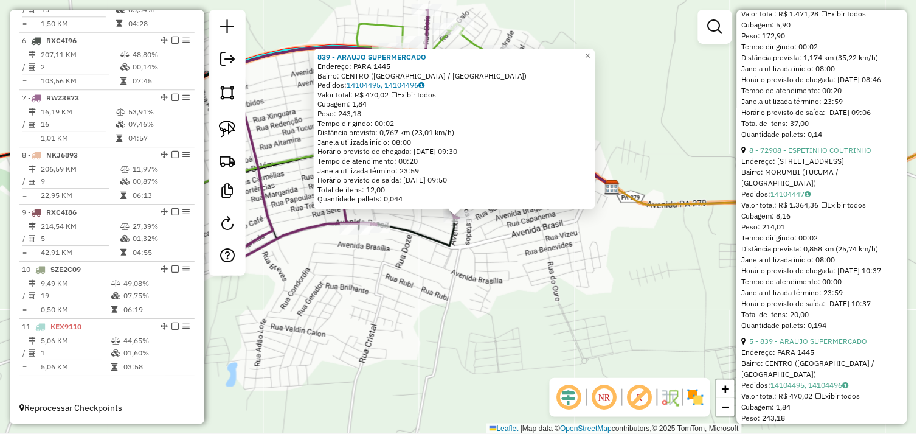
scroll to position [3135, 0]
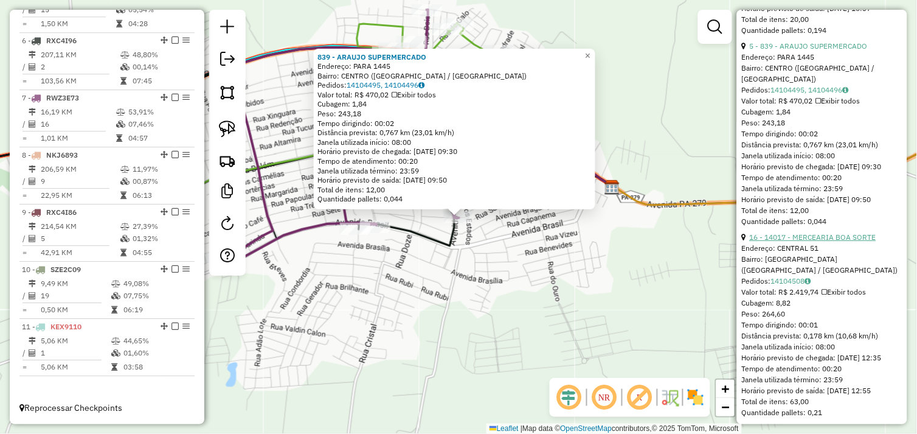
click at [807, 232] on link "16 - 14017 - MERCEARIA BOA SORTE" at bounding box center [813, 236] width 127 height 9
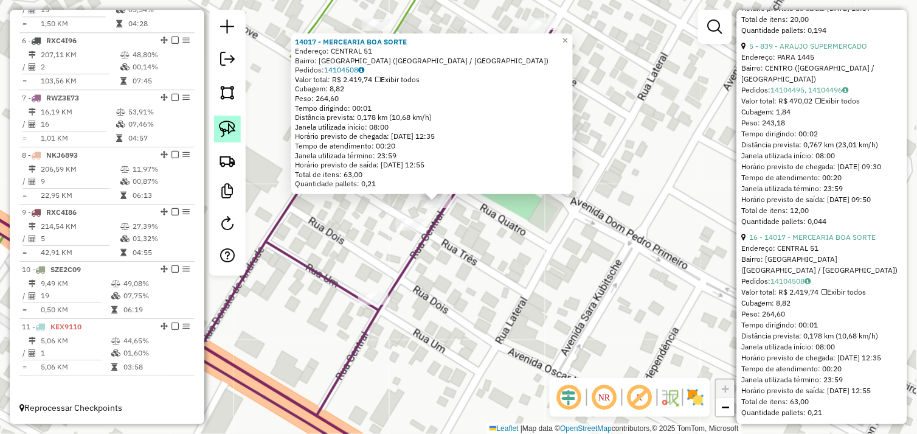
click at [227, 130] on img at bounding box center [227, 128] width 17 height 17
drag, startPoint x: 412, startPoint y: 200, endPoint x: 417, endPoint y: 195, distance: 6.5
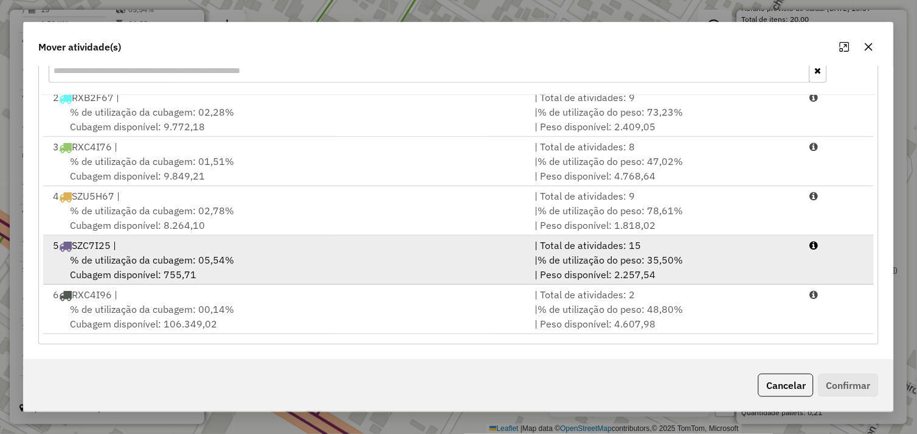
scroll to position [47, 0]
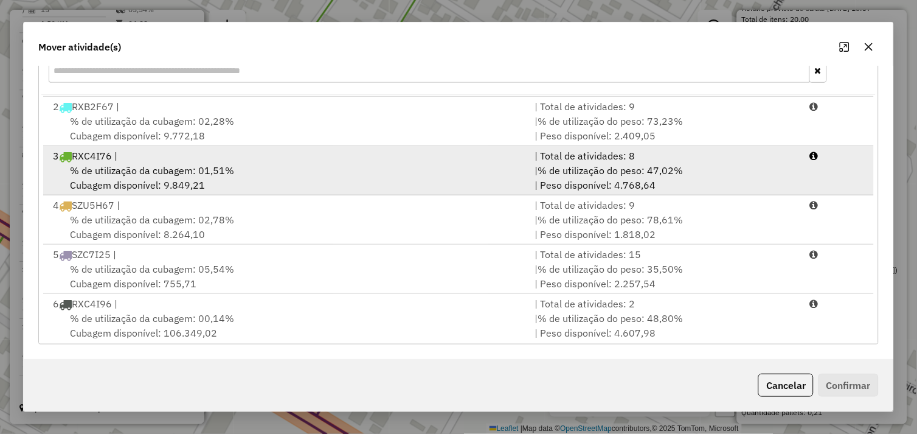
click at [288, 171] on div "% de utilização da cubagem: 01,51% Cubagem disponível: 9.849,21" at bounding box center [287, 177] width 482 height 29
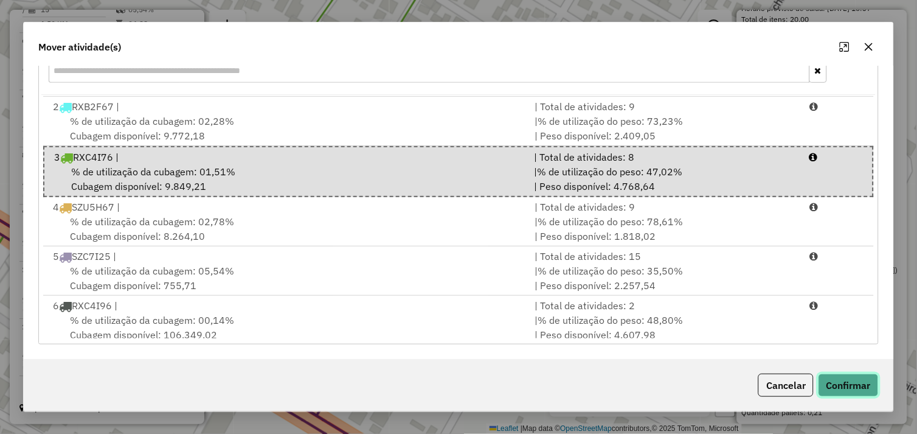
click at [837, 381] on button "Confirmar" at bounding box center [849, 385] width 60 height 23
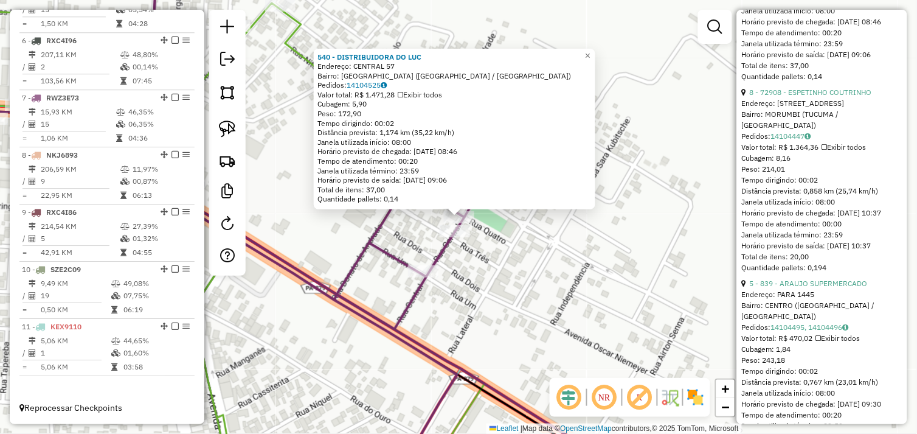
scroll to position [2945, 0]
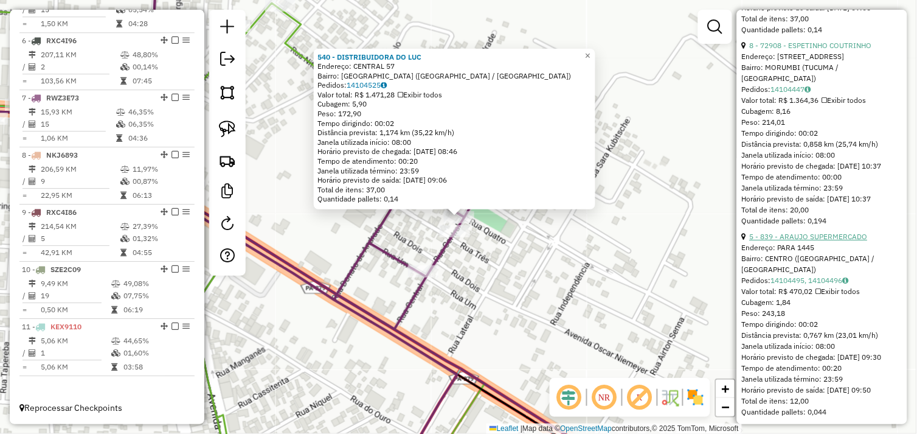
click at [810, 234] on link "5 - 839 - ARAUJO SUPERMERCADO" at bounding box center [809, 236] width 118 height 9
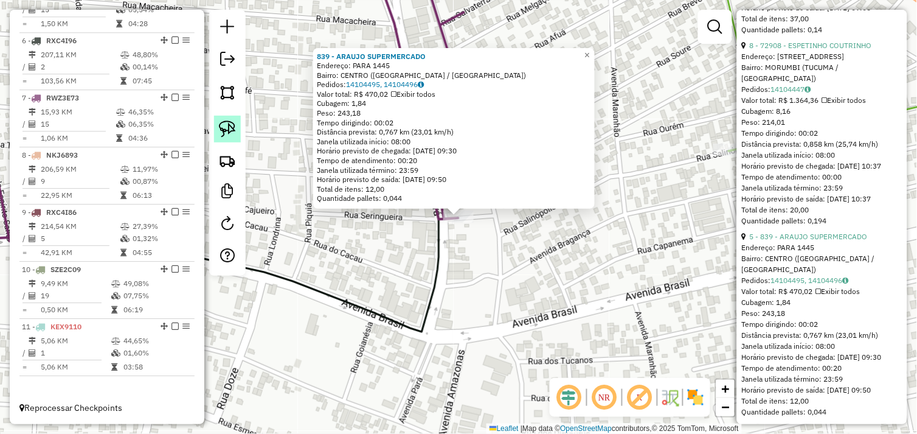
click at [236, 130] on link at bounding box center [227, 129] width 27 height 27
drag, startPoint x: 427, startPoint y: 229, endPoint x: 442, endPoint y: 215, distance: 21.1
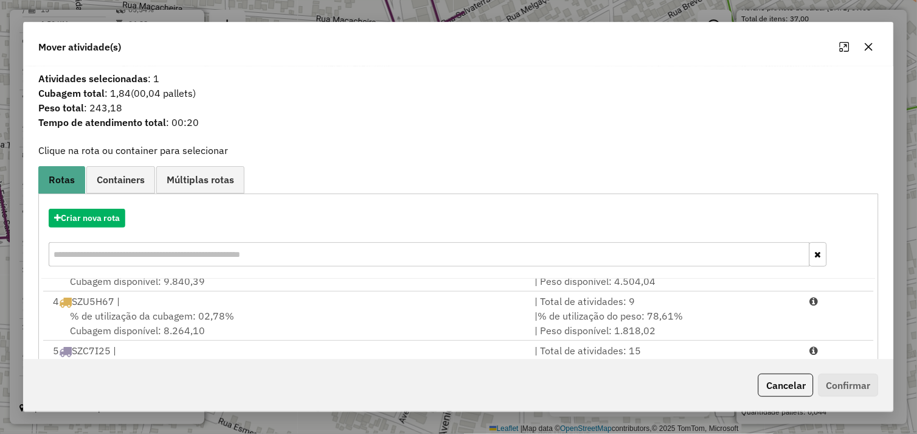
scroll to position [68, 0]
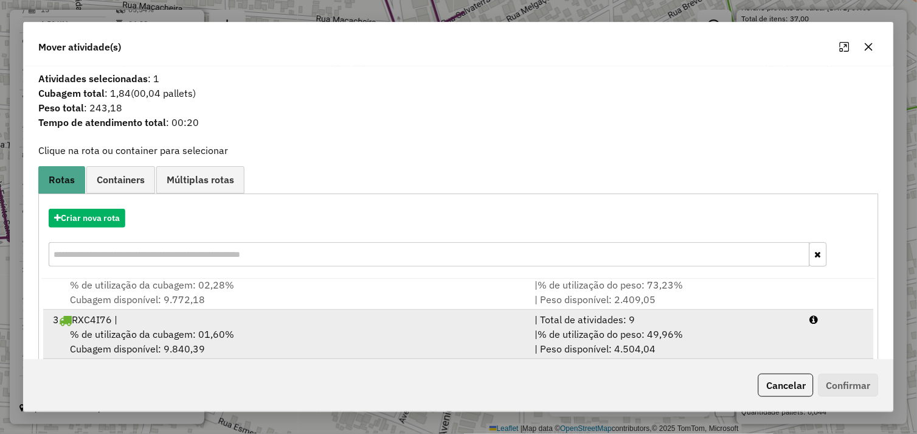
click at [365, 330] on div "% de utilização da cubagem: 01,60% Cubagem disponível: 9.840,39" at bounding box center [287, 341] width 482 height 29
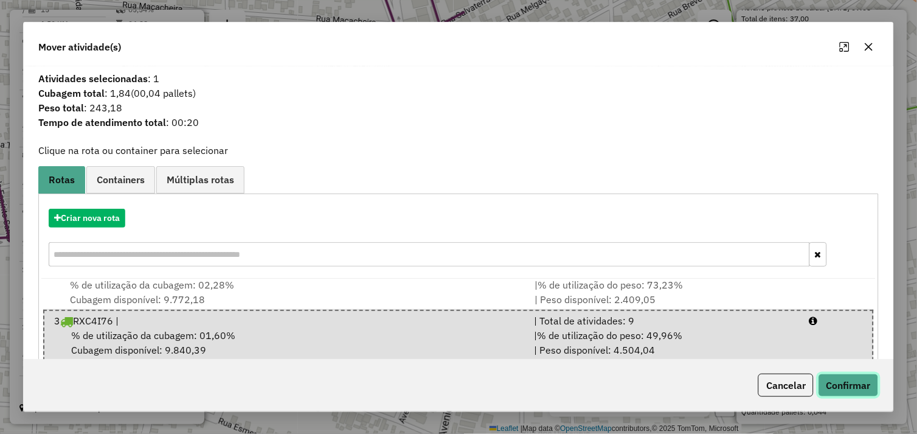
click at [841, 381] on button "Confirmar" at bounding box center [849, 385] width 60 height 23
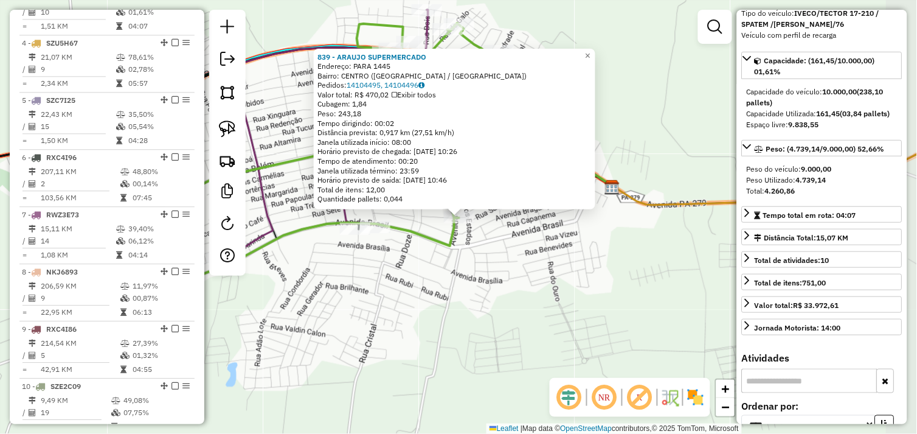
scroll to position [585, 0]
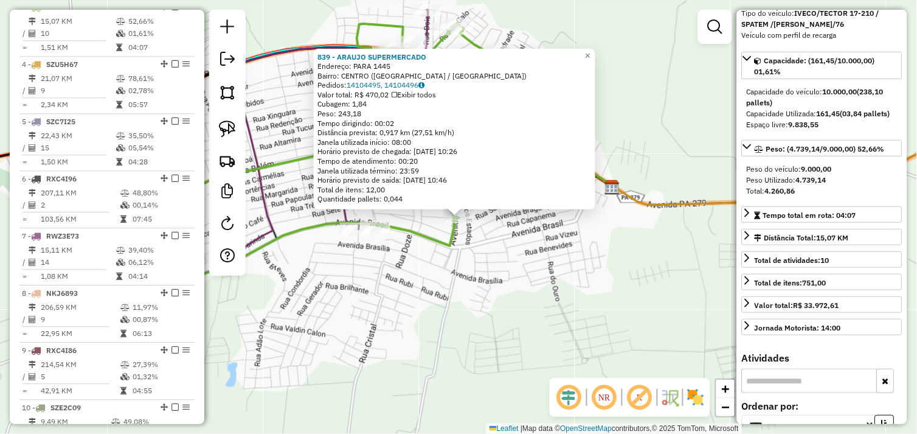
click at [576, 266] on div "839 - ARAUJO SUPERMERCADO Endereço: PARA 1445 Bairro: [GEOGRAPHIC_DATA] ([GEOGR…" at bounding box center [458, 217] width 917 height 434
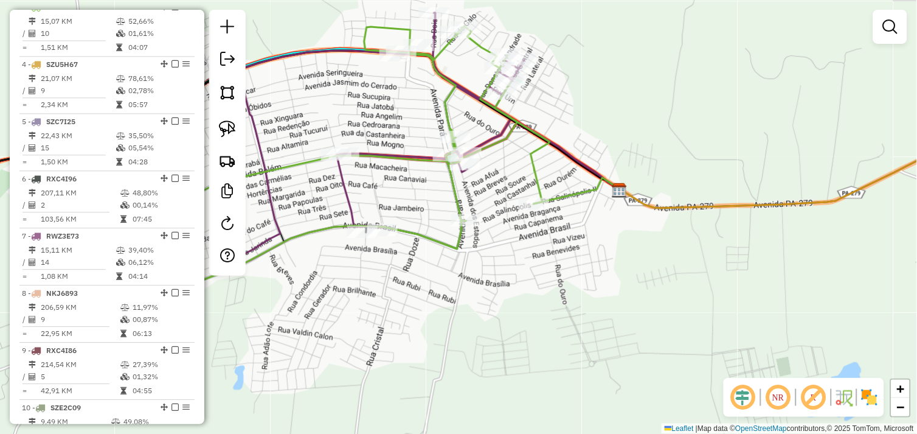
drag, startPoint x: 409, startPoint y: 209, endPoint x: 540, endPoint y: 232, distance: 132.2
click at [540, 232] on div "Janela de atendimento Grade de atendimento Capacidade Transportadoras Veículos …" at bounding box center [458, 217] width 917 height 434
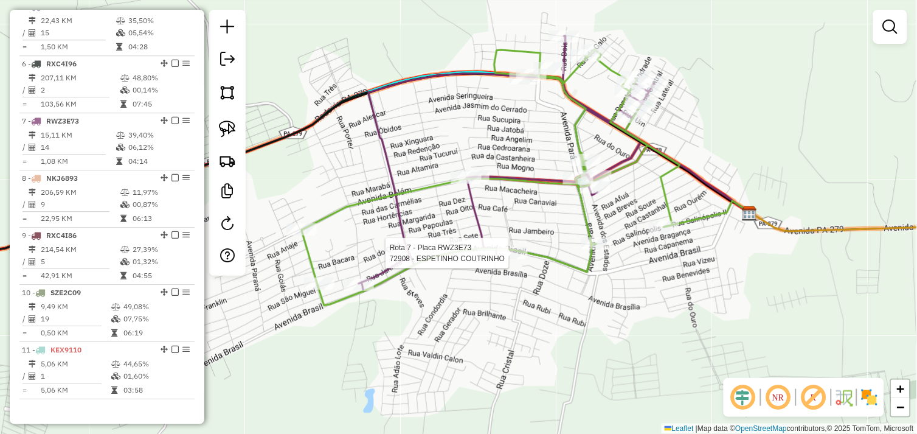
select select "*********"
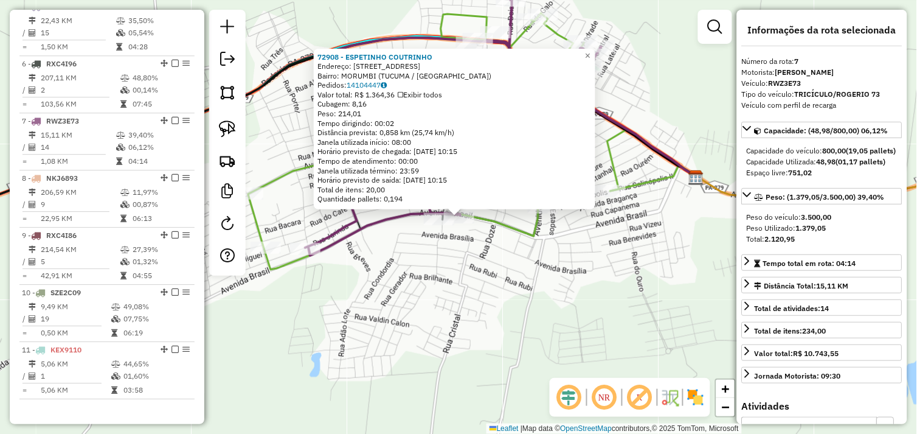
scroll to position [732, 0]
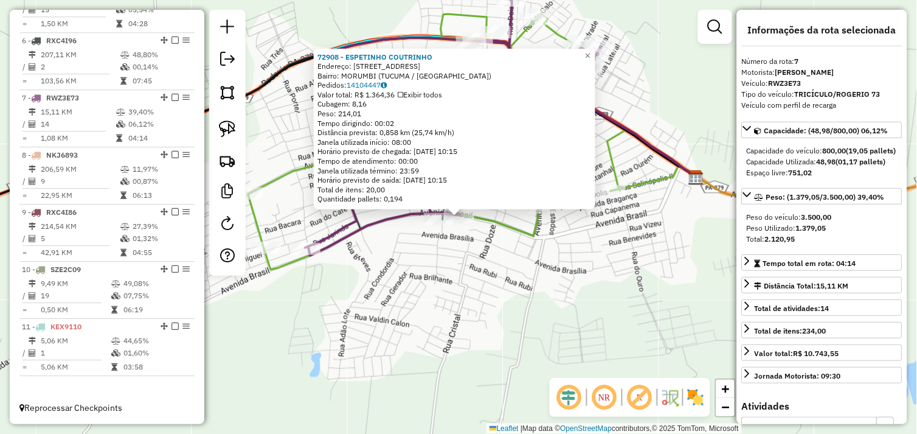
click at [520, 282] on div "72908 - ESPETINHO COUTRINHO Endereço: [STREET_ADDRESS] Bairro: [GEOGRAPHIC_DATA…" at bounding box center [458, 217] width 917 height 434
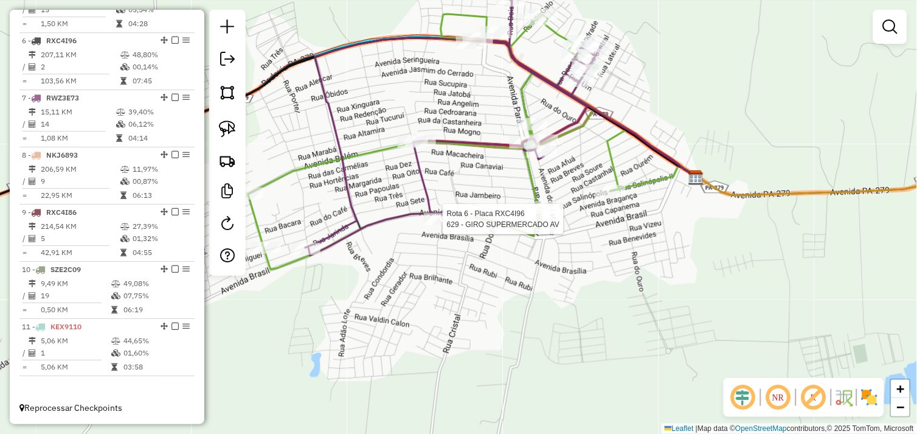
select select "*********"
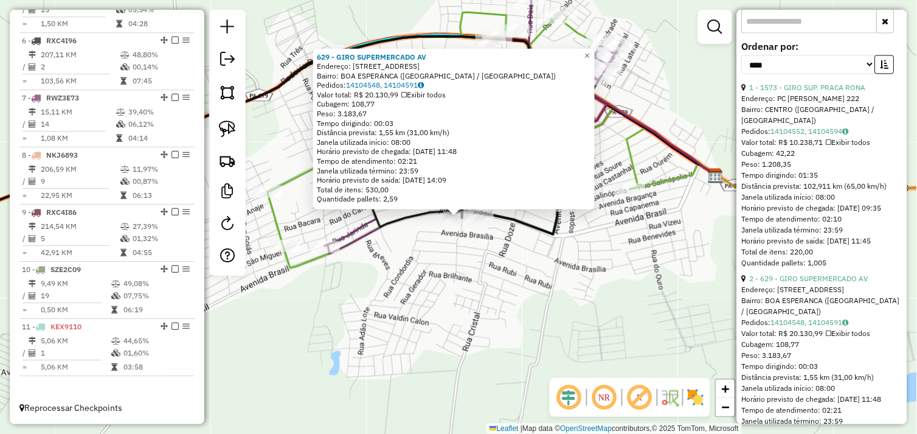
scroll to position [495, 0]
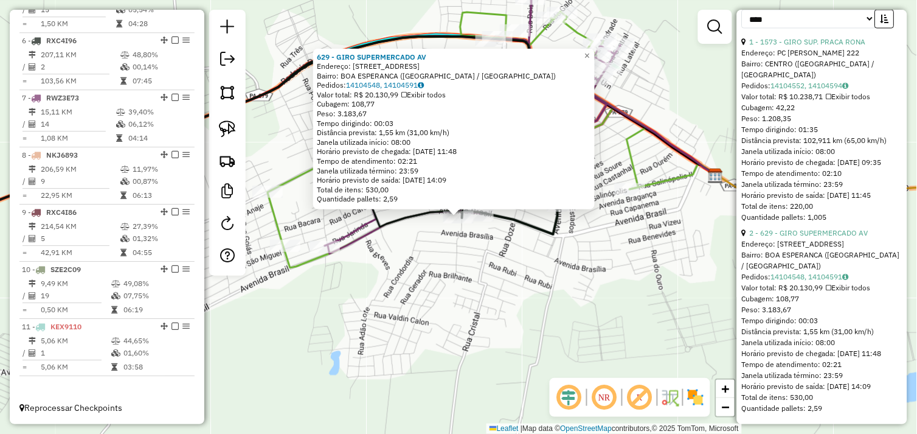
click at [582, 259] on div "629 - GIRO SUPERMERCADO AV Endereço: AV GOIAS 19 Bairro: BOA ESPERANCA ([GEOGRA…" at bounding box center [458, 217] width 917 height 434
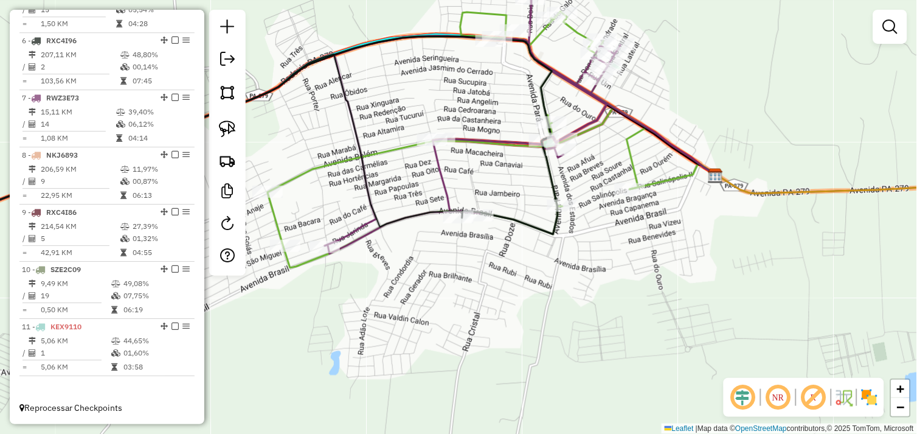
drag, startPoint x: 670, startPoint y: 274, endPoint x: 513, endPoint y: 262, distance: 156.8
click at [518, 259] on div "Janela de atendimento Grade de atendimento Capacidade Transportadoras Veículos …" at bounding box center [458, 217] width 917 height 434
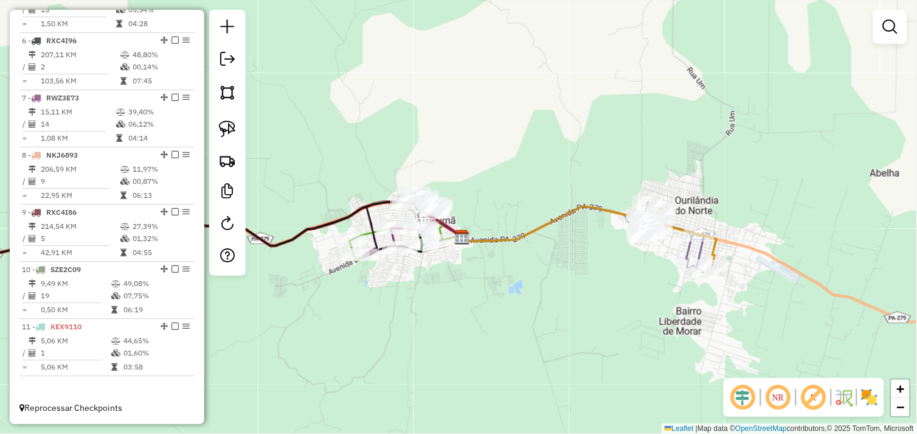
drag, startPoint x: 633, startPoint y: 276, endPoint x: 473, endPoint y: 288, distance: 160.5
click at [473, 288] on div "Janela de atendimento Grade de atendimento Capacidade Transportadoras Veículos …" at bounding box center [458, 217] width 917 height 434
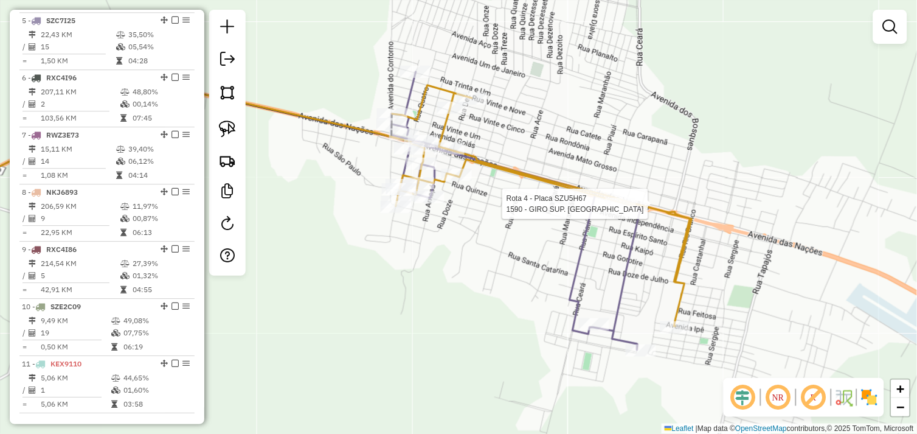
select select "*********"
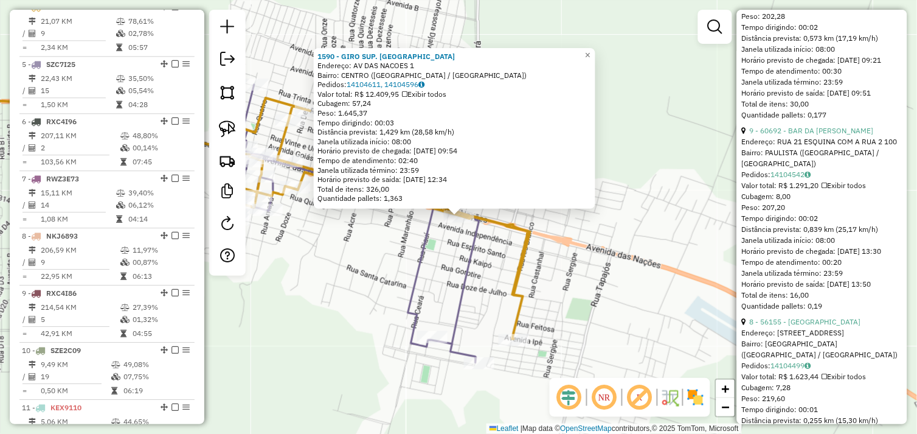
scroll to position [556, 0]
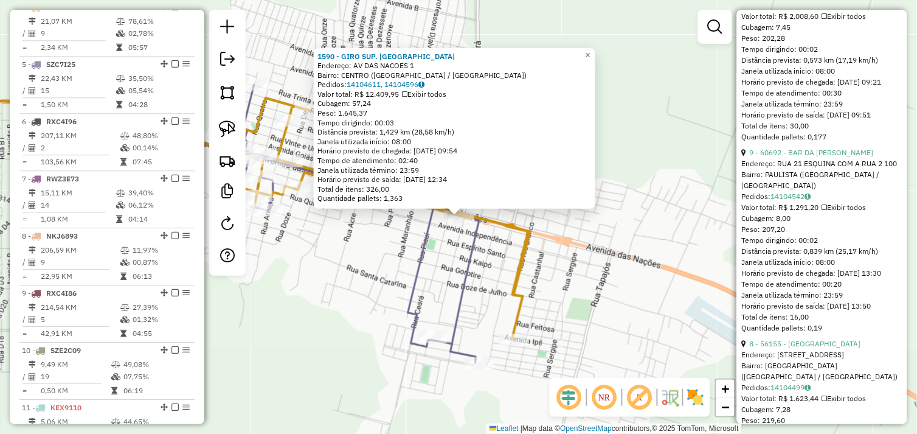
click at [639, 313] on div "1590 - GIRO SUP. OURILANDIA Endereço: AV DAS NACOES 1 Bairro: [GEOGRAPHIC_DATA]…" at bounding box center [458, 217] width 917 height 434
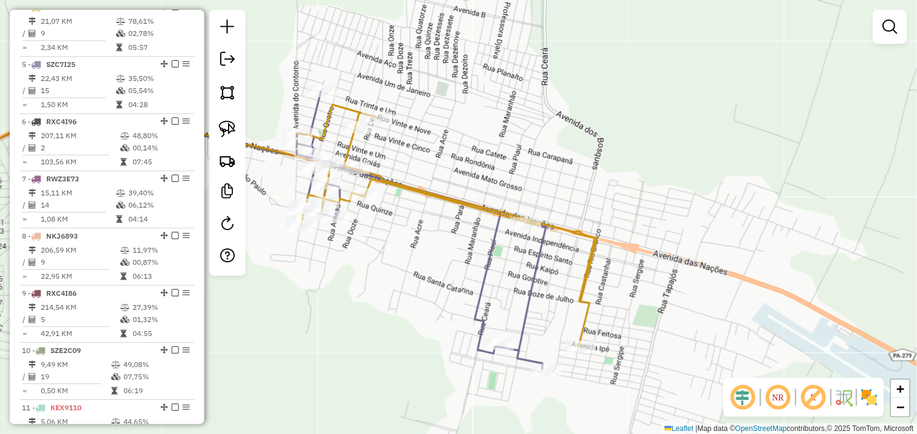
drag, startPoint x: 375, startPoint y: 254, endPoint x: 520, endPoint y: 264, distance: 145.2
click at [538, 266] on div "Janela de atendimento Grade de atendimento Capacidade Transportadoras Veículos …" at bounding box center [458, 217] width 917 height 434
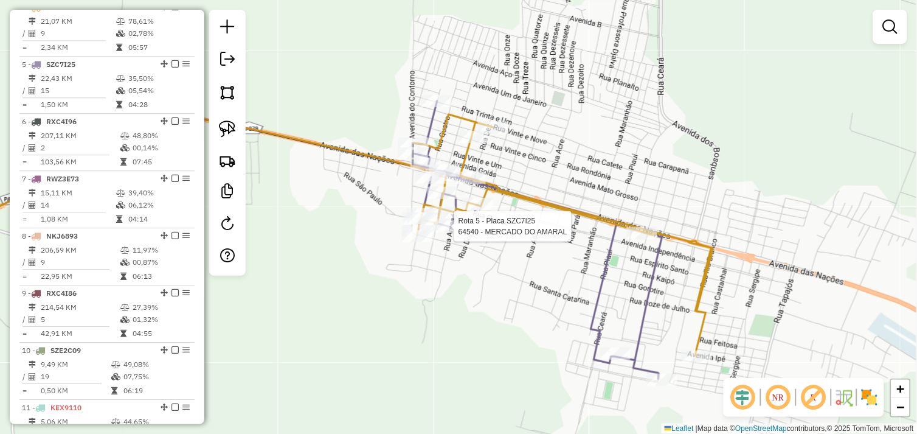
select select "*********"
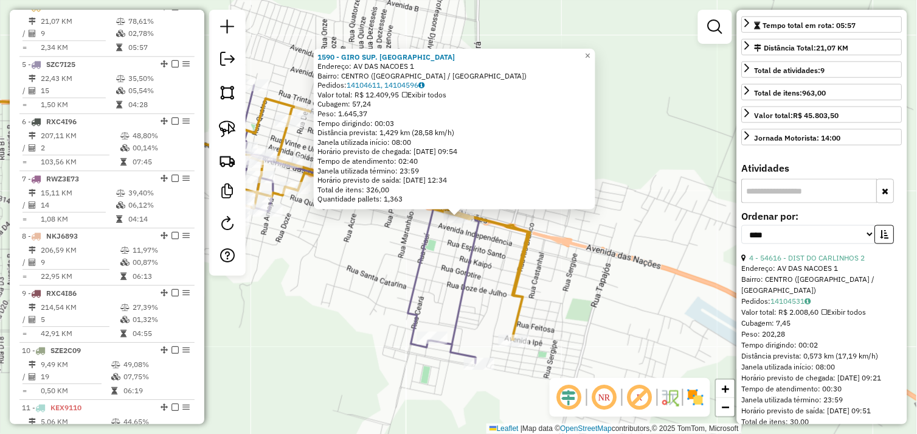
scroll to position [270, 0]
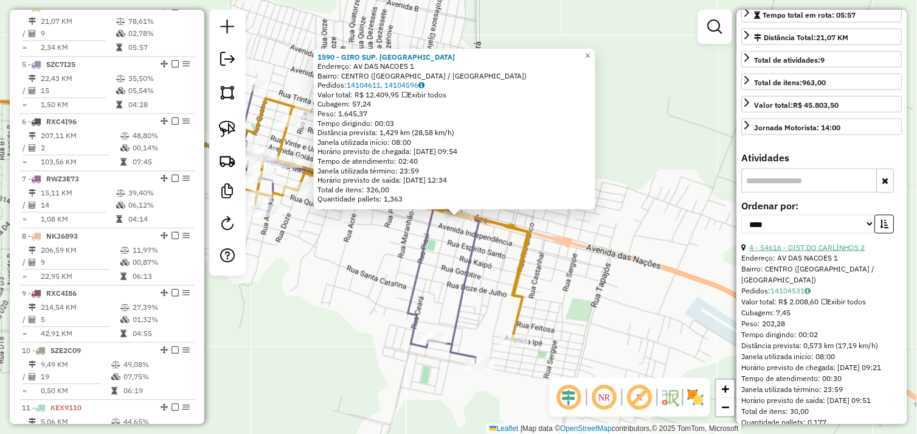
click at [815, 252] on link "4 - 54616 - DIST DO CARLINHOS 2" at bounding box center [808, 247] width 116 height 9
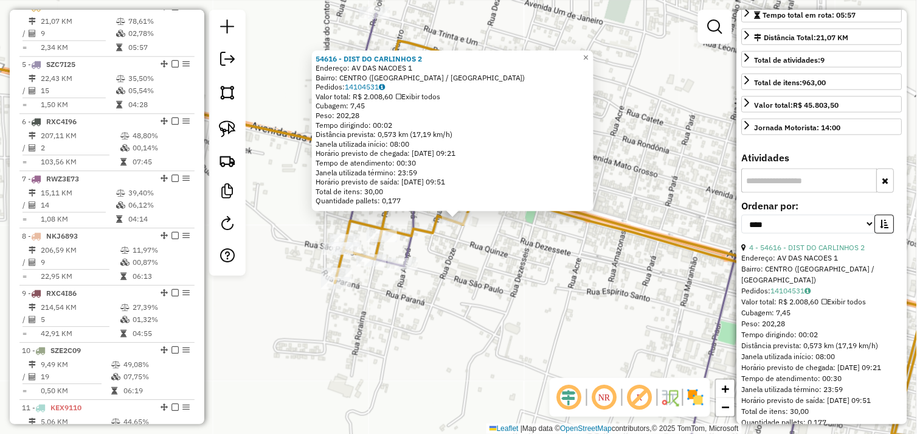
drag, startPoint x: 231, startPoint y: 133, endPoint x: 242, endPoint y: 134, distance: 10.4
click at [232, 133] on img at bounding box center [227, 128] width 17 height 17
drag, startPoint x: 432, startPoint y: 219, endPoint x: 457, endPoint y: 209, distance: 27.0
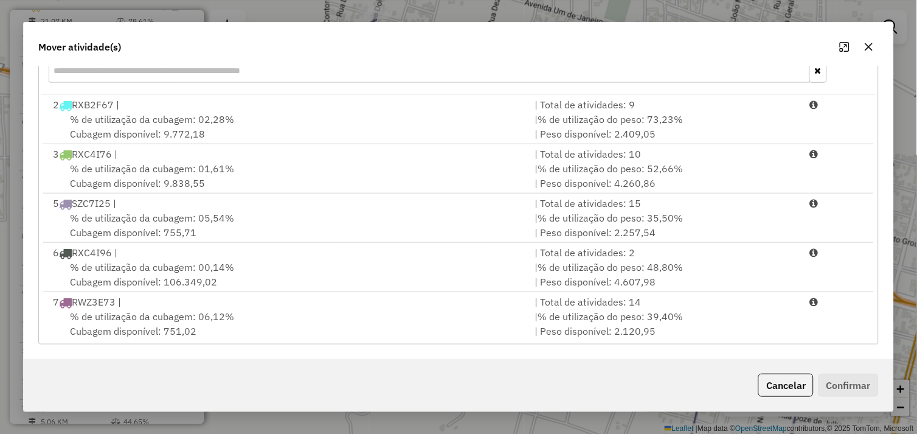
scroll to position [47, 0]
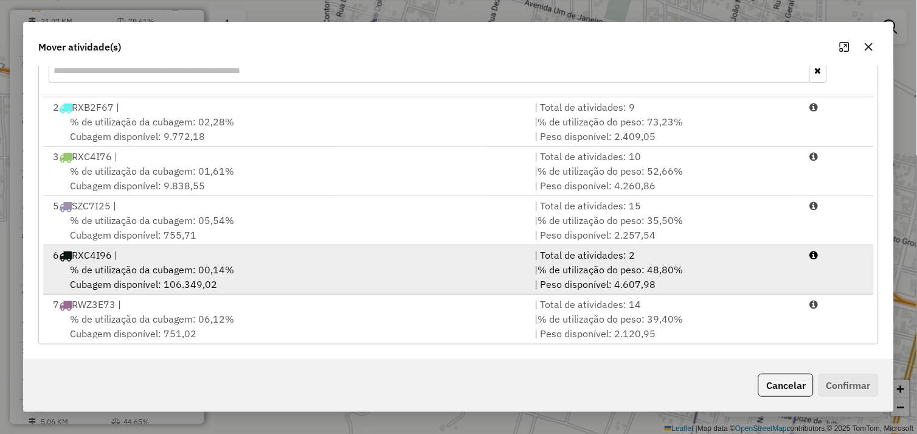
click at [347, 270] on div "% de utilização da cubagem: 00,14% Cubagem disponível: 106.349,02" at bounding box center [287, 276] width 482 height 29
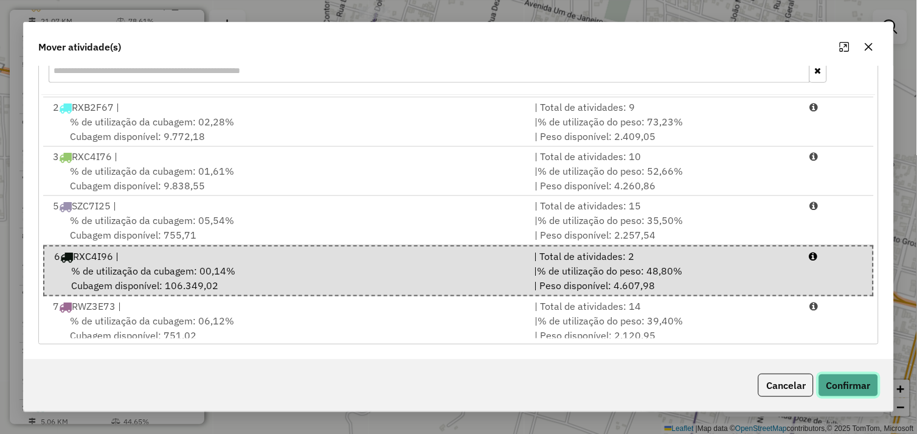
click at [837, 385] on button "Confirmar" at bounding box center [849, 385] width 60 height 23
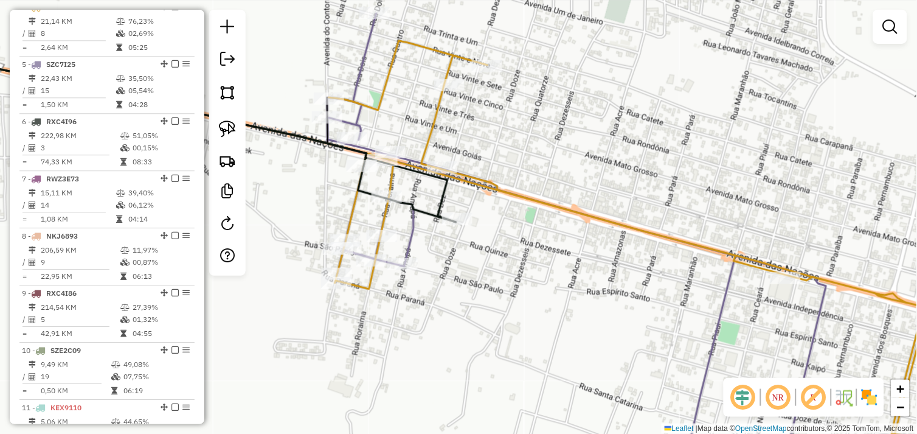
scroll to position [585, 0]
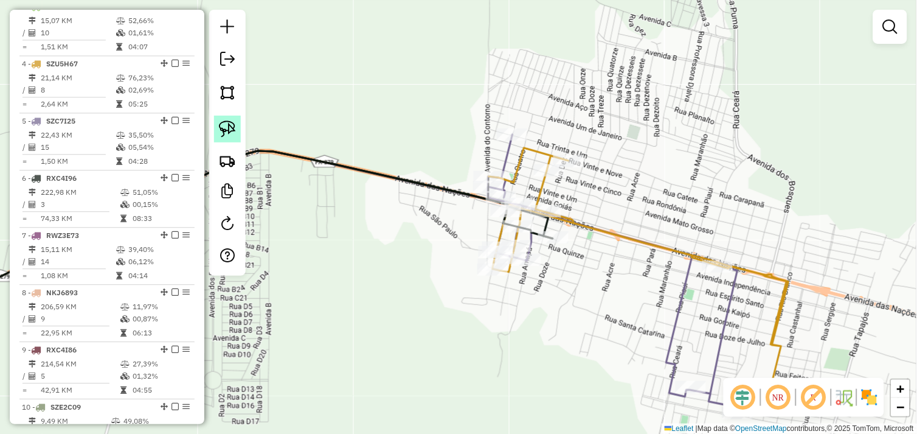
click at [228, 129] on img at bounding box center [227, 128] width 17 height 17
drag, startPoint x: 562, startPoint y: 222, endPoint x: 545, endPoint y: 259, distance: 40.6
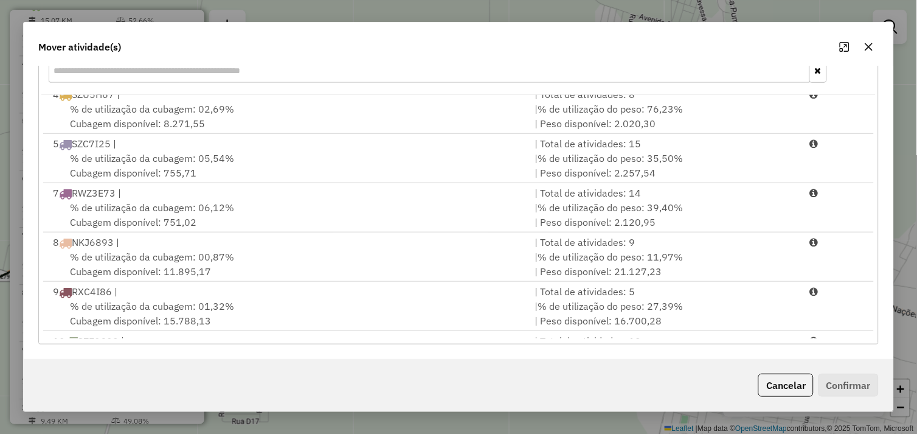
scroll to position [114, 0]
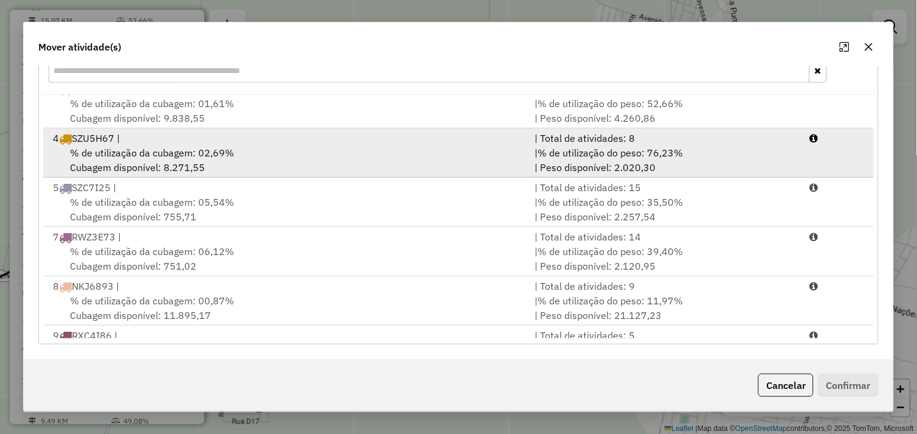
click at [326, 156] on div "% de utilização da cubagem: 02,69% Cubagem disponível: 8.271,55" at bounding box center [287, 159] width 482 height 29
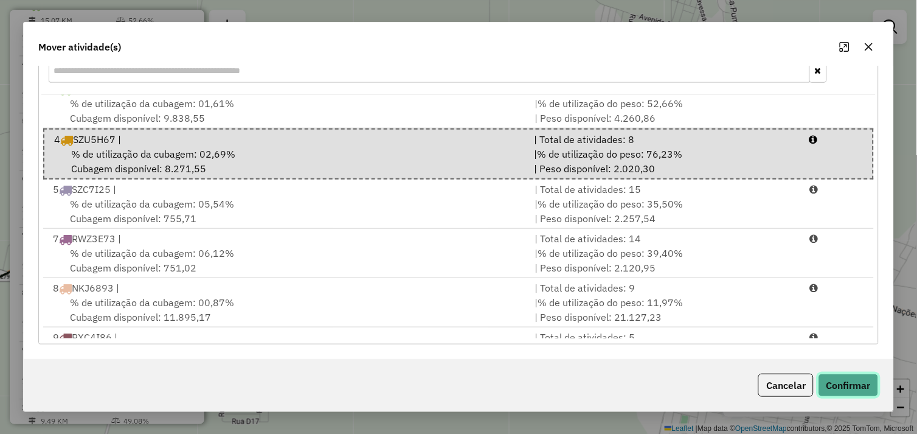
click at [840, 385] on button "Confirmar" at bounding box center [849, 385] width 60 height 23
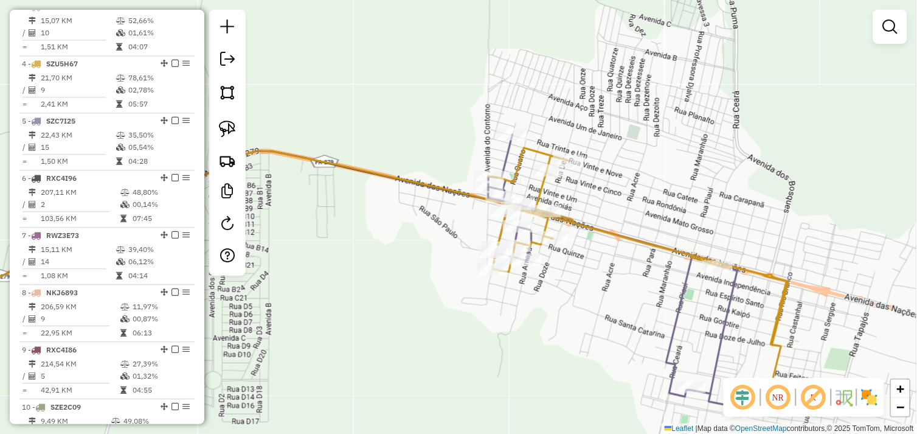
scroll to position [0, 0]
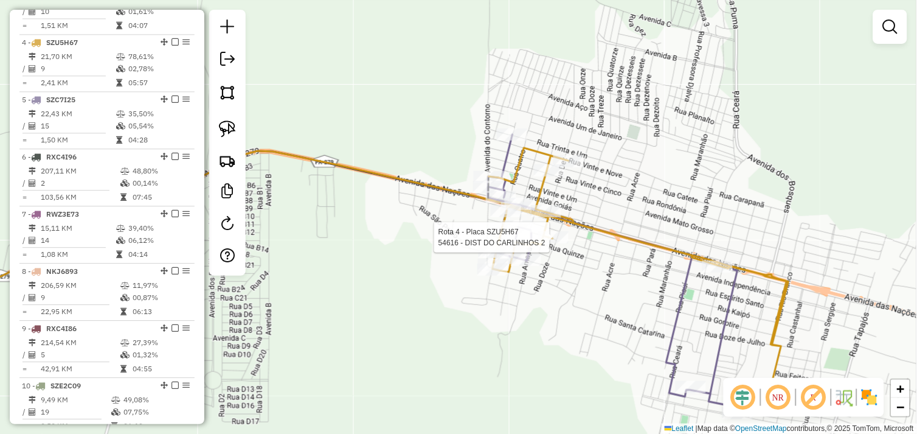
select select "*********"
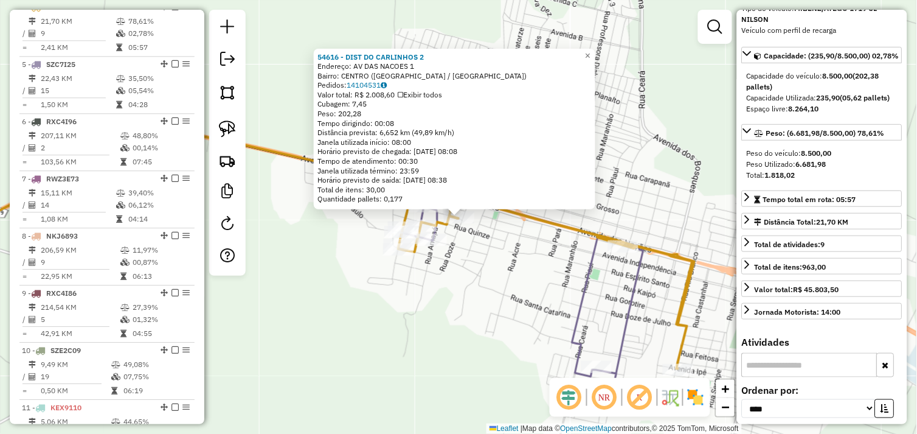
scroll to position [203, 0]
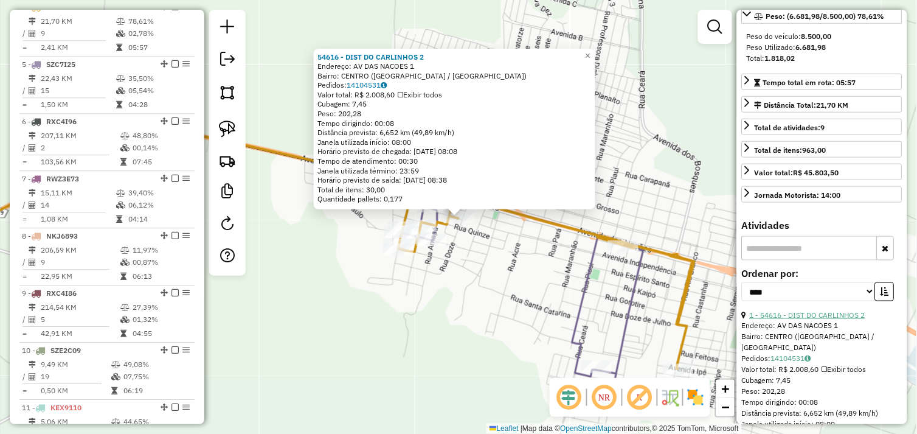
drag, startPoint x: 811, startPoint y: 336, endPoint x: 771, endPoint y: 332, distance: 40.4
click at [811, 319] on link "1 - 54616 - DIST DO CARLINHOS 2" at bounding box center [808, 314] width 116 height 9
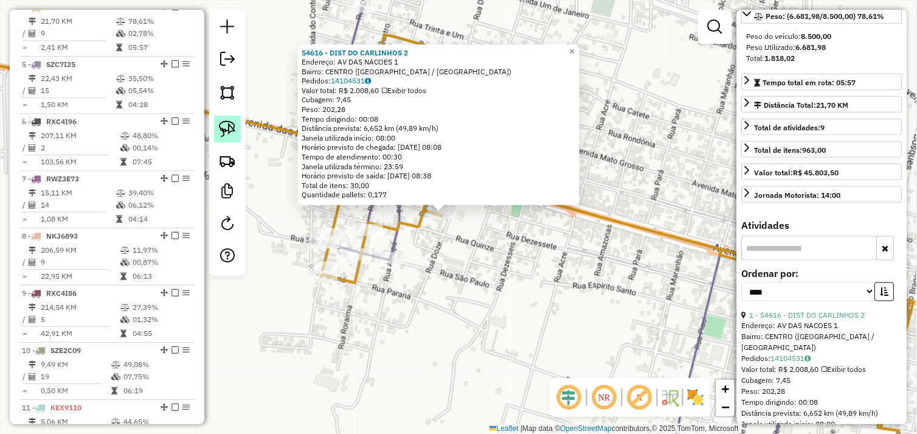
click at [229, 128] on img at bounding box center [227, 128] width 17 height 17
drag, startPoint x: 420, startPoint y: 214, endPoint x: 460, endPoint y: 209, distance: 40.4
drag, startPoint x: 447, startPoint y: 204, endPoint x: 439, endPoint y: 204, distance: 7.3
click at [439, 204] on div at bounding box center [438, 203] width 15 height 15
drag, startPoint x: 228, startPoint y: 130, endPoint x: 417, endPoint y: 259, distance: 229.0
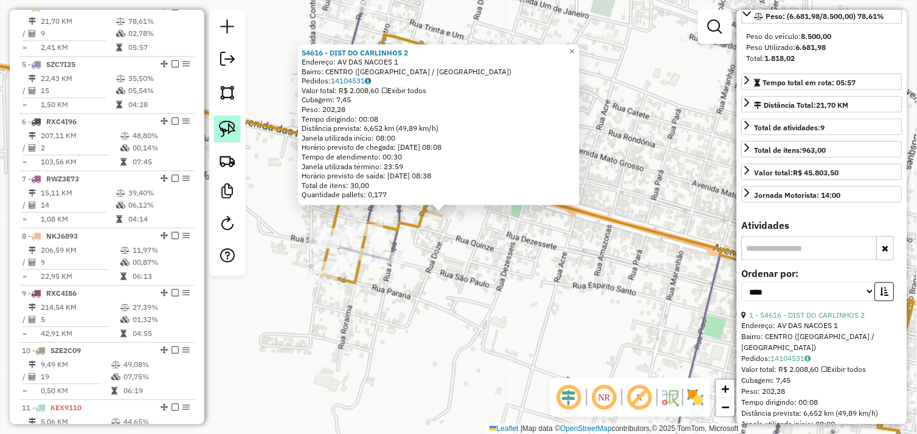
click at [228, 131] on img at bounding box center [227, 128] width 17 height 17
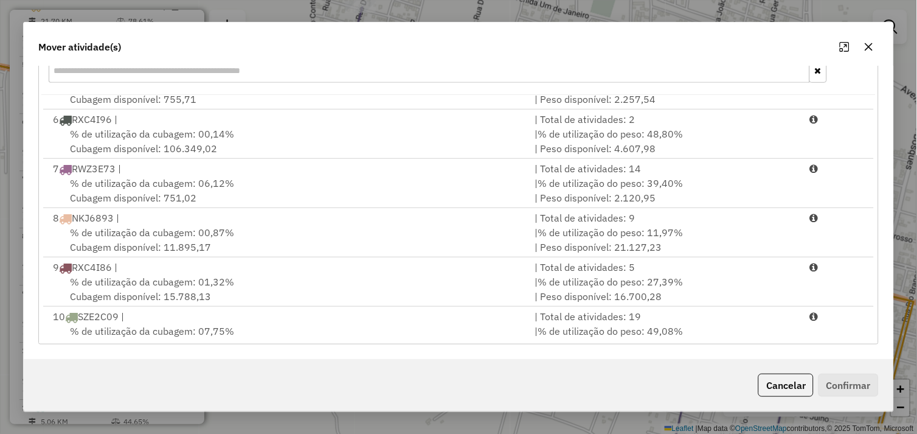
scroll to position [114, 0]
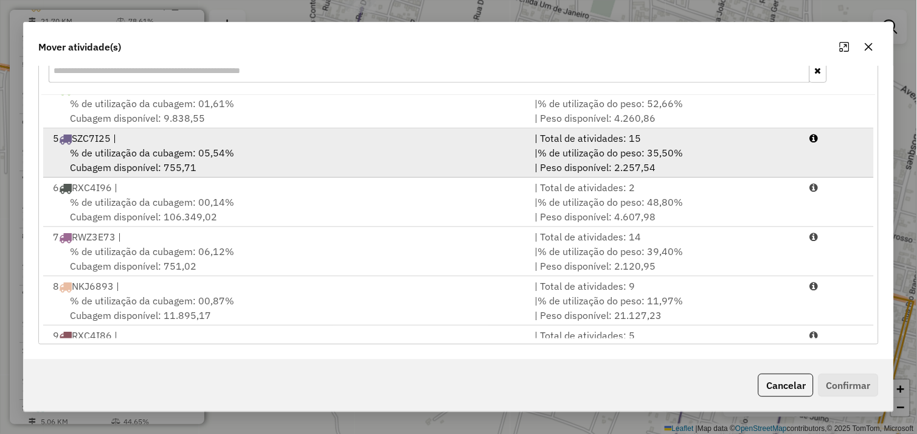
click at [284, 159] on div "% de utilização da cubagem: 05,54% Cubagem disponível: 755,71" at bounding box center [287, 159] width 482 height 29
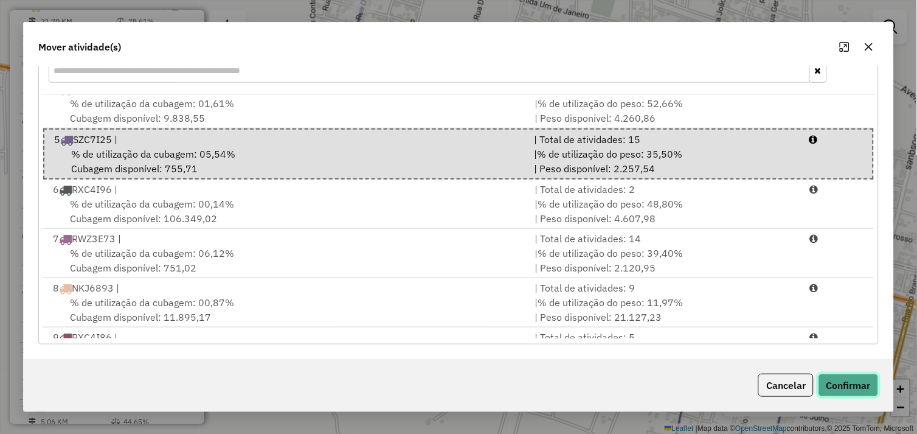
click at [841, 383] on button "Confirmar" at bounding box center [849, 385] width 60 height 23
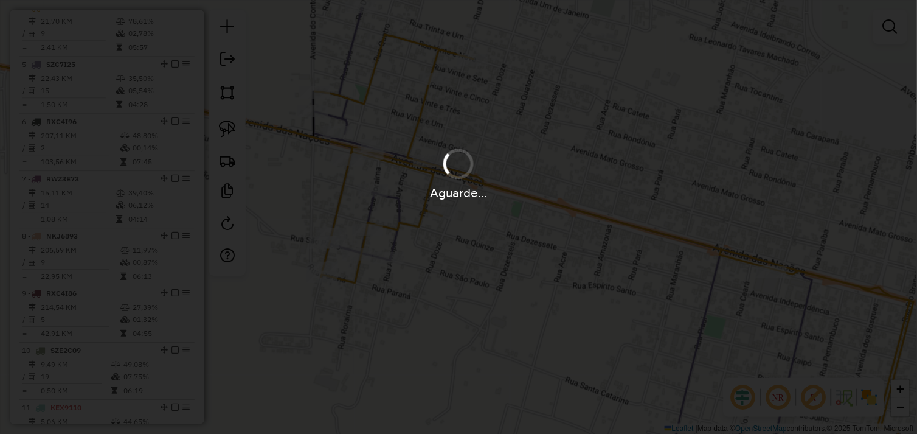
scroll to position [527, 0]
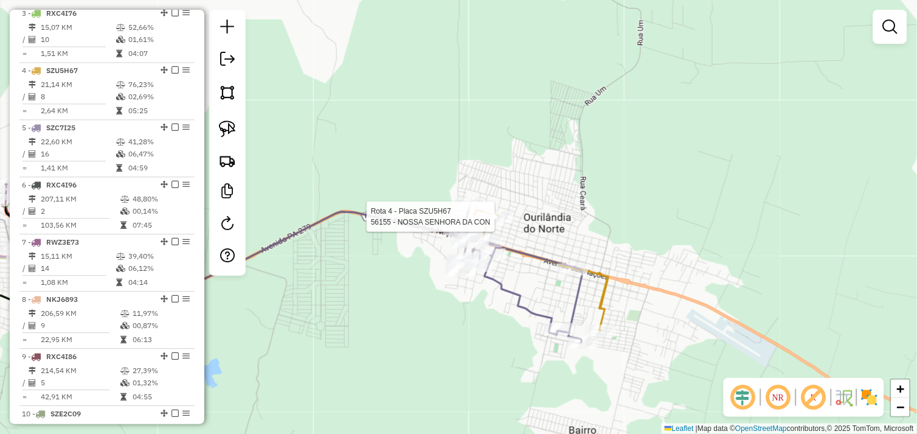
select select "*********"
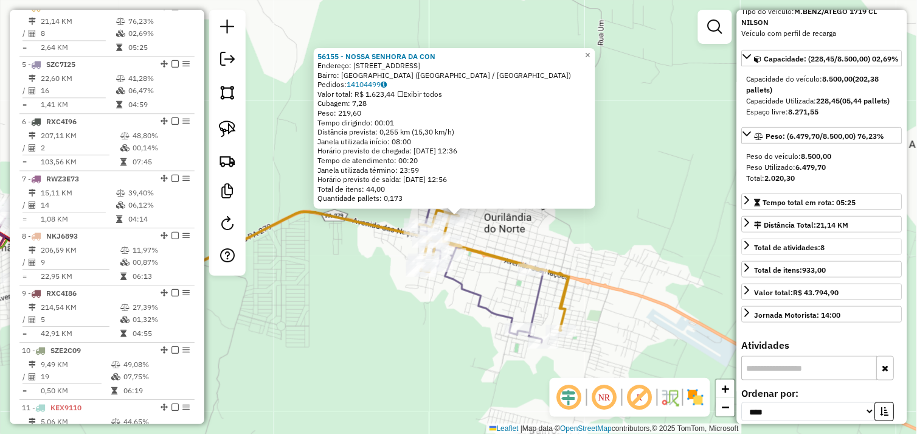
scroll to position [338, 0]
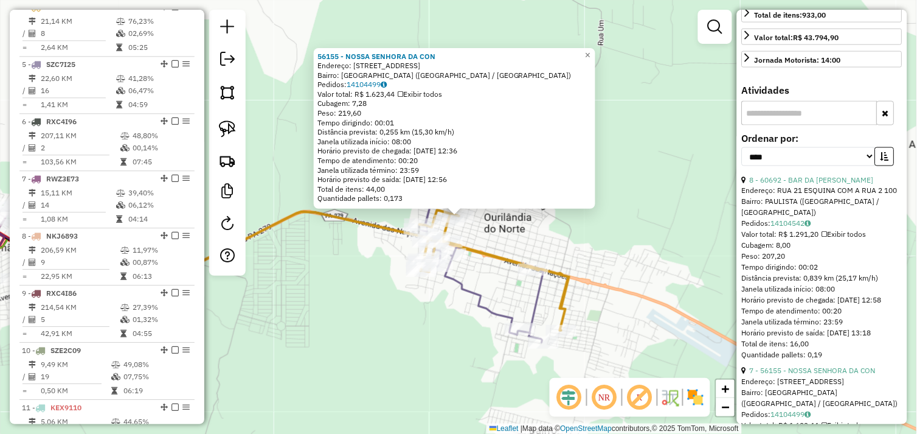
click at [807, 184] on link "8 - 60692 - BAR DA [PERSON_NAME]" at bounding box center [812, 179] width 124 height 9
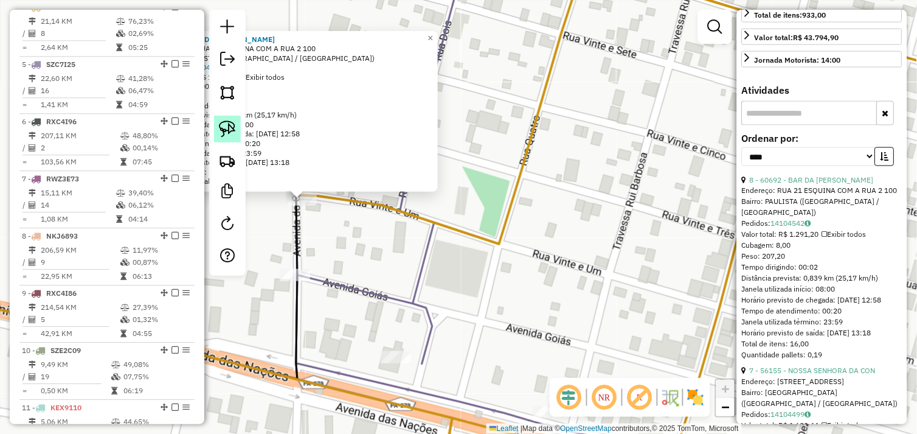
click at [228, 128] on img at bounding box center [227, 128] width 17 height 17
click at [296, 193] on div "Rota 4 - Placa SZU5H67 60692 - BAR DA DIANA 60692 - BAR DA [PERSON_NAME]: [GEOG…" at bounding box center [458, 217] width 917 height 434
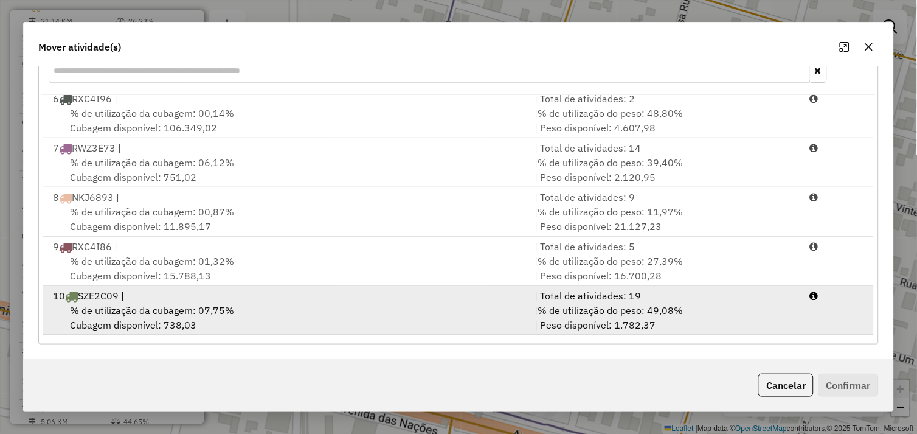
scroll to position [183, 0]
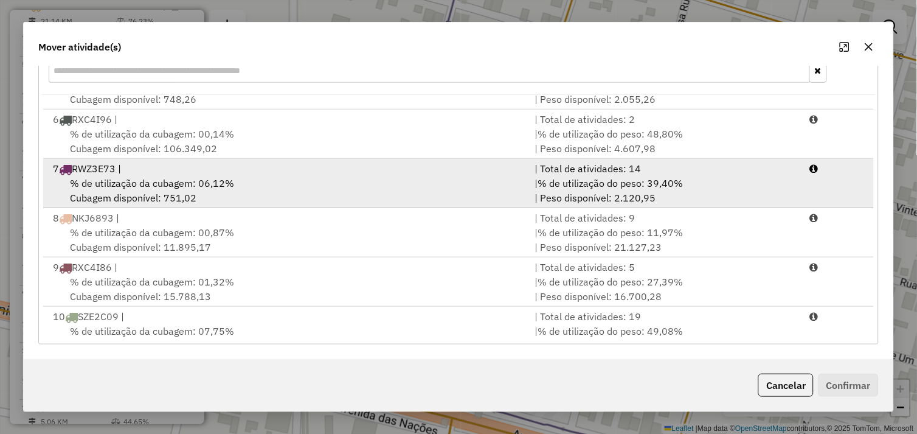
click at [324, 187] on div "% de utilização da cubagem: 06,12% Cubagem disponível: 751,02" at bounding box center [287, 190] width 482 height 29
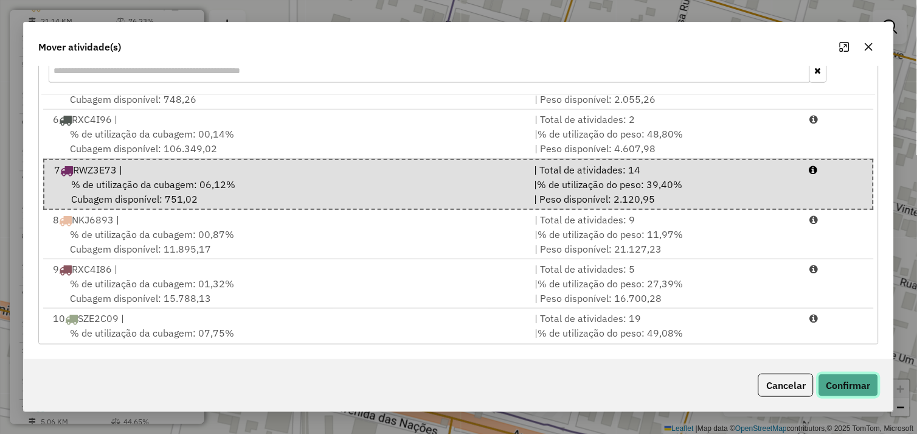
click at [838, 384] on button "Confirmar" at bounding box center [849, 385] width 60 height 23
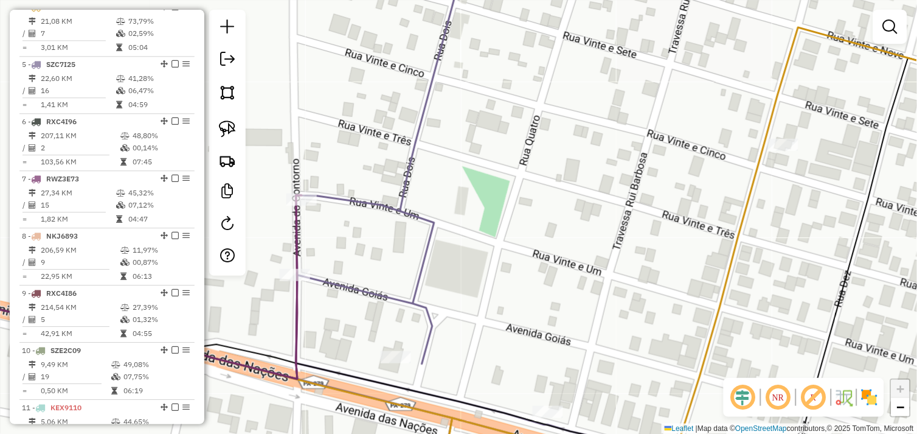
scroll to position [585, 0]
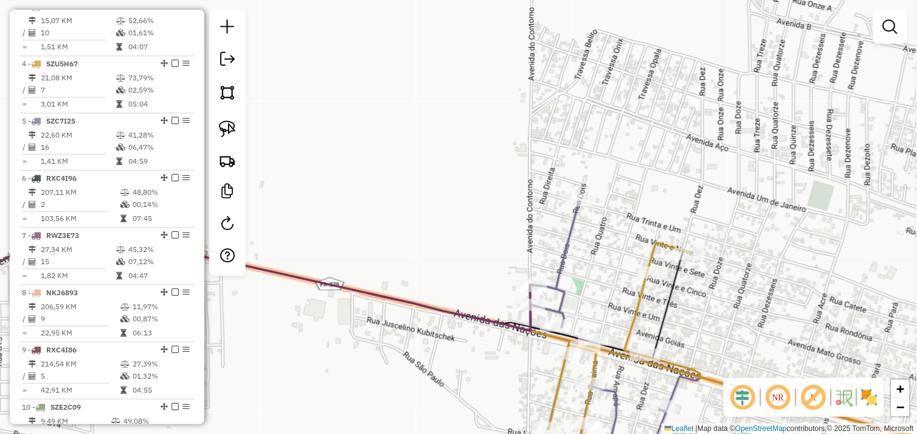
drag, startPoint x: 228, startPoint y: 132, endPoint x: 333, endPoint y: 189, distance: 120.3
click at [228, 132] on img at bounding box center [227, 128] width 17 height 17
drag, startPoint x: 526, startPoint y: 268, endPoint x: 552, endPoint y: 288, distance: 33.5
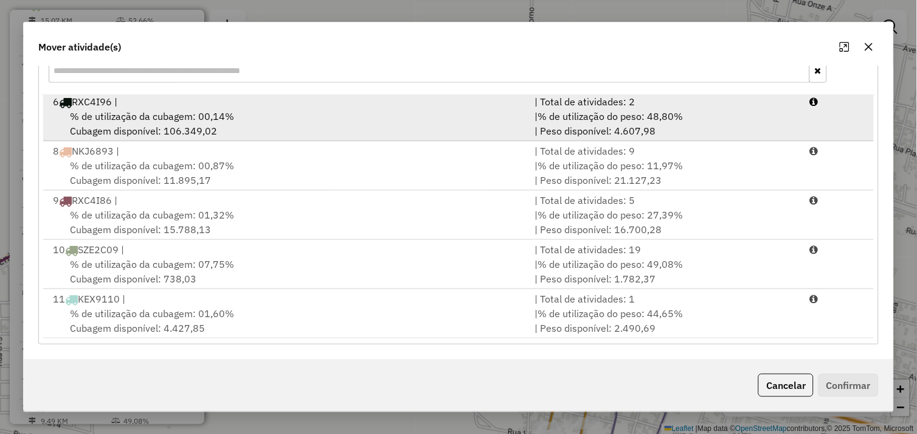
scroll to position [183, 0]
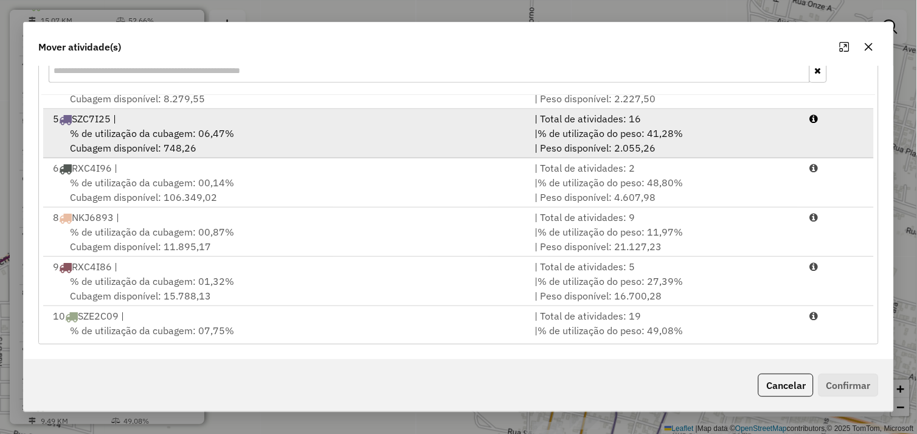
drag, startPoint x: 302, startPoint y: 136, endPoint x: 386, endPoint y: 145, distance: 83.8
click at [303, 136] on div "% de utilização da cubagem: 06,47% Cubagem disponível: 748,26" at bounding box center [287, 140] width 482 height 29
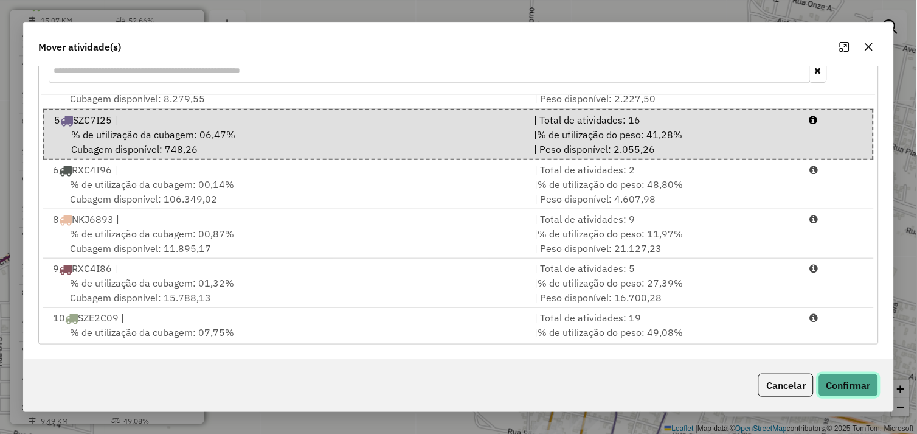
click at [844, 391] on button "Confirmar" at bounding box center [849, 385] width 60 height 23
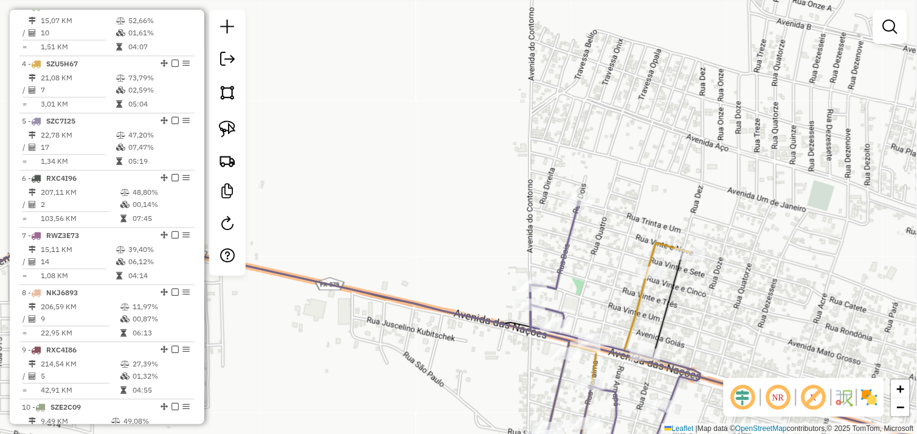
scroll to position [0, 0]
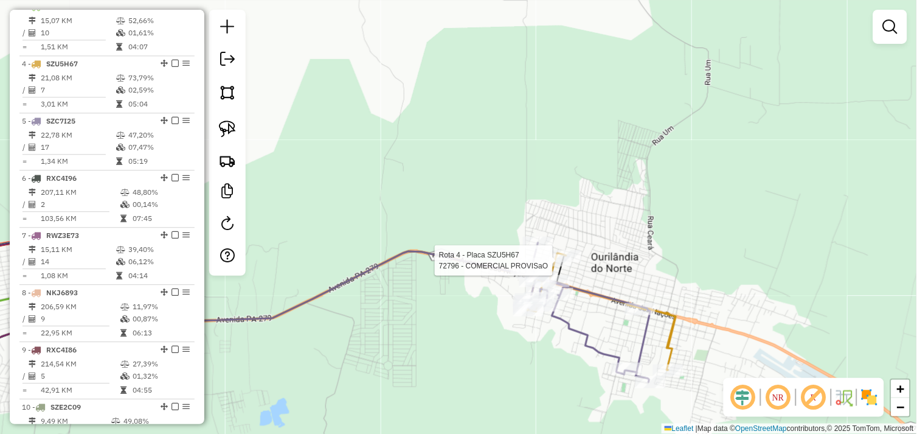
select select "*********"
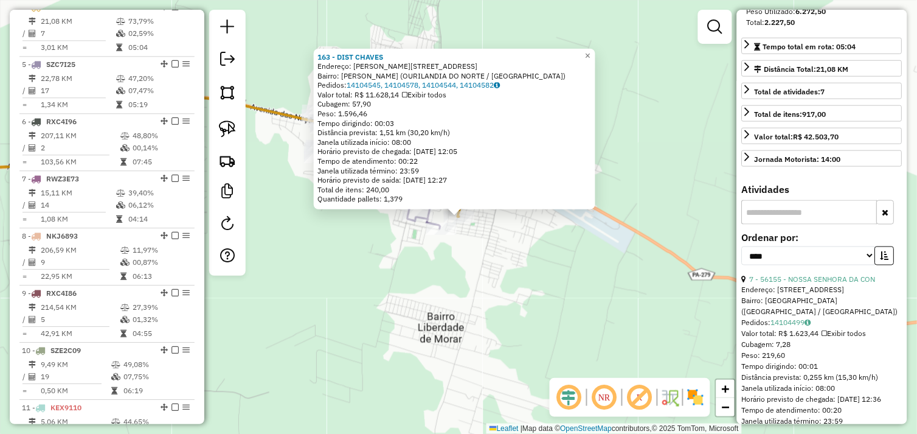
scroll to position [360, 0]
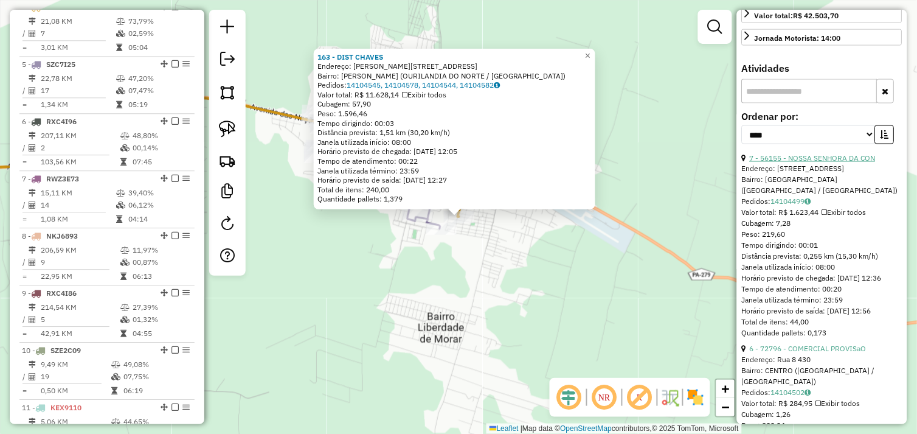
click at [817, 162] on link "7 - 56155 - NOSSA SENHORA DA CON" at bounding box center [813, 157] width 126 height 9
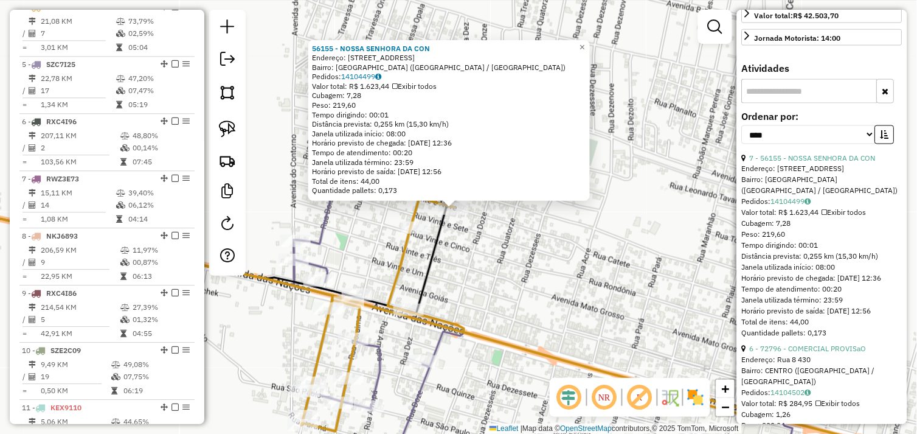
click at [461, 235] on div "56155 - NOSSA SENHORA DA CON Endereço: RUA 29 1315 Bairro: [GEOGRAPHIC_DATA] ([…" at bounding box center [458, 217] width 917 height 434
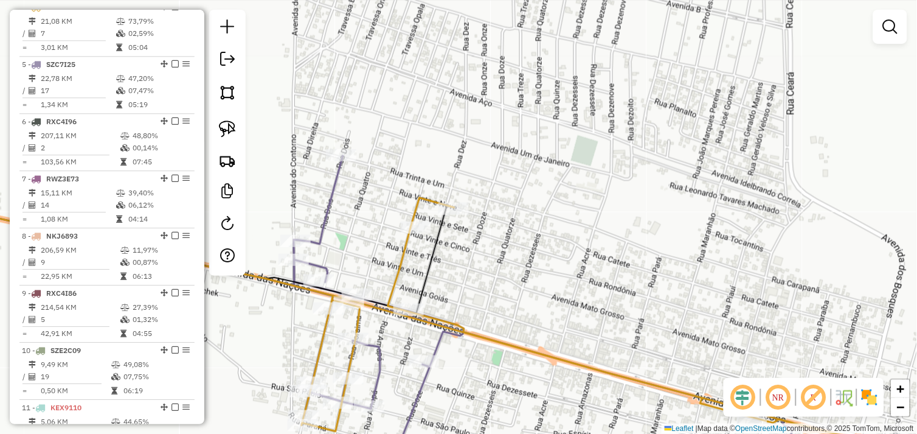
drag, startPoint x: 232, startPoint y: 123, endPoint x: 293, endPoint y: 142, distance: 64.3
click at [232, 123] on img at bounding box center [227, 128] width 17 height 17
drag, startPoint x: 439, startPoint y: 179, endPoint x: 468, endPoint y: 211, distance: 42.6
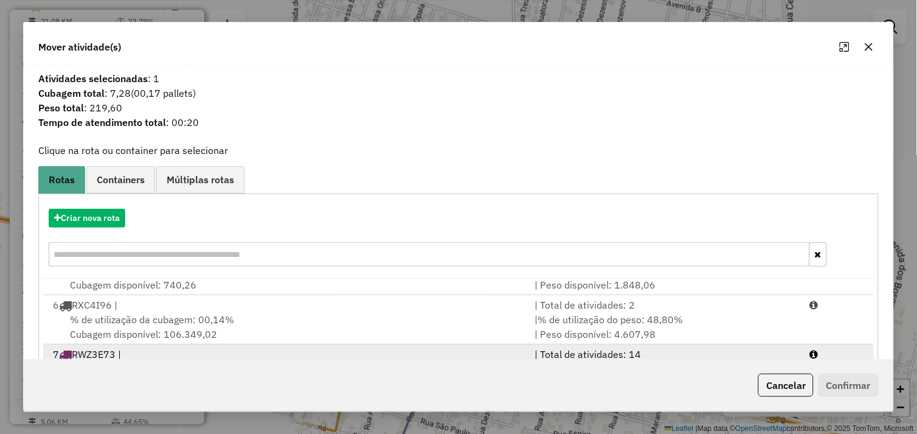
scroll to position [116, 0]
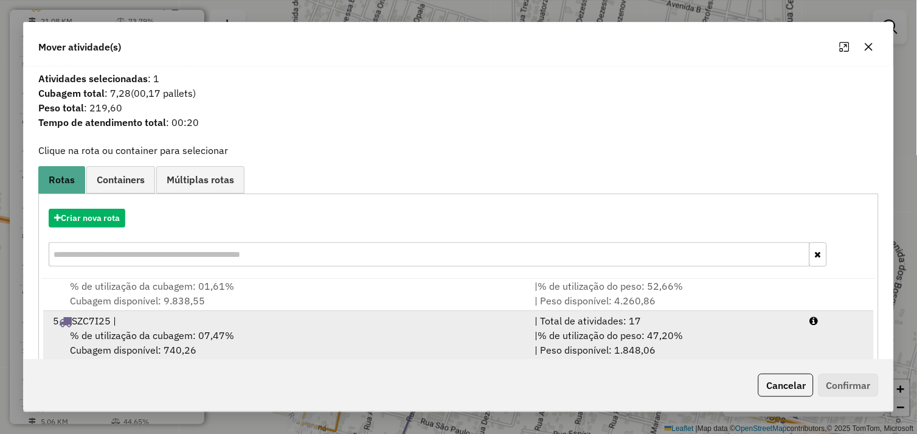
click at [252, 322] on div "5 SZC7I25 |" at bounding box center [287, 320] width 482 height 15
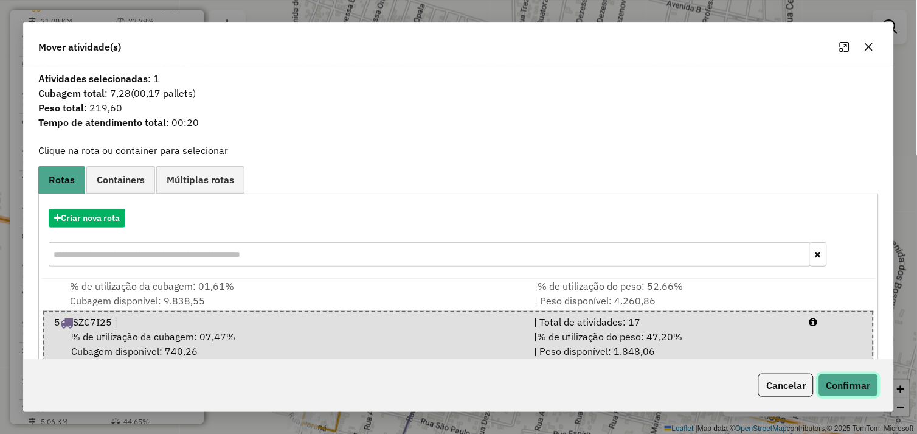
click at [851, 378] on button "Confirmar" at bounding box center [849, 385] width 60 height 23
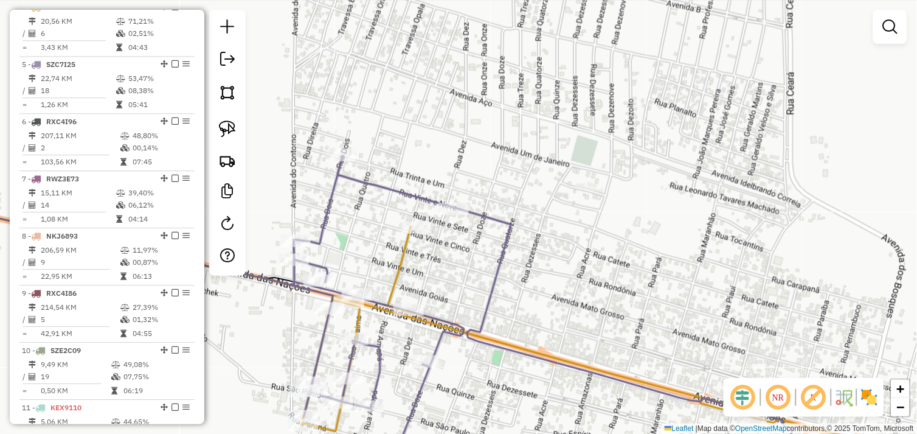
scroll to position [527, 0]
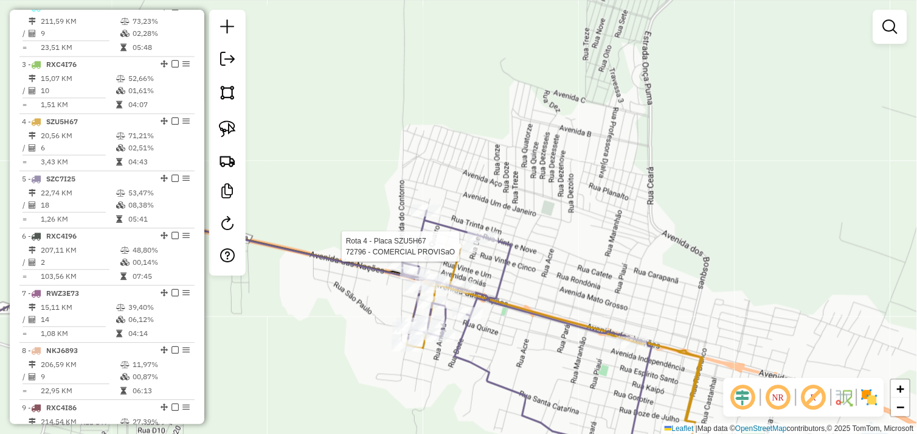
select select "*********"
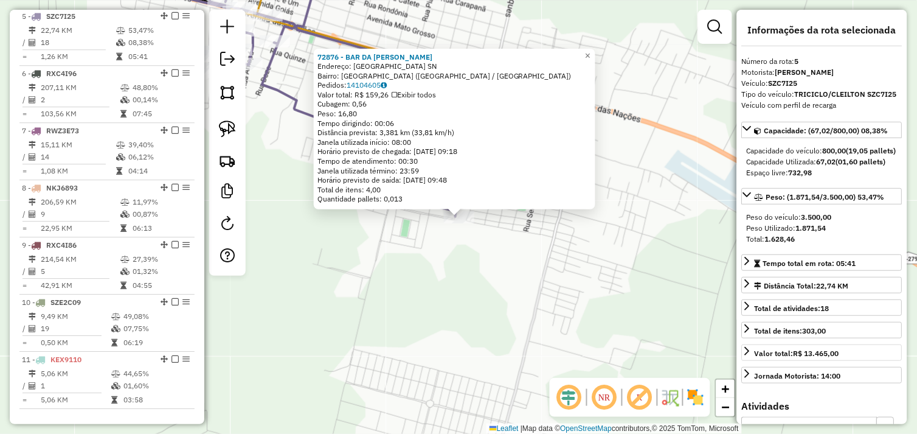
scroll to position [698, 0]
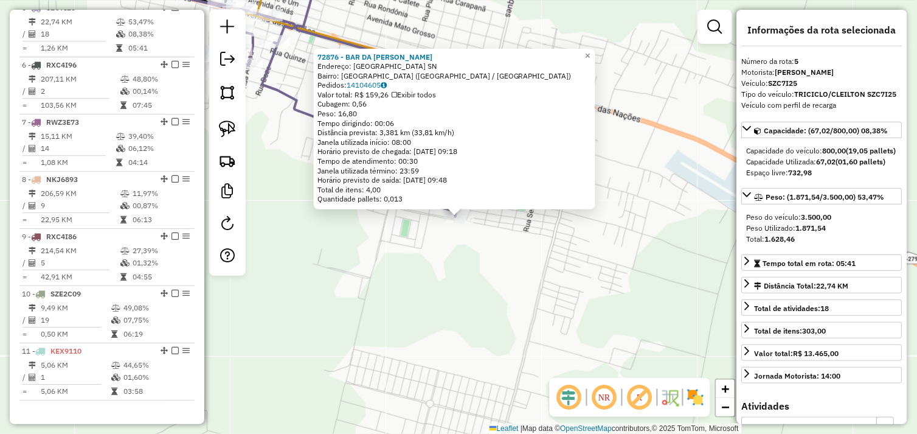
click at [586, 314] on div "72876 - BAR DA [PERSON_NAME]: [GEOGRAPHIC_DATA] [GEOGRAPHIC_DATA]: [GEOGRAPHIC_…" at bounding box center [458, 217] width 917 height 434
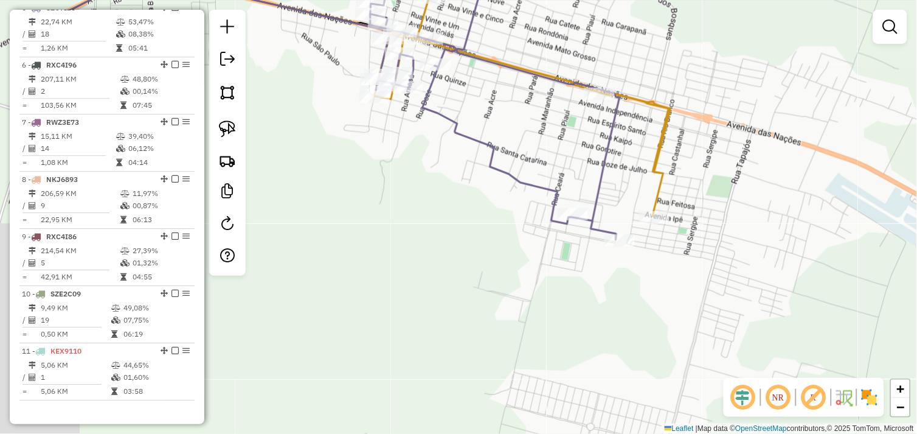
drag, startPoint x: 385, startPoint y: 264, endPoint x: 506, endPoint y: 281, distance: 122.9
click at [549, 288] on div "Janela de atendimento Grade de atendimento Capacidade Transportadoras Veículos …" at bounding box center [458, 217] width 917 height 434
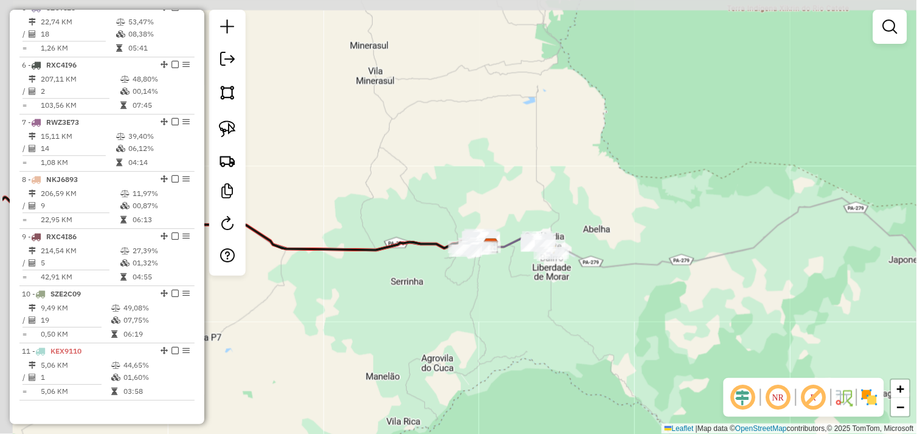
drag, startPoint x: 380, startPoint y: 269, endPoint x: 564, endPoint y: 291, distance: 185.0
click at [566, 291] on div "Janela de atendimento Grade de atendimento Capacidade Transportadoras Veículos …" at bounding box center [458, 217] width 917 height 434
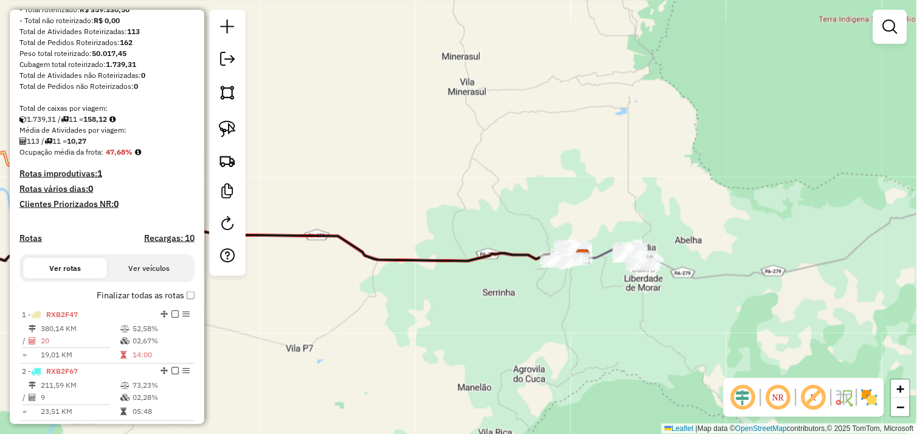
scroll to position [158, 0]
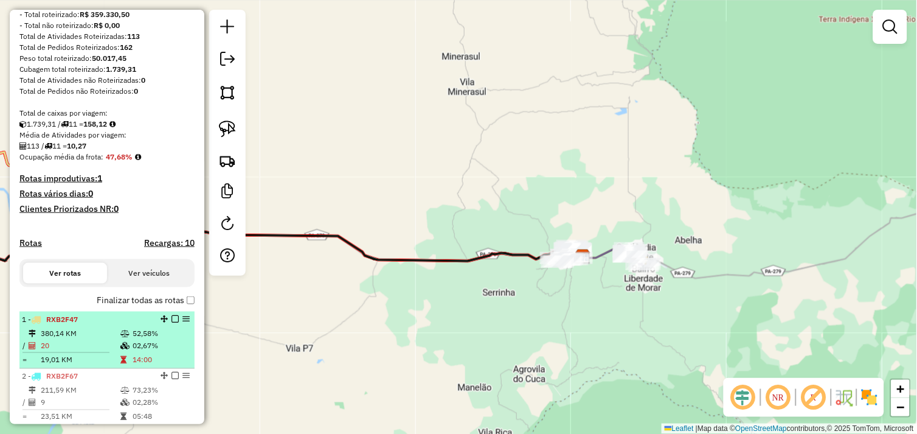
drag, startPoint x: 81, startPoint y: 333, endPoint x: 89, endPoint y: 332, distance: 8.5
click at [82, 325] on div "1 - RXB2F47" at bounding box center [86, 319] width 129 height 11
select select "*********"
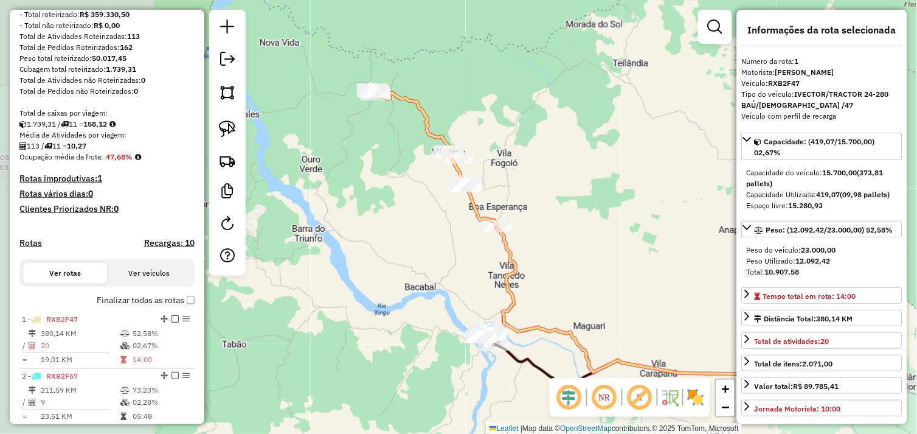
drag, startPoint x: 521, startPoint y: 220, endPoint x: 608, endPoint y: 234, distance: 88.6
click at [611, 234] on div "Janela de atendimento Grade de atendimento Capacidade Transportadoras Veículos …" at bounding box center [458, 217] width 917 height 434
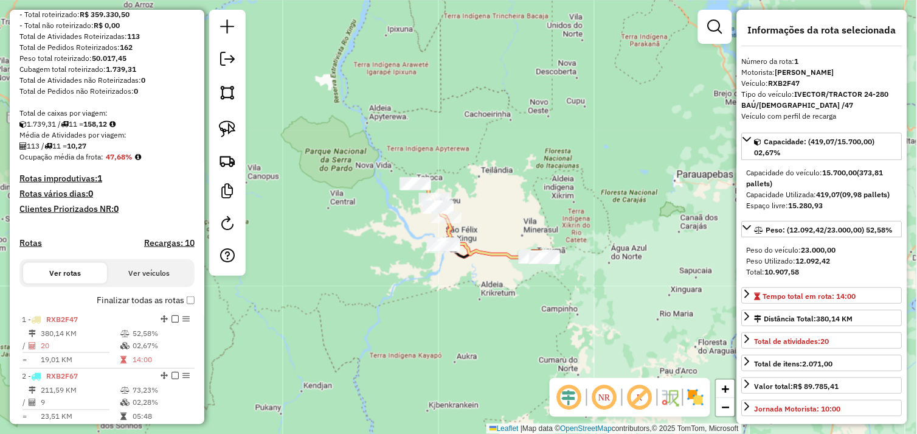
scroll to position [0, 0]
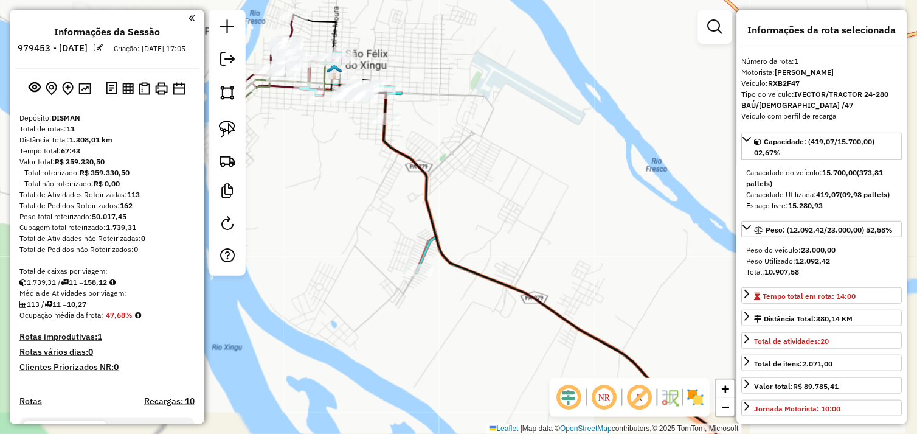
drag, startPoint x: 593, startPoint y: 223, endPoint x: 374, endPoint y: 161, distance: 227.6
click at [374, 161] on div "Janela de atendimento Grade de atendimento Capacidade Transportadoras Veículos …" at bounding box center [458, 217] width 917 height 434
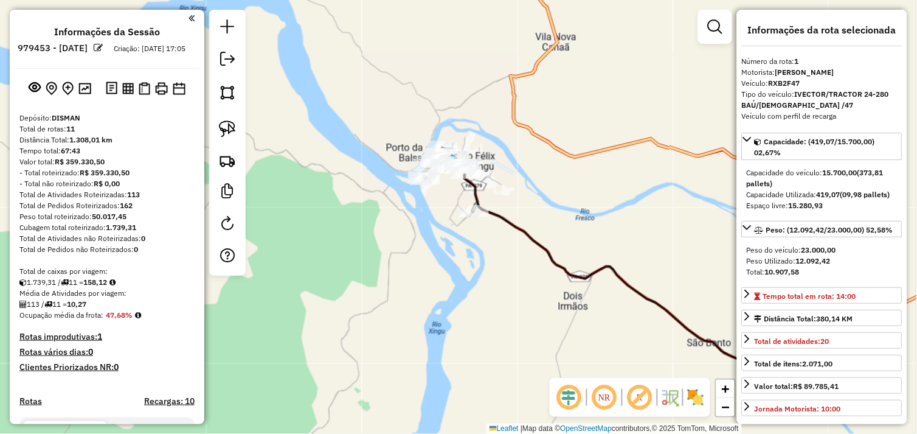
drag, startPoint x: 442, startPoint y: 251, endPoint x: 417, endPoint y: 241, distance: 26.8
click at [453, 241] on icon at bounding box center [731, 268] width 557 height 213
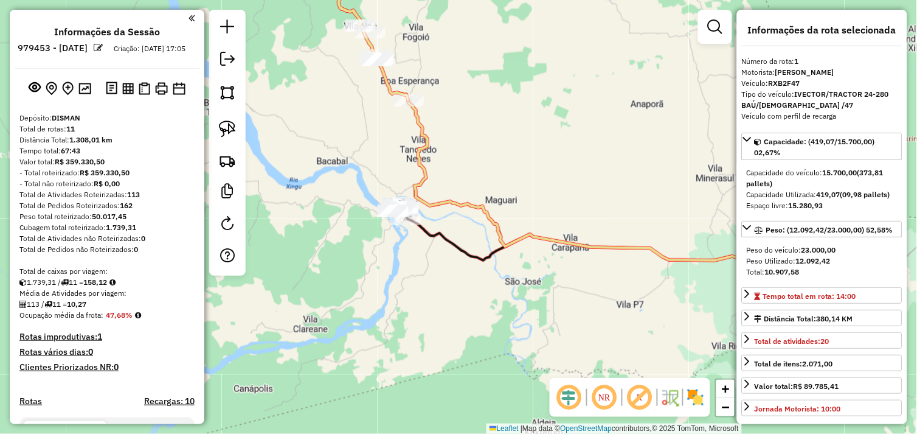
drag, startPoint x: 454, startPoint y: 273, endPoint x: 319, endPoint y: 241, distance: 138.7
click at [316, 241] on div "Janela de atendimento Grade de atendimento Capacidade Transportadoras Veículos …" at bounding box center [458, 217] width 917 height 434
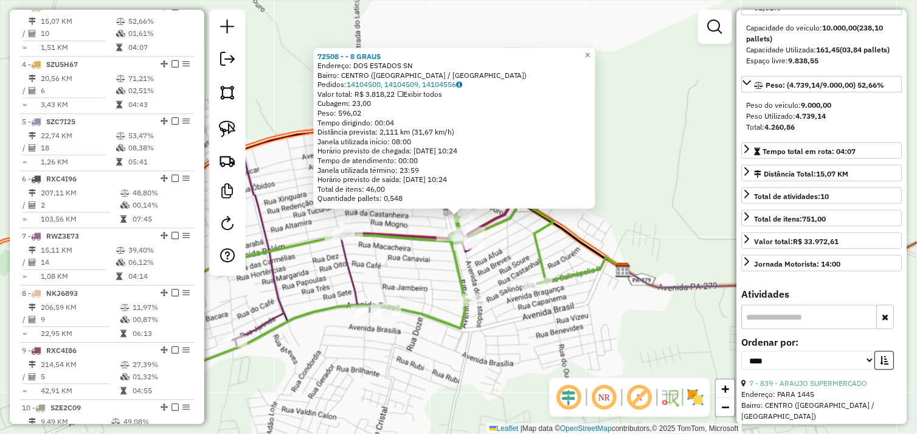
scroll to position [203, 0]
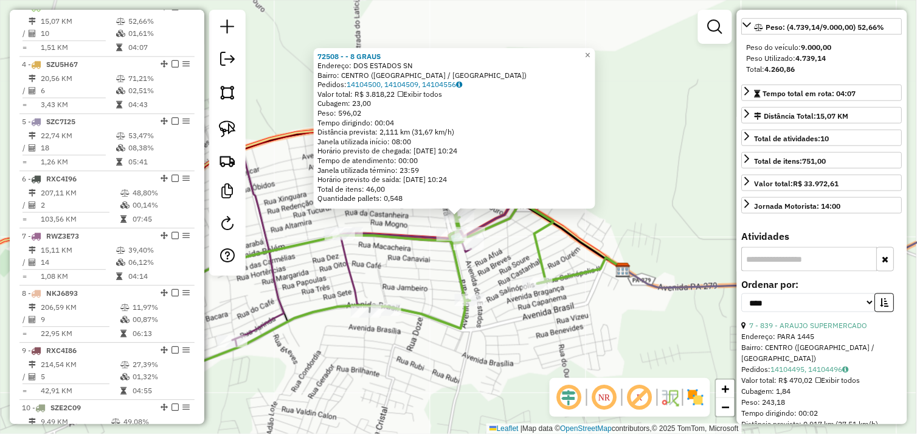
click at [798, 271] on input "text" at bounding box center [810, 259] width 136 height 24
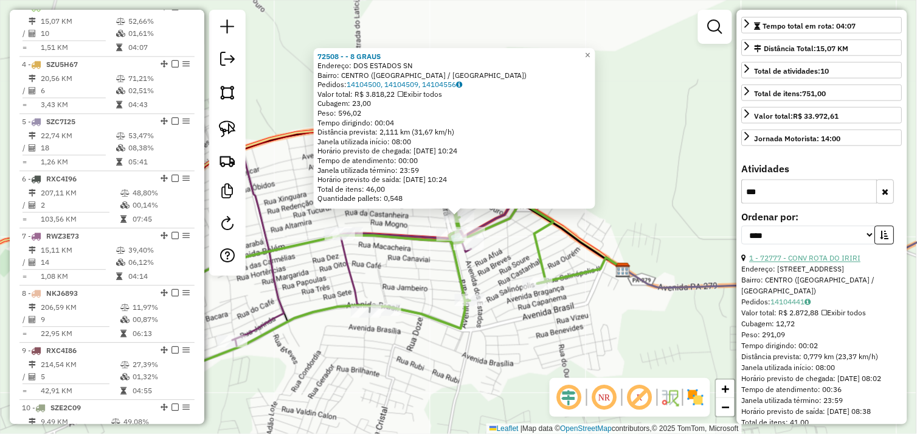
type input "***"
click at [823, 263] on link "1 - 72777 - CONV ROTA DO IRIRI" at bounding box center [805, 258] width 111 height 9
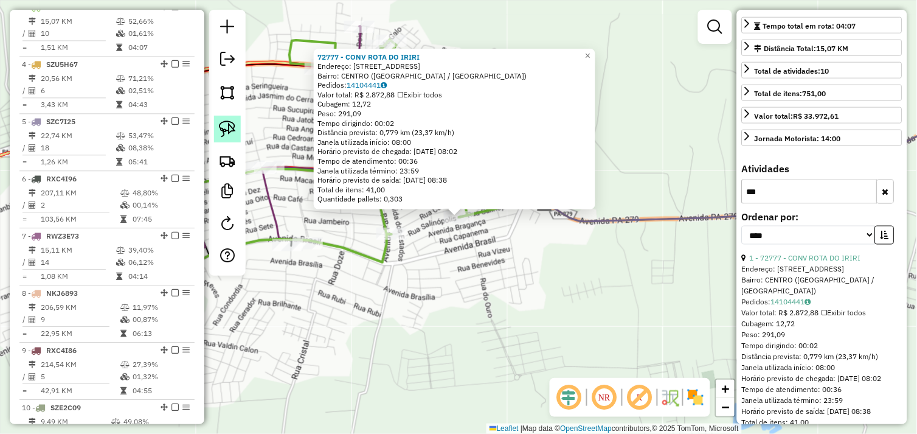
click at [222, 125] on img at bounding box center [227, 128] width 17 height 17
drag, startPoint x: 443, startPoint y: 225, endPoint x: 448, endPoint y: 207, distance: 18.3
click at [448, 207] on div "Rota 3 - Placa RXC4I76 72777 - CONV ROTA DO IRIRI 72777 - CONV ROTA DO IRIRI En…" at bounding box center [458, 217] width 917 height 434
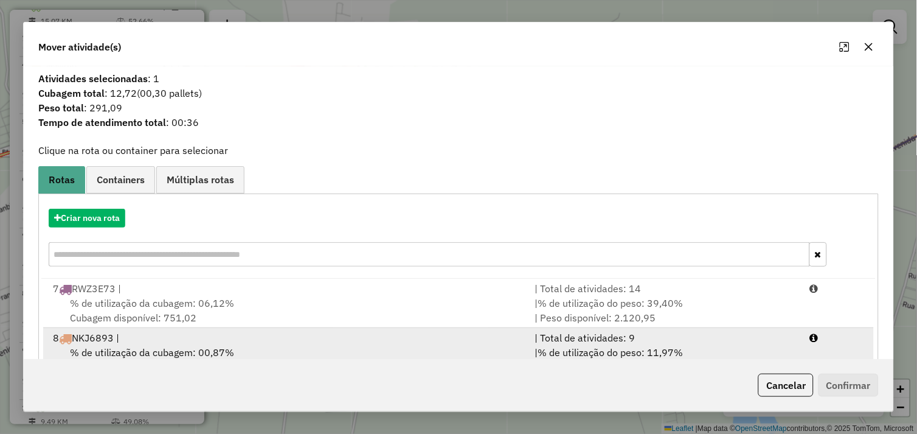
scroll to position [250, 0]
click at [315, 338] on div "8 NKJ6893 |" at bounding box center [287, 334] width 482 height 15
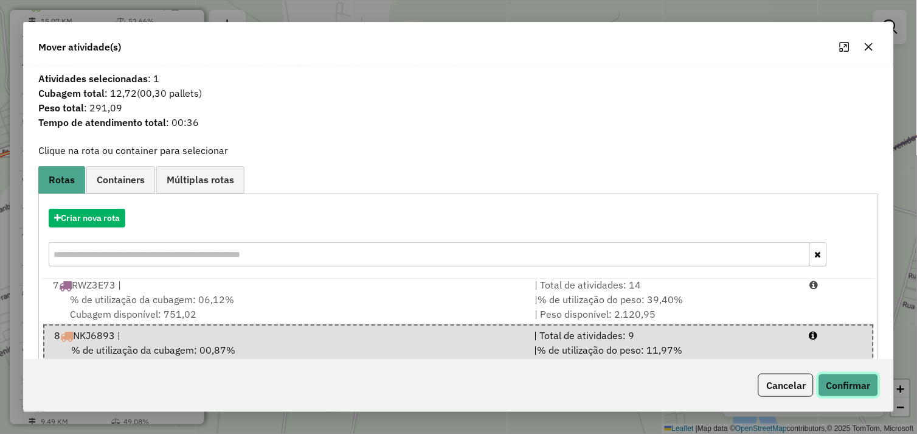
click at [828, 378] on button "Confirmar" at bounding box center [849, 385] width 60 height 23
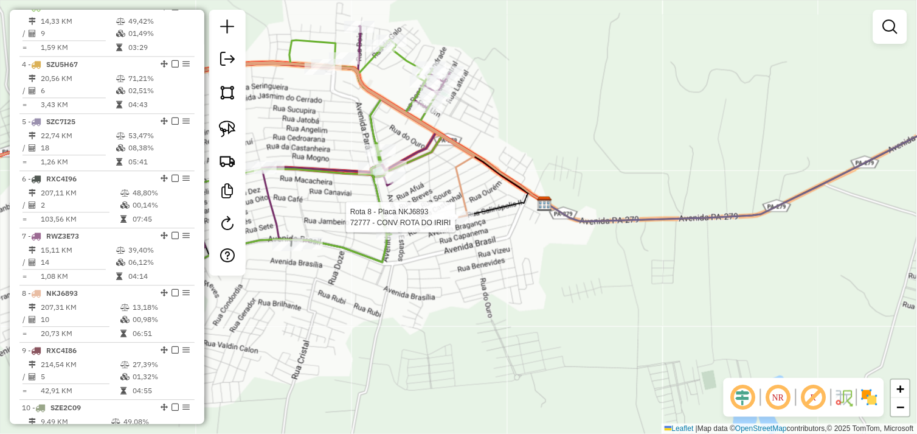
select select "*********"
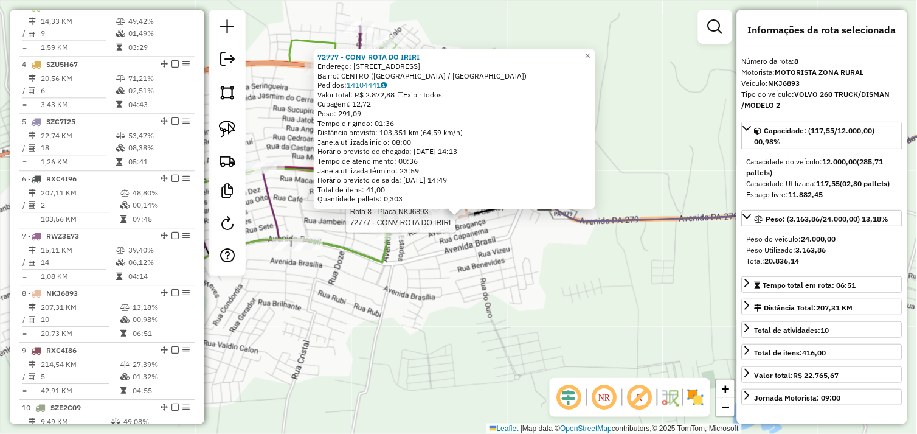
scroll to position [732, 0]
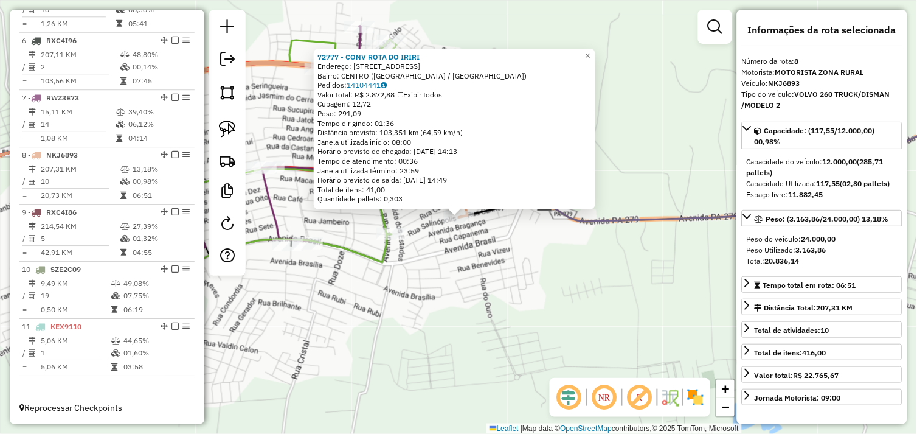
click at [454, 292] on div "72777 - CONV ROTA DO [PERSON_NAME]: [STREET_ADDRESS] [GEOGRAPHIC_DATA]: 1410444…" at bounding box center [458, 217] width 917 height 434
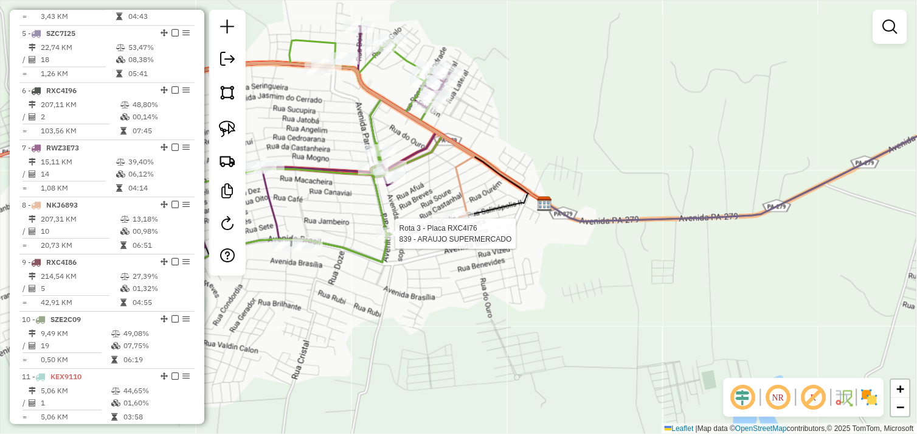
select select "*********"
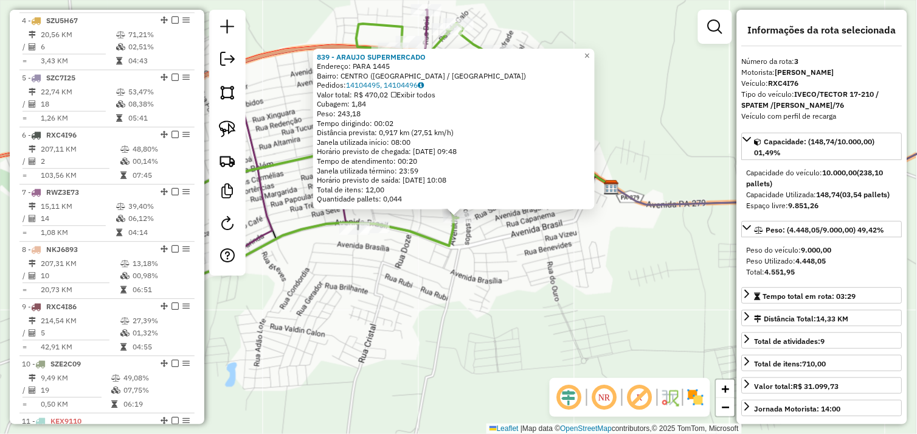
scroll to position [585, 0]
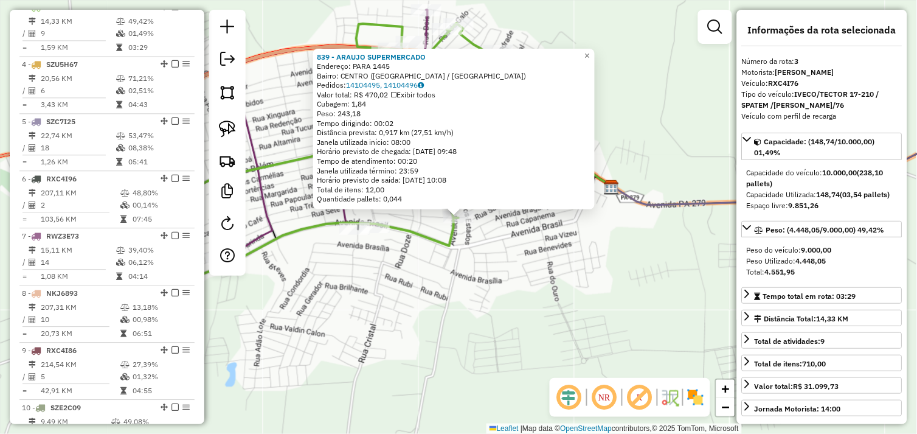
click at [515, 296] on div "839 - ARAUJO SUPERMERCADO Endereço: PARA 1445 Bairro: [GEOGRAPHIC_DATA] ([GEOGR…" at bounding box center [458, 217] width 917 height 434
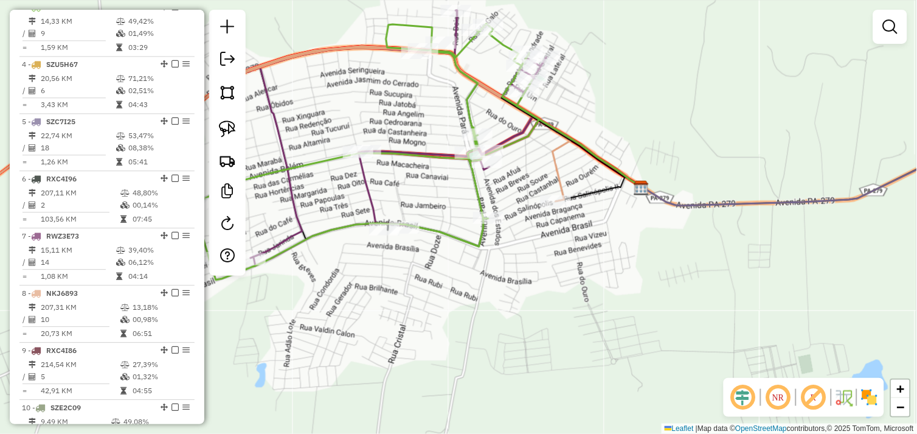
drag, startPoint x: 403, startPoint y: 289, endPoint x: 496, endPoint y: 290, distance: 93.1
click at [496, 290] on div "Janela de atendimento Grade de atendimento Capacidade Transportadoras Veículos …" at bounding box center [458, 217] width 917 height 434
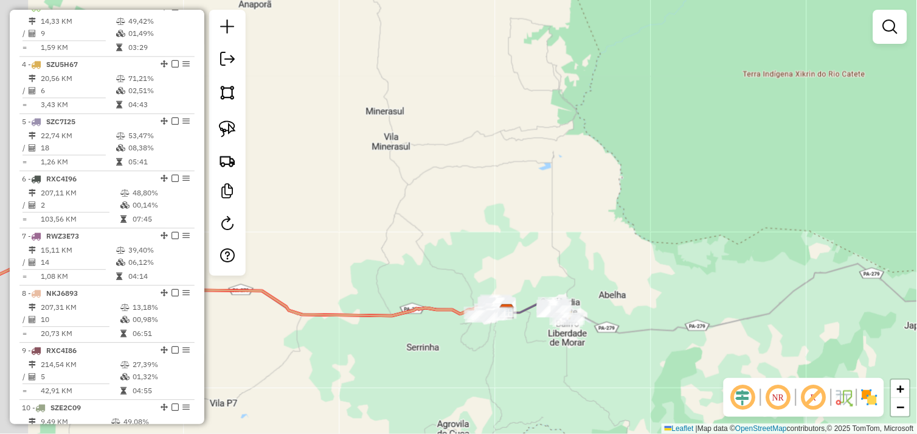
drag, startPoint x: 365, startPoint y: 350, endPoint x: 548, endPoint y: 314, distance: 186.0
click at [546, 315] on div "Janela de atendimento Grade de atendimento Capacidade Transportadoras Veículos …" at bounding box center [458, 217] width 917 height 434
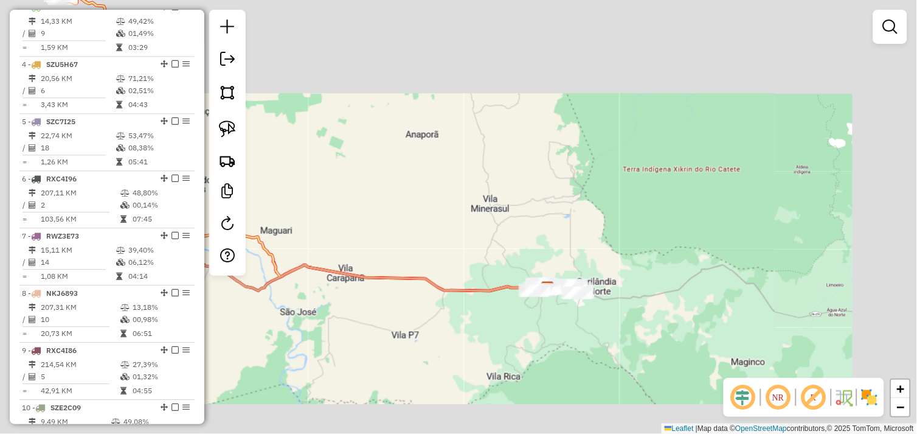
drag, startPoint x: 403, startPoint y: 312, endPoint x: 551, endPoint y: 299, distance: 147.8
click at [551, 299] on div "Janela de atendimento Grade de atendimento Capacidade Transportadoras Veículos …" at bounding box center [458, 217] width 917 height 434
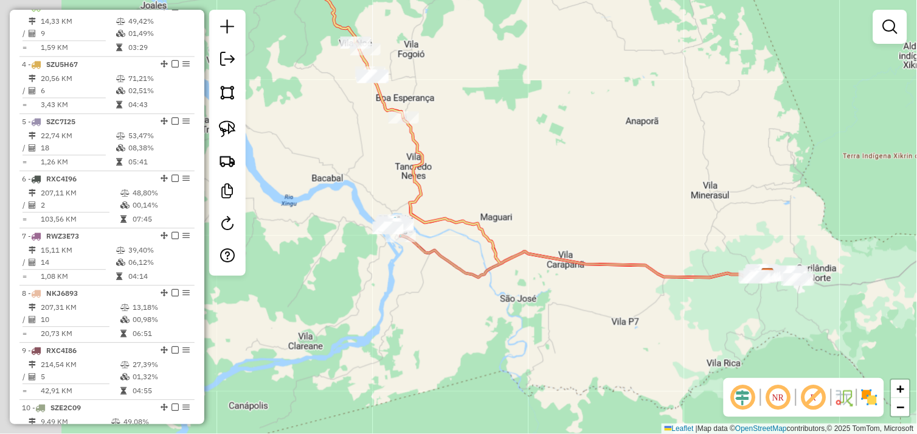
drag, startPoint x: 509, startPoint y: 319, endPoint x: 557, endPoint y: 320, distance: 48.7
click at [557, 320] on div "Janela de atendimento Grade de atendimento Capacidade Transportadoras Veículos …" at bounding box center [458, 217] width 917 height 434
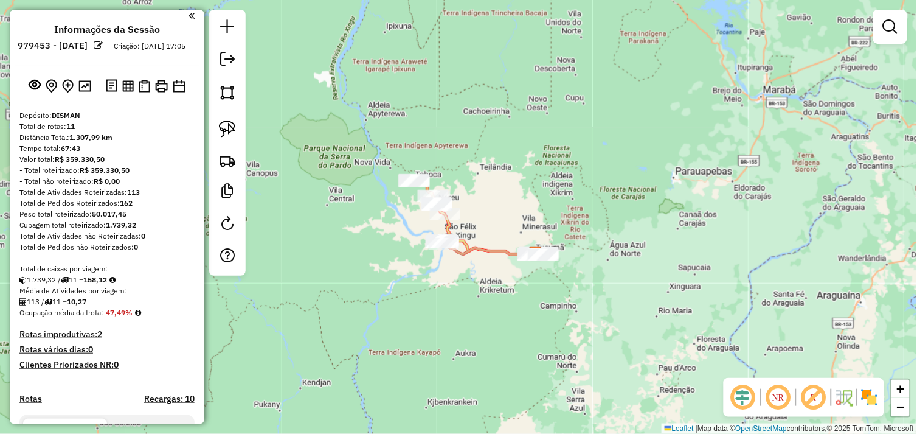
scroll to position [0, 0]
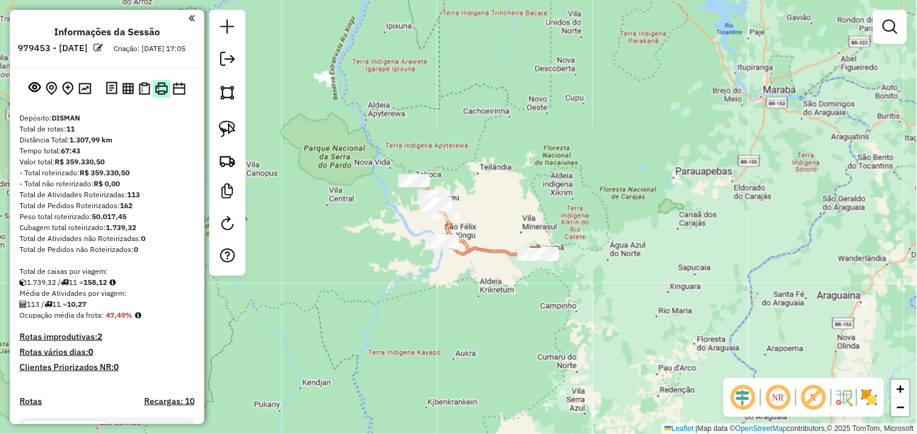
click at [159, 95] on img at bounding box center [161, 88] width 13 height 13
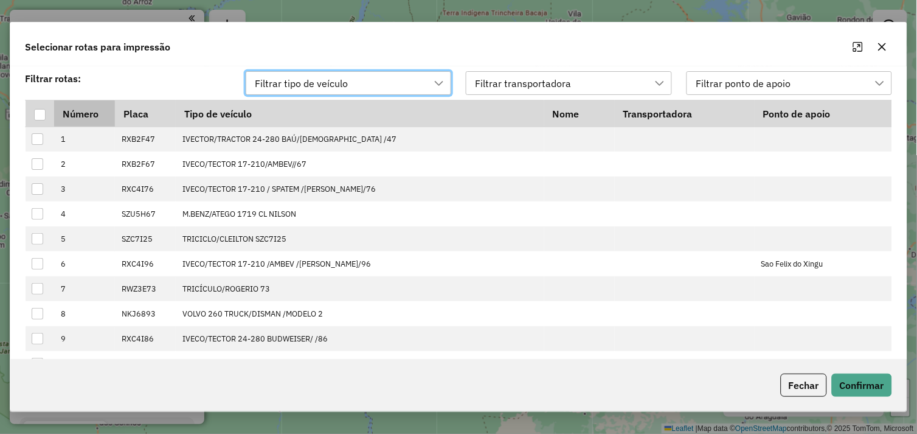
scroll to position [8, 54]
click at [43, 110] on div at bounding box center [40, 115] width 12 height 12
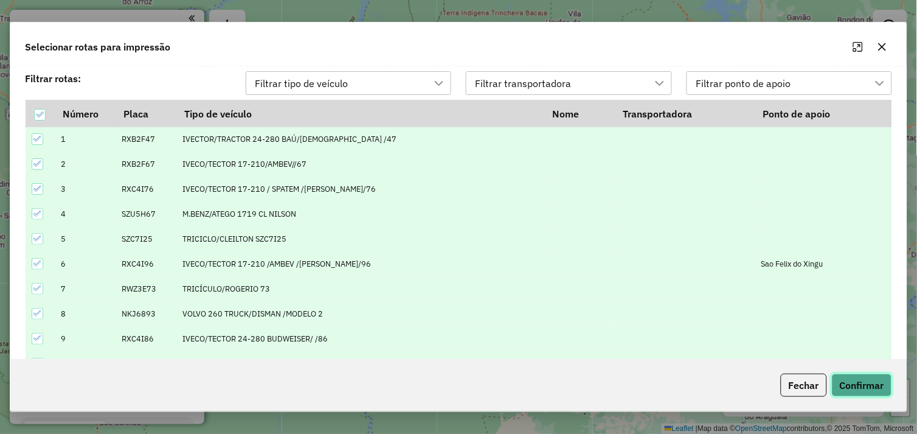
click at [856, 374] on button "Confirmar" at bounding box center [862, 385] width 60 height 23
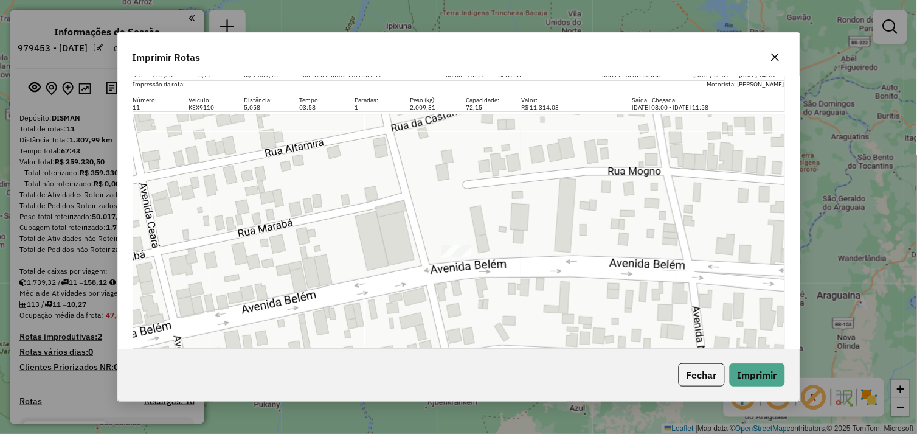
scroll to position [4239, 0]
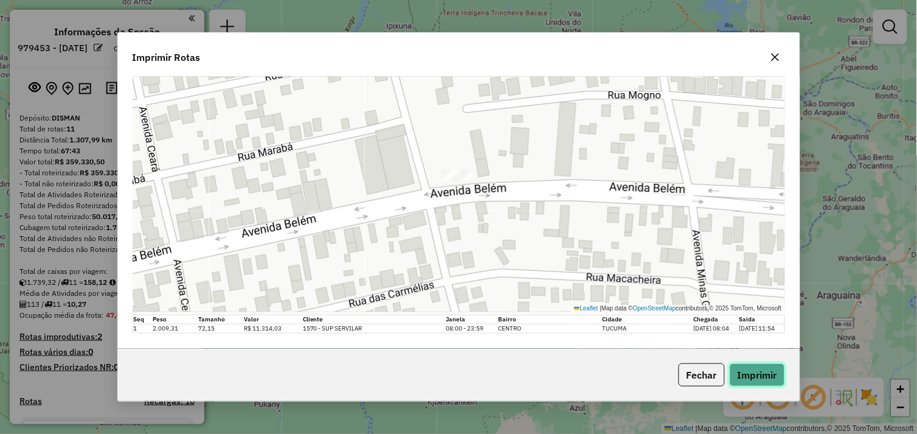
click at [756, 372] on button "Imprimir" at bounding box center [757, 374] width 55 height 23
click at [820, 214] on div "Imprimir Rotas Impressão da rota: Motorista: [PERSON_NAME] Número: Veículo: Dis…" at bounding box center [458, 217] width 917 height 434
click at [781, 58] on button "button" at bounding box center [775, 56] width 19 height 19
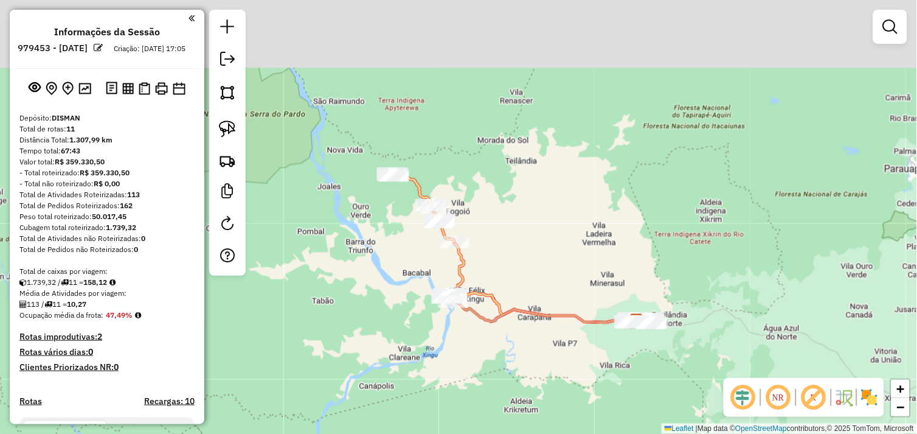
drag, startPoint x: 411, startPoint y: 151, endPoint x: 403, endPoint y: 250, distance: 99.5
click at [403, 250] on div "Janela de atendimento Grade de atendimento Capacidade Transportadoras Veículos …" at bounding box center [458, 217] width 917 height 434
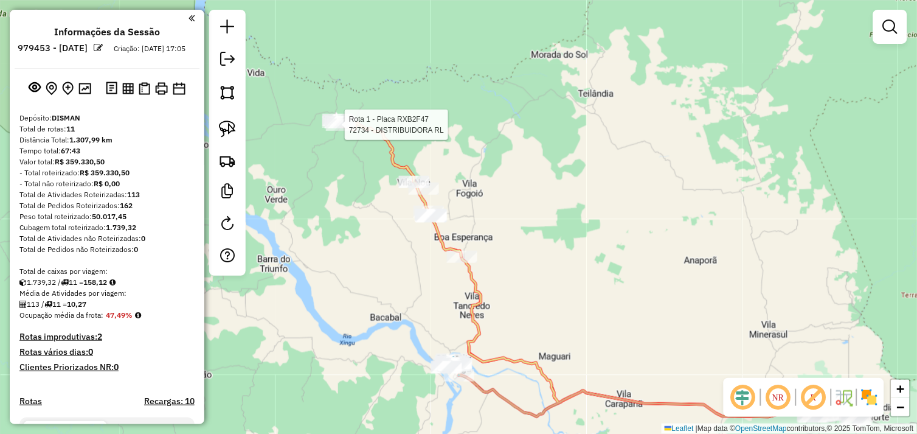
select select "*********"
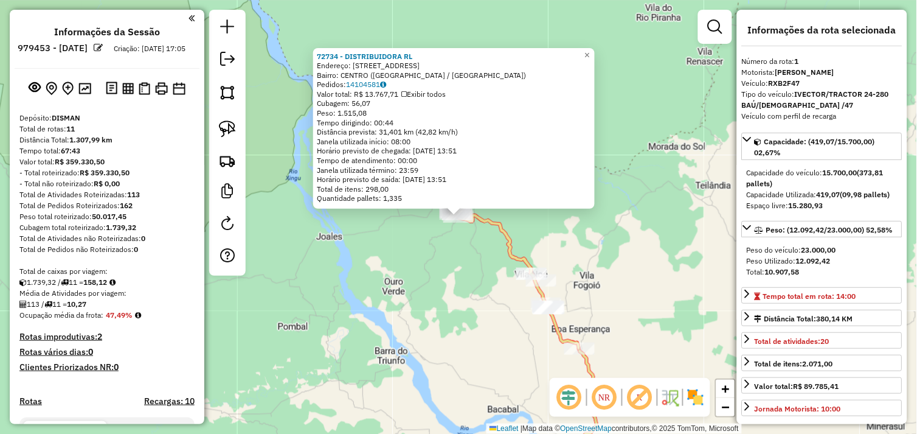
click at [597, 251] on div "72734 - DISTRIBUIDORA RL Endereço: [STREET_ADDRESS] Bairro: CENTRO ([GEOGRAPHIC…" at bounding box center [458, 217] width 917 height 434
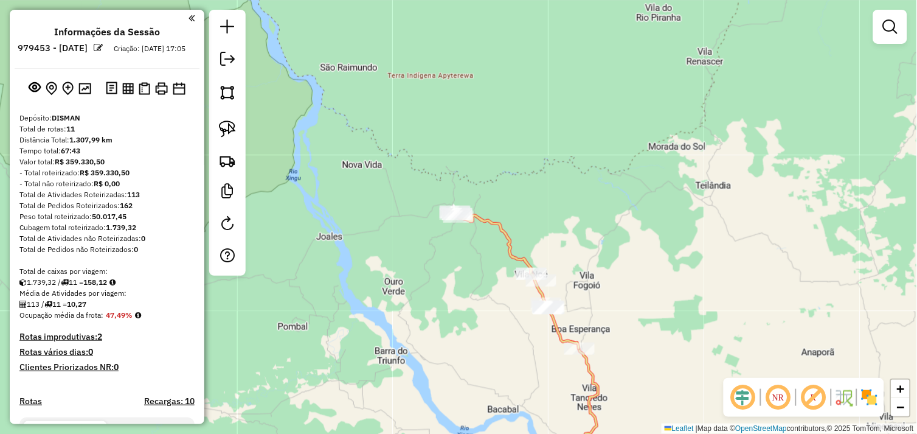
click at [424, 90] on div "Janela de atendimento Grade de atendimento Capacidade Transportadoras Veículos …" at bounding box center [458, 217] width 917 height 434
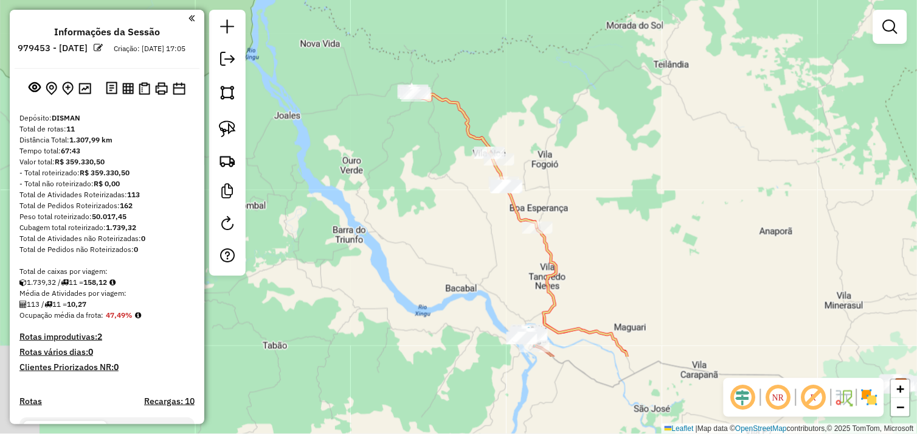
drag, startPoint x: 477, startPoint y: 302, endPoint x: 428, endPoint y: 165, distance: 145.3
click at [428, 172] on div "Janela de atendimento Grade de atendimento Capacidade Transportadoras Veículos …" at bounding box center [458, 217] width 917 height 434
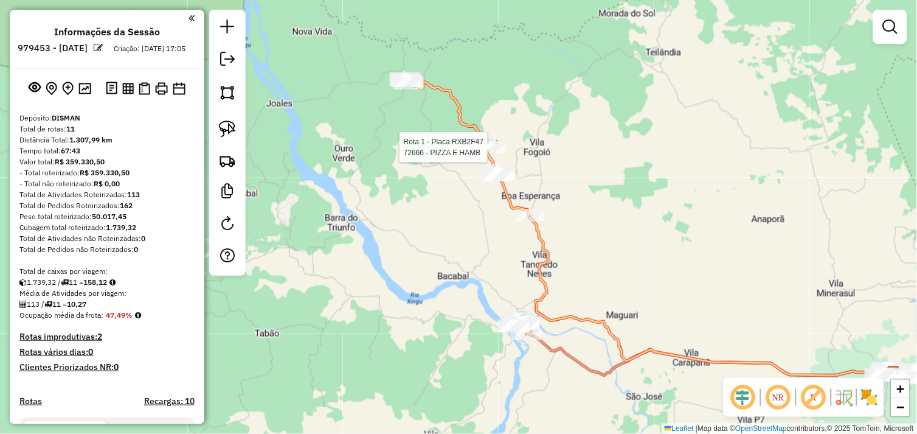
select select "*********"
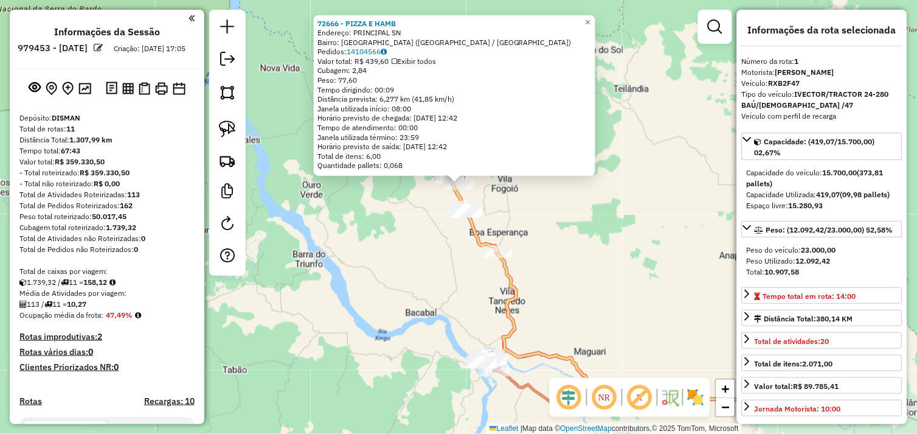
drag, startPoint x: 439, startPoint y: 307, endPoint x: 434, endPoint y: 220, distance: 87.7
click at [434, 220] on div "Rota 1 - Placa RXB2F47 72666 - PIZZA E HAMB 72666 - PIZZA E HAMB Endereço: PRIN…" at bounding box center [458, 217] width 917 height 434
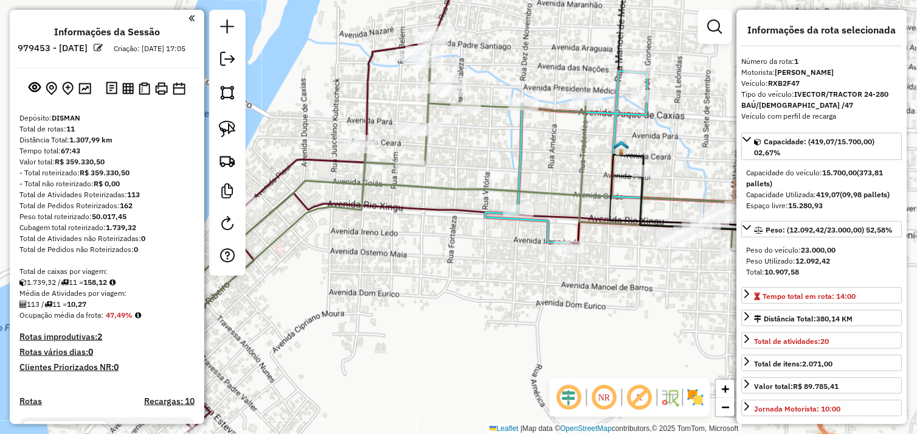
click at [464, 263] on div "72666 - PIZZA E HAMB Endereço: PRINCIPAL SN Bairro: [GEOGRAPHIC_DATA] ([GEOGRAP…" at bounding box center [458, 217] width 917 height 434
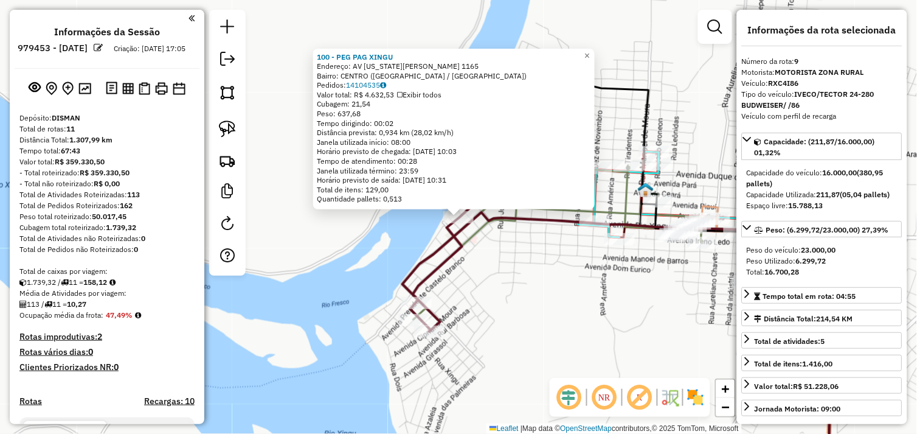
drag, startPoint x: 533, startPoint y: 290, endPoint x: 499, endPoint y: 273, distance: 37.5
click at [499, 273] on div "100 - PEG PAG XINGU Endereço: [STREET_ADDRESS][US_STATE][PERSON_NAME] Bairro: C…" at bounding box center [458, 217] width 917 height 434
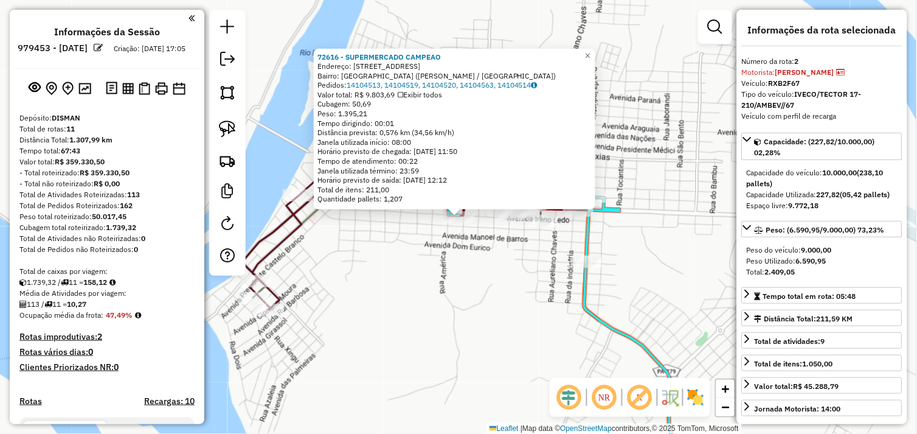
click at [465, 271] on div "72616 - SUPERMERCADO CAMPEAO Endereço: [GEOGRAPHIC_DATA] 3486 Bairro: [GEOGRAPH…" at bounding box center [458, 217] width 917 height 434
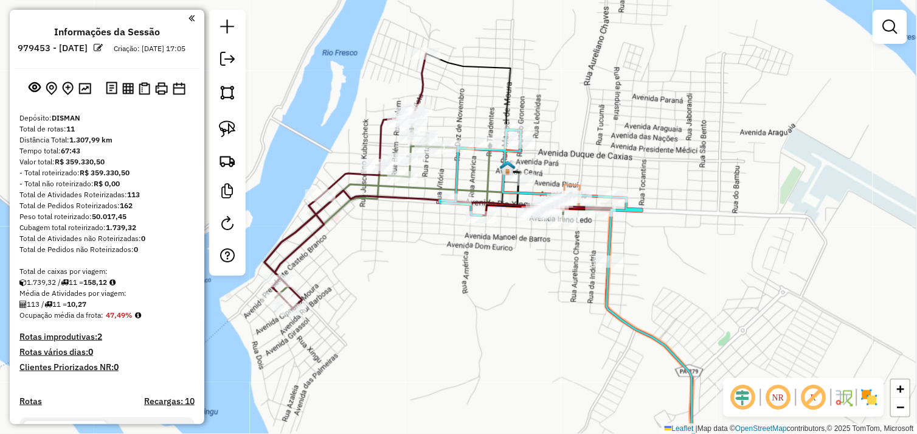
drag, startPoint x: 411, startPoint y: 263, endPoint x: 489, endPoint y: 265, distance: 77.3
click at [489, 265] on div "Janela de atendimento Grade de atendimento Capacidade Transportadoras Veículos …" at bounding box center [458, 217] width 917 height 434
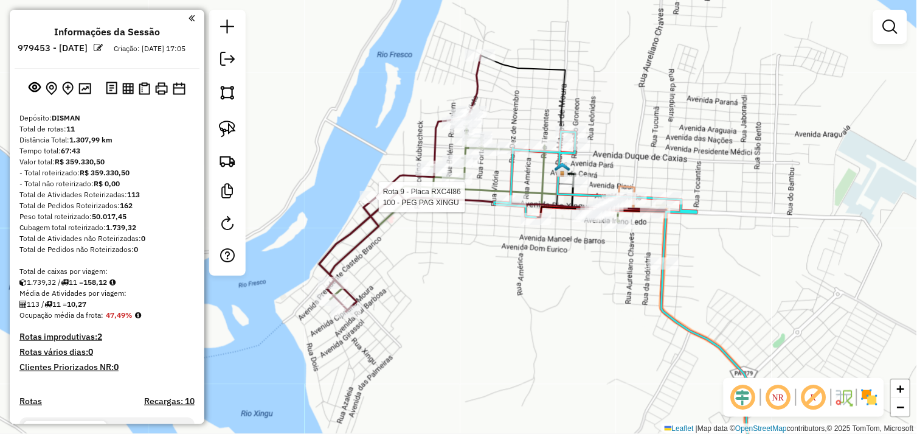
select select "*********"
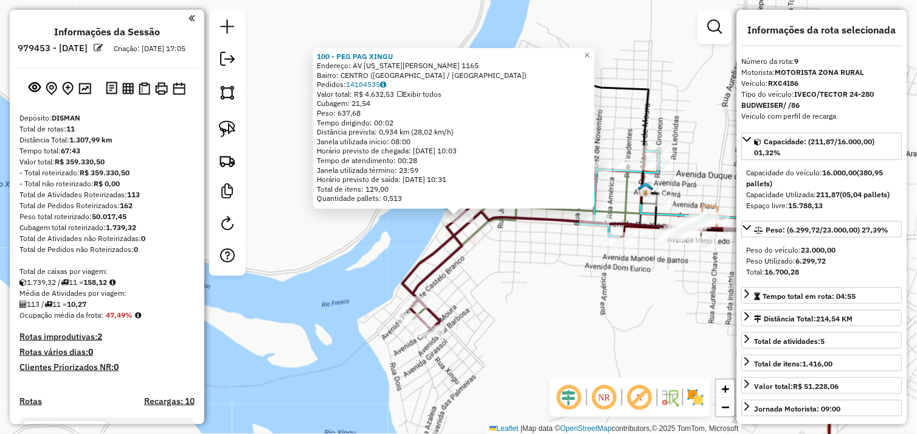
click at [555, 294] on div "100 - PEG PAG XINGU Endereço: [STREET_ADDRESS][US_STATE][PERSON_NAME] Bairro: C…" at bounding box center [458, 217] width 917 height 434
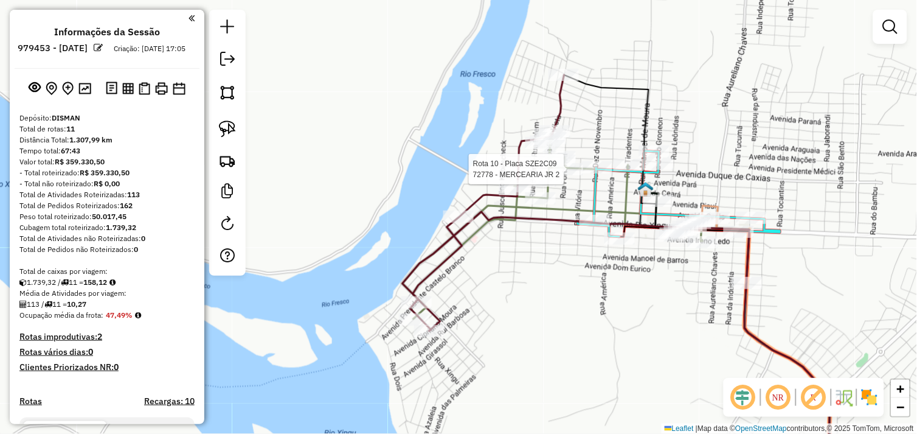
select select "*********"
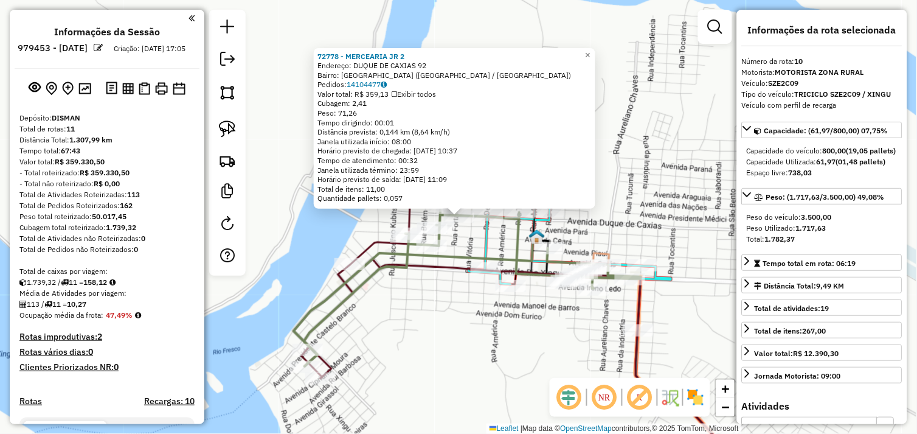
click at [448, 311] on div "72778 - [PERSON_NAME] 2 Endereço: DUQUE DE CAXIAS 92 Bairro: [GEOGRAPHIC_DATA] …" at bounding box center [458, 217] width 917 height 434
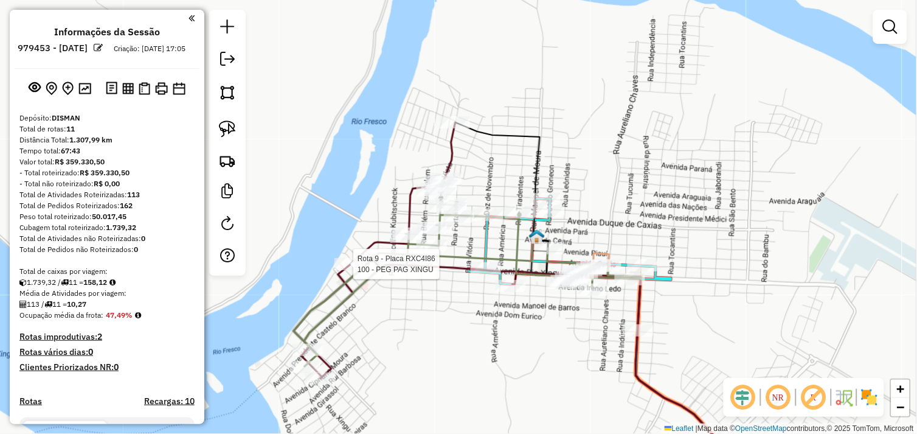
select select "*********"
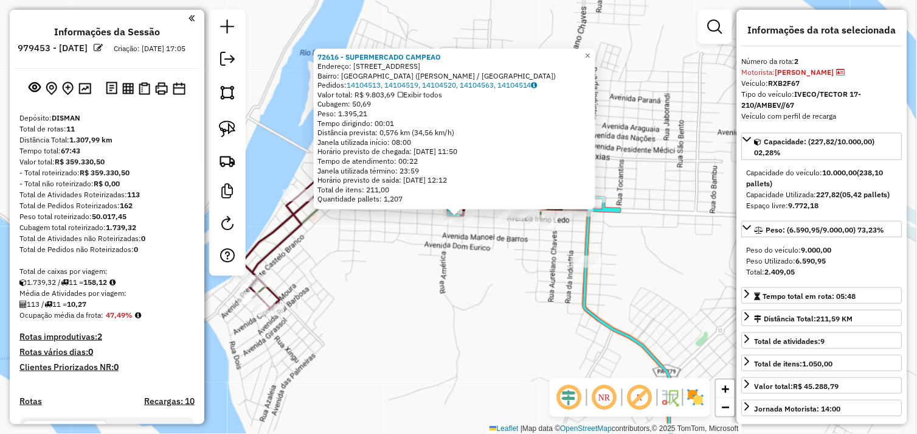
click at [472, 300] on div "72616 - SUPERMERCADO CAMPEAO Endereço: [GEOGRAPHIC_DATA] 3486 Bairro: [GEOGRAPH…" at bounding box center [458, 217] width 917 height 434
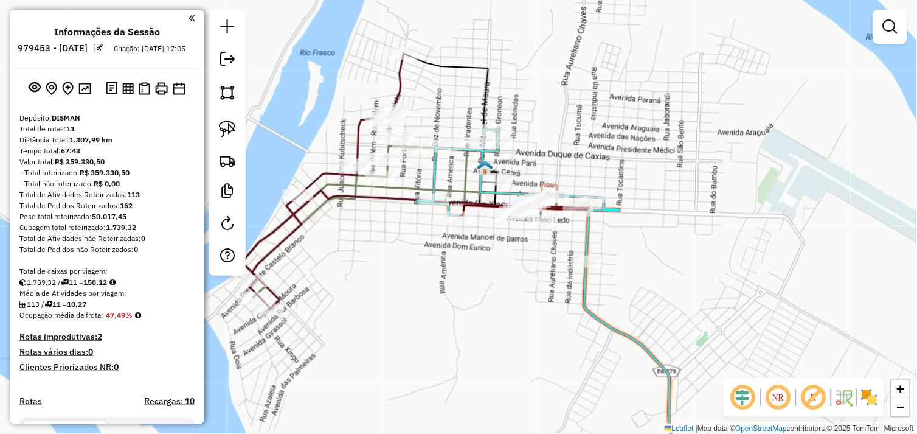
drag, startPoint x: 405, startPoint y: 276, endPoint x: 506, endPoint y: 256, distance: 102.4
click at [517, 276] on div "Janela de atendimento Grade de atendimento Capacidade Transportadoras Veículos …" at bounding box center [458, 217] width 917 height 434
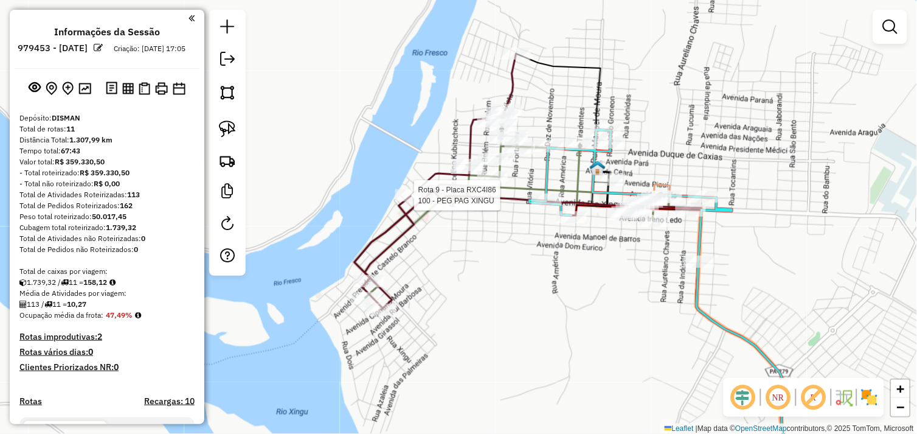
select select "*********"
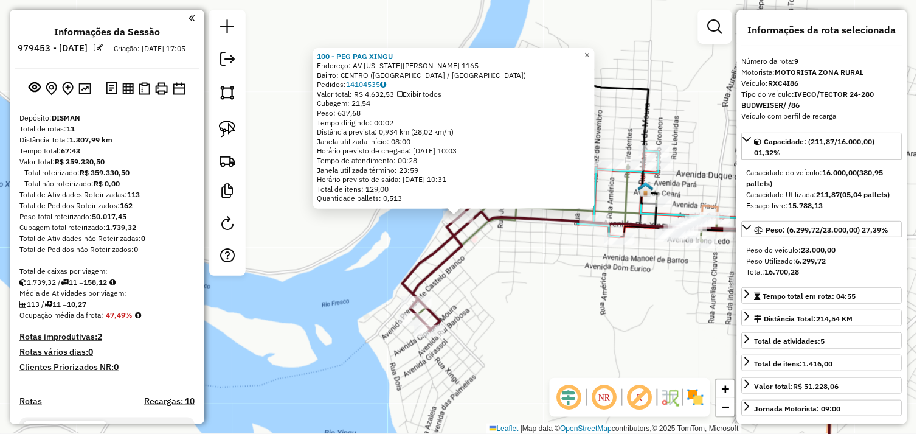
drag, startPoint x: 584, startPoint y: 273, endPoint x: 598, endPoint y: 252, distance: 24.5
click at [585, 271] on div "100 - PEG PAG XINGU Endereço: [STREET_ADDRESS][US_STATE][PERSON_NAME] Bairro: C…" at bounding box center [458, 217] width 917 height 434
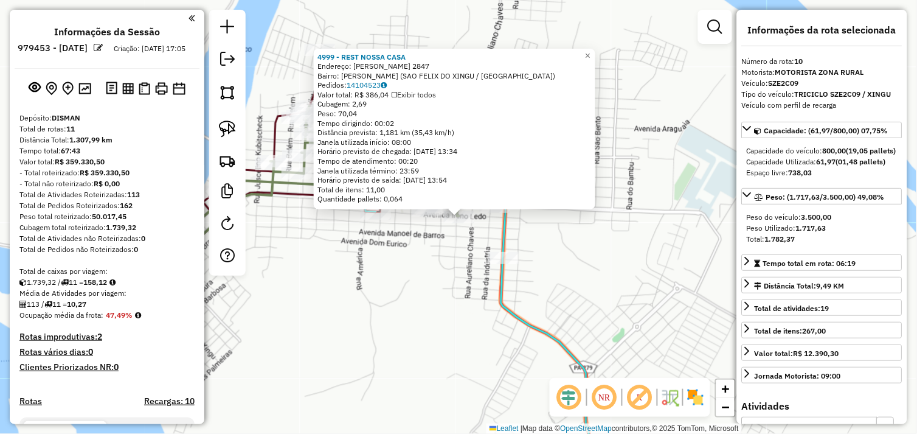
click at [376, 311] on div "Rota 2 - Placa RXB2F67 34789 - POINT SUPERMERCADO 4999 - REST NOSSA CASA Endere…" at bounding box center [458, 217] width 917 height 434
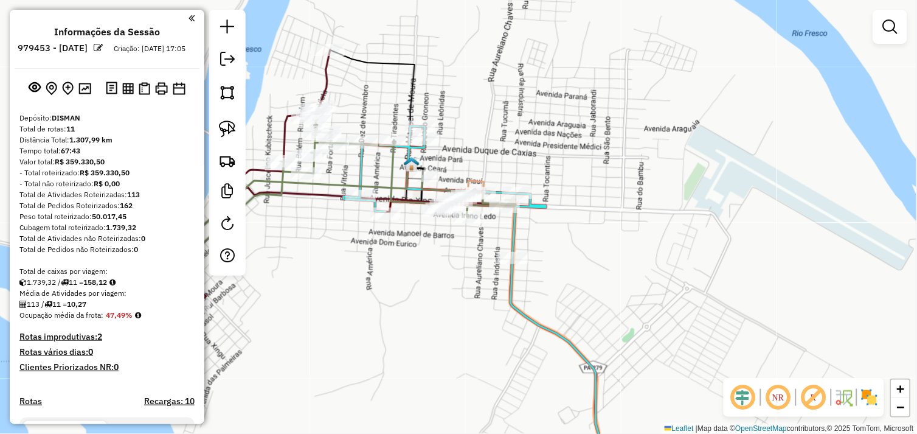
drag, startPoint x: 336, startPoint y: 316, endPoint x: 613, endPoint y: 307, distance: 277.0
click at [613, 307] on div "Janela de atendimento Grade de atendimento Capacidade Transportadoras Veículos …" at bounding box center [458, 217] width 917 height 434
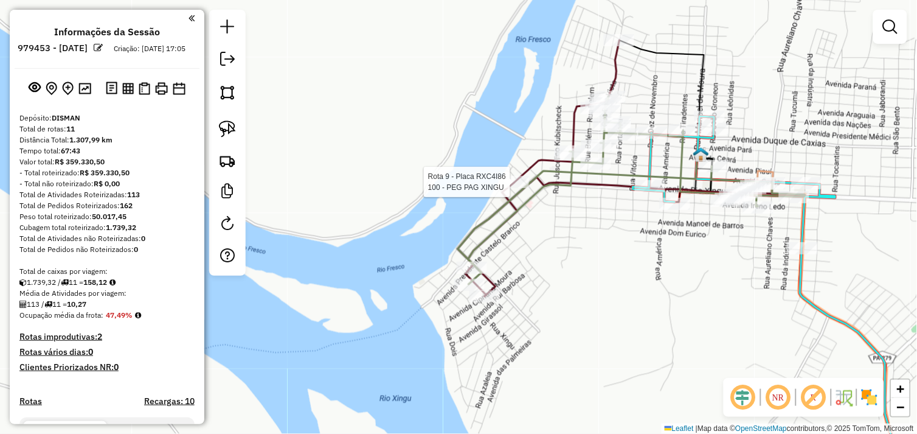
select select "*********"
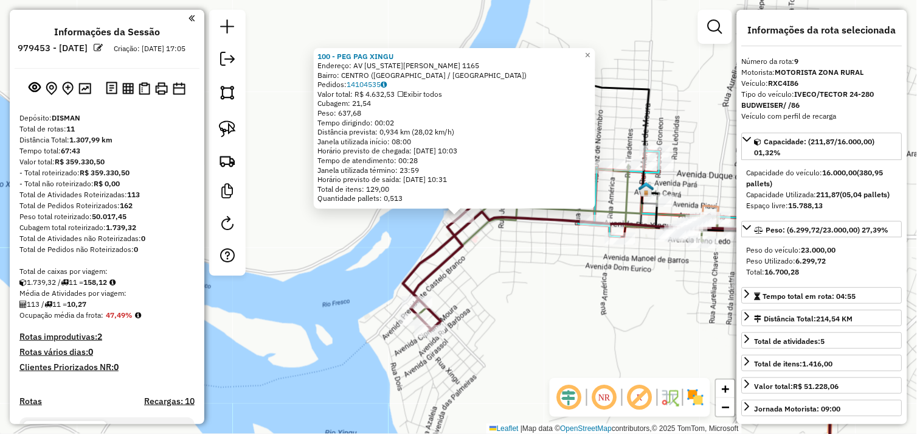
click at [552, 265] on div "100 - PEG PAG XINGU Endereço: [STREET_ADDRESS][US_STATE][PERSON_NAME] Bairro: C…" at bounding box center [458, 217] width 917 height 434
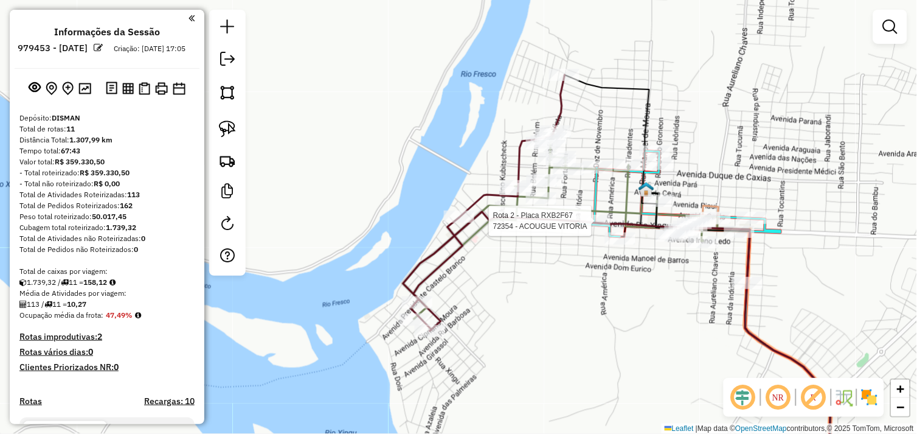
select select "*********"
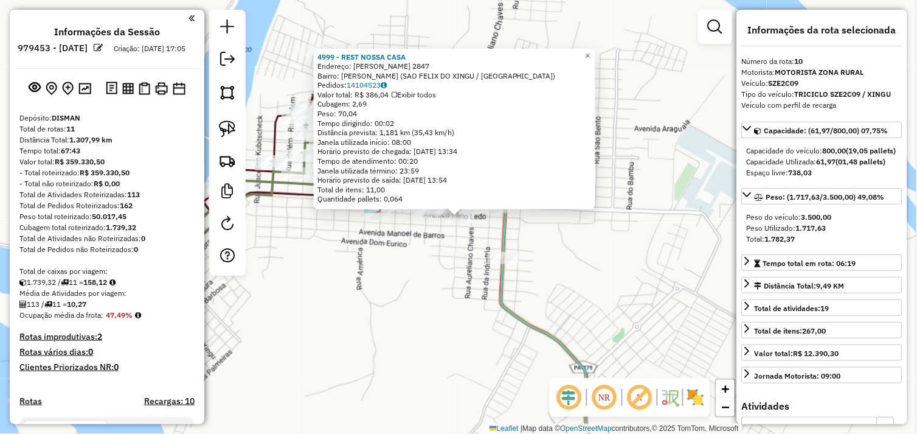
click at [594, 254] on div "4999 - REST NOSSA CASA Endereço: IRENO LEDA 2847 Bairro: ALECRIM ([GEOGRAPHIC_D…" at bounding box center [458, 217] width 917 height 434
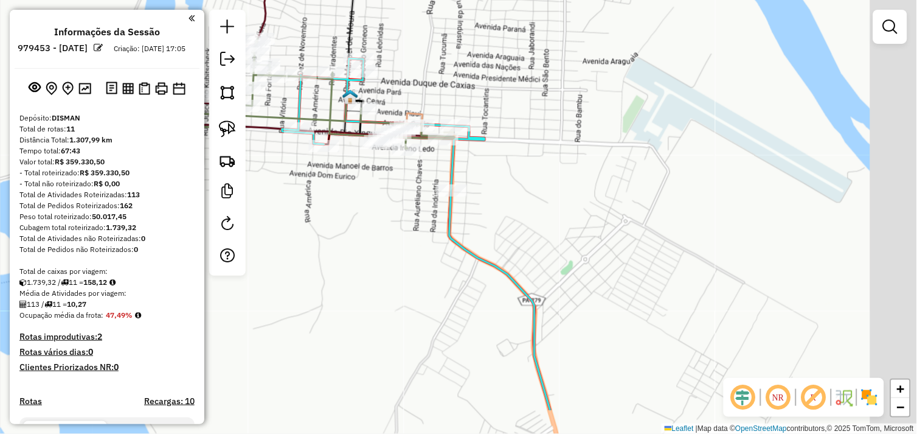
drag, startPoint x: 599, startPoint y: 253, endPoint x: 445, endPoint y: 108, distance: 211.7
click at [451, 113] on div "Janela de atendimento Grade de atendimento Capacidade Transportadoras Veículos …" at bounding box center [458, 217] width 917 height 434
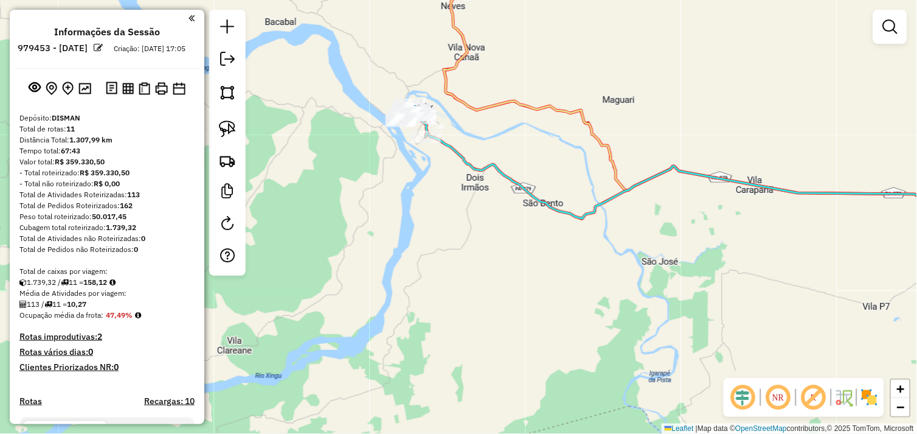
drag, startPoint x: 491, startPoint y: 222, endPoint x: 549, endPoint y: 245, distance: 62.6
click at [446, 219] on div "Janela de atendimento Grade de atendimento Capacidade Transportadoras Veículos …" at bounding box center [458, 217] width 917 height 434
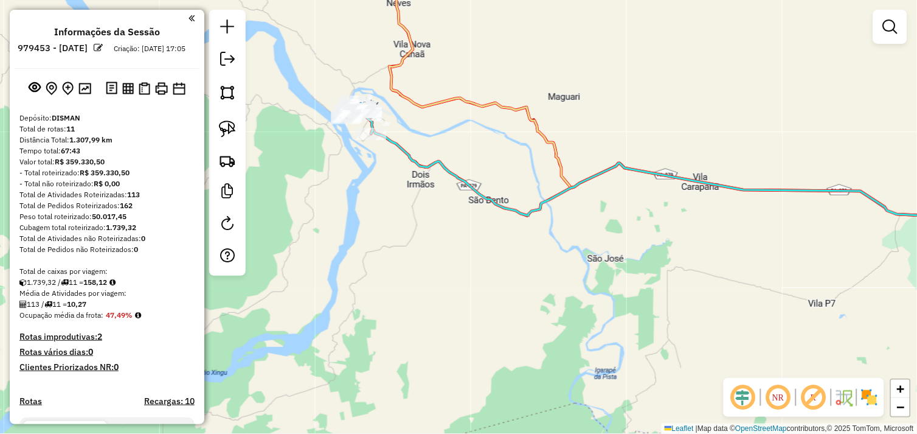
click at [625, 268] on div "Janela de atendimento Grade de atendimento Capacidade Transportadoras Veículos …" at bounding box center [458, 217] width 917 height 434
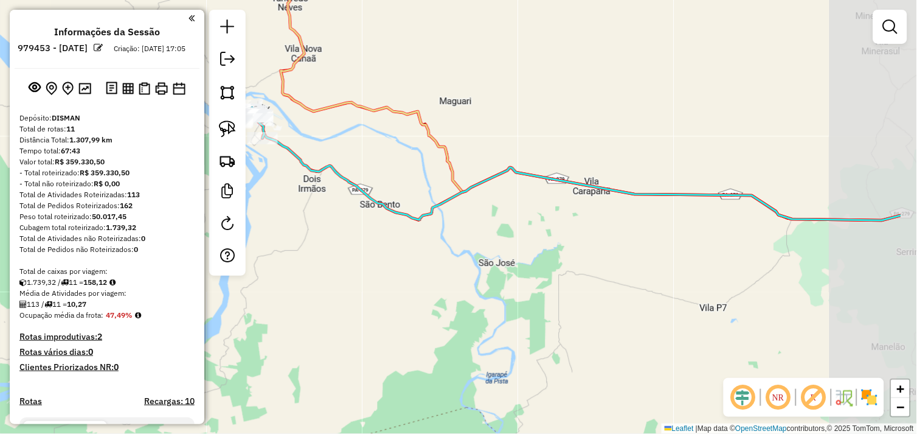
click at [572, 272] on div "Janela de atendimento Grade de atendimento Capacidade Transportadoras Veículos …" at bounding box center [458, 217] width 917 height 434
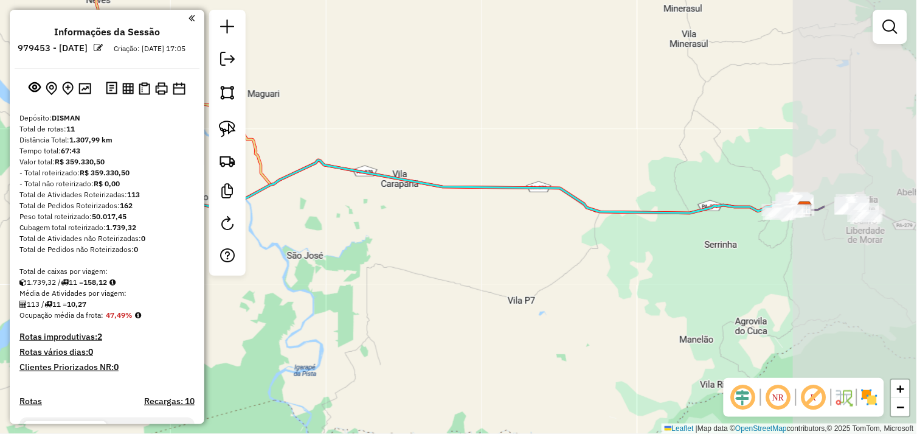
drag, startPoint x: 700, startPoint y: 286, endPoint x: 684, endPoint y: 284, distance: 16.5
click at [652, 285] on div "Janela de atendimento Grade de atendimento Capacidade Transportadoras Veículos …" at bounding box center [458, 217] width 917 height 434
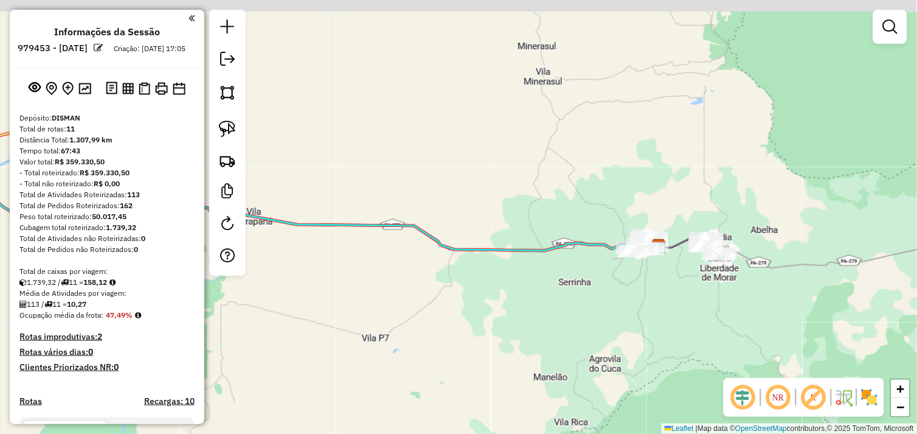
drag, startPoint x: 691, startPoint y: 271, endPoint x: 639, endPoint y: 323, distance: 73.1
click at [637, 324] on div "Janela de atendimento Grade de atendimento Capacidade Transportadoras Veículos …" at bounding box center [458, 217] width 917 height 434
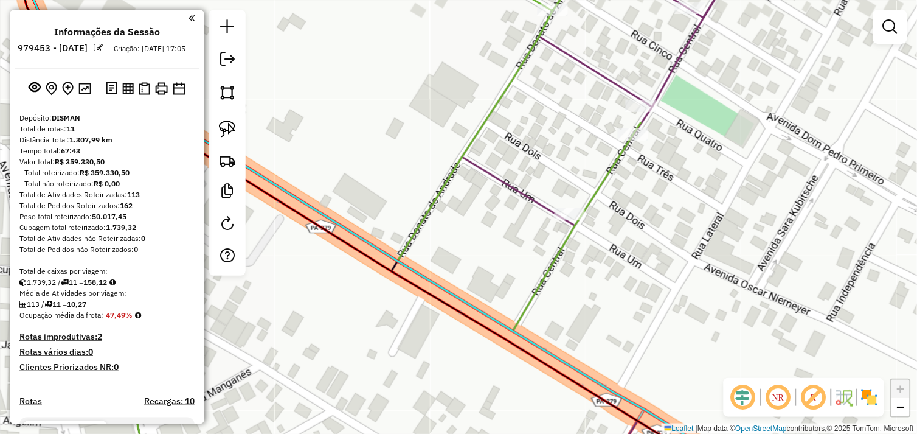
click at [703, 190] on div "Rota 3 - Placa RXC4I76 14017 - MERCEARIA BOA SORTE Janela de atendimento Grade …" at bounding box center [458, 217] width 917 height 434
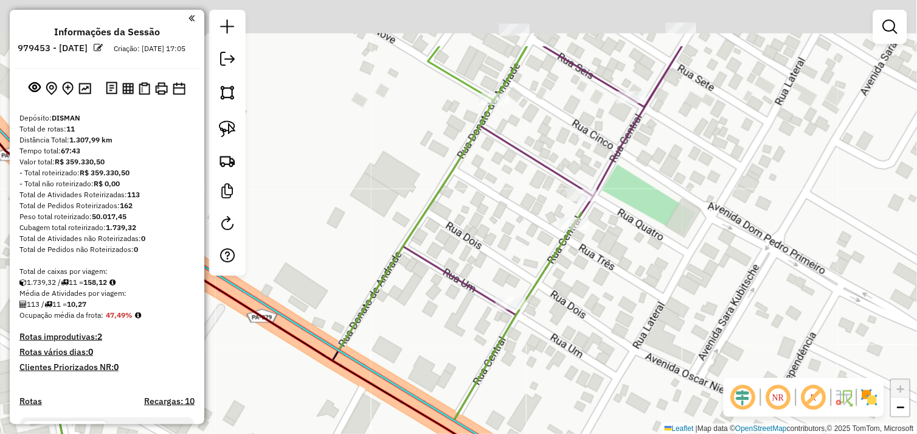
drag, startPoint x: 719, startPoint y: 95, endPoint x: 623, endPoint y: 232, distance: 167.3
click at [621, 238] on div "Janela de atendimento Grade de atendimento Capacidade Transportadoras Veículos …" at bounding box center [458, 217] width 917 height 434
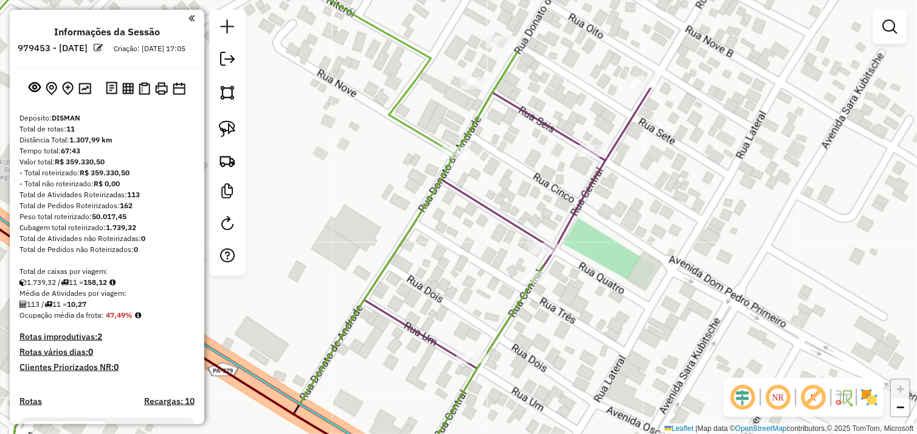
click at [616, 175] on div "Janela de atendimento Grade de atendimento Capacidade Transportadoras Veículos …" at bounding box center [458, 217] width 917 height 434
select select "*********"
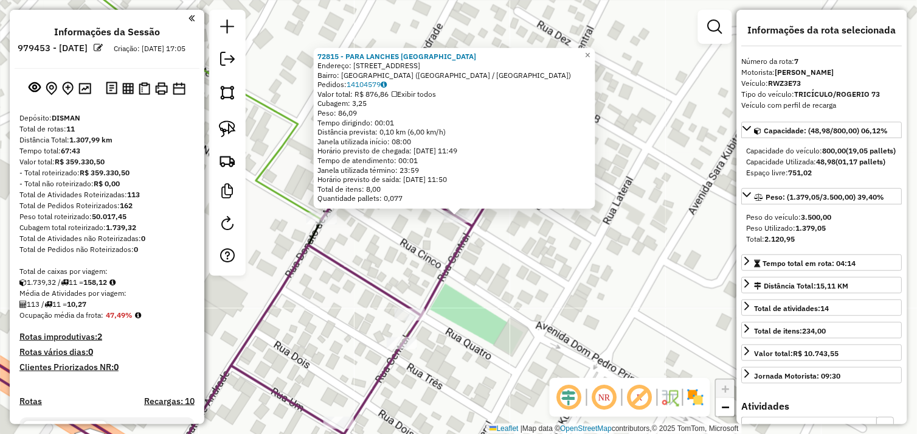
click at [520, 252] on div "72815 - PARA LANCHES [GEOGRAPHIC_DATA] Endereço: Rua 6 76 Bairro: [GEOGRAPHIC_D…" at bounding box center [458, 217] width 917 height 434
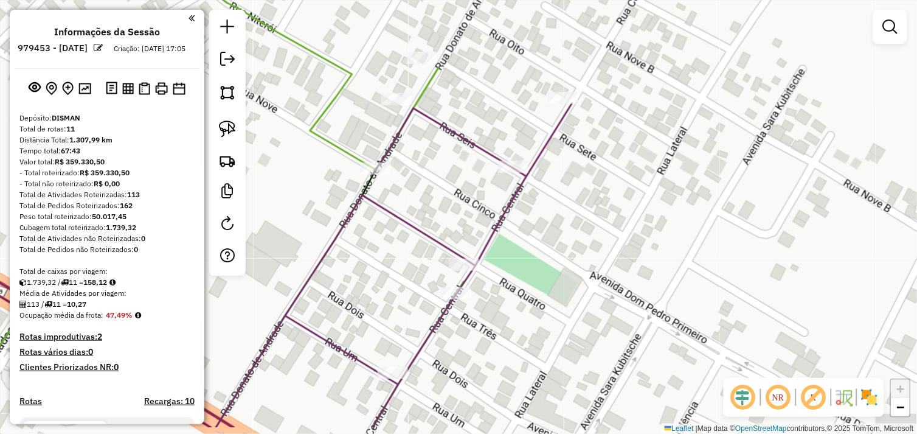
drag, startPoint x: 521, startPoint y: 251, endPoint x: 551, endPoint y: 221, distance: 42.2
click at [551, 221] on div "Janela de atendimento Grade de atendimento Capacidade Transportadoras Veículos …" at bounding box center [458, 217] width 917 height 434
click at [228, 126] on img at bounding box center [227, 128] width 17 height 17
drag, startPoint x: 481, startPoint y: 149, endPoint x: 515, endPoint y: 162, distance: 36.4
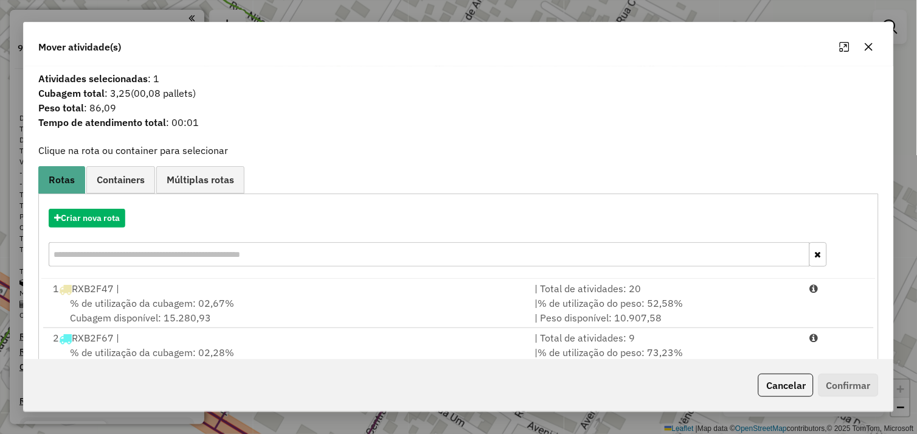
click at [843, 380] on button "Confirmar" at bounding box center [849, 385] width 60 height 23
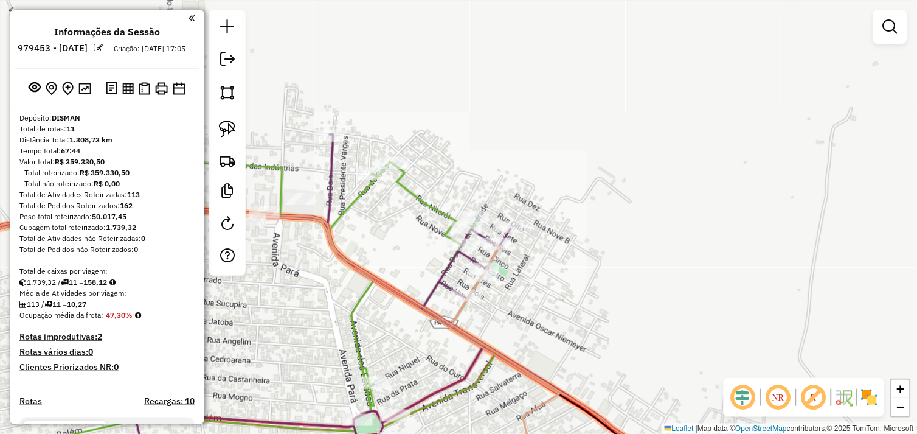
drag, startPoint x: 514, startPoint y: 303, endPoint x: 569, endPoint y: 266, distance: 65.8
click at [569, 266] on div "Janela de atendimento Grade de atendimento Capacidade Transportadoras Veículos …" at bounding box center [458, 217] width 917 height 434
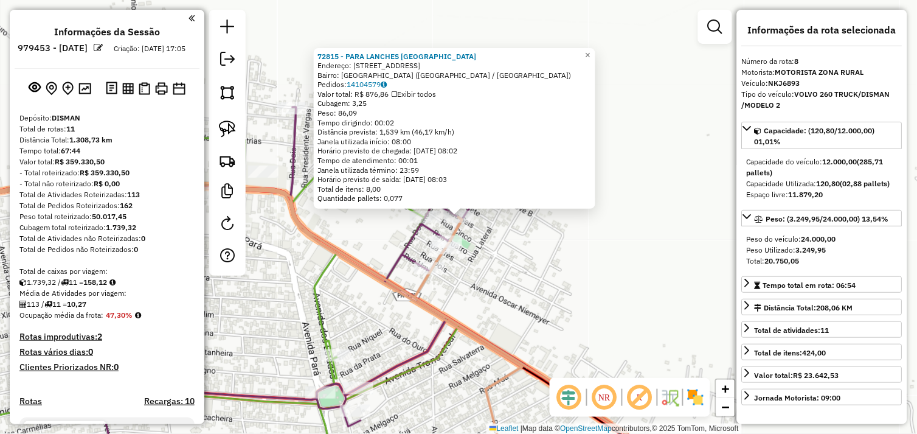
click at [543, 270] on div "72815 - PARA LANCHES [GEOGRAPHIC_DATA] Endereço: Rua 6 76 Bairro: [GEOGRAPHIC_D…" at bounding box center [458, 217] width 917 height 434
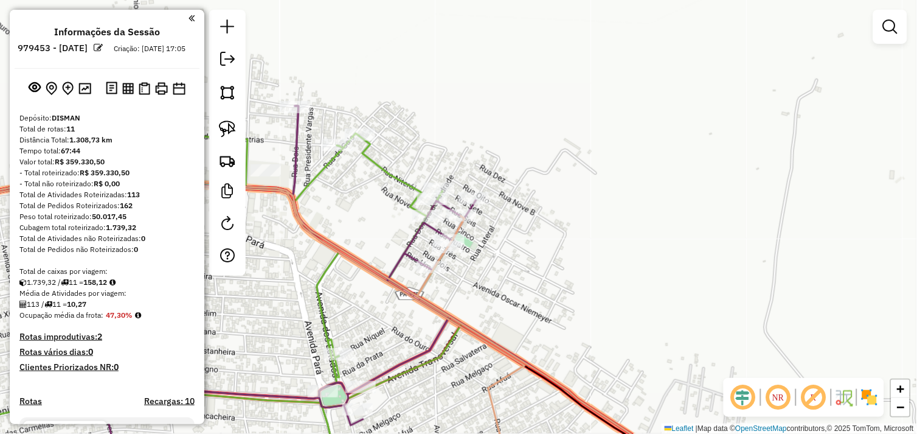
drag, startPoint x: 495, startPoint y: 280, endPoint x: 644, endPoint y: 225, distance: 158.8
click at [643, 225] on div "Janela de atendimento Grade de atendimento Capacidade Transportadoras Veículos …" at bounding box center [458, 217] width 917 height 434
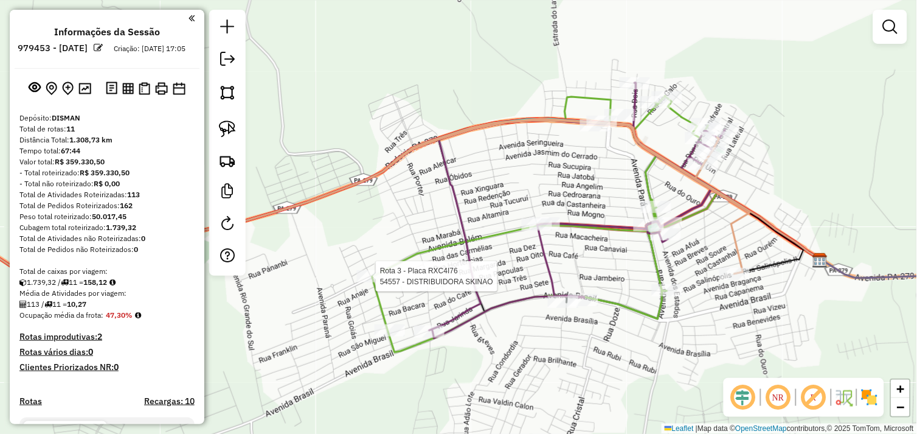
select select "*********"
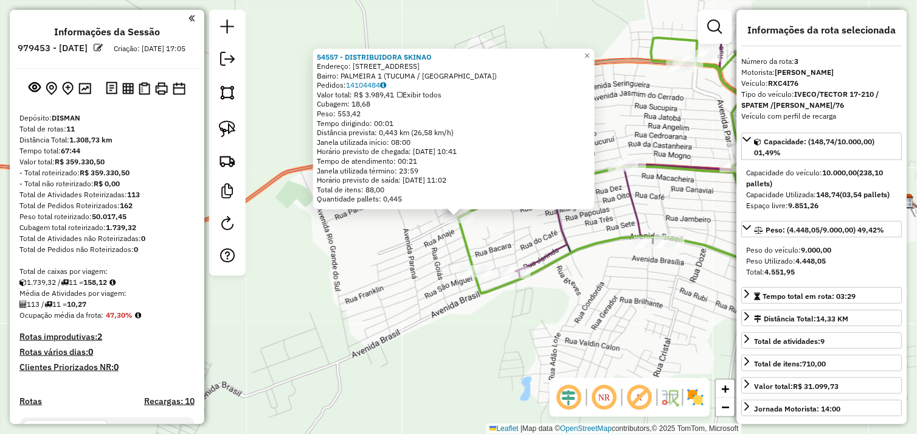
click at [582, 284] on div "54557 - DISTRIBUIDORA SKINAO Endereço: [STREET_ADDRESS] Bairro: PALMEIRA 1 ([GE…" at bounding box center [458, 217] width 917 height 434
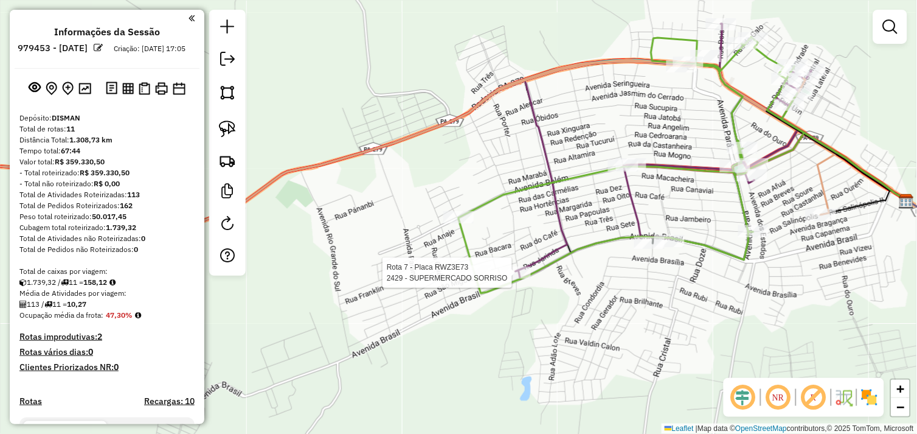
select select "*********"
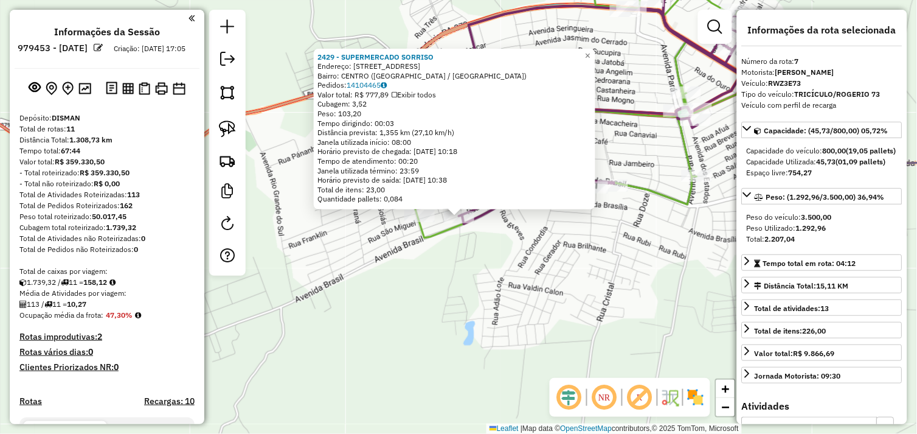
click at [559, 264] on div "2429 - SUPERMERCADO SORRISO Endereço: [STREET_ADDRESS] Bairro: [GEOGRAPHIC_DATA…" at bounding box center [458, 217] width 917 height 434
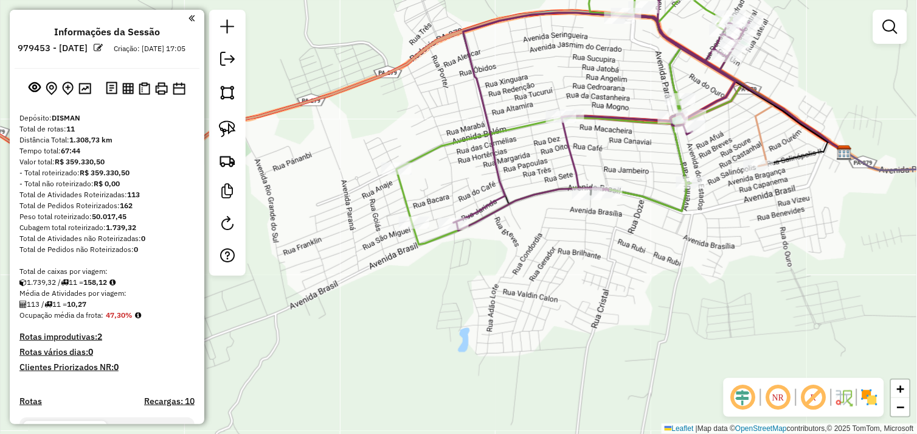
drag, startPoint x: 564, startPoint y: 246, endPoint x: 481, endPoint y: 293, distance: 95.1
click at [481, 293] on div "Janela de atendimento Grade de atendimento Capacidade Transportadoras Veículos …" at bounding box center [458, 217] width 917 height 434
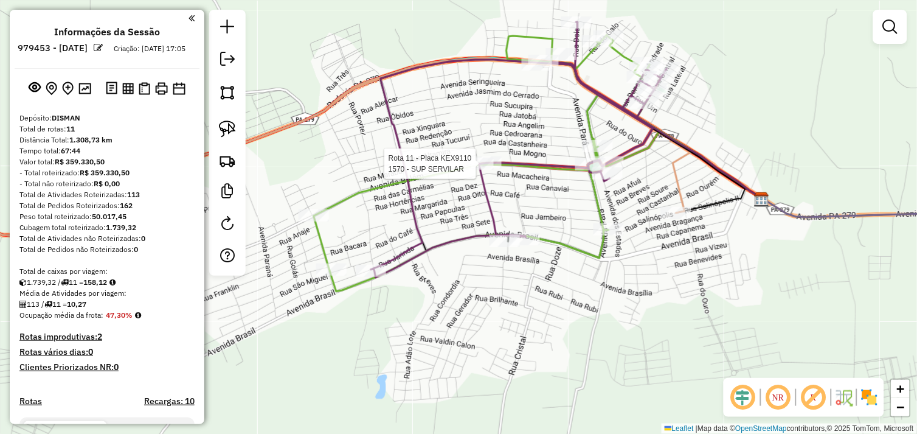
select select "*********"
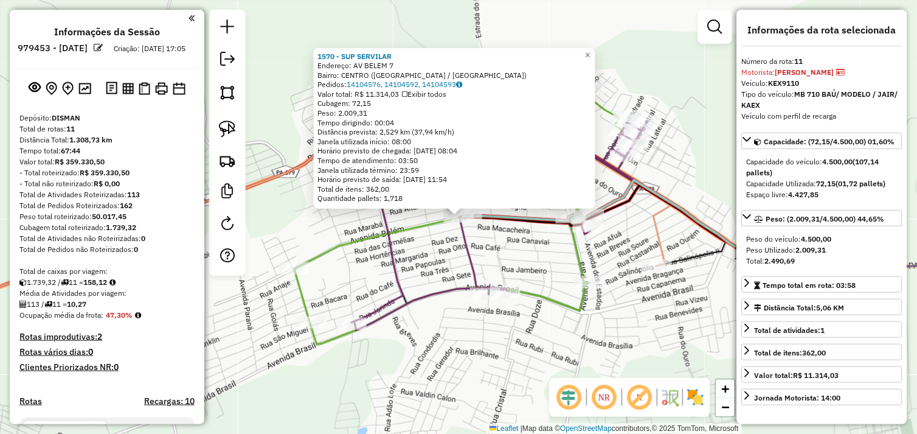
drag, startPoint x: 527, startPoint y: 248, endPoint x: 565, endPoint y: 252, distance: 37.9
click at [527, 248] on div "1570 - SUP SERVILAR Endereço: AV BELEM 7 Bairro: CENTRO ([GEOGRAPHIC_DATA] / [G…" at bounding box center [458, 217] width 917 height 434
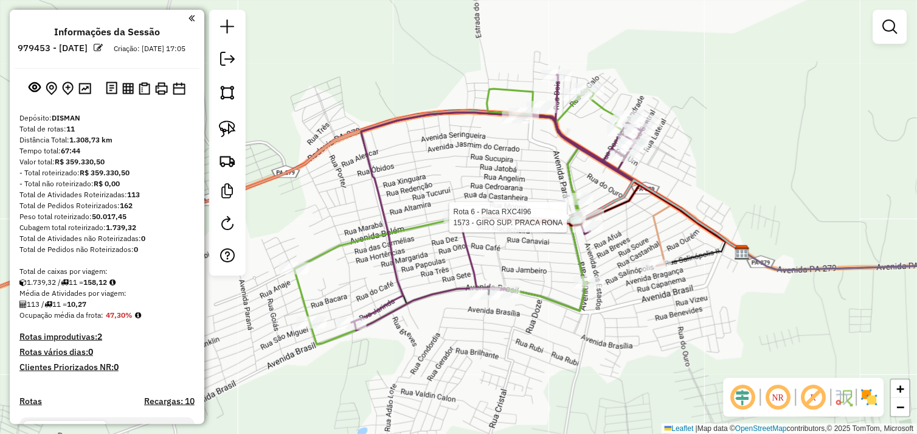
select select "*********"
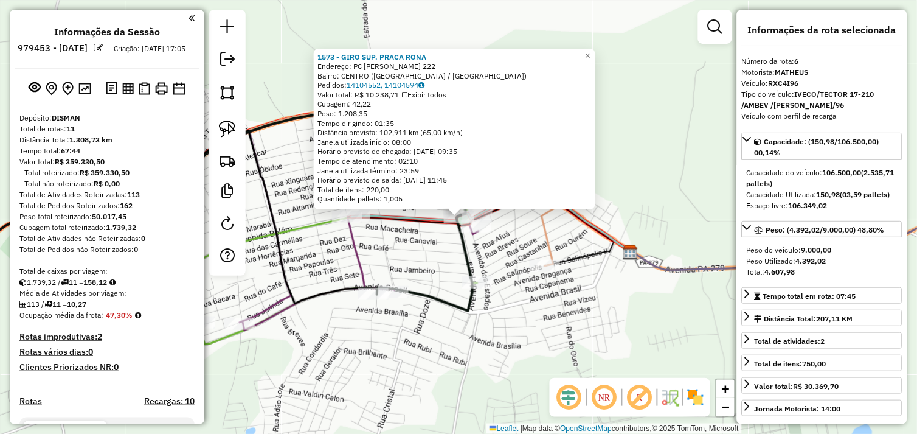
click at [598, 299] on div "1573 - GIRO SUP. PRACA [PERSON_NAME]: PC [PERSON_NAME] 222 Bairro: [GEOGRAPHIC_…" at bounding box center [458, 217] width 917 height 434
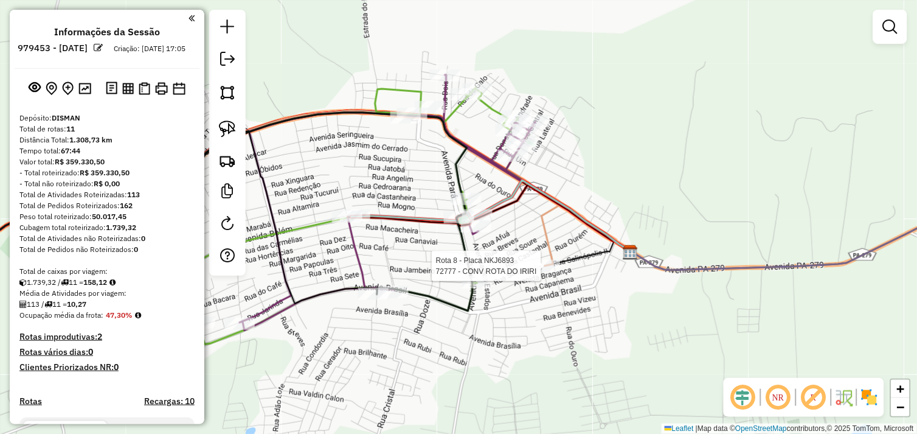
select select "*********"
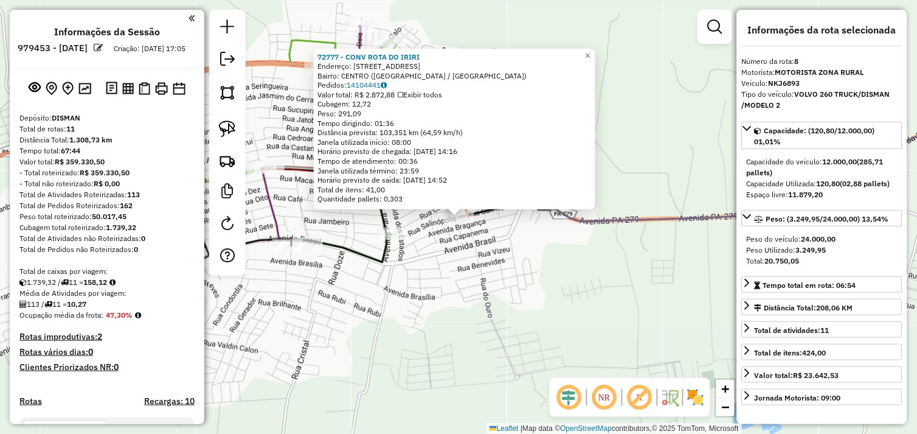
drag, startPoint x: 614, startPoint y: 265, endPoint x: 646, endPoint y: 280, distance: 35.1
click at [616, 264] on div "72777 - CONV ROTA DO [PERSON_NAME]: [STREET_ADDRESS] [GEOGRAPHIC_DATA]: 1410444…" at bounding box center [458, 217] width 917 height 434
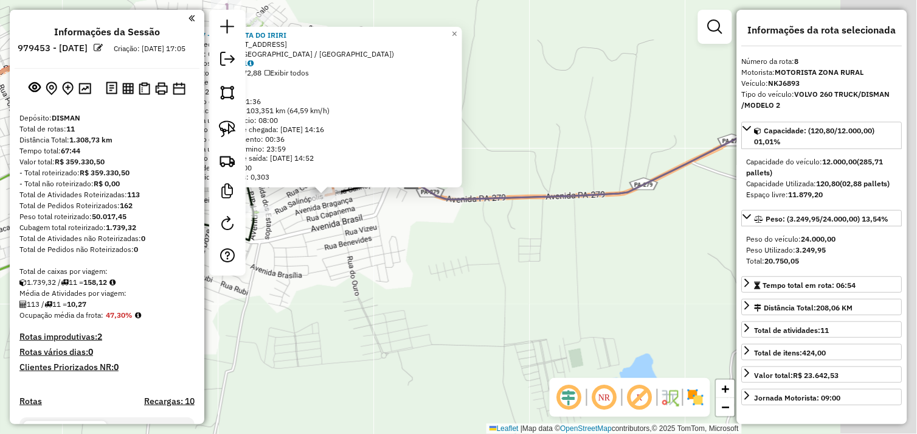
drag, startPoint x: 678, startPoint y: 288, endPoint x: 453, endPoint y: 250, distance: 227.6
click at [453, 250] on div "72777 - CONV ROTA DO [PERSON_NAME]: [STREET_ADDRESS] [GEOGRAPHIC_DATA]: 1410444…" at bounding box center [458, 217] width 917 height 434
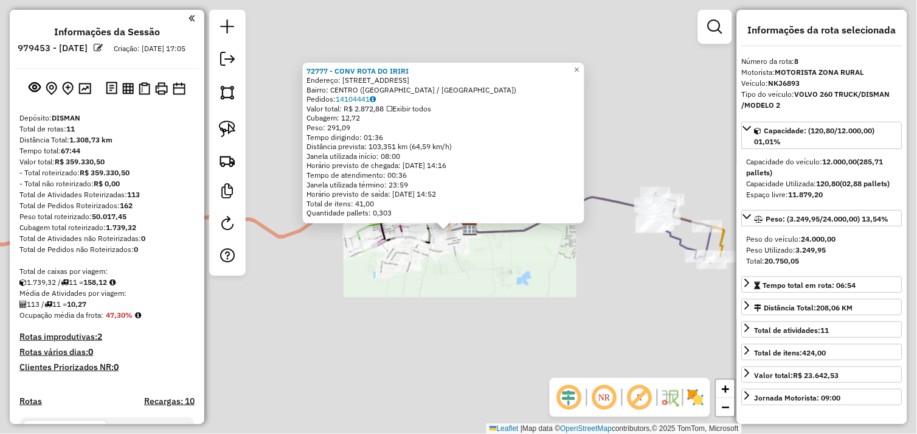
drag, startPoint x: 527, startPoint y: 250, endPoint x: 537, endPoint y: 254, distance: 10.6
click at [528, 250] on div "72777 - CONV ROTA DO [PERSON_NAME]: [STREET_ADDRESS] [GEOGRAPHIC_DATA]: 1410444…" at bounding box center [458, 217] width 917 height 434
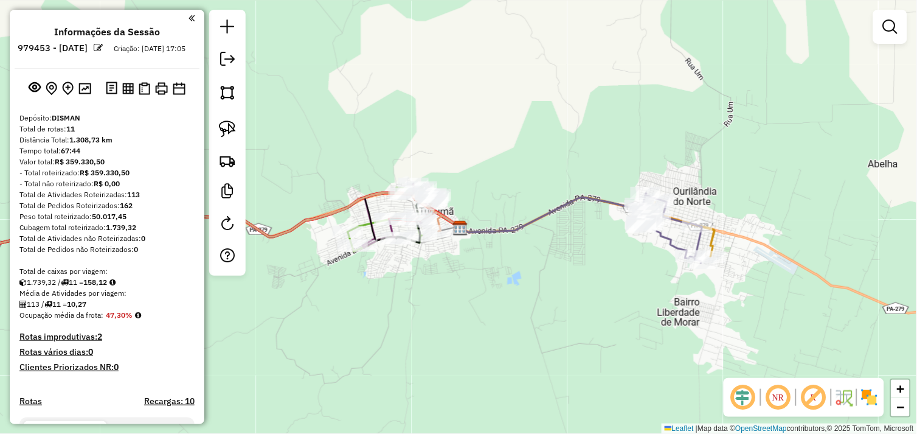
drag, startPoint x: 584, startPoint y: 270, endPoint x: 473, endPoint y: 258, distance: 112.0
click at [473, 258] on div "Janela de atendimento Grade de atendimento Capacidade Transportadoras Veículos …" at bounding box center [458, 217] width 917 height 434
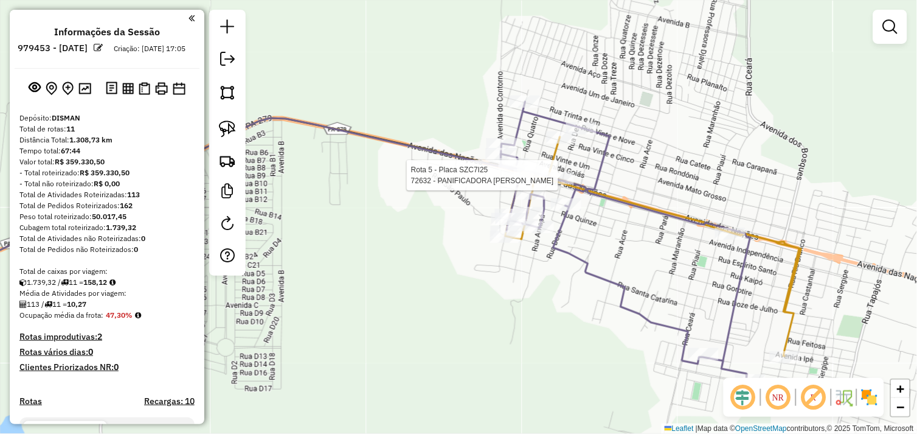
select select "*********"
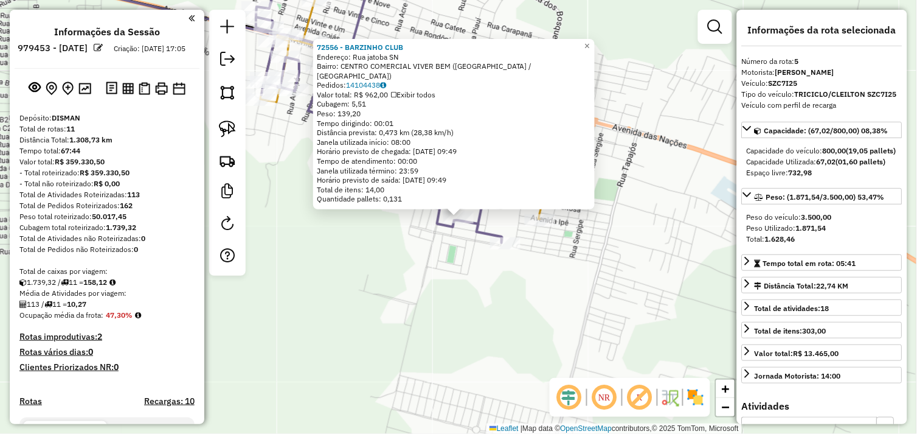
click at [332, 288] on div "72556 - BARZINHO CLUB Endereço: Rua jatoba SN Bairro: CENTRO COMERCIAL VIVER BE…" at bounding box center [458, 217] width 917 height 434
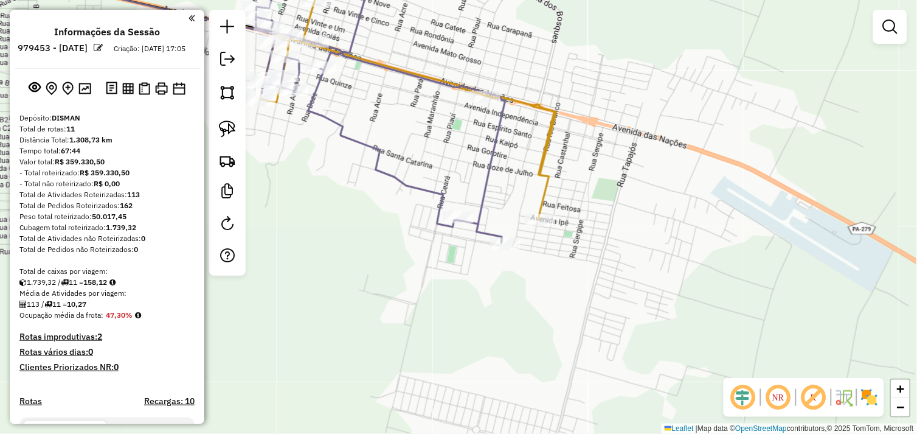
drag, startPoint x: 352, startPoint y: 265, endPoint x: 507, endPoint y: 271, distance: 155.8
click at [505, 271] on div "Janela de atendimento Grade de atendimento Capacidade Transportadoras Veículos …" at bounding box center [458, 217] width 917 height 434
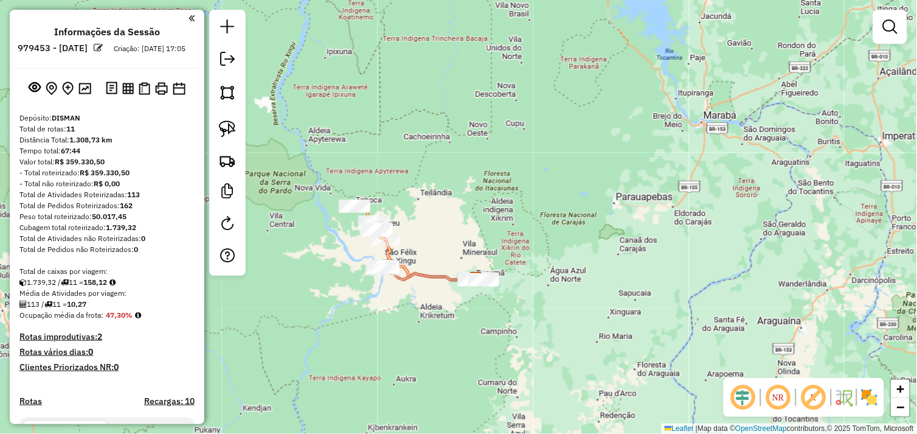
drag, startPoint x: 390, startPoint y: 310, endPoint x: 422, endPoint y: 310, distance: 32.2
click at [418, 310] on div "Janela de atendimento Grade de atendimento Capacidade Transportadoras Veículos …" at bounding box center [458, 217] width 917 height 434
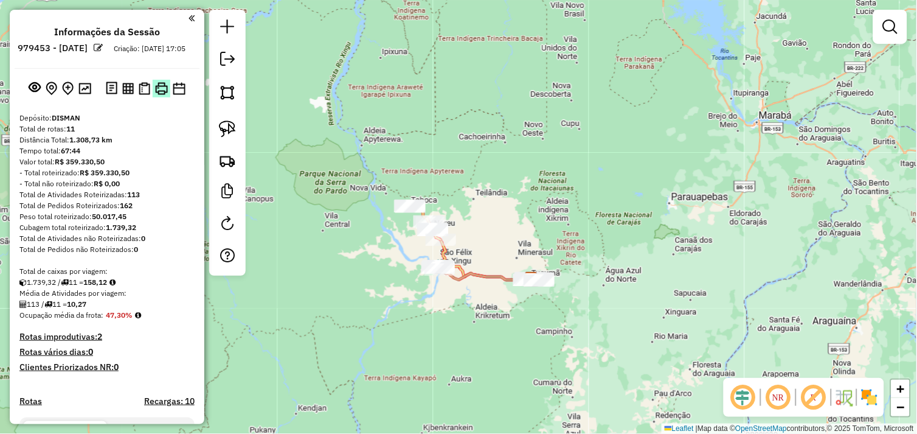
click at [159, 95] on img at bounding box center [161, 88] width 13 height 13
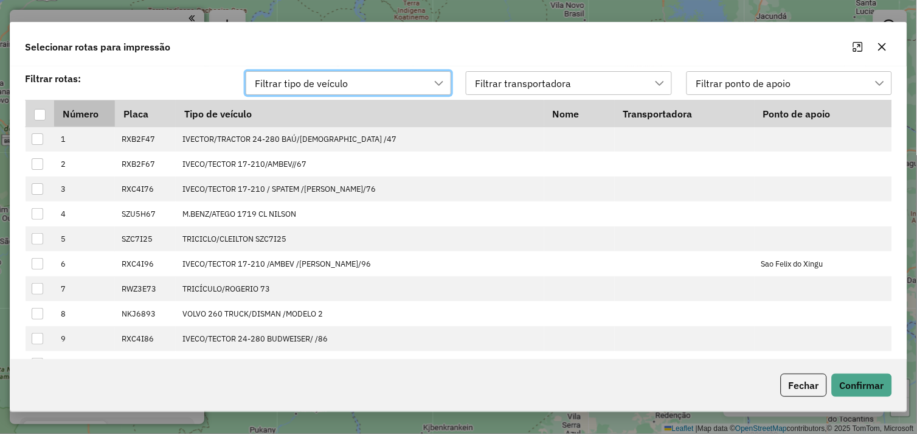
drag, startPoint x: 39, startPoint y: 116, endPoint x: 57, endPoint y: 120, distance: 18.1
click at [39, 114] on div at bounding box center [40, 115] width 12 height 12
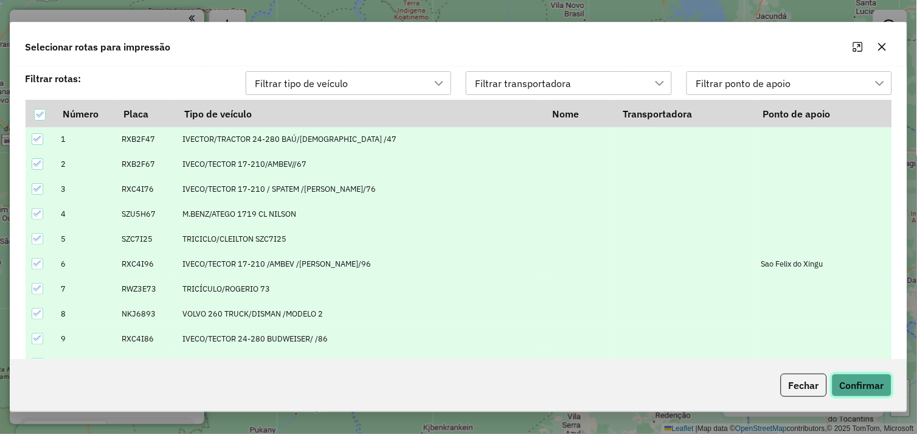
click at [854, 377] on button "Confirmar" at bounding box center [862, 385] width 60 height 23
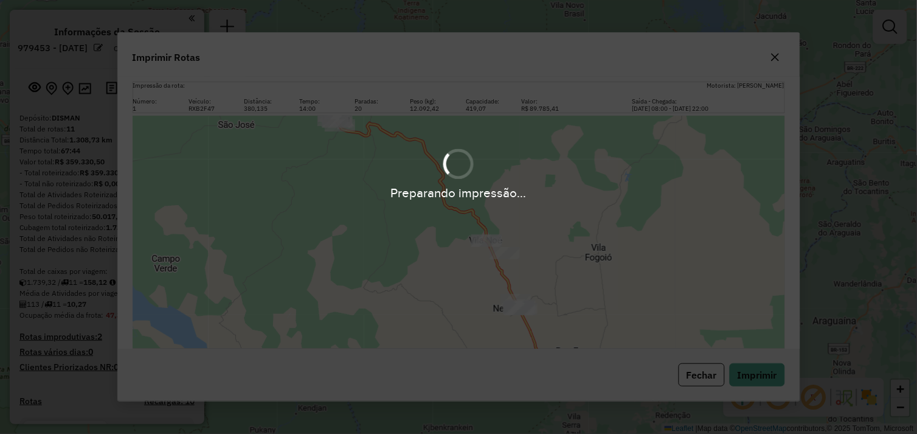
click at [778, 58] on div "Preparando impressão..." at bounding box center [458, 217] width 917 height 434
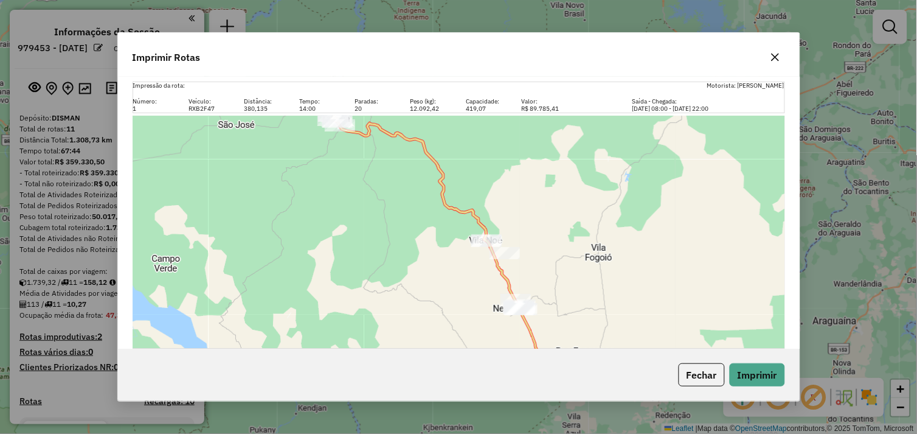
click at [776, 51] on button "button" at bounding box center [775, 56] width 19 height 19
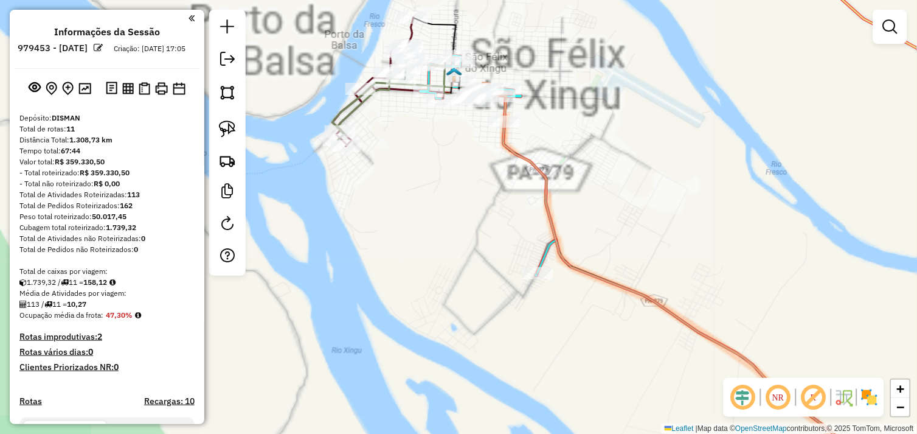
drag, startPoint x: 429, startPoint y: 187, endPoint x: 479, endPoint y: 252, distance: 82.9
click at [479, 252] on div "Janela de atendimento Grade de atendimento Capacidade Transportadoras Veículos …" at bounding box center [458, 217] width 917 height 434
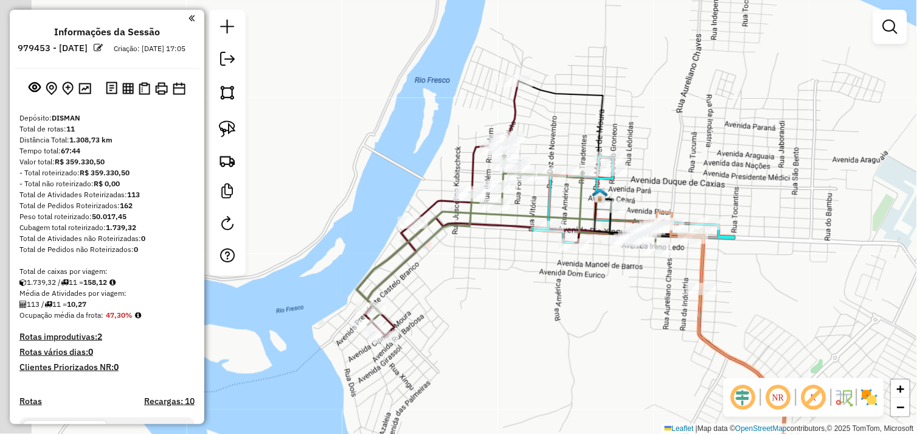
drag, startPoint x: 444, startPoint y: 173, endPoint x: 485, endPoint y: 266, distance: 101.9
click at [485, 266] on div "Janela de atendimento Grade de atendimento Capacidade Transportadoras Veículos …" at bounding box center [458, 217] width 917 height 434
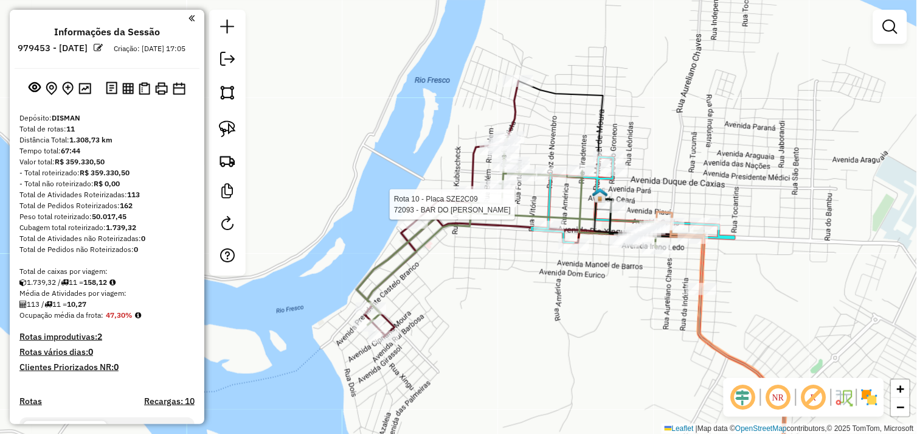
select select "*********"
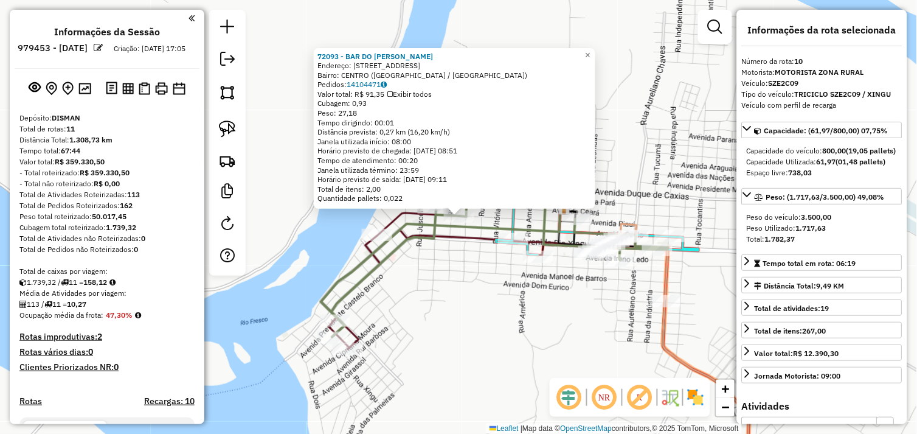
drag, startPoint x: 764, startPoint y: 358, endPoint x: 743, endPoint y: 361, distance: 21.0
click at [744, 417] on input "***" at bounding box center [810, 429] width 136 height 24
type input "***"
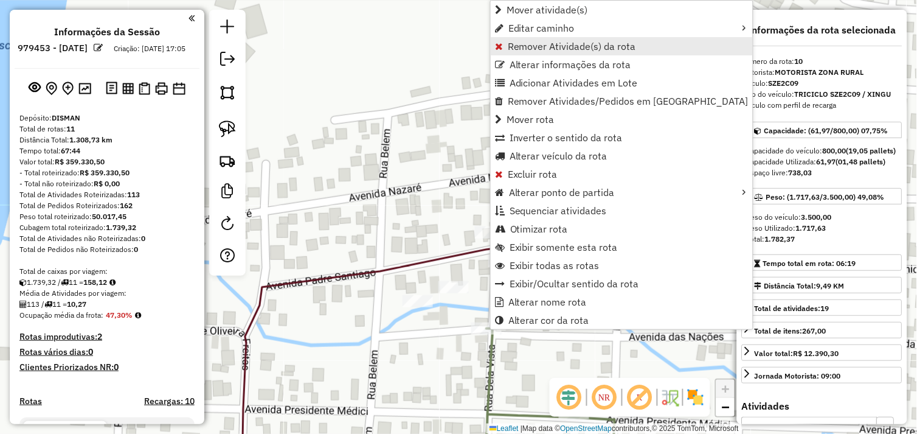
click at [531, 47] on span "Remover Atividade(s) da rota" at bounding box center [572, 46] width 128 height 10
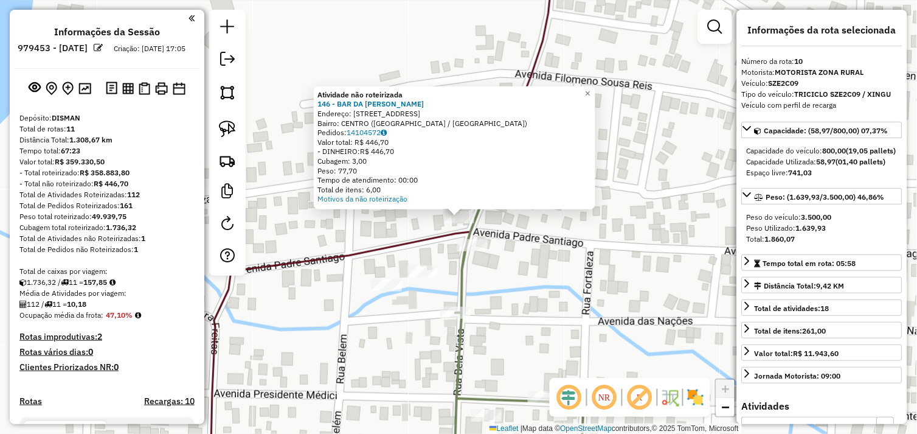
click at [526, 270] on div "Atividade não roteirizada 146 - BAR DA [PERSON_NAME]: R BELA VISTA 289 Bairro: …" at bounding box center [458, 217] width 917 height 434
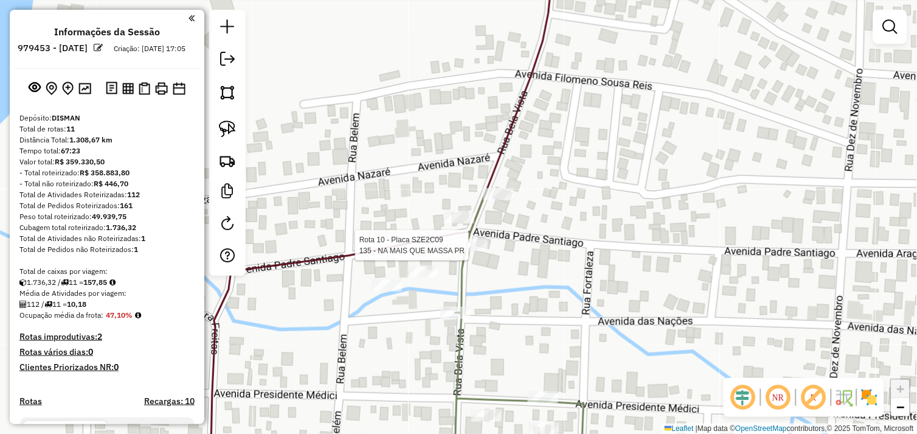
select select "*********"
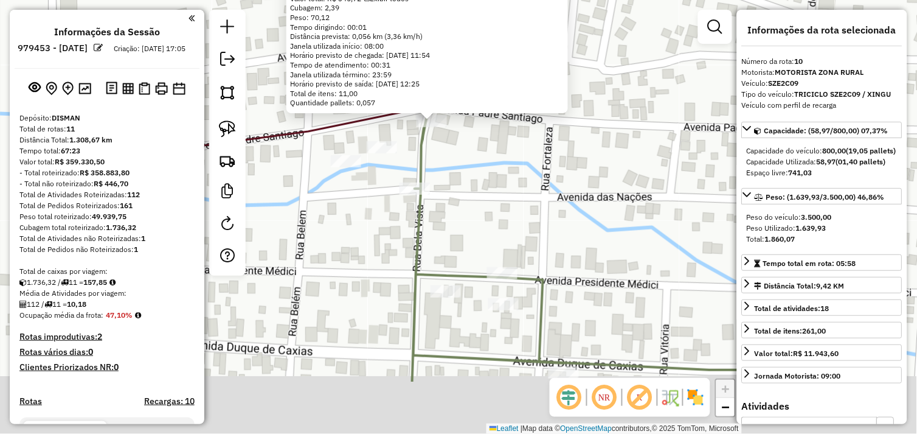
drag, startPoint x: 545, startPoint y: 300, endPoint x: 515, endPoint y: 201, distance: 103.6
click at [515, 201] on div "135 - NA MAIS QUE MASSA PR Endereço: DUQUE DE CAXIAS 771 Bairro: [GEOGRAPHIC_DA…" at bounding box center [458, 217] width 917 height 434
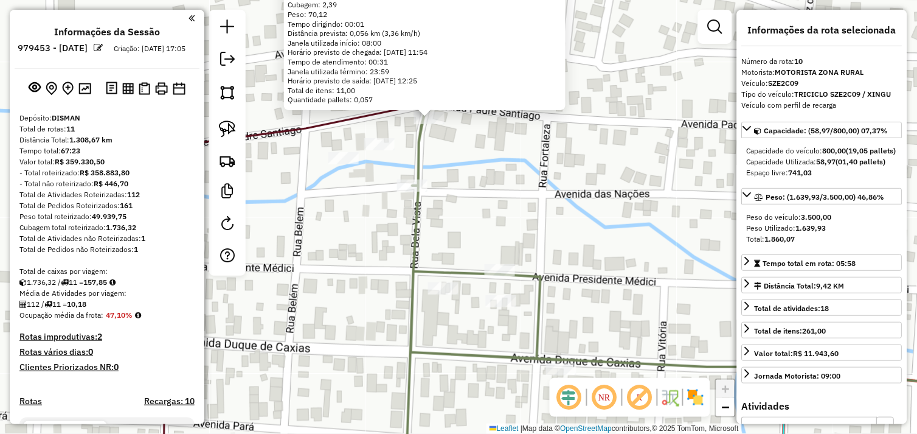
click at [530, 220] on div "135 - NA MAIS QUE MASSA PR Endereço: DUQUE DE CAXIAS 771 Bairro: [GEOGRAPHIC_DA…" at bounding box center [458, 217] width 917 height 434
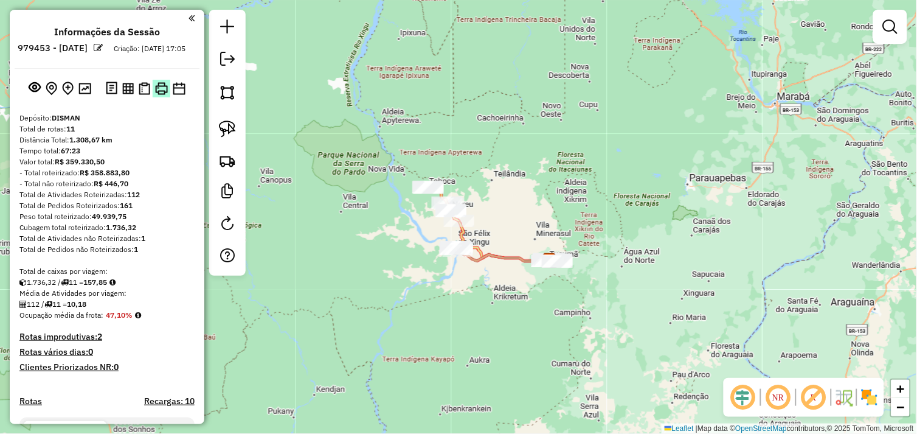
click at [161, 95] on img at bounding box center [161, 88] width 13 height 13
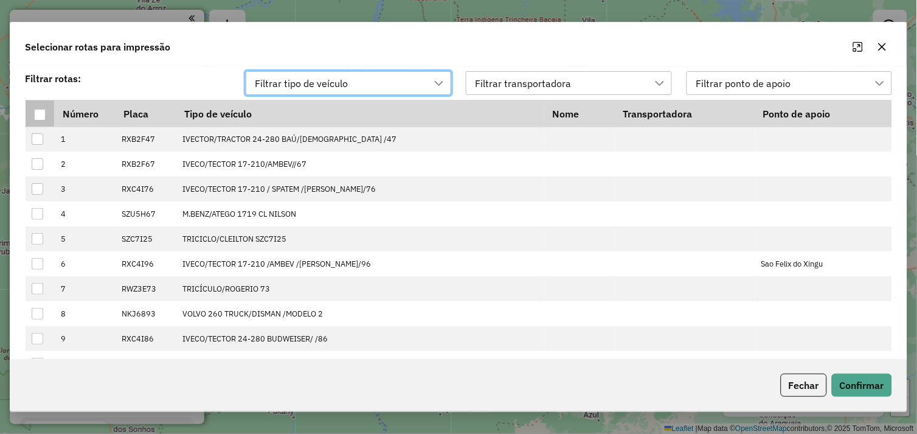
click at [43, 117] on div at bounding box center [40, 115] width 12 height 12
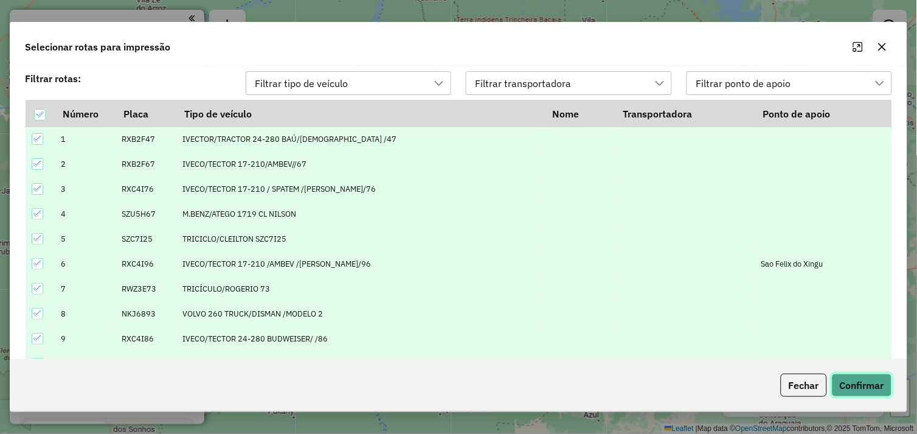
click at [853, 379] on button "Confirmar" at bounding box center [862, 385] width 60 height 23
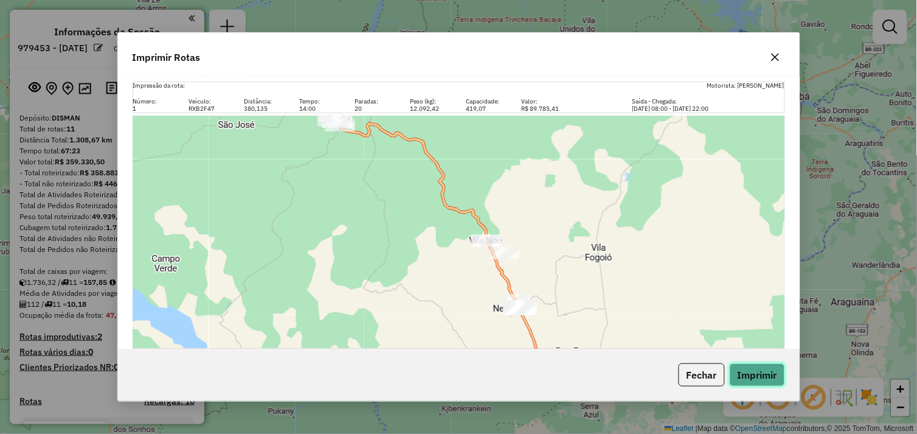
click at [761, 372] on button "Imprimir" at bounding box center [757, 374] width 55 height 23
click at [555, 6] on div "Imprimir Rotas Impressão da rota: Motorista: [PERSON_NAME] Número: Veículo: Dis…" at bounding box center [458, 217] width 917 height 434
click at [770, 55] on button "button" at bounding box center [775, 56] width 19 height 19
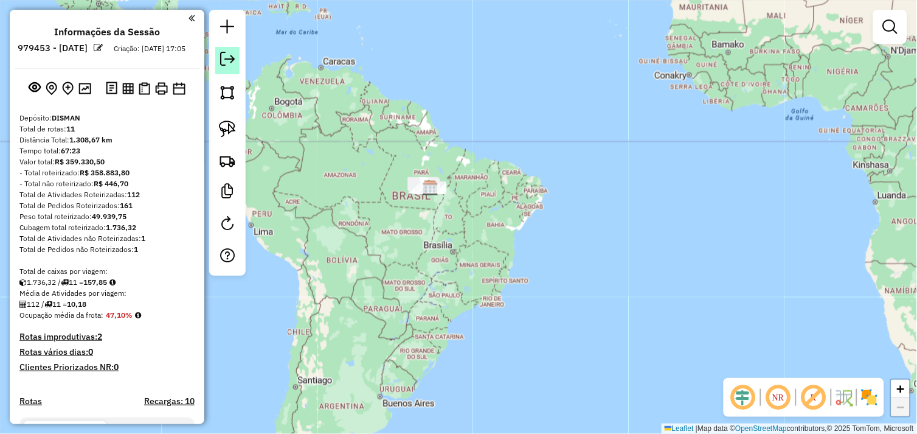
click at [229, 63] on em at bounding box center [227, 59] width 15 height 15
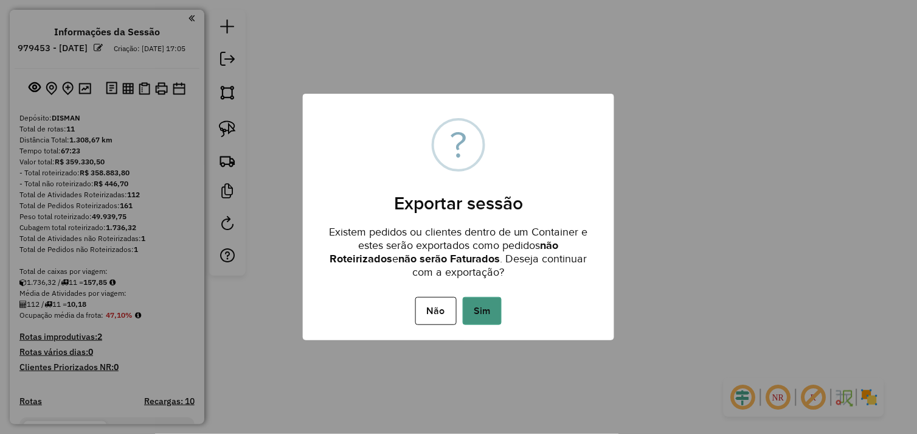
click at [476, 306] on button "Sim" at bounding box center [482, 311] width 39 height 28
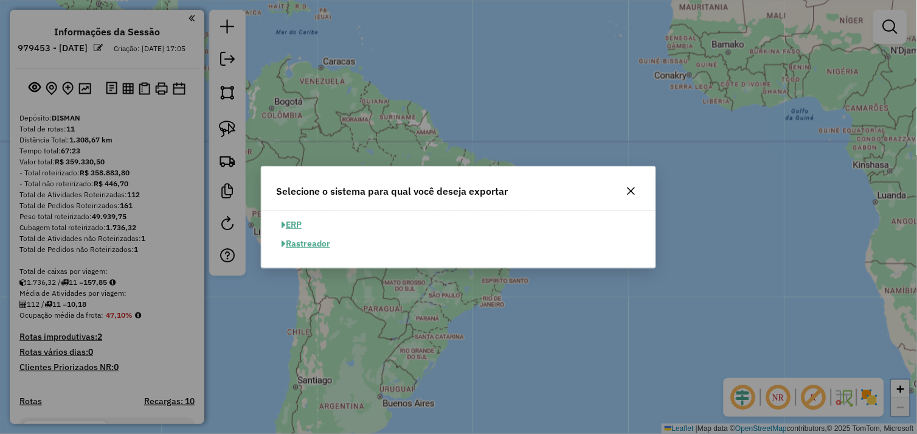
click at [293, 225] on button "ERP" at bounding box center [291, 224] width 31 height 19
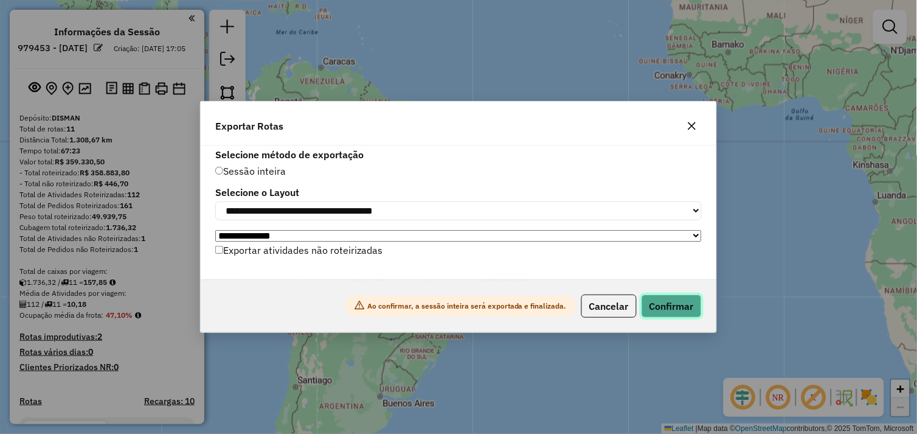
click at [670, 310] on button "Confirmar" at bounding box center [672, 305] width 60 height 23
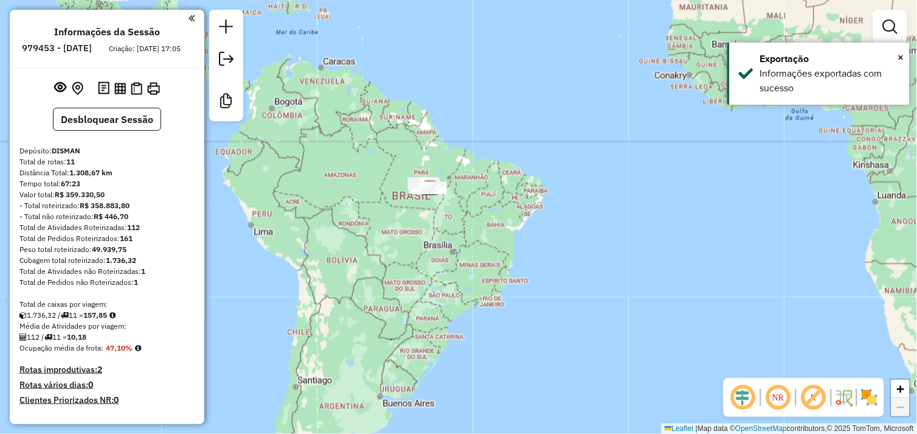
click at [495, 254] on div "Janela de atendimento Grade de atendimento Capacidade Transportadoras Veículos …" at bounding box center [458, 217] width 917 height 434
